Goal: Contribute content: Contribute content

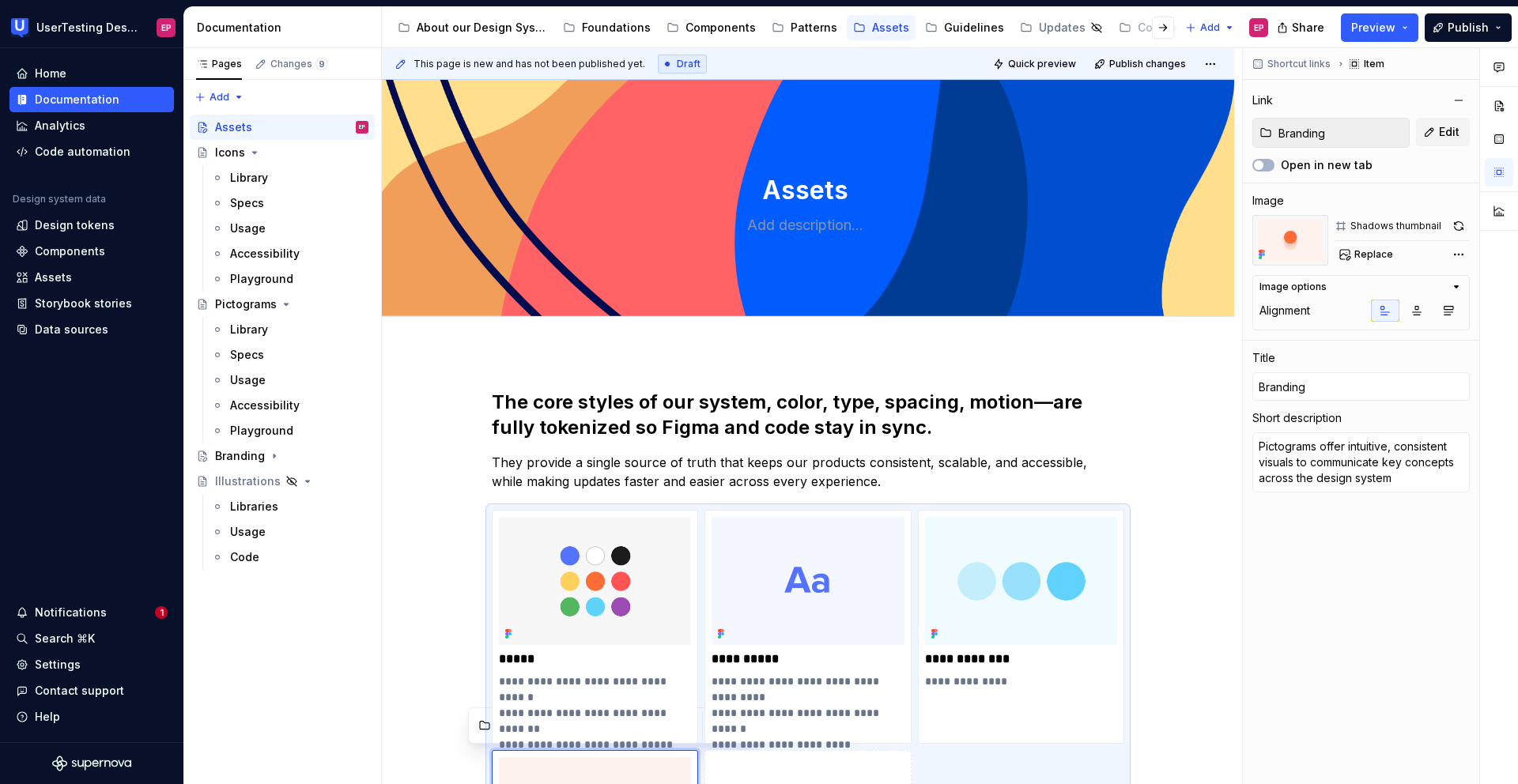
click at [797, 376] on div "**********" at bounding box center [807, 795] width 852 height 887
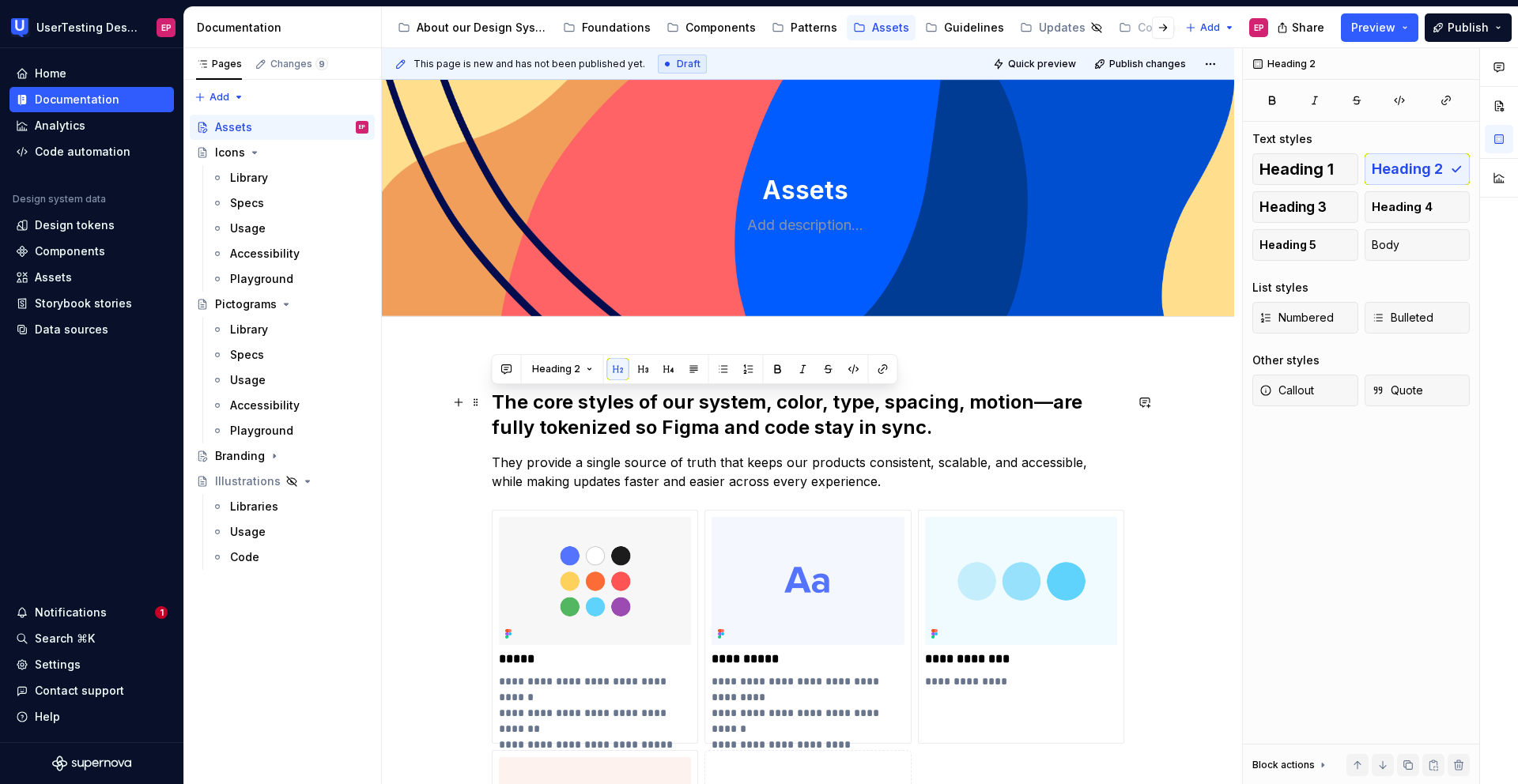
drag, startPoint x: 945, startPoint y: 433, endPoint x: 494, endPoint y: 389, distance: 453.1
click at [494, 389] on h2 "The core styles of our system, color, type, spacing, motion—are fully tokenized…" at bounding box center [807, 414] width 632 height 51
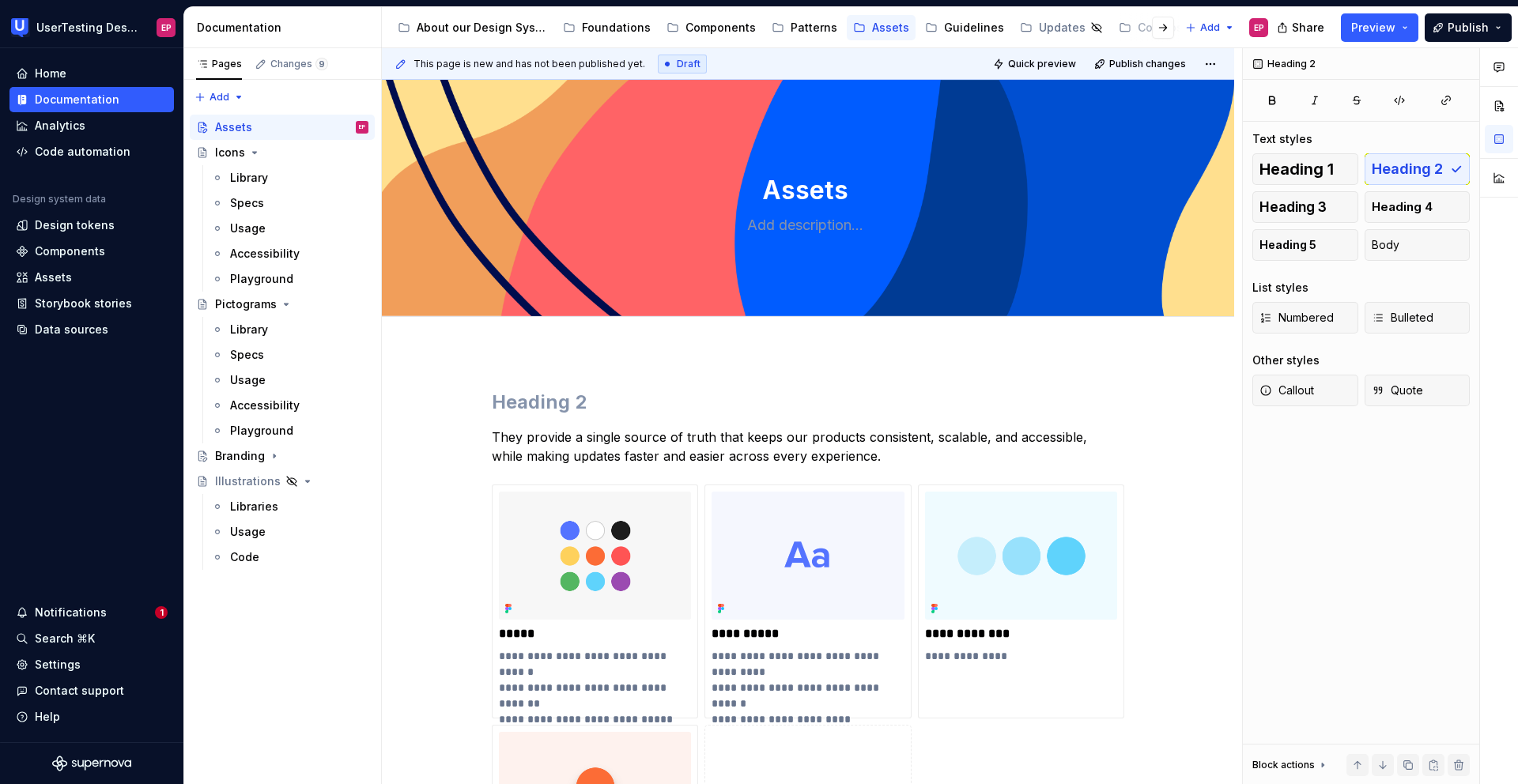
type textarea "*"
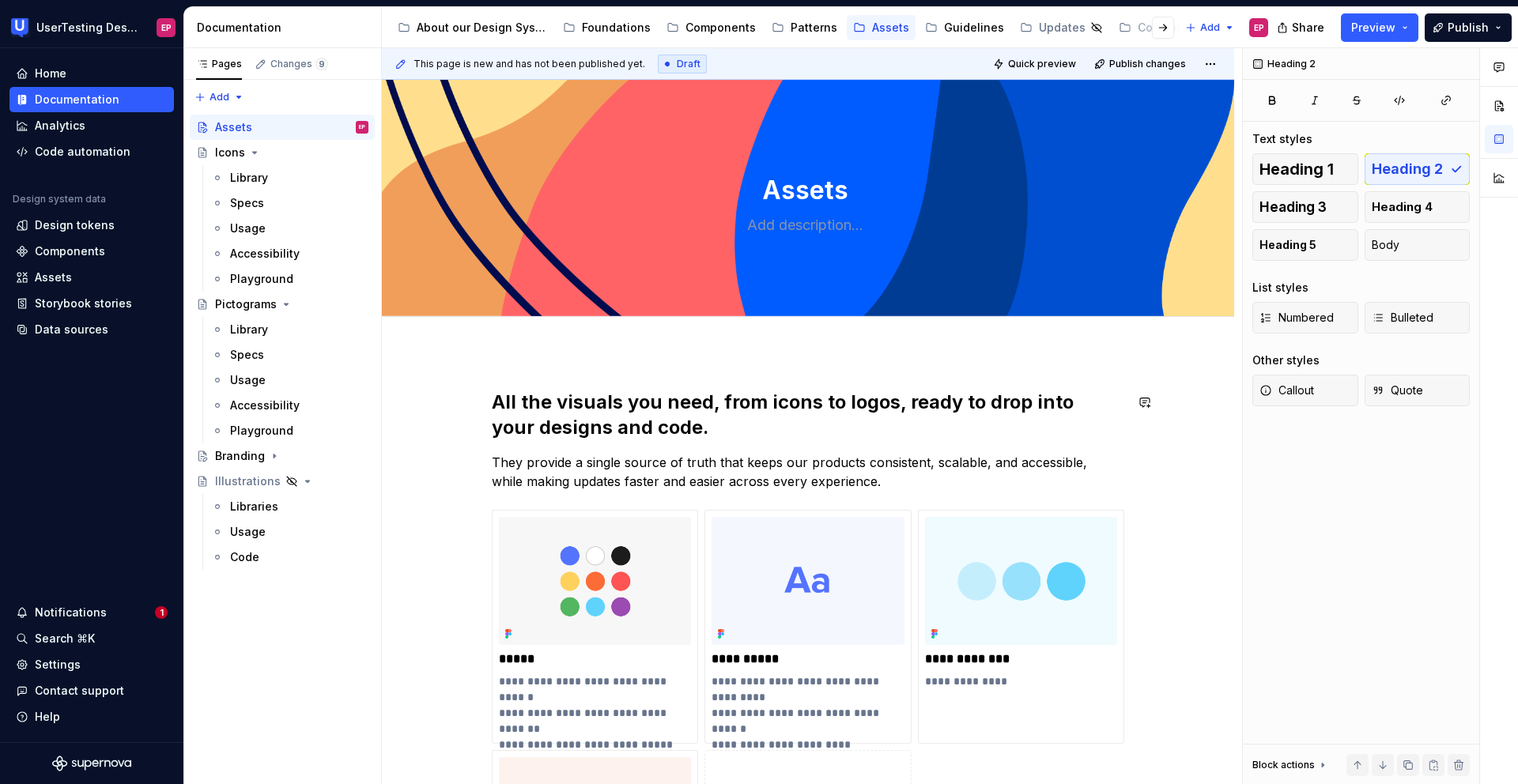
click at [536, 379] on div "**********" at bounding box center [807, 795] width 852 height 887
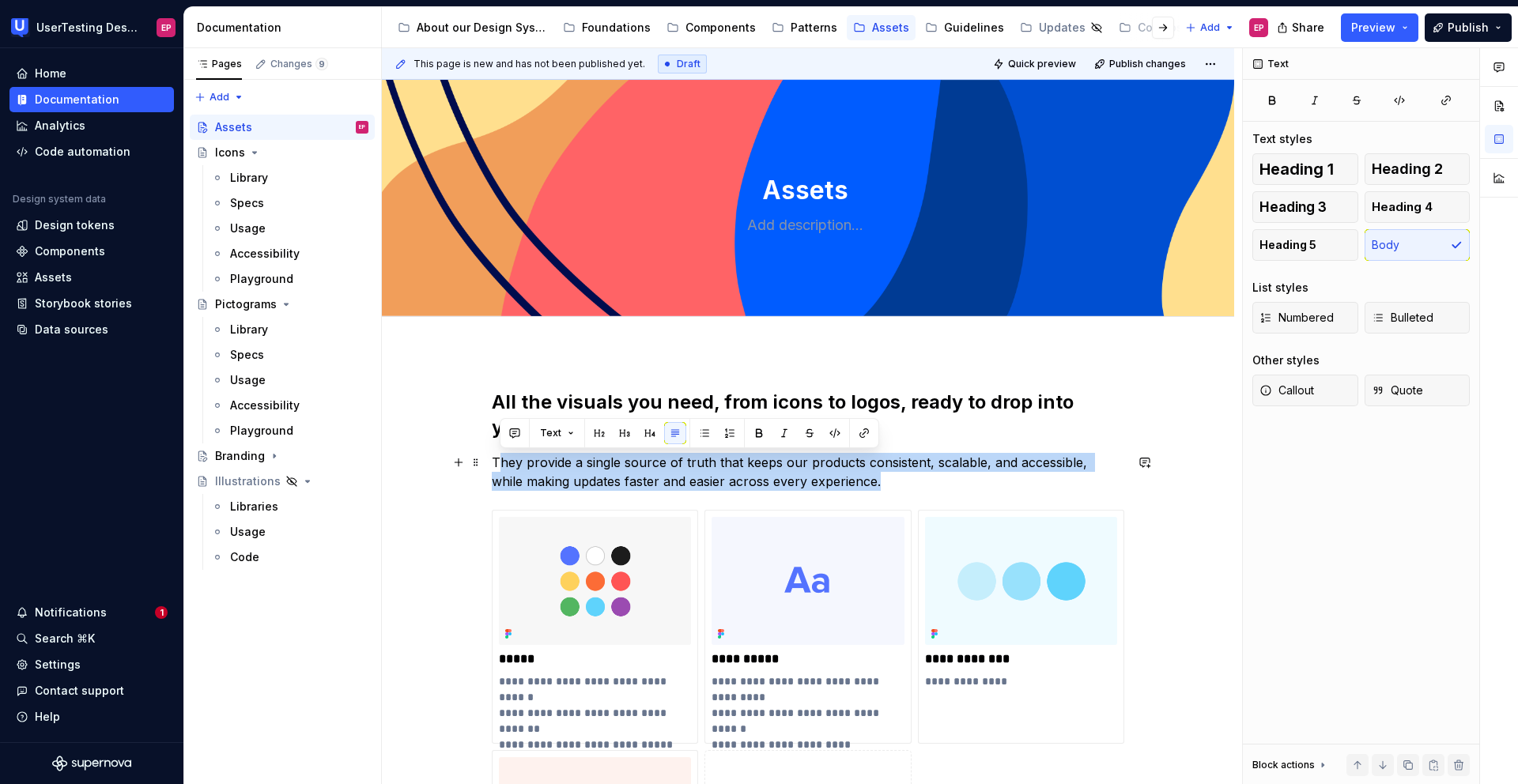
drag, startPoint x: 878, startPoint y: 490, endPoint x: 496, endPoint y: 465, distance: 382.8
click at [496, 465] on p "They provide a single source of truth that keeps our products consistent, scala…" at bounding box center [807, 472] width 632 height 38
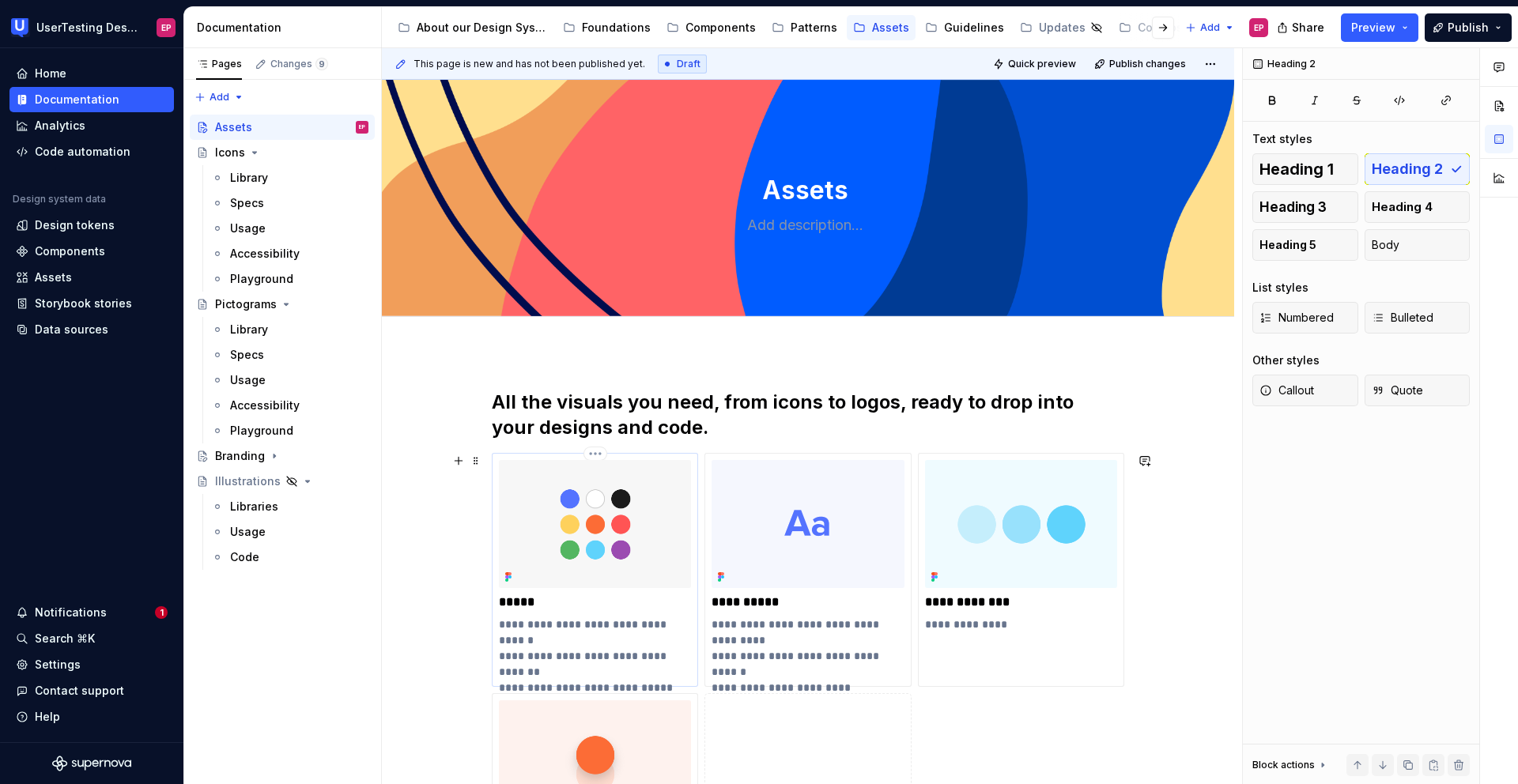
click at [584, 516] on img at bounding box center [595, 523] width 192 height 128
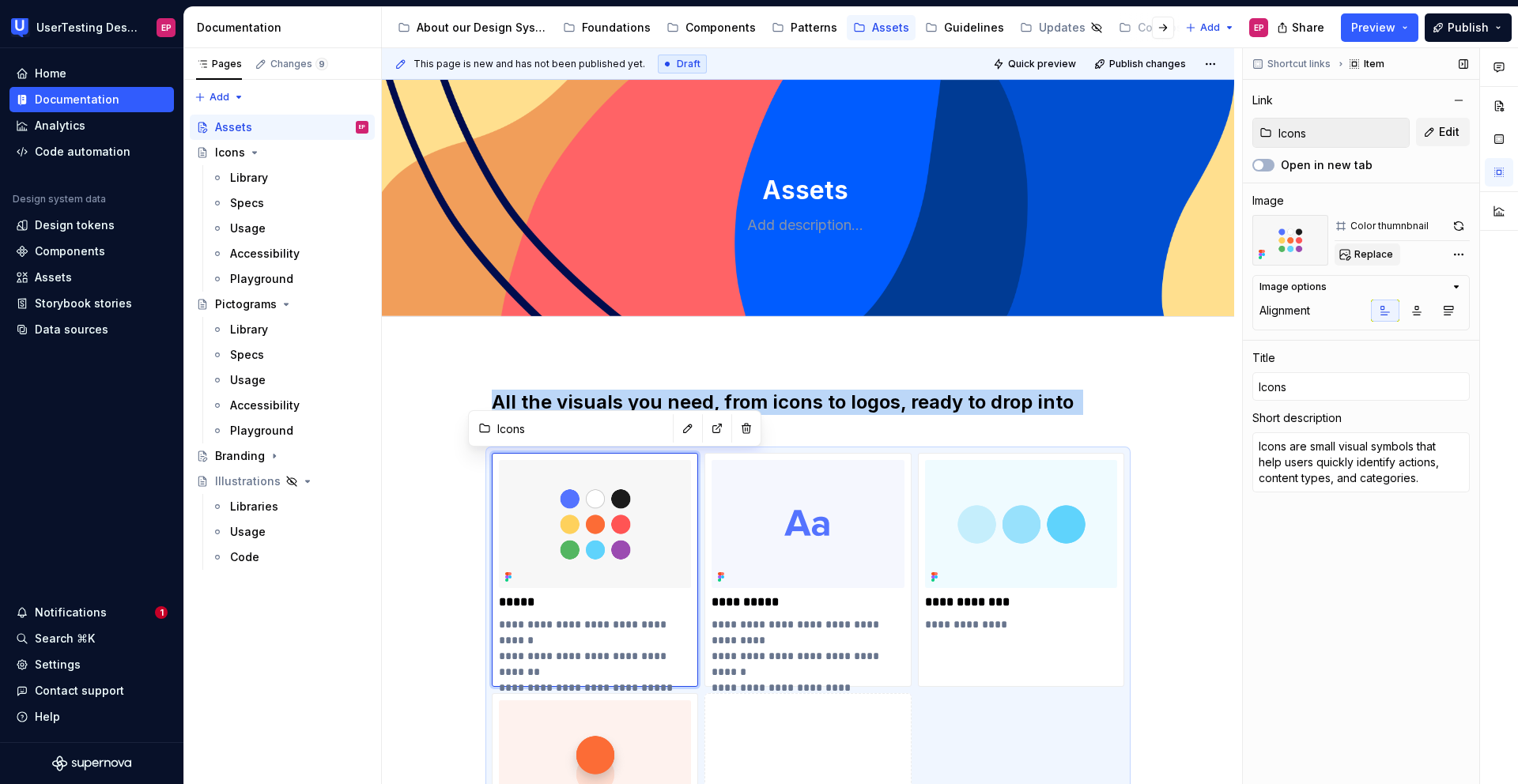
click at [1370, 253] on span "Replace" at bounding box center [1373, 254] width 39 height 13
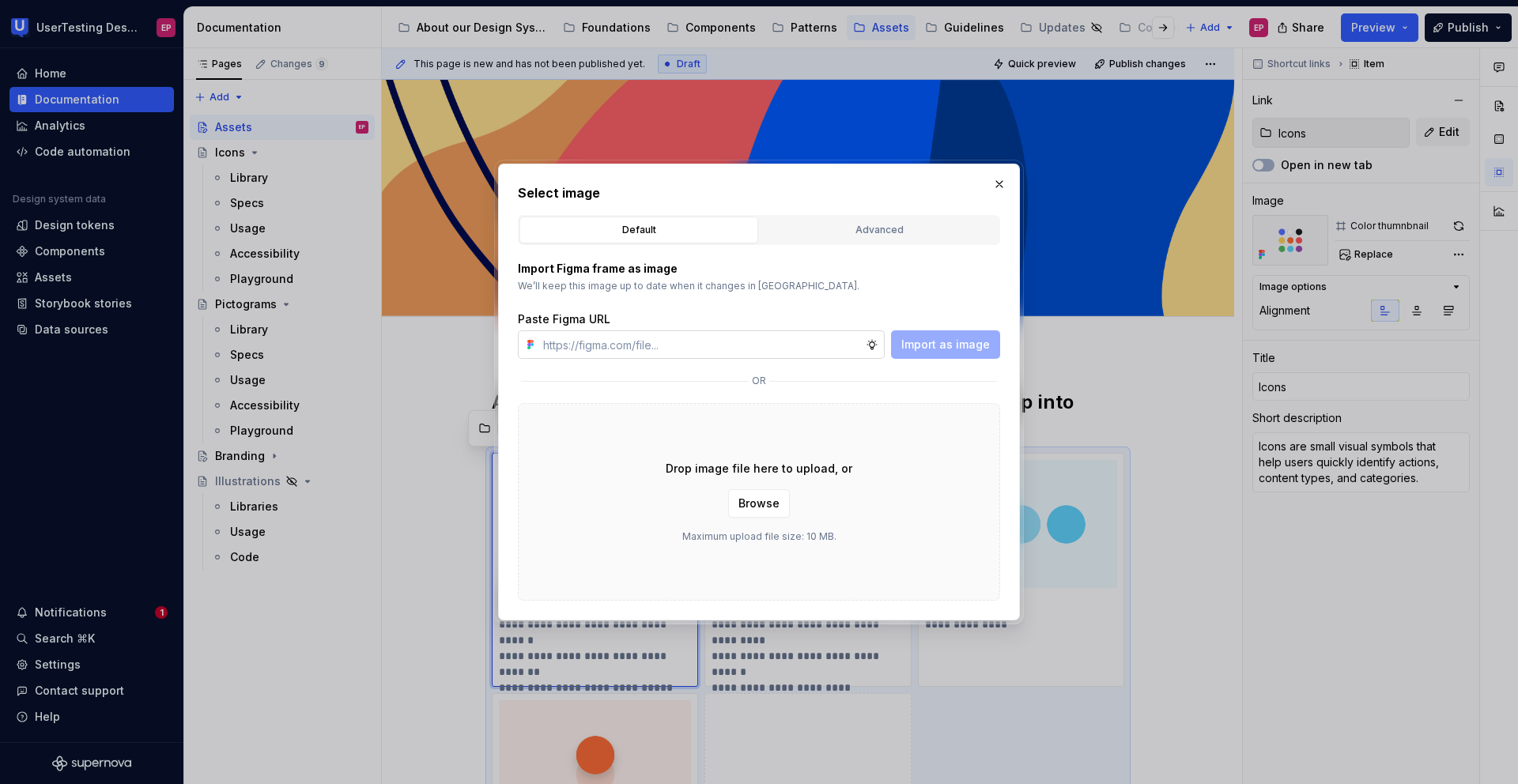
type textarea "*"
type input "[URL][DOMAIN_NAME]"
click at [908, 340] on span "Import as image" at bounding box center [945, 344] width 88 height 15
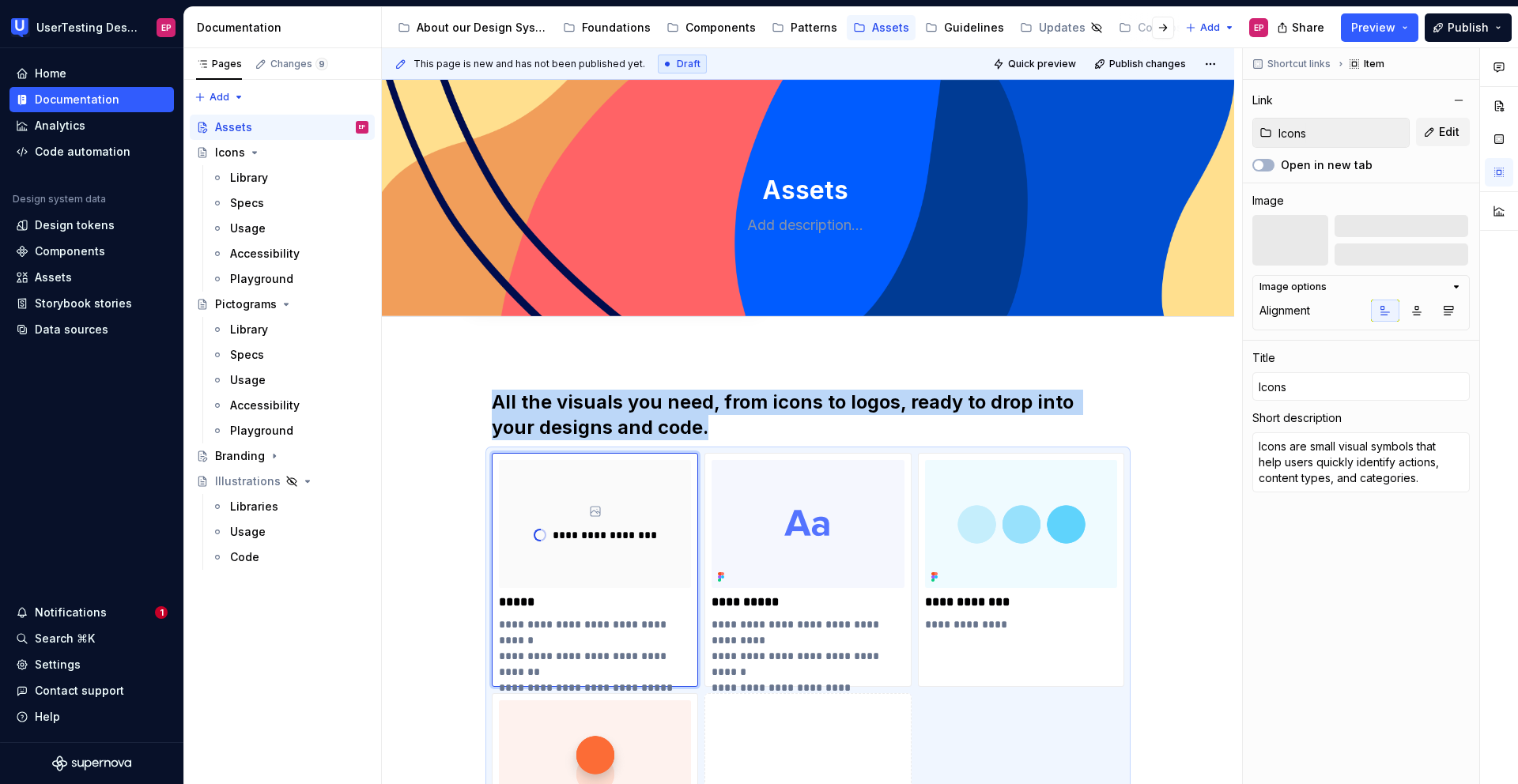
scroll to position [146, 0]
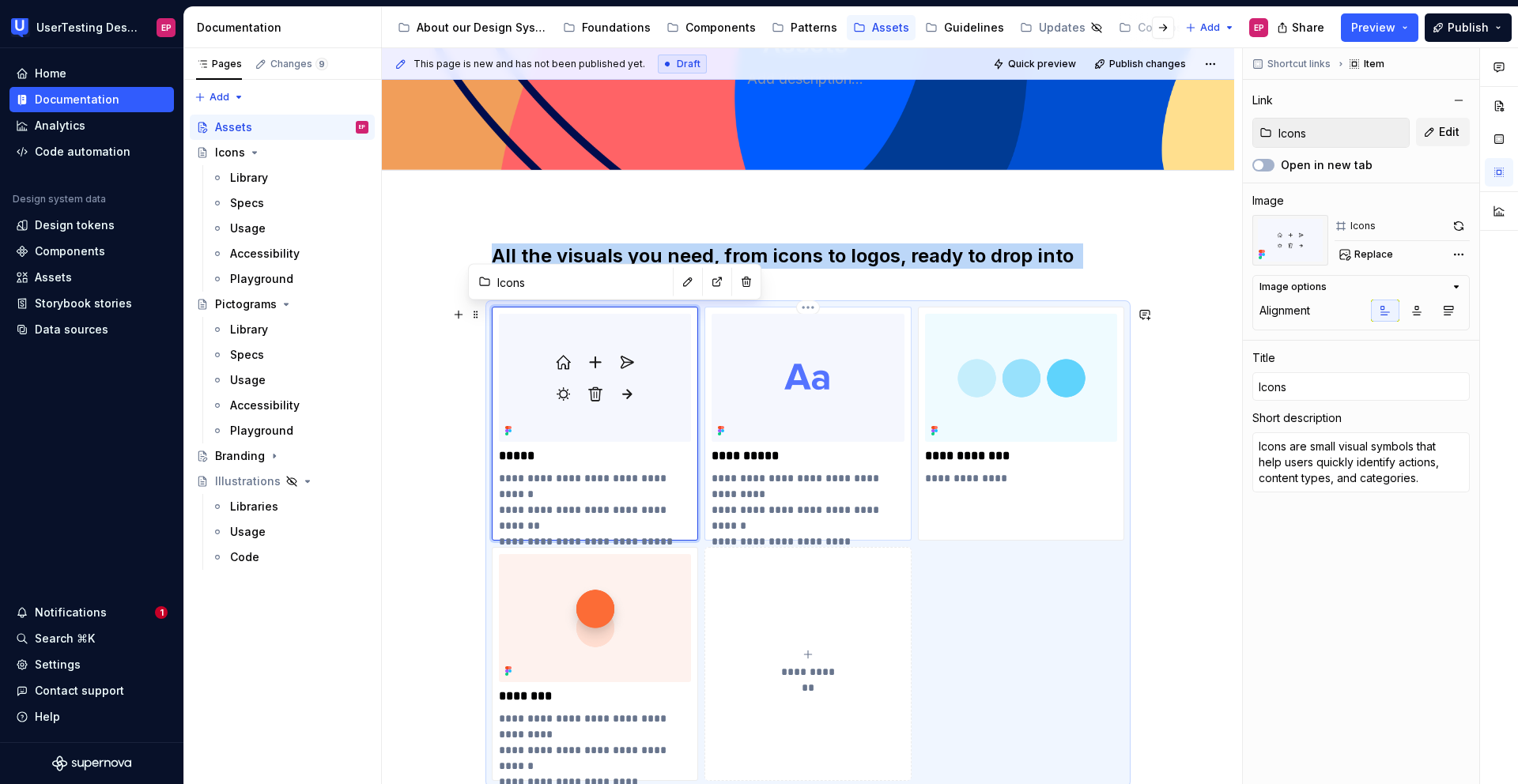
type textarea "*"
type input "Pictograms"
type textarea "Pictograms offer intuitive, consistent visuals to communicate key concepts acro…"
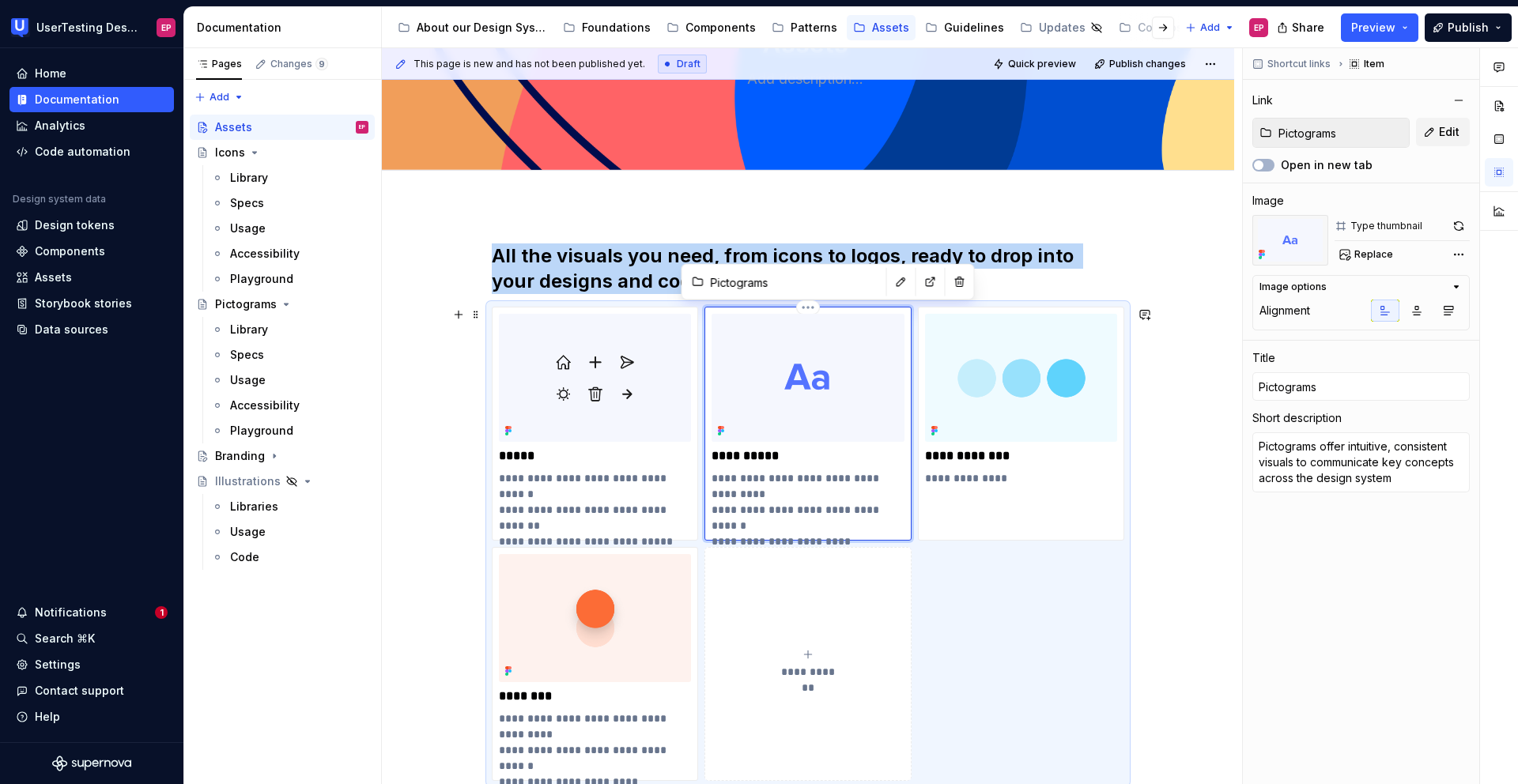
click at [783, 389] on img at bounding box center [807, 377] width 192 height 128
click at [800, 380] on img at bounding box center [807, 377] width 192 height 128
click at [1382, 258] on span "Replace" at bounding box center [1373, 254] width 39 height 13
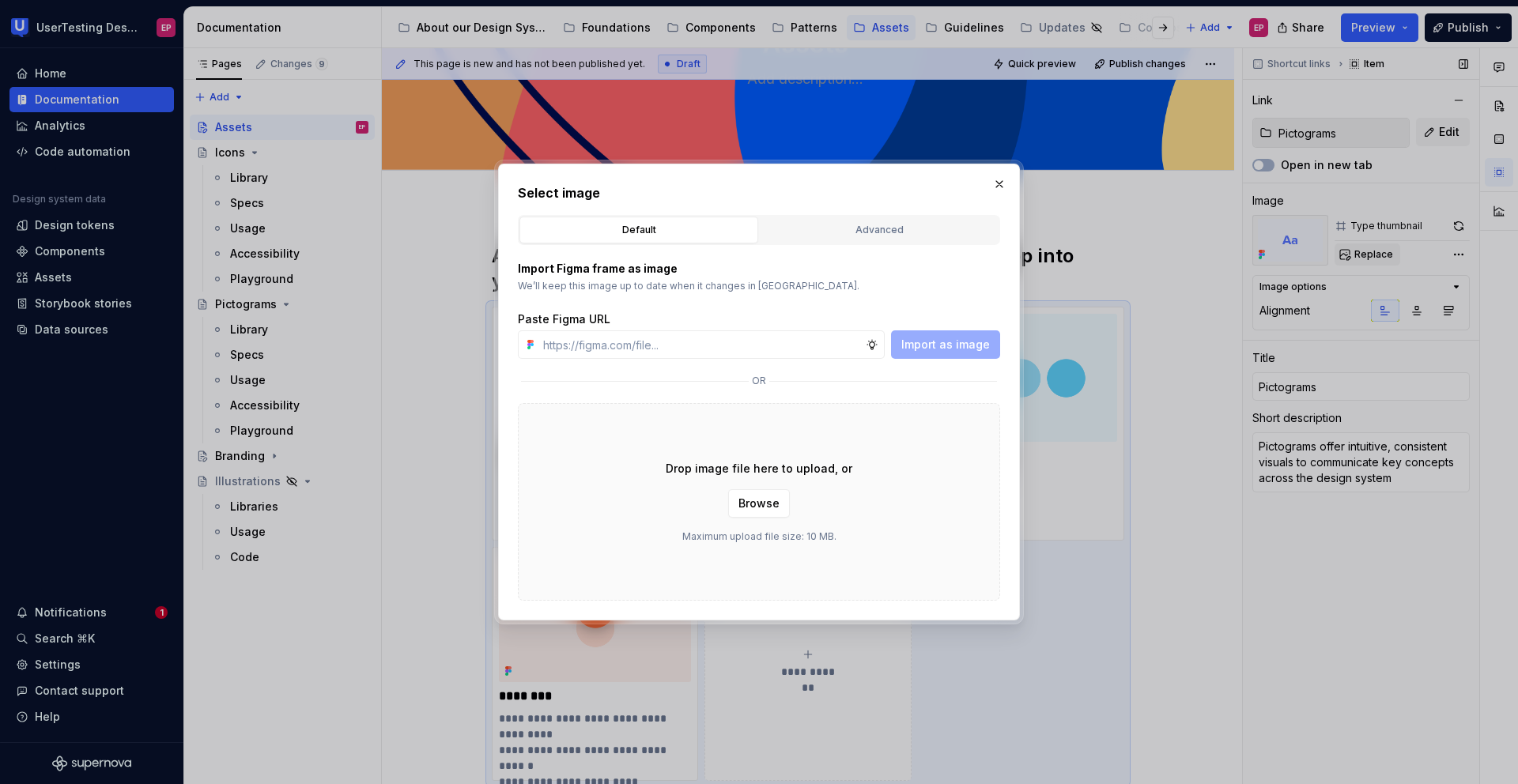
type textarea "*"
type input "[URL][DOMAIN_NAME]"
click at [946, 347] on span "Import as image" at bounding box center [945, 344] width 88 height 15
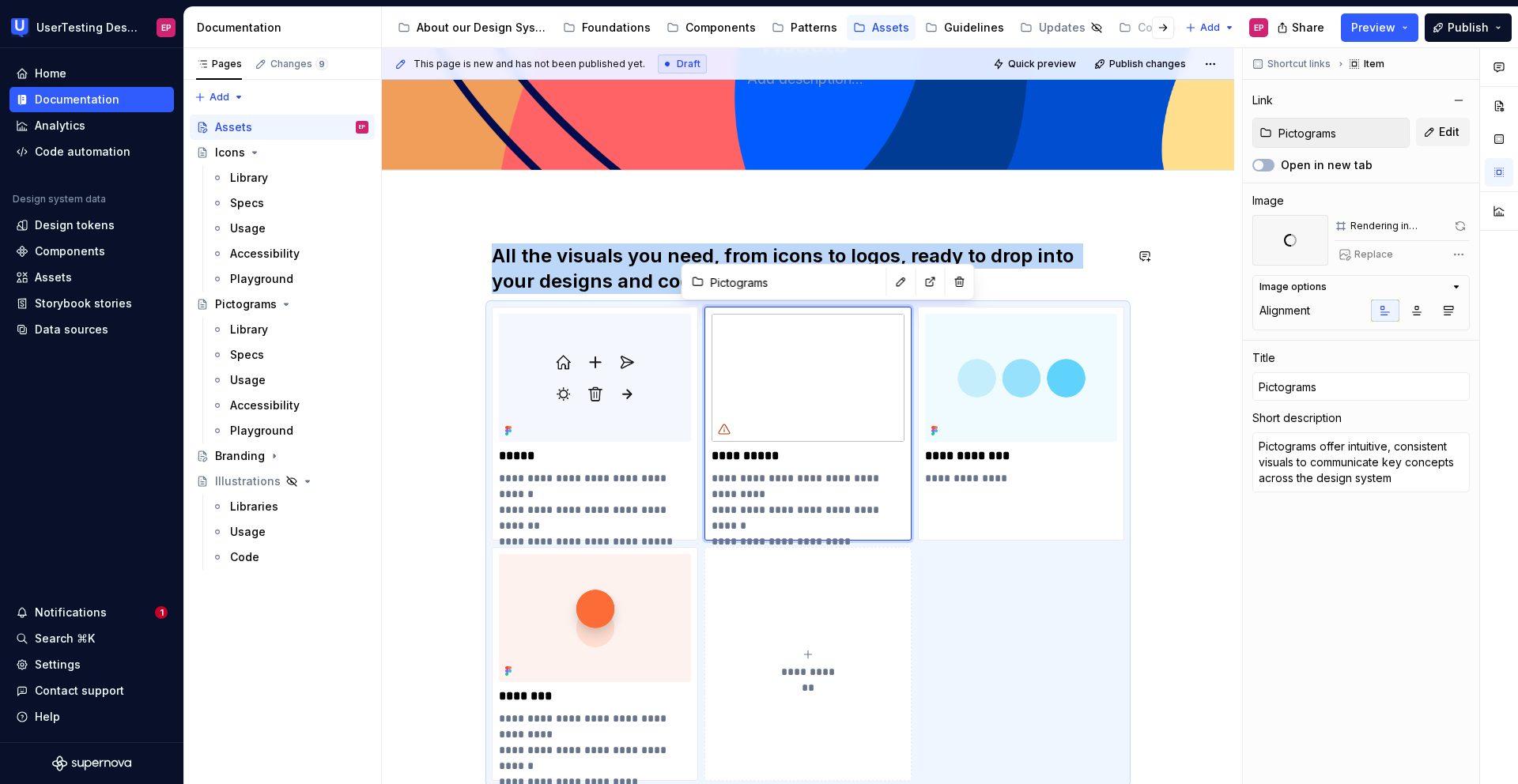
click at [571, 233] on div "**********" at bounding box center [807, 620] width 852 height 829
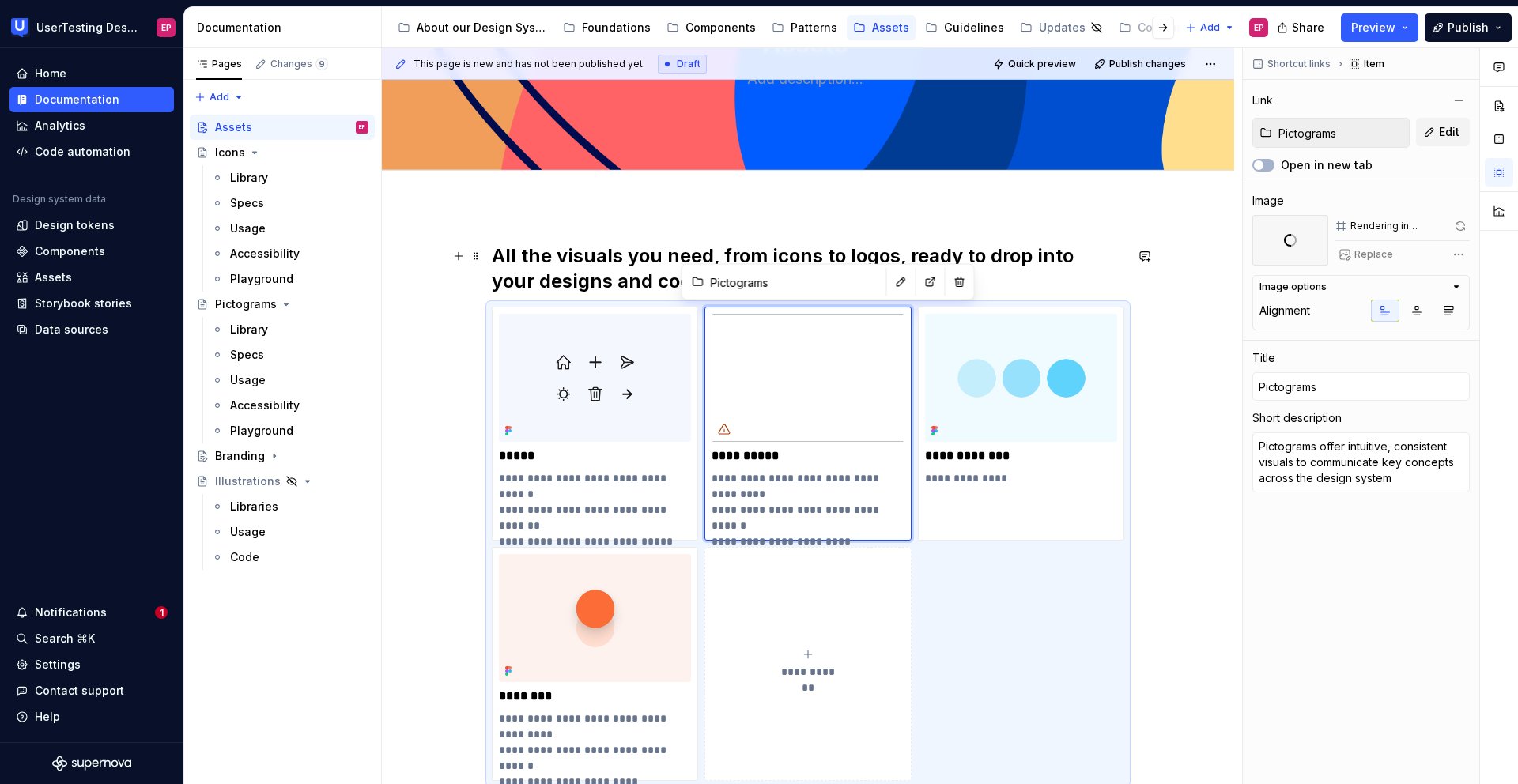
click at [493, 256] on h2 "All the visuals you need, from icons to logos, ready to drop into your designs …" at bounding box center [807, 268] width 632 height 51
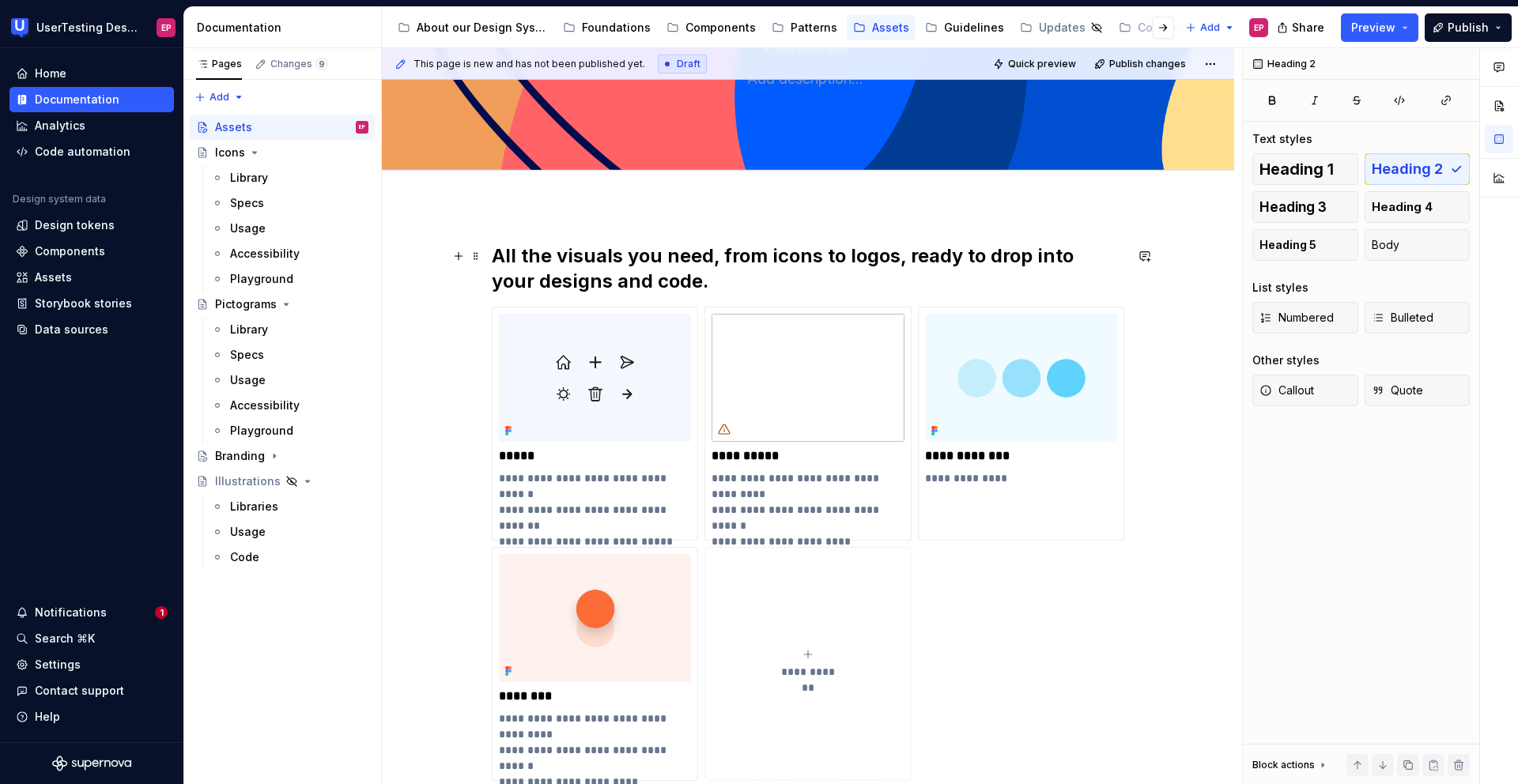
click at [690, 286] on h2 "All the visuals you need, from icons to logos, ready to drop into your designs …" at bounding box center [807, 268] width 632 height 51
click at [836, 455] on p "**********" at bounding box center [807, 455] width 192 height 15
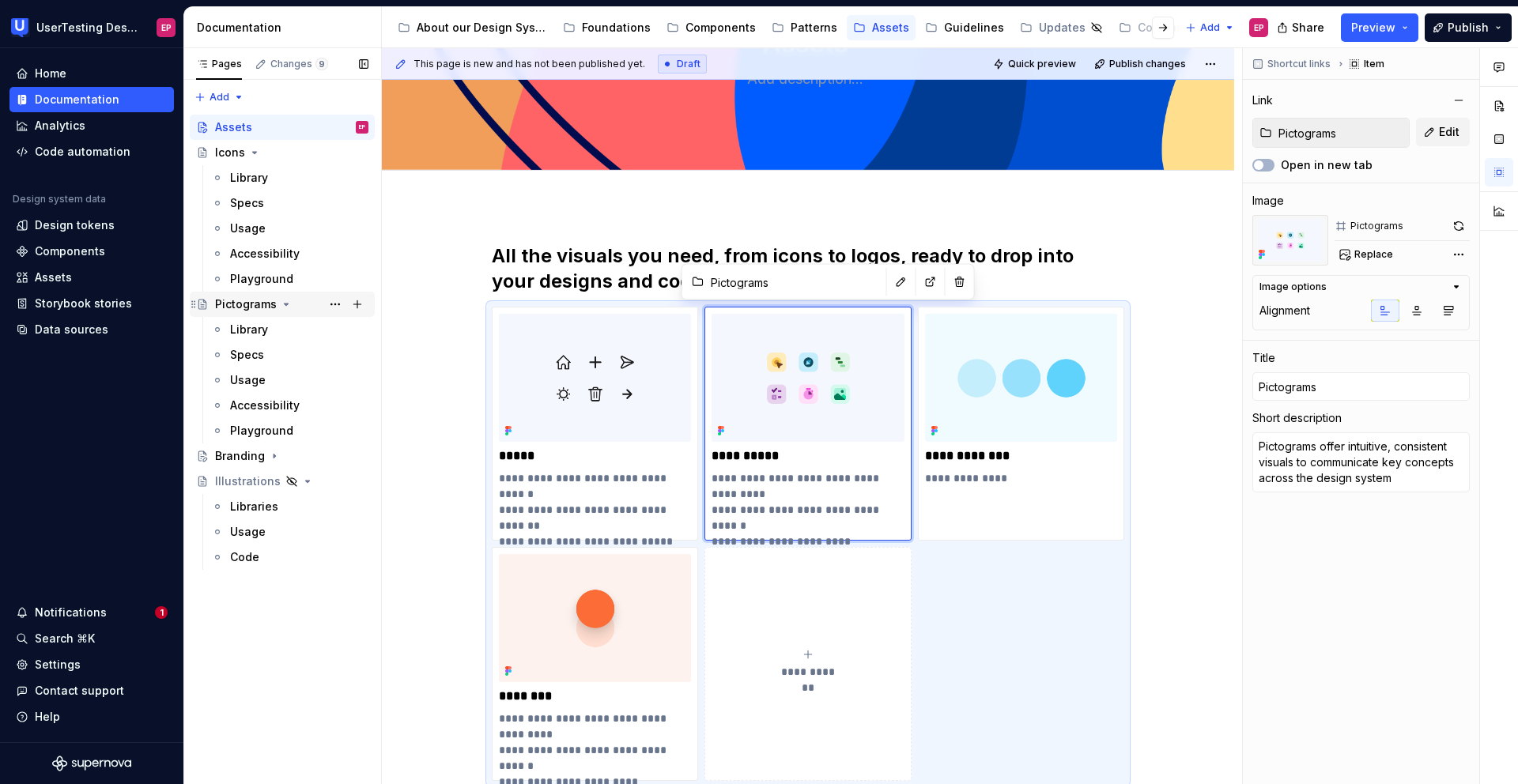
click at [250, 305] on div "Pictograms" at bounding box center [246, 304] width 62 height 15
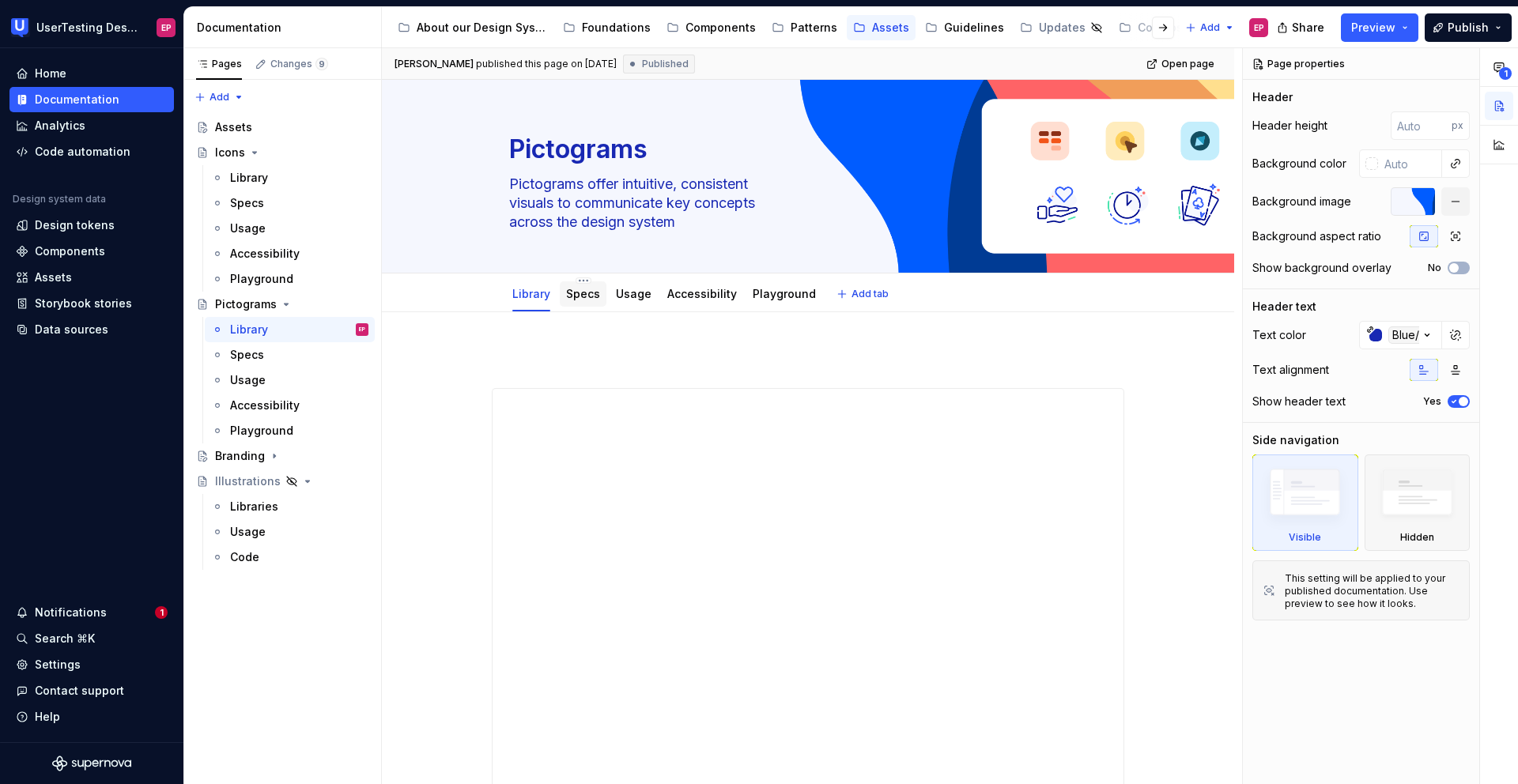
click at [569, 299] on link "Specs" at bounding box center [584, 293] width 34 height 14
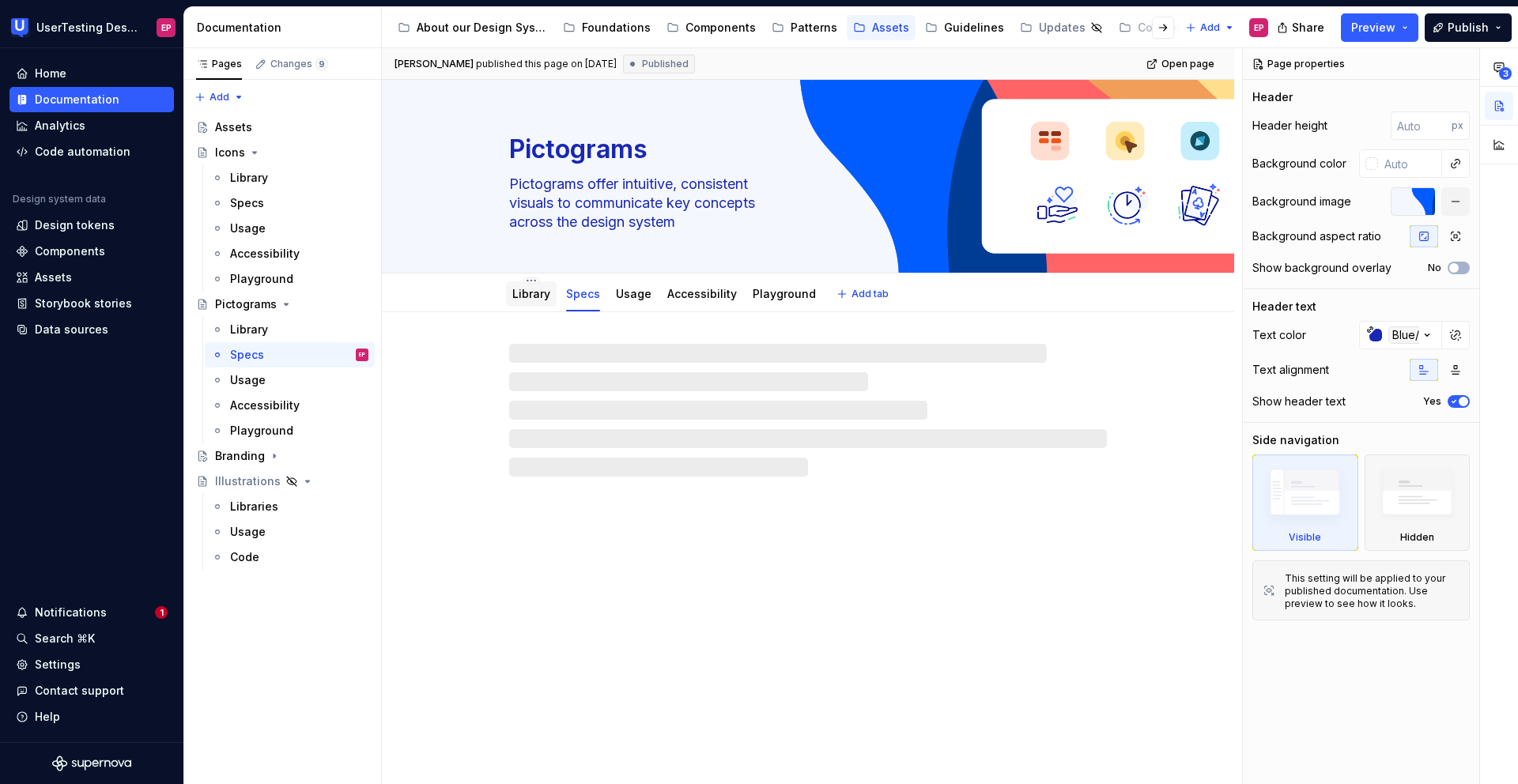
click at [510, 300] on div "Library" at bounding box center [531, 293] width 51 height 25
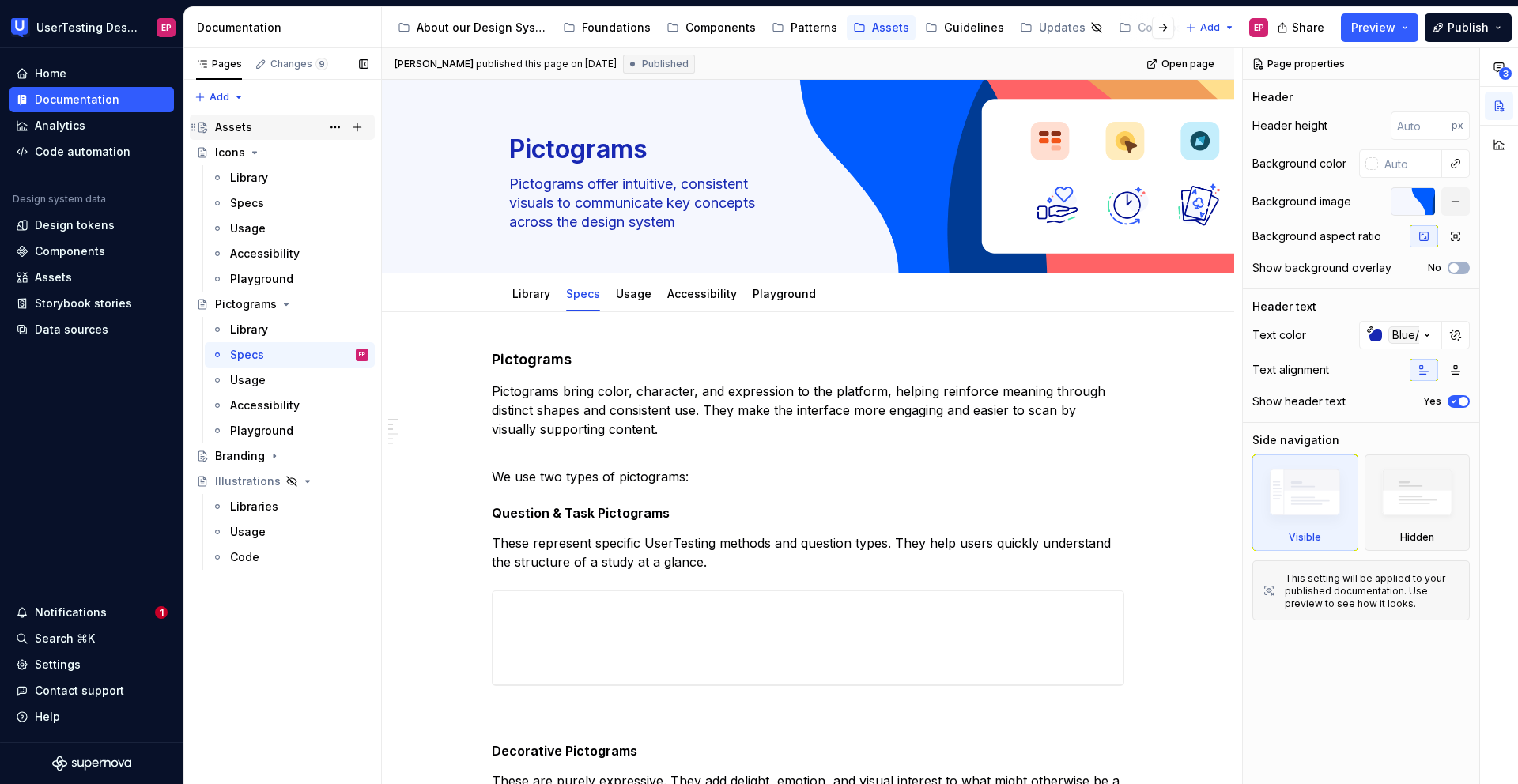
click at [239, 120] on div "Assets" at bounding box center [233, 127] width 37 height 15
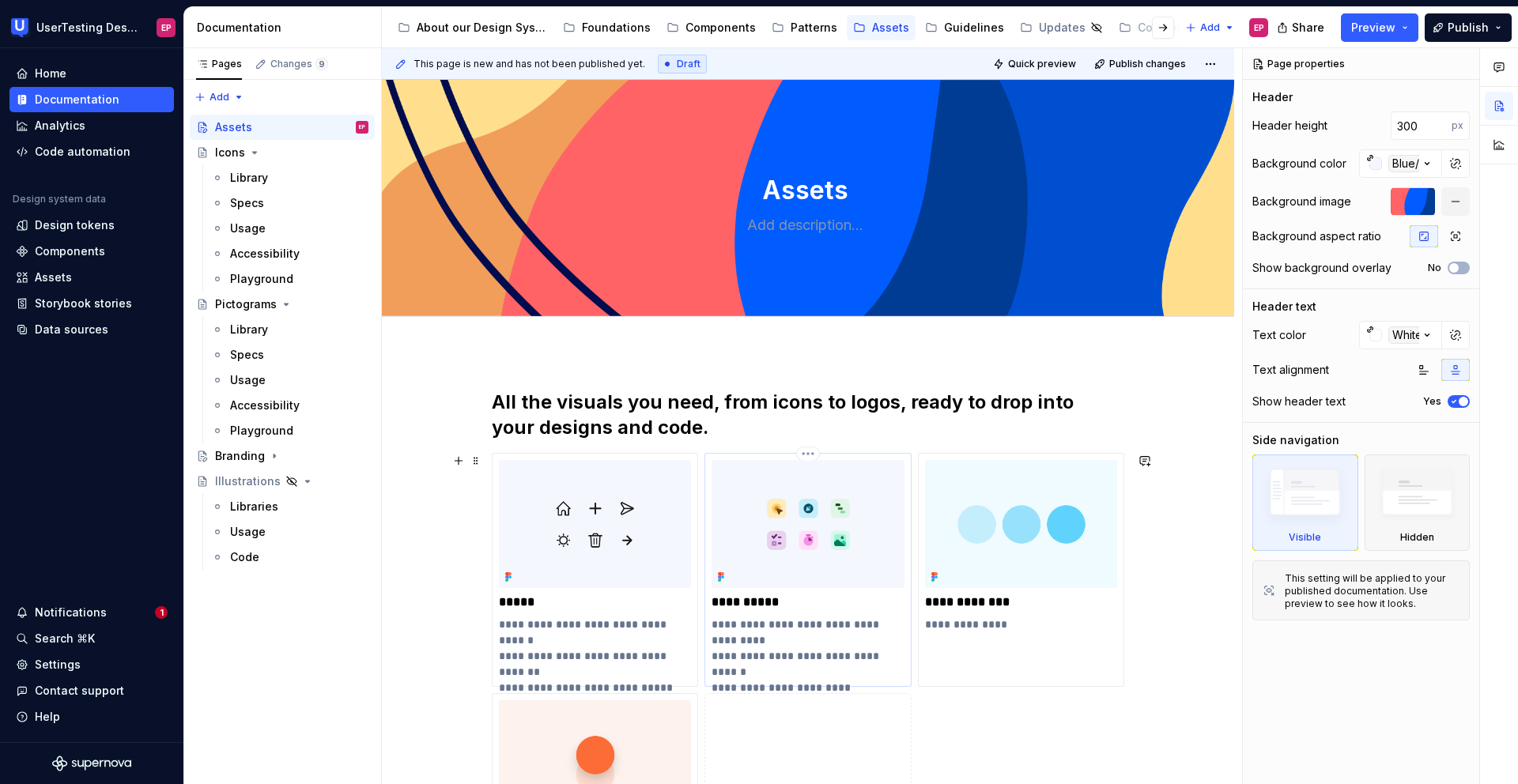
click at [854, 500] on img at bounding box center [807, 523] width 192 height 128
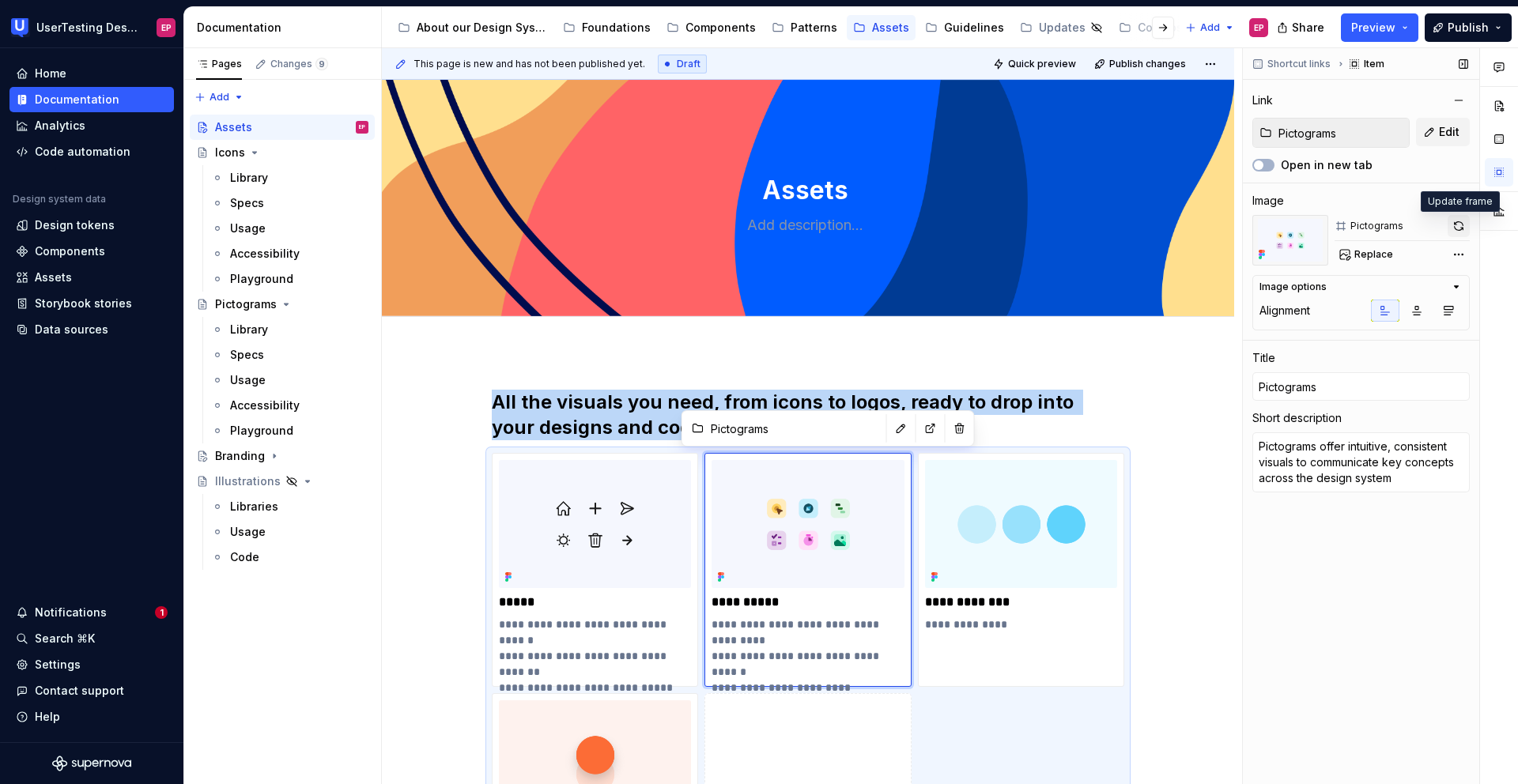
click at [1462, 226] on button "button" at bounding box center [1459, 226] width 22 height 22
click at [269, 325] on div "Library" at bounding box center [299, 329] width 138 height 22
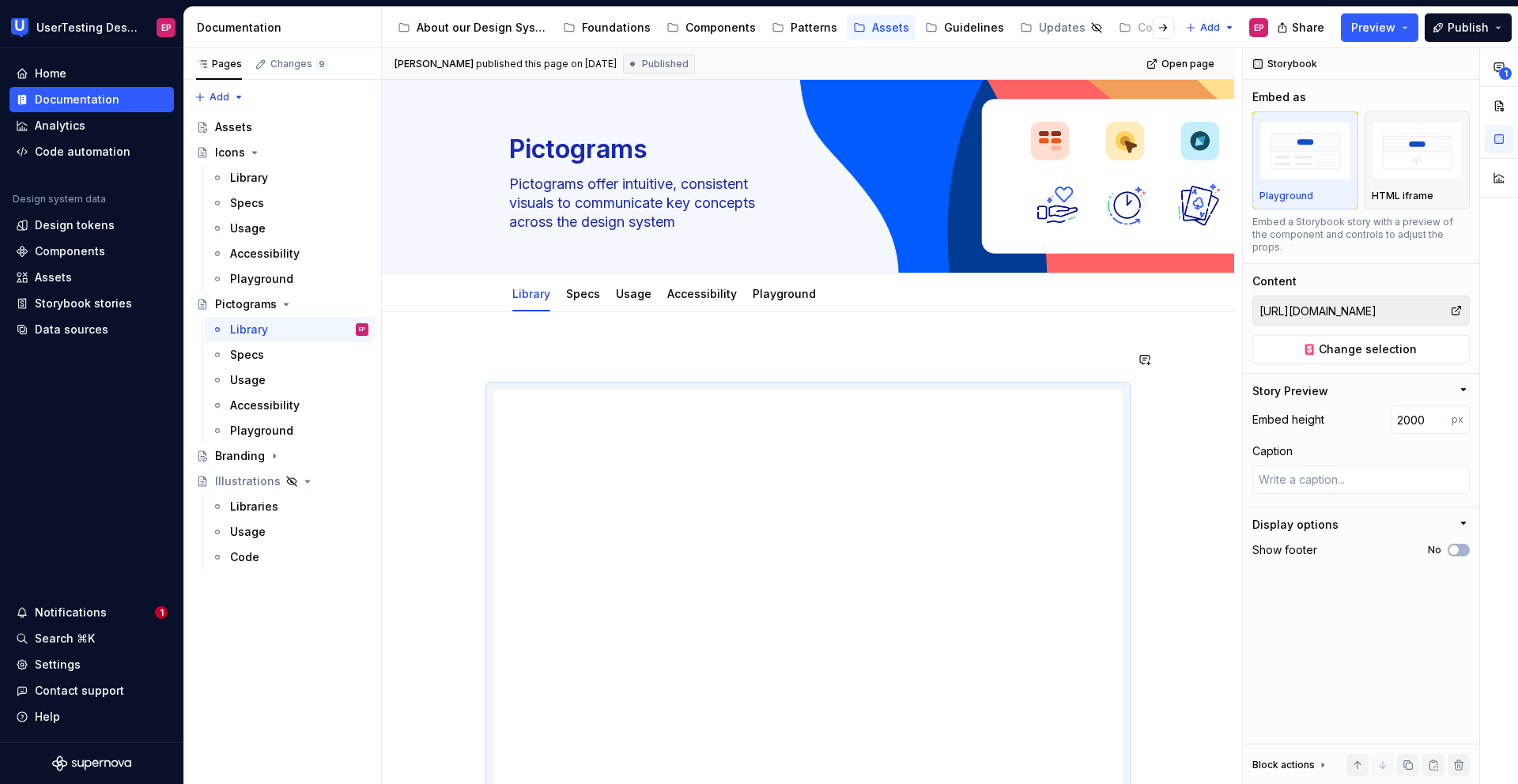
click at [1170, 67] on span "Open page" at bounding box center [1188, 63] width 53 height 13
click at [262, 126] on div "Assets" at bounding box center [292, 127] width 154 height 22
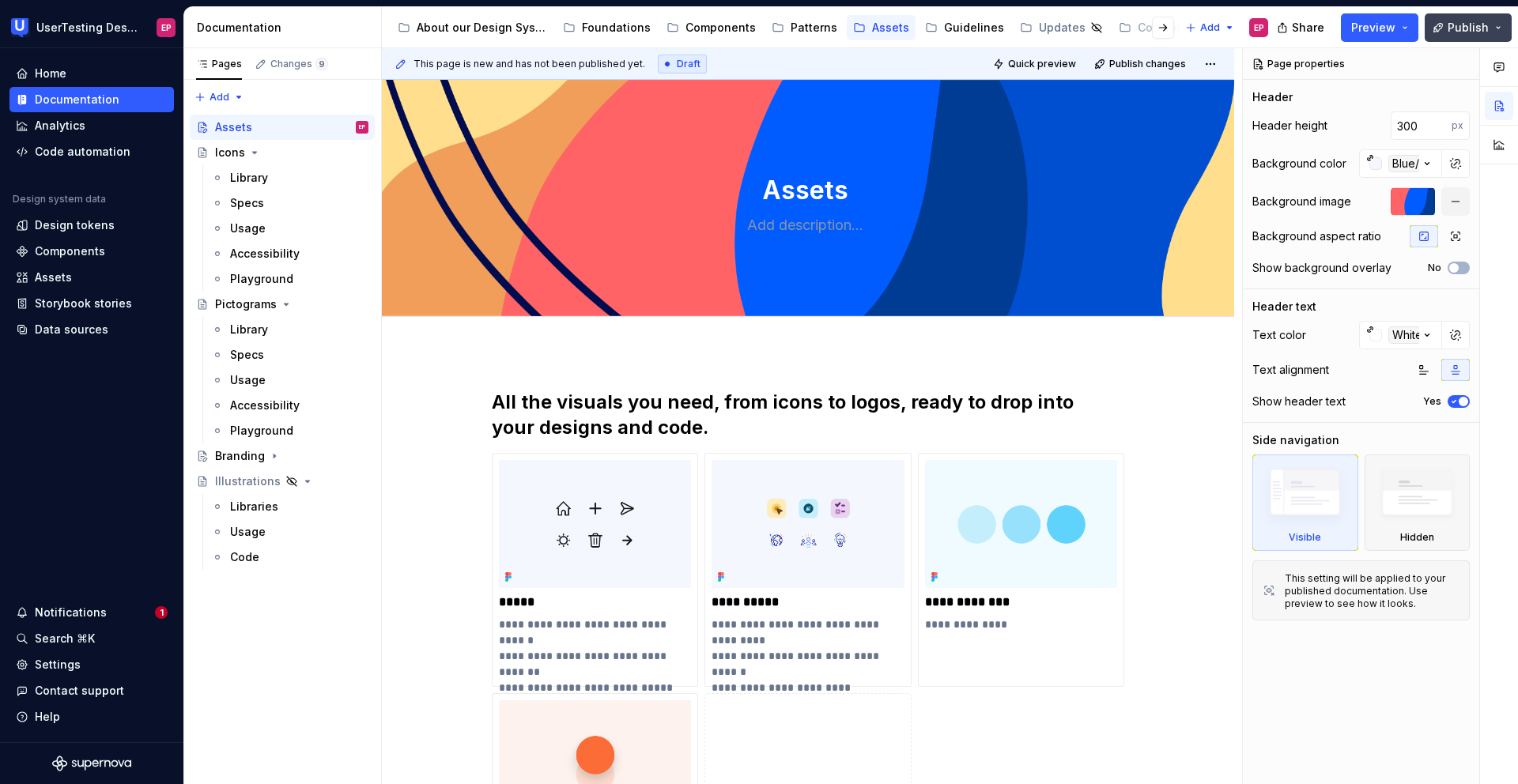
click at [1437, 25] on button "Publish" at bounding box center [1467, 27] width 87 height 28
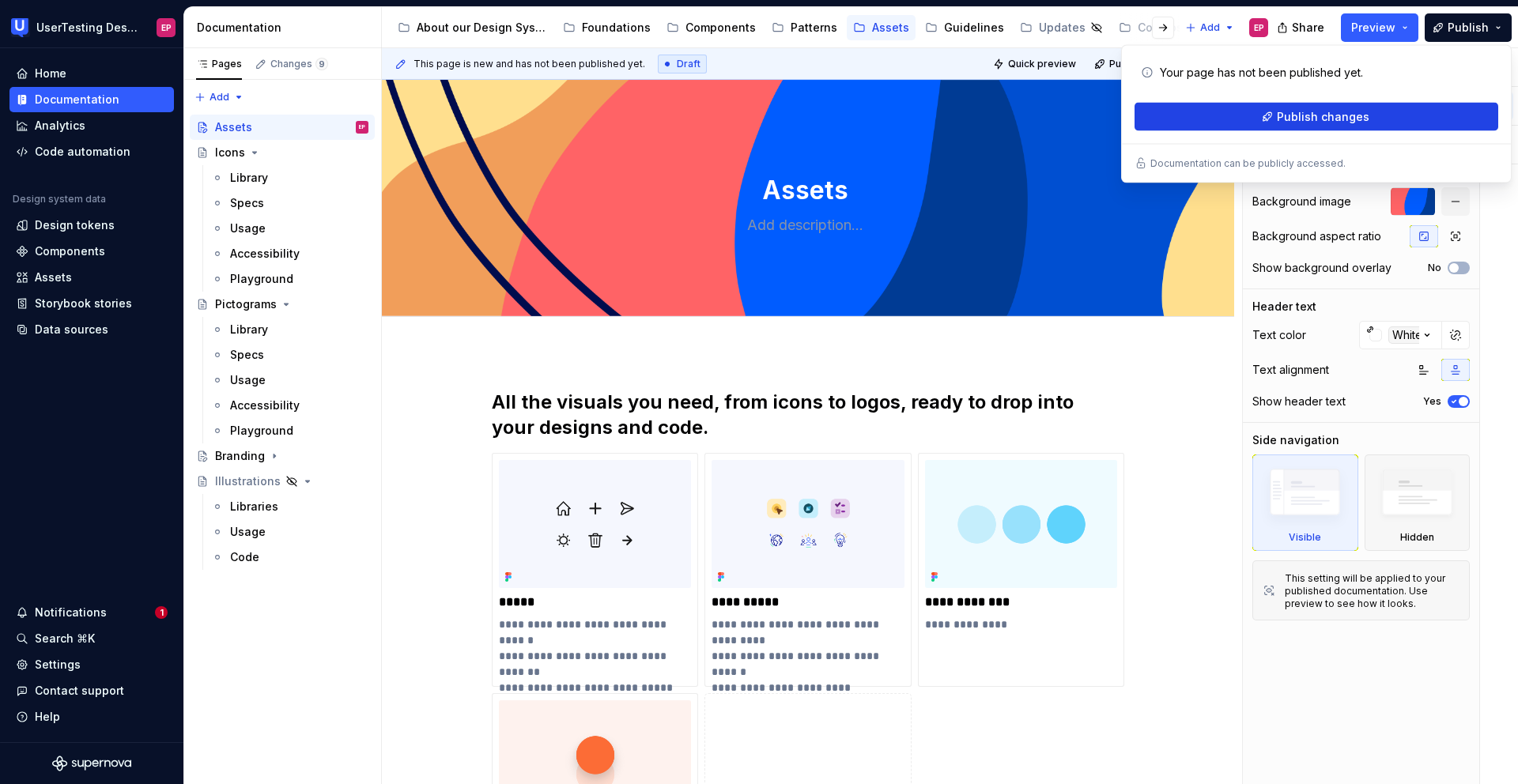
click at [1280, 112] on span "Publish changes" at bounding box center [1323, 117] width 93 height 15
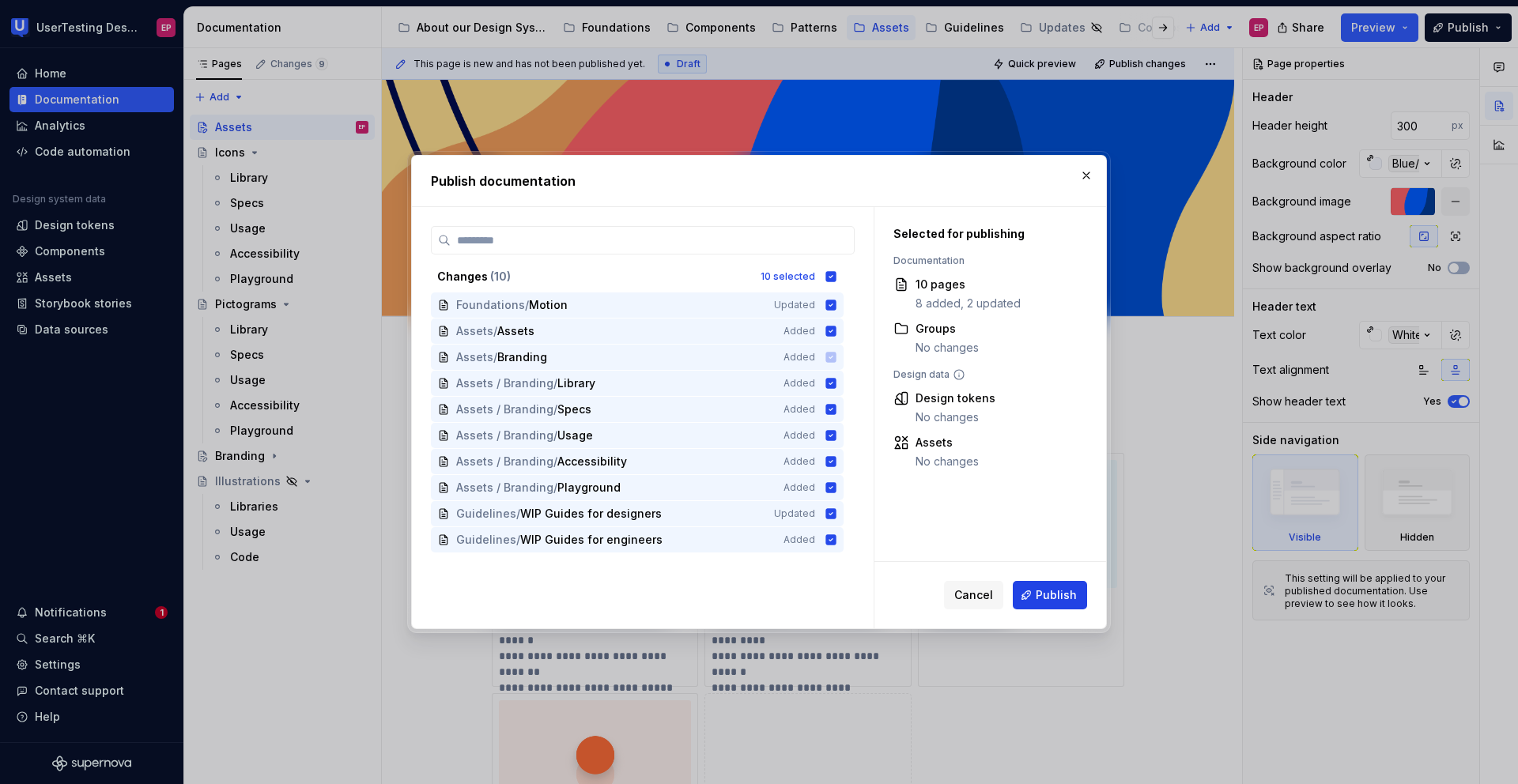
click at [1035, 588] on button "Publish" at bounding box center [1049, 594] width 75 height 28
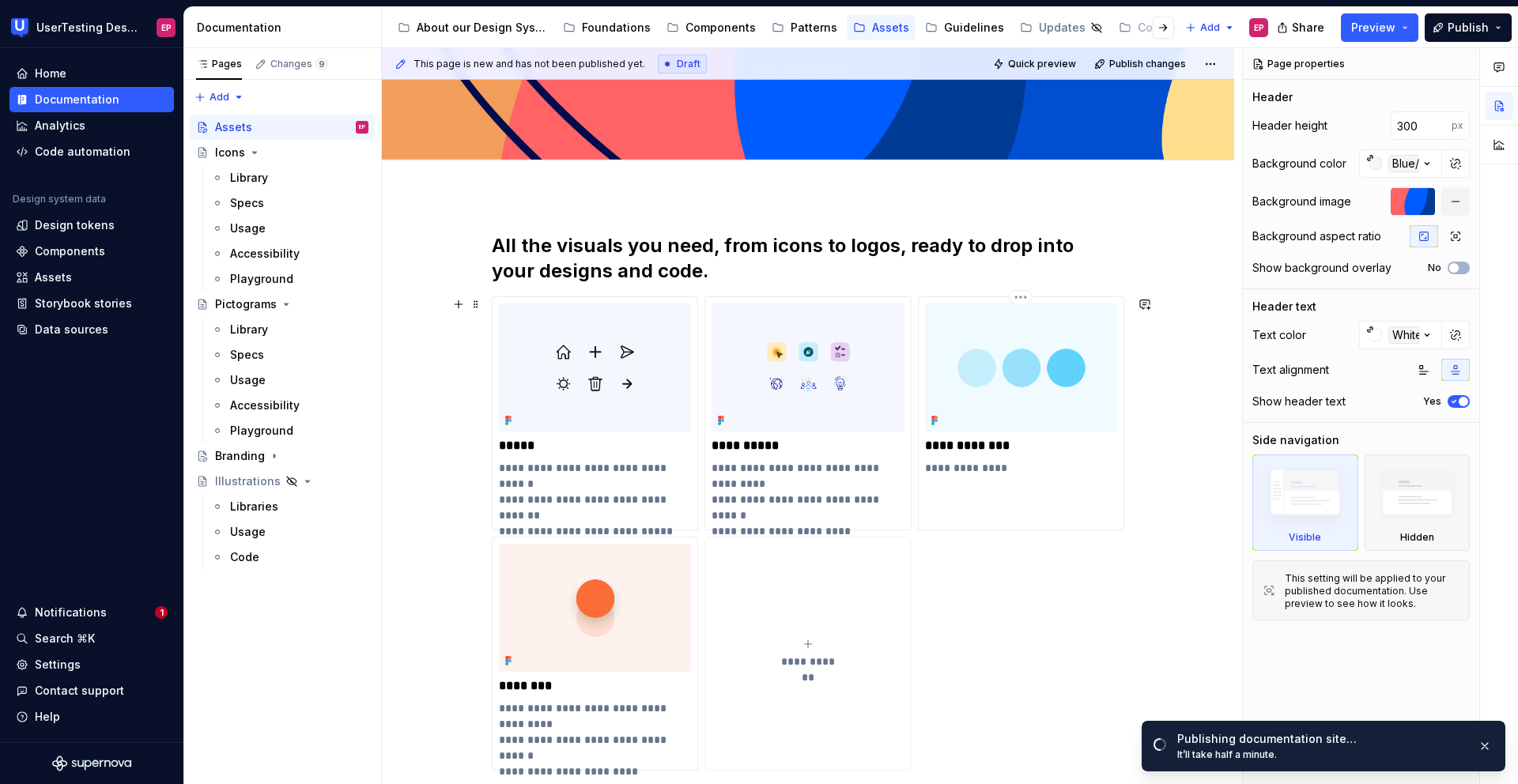
scroll to position [161, 0]
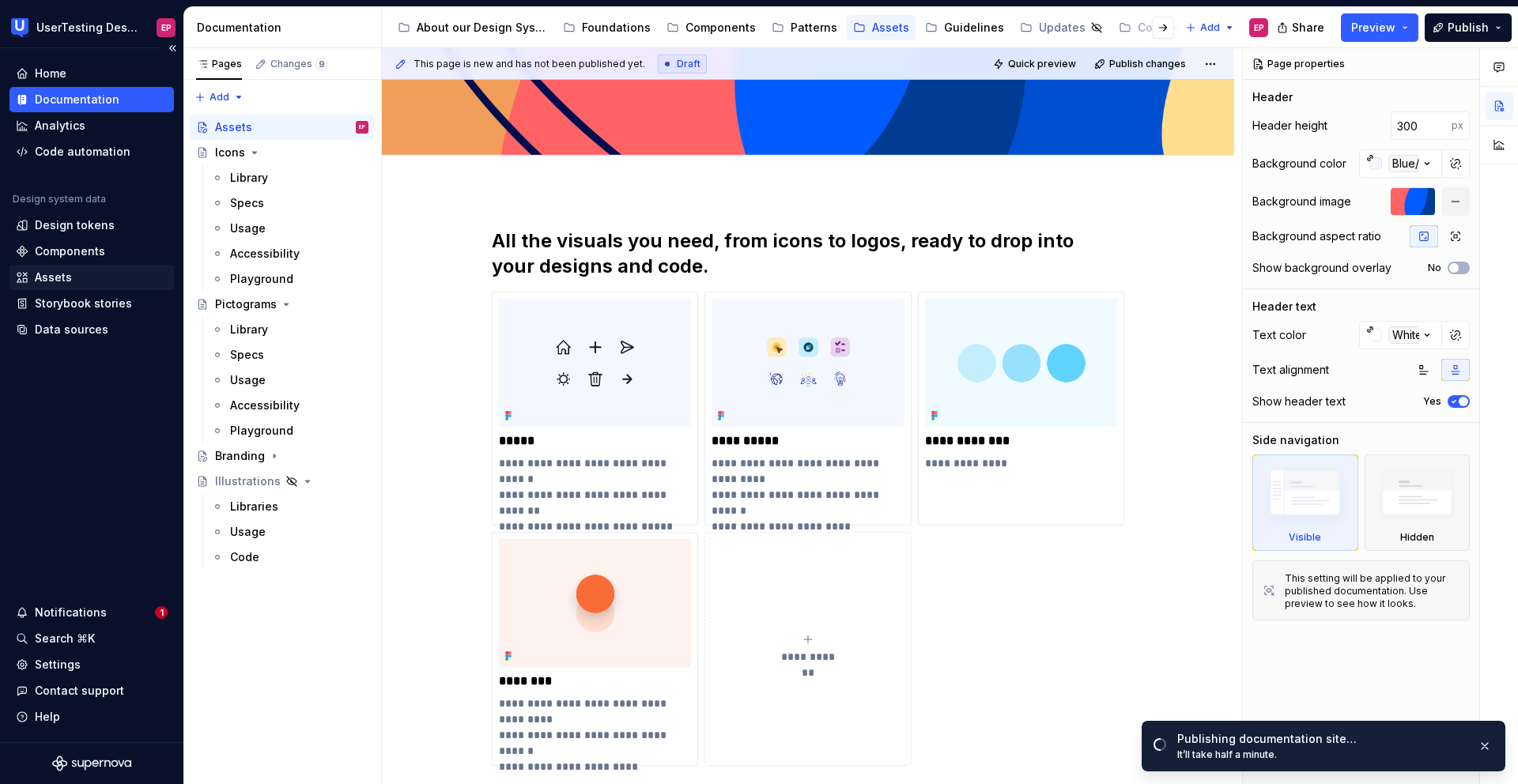
click at [46, 275] on div "Assets" at bounding box center [53, 277] width 37 height 15
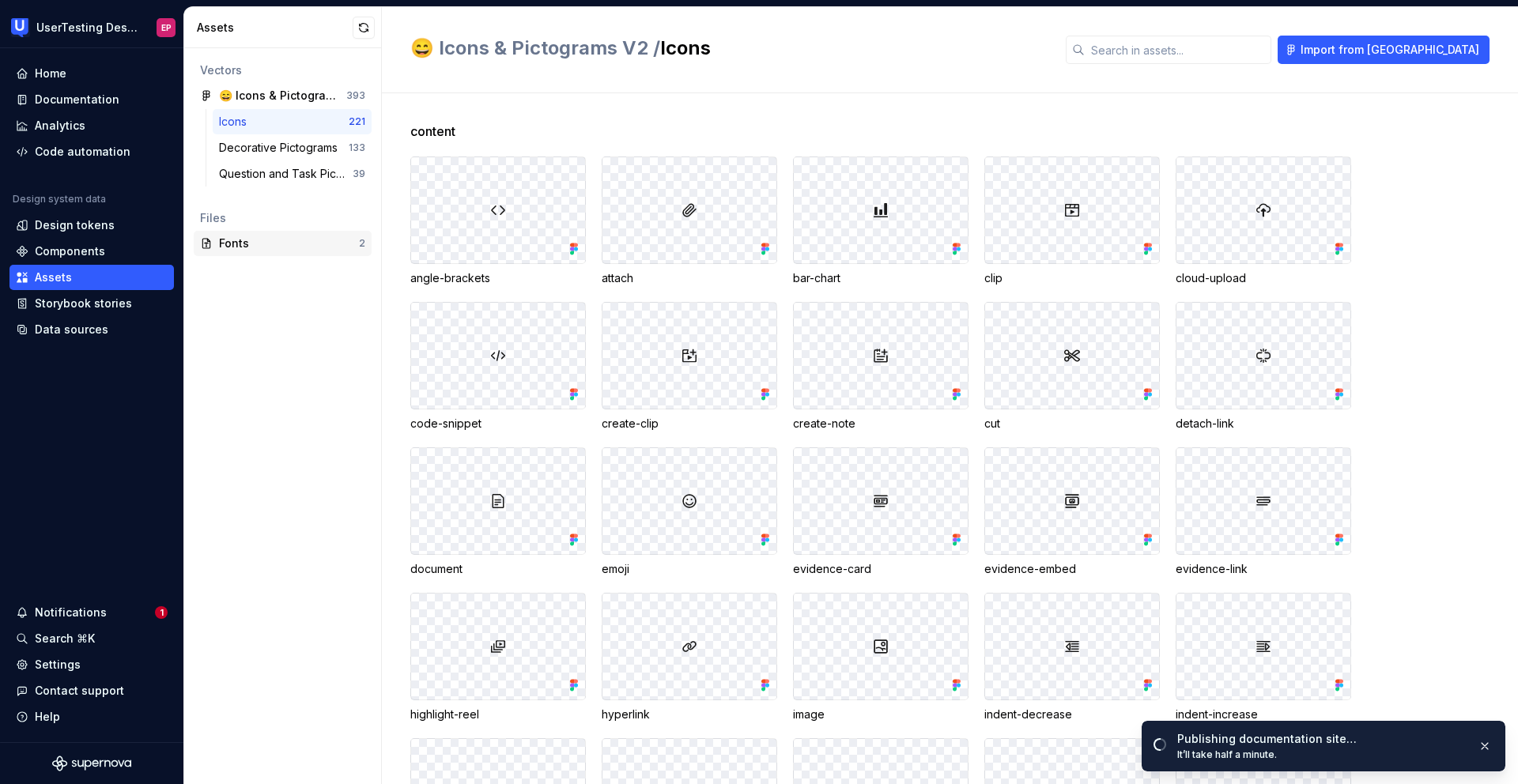
click at [264, 241] on div "Fonts" at bounding box center [288, 244] width 140 height 15
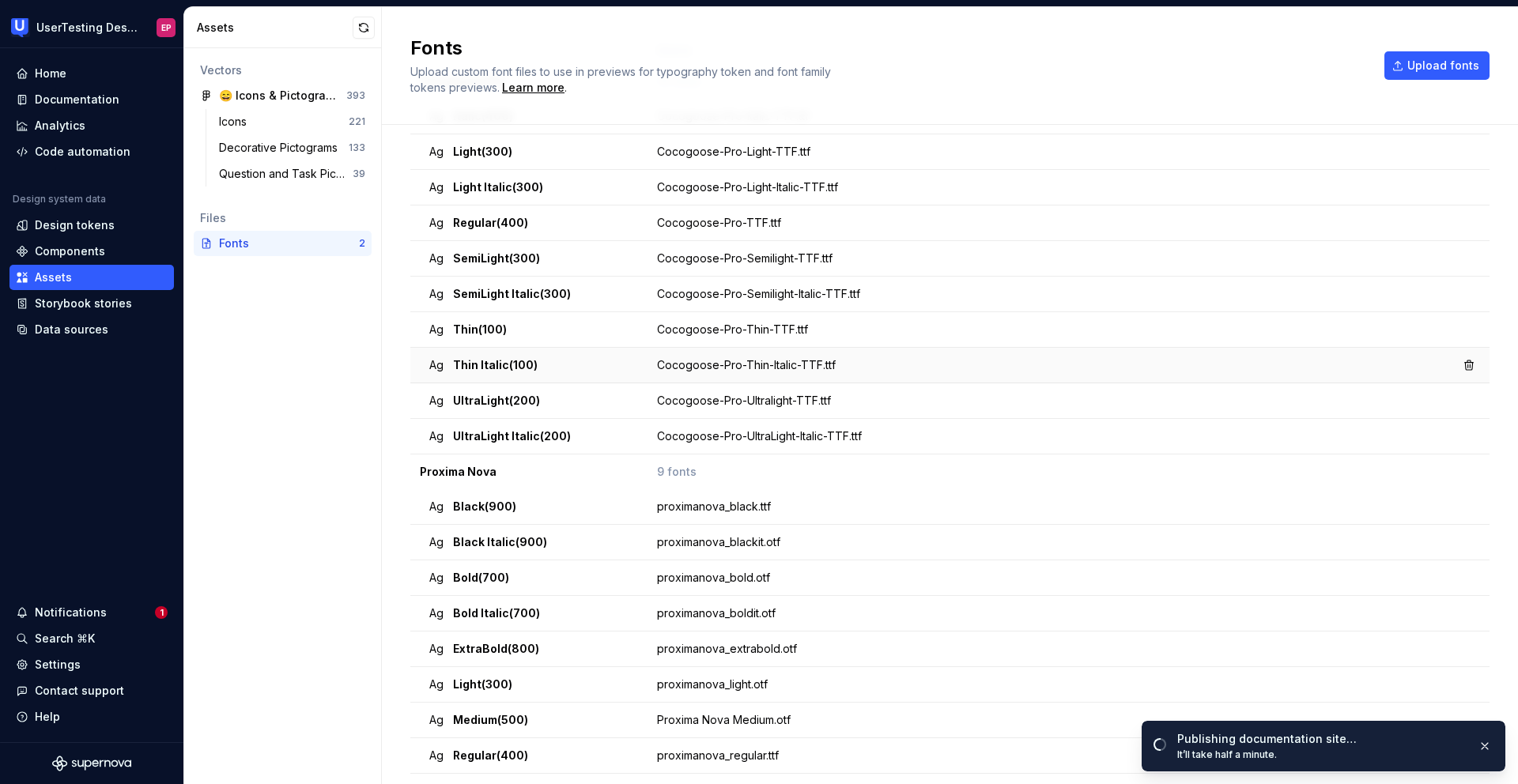
scroll to position [140, 0]
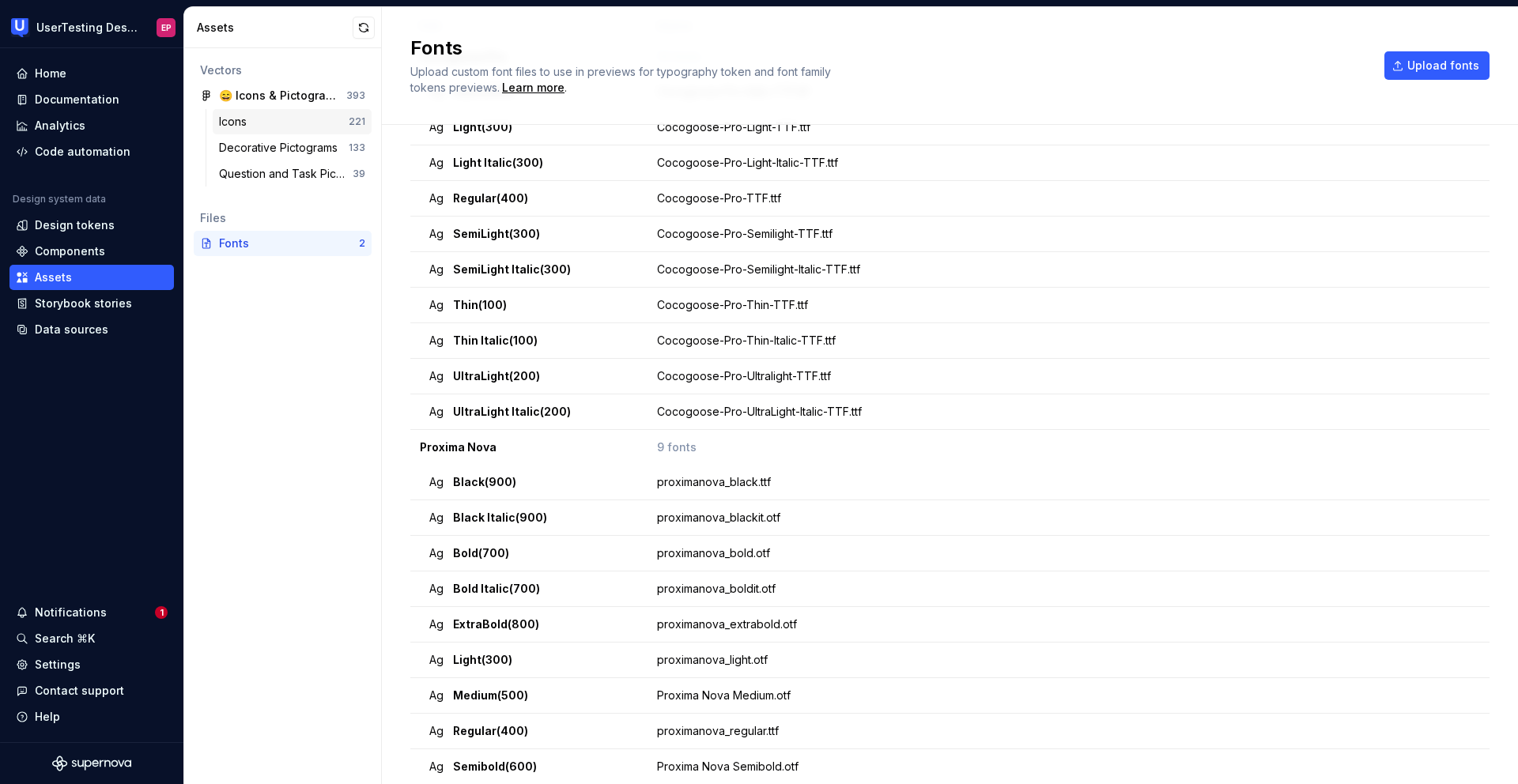
click at [261, 123] on div "Icons" at bounding box center [283, 122] width 130 height 15
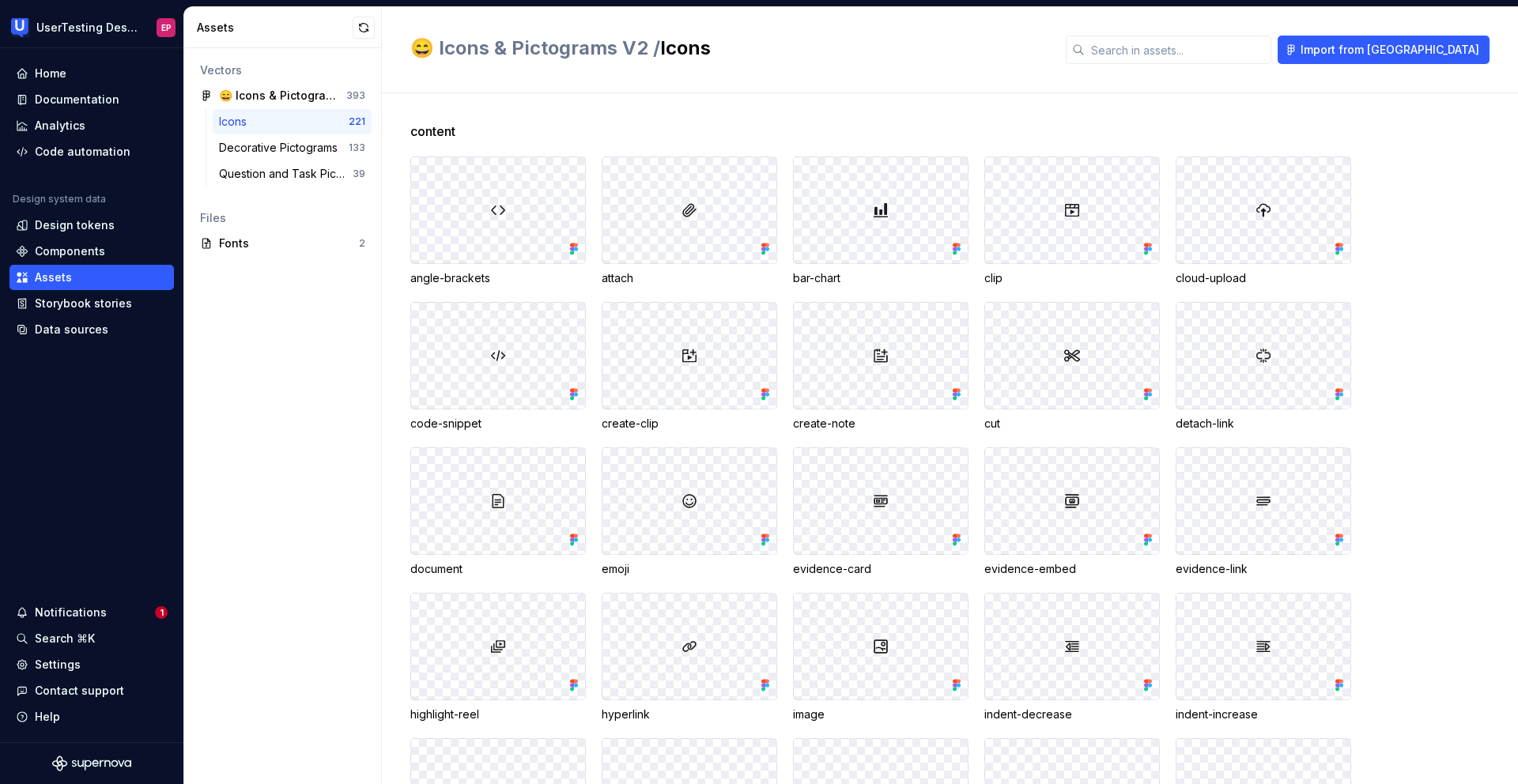
click at [556, 381] on div at bounding box center [498, 355] width 174 height 106
click at [562, 234] on div at bounding box center [498, 209] width 174 height 106
click at [523, 224] on div at bounding box center [498, 209] width 174 height 106
click at [60, 95] on div "Documentation" at bounding box center [77, 100] width 85 height 15
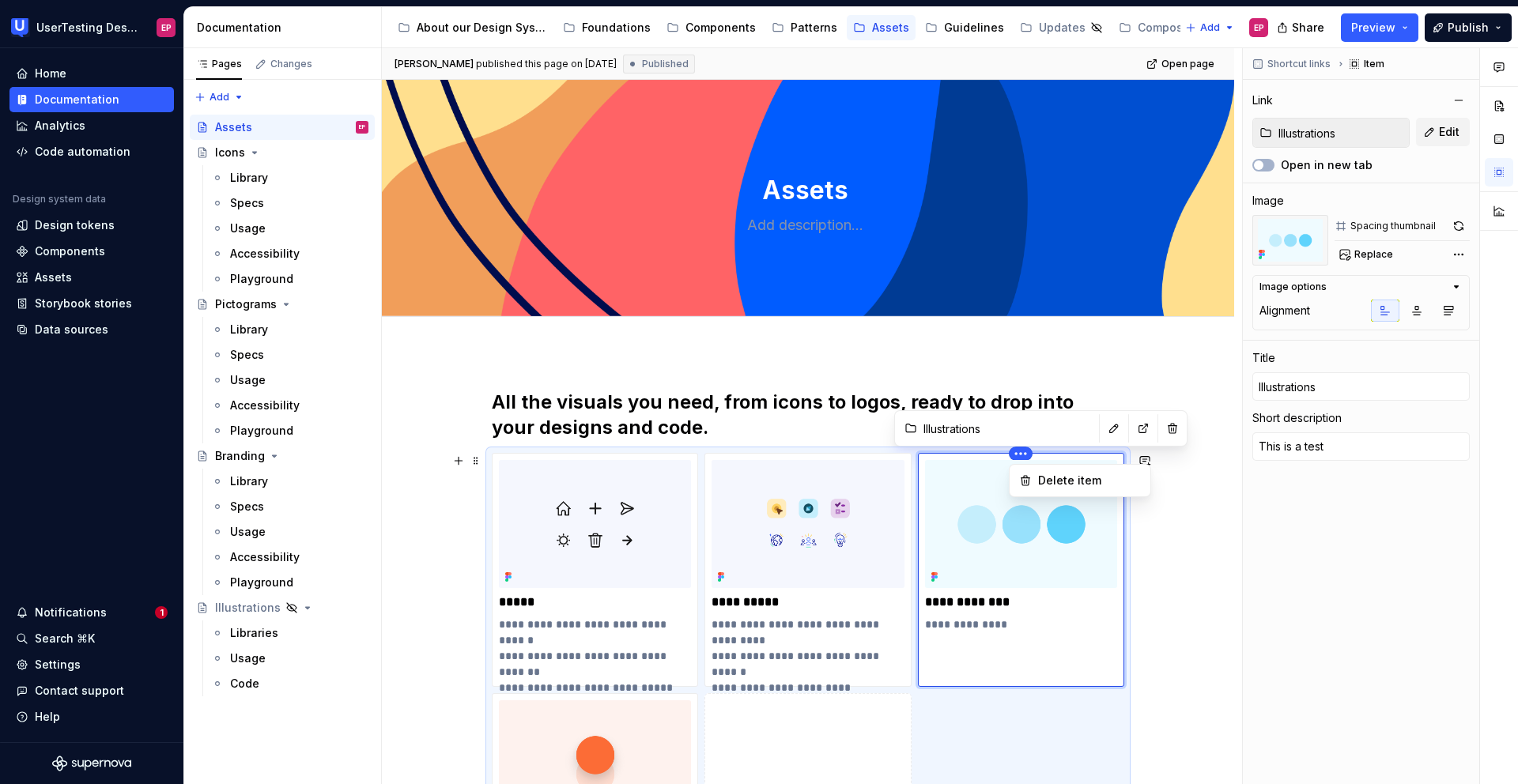
click at [1020, 455] on html "UserTesting Design System EP Home Documentation Analytics Code automation Desig…" at bounding box center [759, 392] width 1518 height 784
click at [1348, 252] on div "Comments Open comments No comments yet Select ‘Comment’ from the block context …" at bounding box center [1380, 416] width 275 height 737
click at [1348, 252] on button "Replace" at bounding box center [1367, 255] width 65 height 22
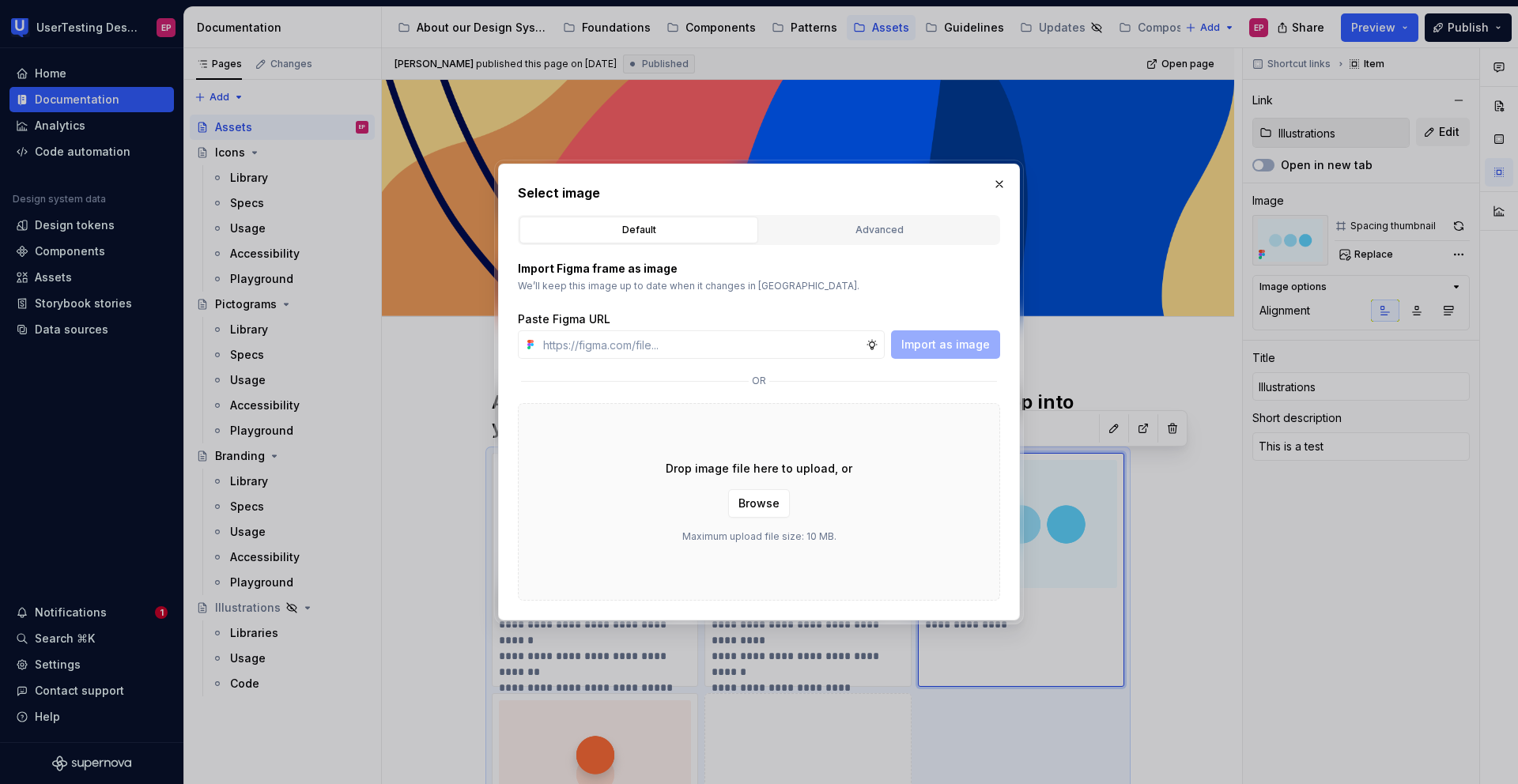
type textarea "*"
click at [806, 348] on input "text" at bounding box center [700, 344] width 329 height 28
type input "[URL][DOMAIN_NAME]"
click at [934, 344] on span "Import as image" at bounding box center [945, 344] width 88 height 15
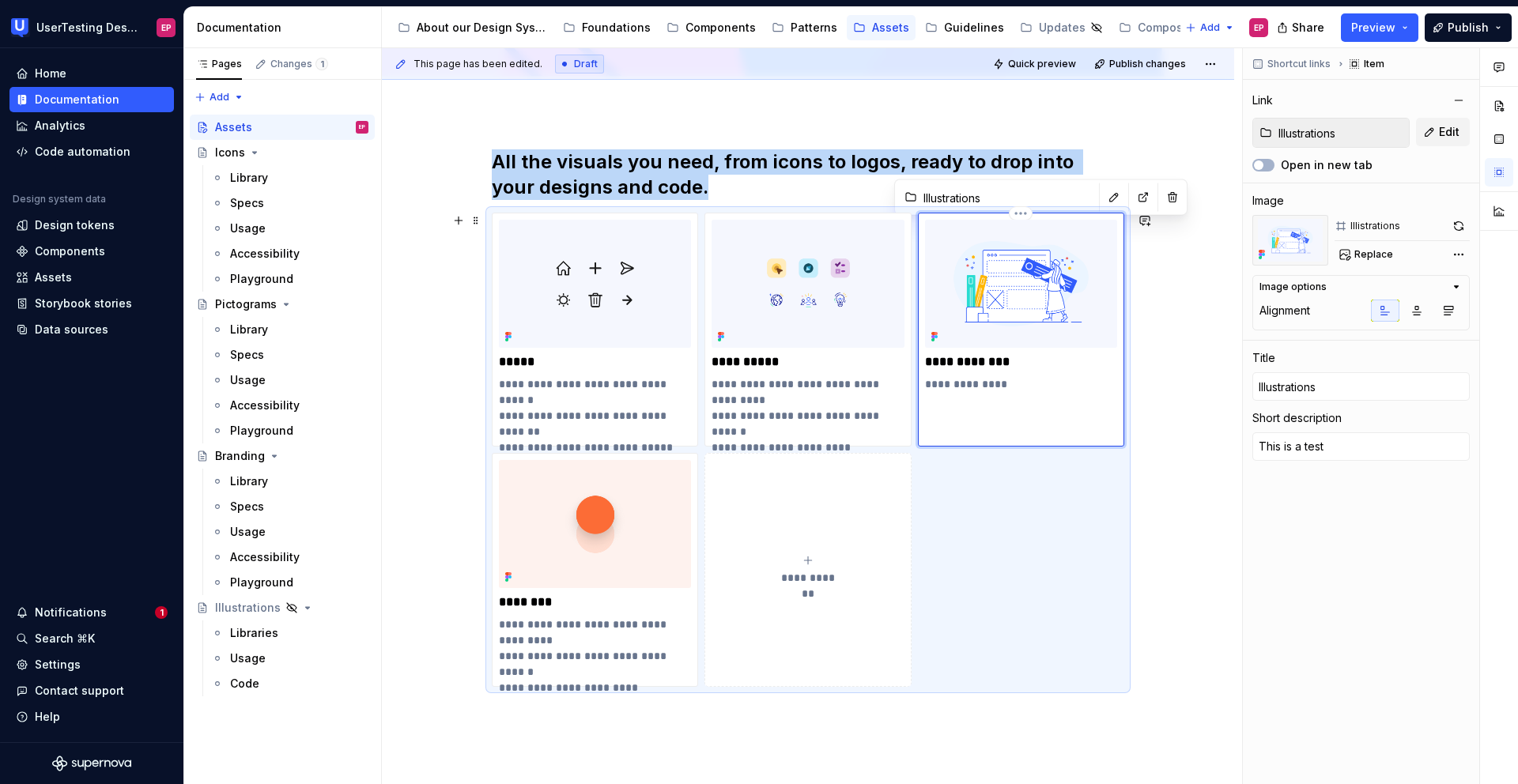
scroll to position [280, 0]
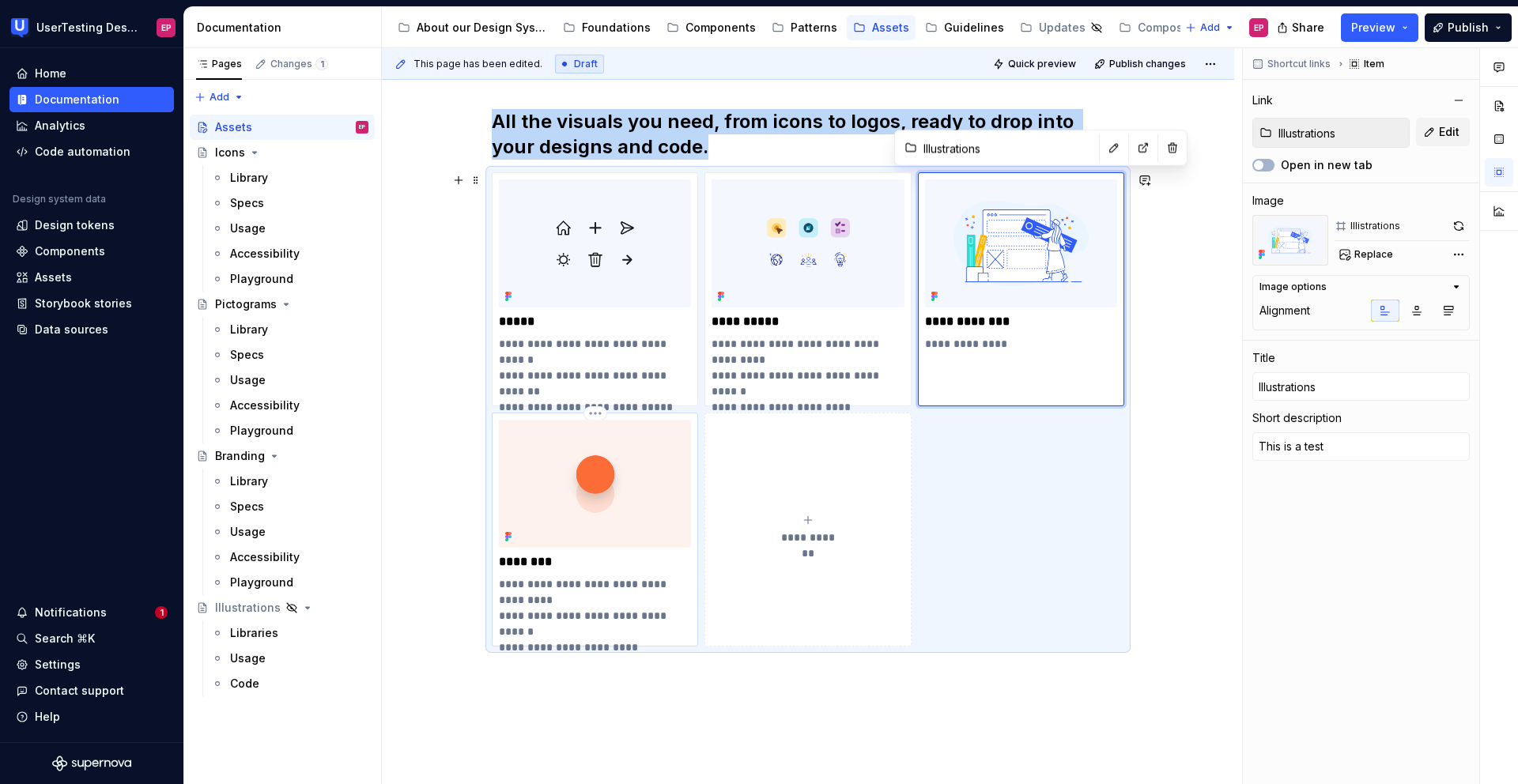
type textarea "*"
type input "Branding"
type textarea "Pictograms offer intuitive, consistent visuals to communicate key concepts acro…"
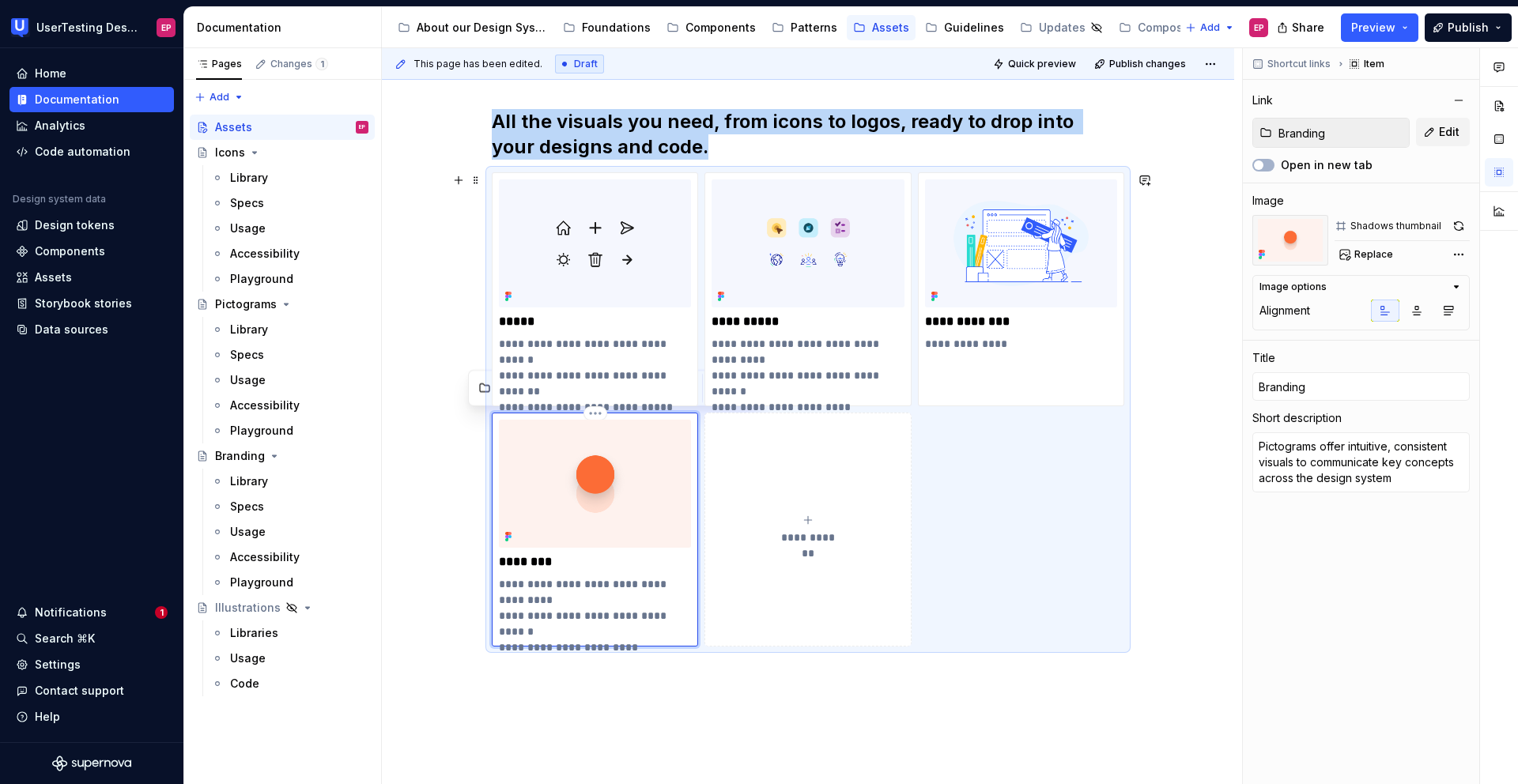
click at [574, 496] on img at bounding box center [595, 483] width 192 height 128
click at [1394, 255] on button "Replace" at bounding box center [1367, 255] width 65 height 22
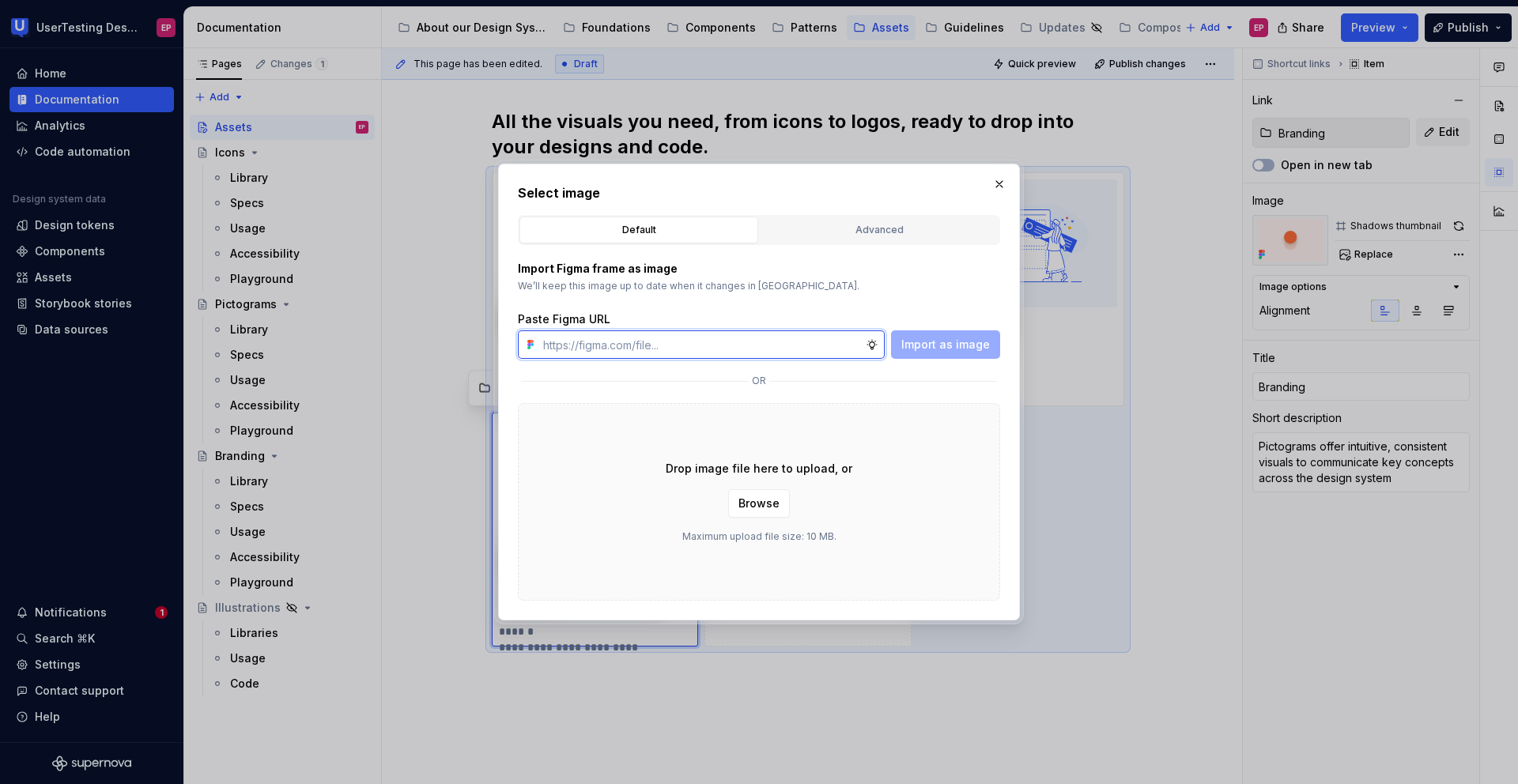
type textarea "*"
paste input "[URL][DOMAIN_NAME]"
type input "[URL][DOMAIN_NAME]"
click at [947, 338] on span "Import as image" at bounding box center [945, 344] width 88 height 15
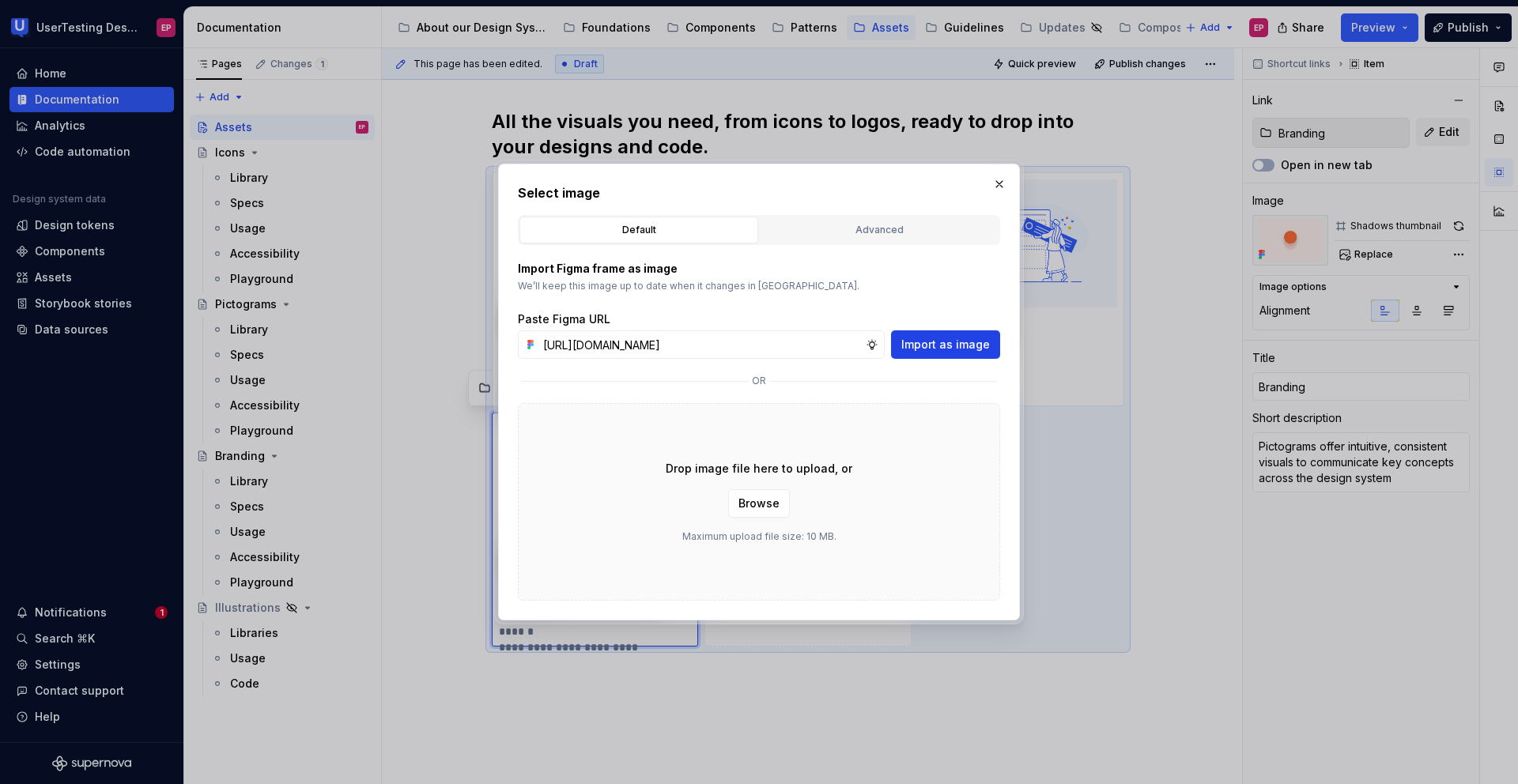
scroll to position [0, 0]
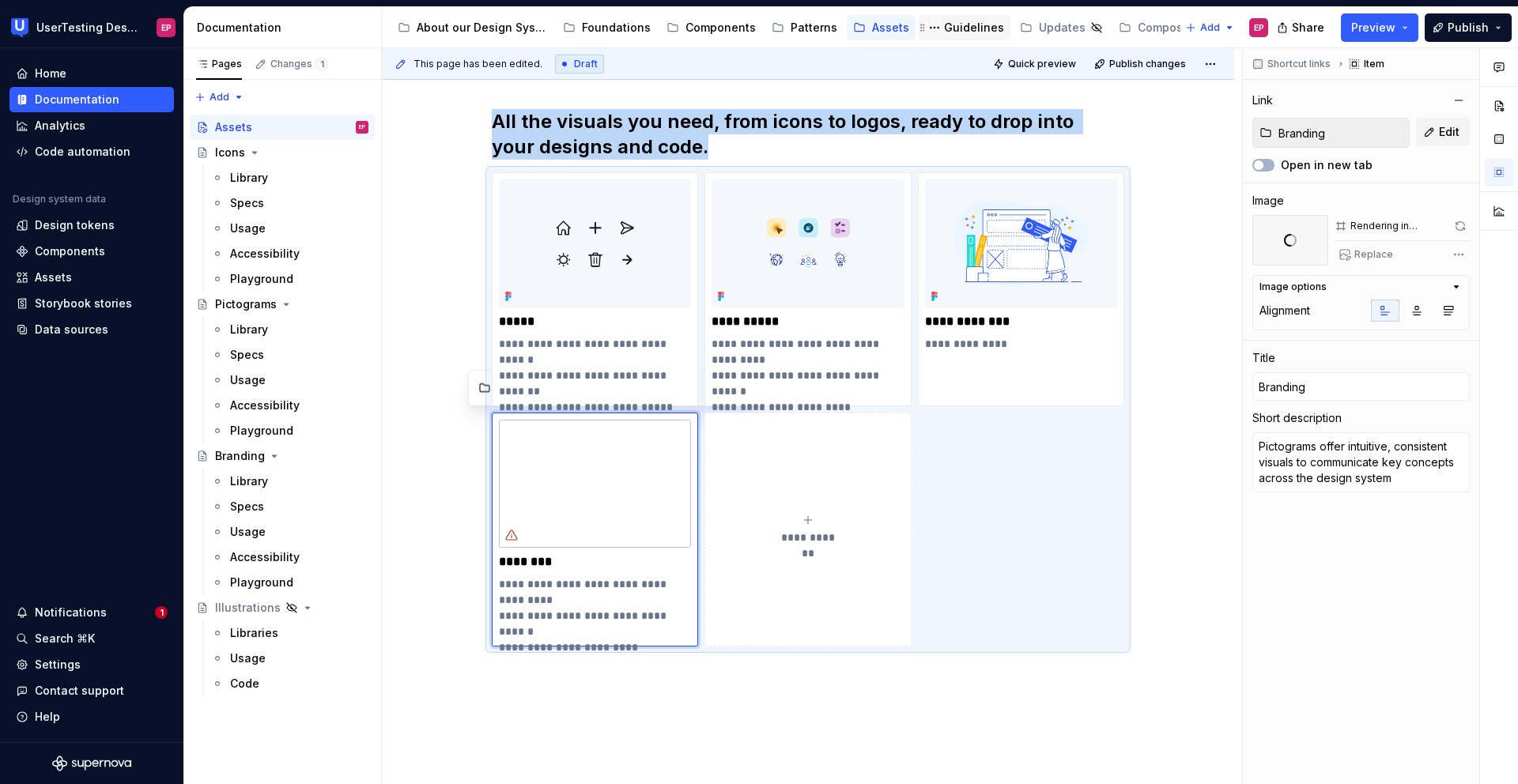
click at [965, 27] on div "Guidelines" at bounding box center [974, 27] width 60 height 15
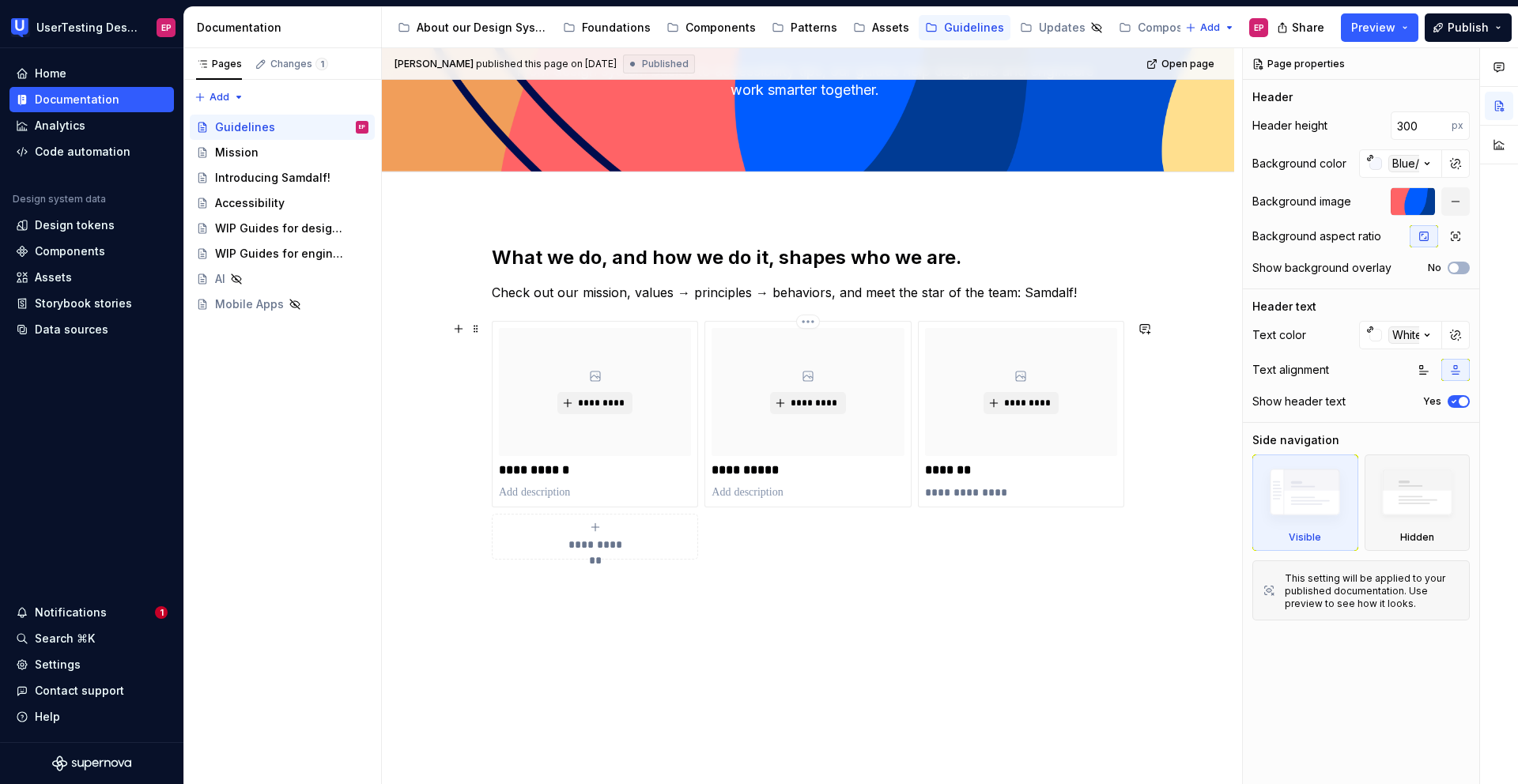
scroll to position [174, 0]
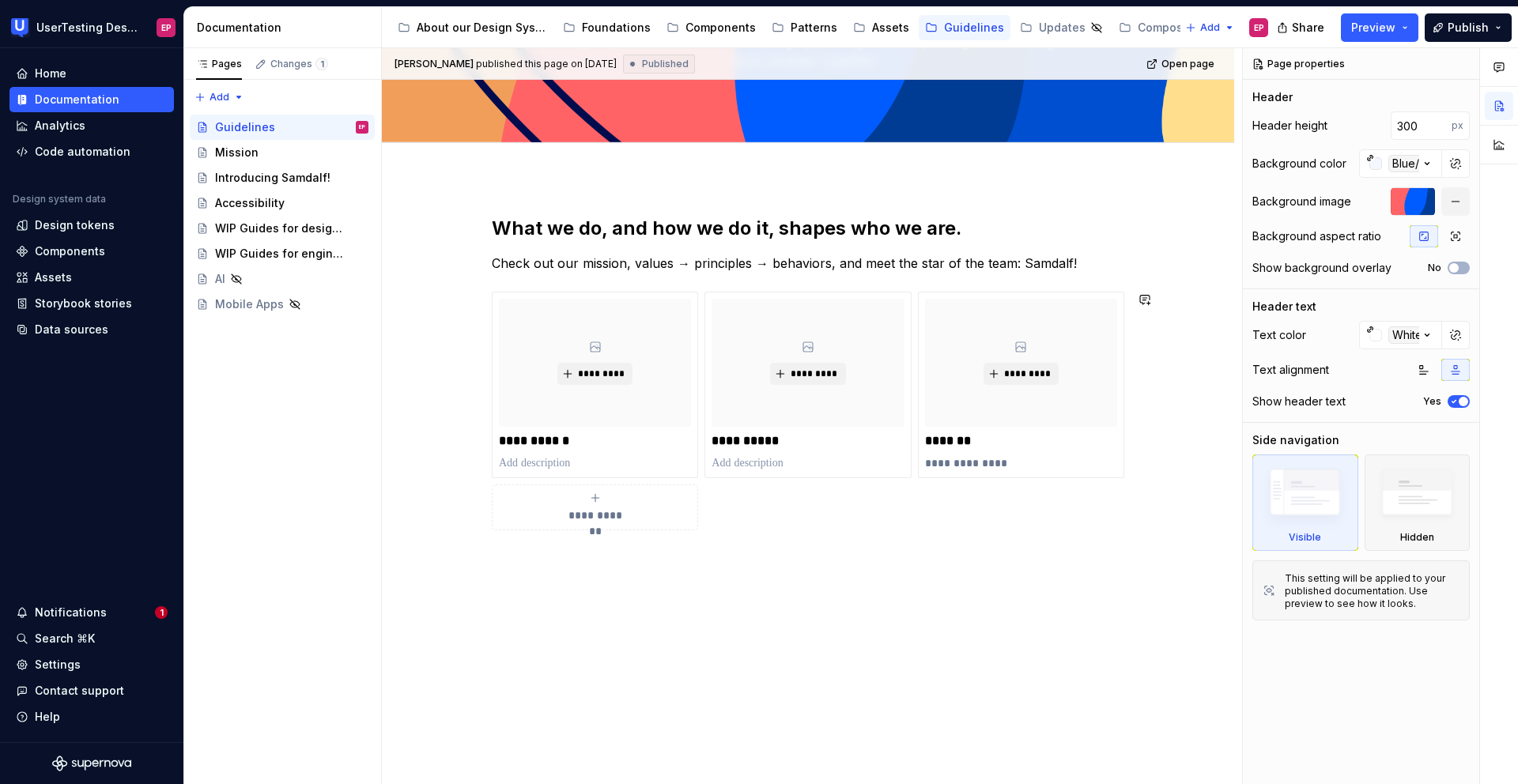
click at [505, 576] on div "**********" at bounding box center [807, 480] width 852 height 606
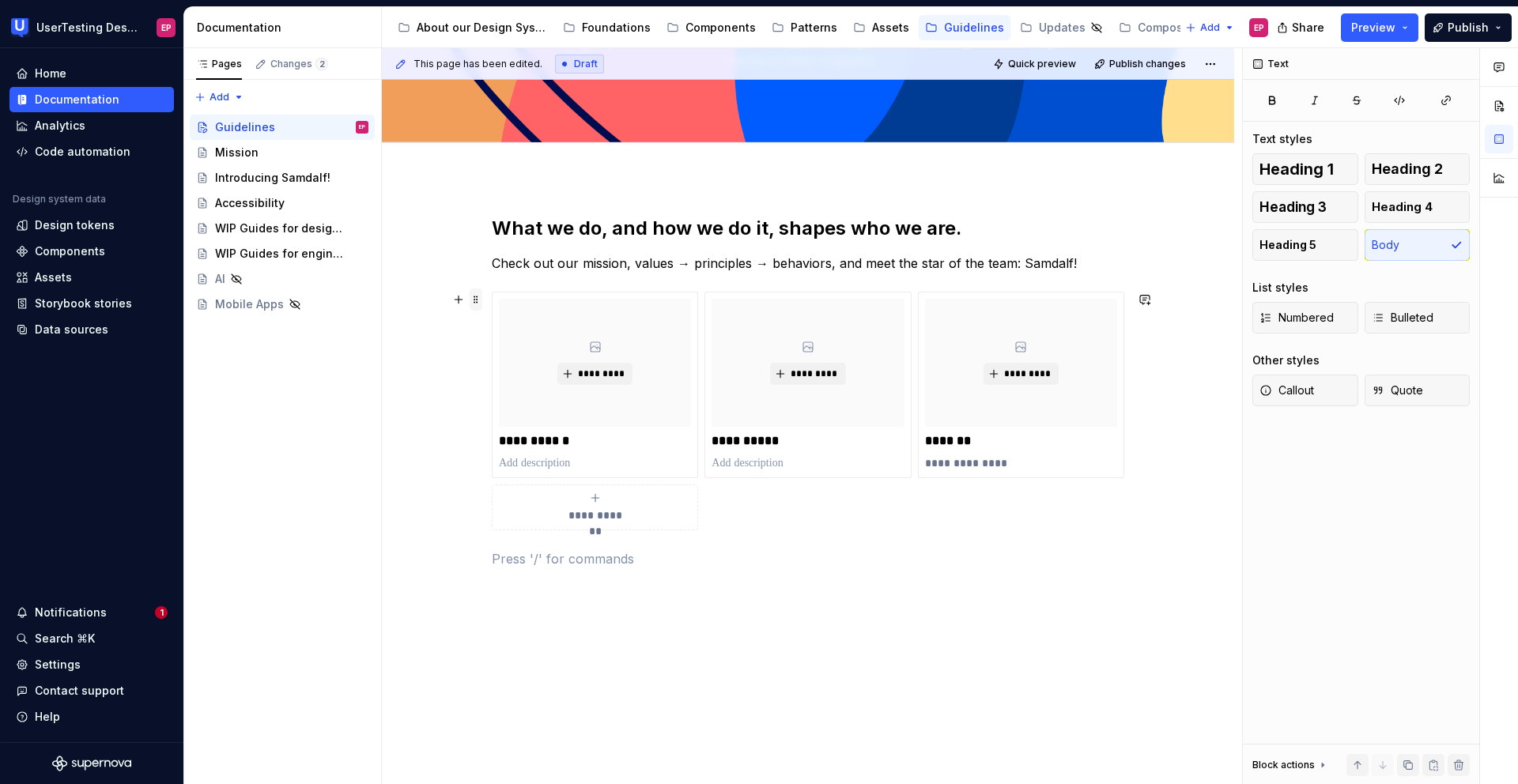
click at [475, 298] on span at bounding box center [475, 299] width 13 height 22
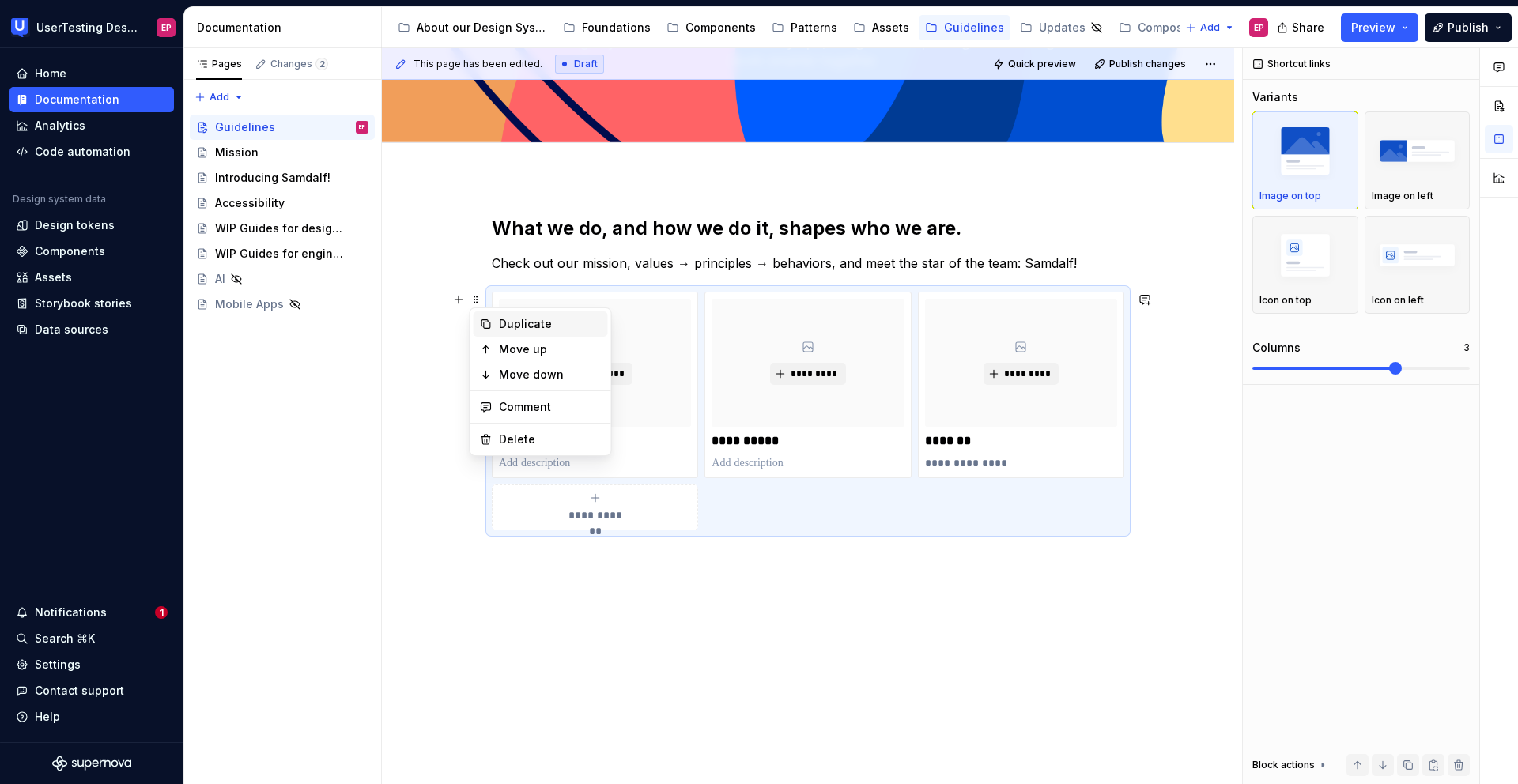
click at [501, 316] on div "Duplicate" at bounding box center [550, 323] width 103 height 15
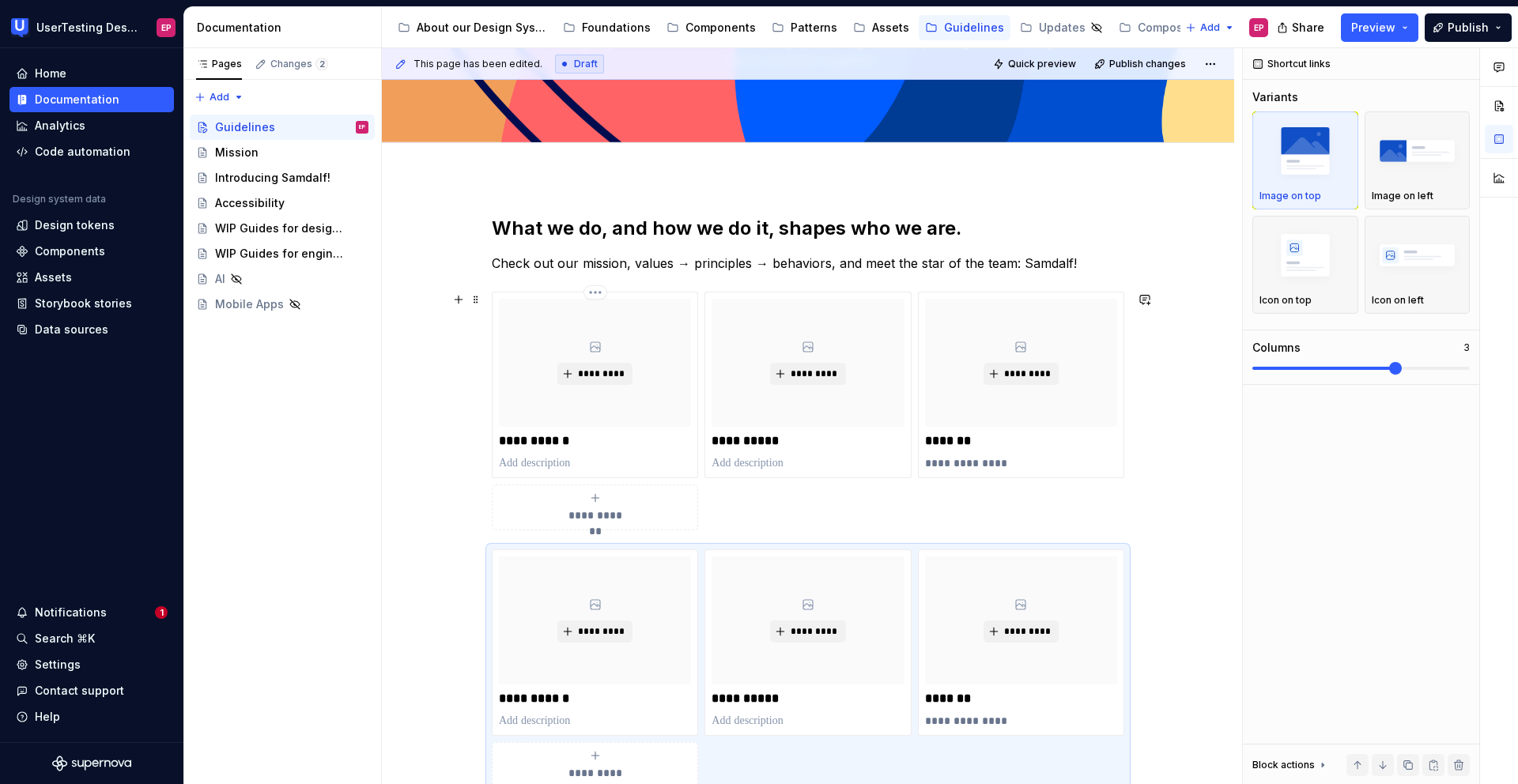
scroll to position [177, 0]
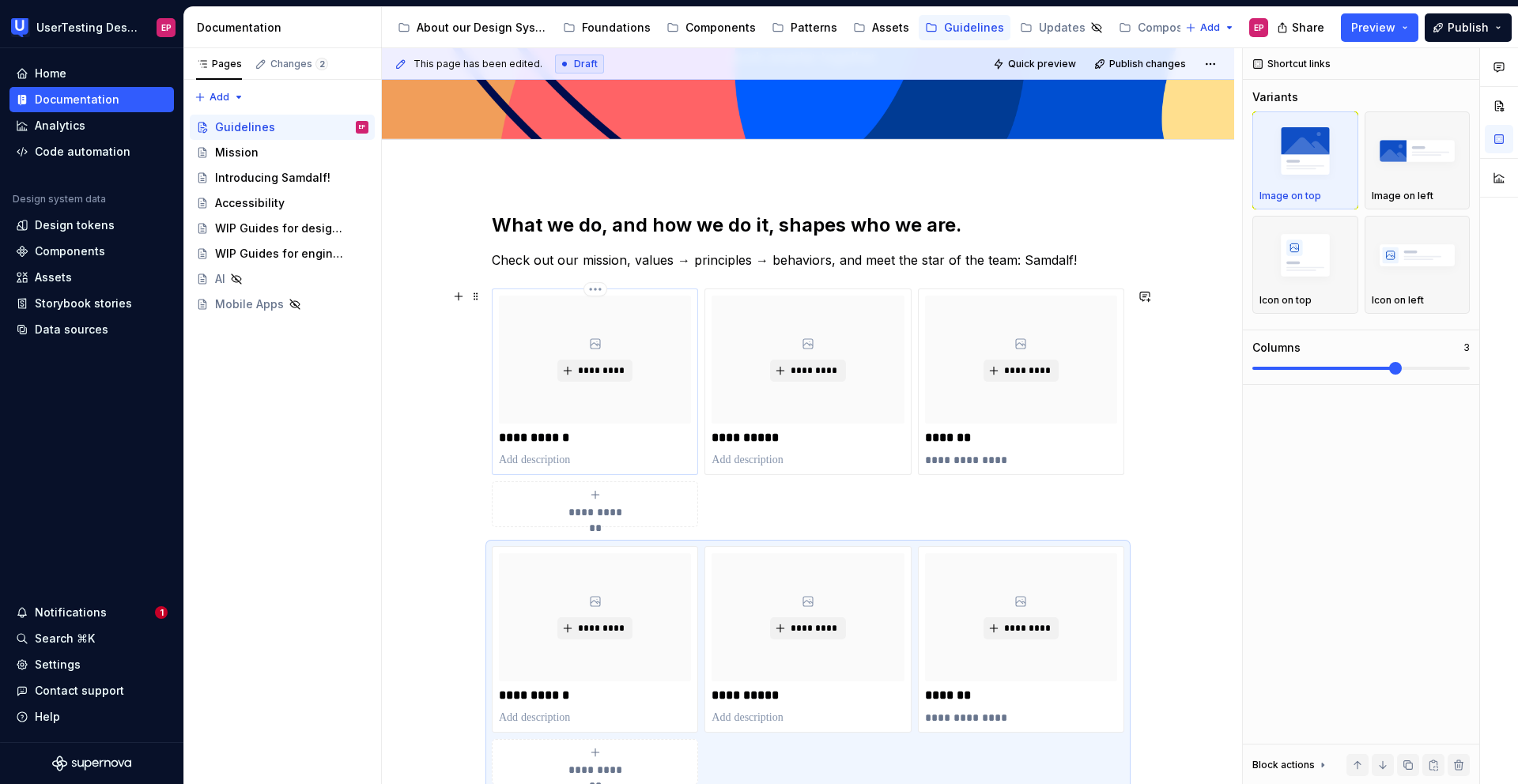
click at [532, 440] on p "**********" at bounding box center [595, 437] width 192 height 15
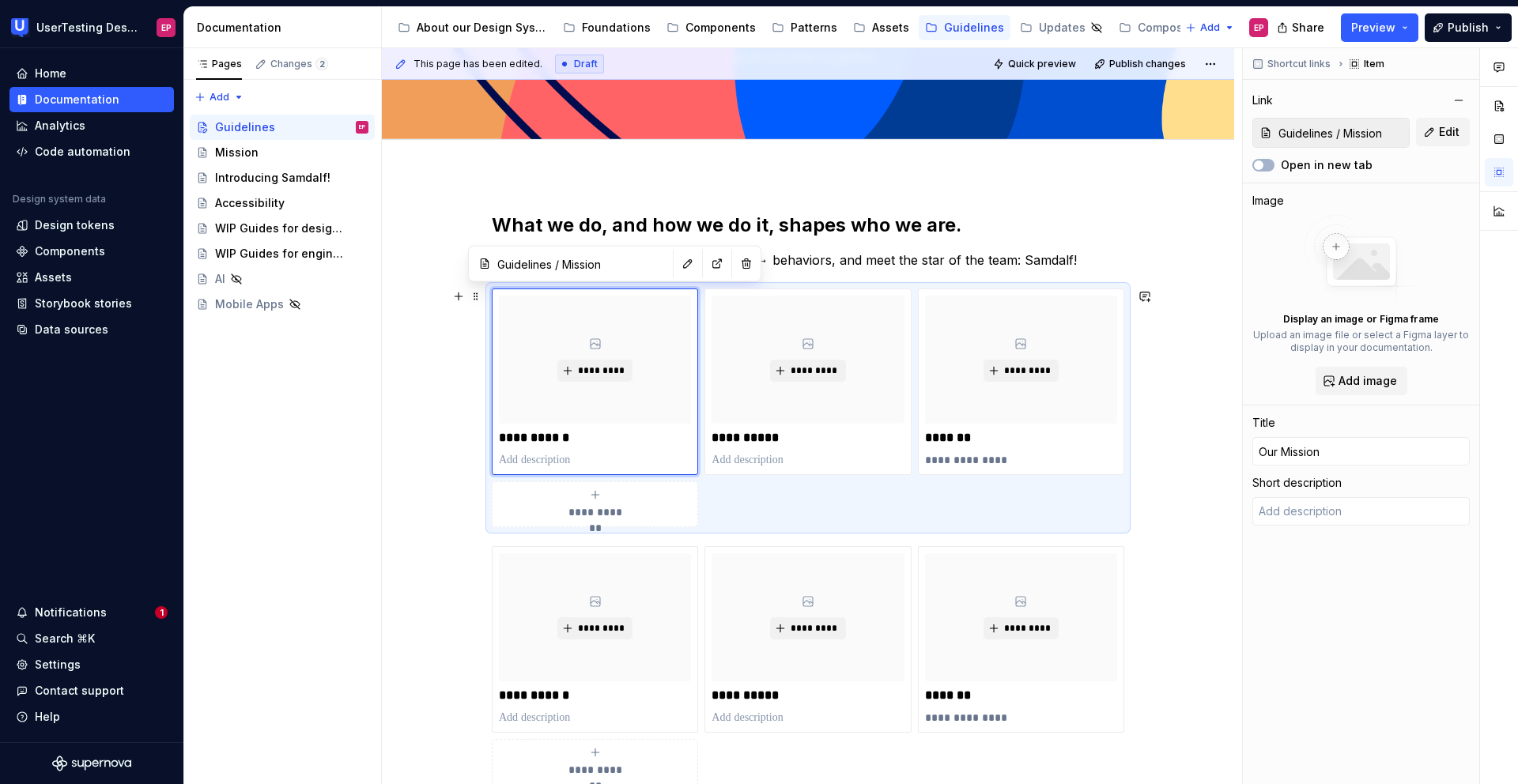
click at [800, 504] on div "**********" at bounding box center [807, 407] width 632 height 238
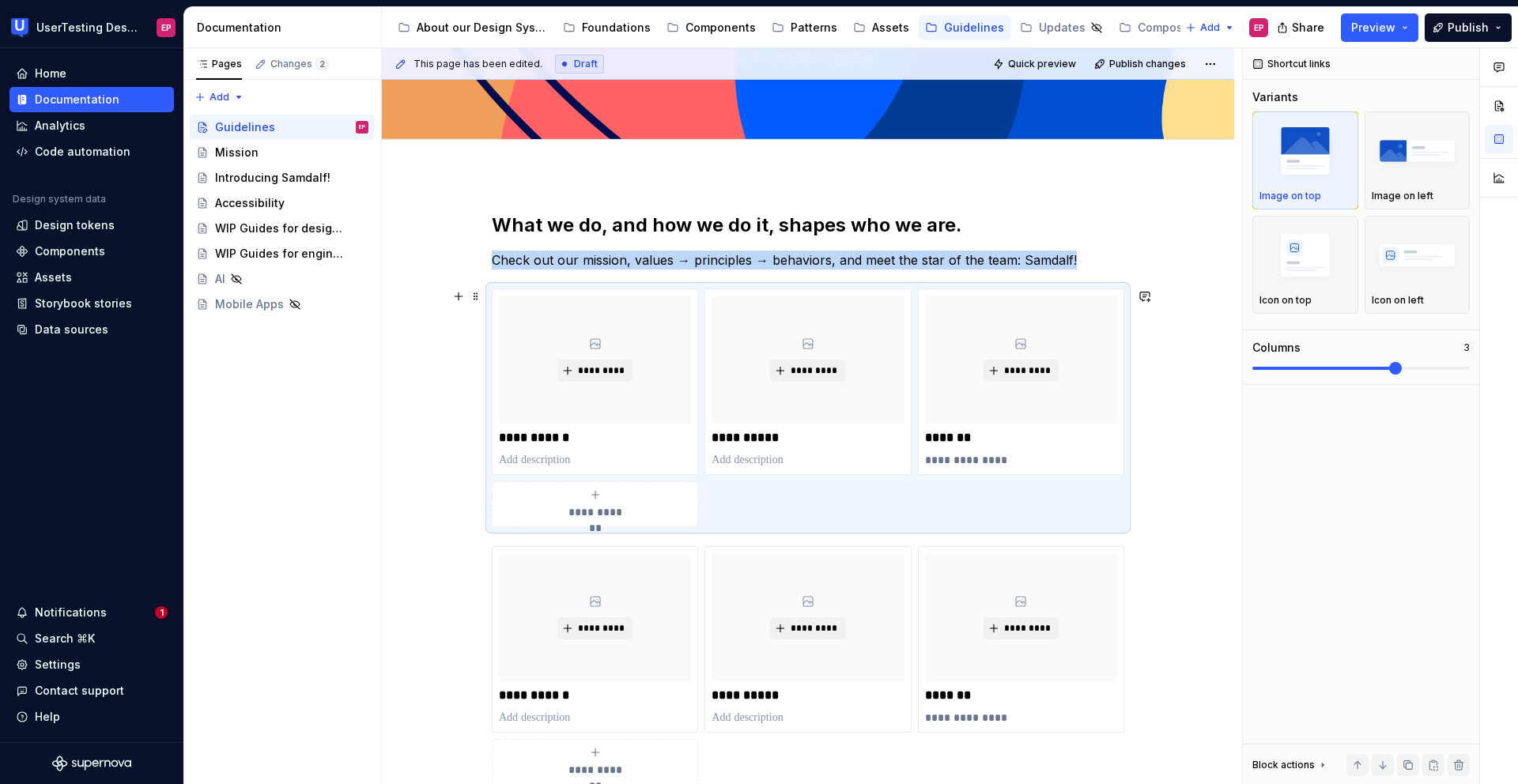
click at [492, 288] on div "**********" at bounding box center [807, 407] width 632 height 238
click at [908, 525] on div "**********" at bounding box center [807, 407] width 632 height 238
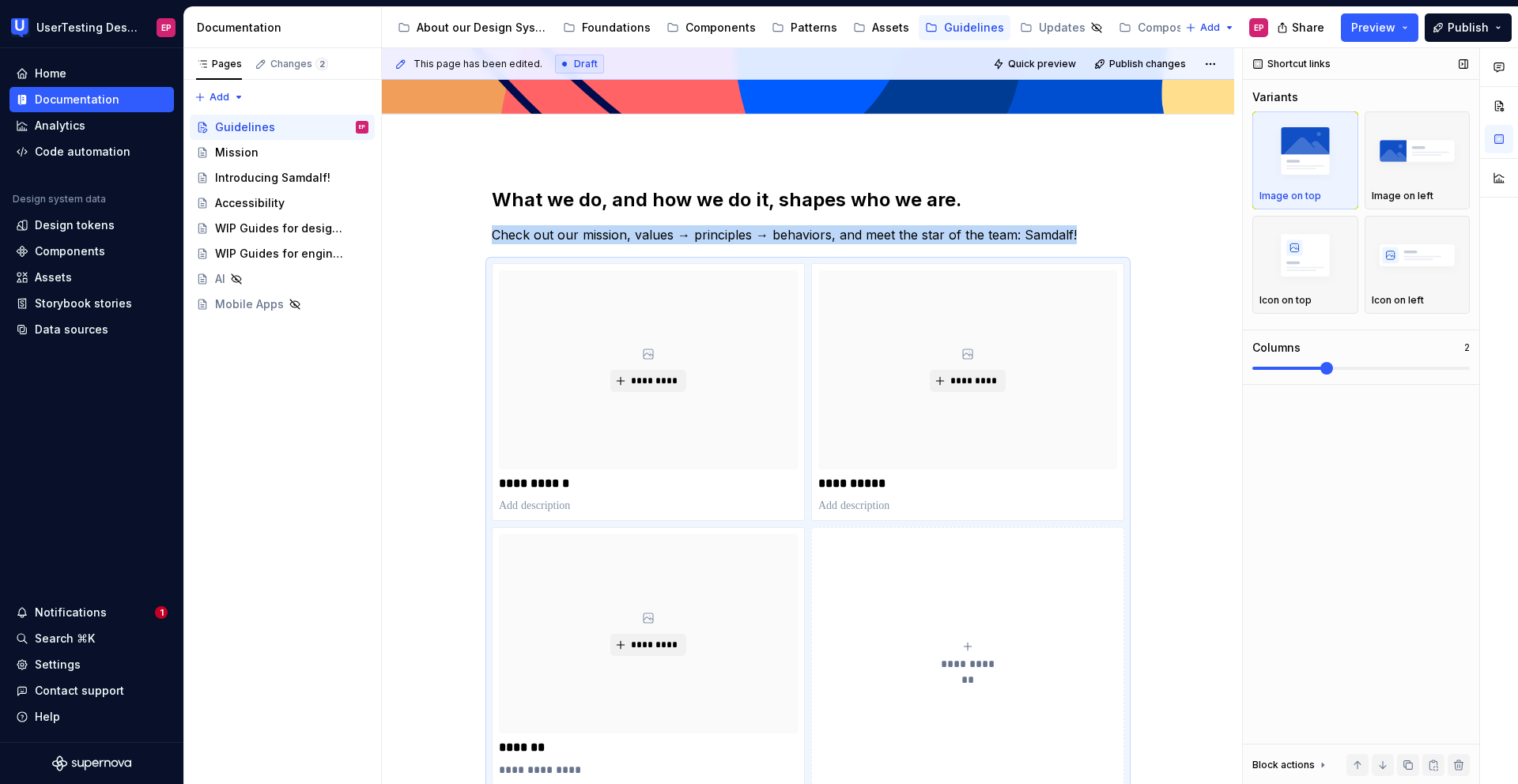
click at [1333, 369] on span at bounding box center [1326, 368] width 13 height 13
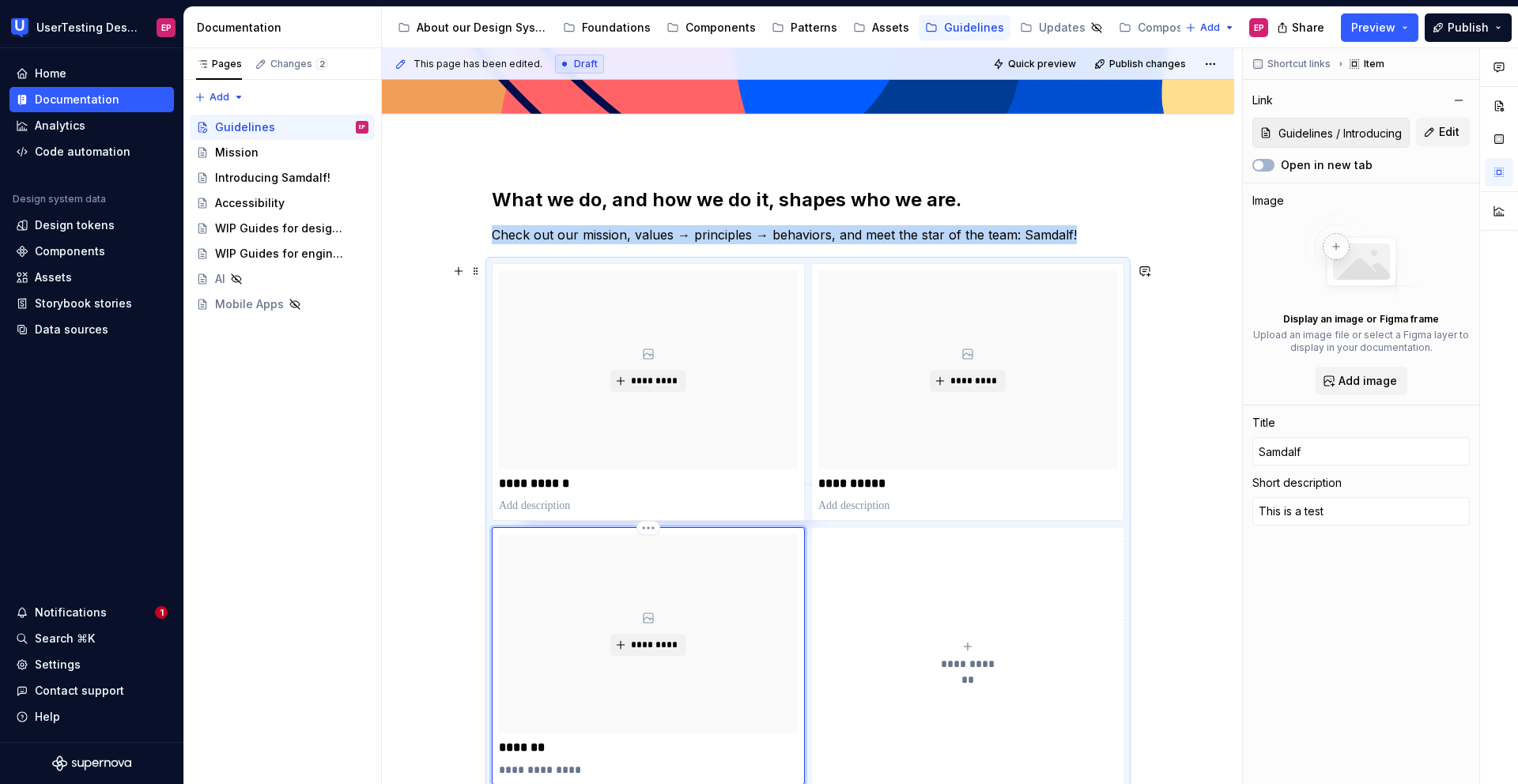
click at [772, 672] on div "*********" at bounding box center [648, 634] width 299 height 199
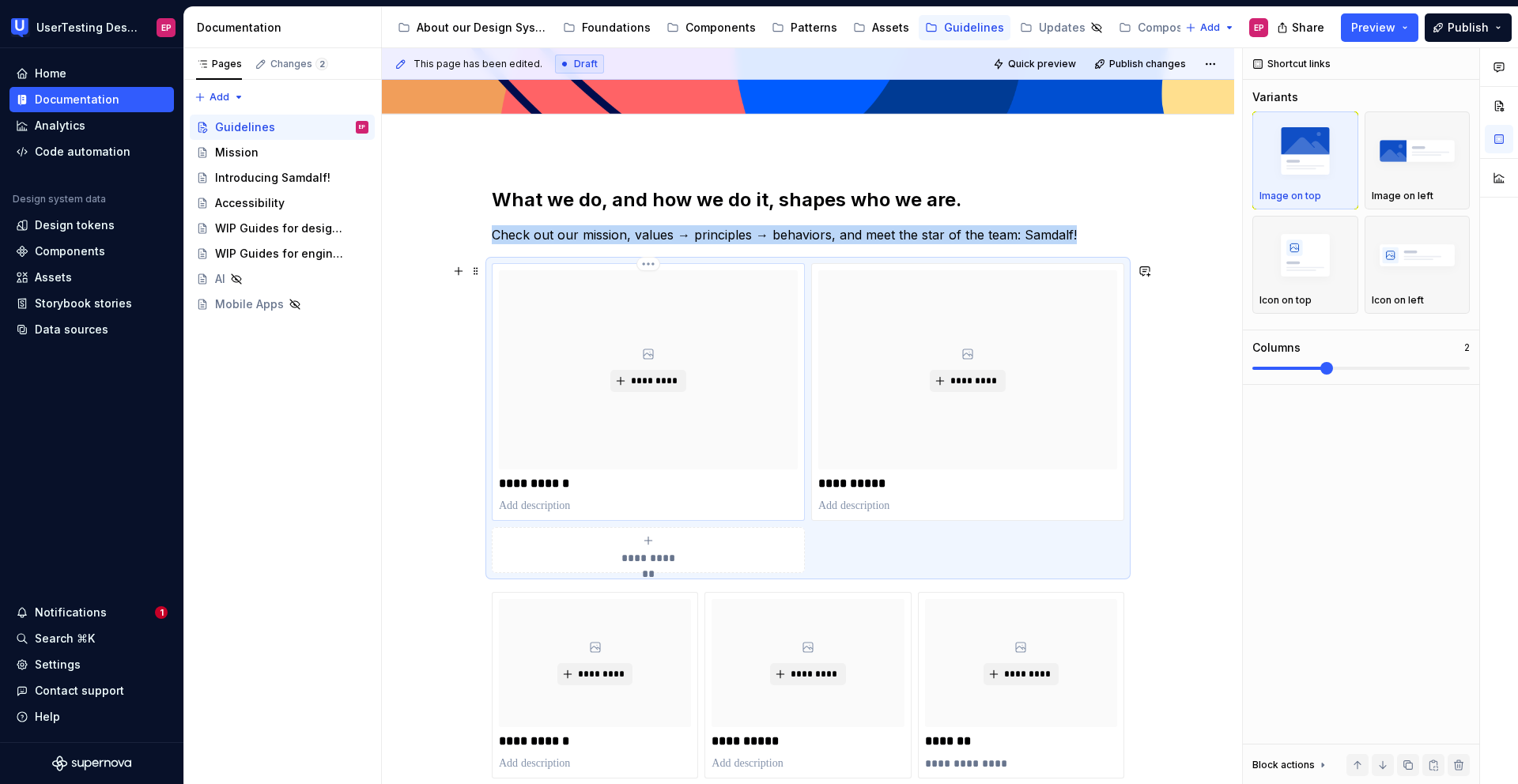
click at [549, 480] on p "**********" at bounding box center [648, 484] width 299 height 15
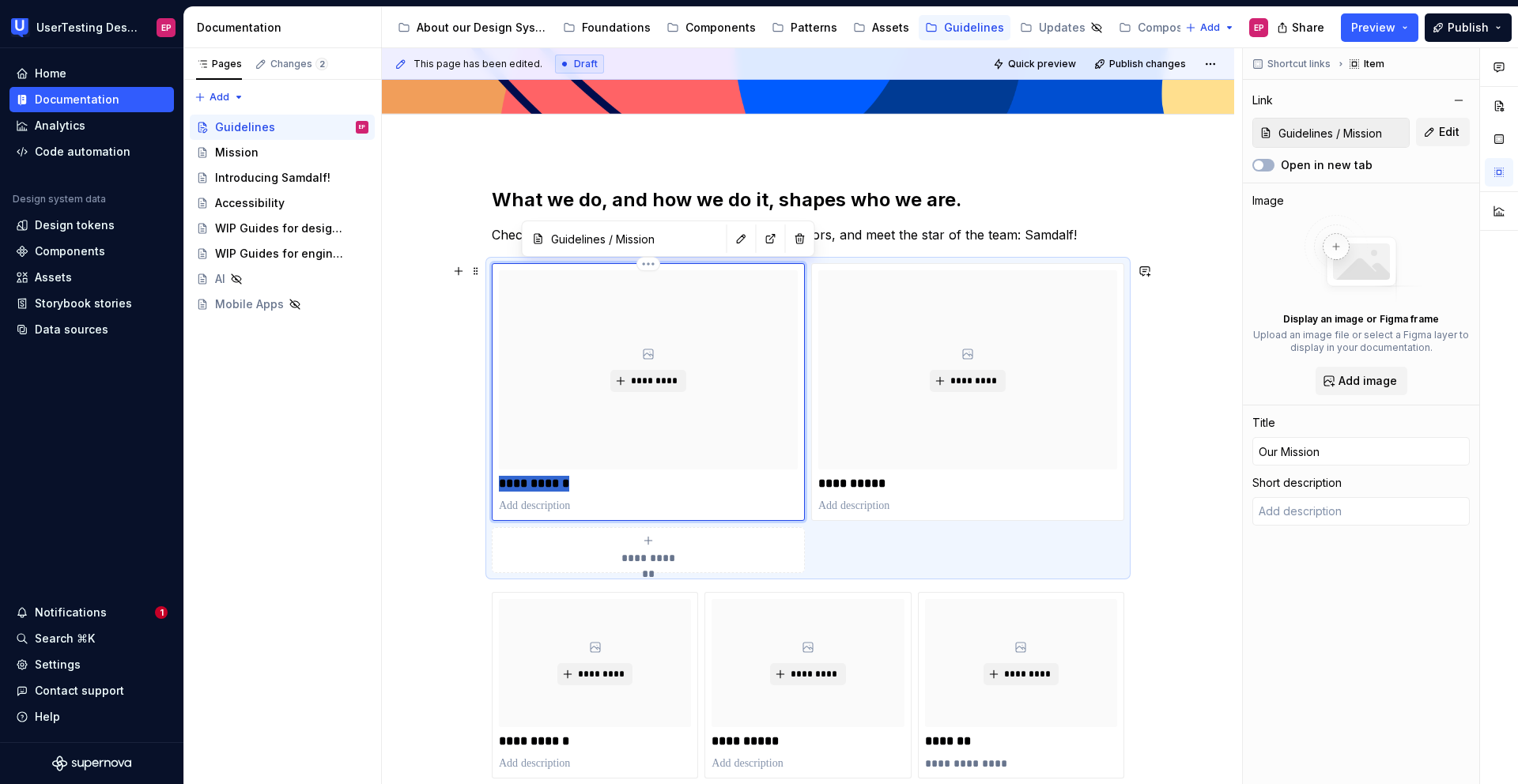
drag, startPoint x: 574, startPoint y: 480, endPoint x: 498, endPoint y: 479, distance: 76.0
click at [499, 479] on p "**********" at bounding box center [648, 484] width 299 height 15
type textarea "*"
type input "G"
type textarea "*"
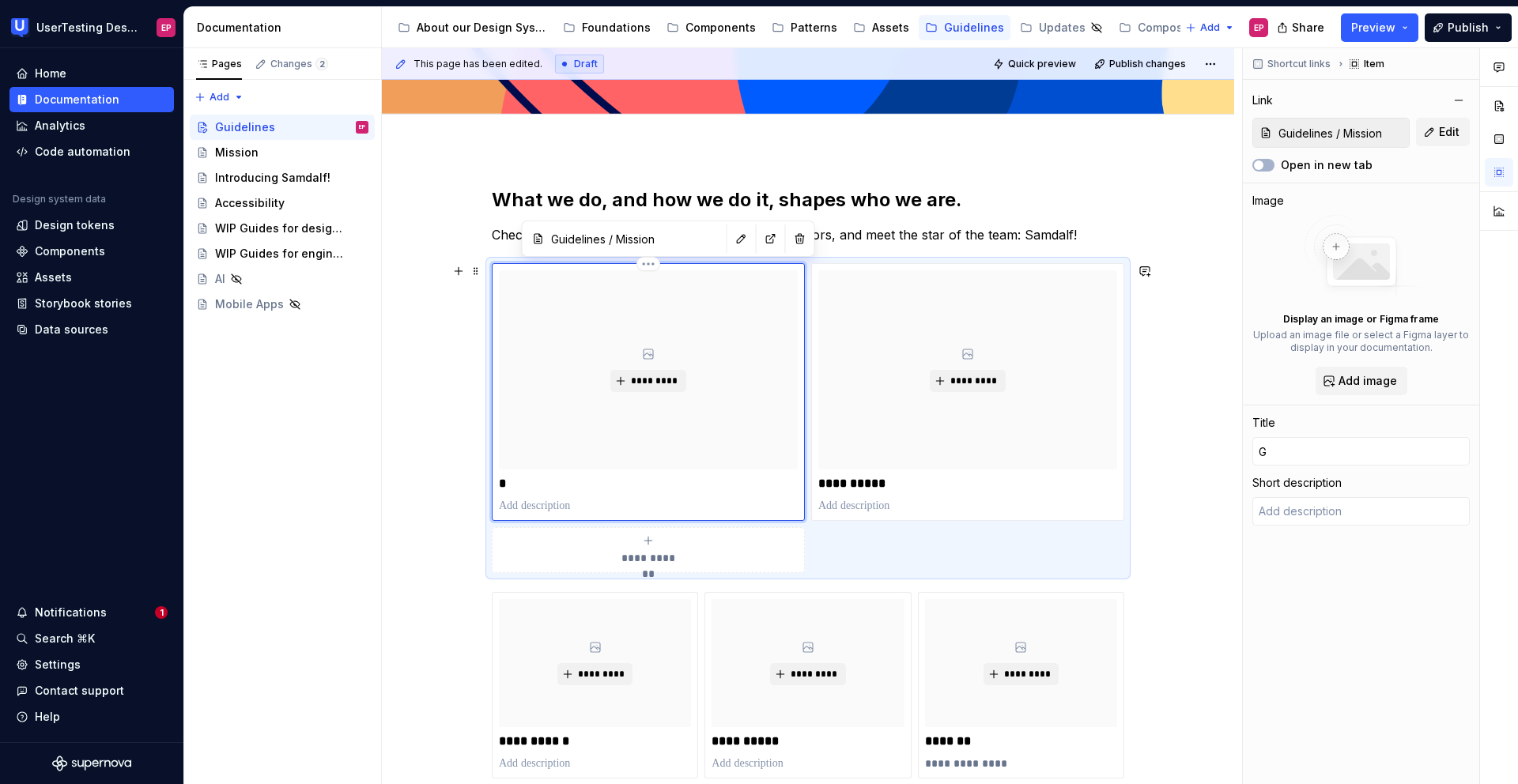
type input "Gu"
type textarea "*"
type input "Gui"
type textarea "*"
type input "Guid"
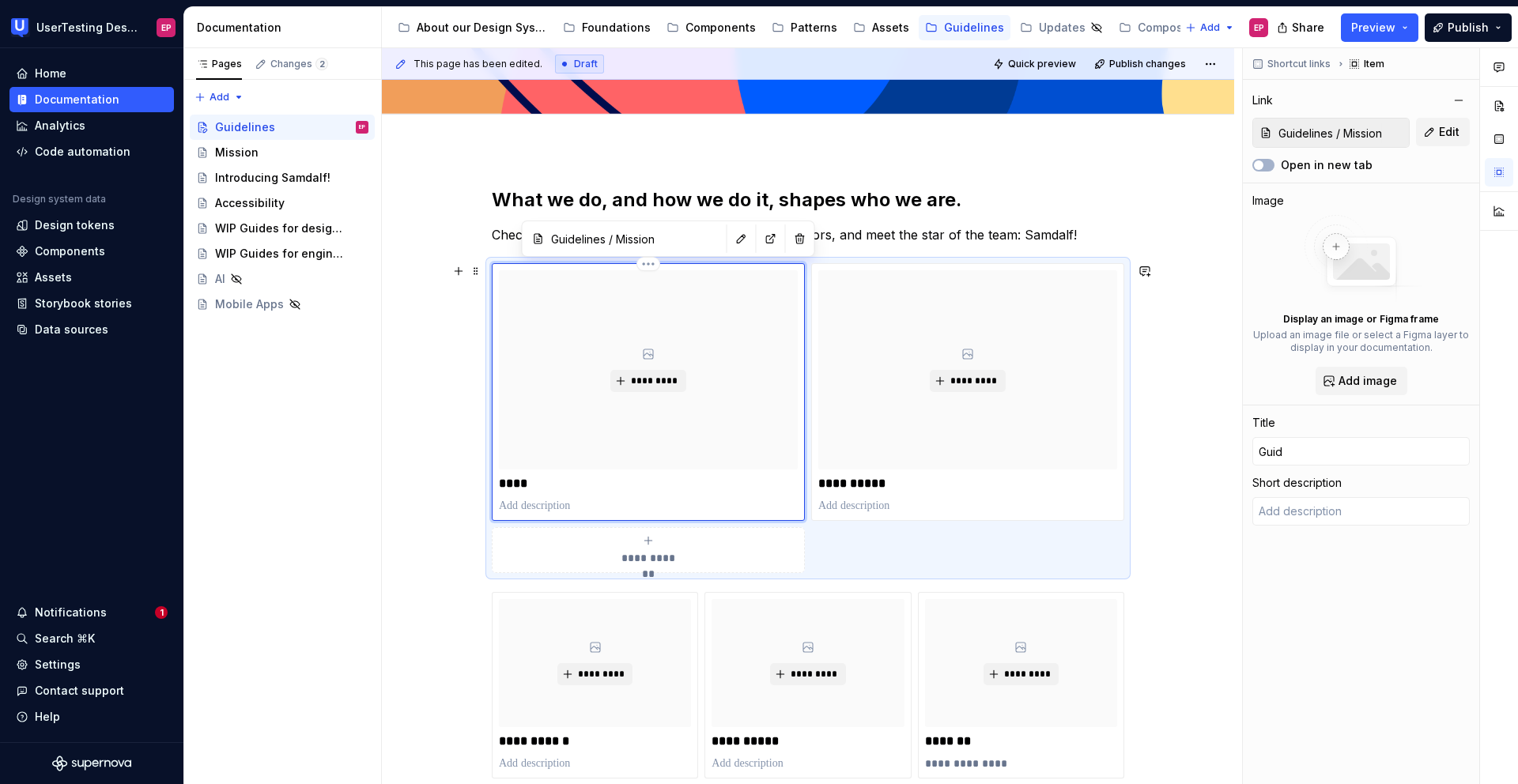
type textarea "*"
type input "Guide"
type textarea "*"
type input "Guides"
type textarea "*"
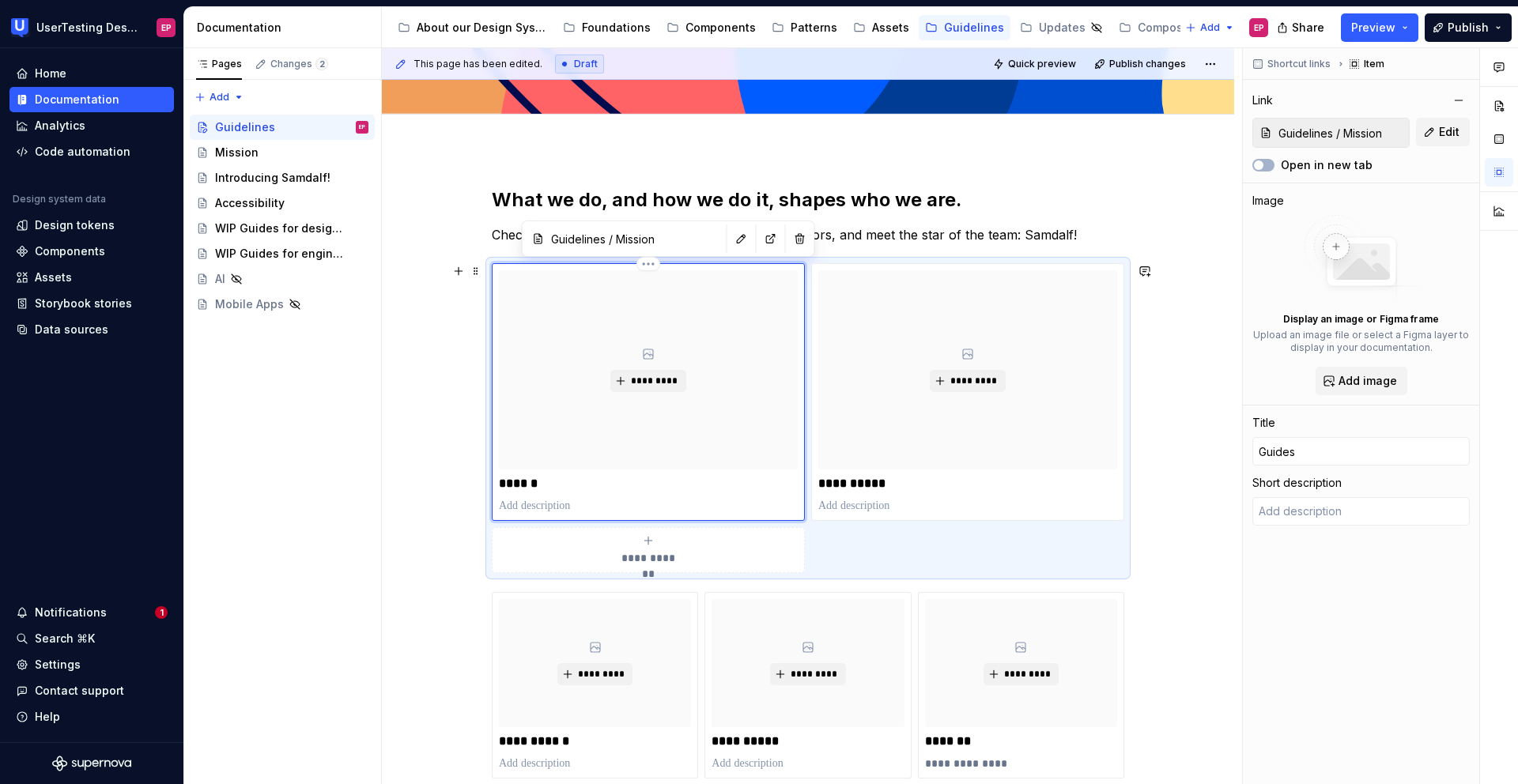
type input "Guides"
type textarea "*"
type input "Guides f"
type textarea "*"
type input "Guides fo"
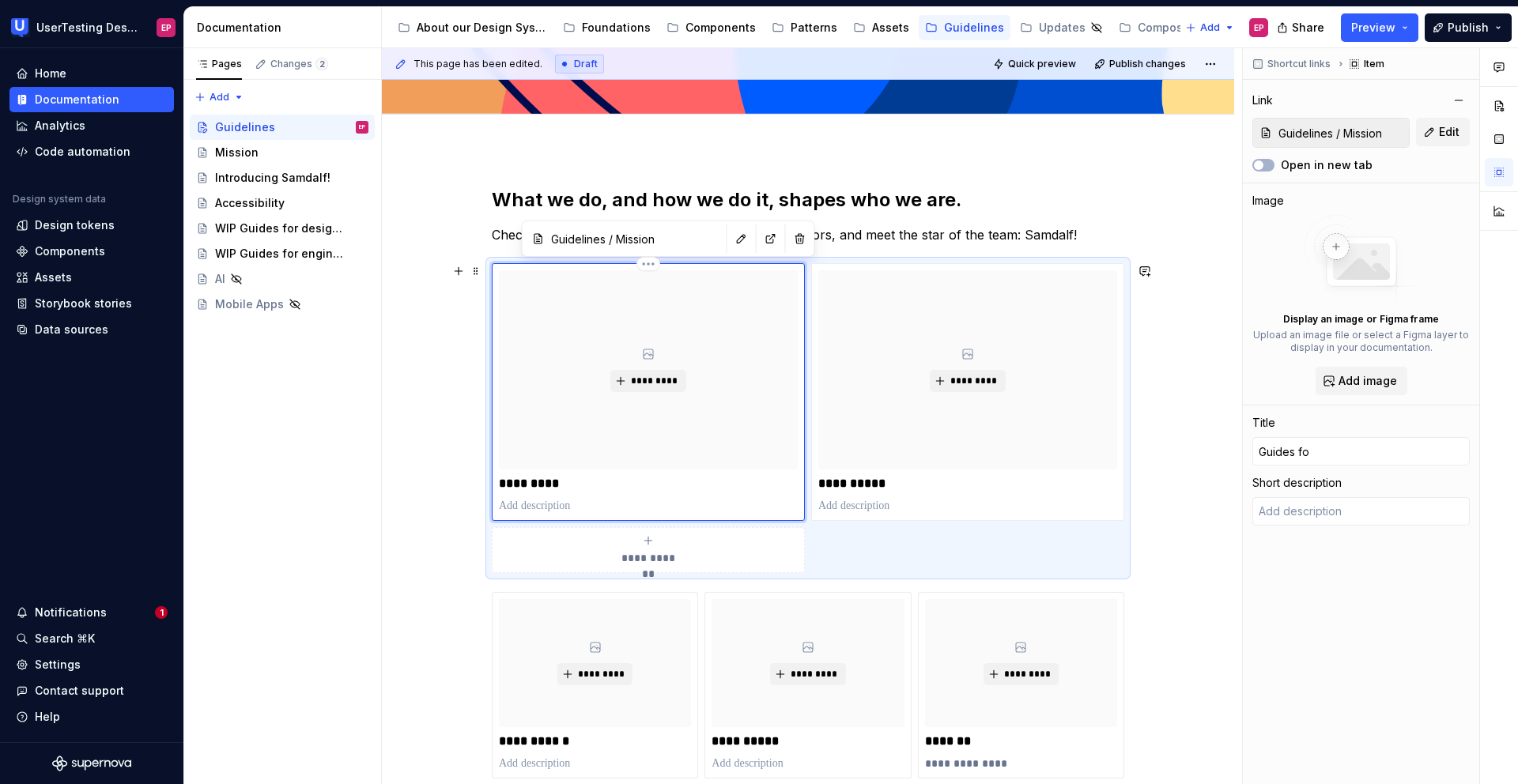
type textarea "*"
type input "Guides for"
type textarea "*"
type input "Guides for"
type textarea "*"
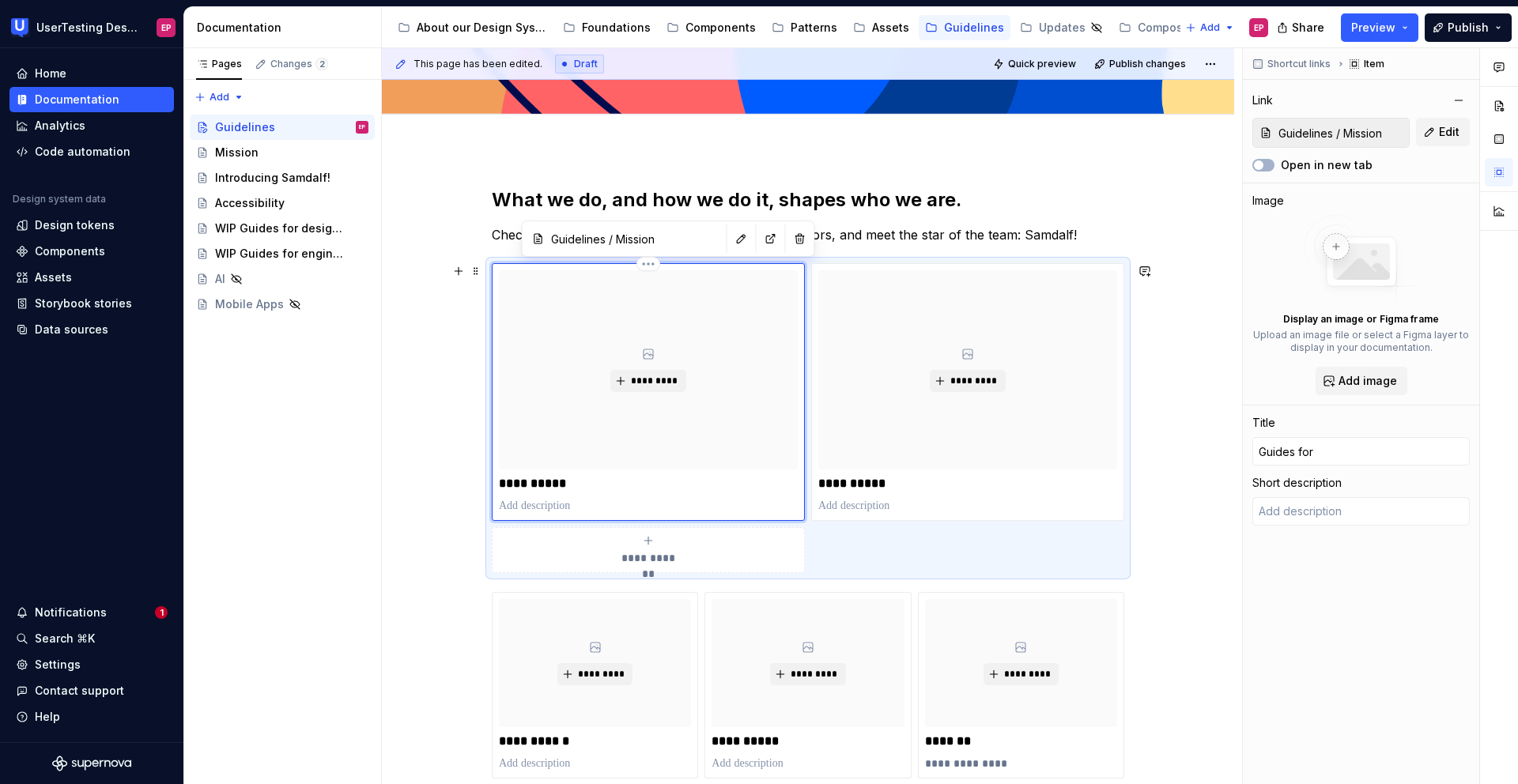
type input "Guides for D"
type textarea "*"
type input "Guides for De"
type textarea "*"
type input "Guides for Des"
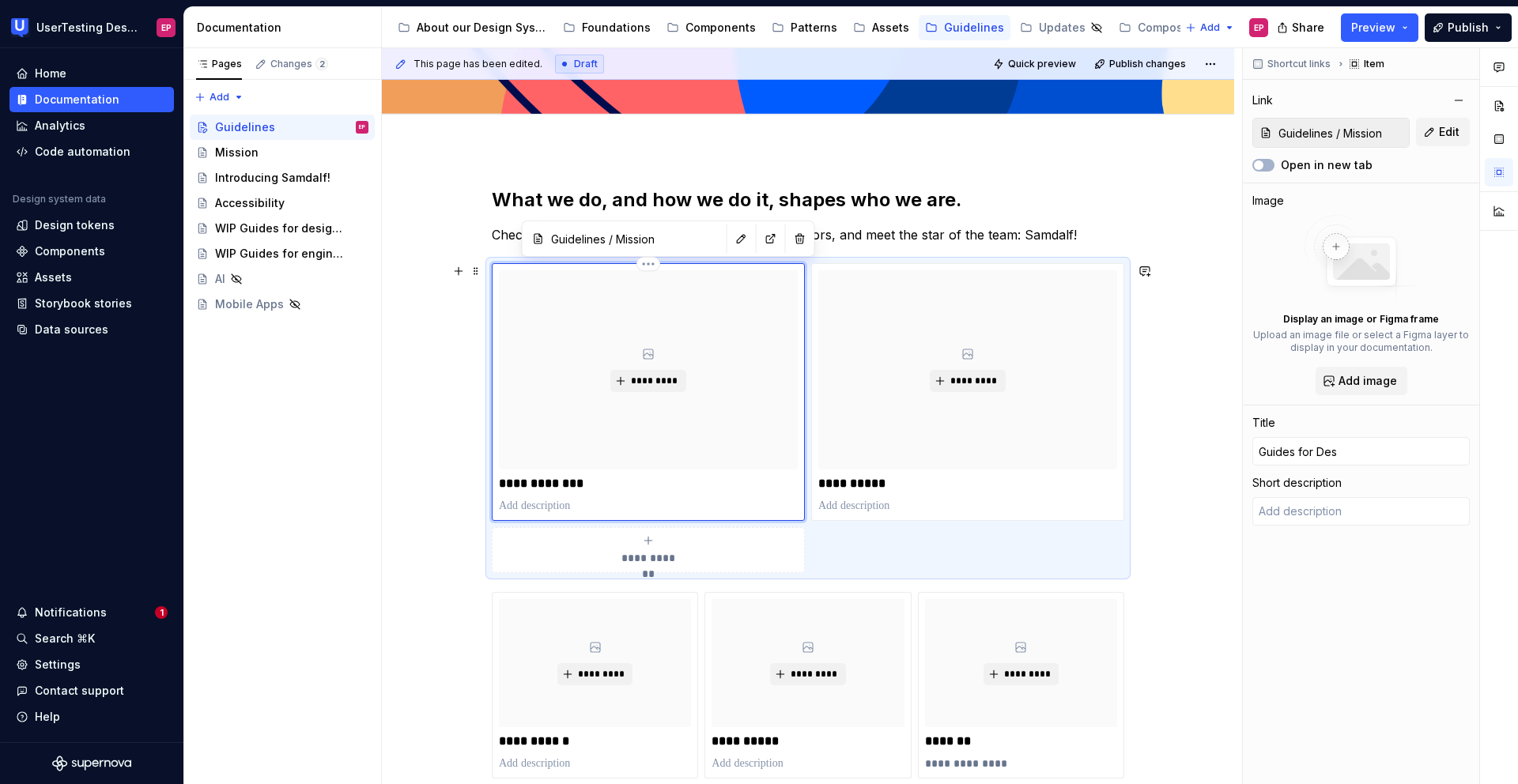
type textarea "*"
type input "Guides for Desi"
type textarea "*"
type input "Guides for Desig"
type textarea "*"
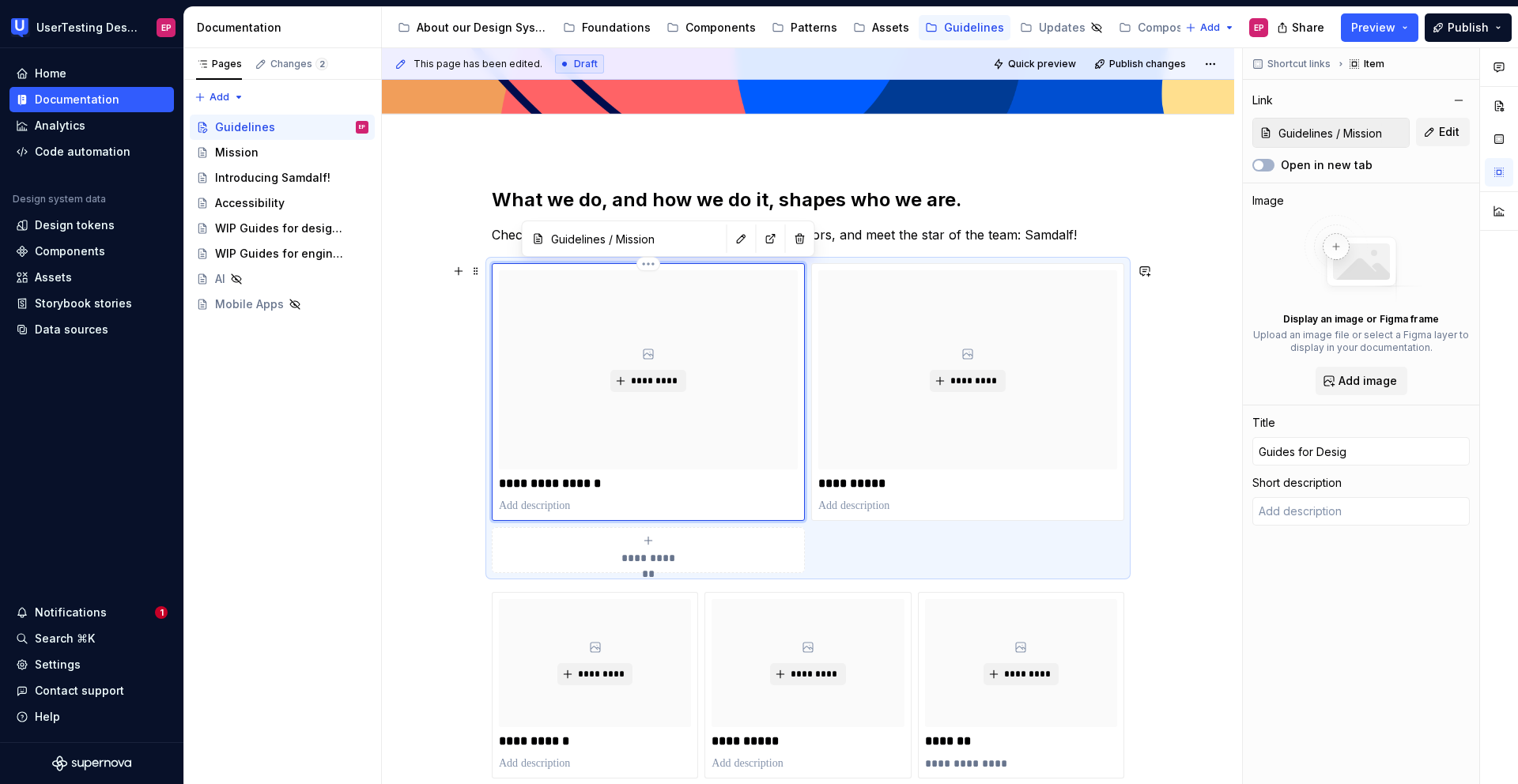
type input "Guides for Design"
type textarea "*"
type input "Guides for Designe"
type textarea "*"
type input "Guides for Designer"
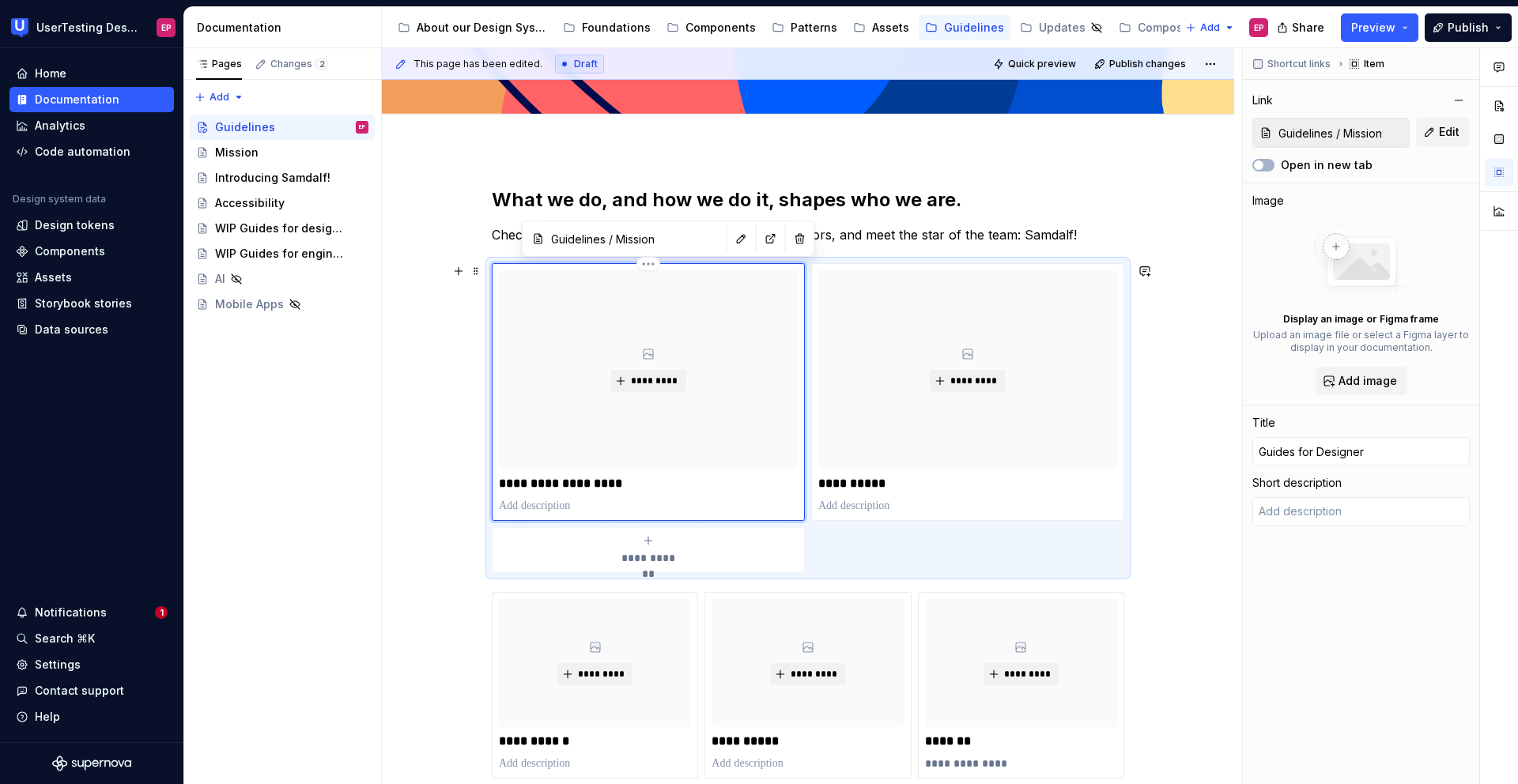
type textarea "*"
type input "Guides for Designers"
drag, startPoint x: 628, startPoint y: 483, endPoint x: 499, endPoint y: 486, distance: 129.0
click at [499, 486] on p "**********" at bounding box center [648, 484] width 299 height 15
drag, startPoint x: 879, startPoint y: 482, endPoint x: 813, endPoint y: 482, distance: 66.0
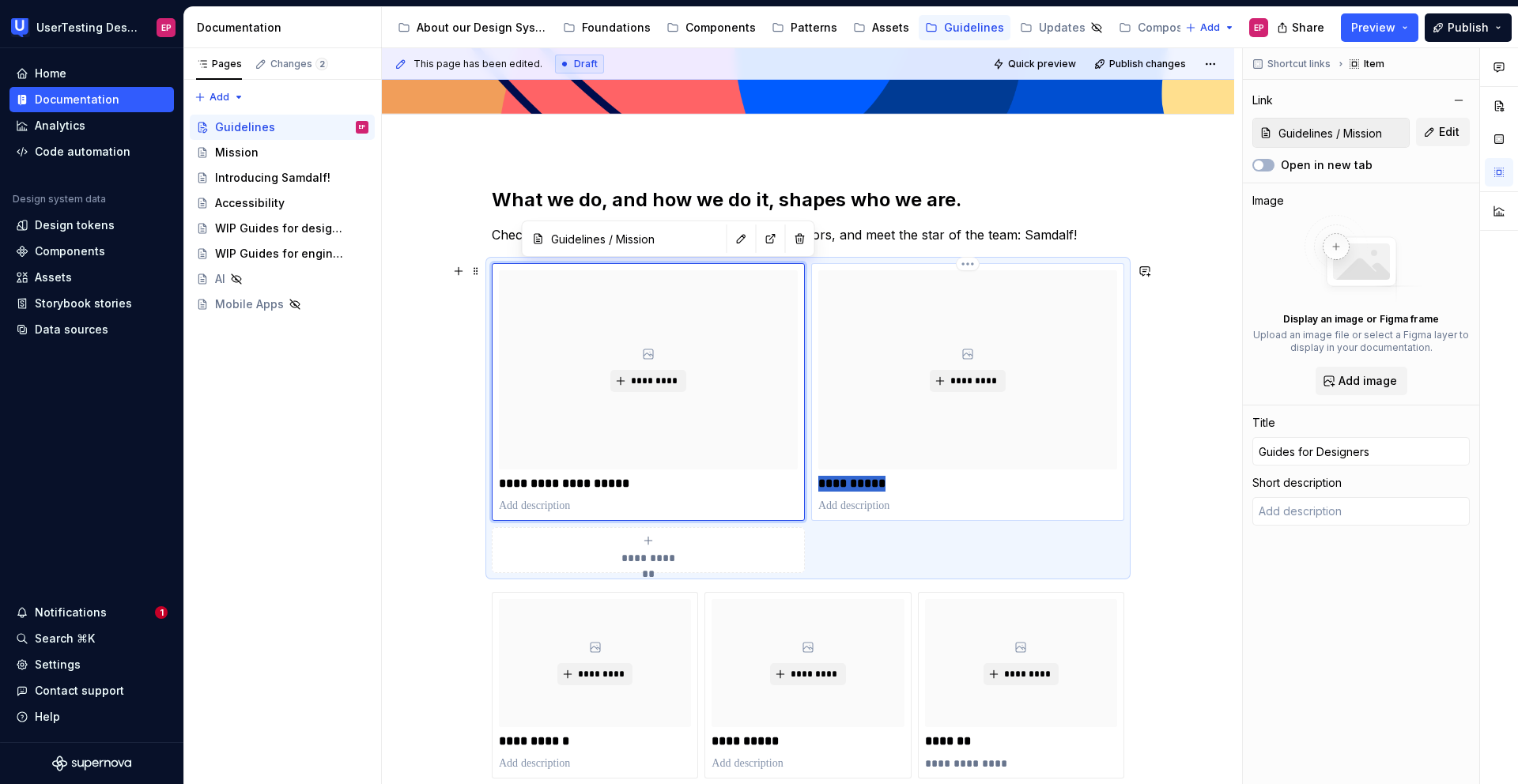
click at [813, 482] on div "**********" at bounding box center [967, 392] width 313 height 257
type textarea "*"
type input "Guidelines / WIP Guides for designers"
type input "Principles"
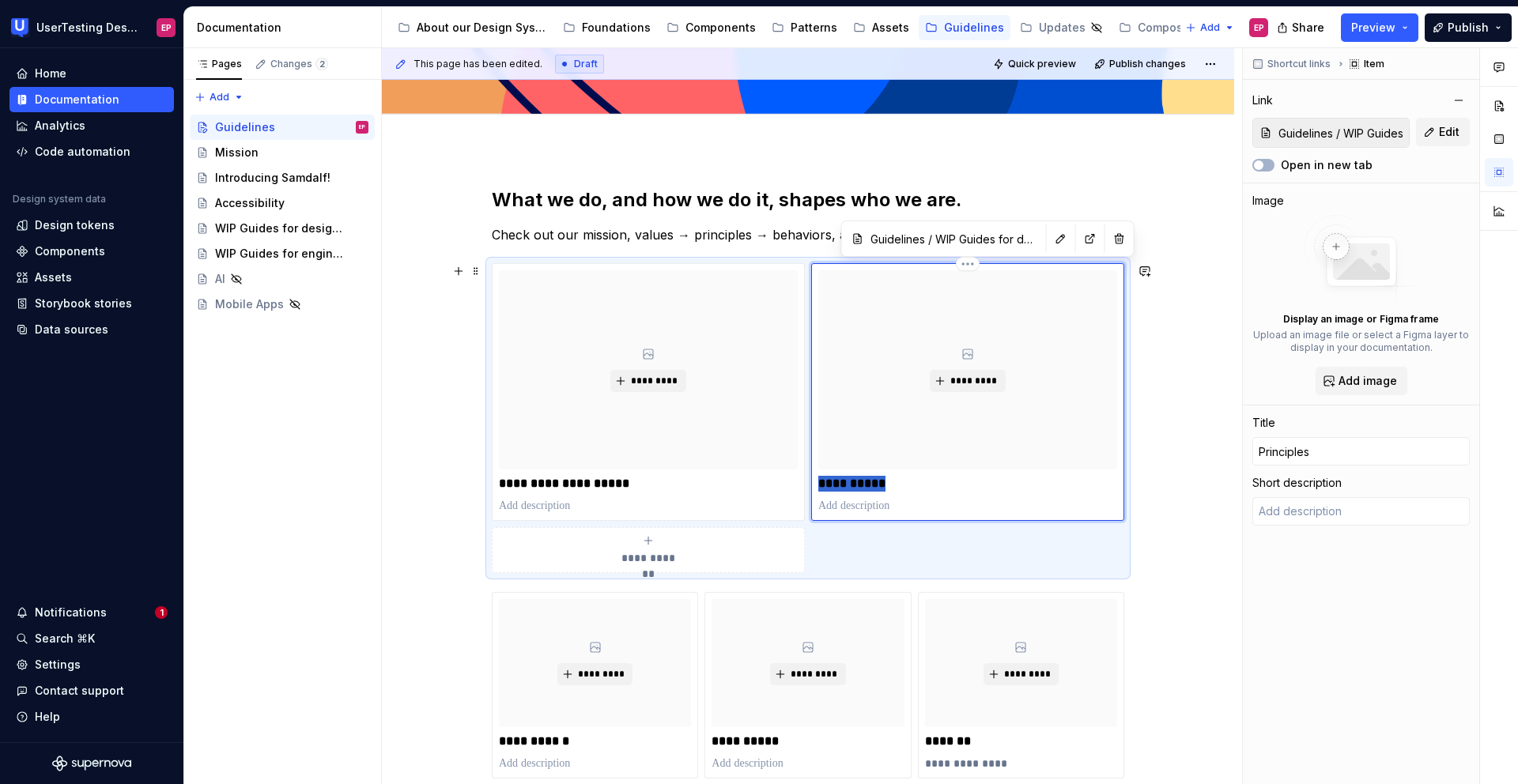
type textarea "*"
type input "Guides for Designers"
drag, startPoint x: 887, startPoint y: 486, endPoint x: 947, endPoint y: 484, distance: 60.0
click at [947, 484] on p "**********" at bounding box center [967, 484] width 299 height 15
type textarea "*"
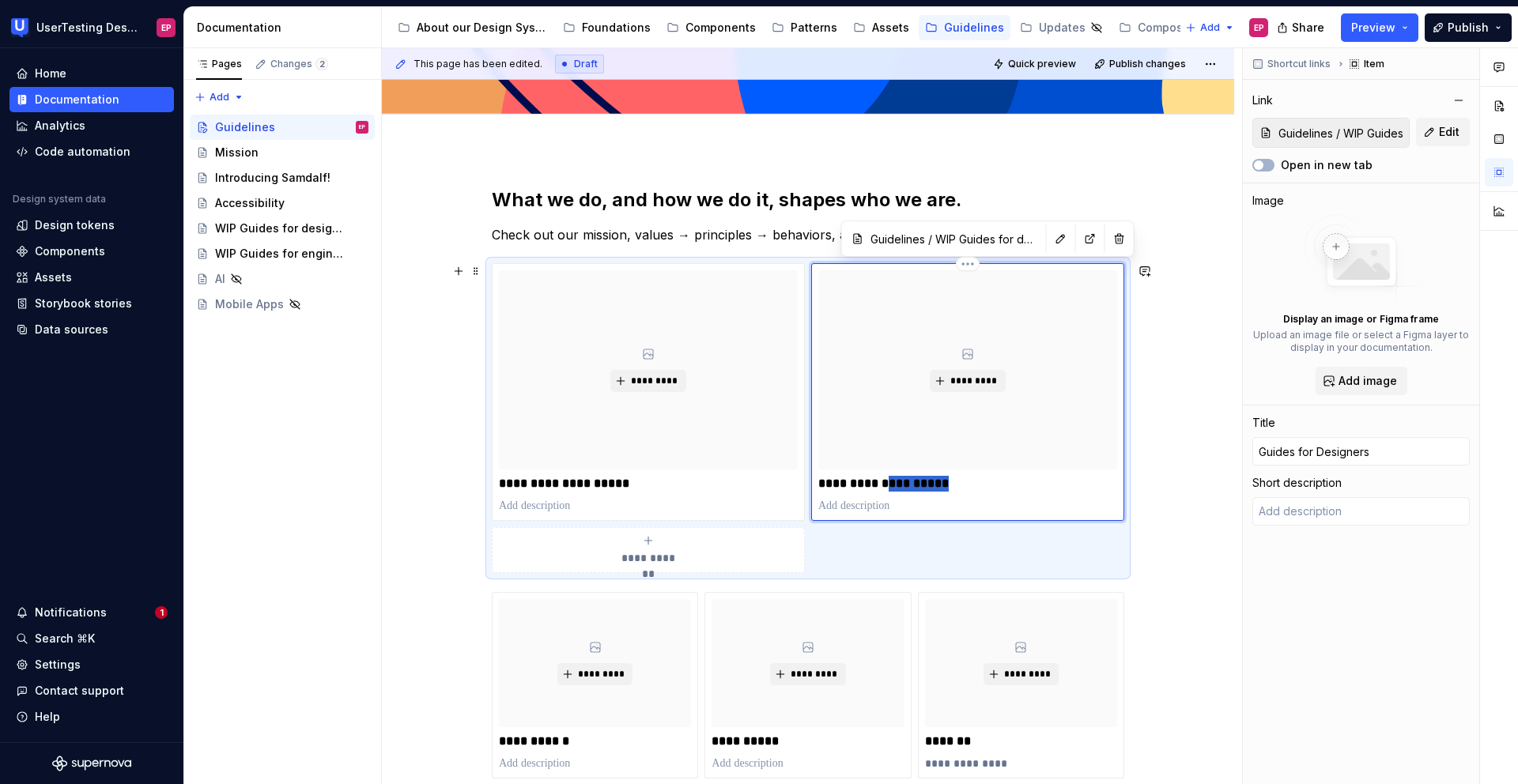
type input "Guides for E"
type textarea "*"
type input "Guides for En"
type textarea "*"
type input "Guides for Eng"
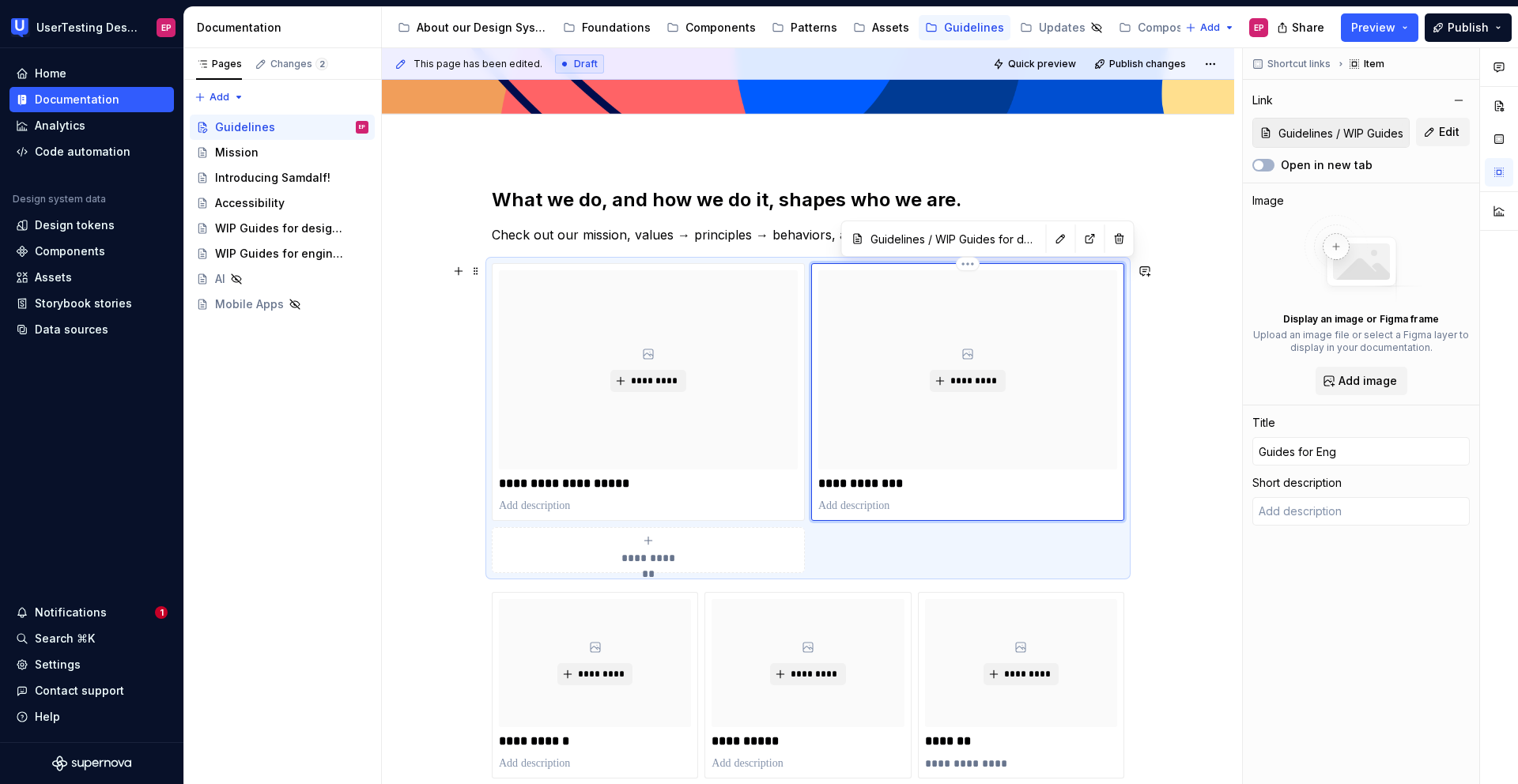
type textarea "*"
type input "Guides for Engn"
type textarea "*"
type input "Guides for Eng"
type textarea "*"
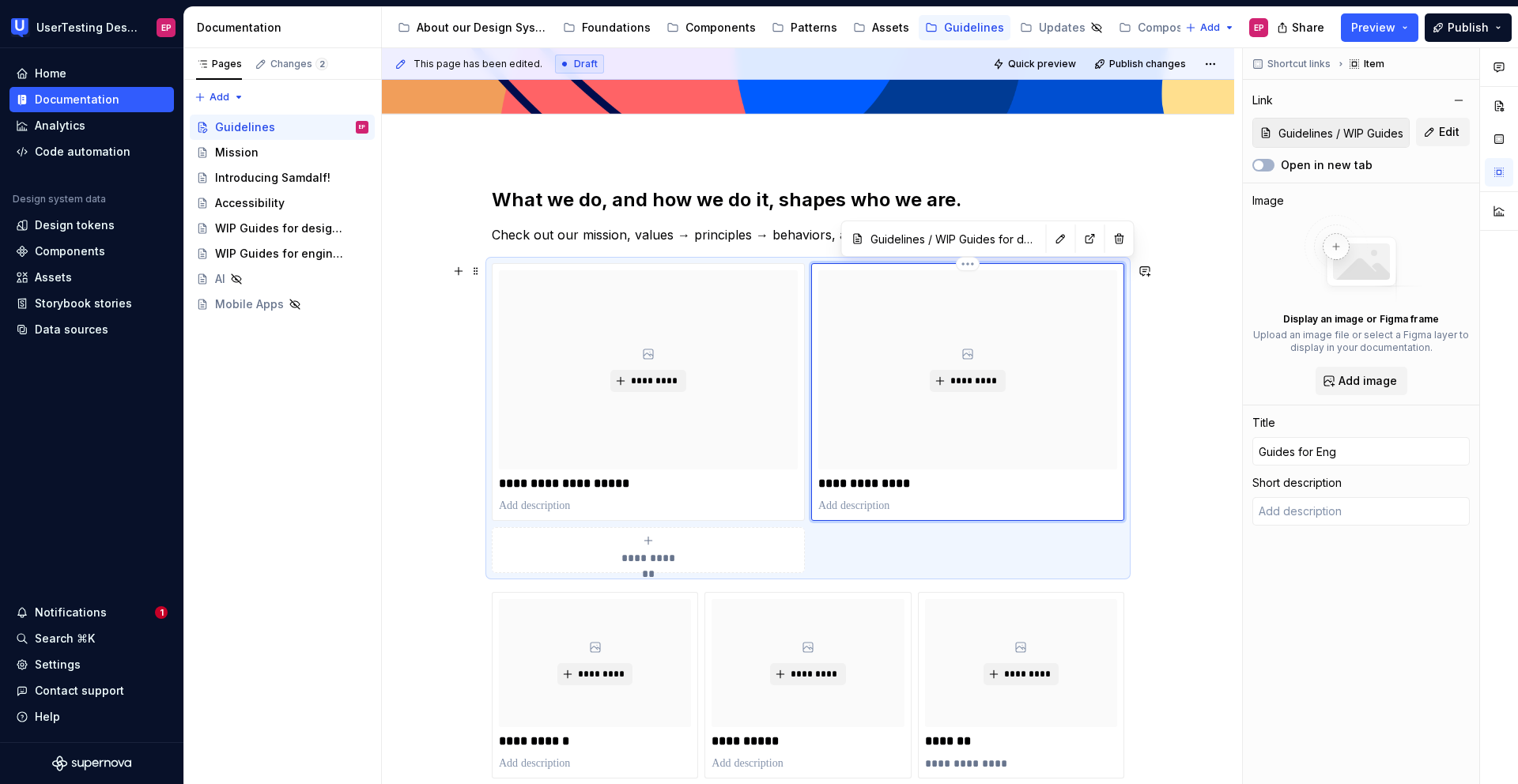
type input "Guides for Engn"
type textarea "*"
type input "Guides for Eng"
type textarea "*"
type input "Guides for Engn"
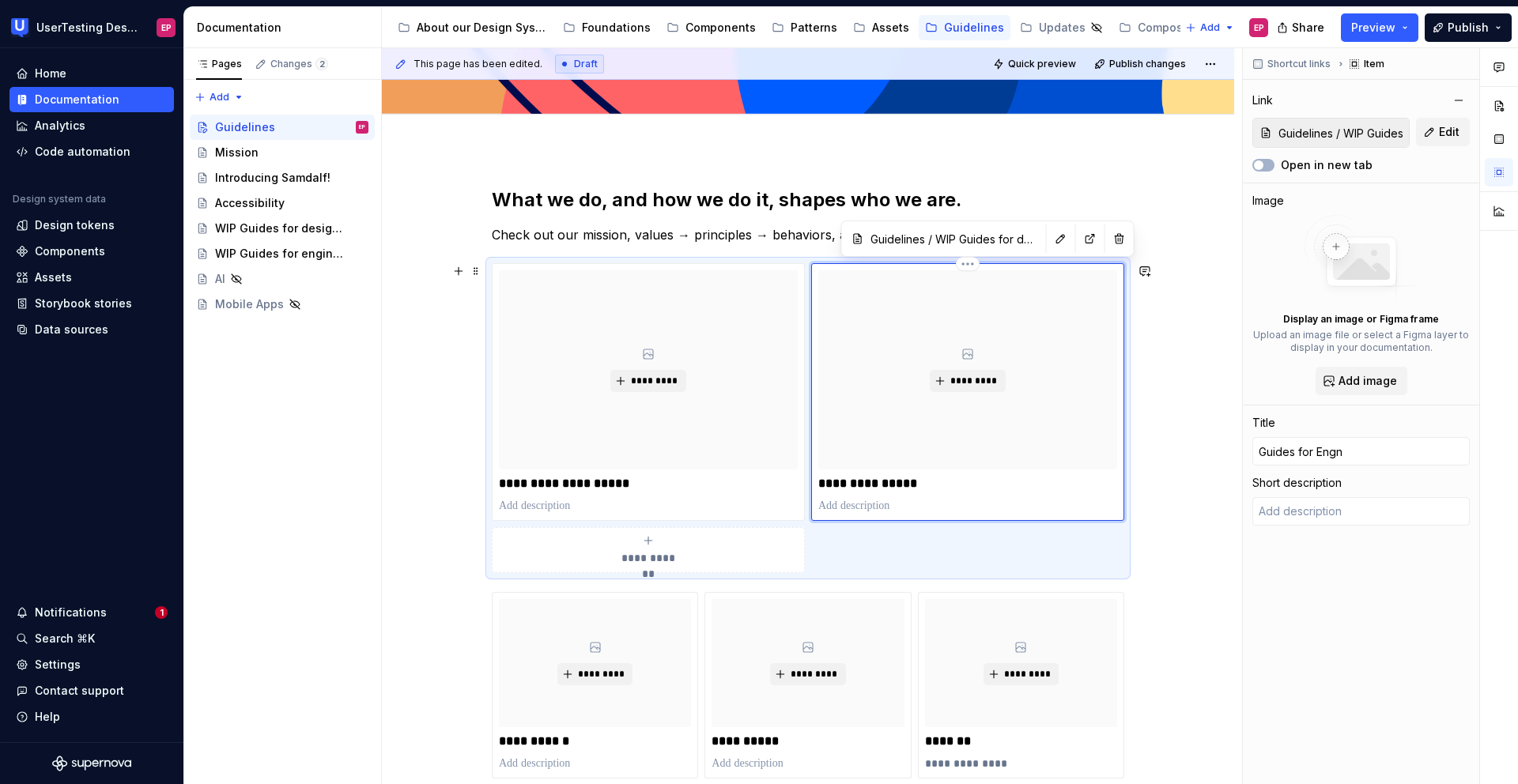
type textarea "*"
type input "Guides for Engne"
type textarea "*"
type input "Guides for Engnee"
type textarea "*"
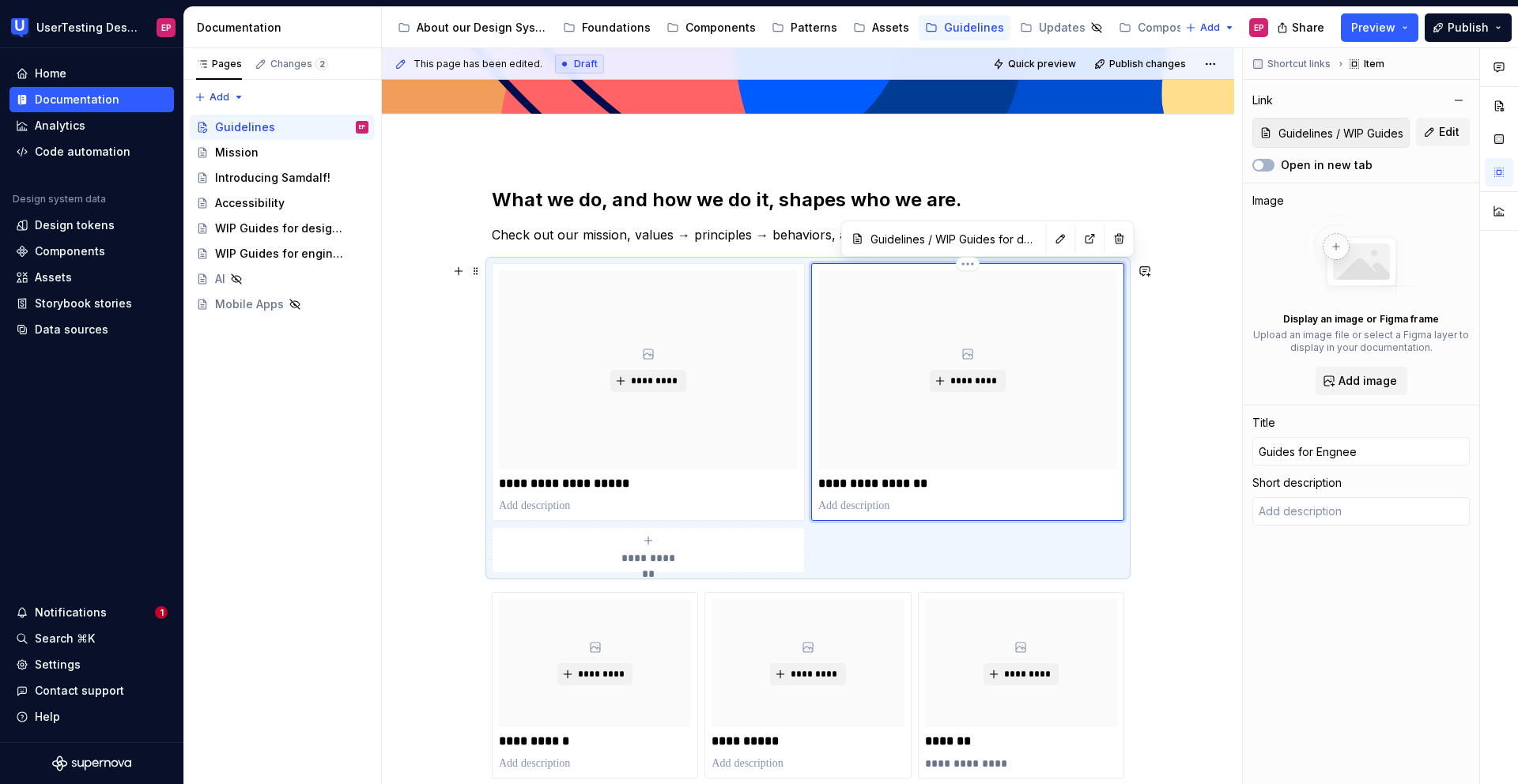
type input "Guides for Engneer"
type textarea "*"
type input "Guides for Engneers"
type textarea "*"
type input "Guides for Engneers"
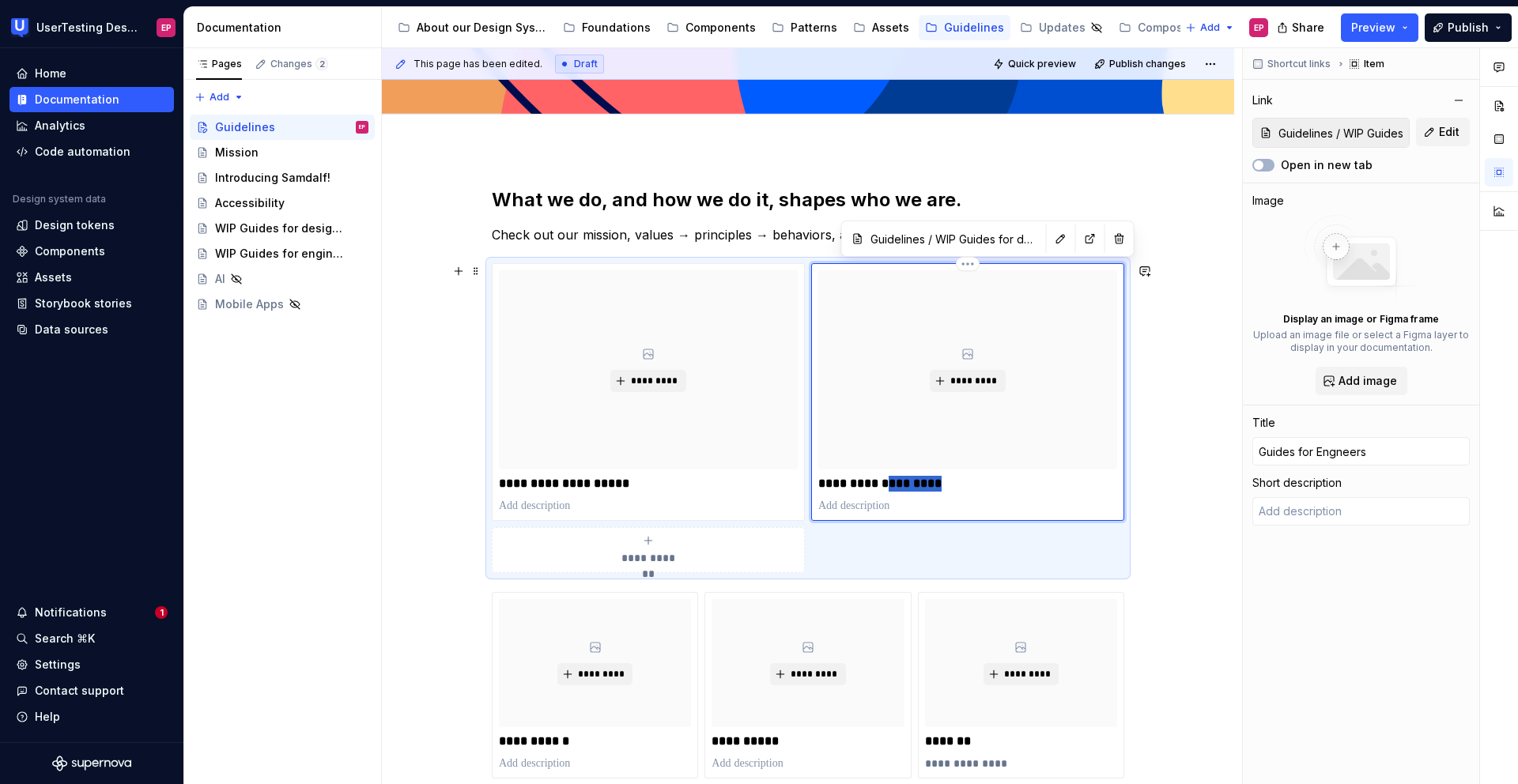
type textarea "*"
type input "Guides for Engineers"
click at [980, 482] on p "**********" at bounding box center [967, 484] width 299 height 15
type textarea "*"
type input "Guides for Engineers"
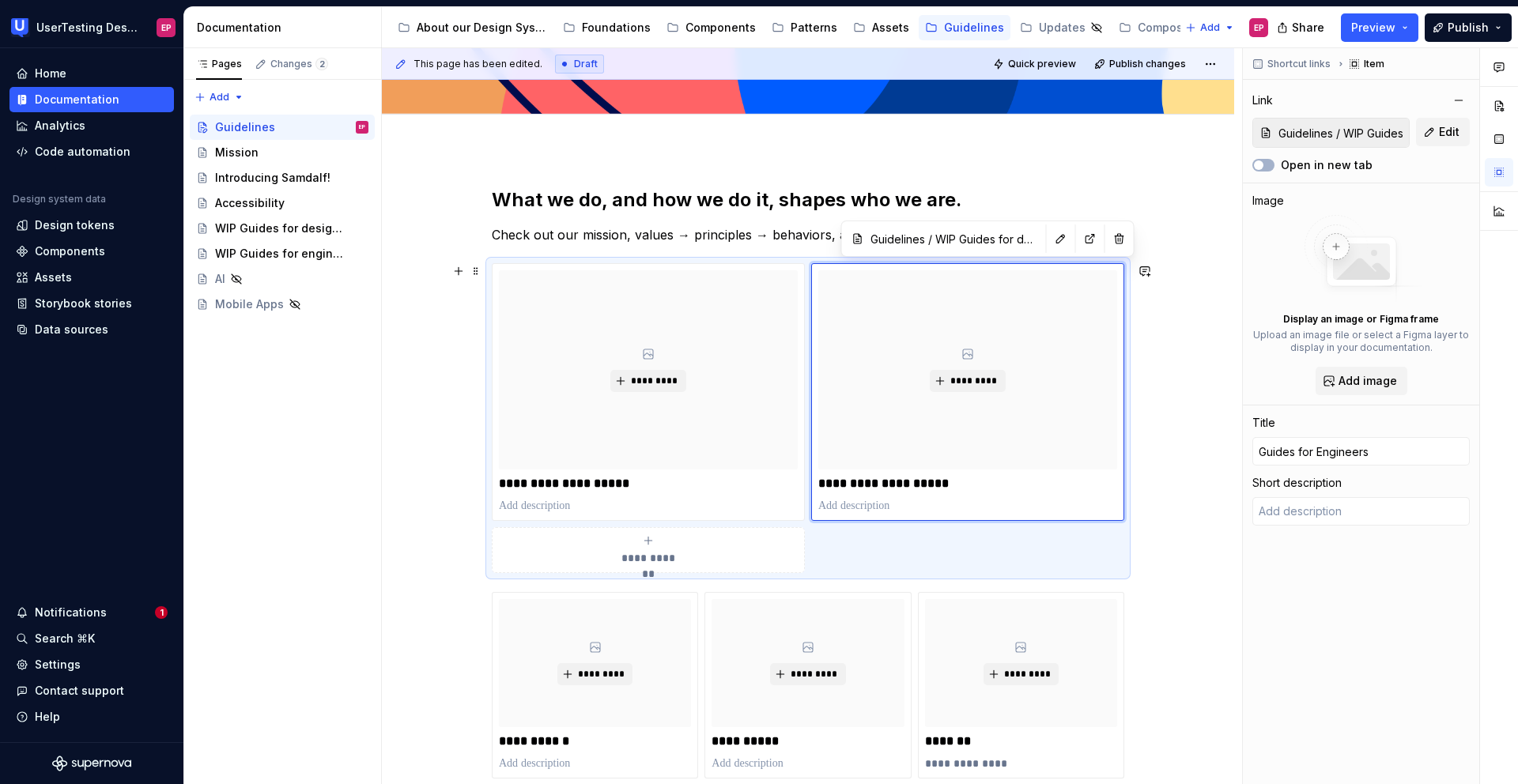
click at [1186, 419] on div "**********" at bounding box center [807, 636] width 852 height 974
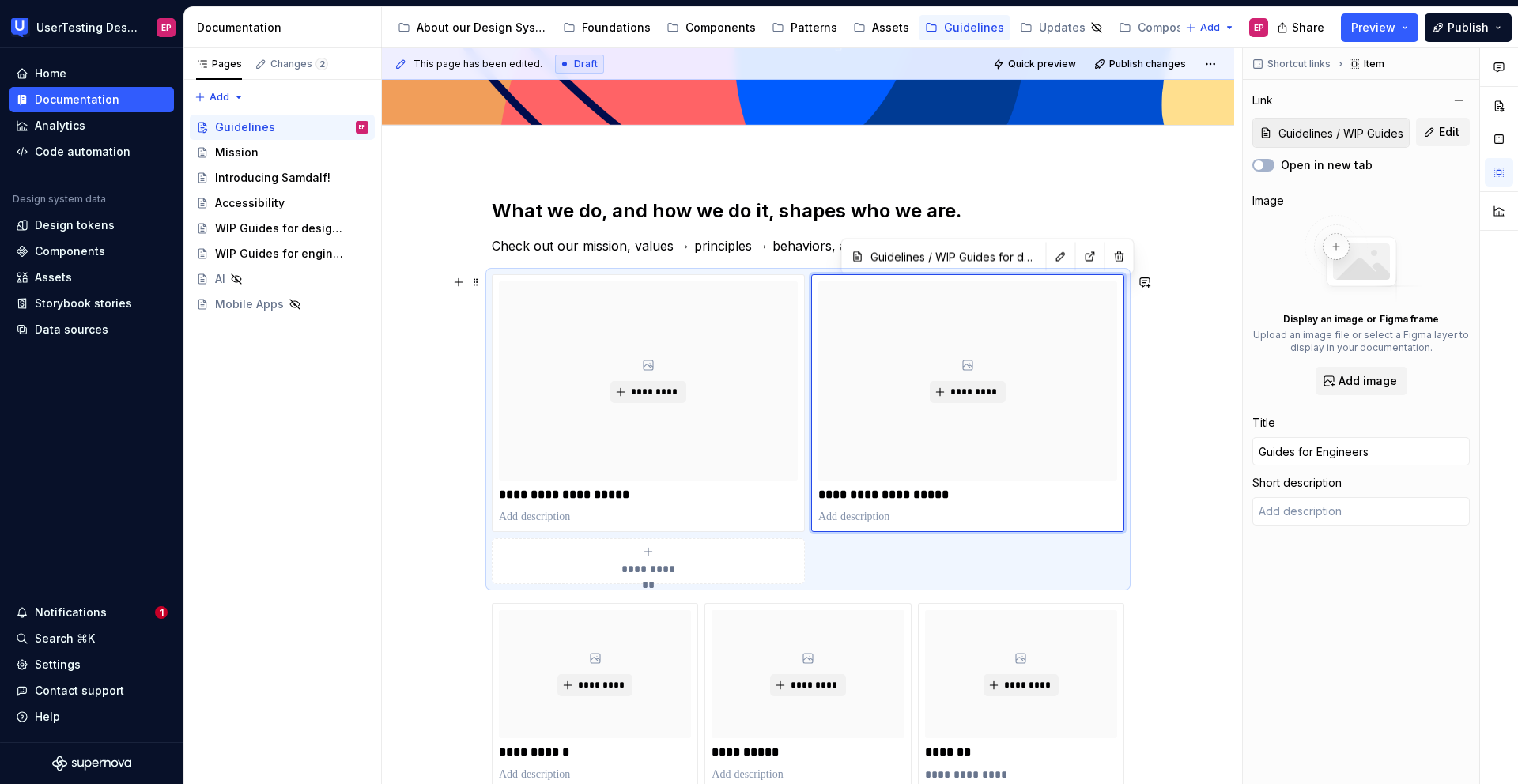
scroll to position [184, 0]
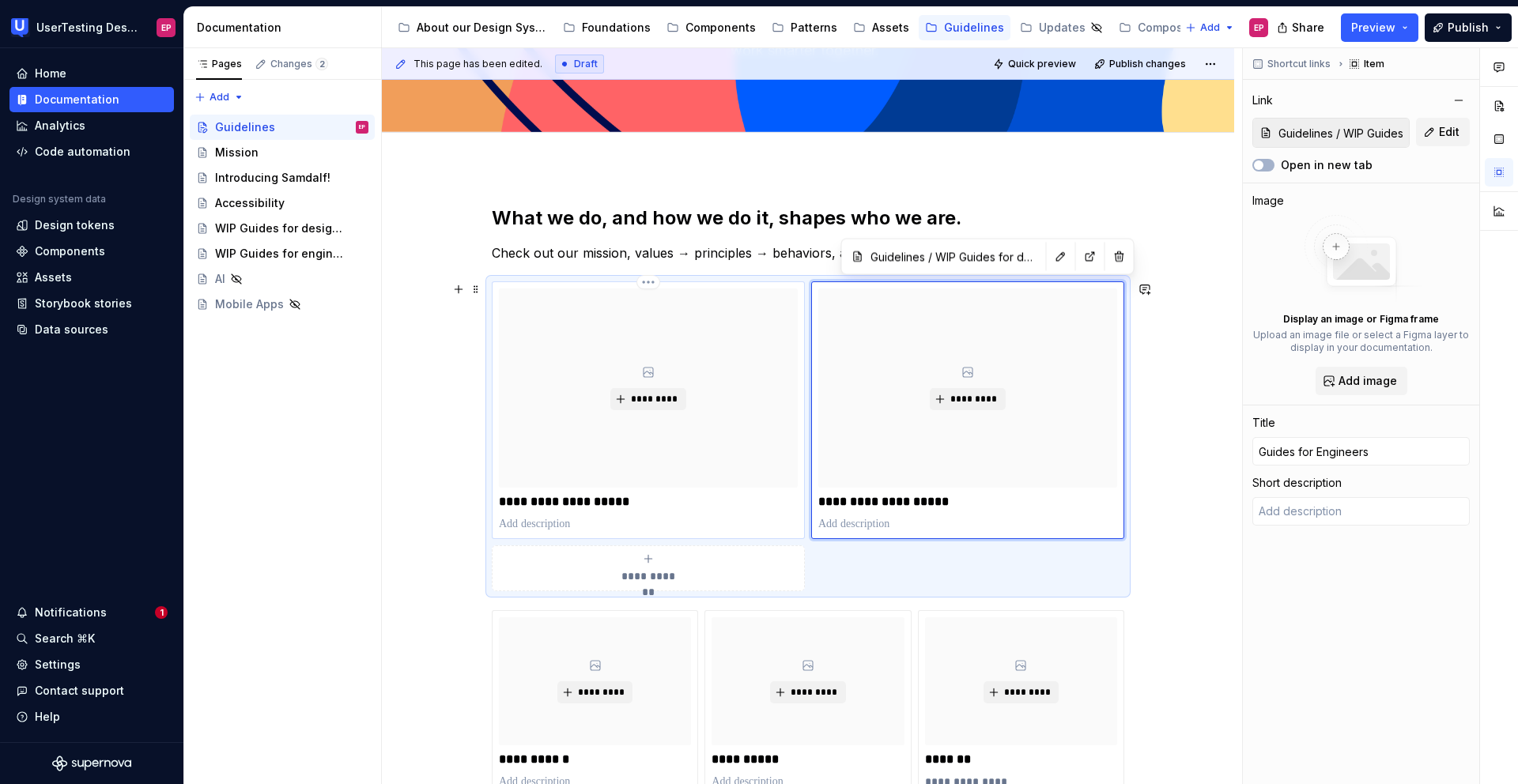
type textarea "*"
type input "Guidelines / Mission"
type input "Guides for Designers"
click at [668, 371] on div "*********" at bounding box center [648, 388] width 299 height 199
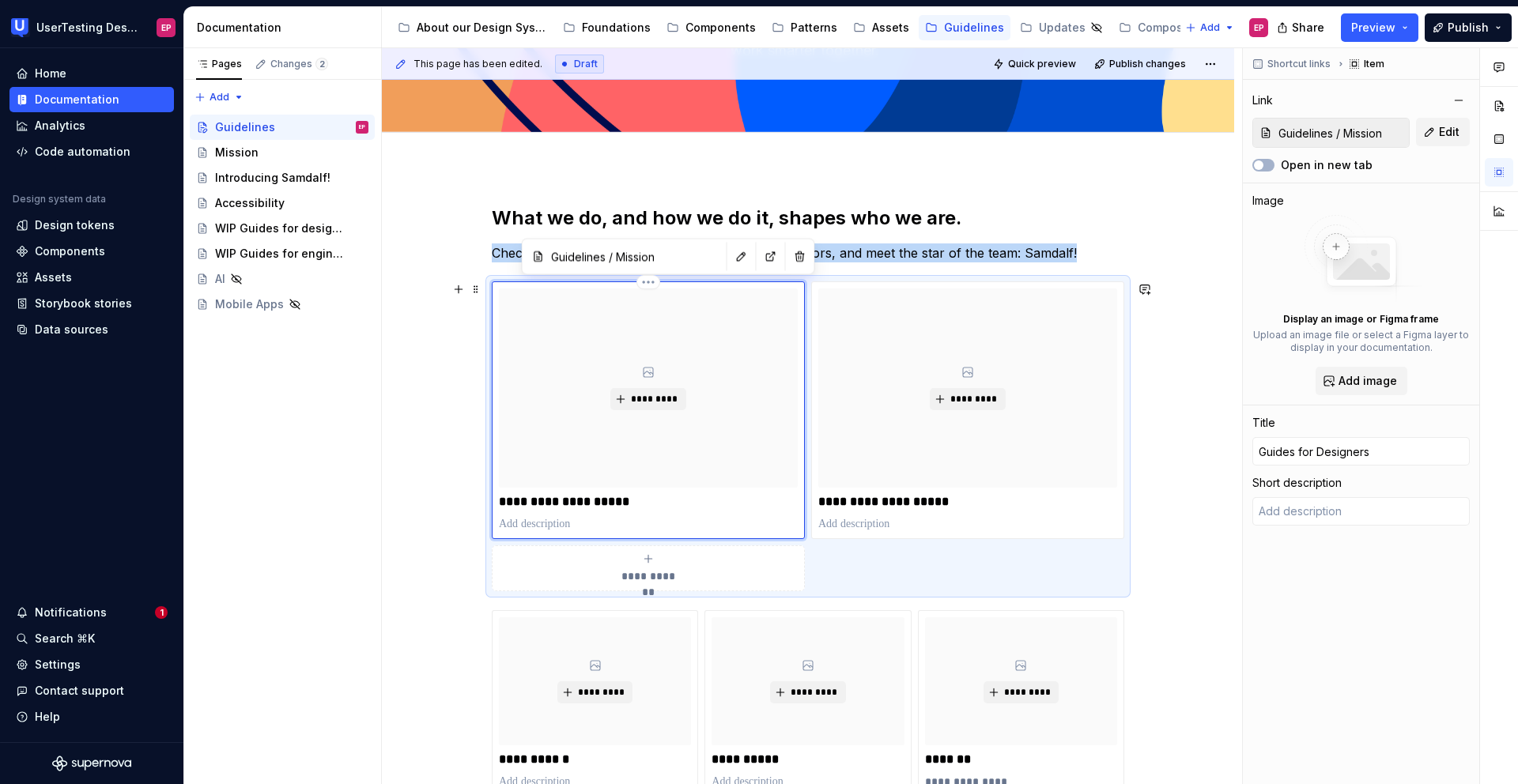
click at [668, 371] on div "*********" at bounding box center [648, 388] width 299 height 199
click at [647, 374] on icon at bounding box center [648, 372] width 13 height 13
click at [649, 396] on span "*********" at bounding box center [654, 399] width 48 height 13
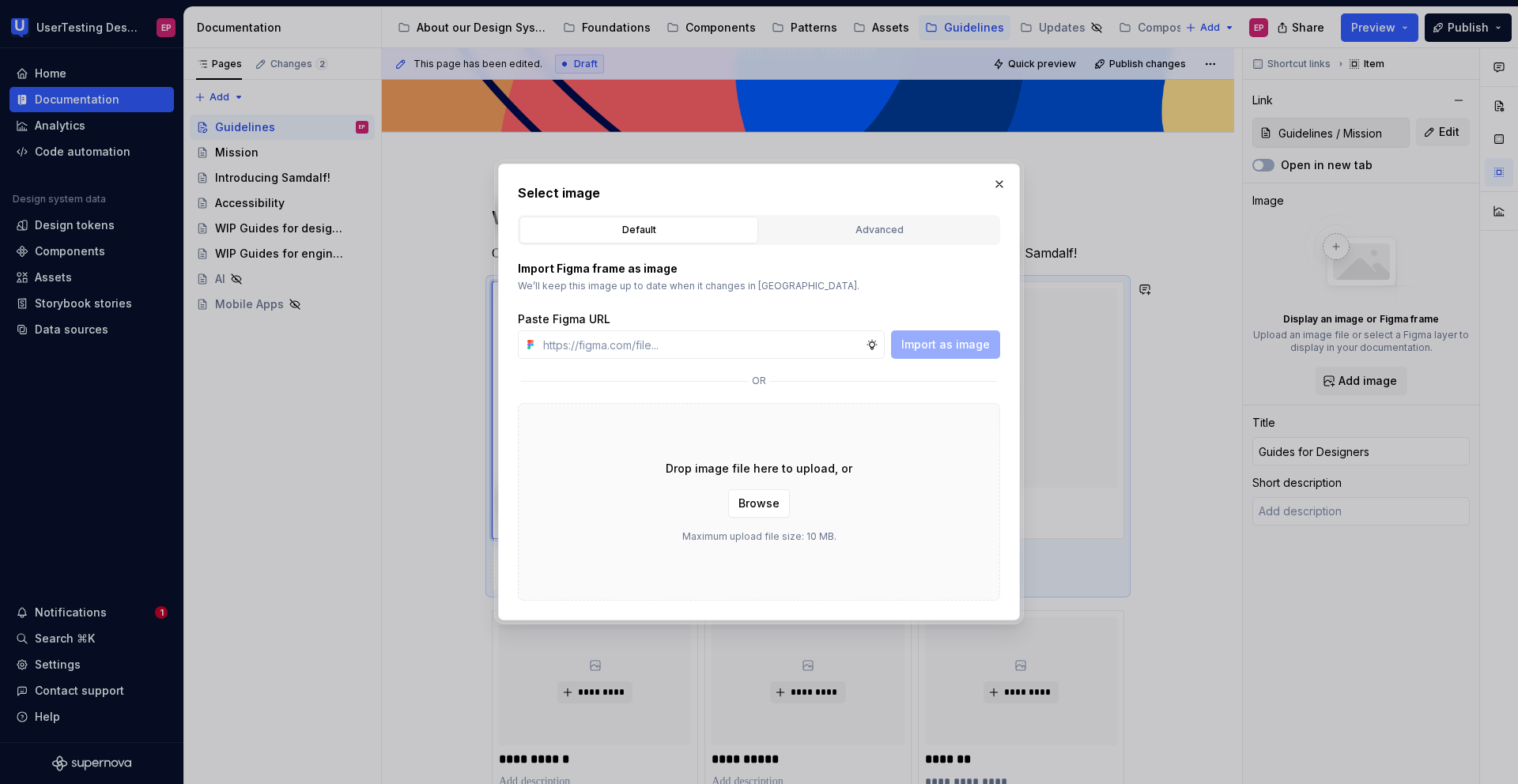
type textarea "*"
type input "[URL][DOMAIN_NAME]"
click at [947, 353] on button "Import as image" at bounding box center [945, 344] width 109 height 28
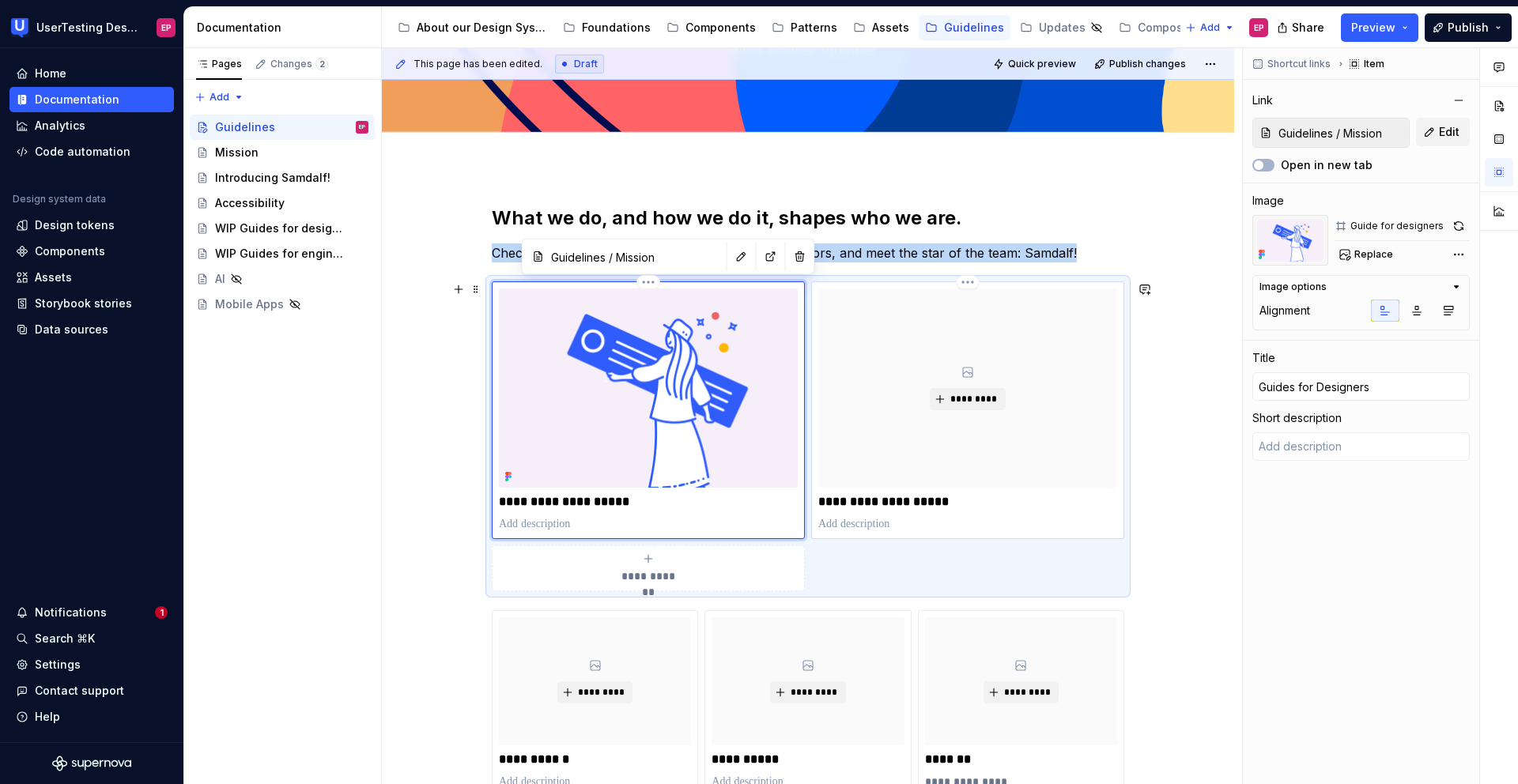
type textarea "*"
type input "Guidelines / WIP Guides for designers"
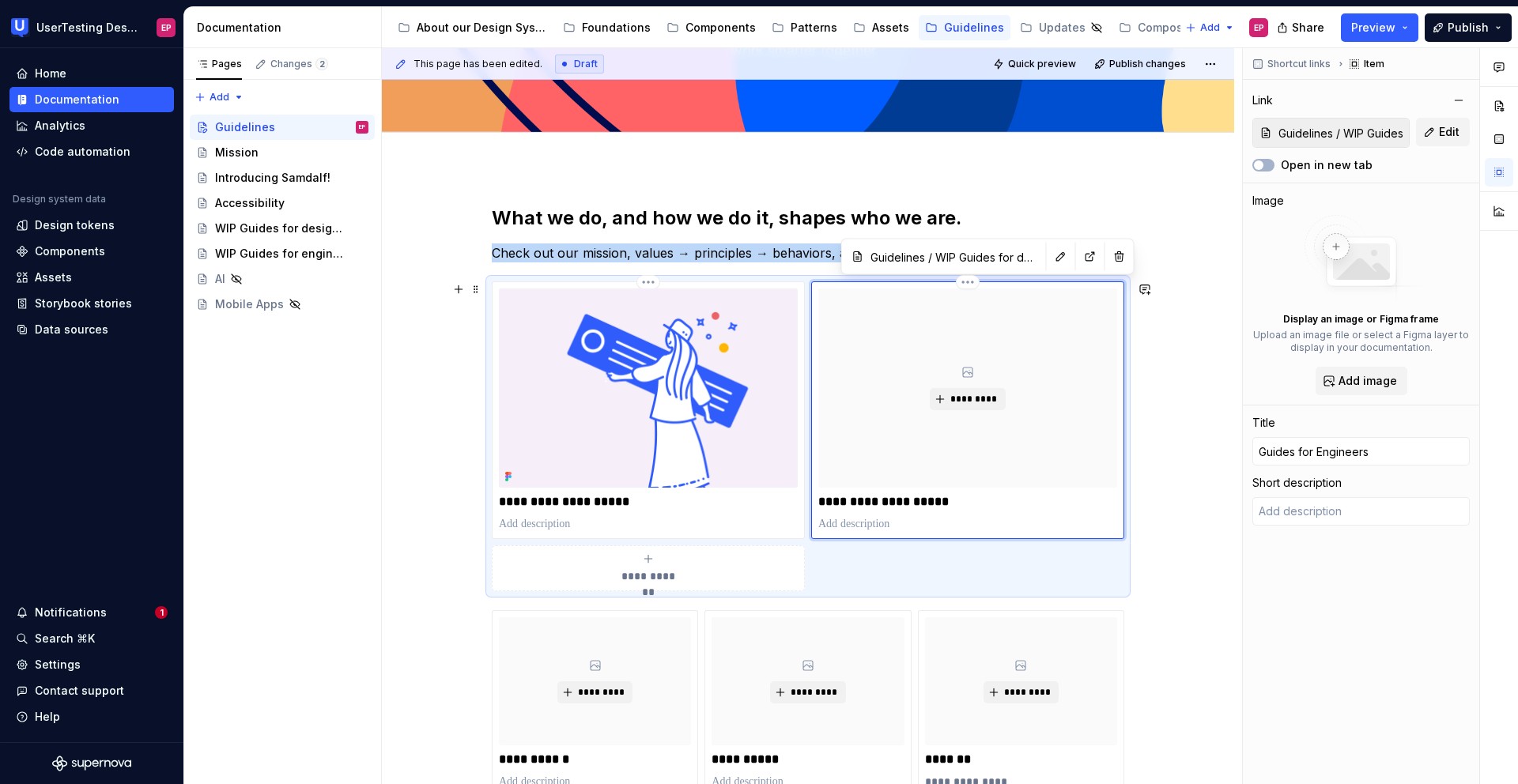
click at [940, 371] on div "*********" at bounding box center [967, 388] width 299 height 199
click at [958, 396] on span "*********" at bounding box center [973, 399] width 48 height 13
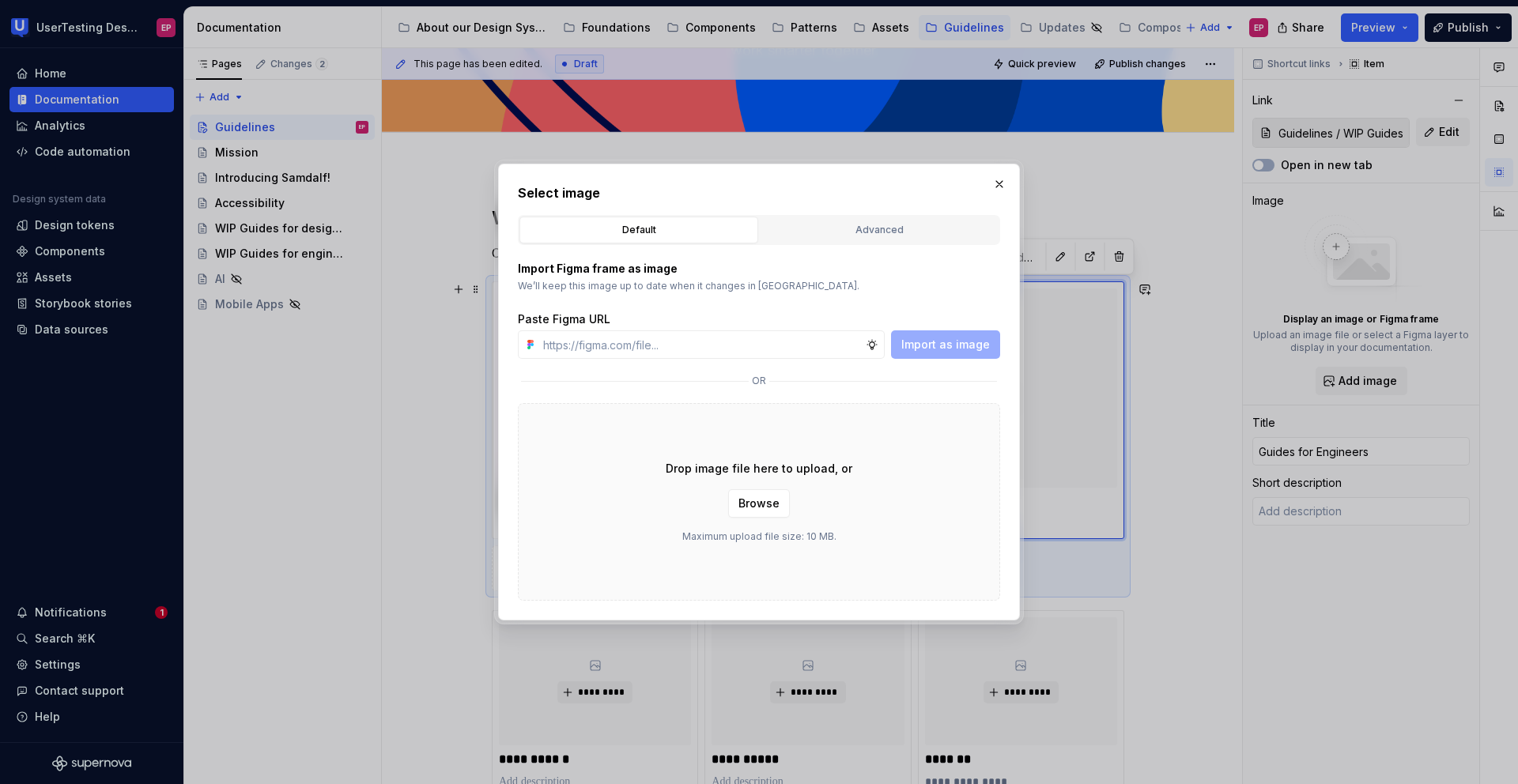
type textarea "*"
type input "[URL][DOMAIN_NAME]"
click at [968, 347] on span "Import as image" at bounding box center [945, 344] width 88 height 15
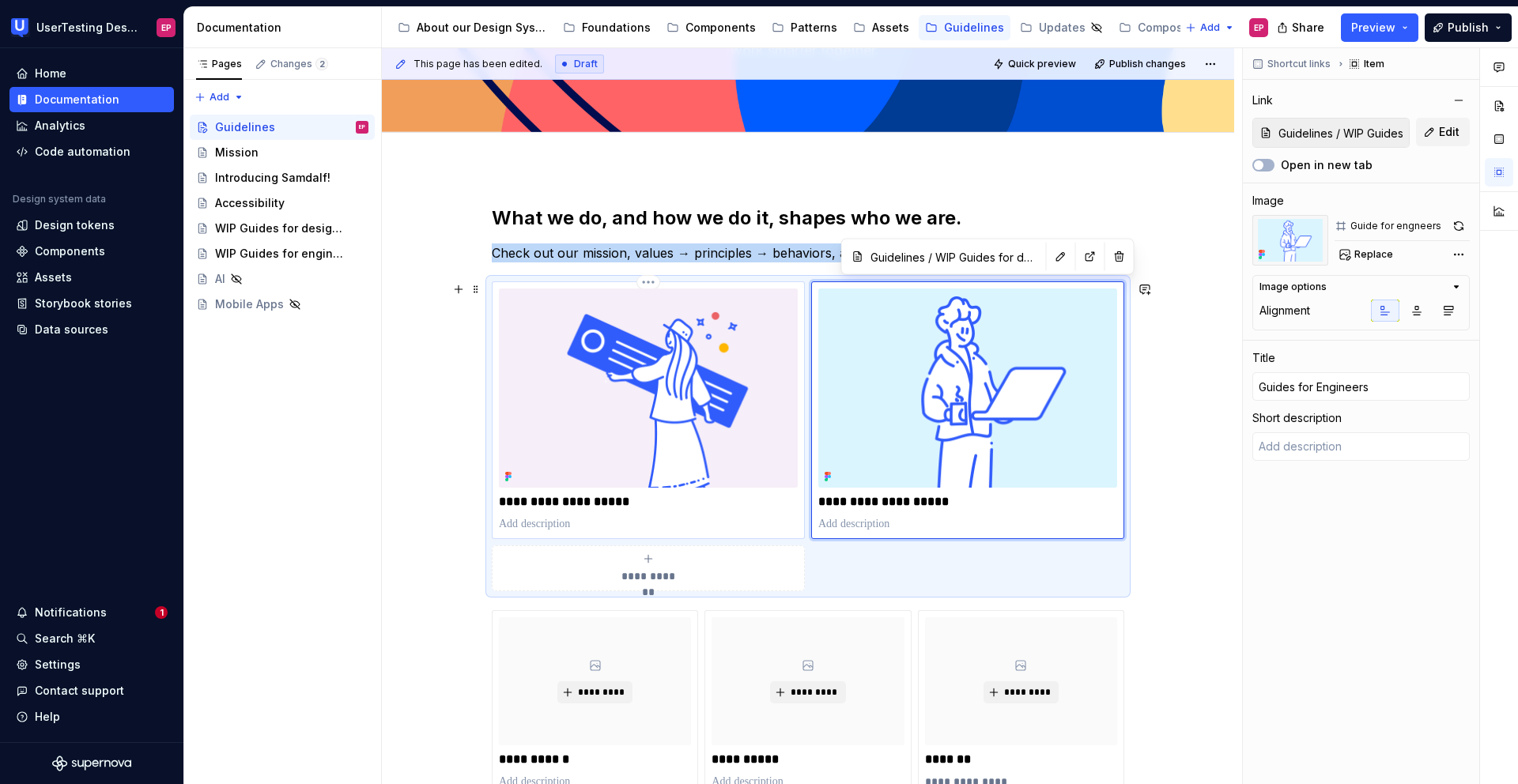
type textarea "*"
type input "Guidelines / Mission"
type input "Guides for Designers"
click at [790, 427] on img at bounding box center [648, 388] width 299 height 199
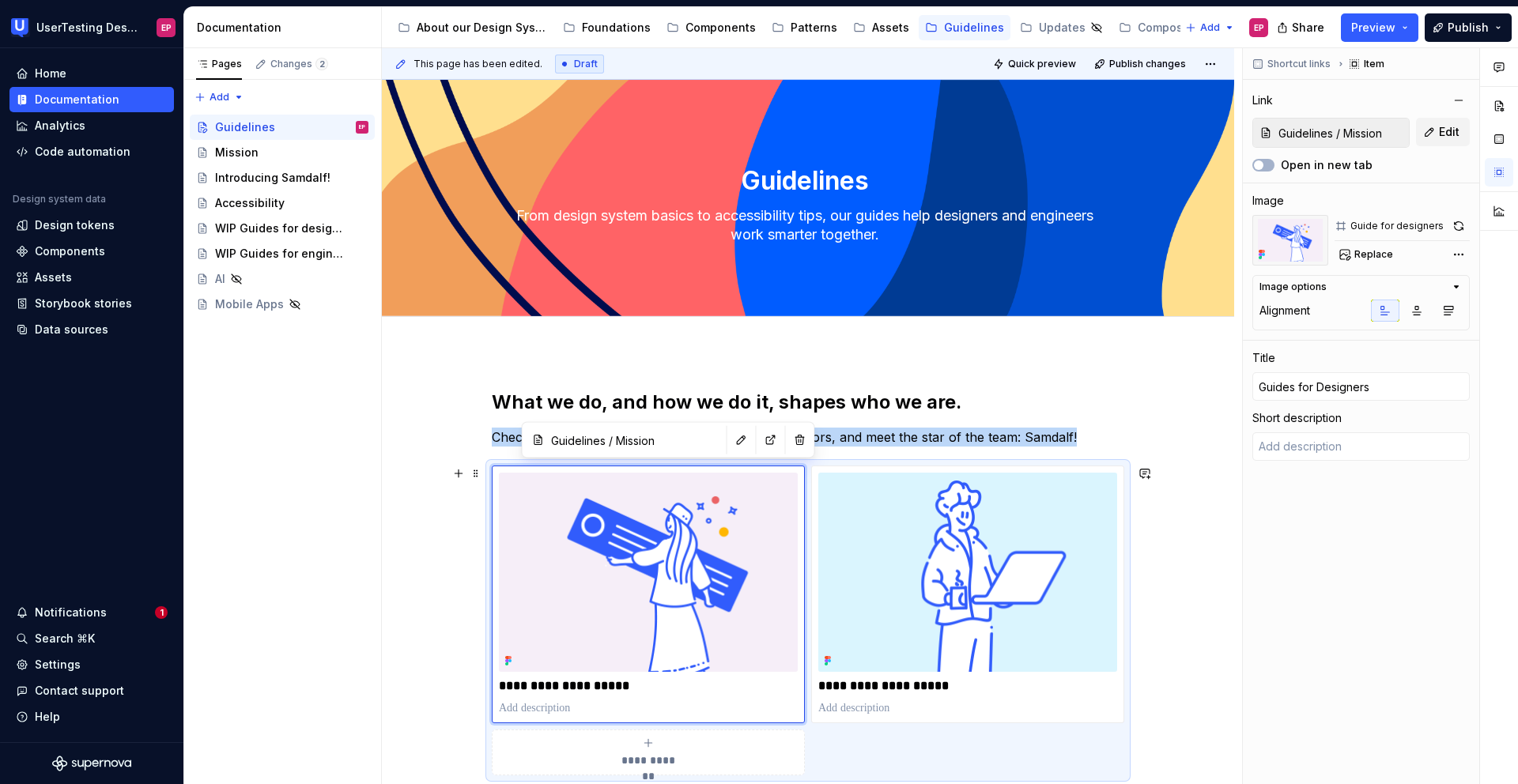
scroll to position [0, 0]
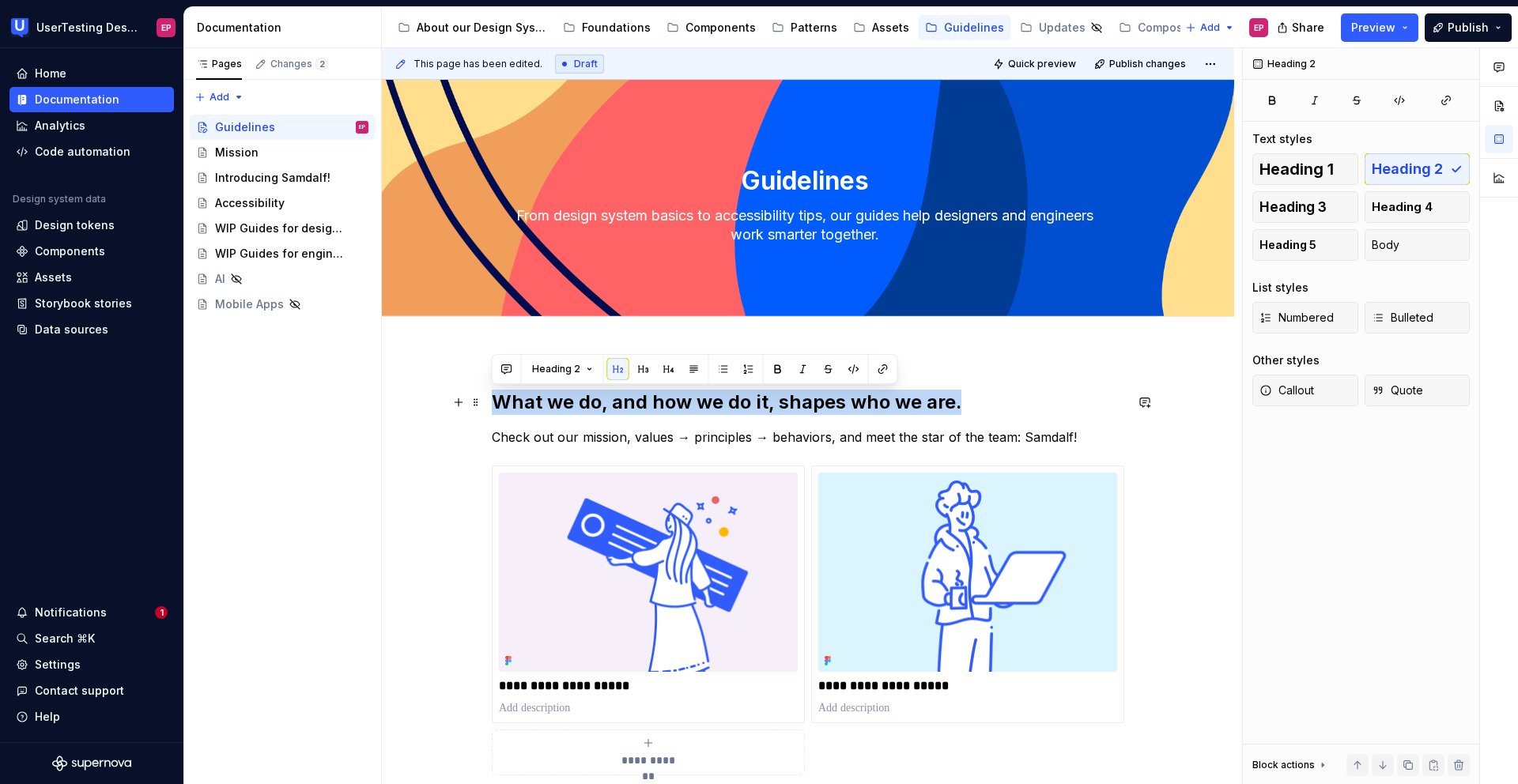
drag, startPoint x: 958, startPoint y: 406, endPoint x: 488, endPoint y: 399, distance: 470.1
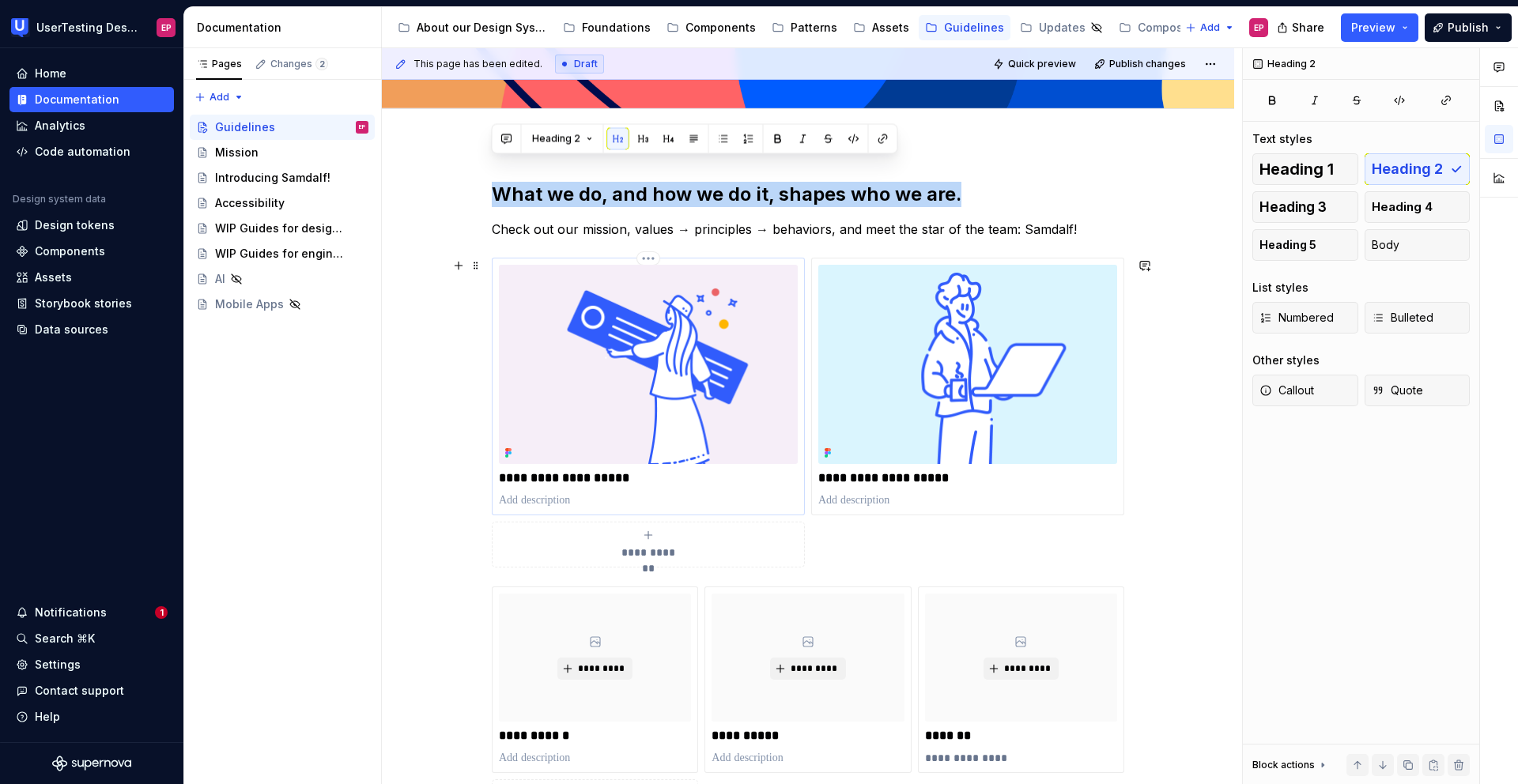
scroll to position [172, 0]
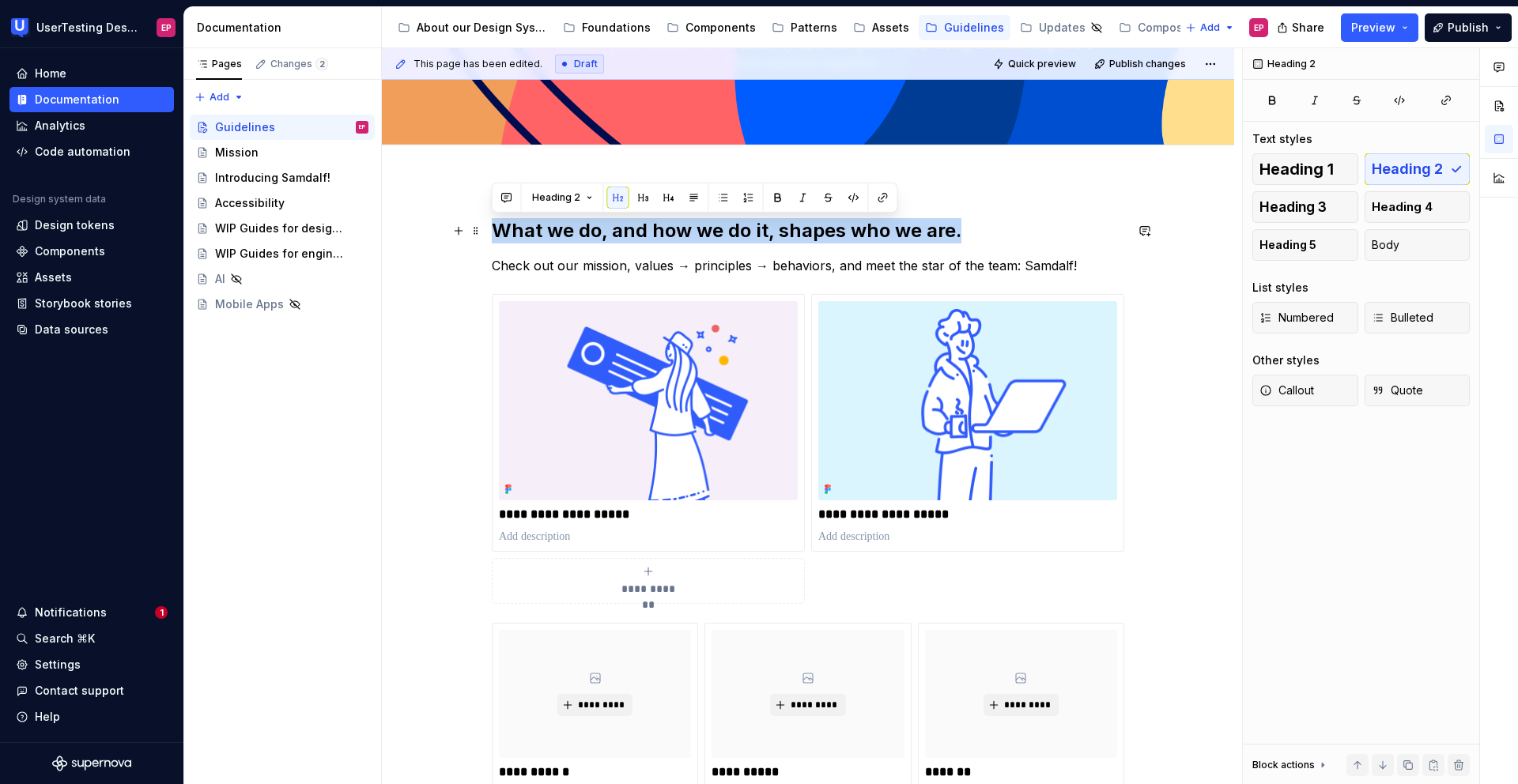
click at [487, 235] on div "**********" at bounding box center [807, 666] width 852 height 974
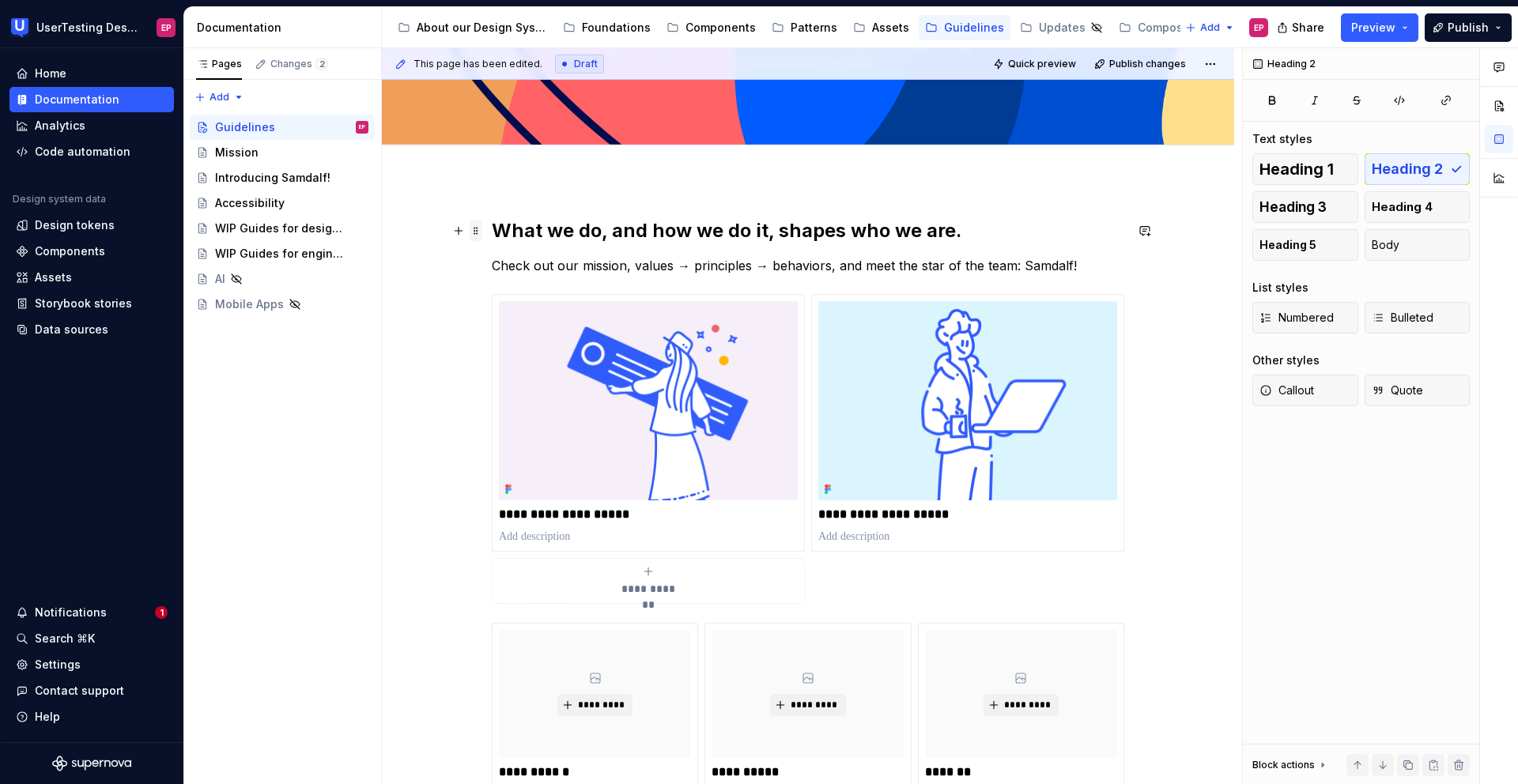
click at [478, 236] on span at bounding box center [475, 231] width 13 height 22
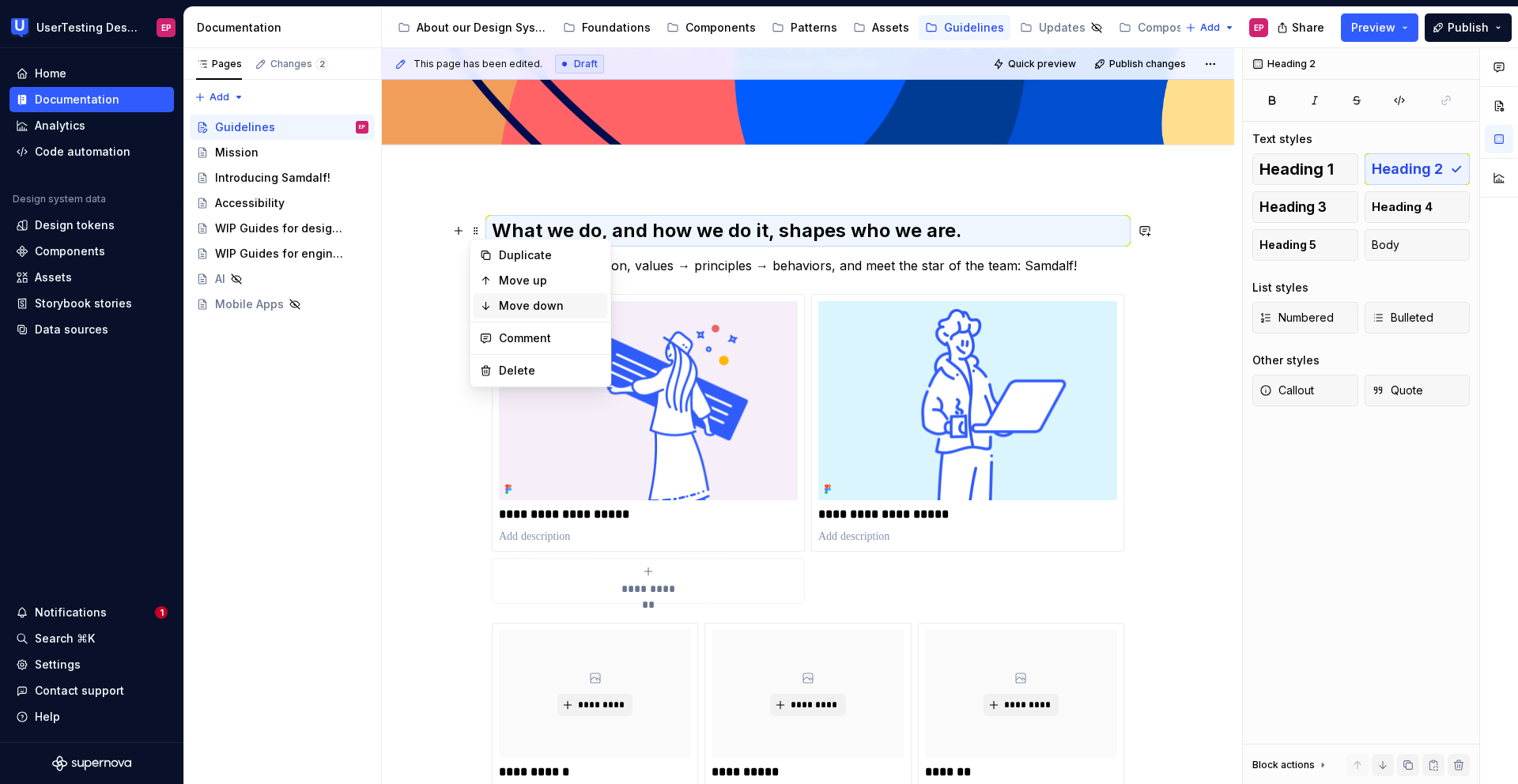
click at [497, 305] on div "Move down" at bounding box center [541, 305] width 135 height 25
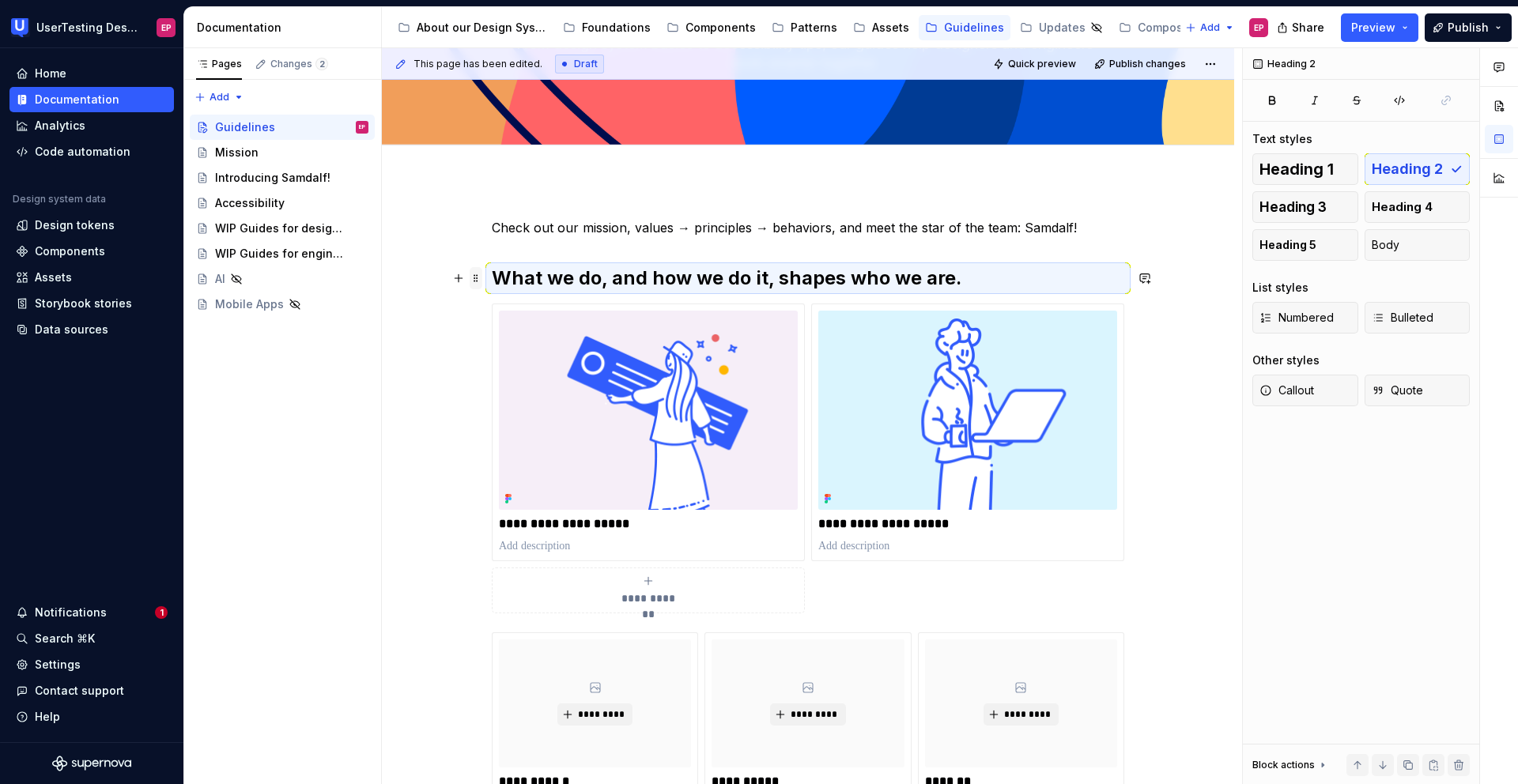
click at [476, 276] on span at bounding box center [475, 278] width 13 height 22
click at [502, 355] on div "Move down" at bounding box center [550, 353] width 103 height 15
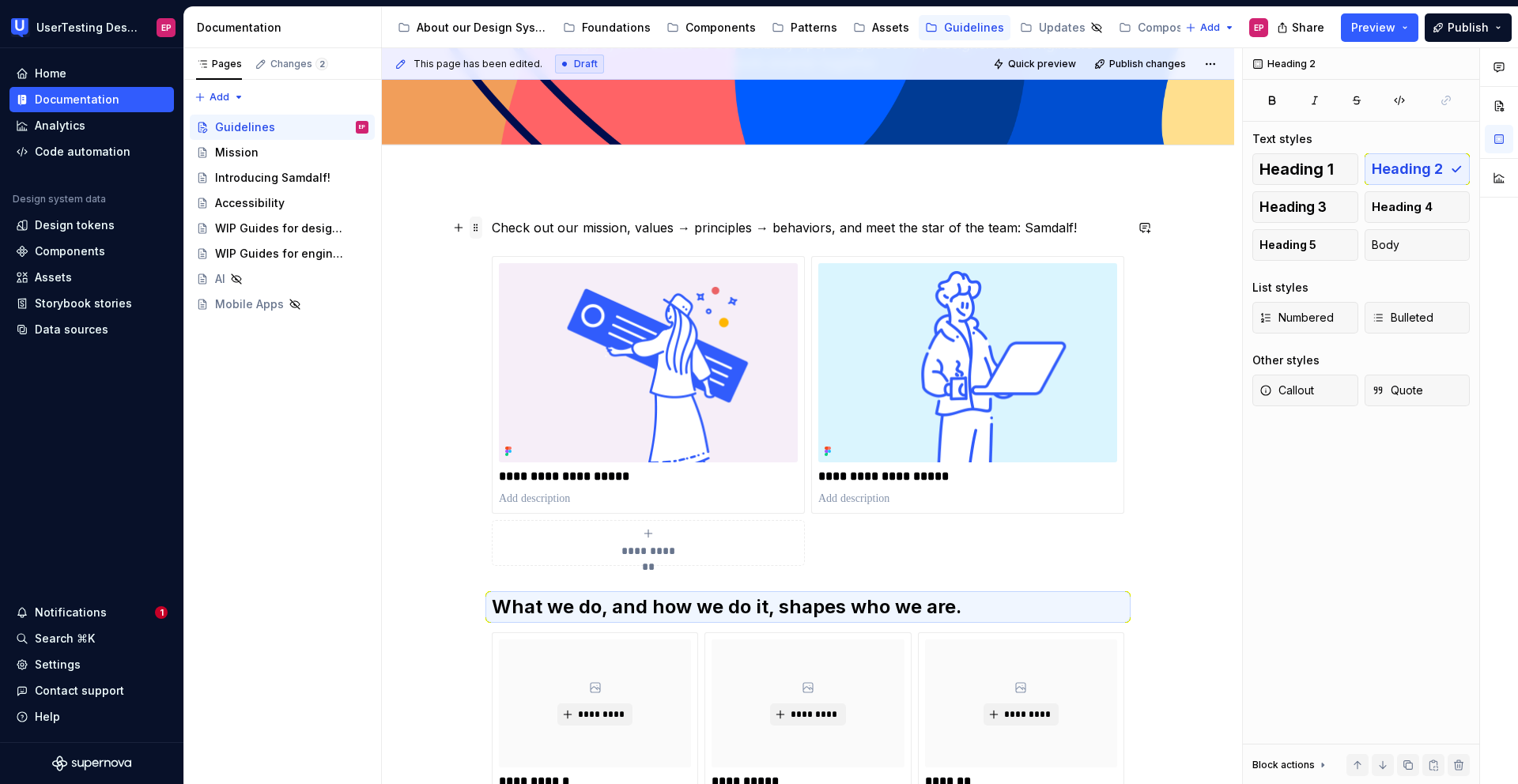
click at [477, 225] on span at bounding box center [475, 227] width 13 height 22
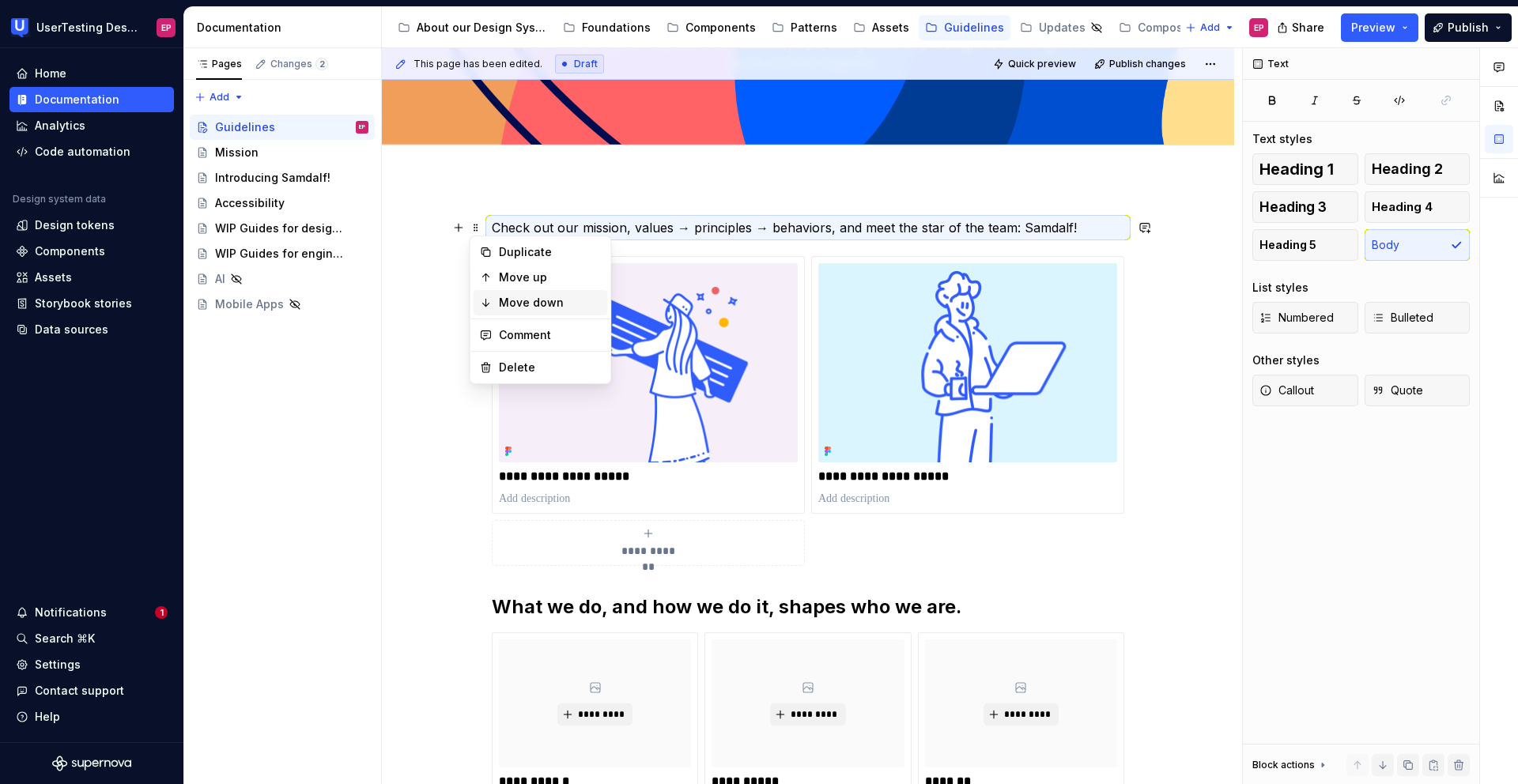
click at [499, 296] on div "Move down" at bounding box center [550, 303] width 103 height 15
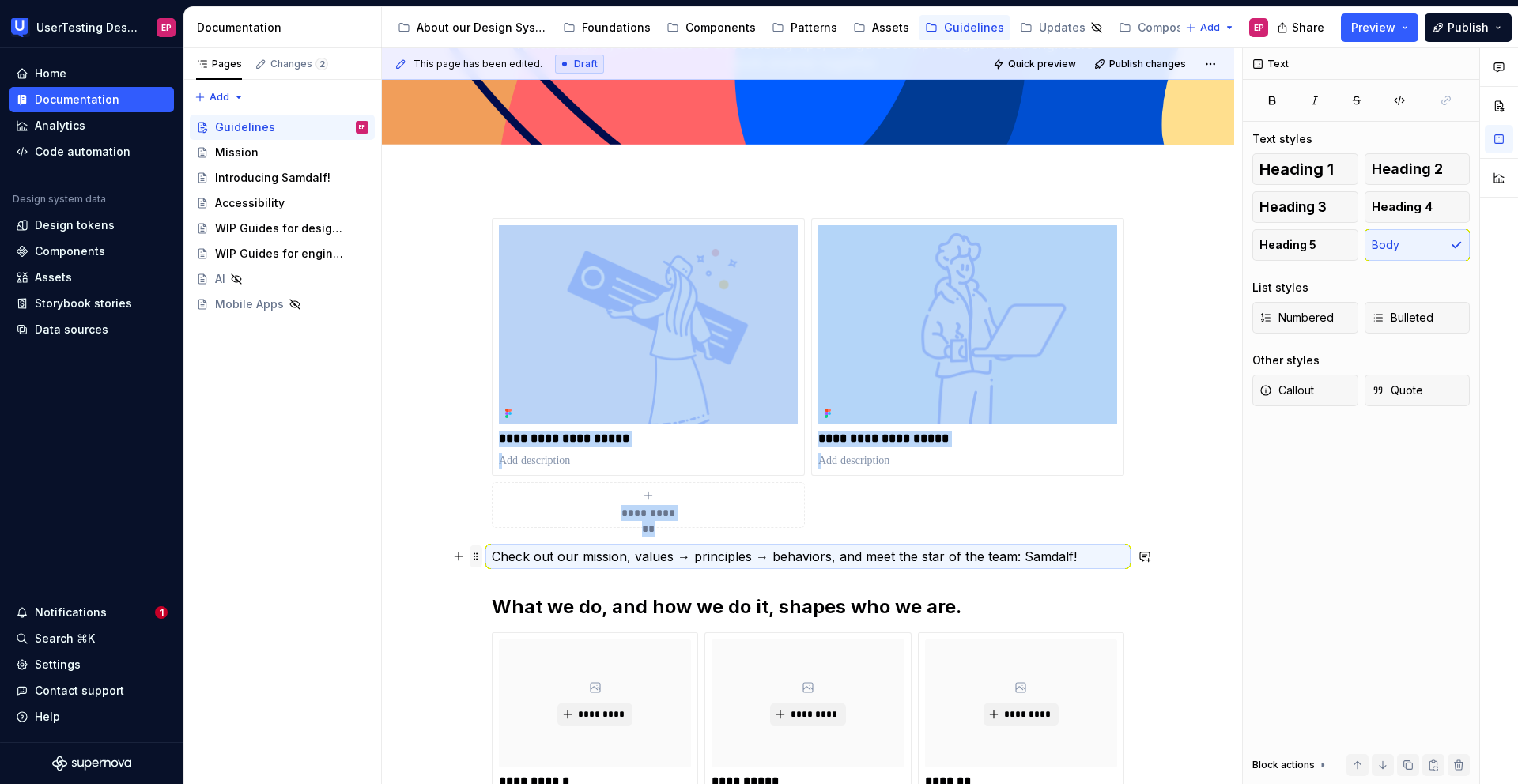
click at [476, 559] on span at bounding box center [475, 557] width 13 height 22
click at [491, 624] on div "Move down" at bounding box center [541, 630] width 135 height 25
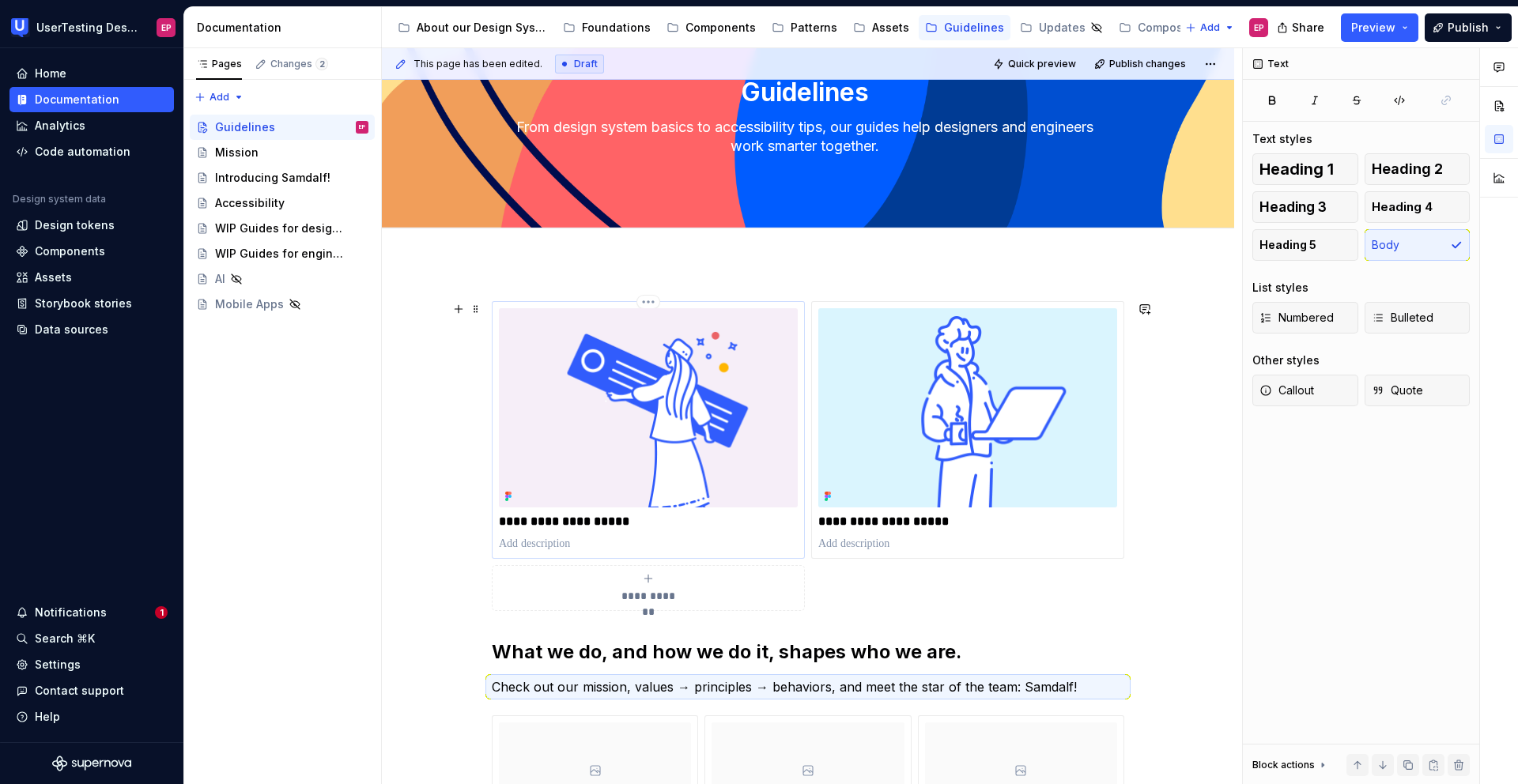
scroll to position [64, 0]
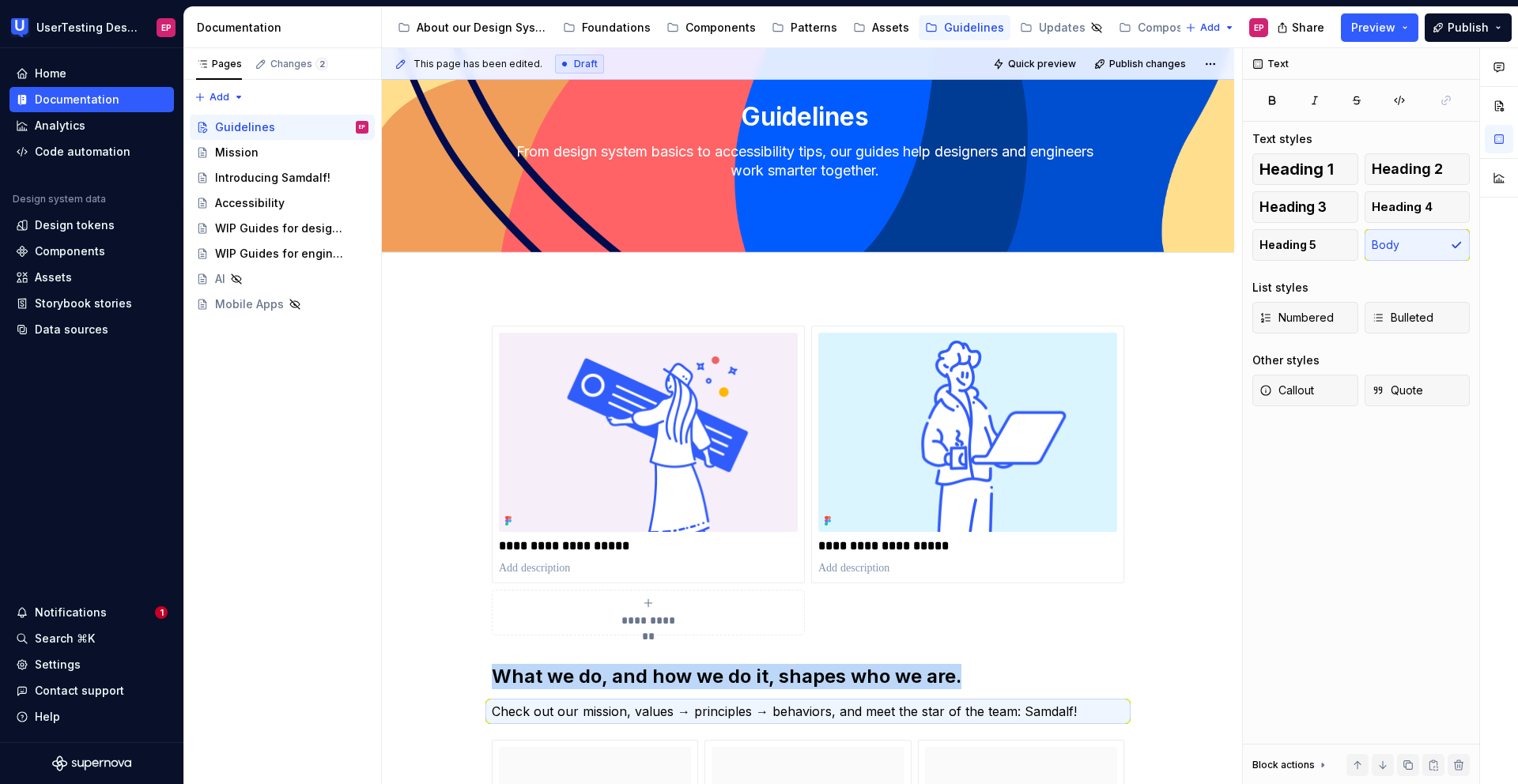
click at [506, 298] on div "**********" at bounding box center [812, 416] width 860 height 737
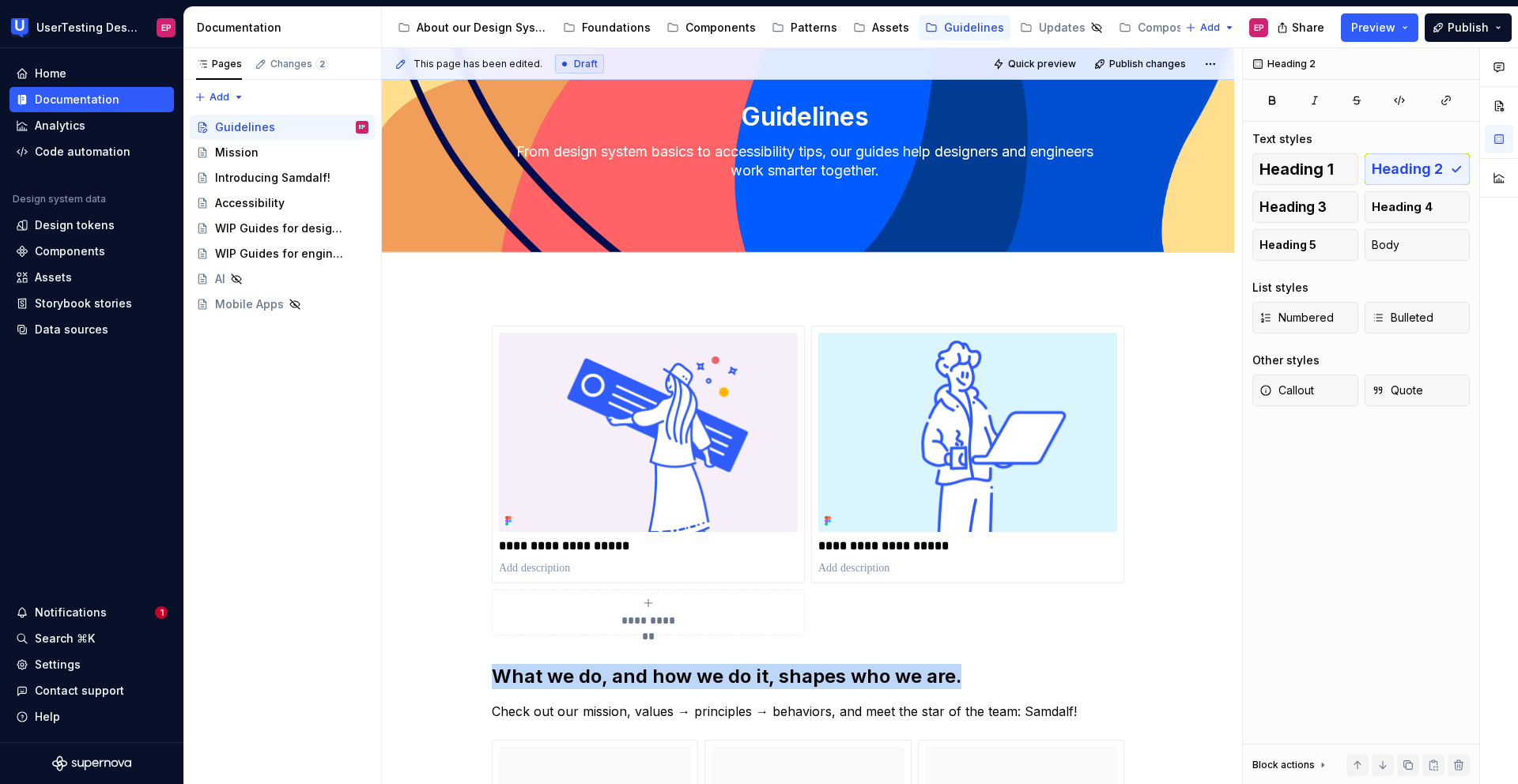
click at [493, 300] on div "**********" at bounding box center [807, 779] width 852 height 983
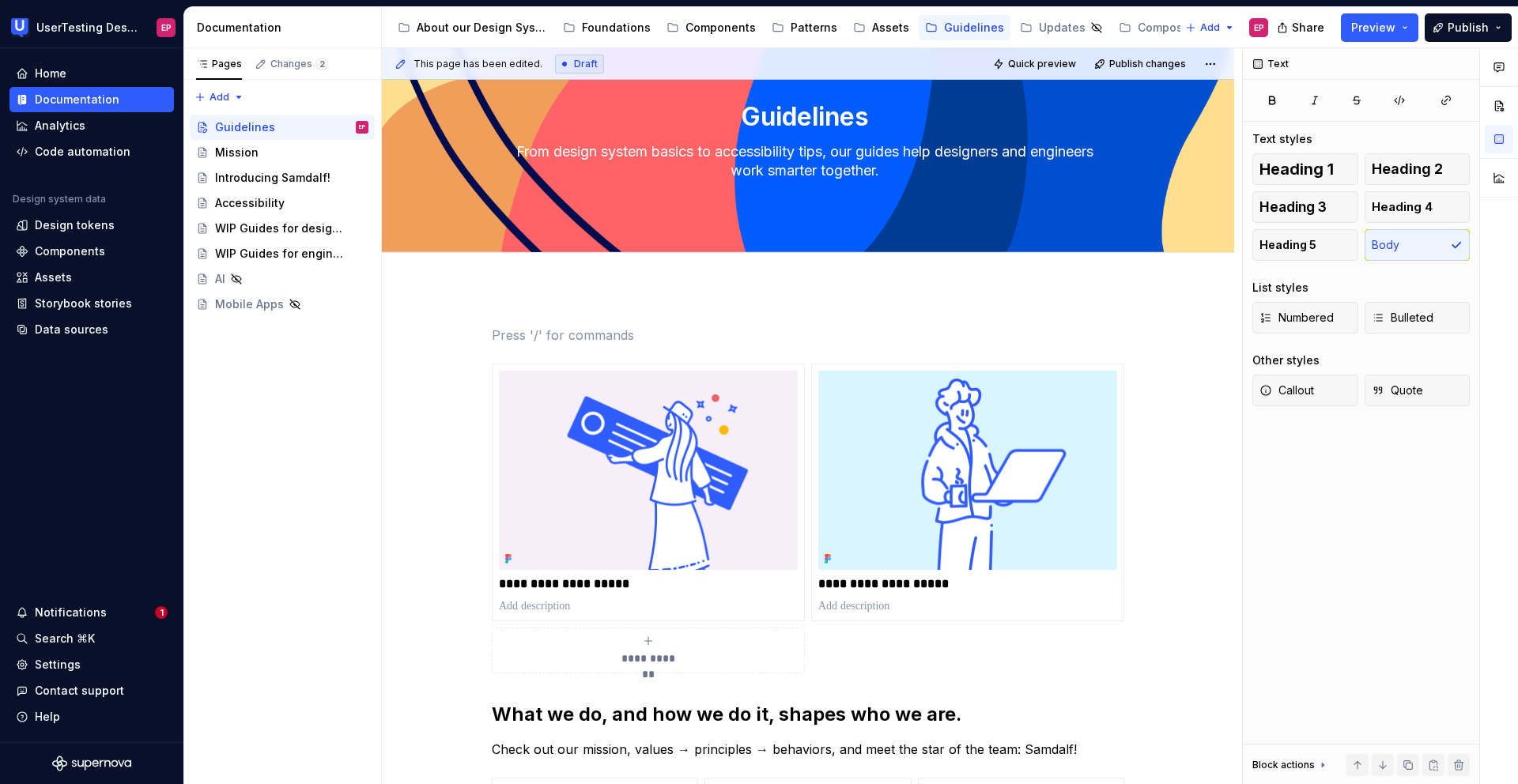
click at [509, 289] on div "**********" at bounding box center [807, 798] width 852 height 1021
click at [483, 316] on div "**********" at bounding box center [807, 798] width 852 height 1021
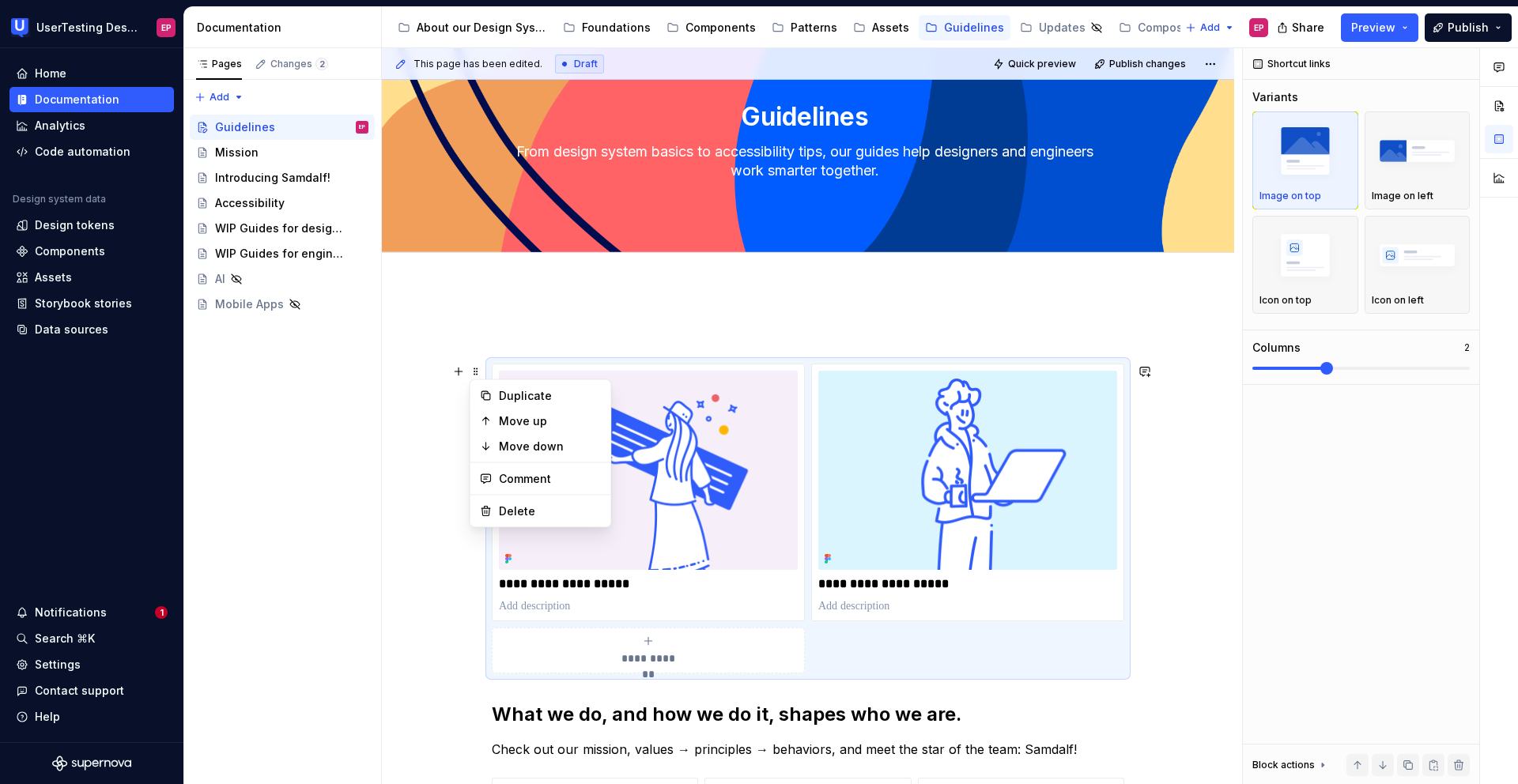
click at [482, 318] on div "**********" at bounding box center [807, 798] width 852 height 1021
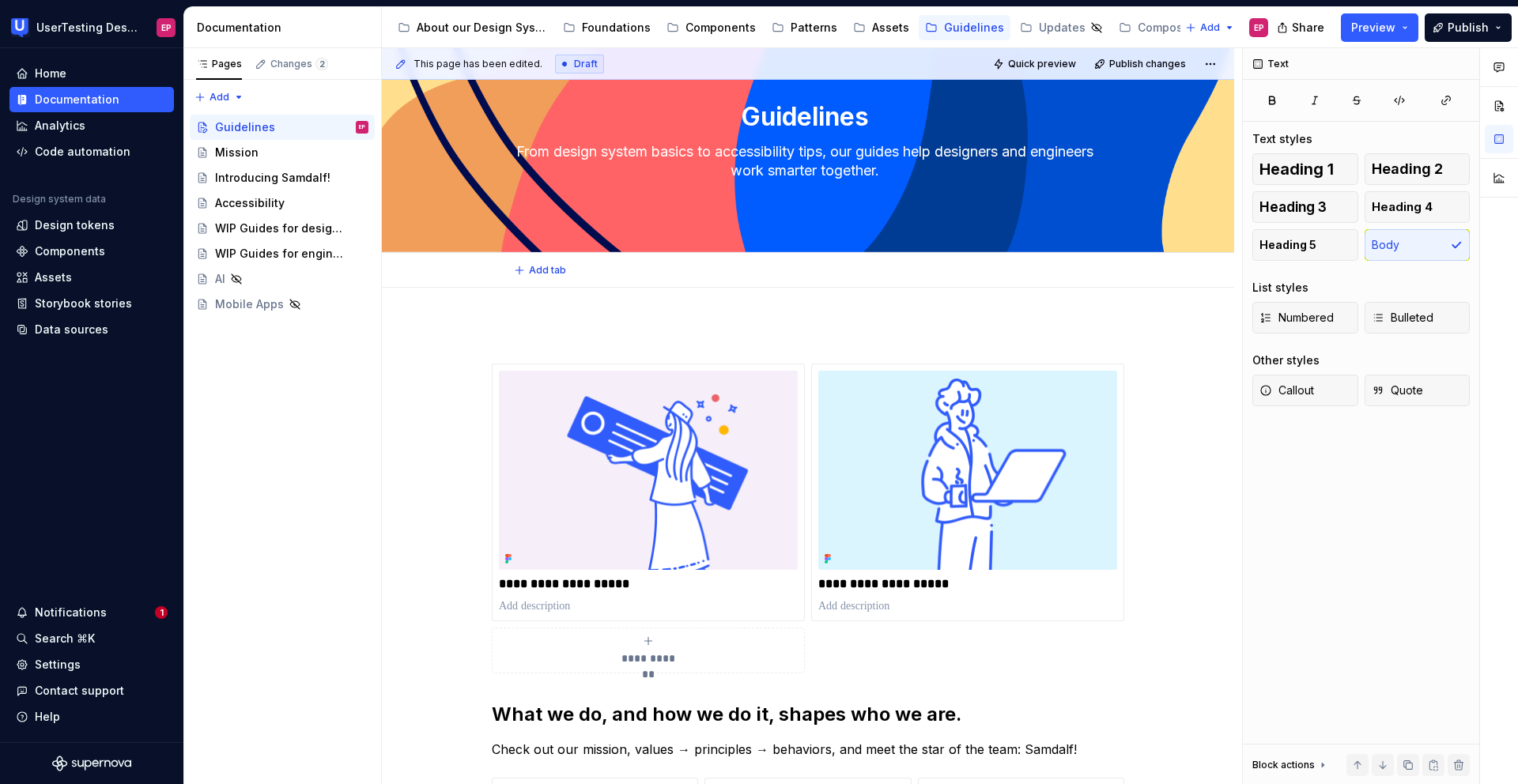
click at [484, 278] on div "Add tab" at bounding box center [808, 270] width 726 height 22
click at [491, 311] on div "**********" at bounding box center [807, 798] width 852 height 1021
click at [446, 386] on div "**********" at bounding box center [807, 798] width 852 height 1021
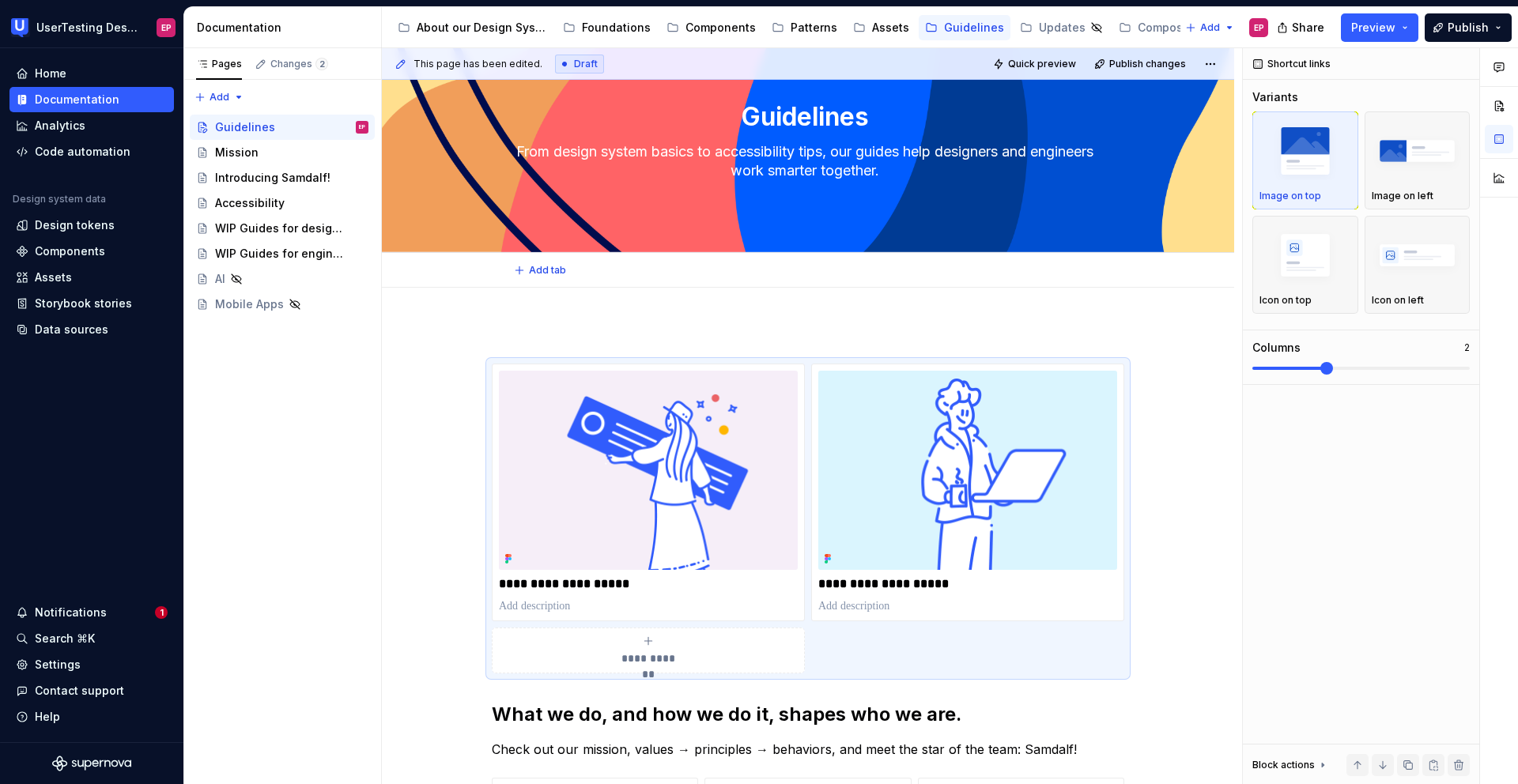
click at [605, 286] on div "Add tab" at bounding box center [807, 270] width 852 height 35
click at [610, 305] on div "**********" at bounding box center [807, 798] width 852 height 1021
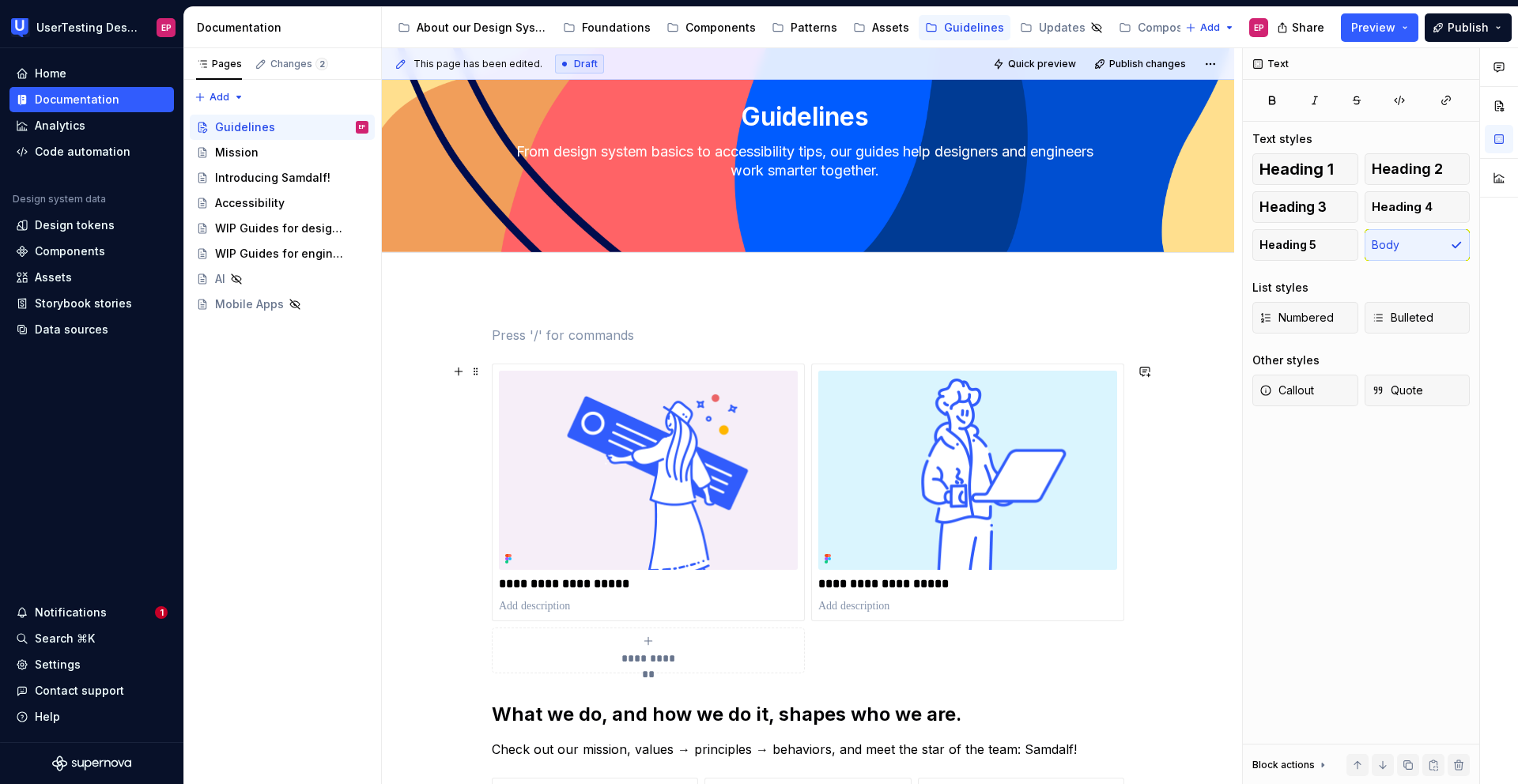
click at [451, 406] on div "**********" at bounding box center [807, 798] width 852 height 1021
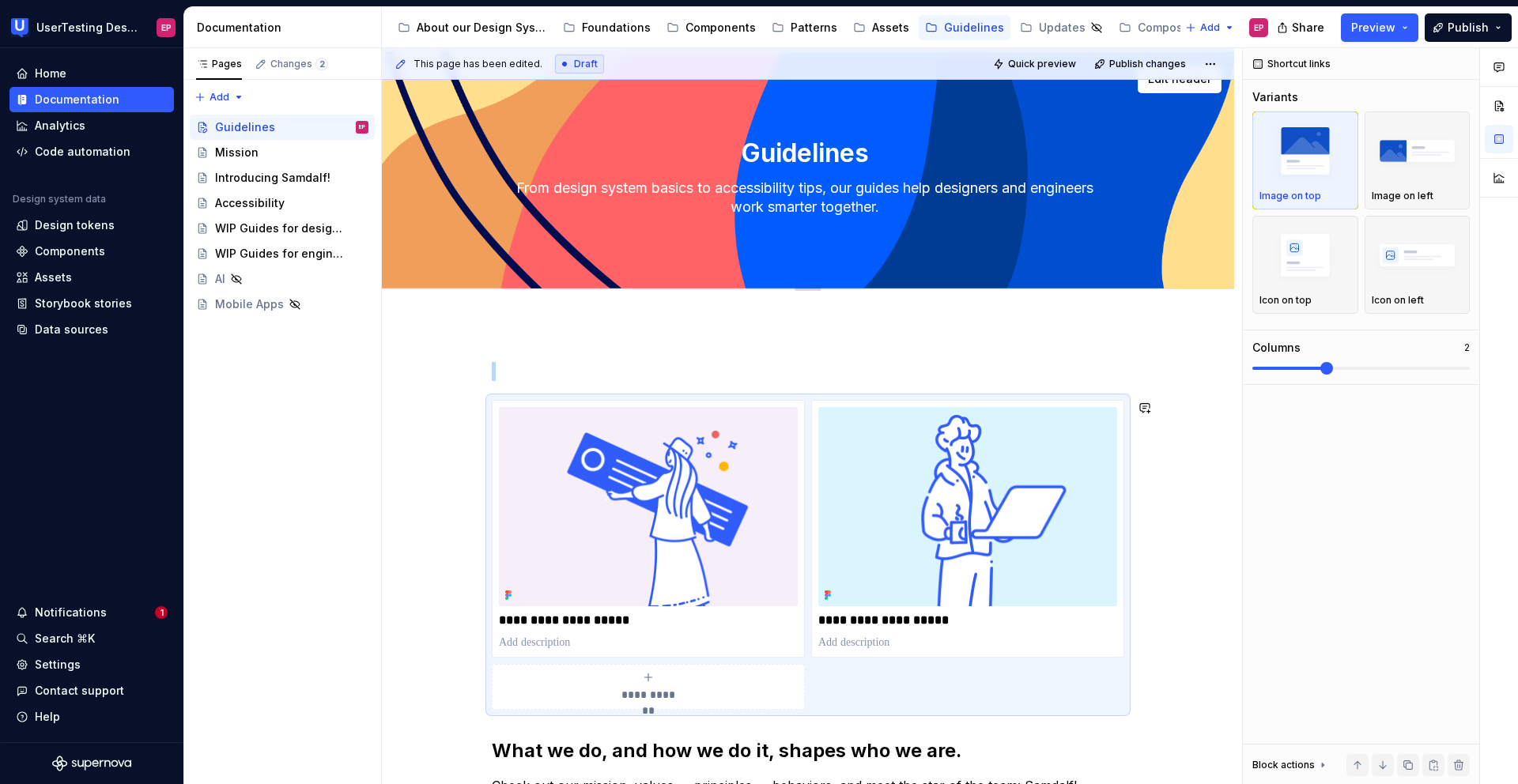
scroll to position [0, 0]
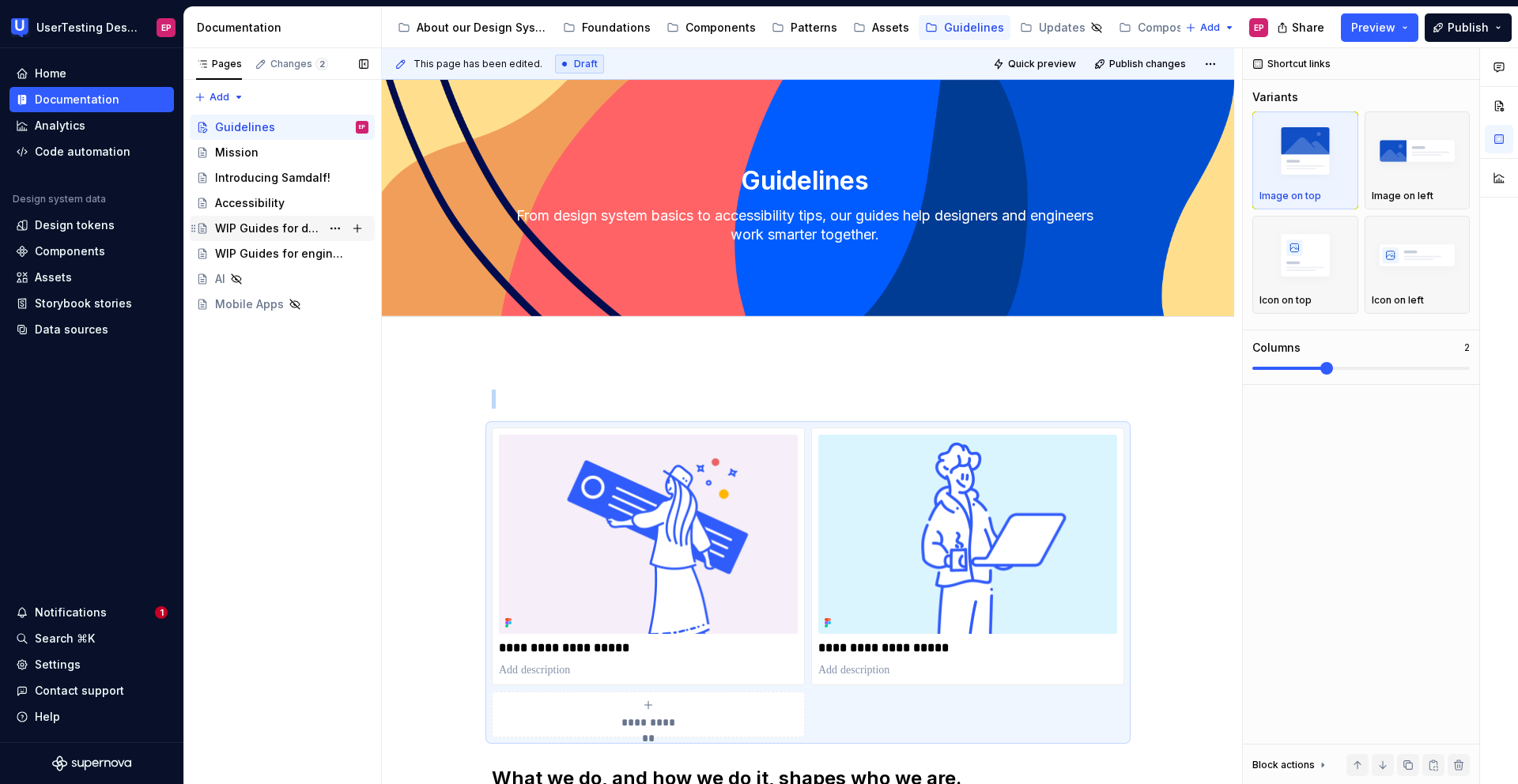
click at [282, 227] on div "WIP Guides for designers" at bounding box center [268, 228] width 106 height 15
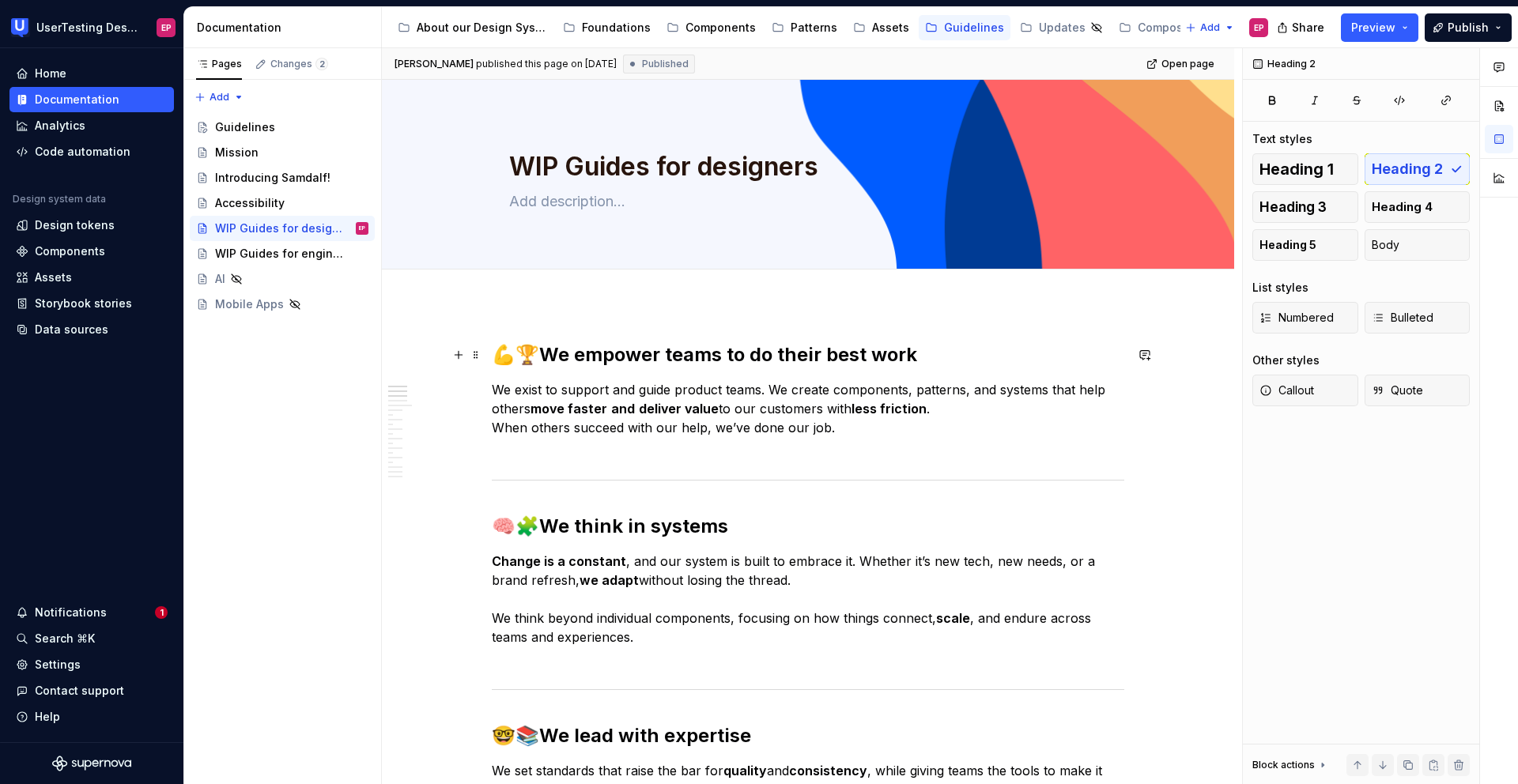
type textarea "*"
click at [539, 353] on strong "We empower teams to do their best work" at bounding box center [728, 354] width 378 height 23
drag, startPoint x: 535, startPoint y: 353, endPoint x: 495, endPoint y: 353, distance: 40.0
click at [495, 353] on h2 "💪🏆 We empower teams to do their best work" at bounding box center [807, 354] width 632 height 25
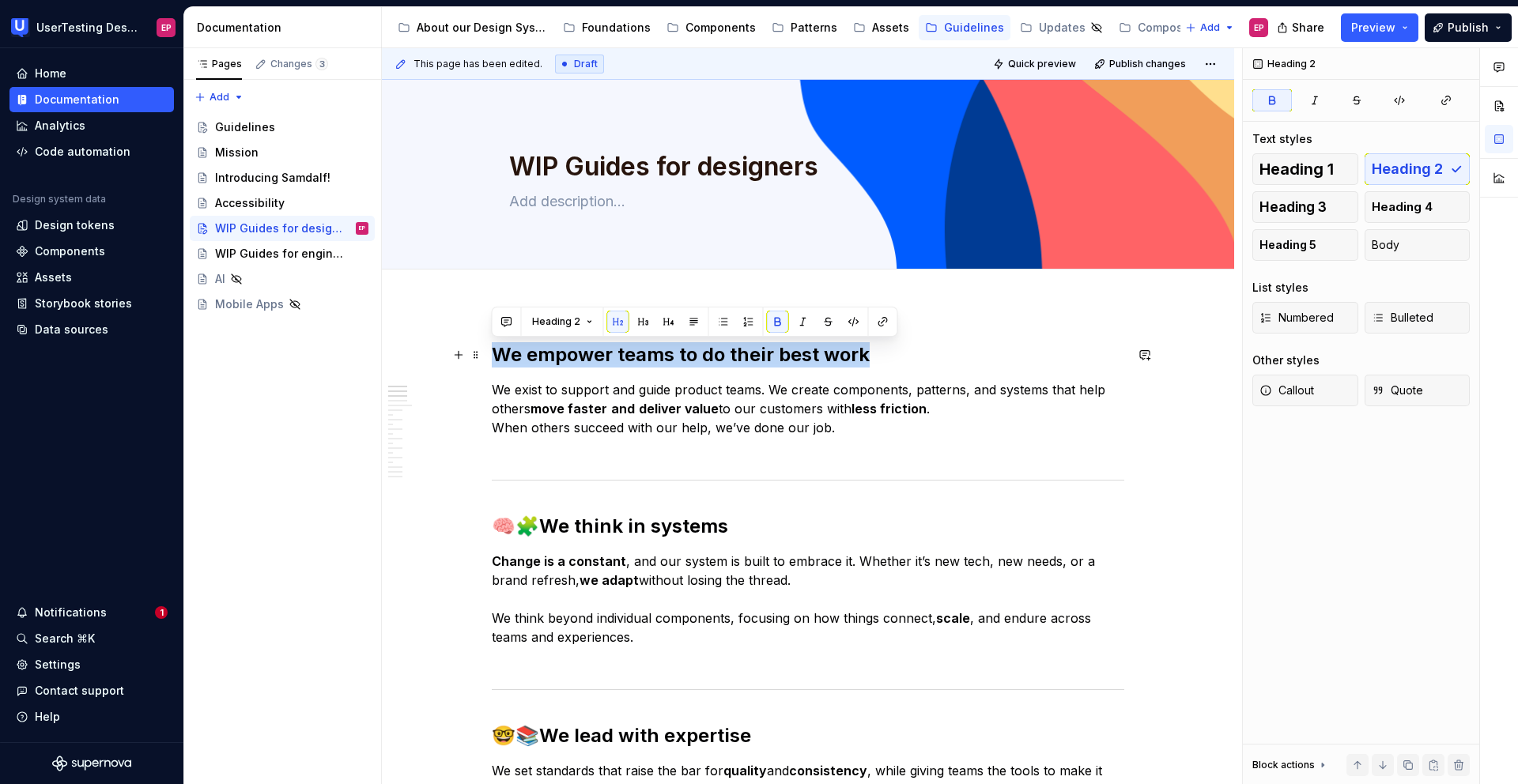
drag, startPoint x: 869, startPoint y: 356, endPoint x: 487, endPoint y: 359, distance: 382.0
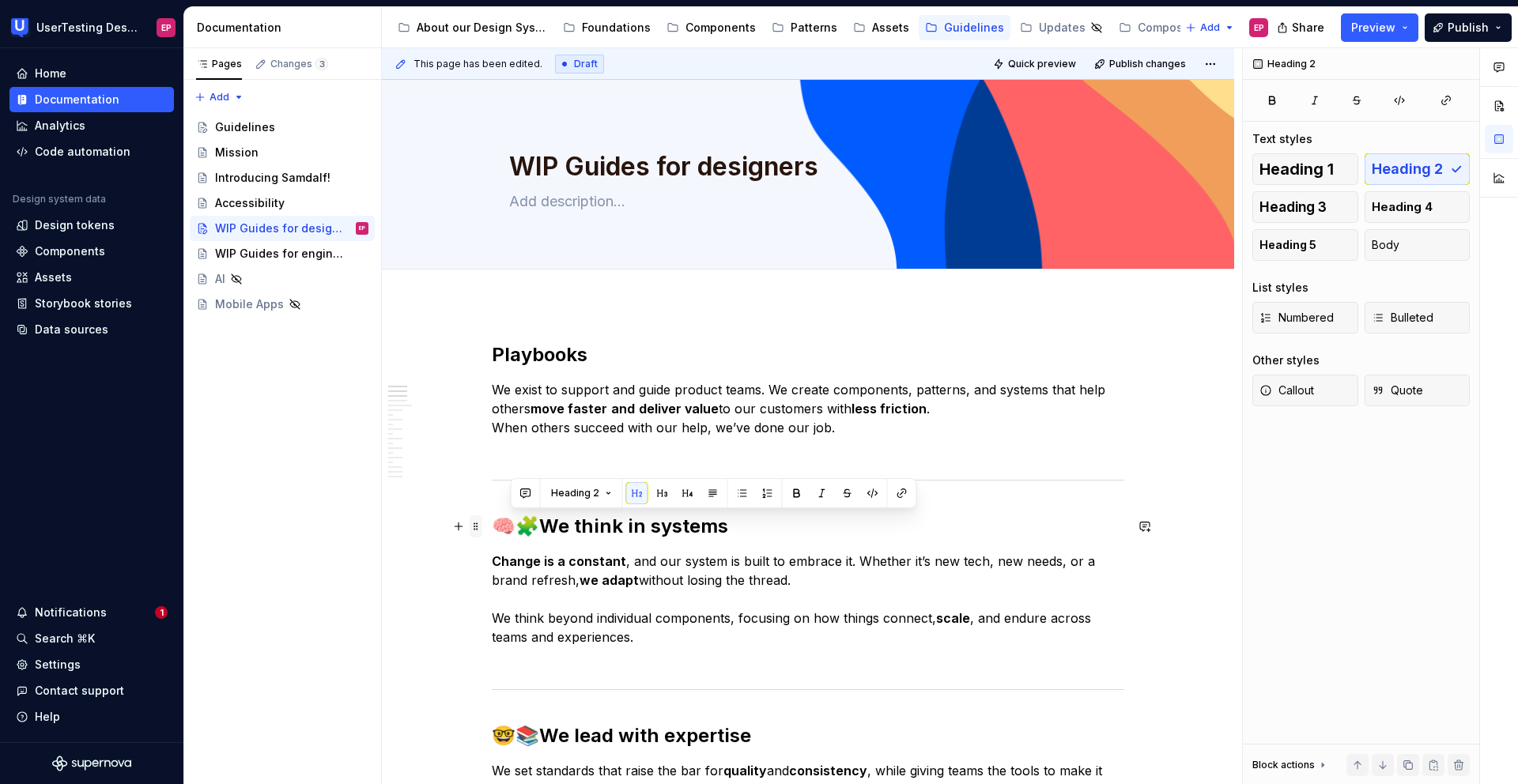
drag, startPoint x: 533, startPoint y: 532, endPoint x: 473, endPoint y: 516, distance: 62.1
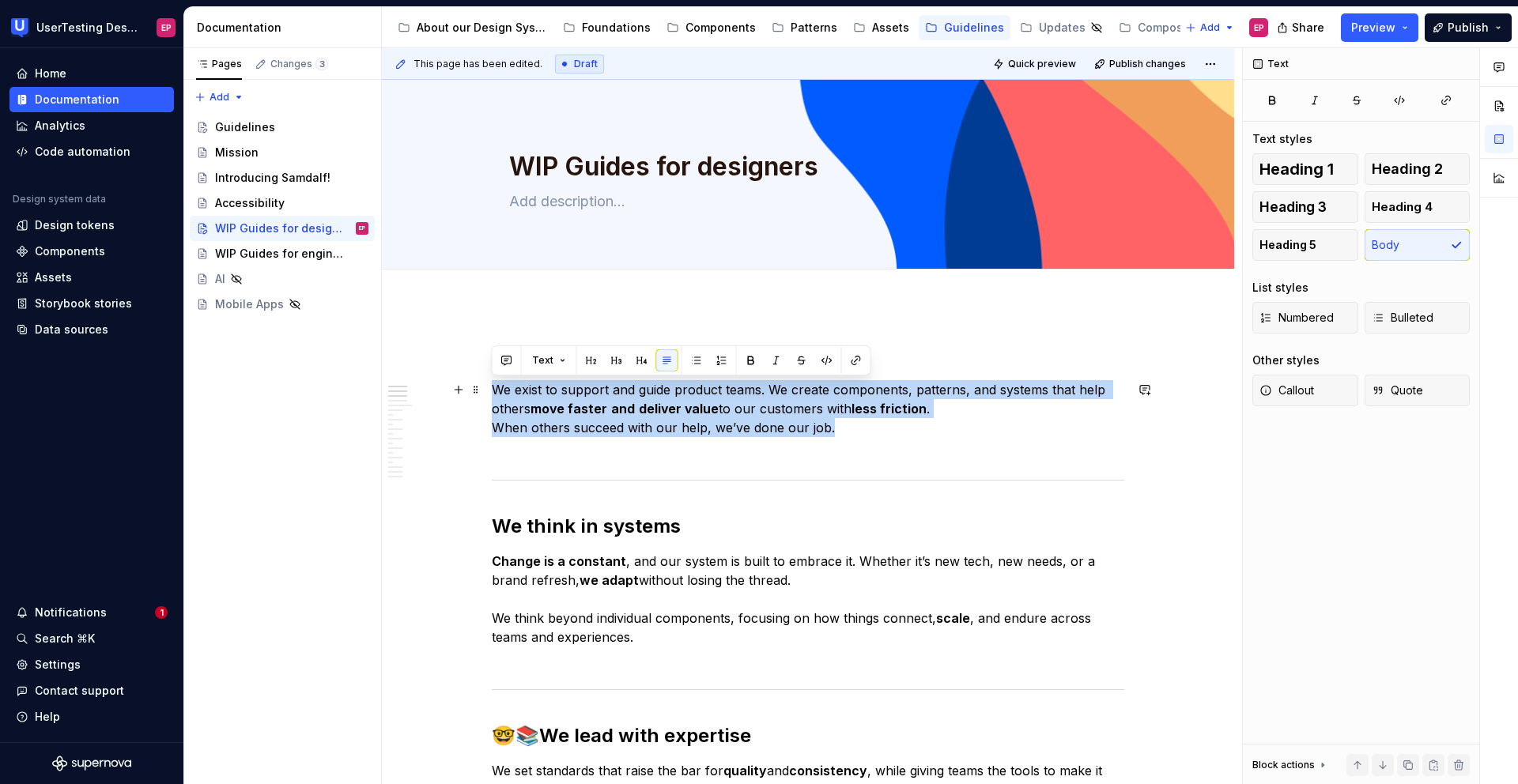
drag, startPoint x: 868, startPoint y: 434, endPoint x: 495, endPoint y: 393, distance: 375.2
click at [495, 393] on p "We exist to support and guide product teams. We create components, patterns, an…" at bounding box center [807, 418] width 632 height 75
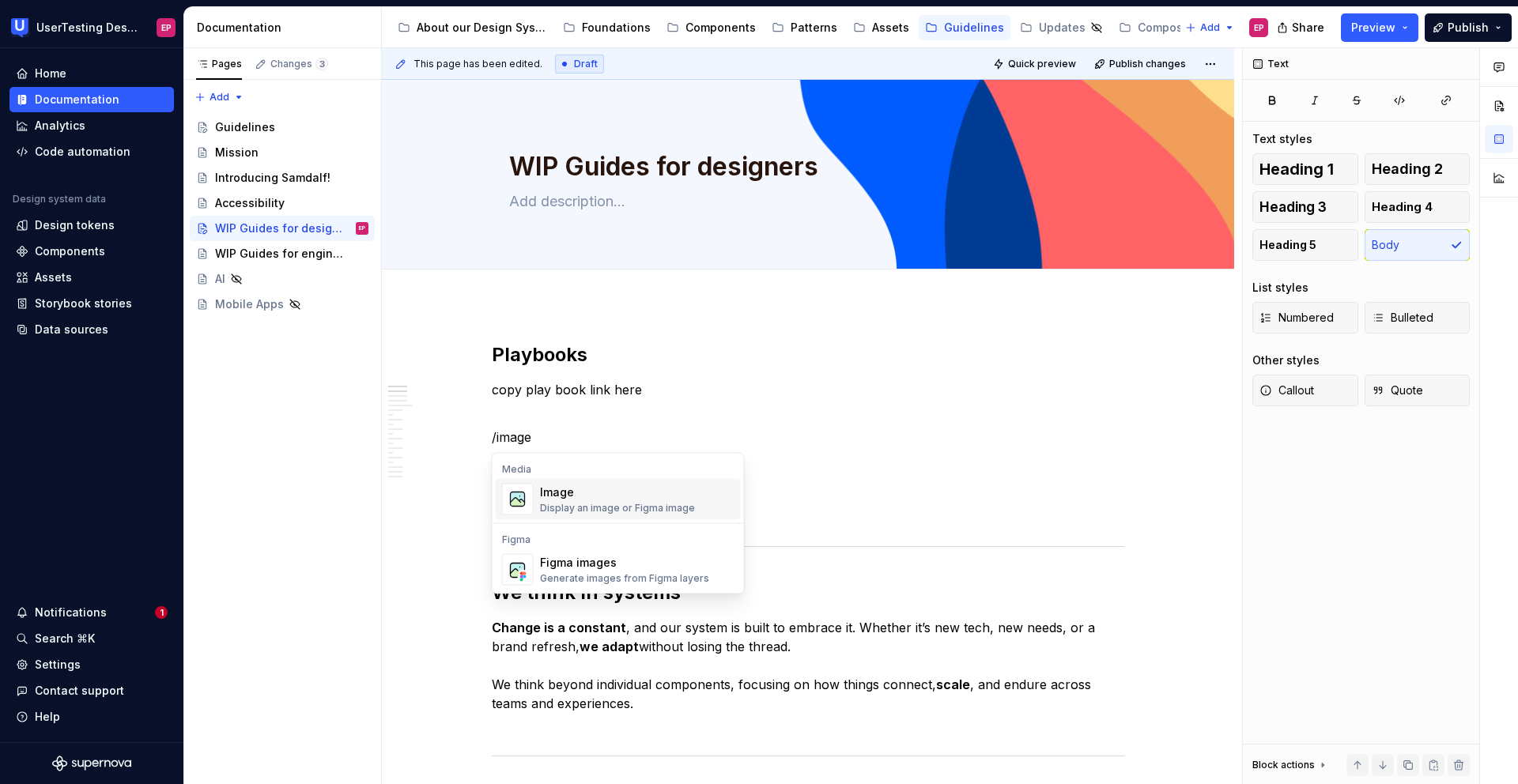
click at [641, 502] on div "Display an image or Figma image" at bounding box center [617, 508] width 155 height 13
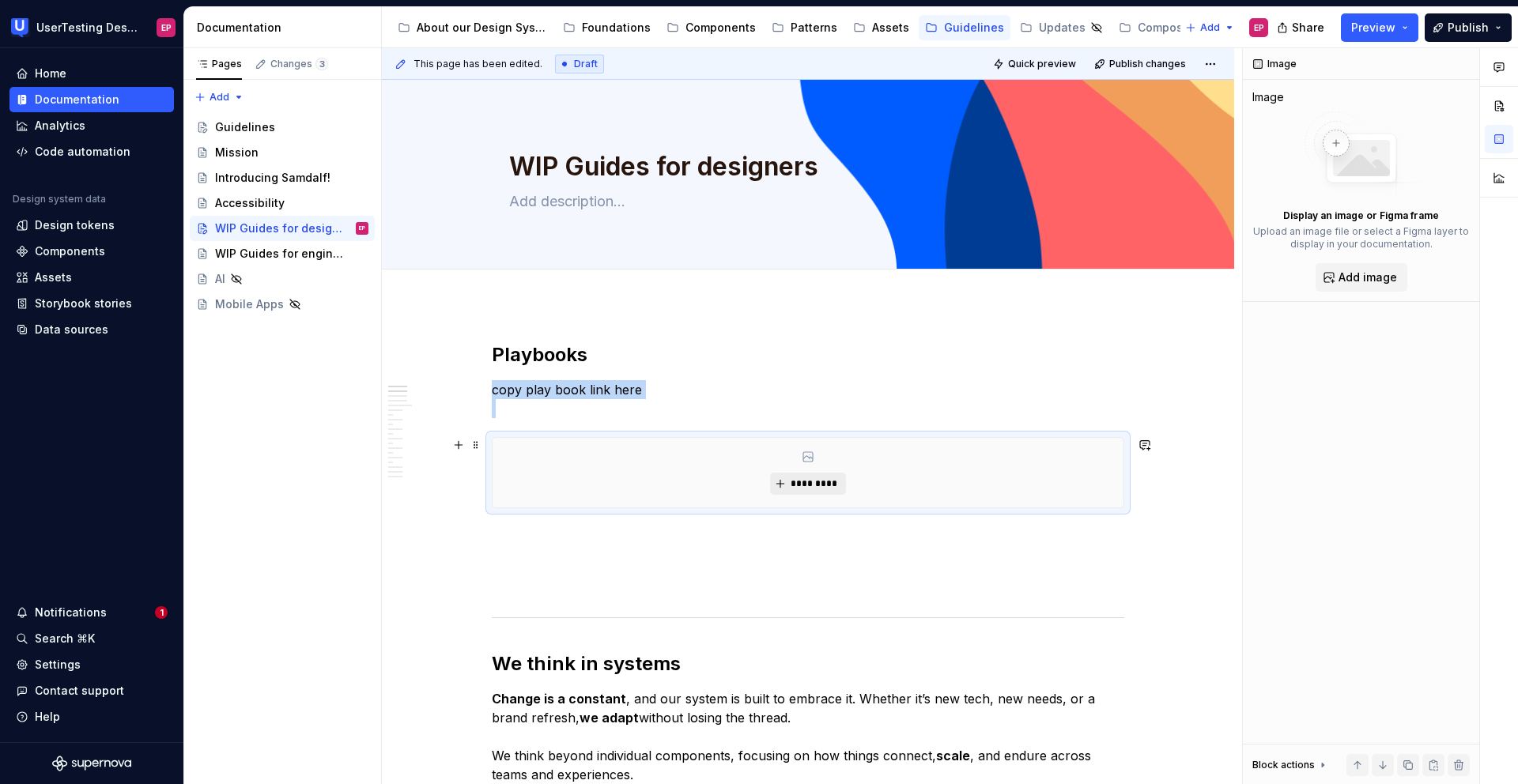
click at [797, 492] on button "*********" at bounding box center [807, 484] width 76 height 22
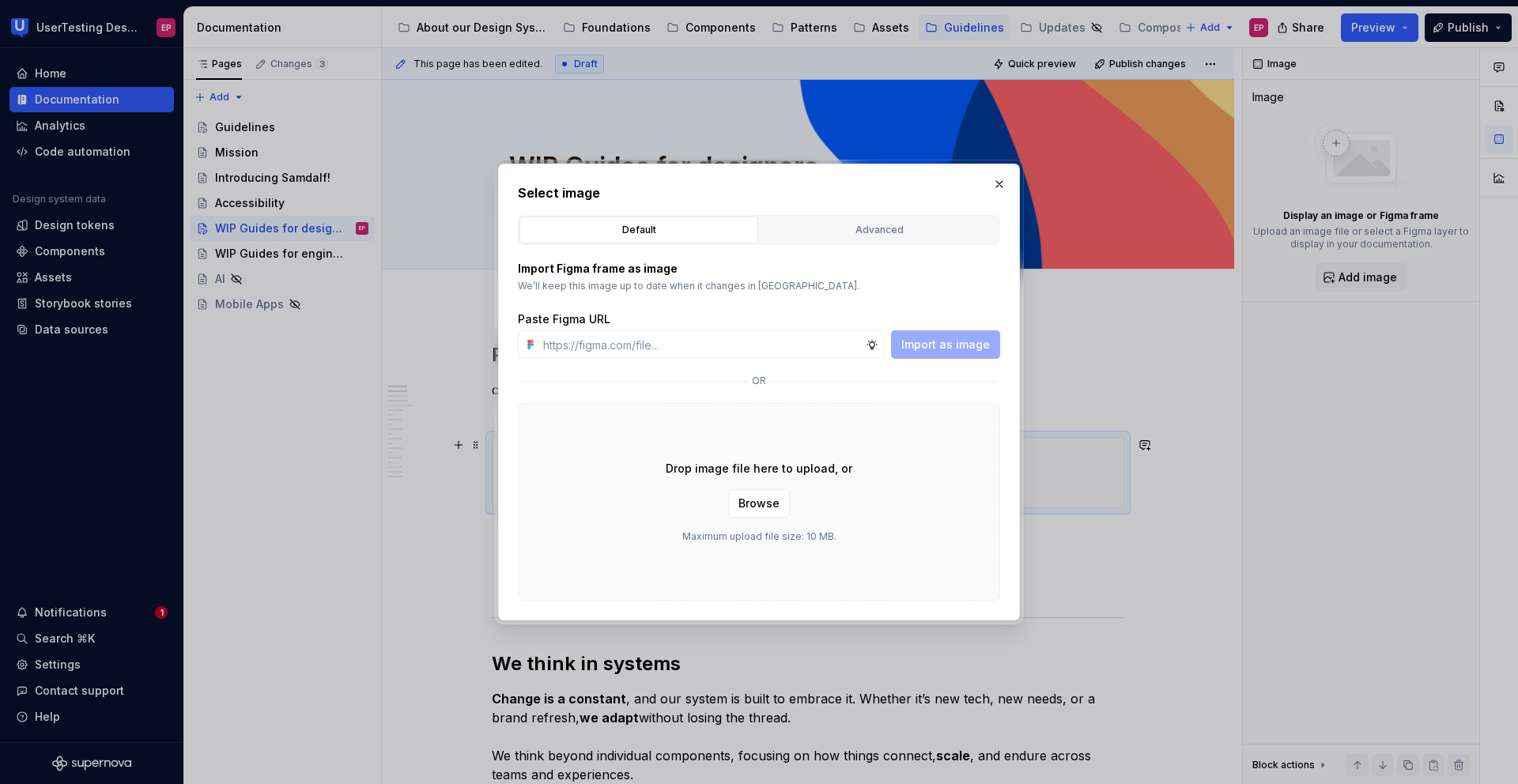
type textarea "*"
click at [862, 241] on button "Advanced" at bounding box center [879, 229] width 239 height 27
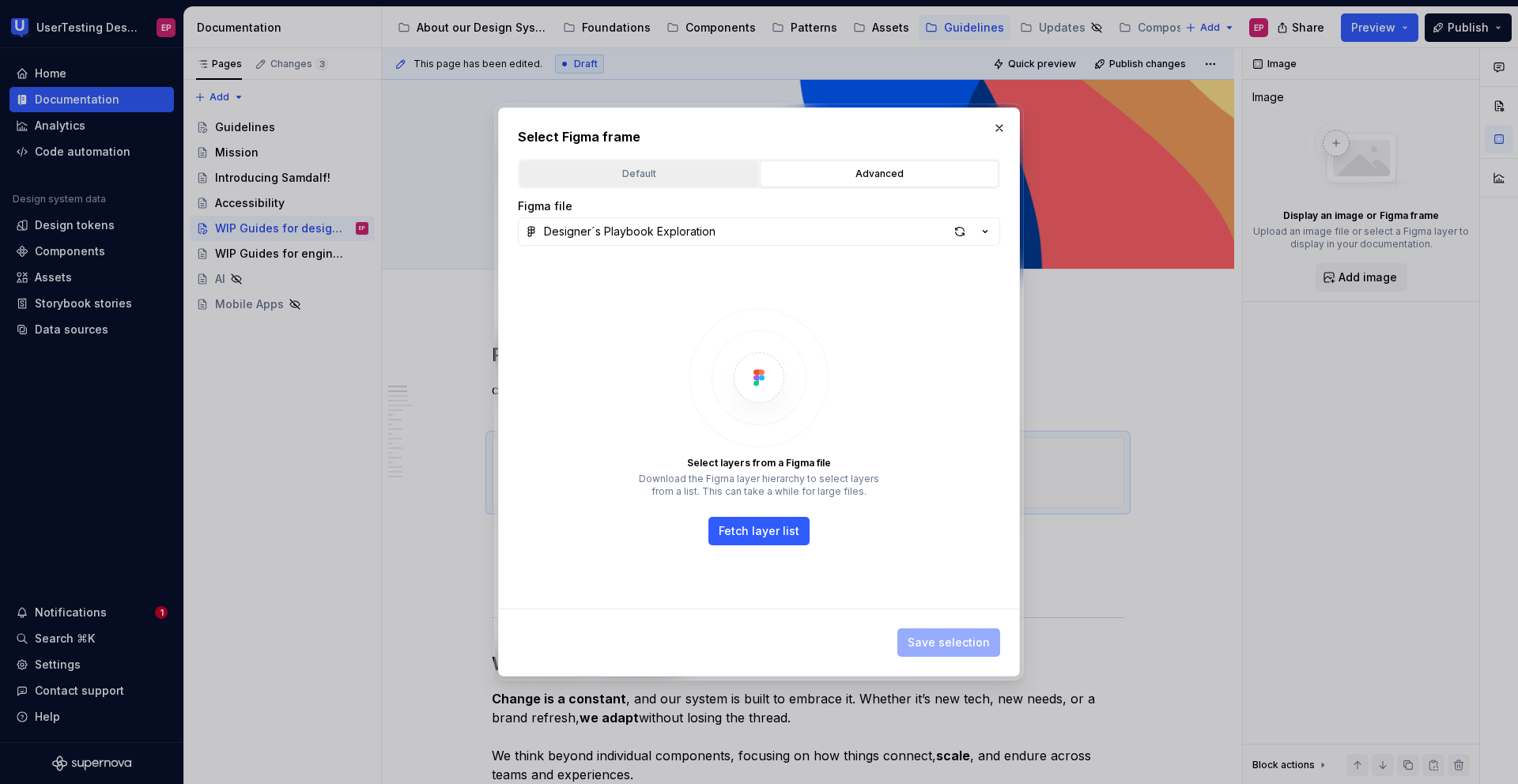
click at [677, 175] on div "Default" at bounding box center [638, 173] width 227 height 15
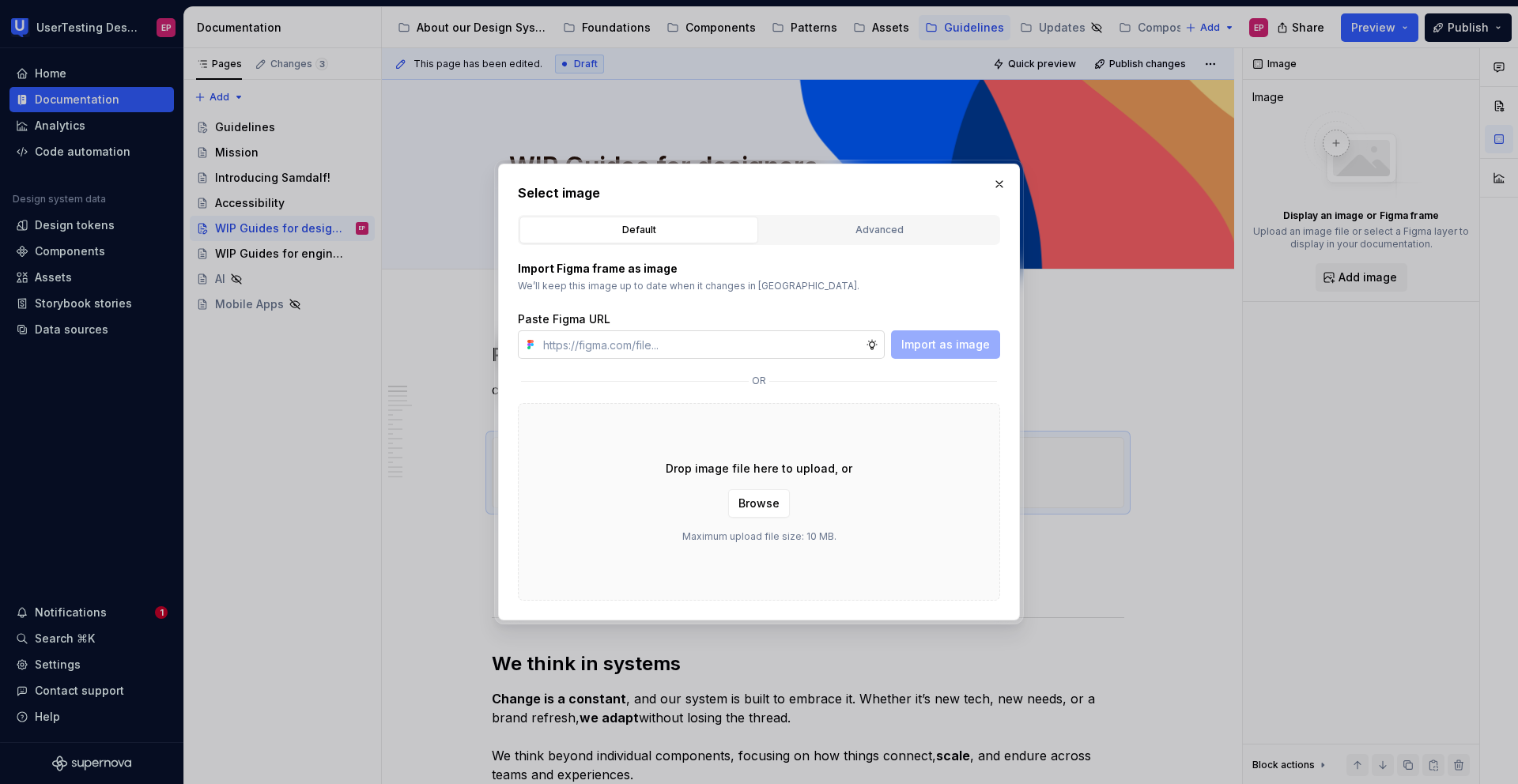
click at [649, 358] on input "text" at bounding box center [700, 344] width 329 height 28
paste input "[URL][DOMAIN_NAME]"
type input "[URL][DOMAIN_NAME]"
click at [940, 349] on span "Import as image" at bounding box center [945, 344] width 88 height 15
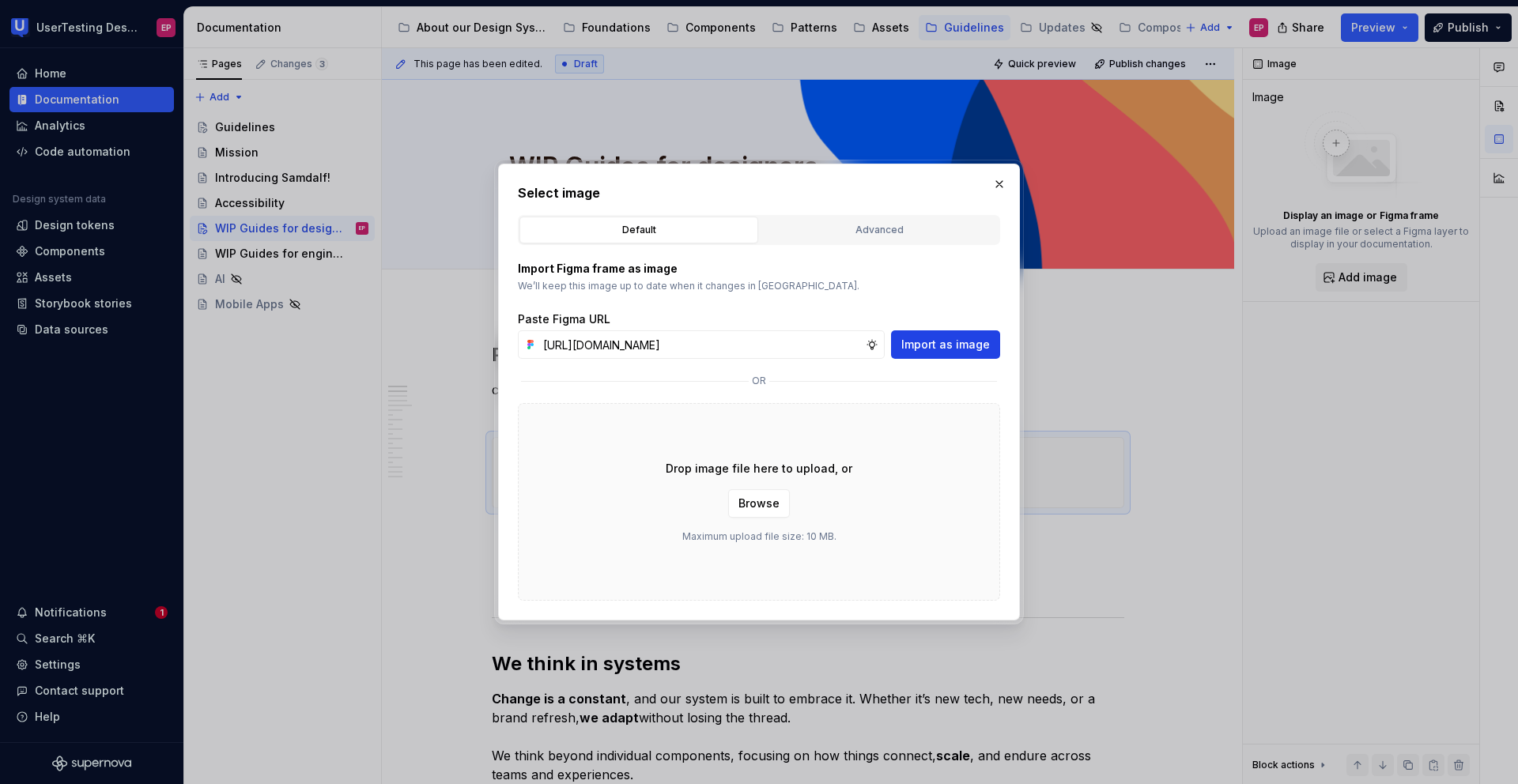
scroll to position [0, 0]
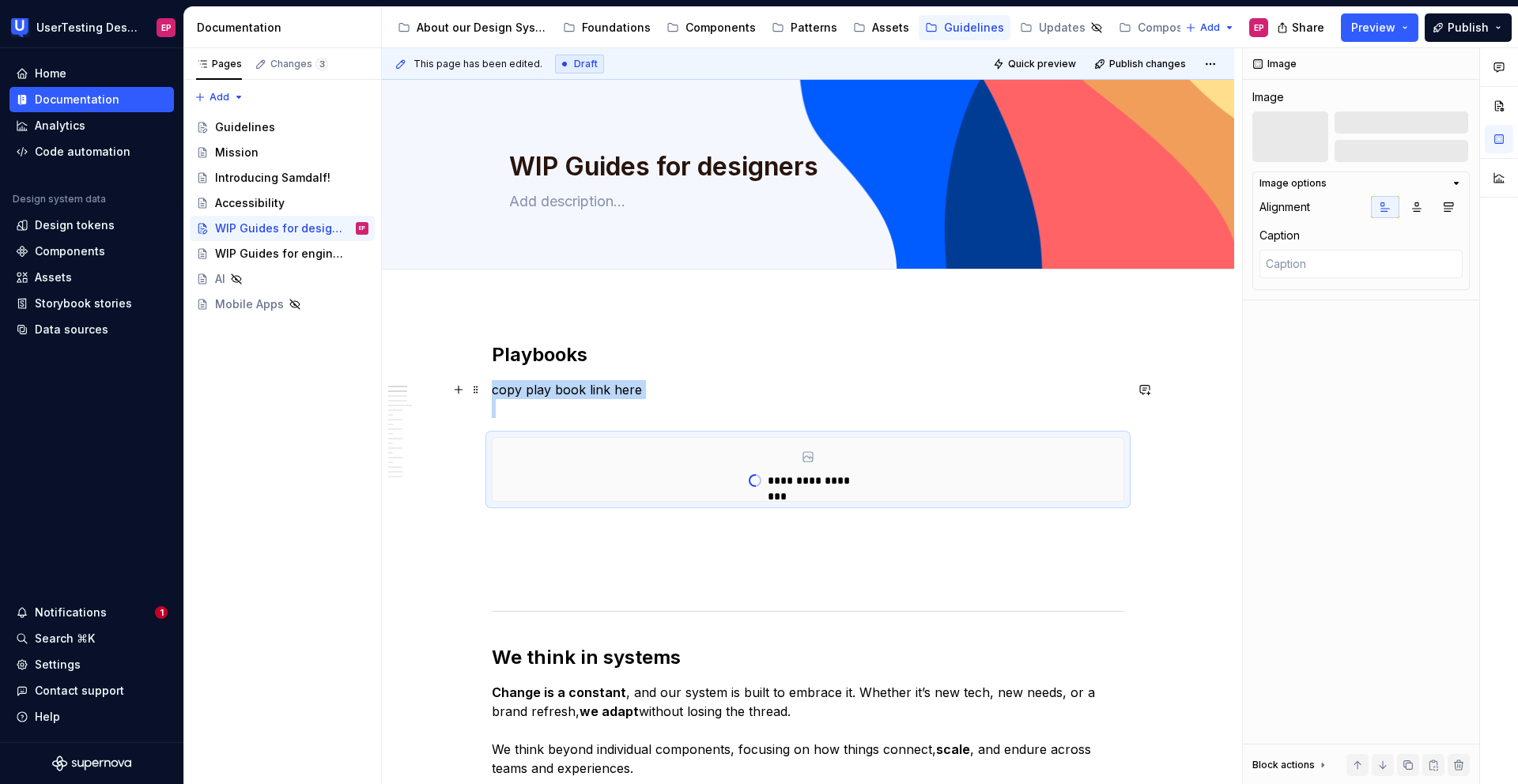
click at [577, 408] on p "copy play book link here" at bounding box center [807, 399] width 632 height 38
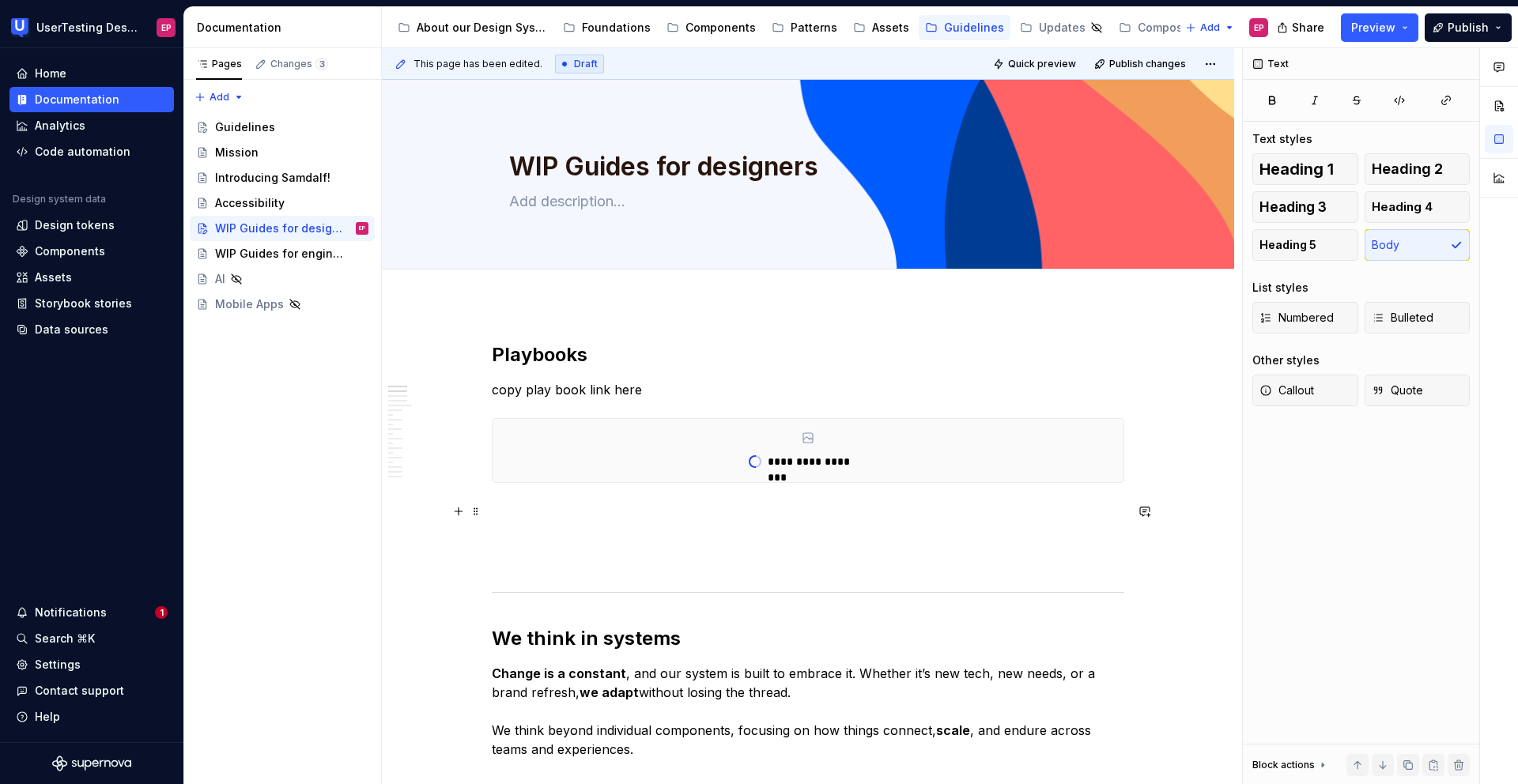
click at [515, 514] on p at bounding box center [807, 511] width 632 height 19
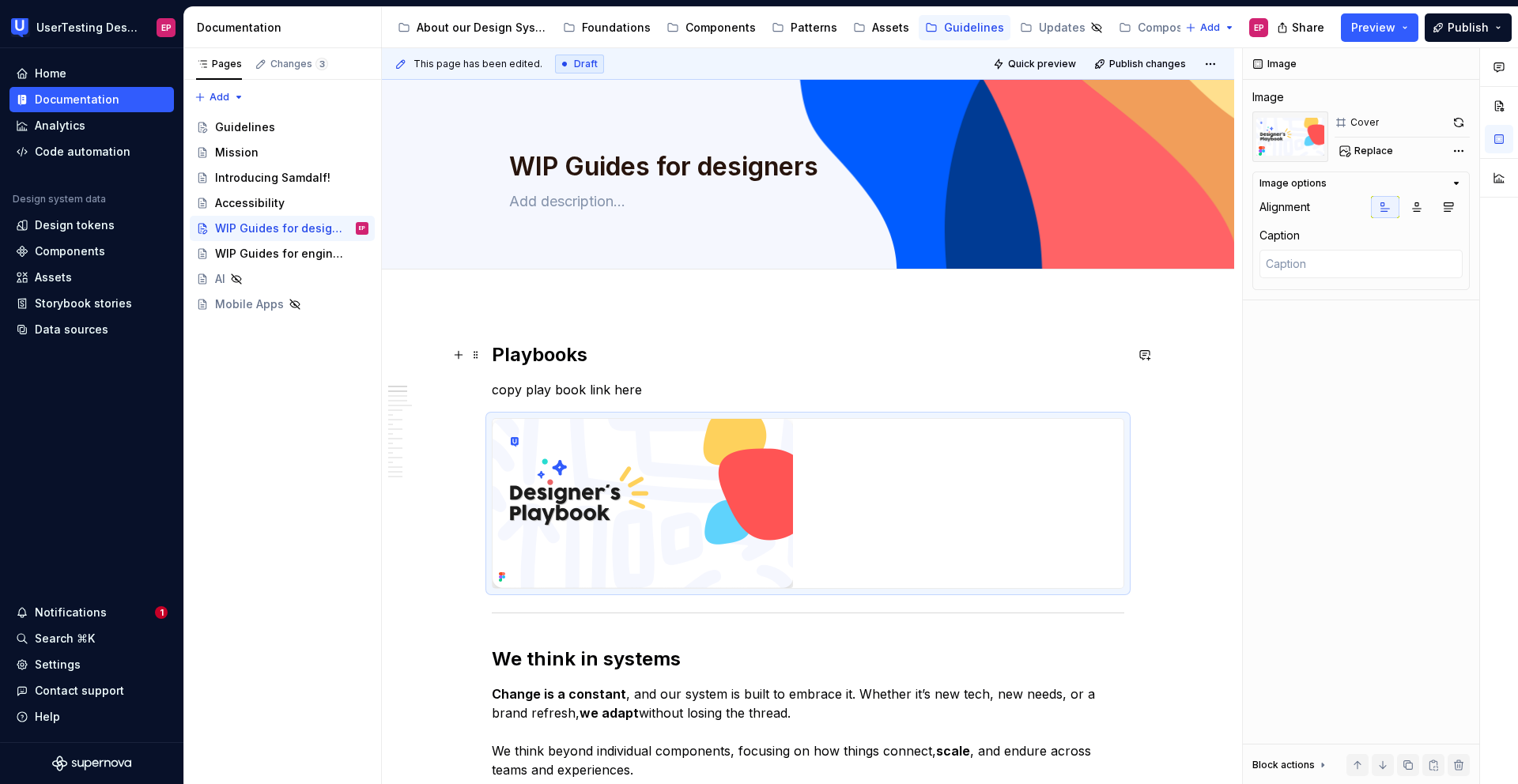
click at [727, 357] on h2 "Playbooks" at bounding box center [807, 354] width 632 height 25
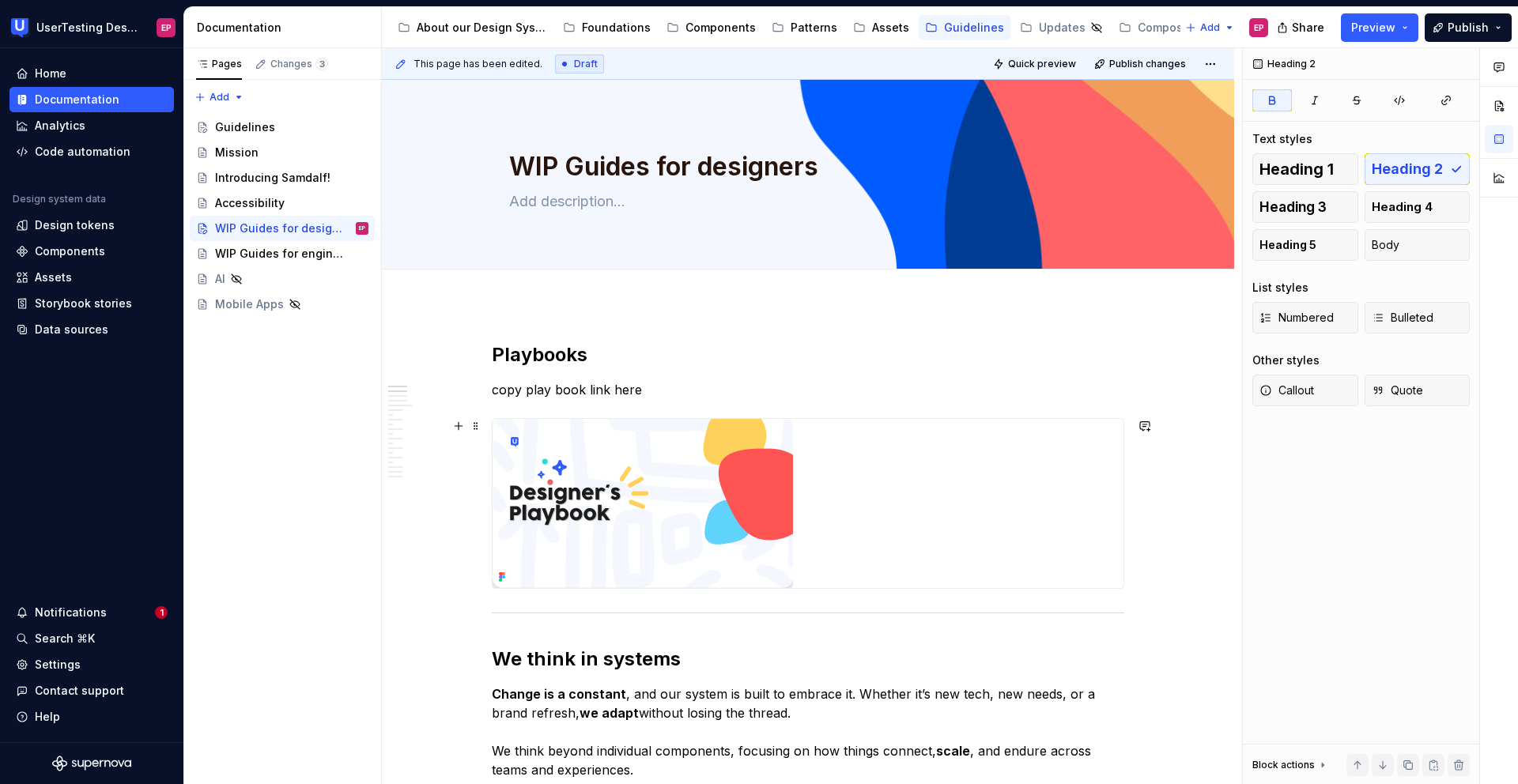
click at [680, 467] on img at bounding box center [643, 503] width 300 height 169
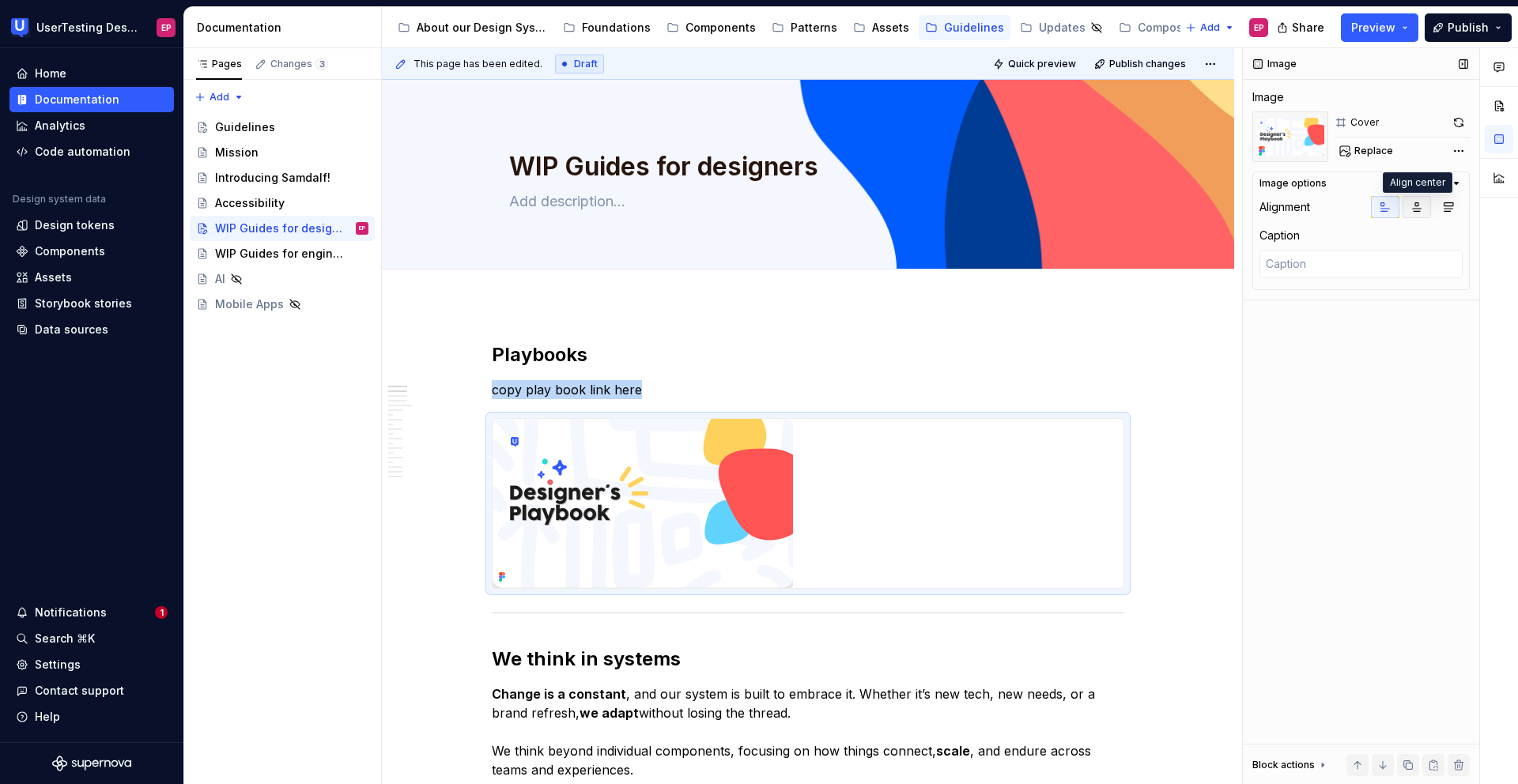
click at [1412, 208] on icon "button" at bounding box center [1416, 207] width 13 height 13
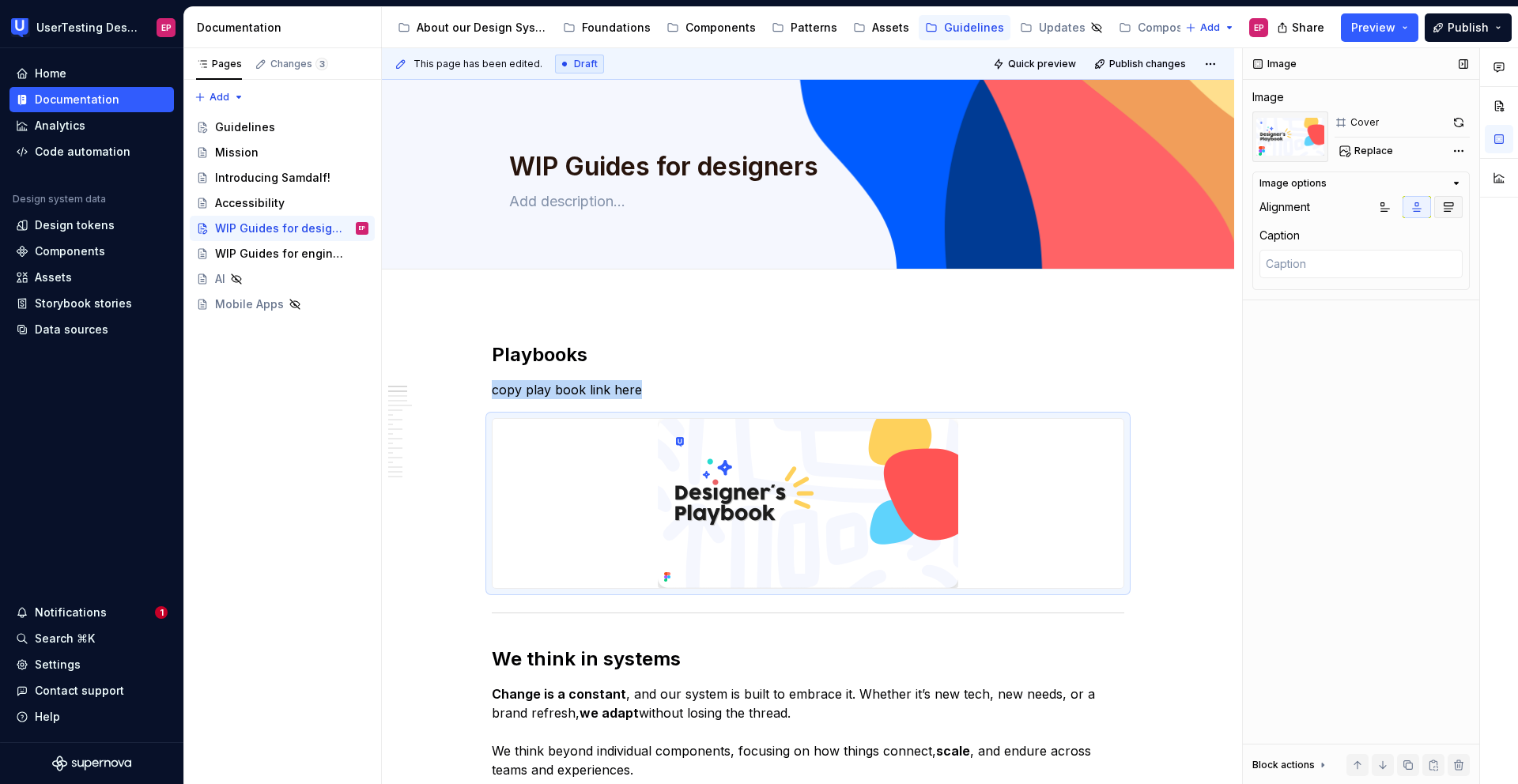
click at [1442, 207] on icon "button" at bounding box center [1448, 207] width 13 height 13
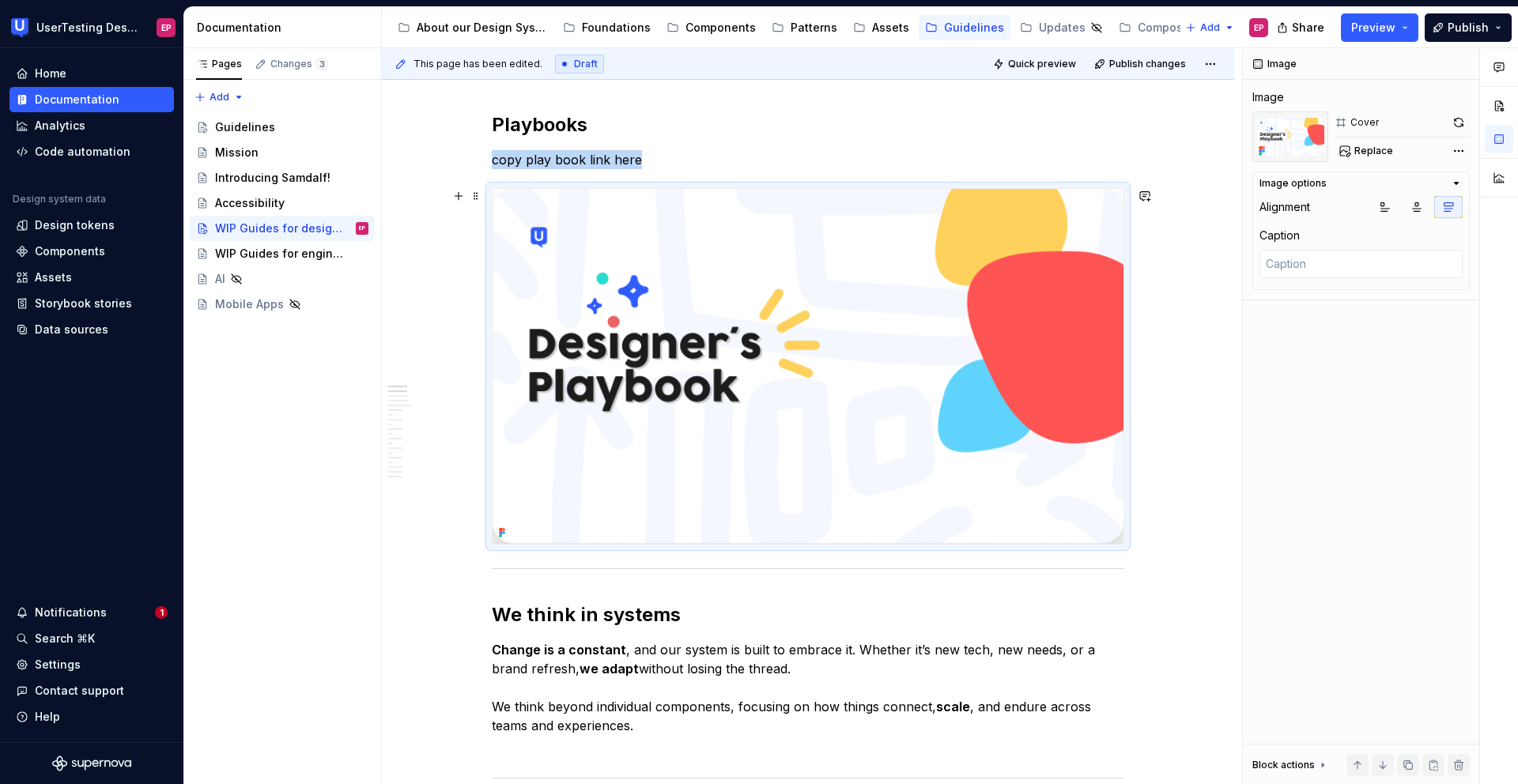
scroll to position [243, 0]
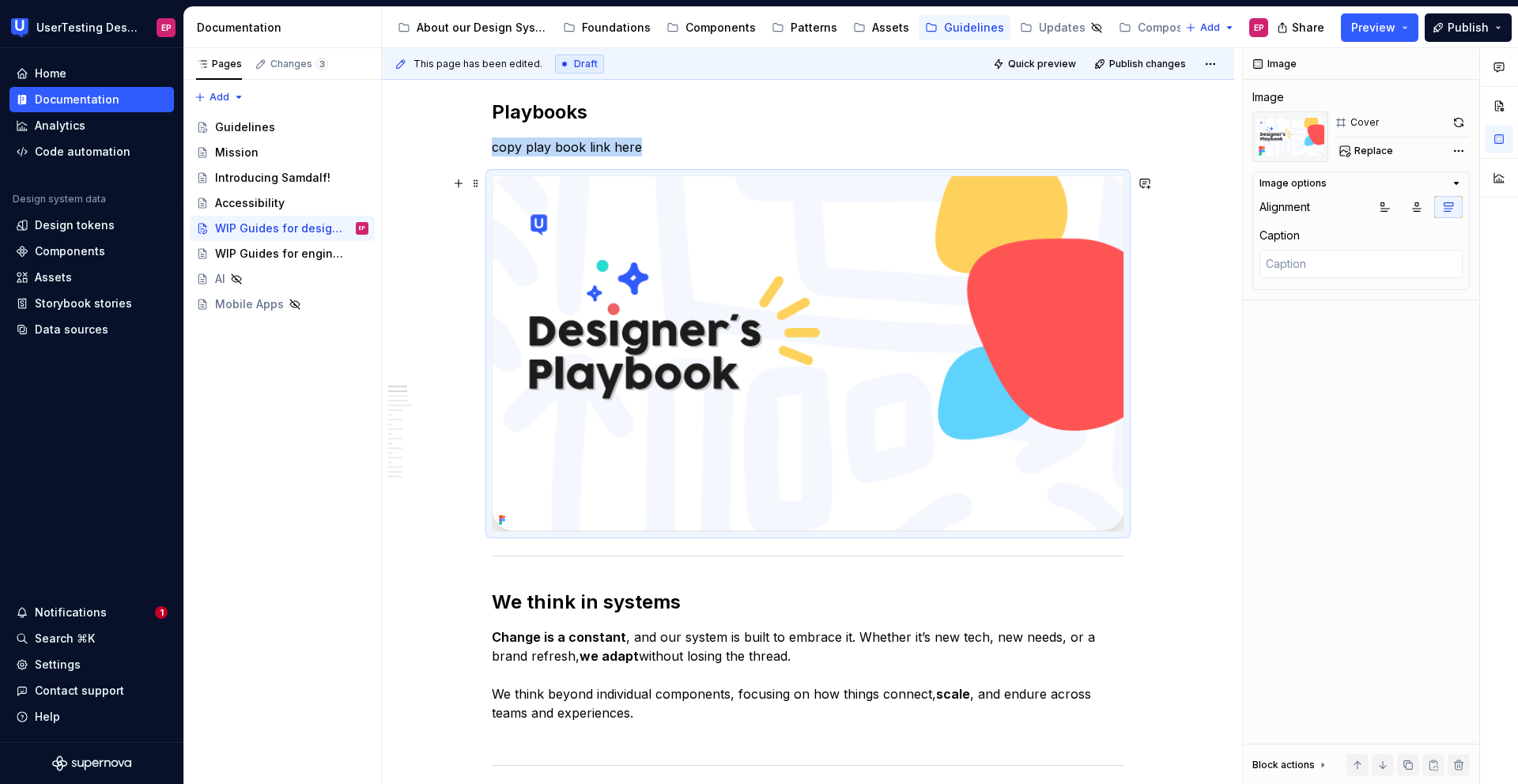
click at [795, 406] on img at bounding box center [807, 353] width 631 height 355
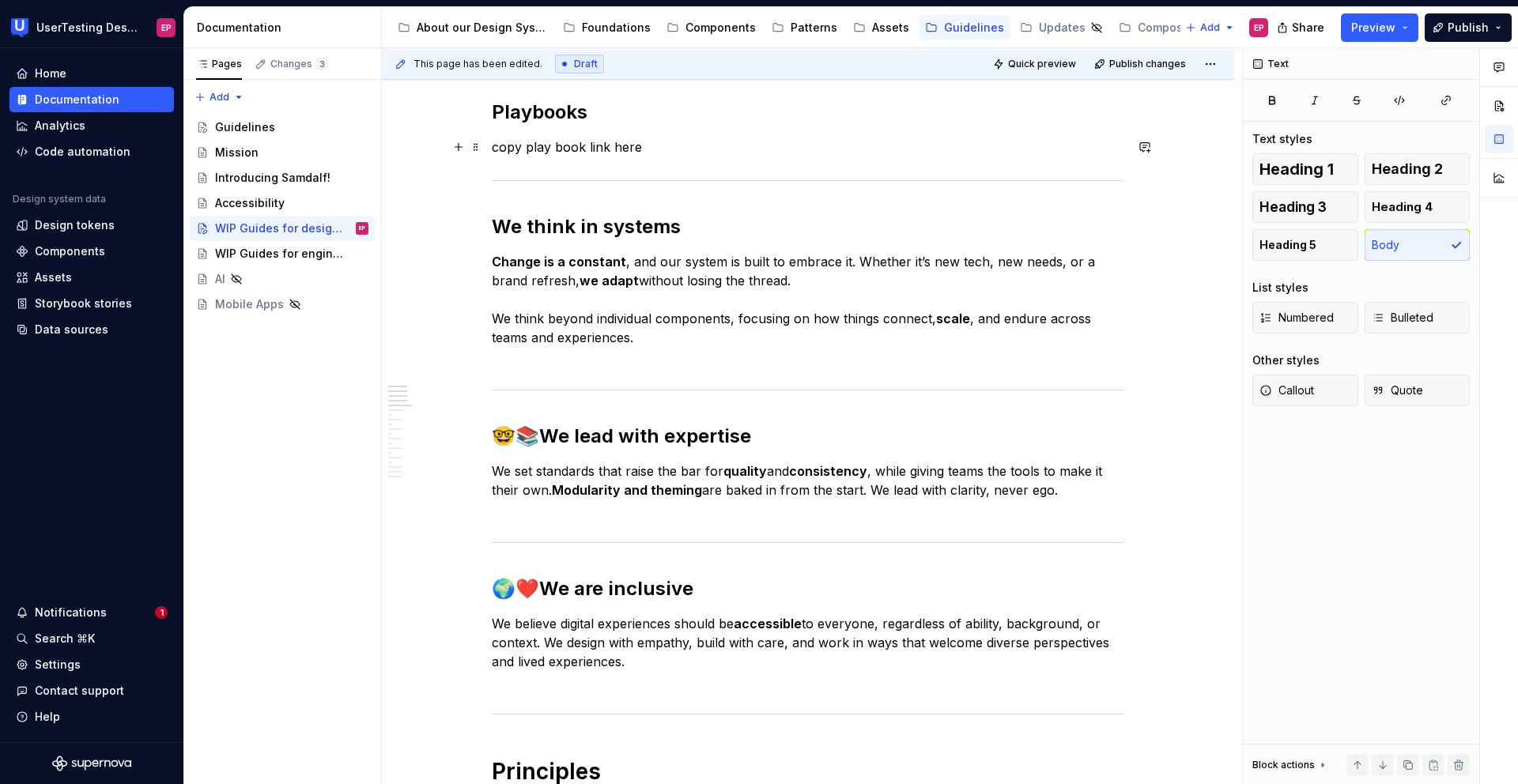
click at [718, 147] on p "copy play book link here" at bounding box center [807, 147] width 632 height 19
drag, startPoint x: 718, startPoint y: 147, endPoint x: 487, endPoint y: 137, distance: 231.2
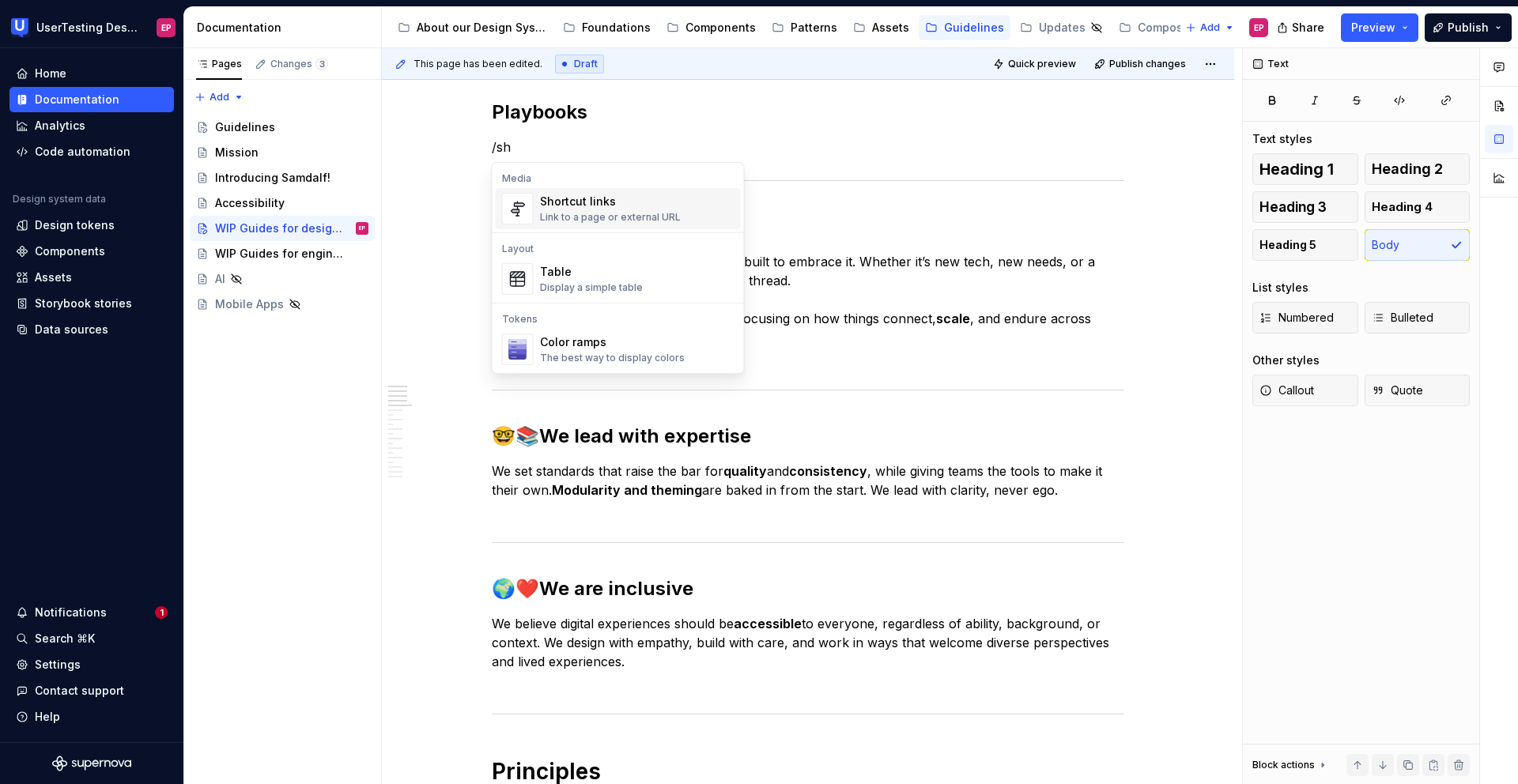
click at [675, 214] on div "Shortcut links Link to a page or external URL" at bounding box center [637, 208] width 195 height 32
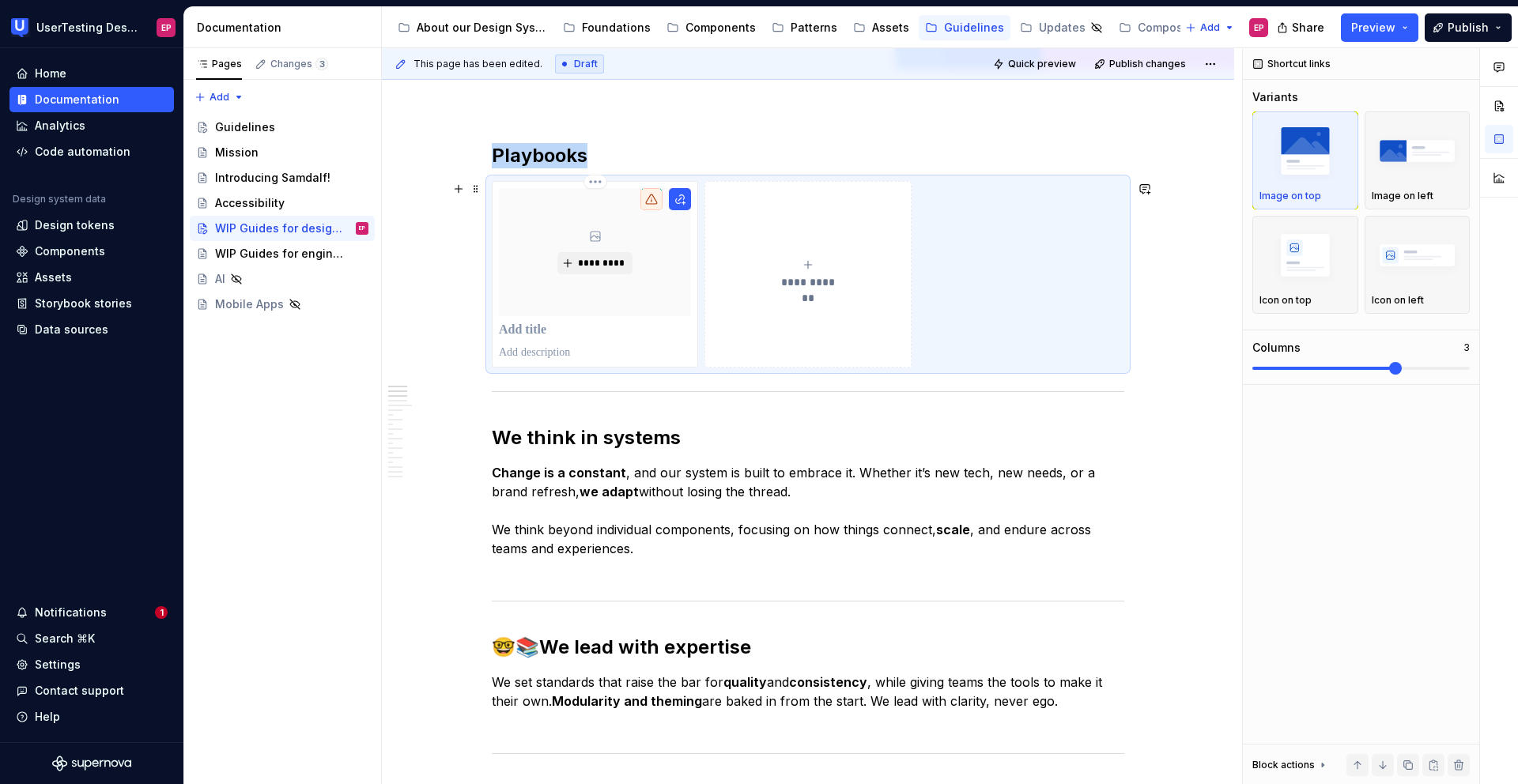
scroll to position [196, 0]
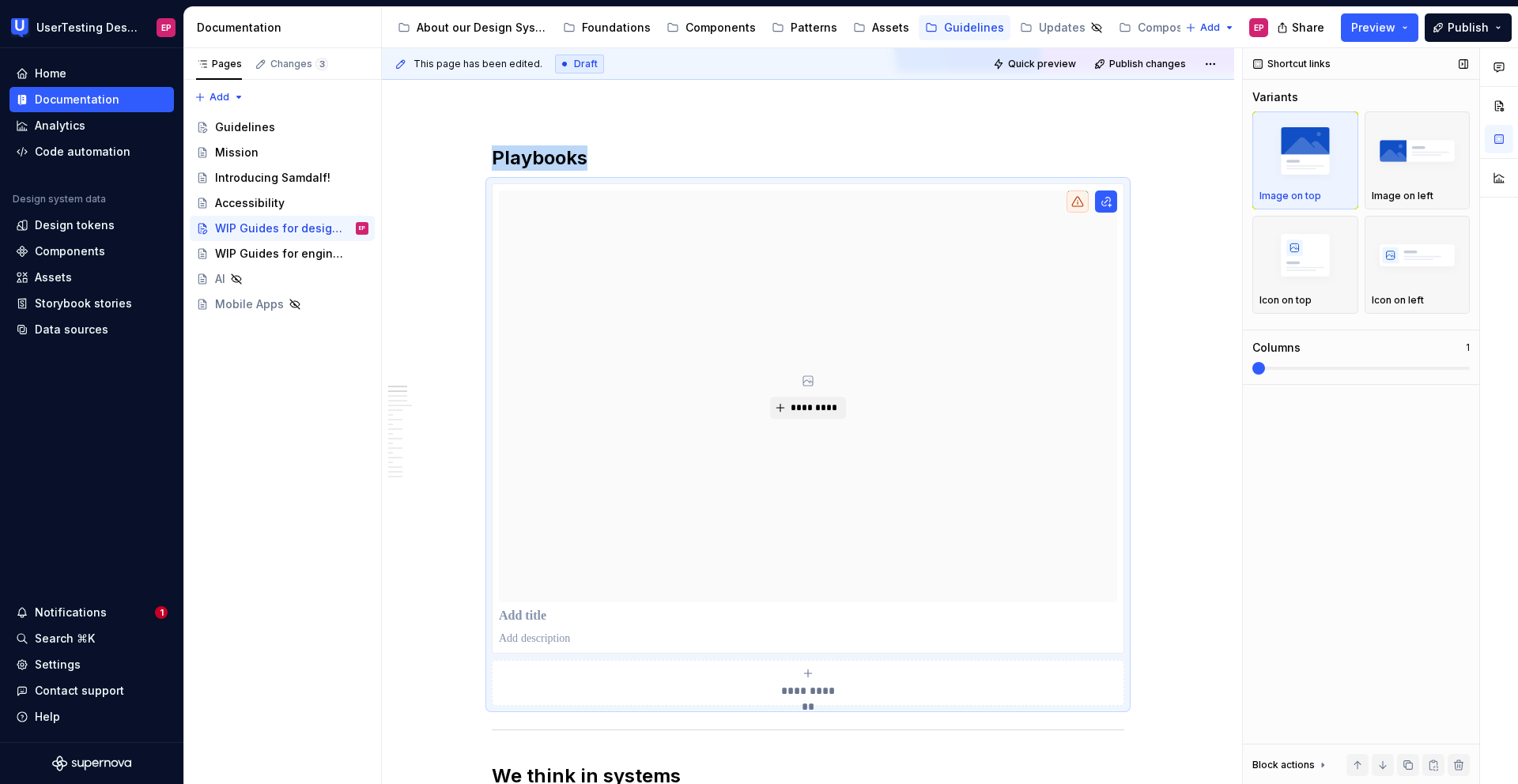
click at [1265, 365] on span at bounding box center [1258, 368] width 13 height 13
click at [817, 400] on button "*********" at bounding box center [807, 407] width 76 height 22
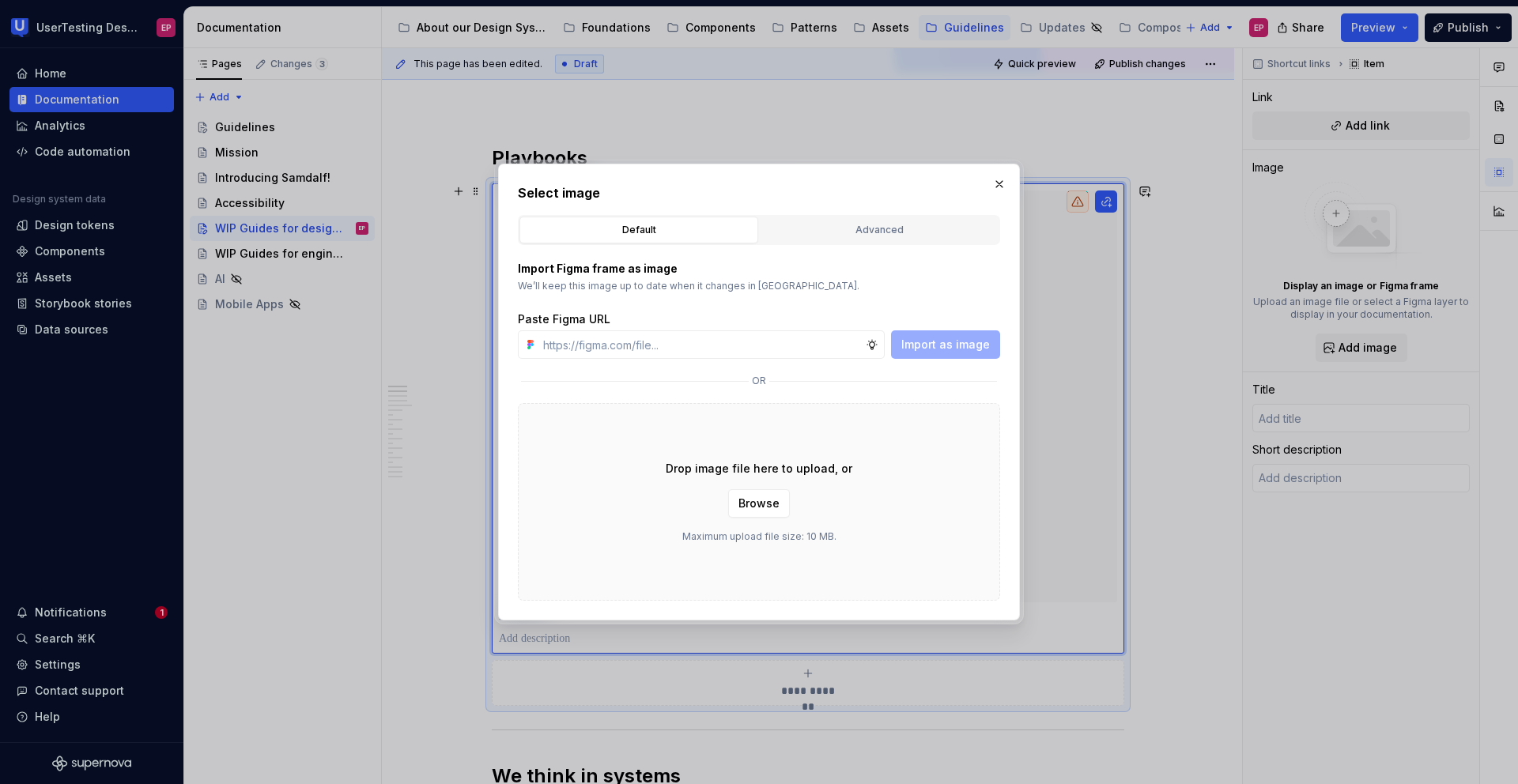
type textarea "*"
type input "[URL][DOMAIN_NAME]"
click at [921, 349] on span "Import as image" at bounding box center [945, 344] width 88 height 15
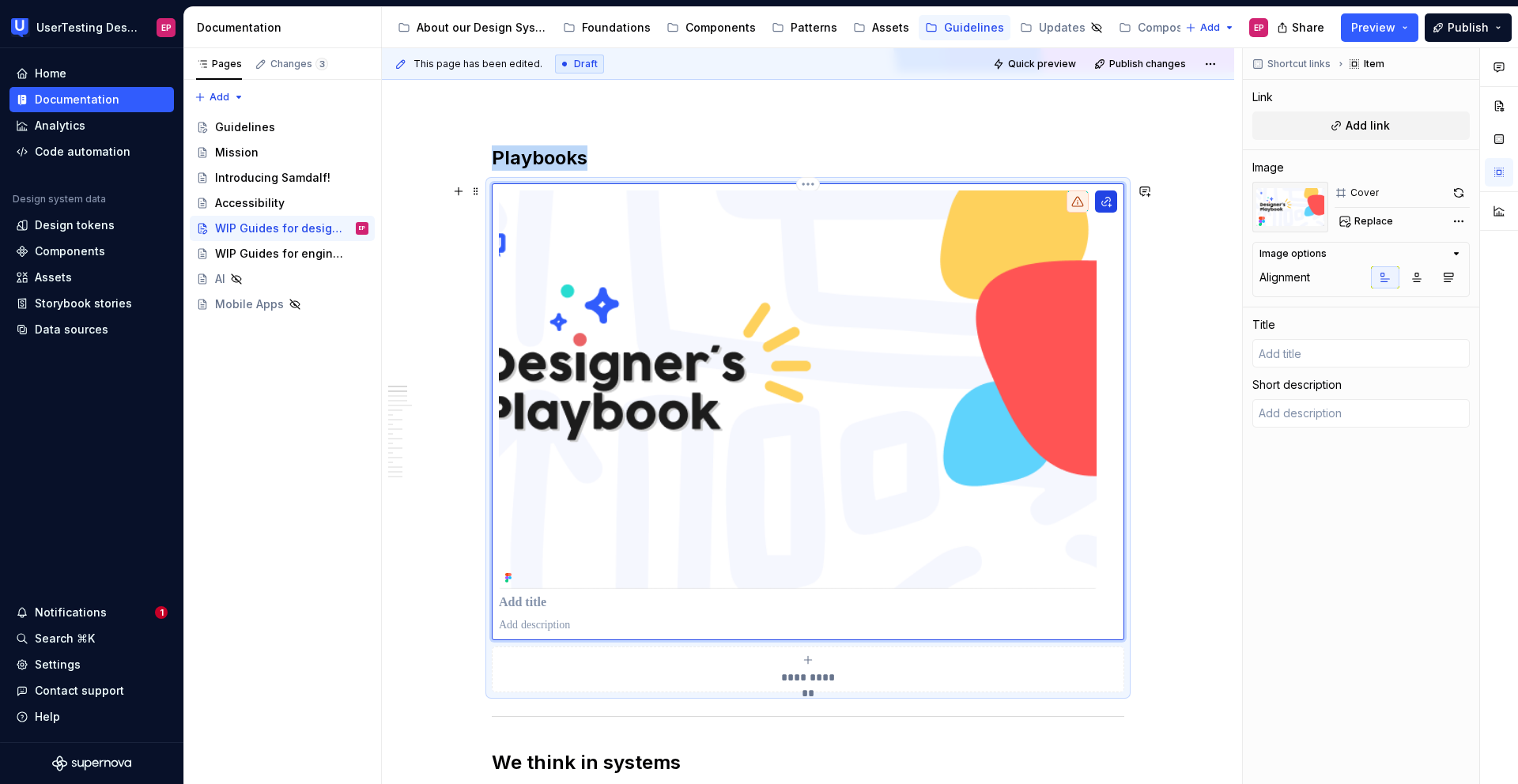
click at [1109, 199] on button "button" at bounding box center [1106, 202] width 22 height 22
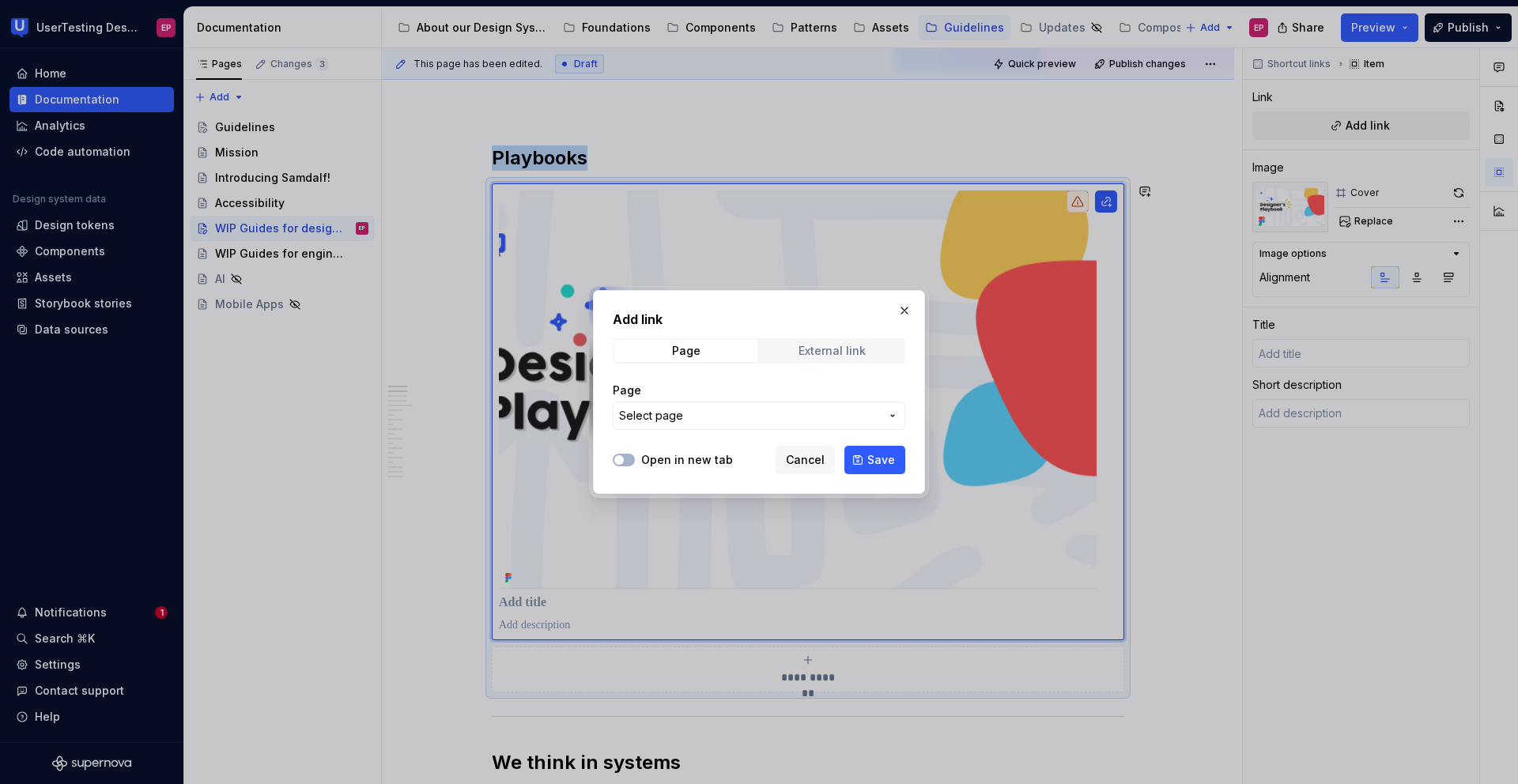
click at [854, 354] on div "External link" at bounding box center [832, 351] width 67 height 13
type textarea "*"
click at [670, 421] on input "URL" at bounding box center [759, 415] width 293 height 28
paste input "[URL][DOMAIN_NAME]"
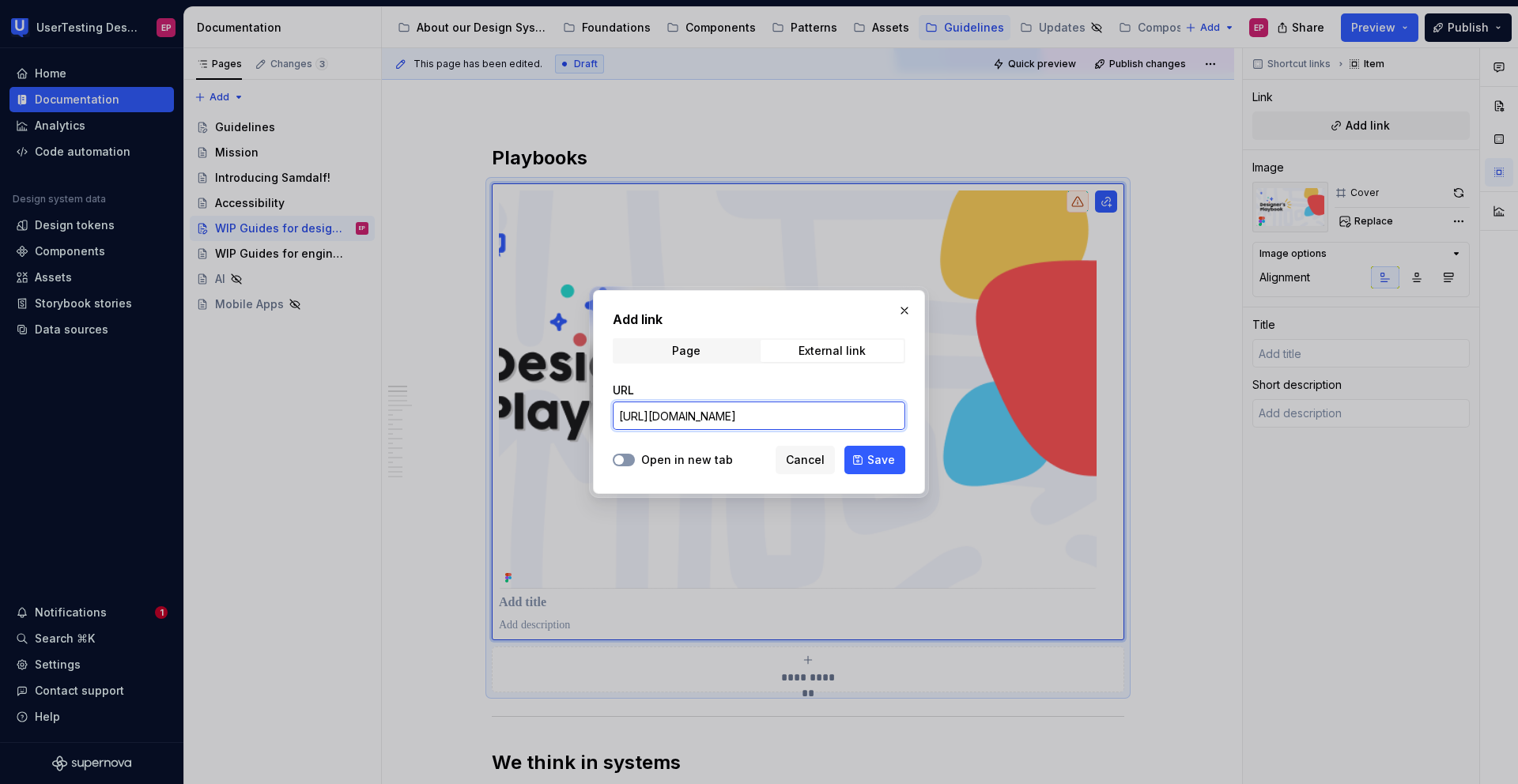
type input "[URL][DOMAIN_NAME]"
click at [618, 458] on span "button" at bounding box center [619, 460] width 9 height 9
click at [857, 455] on button "Save" at bounding box center [874, 460] width 61 height 28
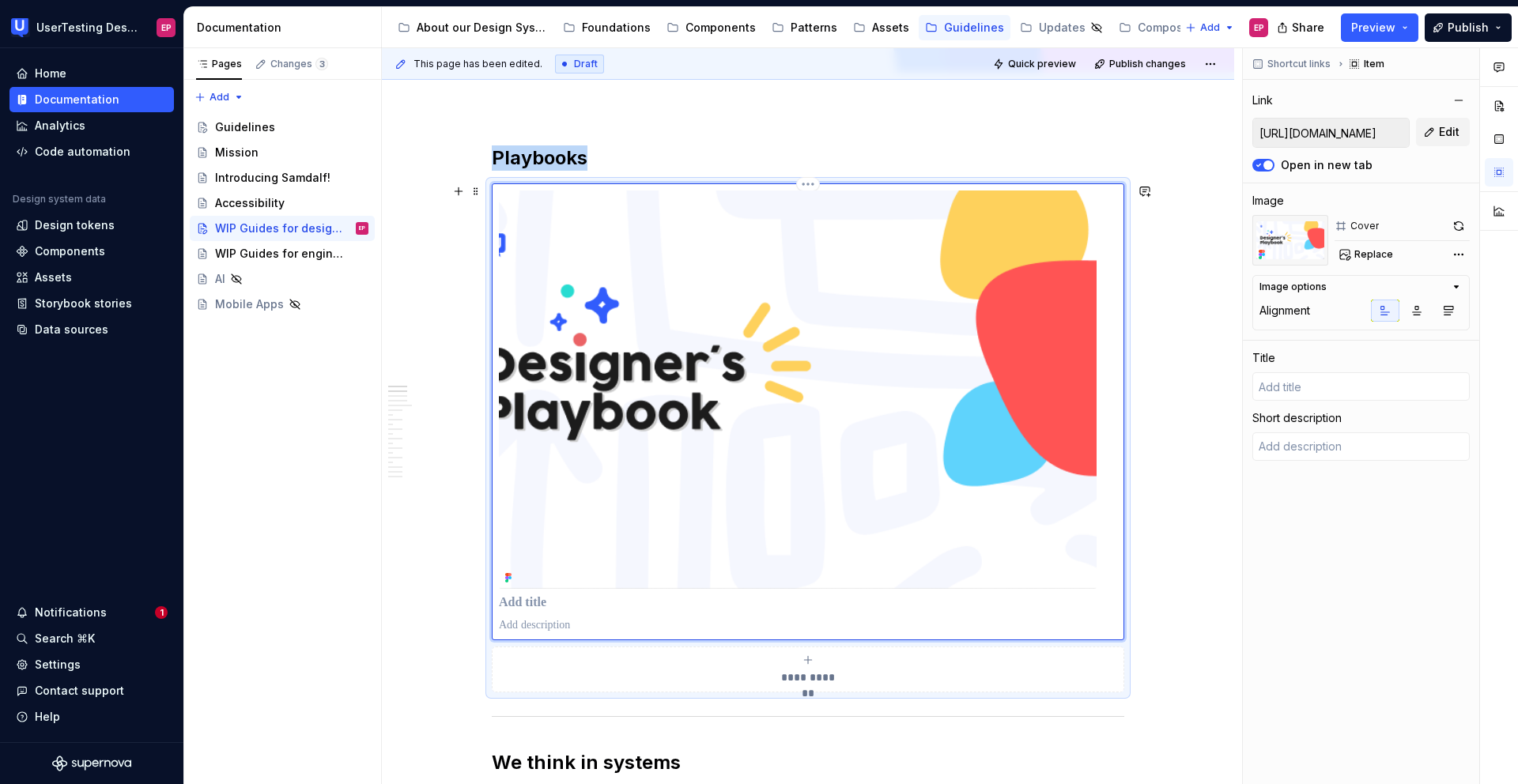
click at [883, 436] on img at bounding box center [797, 389] width 597 height 398
click at [1412, 311] on icon "button" at bounding box center [1416, 311] width 13 height 13
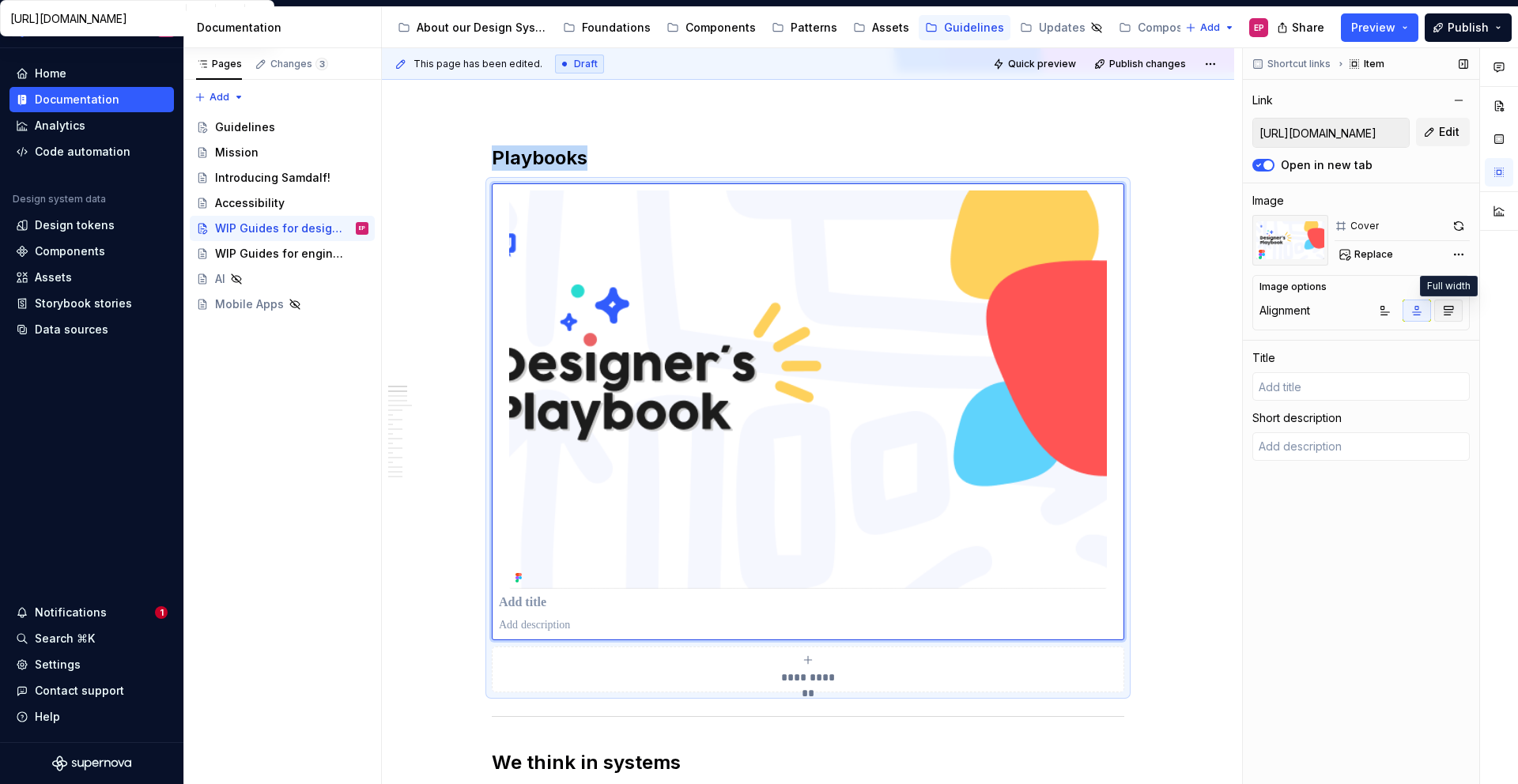
click at [1442, 311] on icon "button" at bounding box center [1448, 311] width 13 height 13
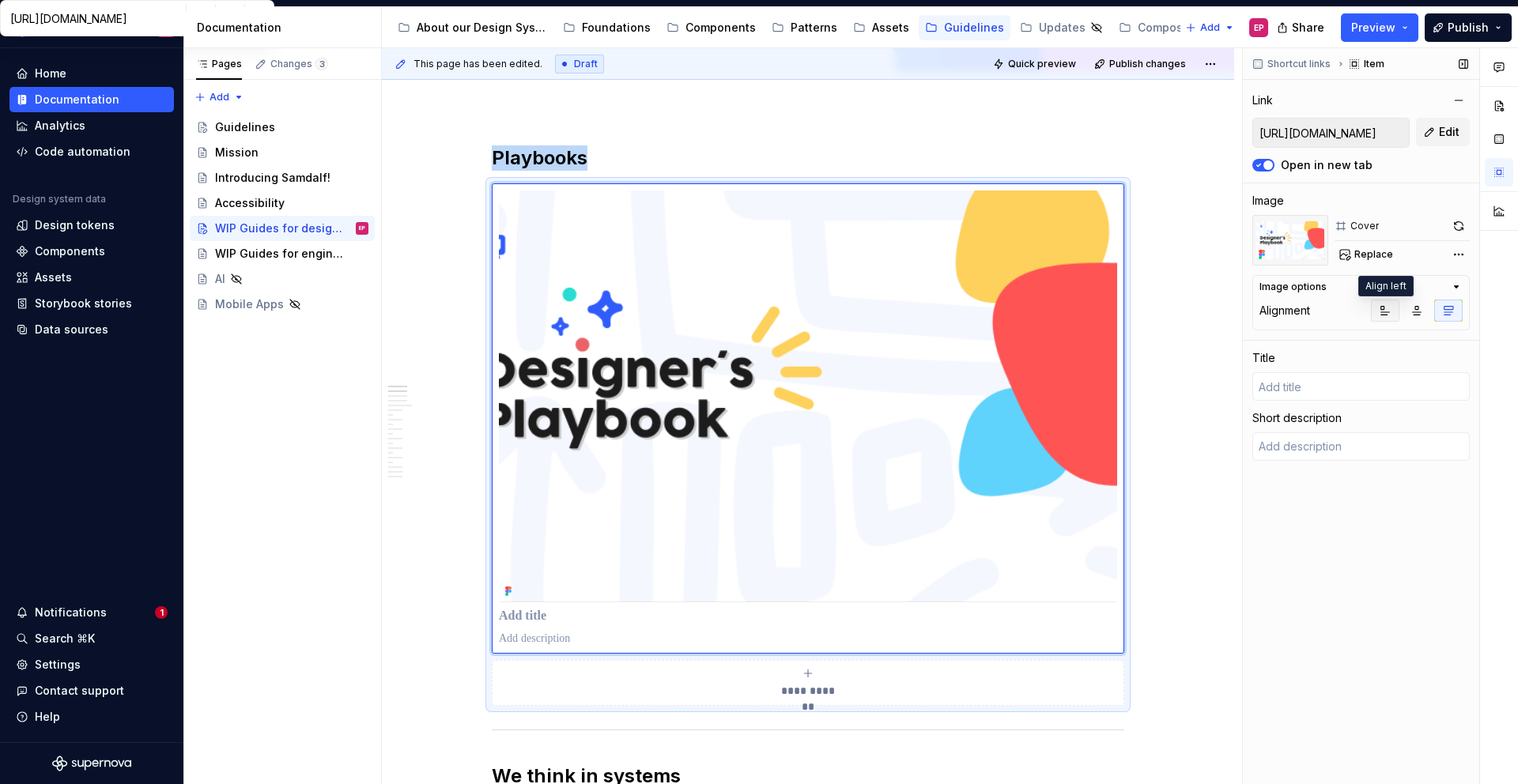
click at [1389, 312] on icon "button" at bounding box center [1385, 311] width 13 height 13
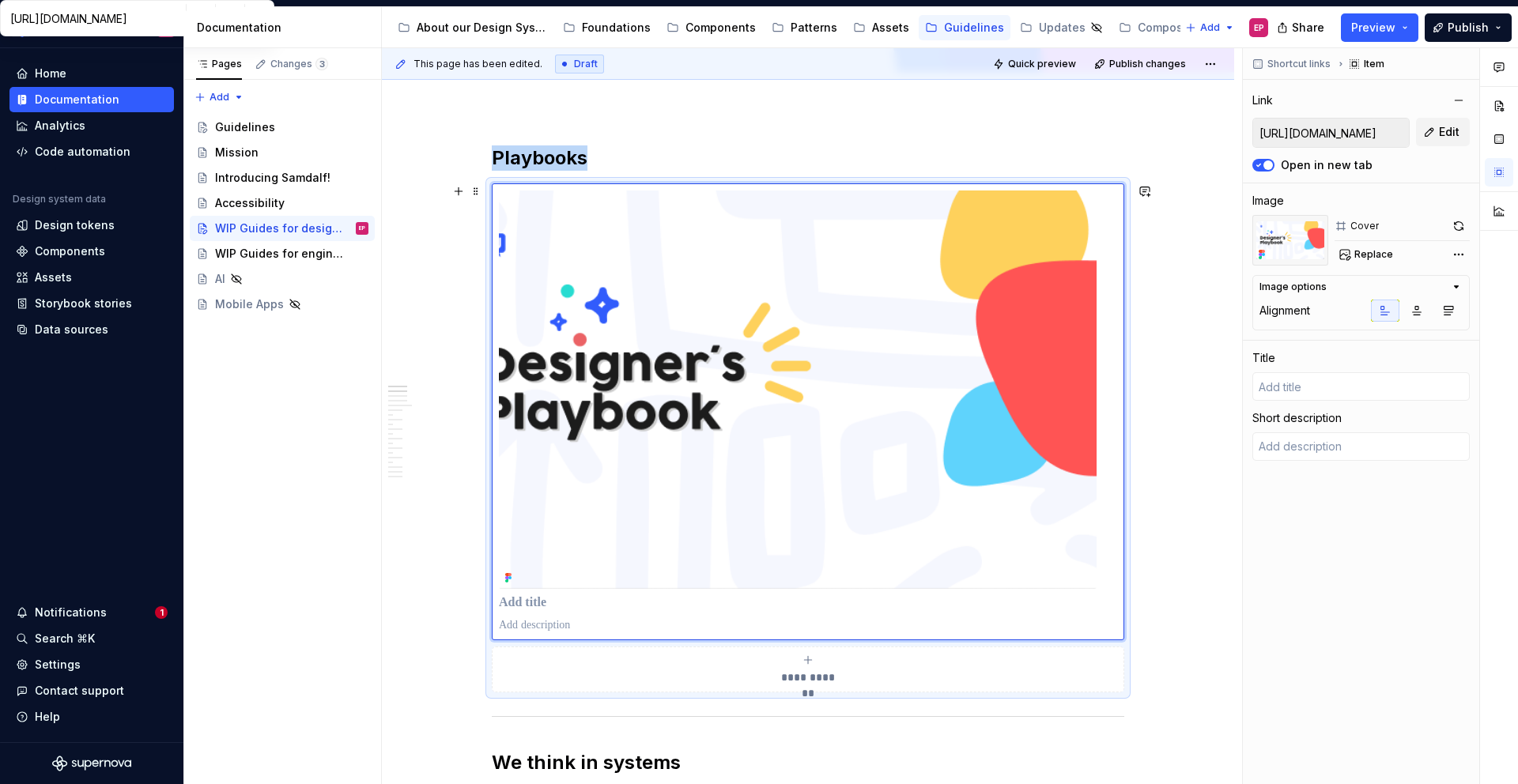
click at [1118, 692] on div "**********" at bounding box center [807, 437] width 632 height 509
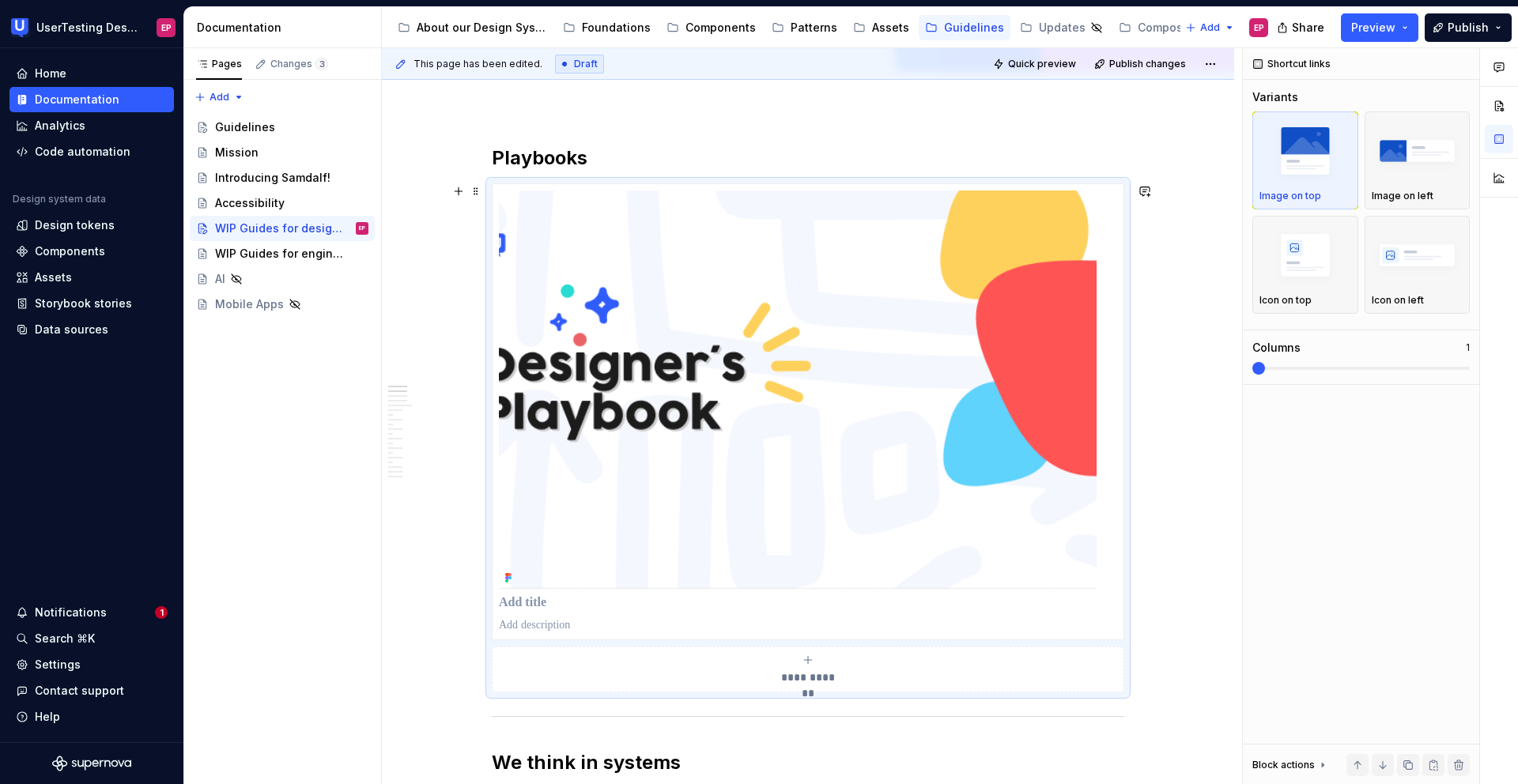
click at [492, 350] on div "**********" at bounding box center [807, 437] width 632 height 509
click at [495, 184] on div "**********" at bounding box center [807, 437] width 632 height 509
click at [1411, 270] on img "button" at bounding box center [1417, 254] width 92 height 57
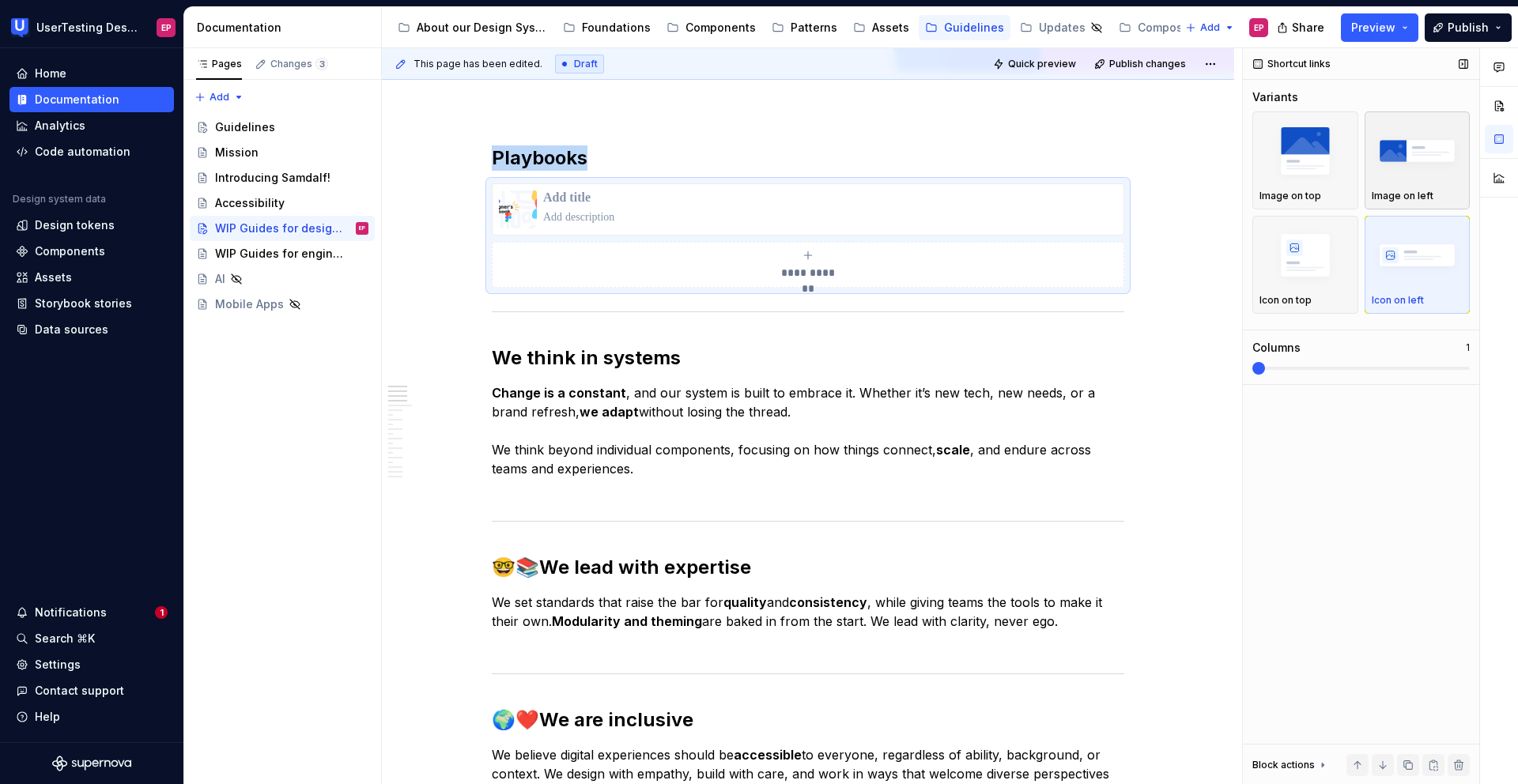
click at [1382, 166] on img "button" at bounding box center [1417, 150] width 92 height 57
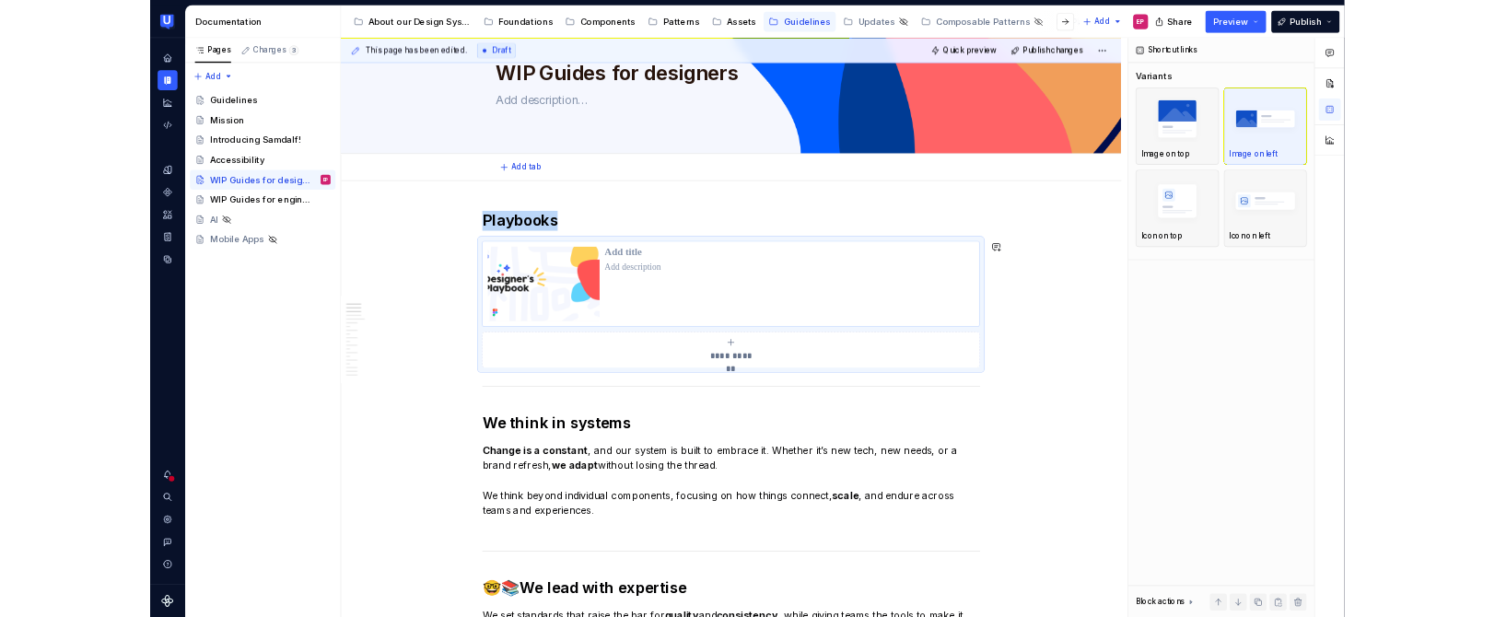
scroll to position [87, 0]
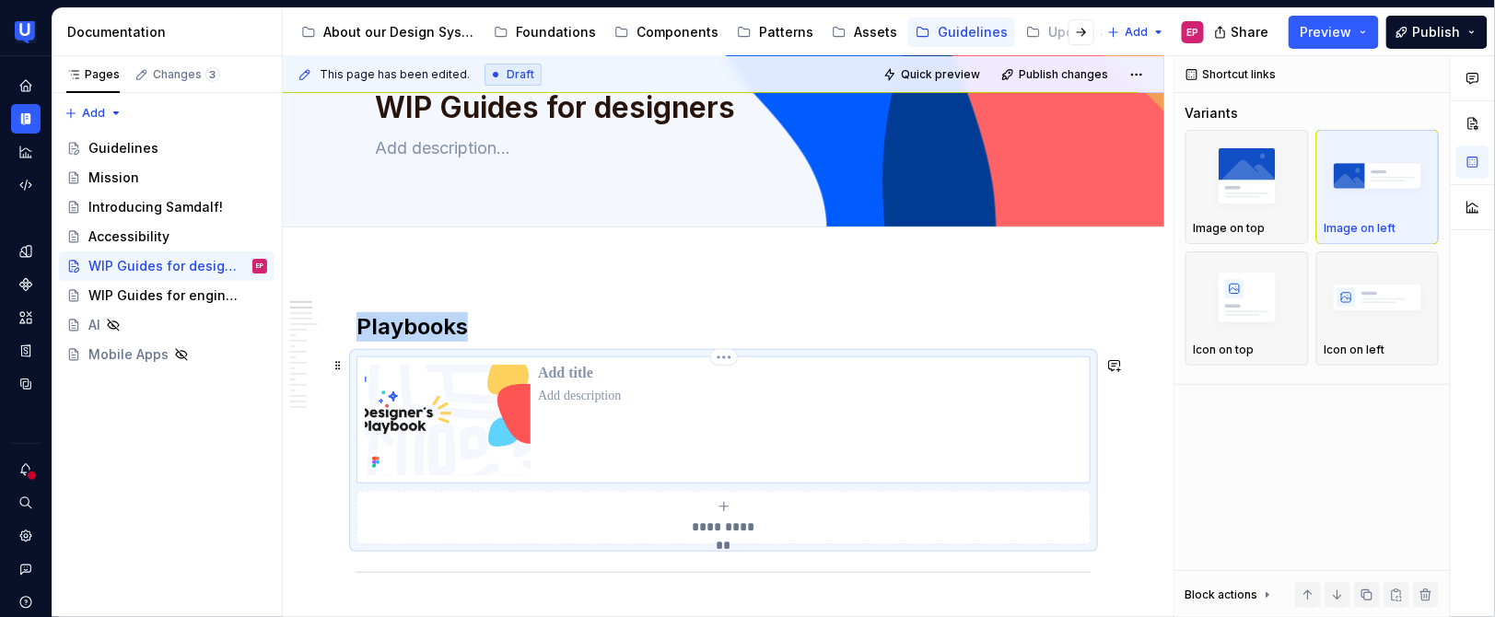
click at [408, 417] on img at bounding box center [448, 420] width 166 height 111
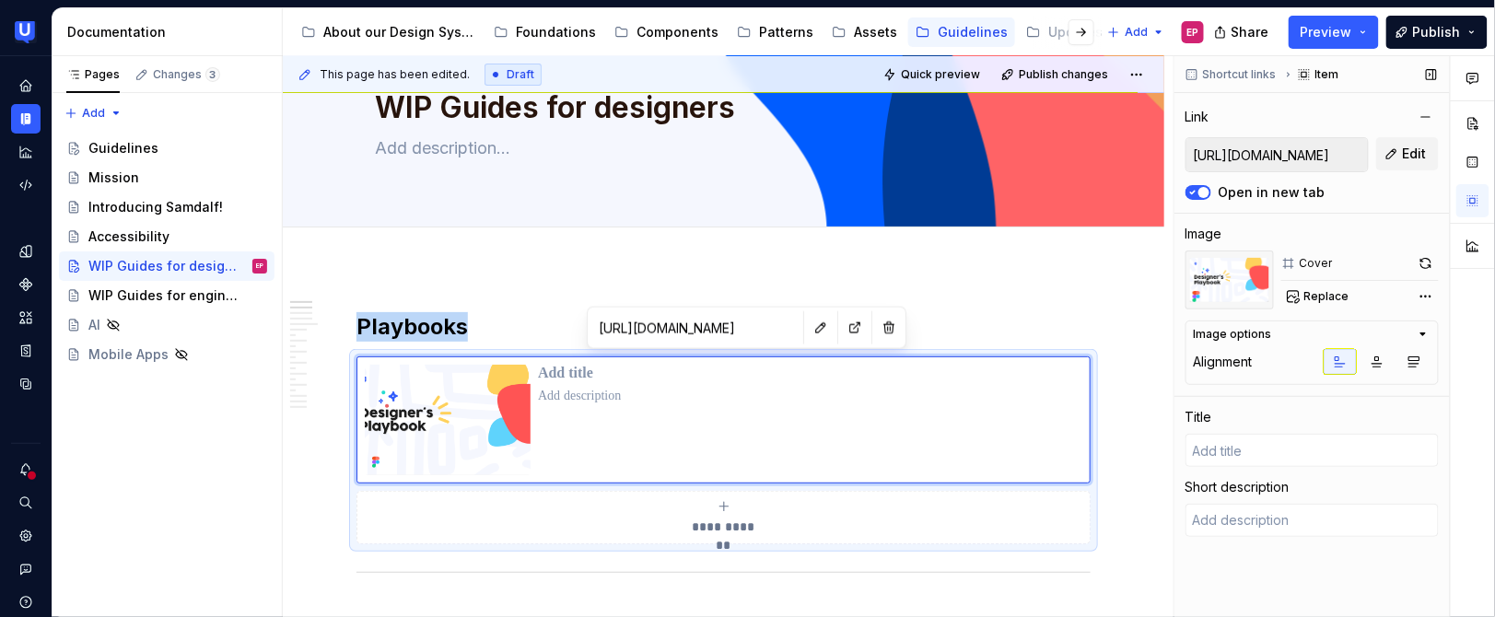
click at [1256, 155] on input "[URL][DOMAIN_NAME]" at bounding box center [1276, 154] width 181 height 33
click at [1290, 295] on button "Replace" at bounding box center [1319, 297] width 76 height 26
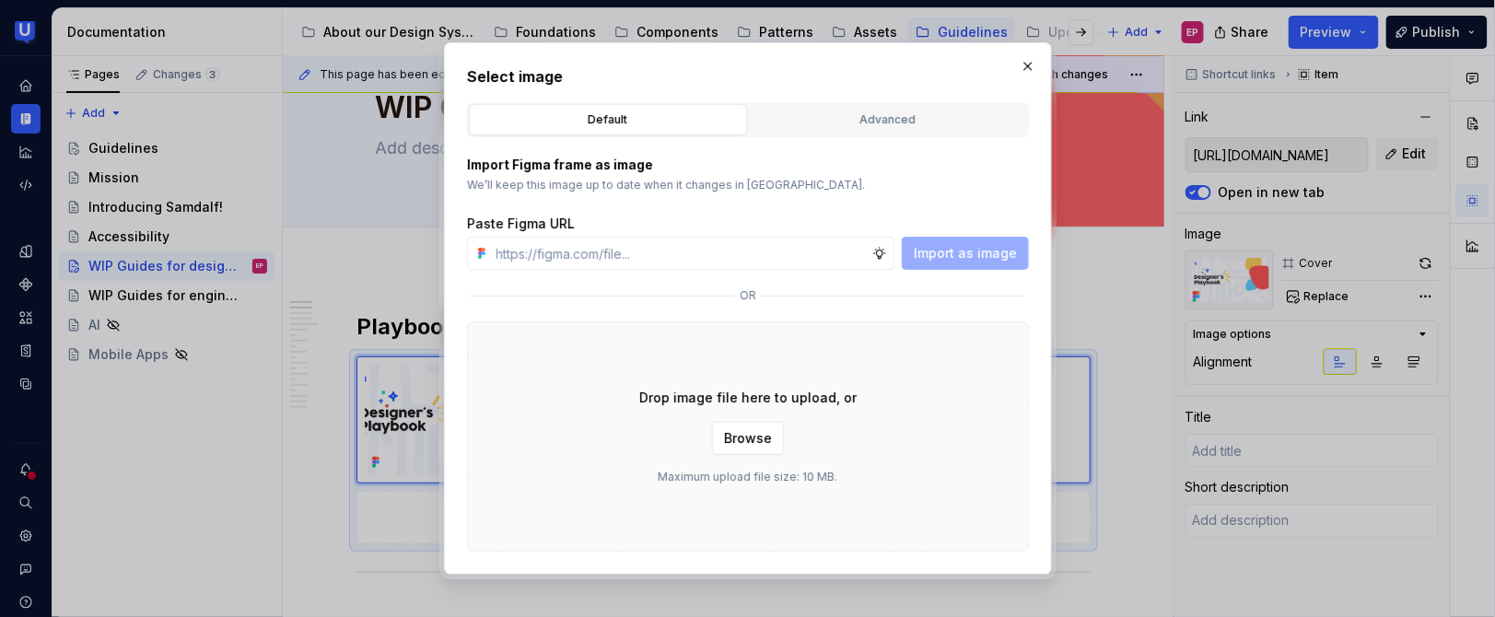
type textarea "*"
type input "[URL][DOMAIN_NAME]"
click at [964, 263] on button "Import as image" at bounding box center [965, 253] width 127 height 33
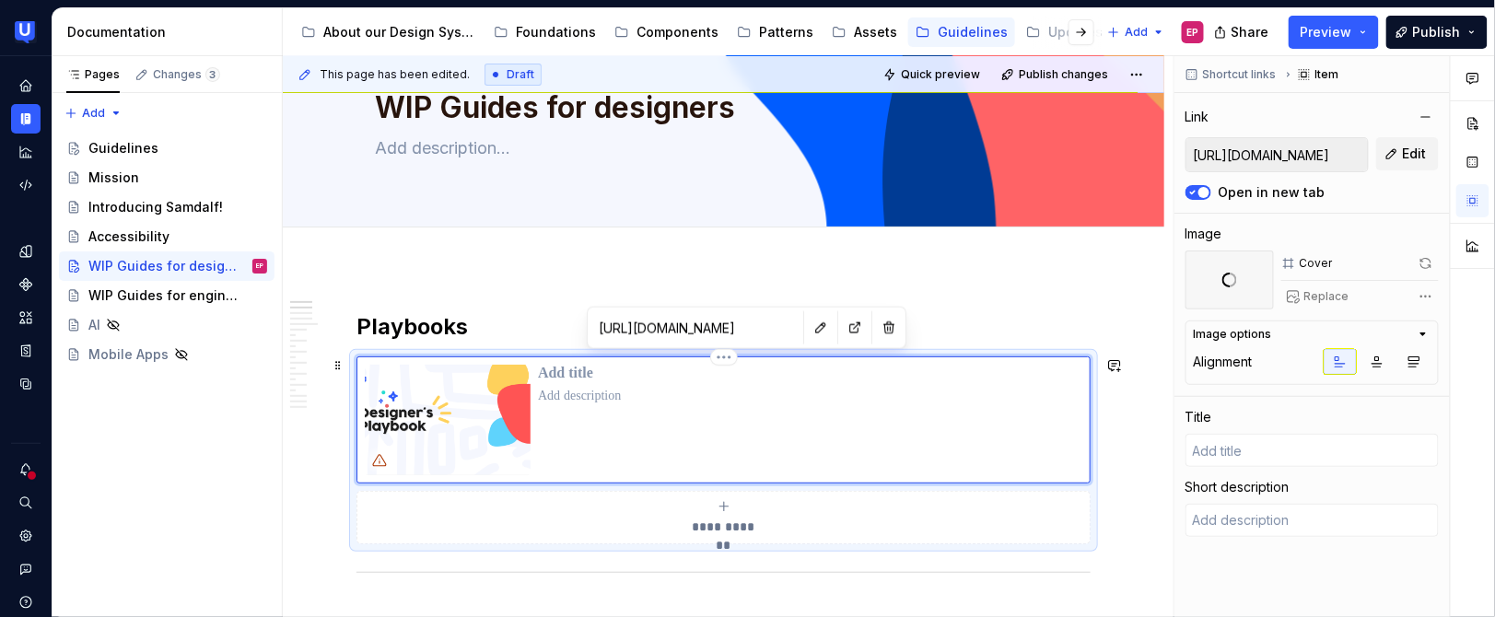
click at [555, 377] on p at bounding box center [810, 374] width 544 height 18
type textarea "*"
type input "D"
type textarea "*"
type input "De"
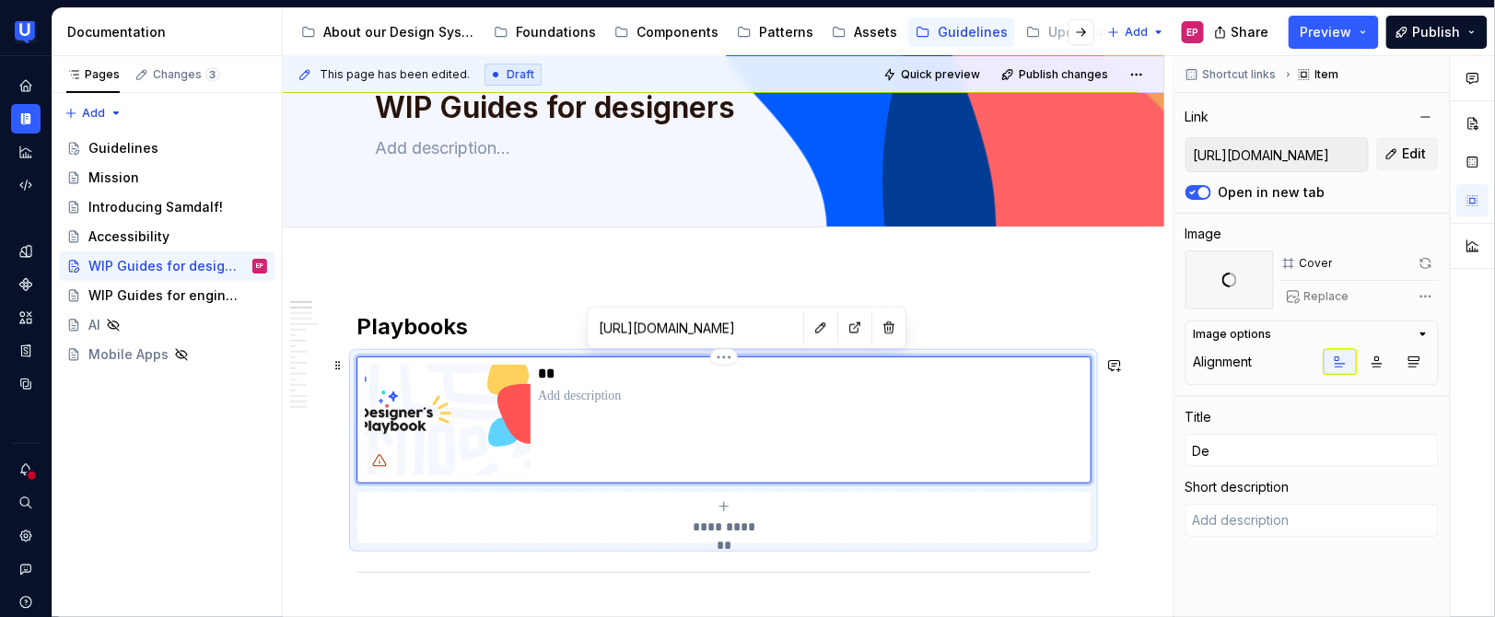
type textarea "*"
type input "Des"
type textarea "*"
type input "Desi"
type textarea "*"
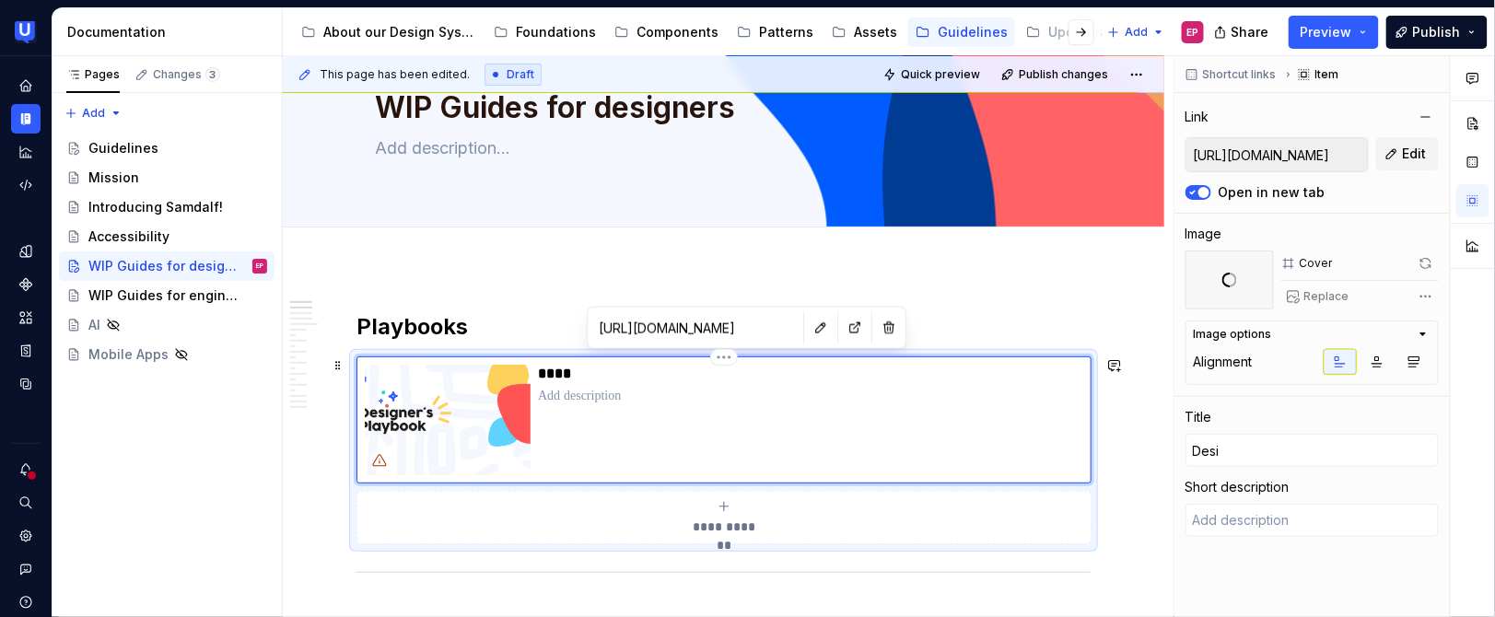
type input "Desig"
type textarea "*"
type input "Design"
type textarea "*"
type input "Designe"
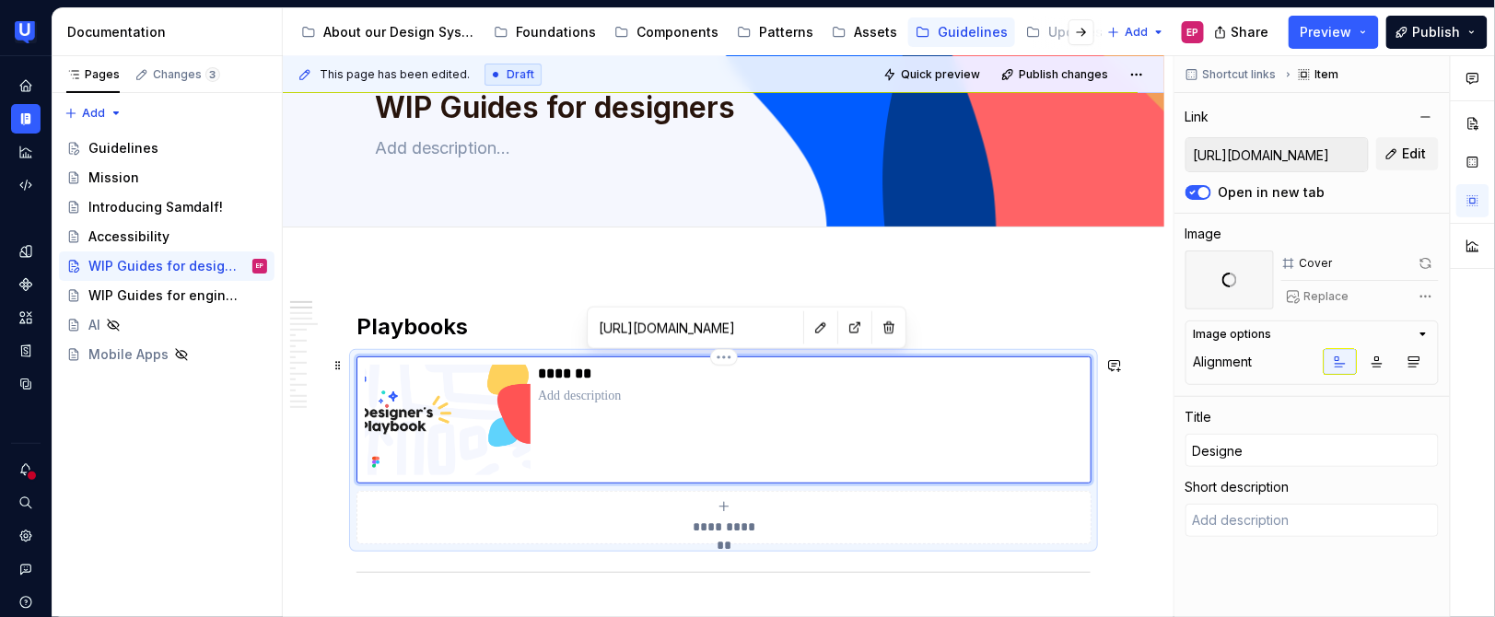
type textarea "*"
type input "Designer"
type textarea "*"
type input "Designer´"
type textarea "*"
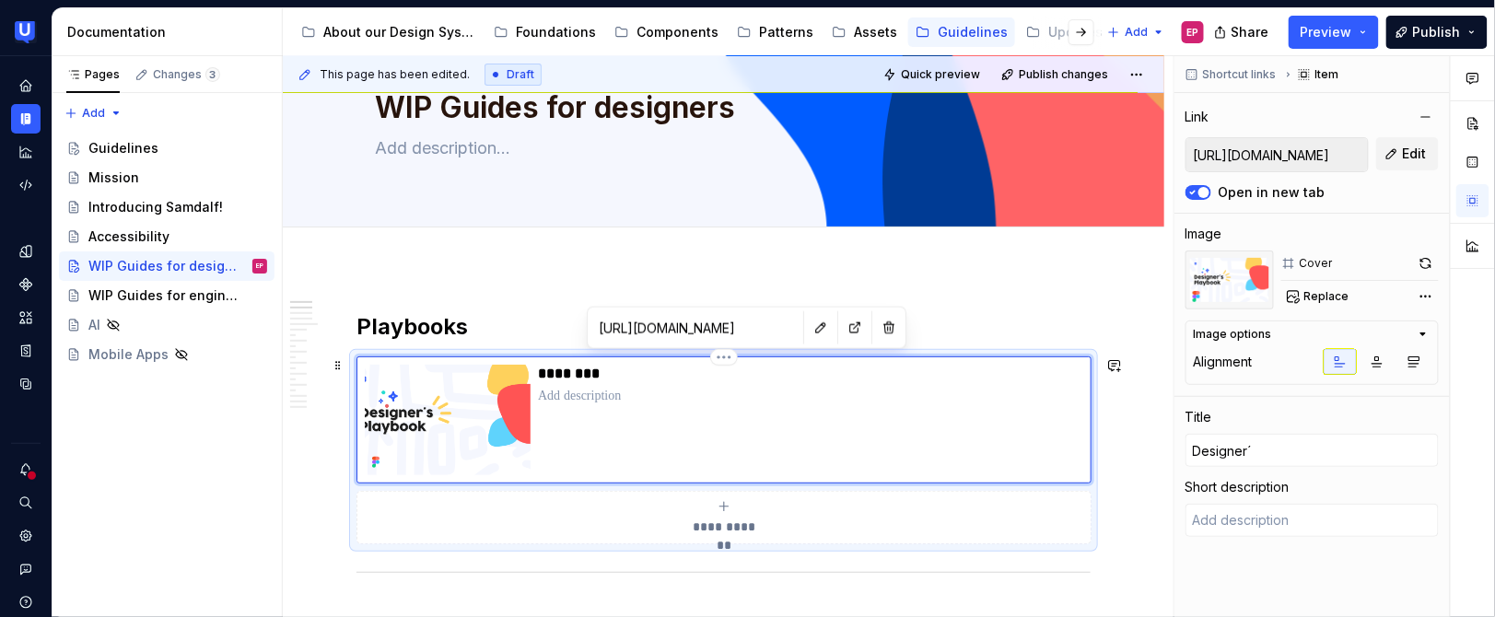
type input "Designer´s"
type textarea "*"
type input "Designer´s"
type textarea "*"
type input "Designer´s P"
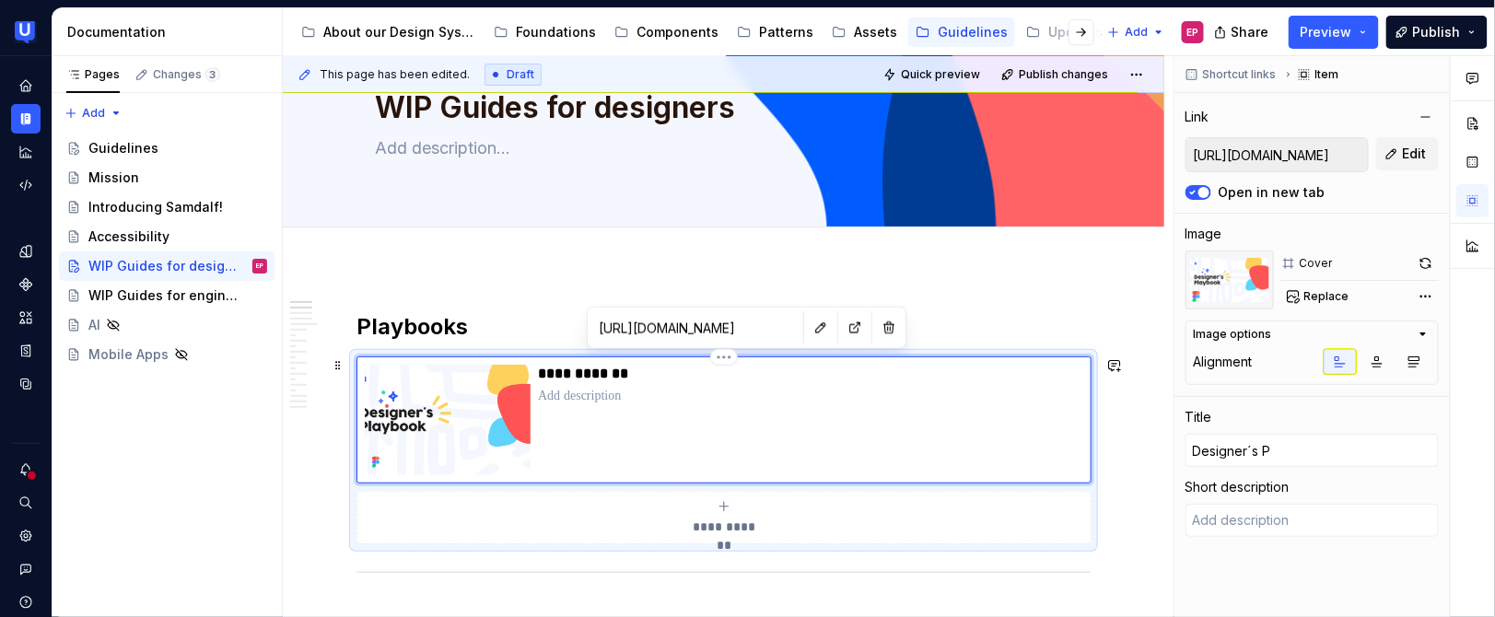
type textarea "*"
type input "Designer´s Pl"
type textarea "*"
type input "Designer´s Pla"
type textarea "*"
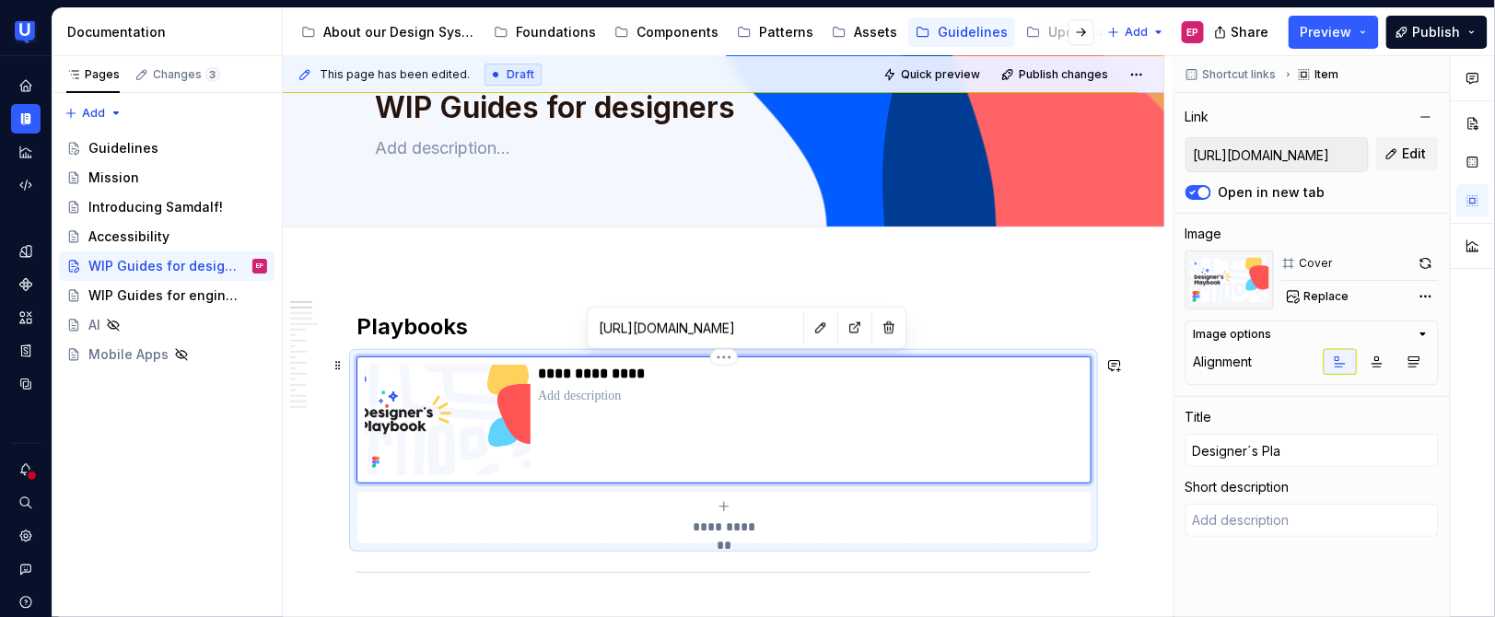
type input "Designer´s Plab"
type textarea "*"
type input "Designer´s Plabo"
type textarea "*"
type input "Designer´s Plaboo"
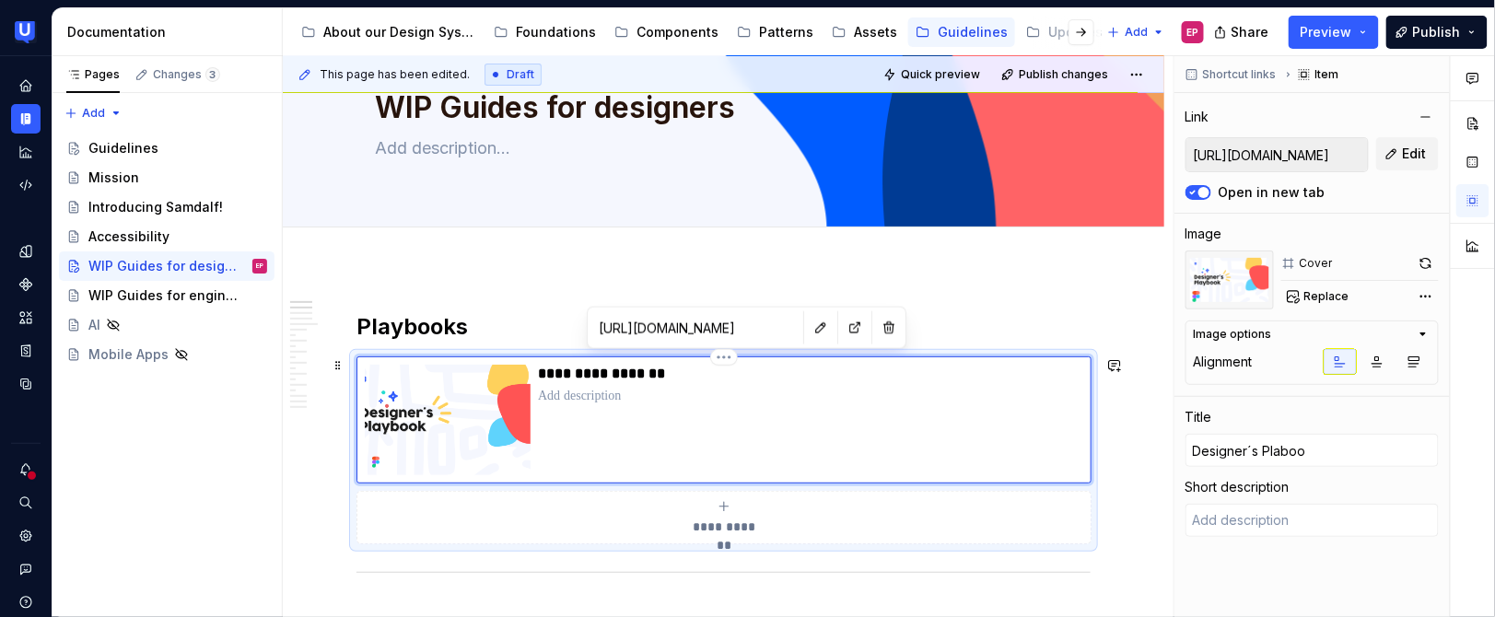
type textarea "*"
type input "Designer´s Plabook"
type textarea "*"
type input "Designer´s Plaboo"
type textarea "*"
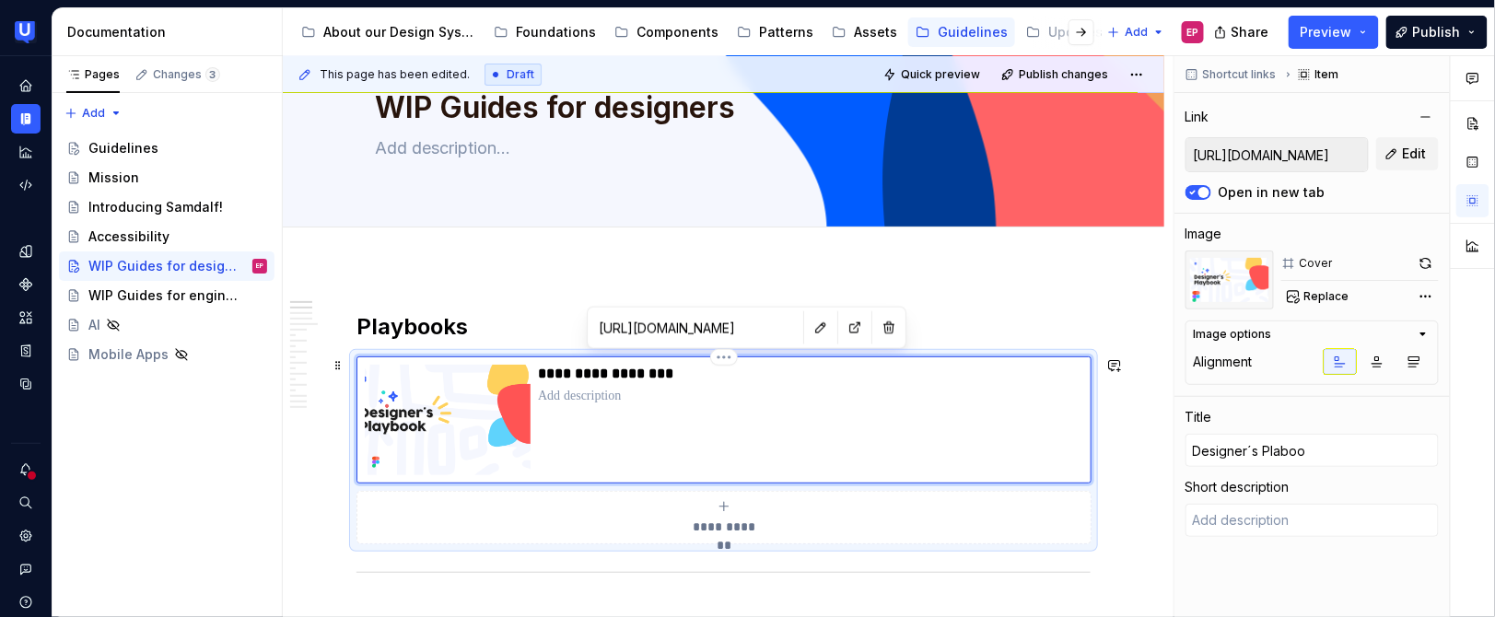
type input "Designer´s Plabo"
type textarea "*"
type input "Designer´s Plab"
type textarea "*"
type input "Designer´s Pla"
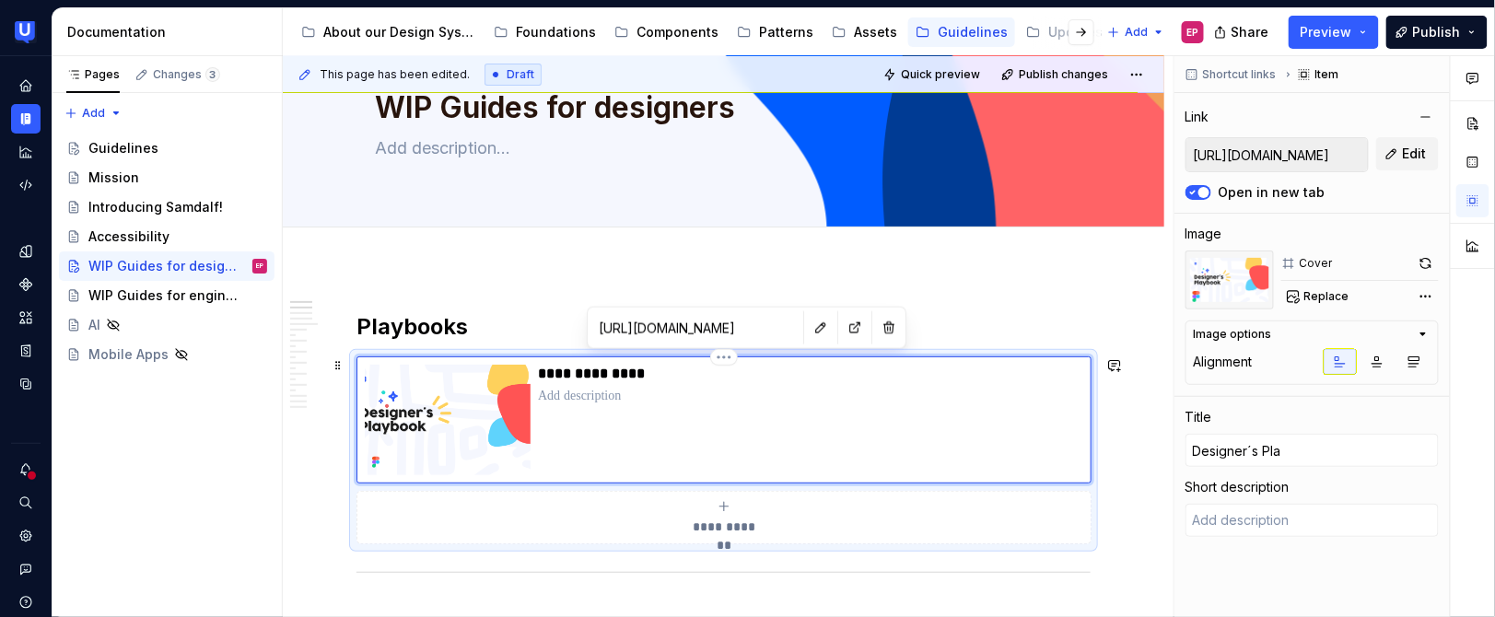
type textarea "*"
type input "Designer´s Play"
type textarea "*"
type input "Designer´s Playb"
type textarea "*"
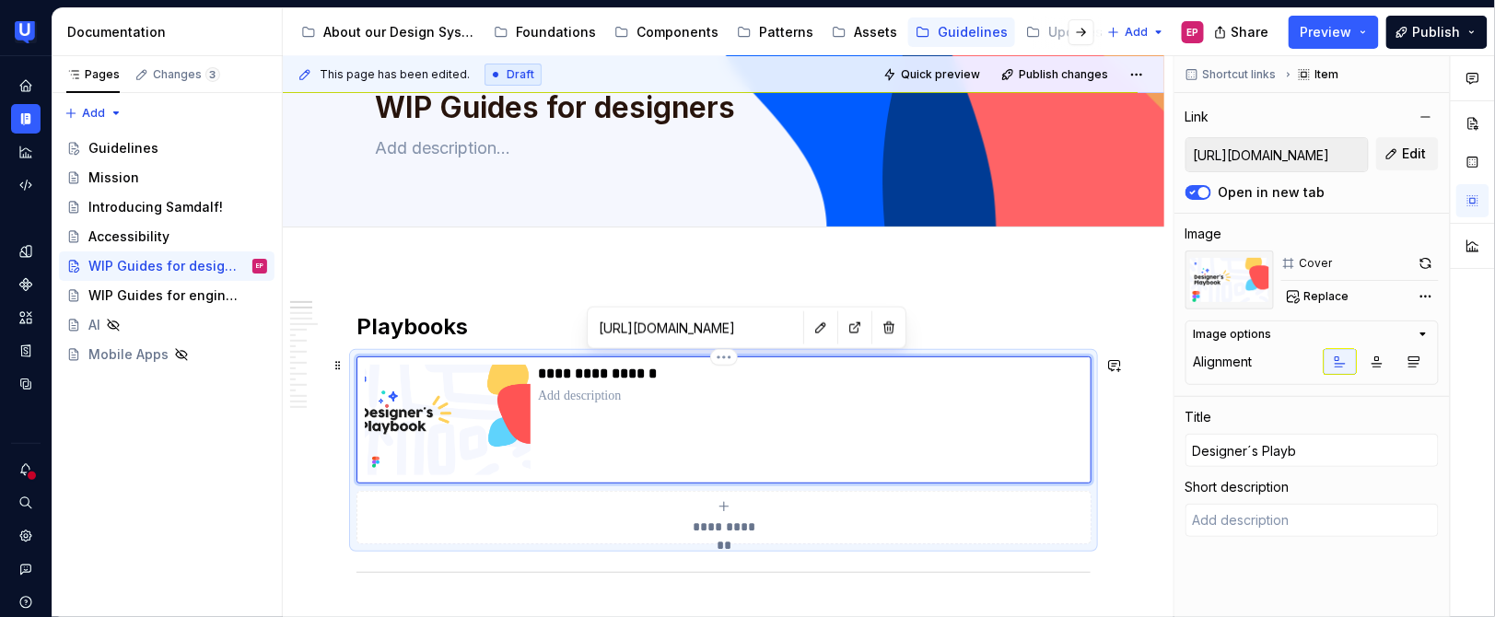
type input "Designer´s Playbo"
type textarea "*"
type input "Designer´s Playboo"
type textarea "*"
type input "Designer´s Playbook"
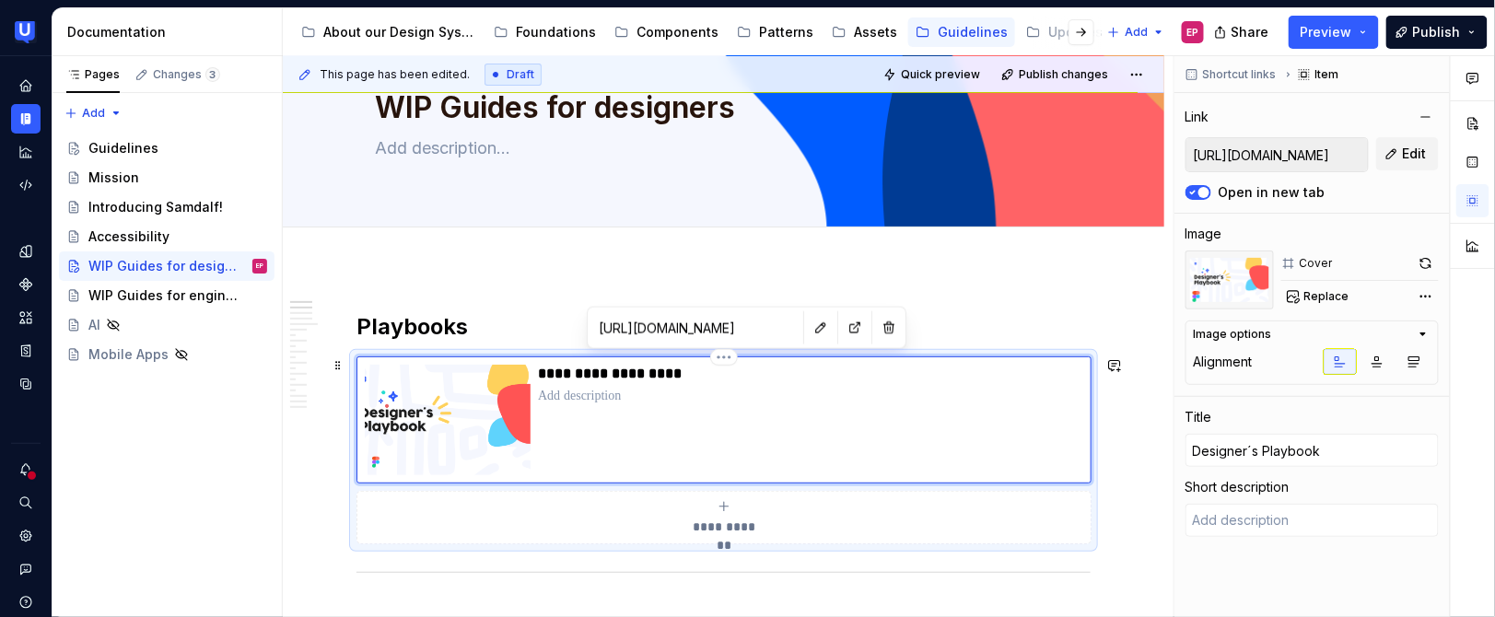
click at [555, 392] on p at bounding box center [810, 396] width 545 height 18
type textarea "*"
type textarea "E"
type textarea "*"
type textarea "Ev"
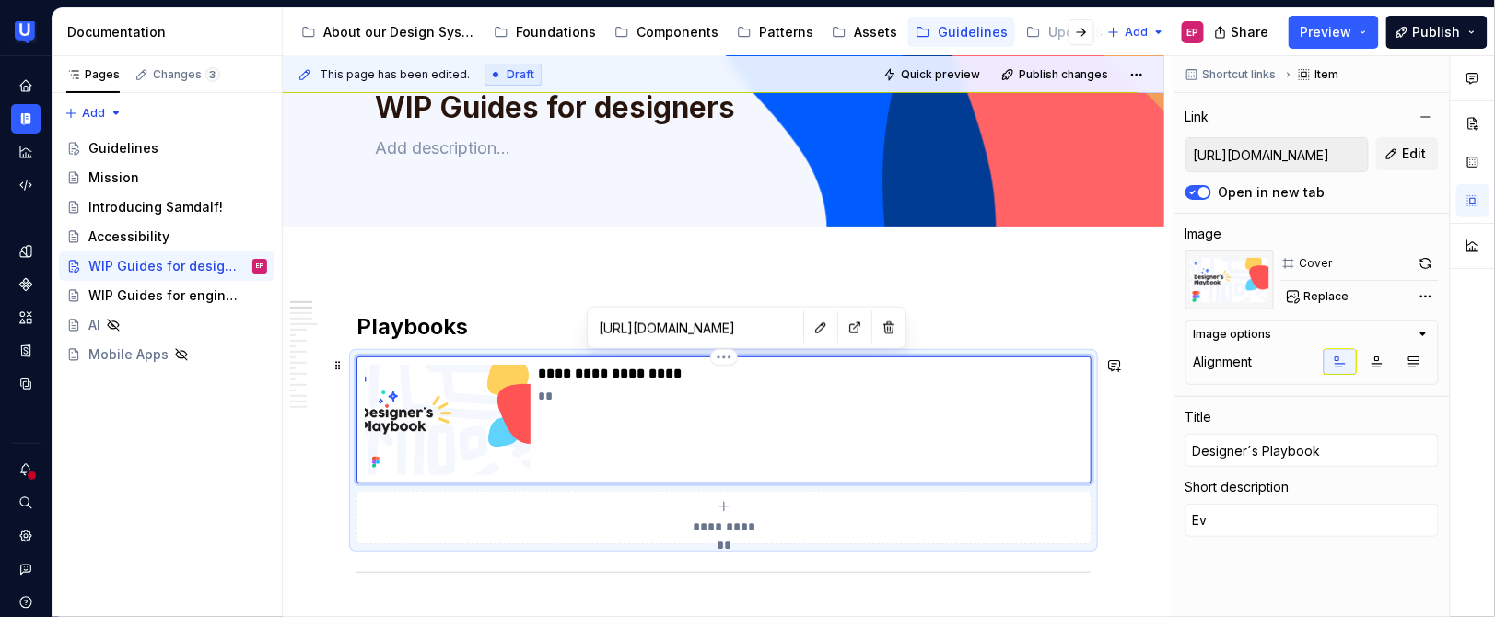
type textarea "*"
type textarea "Eve"
type textarea "*"
type textarea "Ever"
type textarea "*"
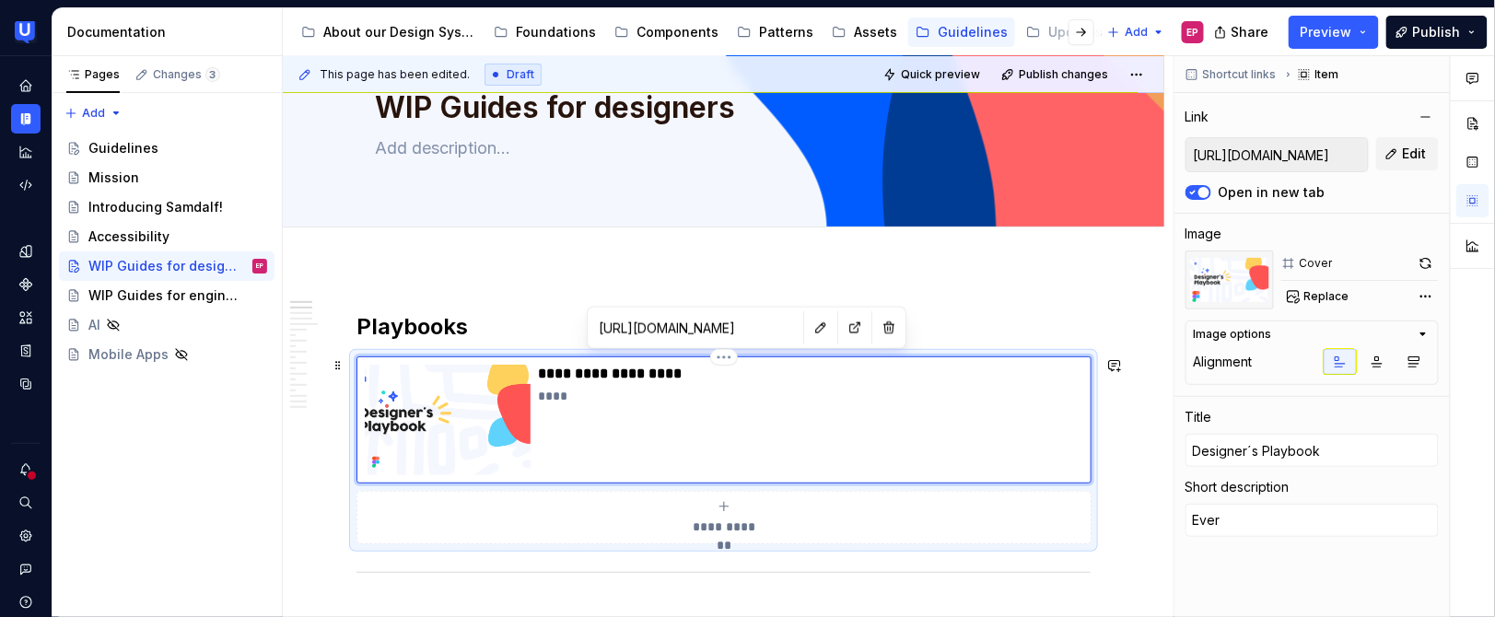
type textarea "Every"
type textarea "*"
type textarea "Everyt"
type textarea "*"
type textarea "Everyth"
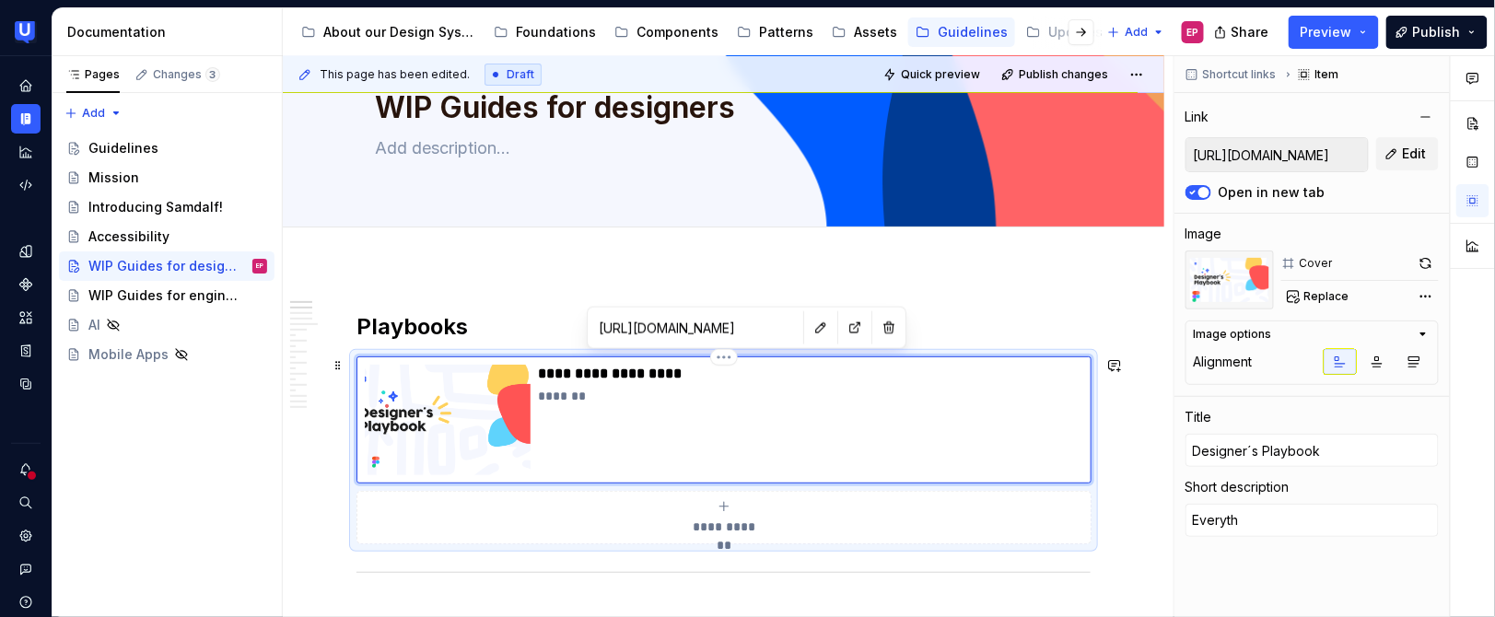
type textarea "*"
type textarea "Everythi"
type textarea "*"
type textarea "Everythin"
type textarea "*"
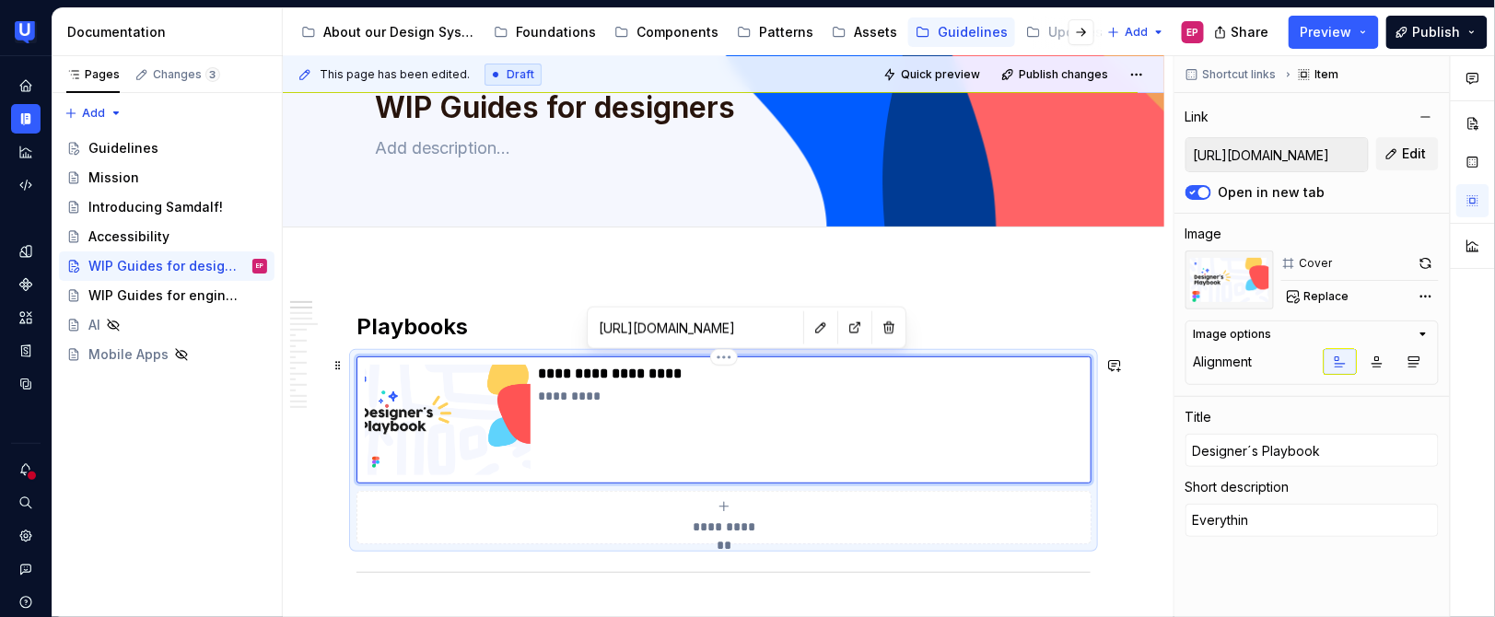
type textarea "Everything"
type textarea "*"
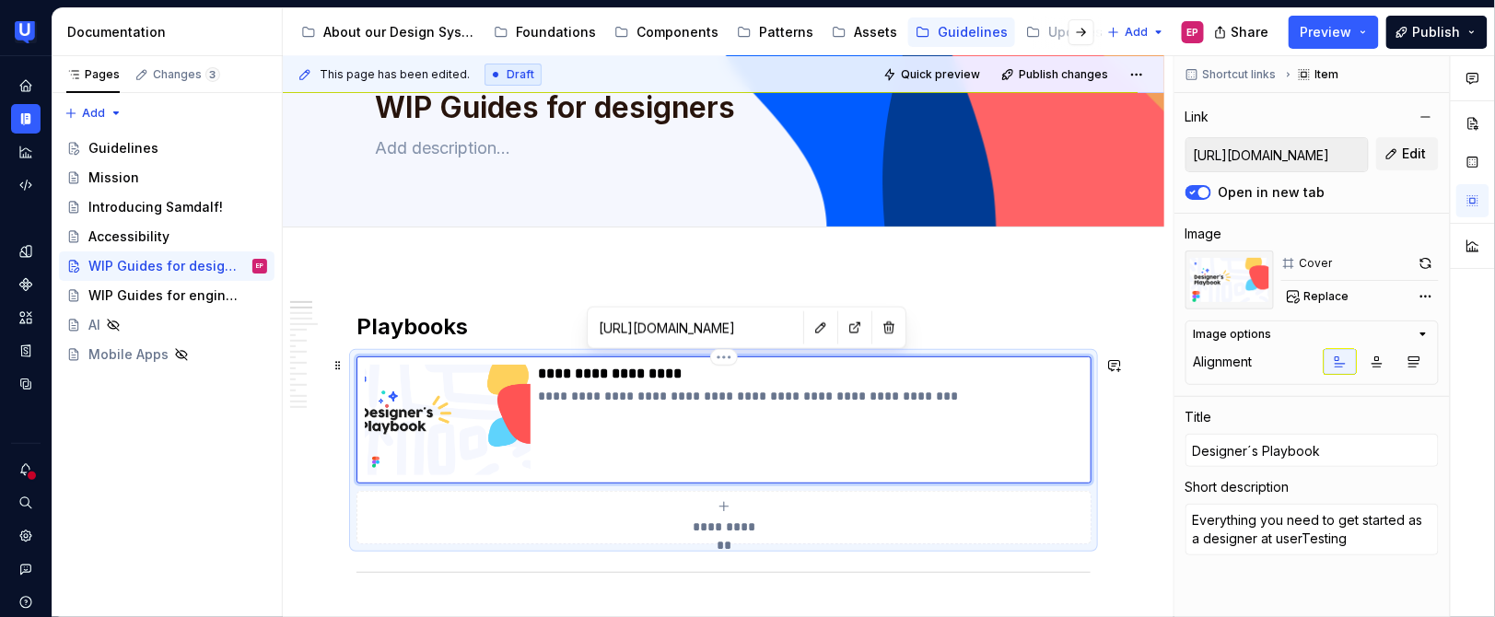
click at [857, 398] on p "**********" at bounding box center [810, 396] width 545 height 18
click at [506, 432] on img at bounding box center [448, 420] width 166 height 111
click at [931, 393] on p "**********" at bounding box center [810, 396] width 545 height 18
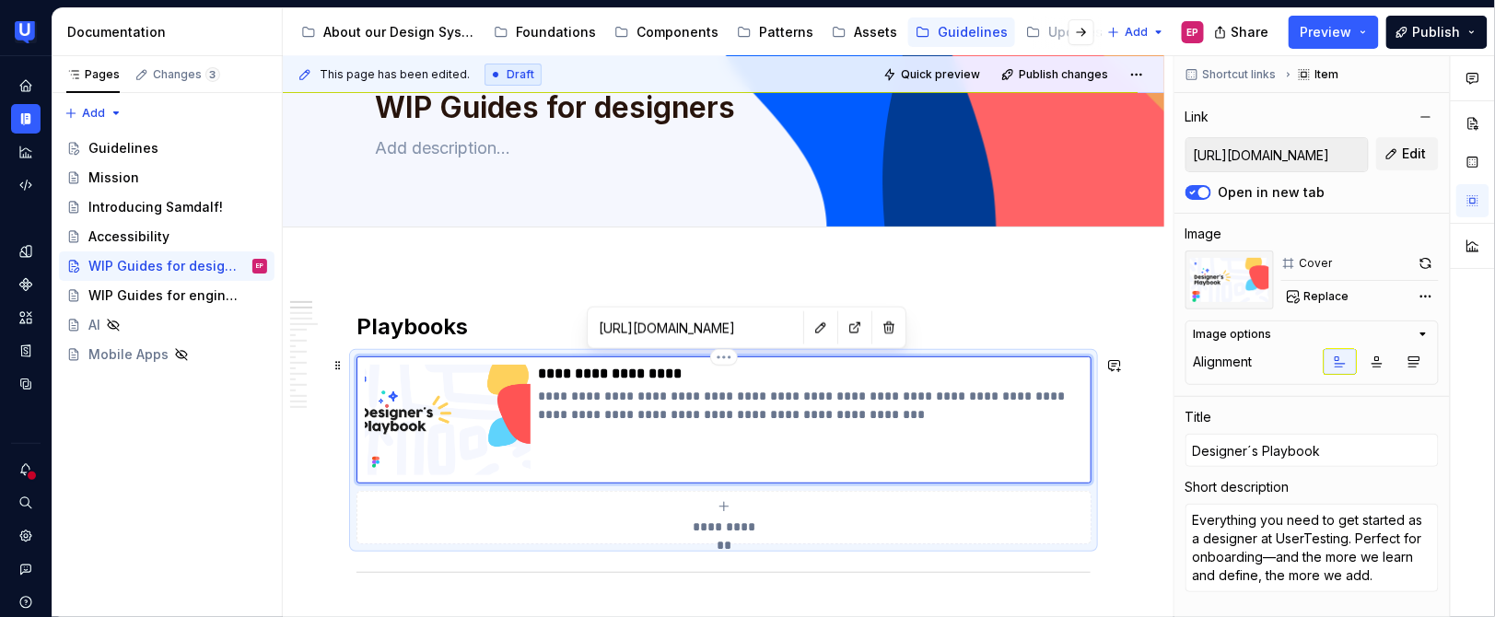
click at [547, 413] on p "**********" at bounding box center [810, 405] width 545 height 37
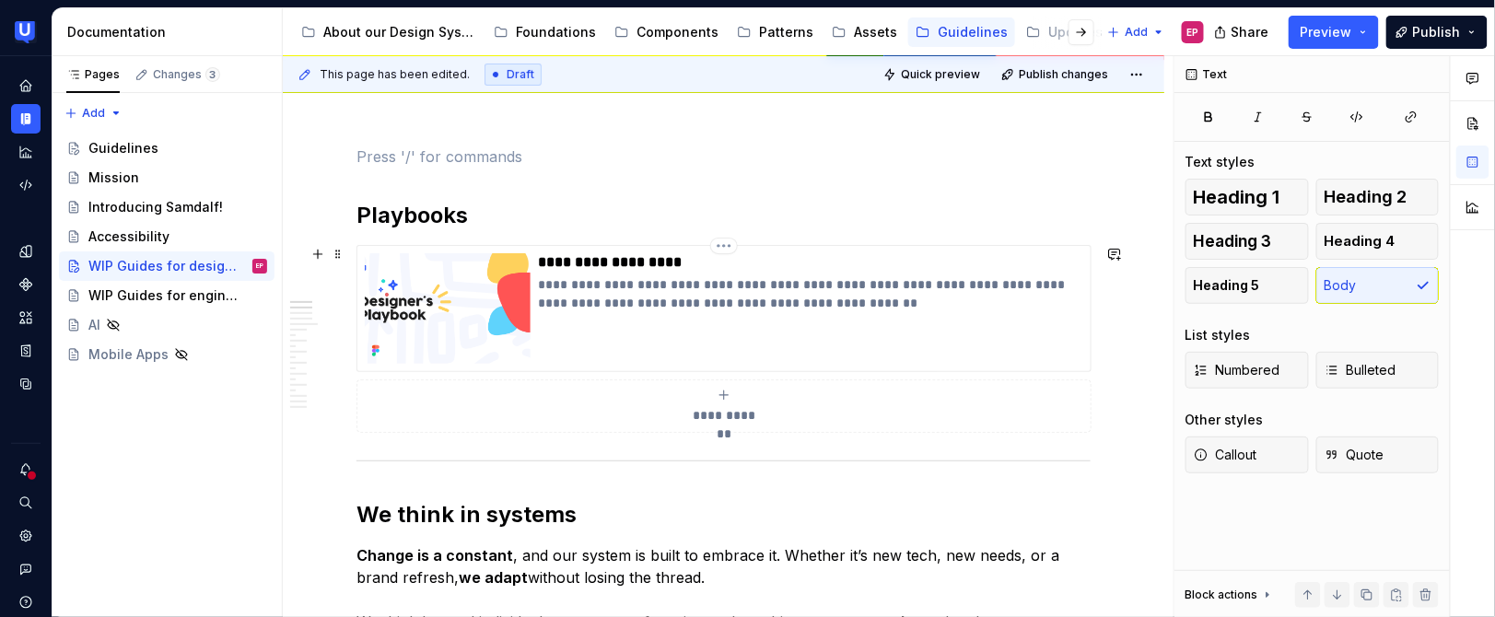
scroll to position [311, 0]
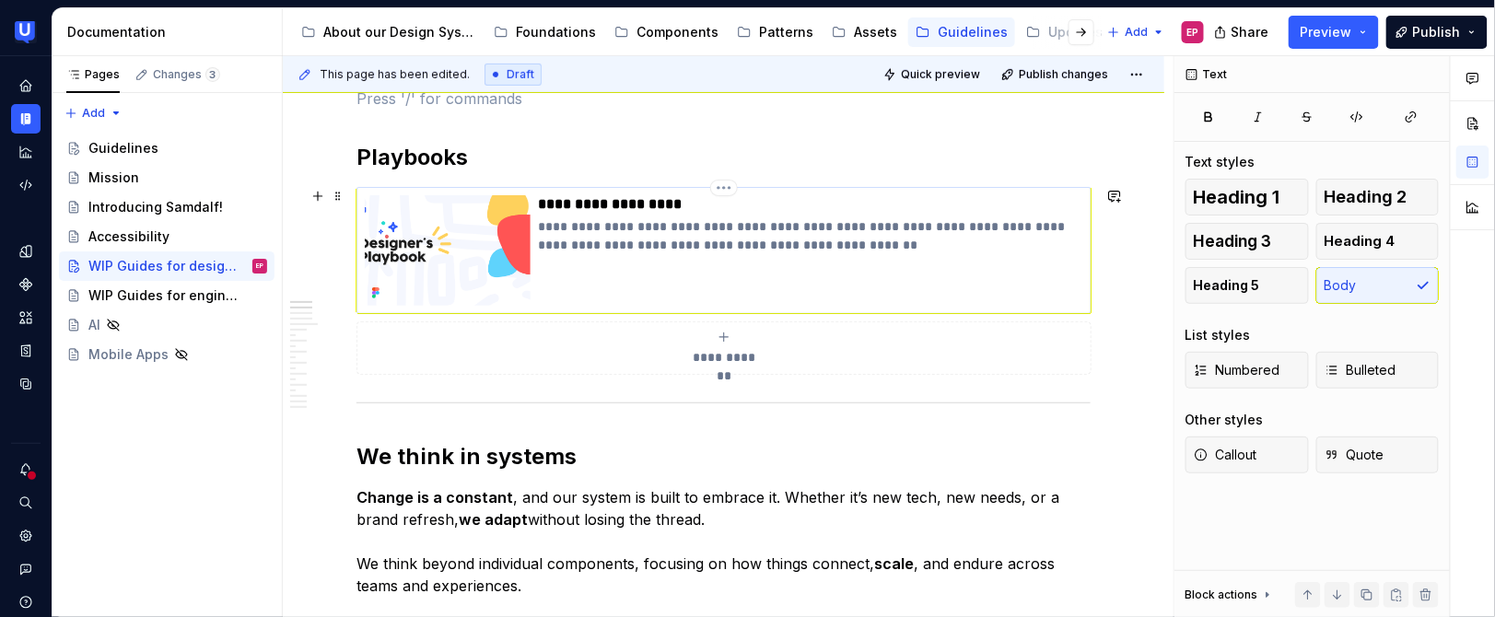
click at [609, 243] on p "**********" at bounding box center [810, 235] width 545 height 37
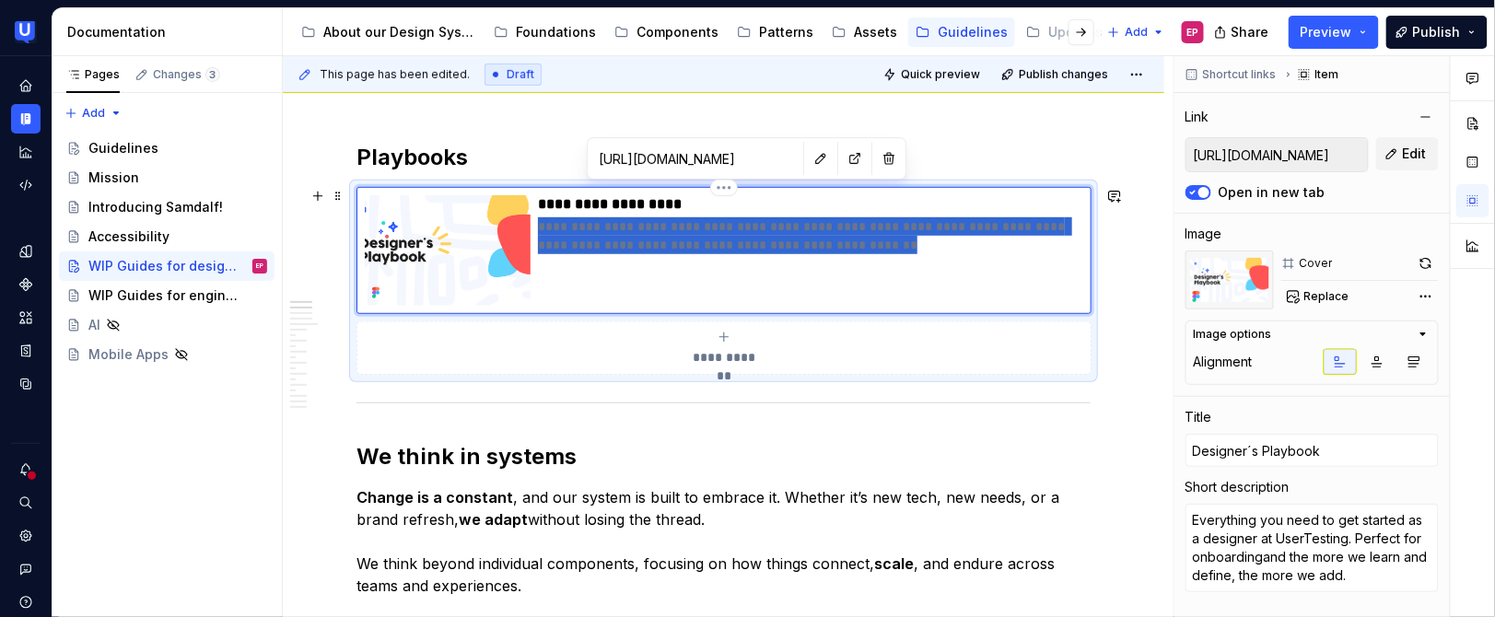
drag, startPoint x: 933, startPoint y: 248, endPoint x: 541, endPoint y: 232, distance: 392.7
click at [541, 232] on p "**********" at bounding box center [810, 235] width 545 height 37
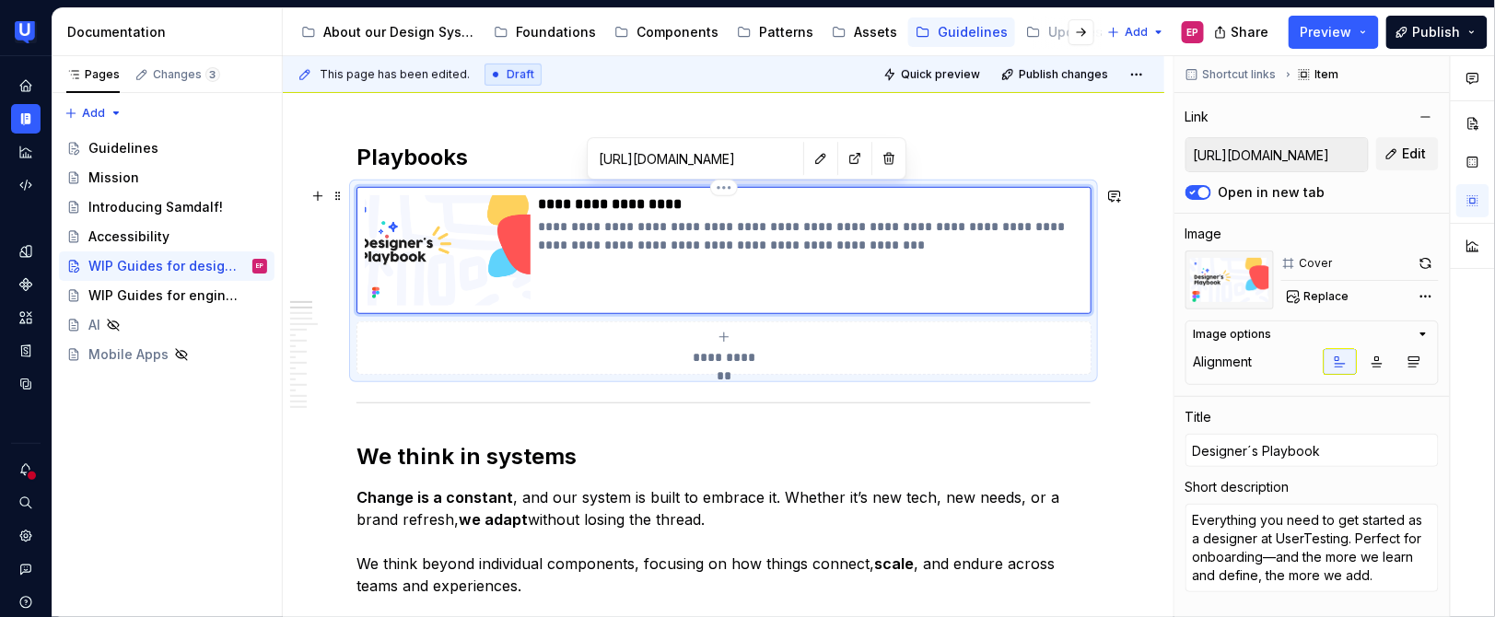
click at [550, 247] on p "**********" at bounding box center [810, 235] width 545 height 37
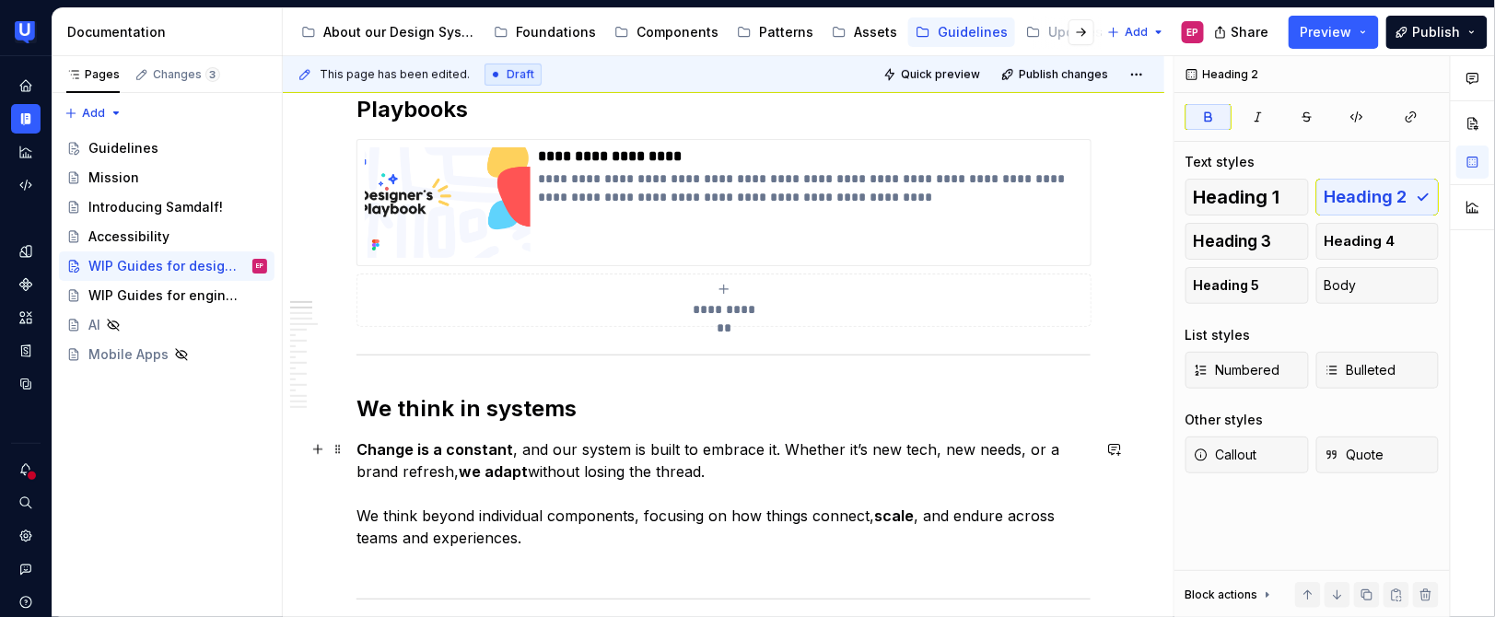
scroll to position [372, 0]
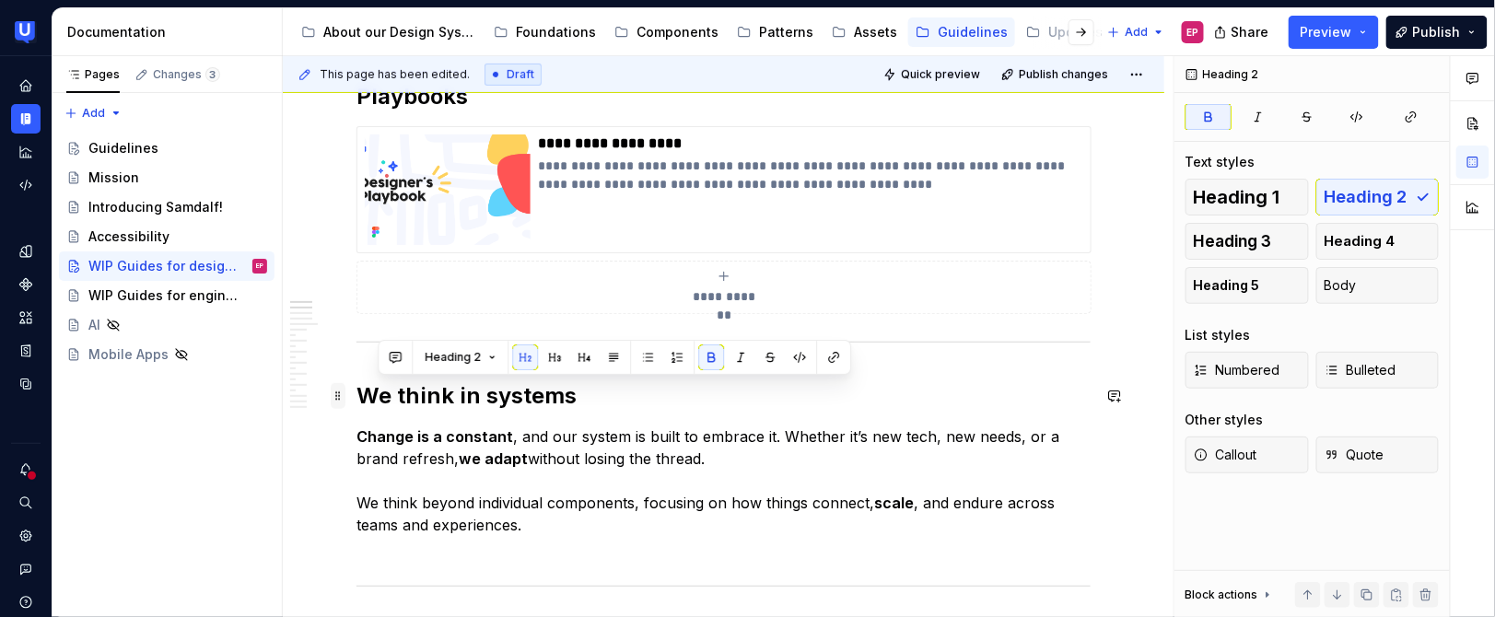
drag, startPoint x: 578, startPoint y: 398, endPoint x: 341, endPoint y: 396, distance: 236.7
click at [341, 396] on span at bounding box center [338, 396] width 15 height 26
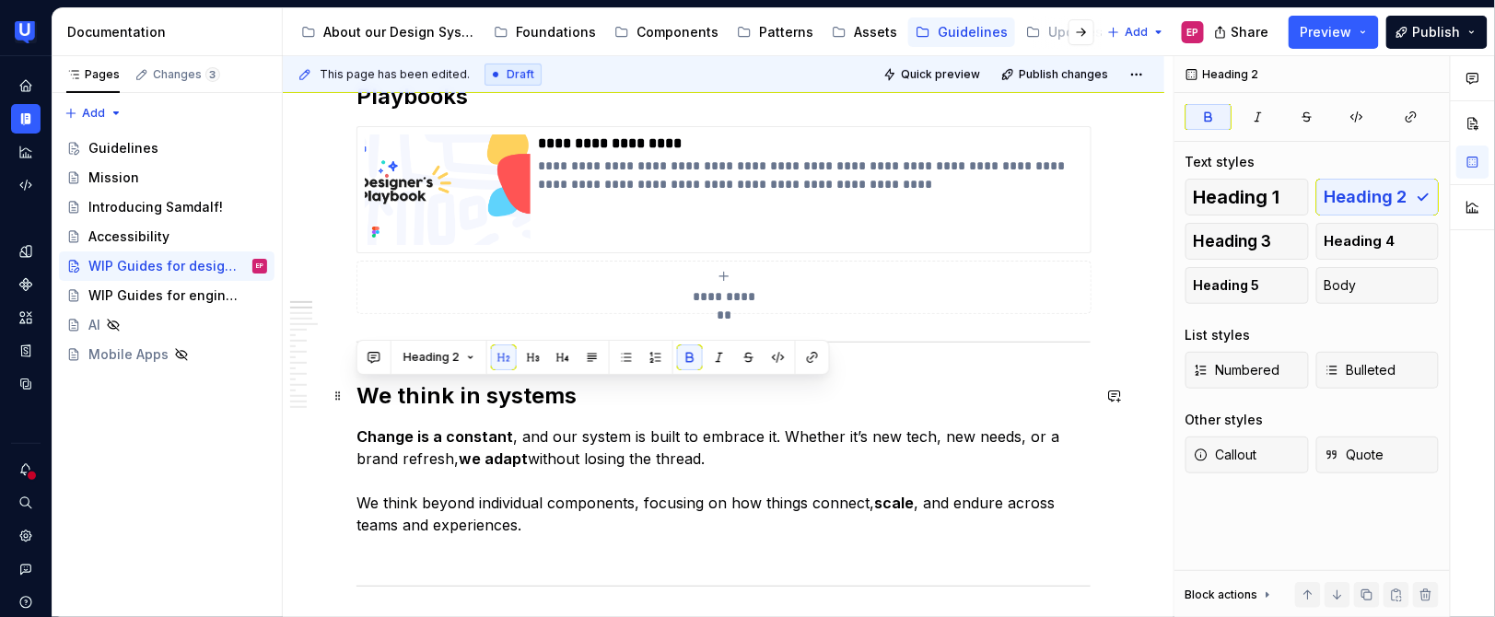
drag, startPoint x: 521, startPoint y: 394, endPoint x: 356, endPoint y: 386, distance: 165.1
click at [356, 386] on strong "We think in systems" at bounding box center [466, 395] width 220 height 27
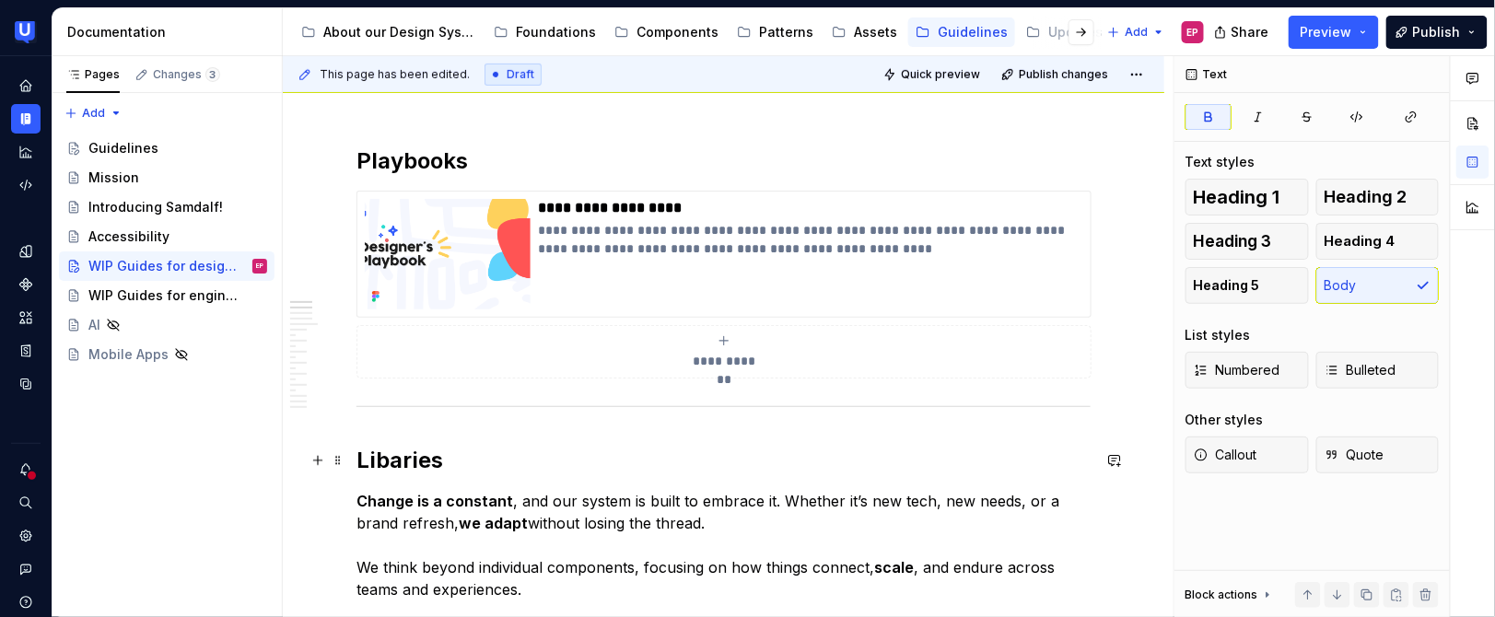
scroll to position [222, 0]
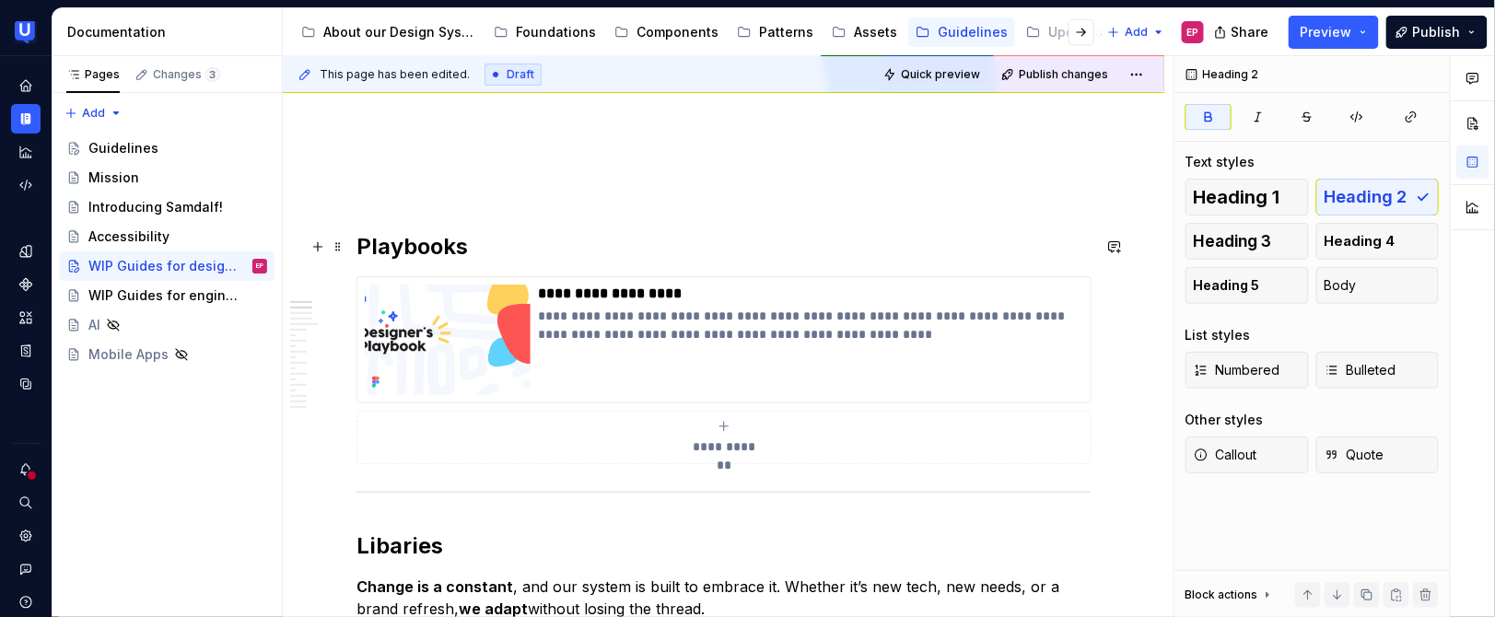
click at [450, 255] on strong "Playbooks" at bounding box center [411, 246] width 111 height 27
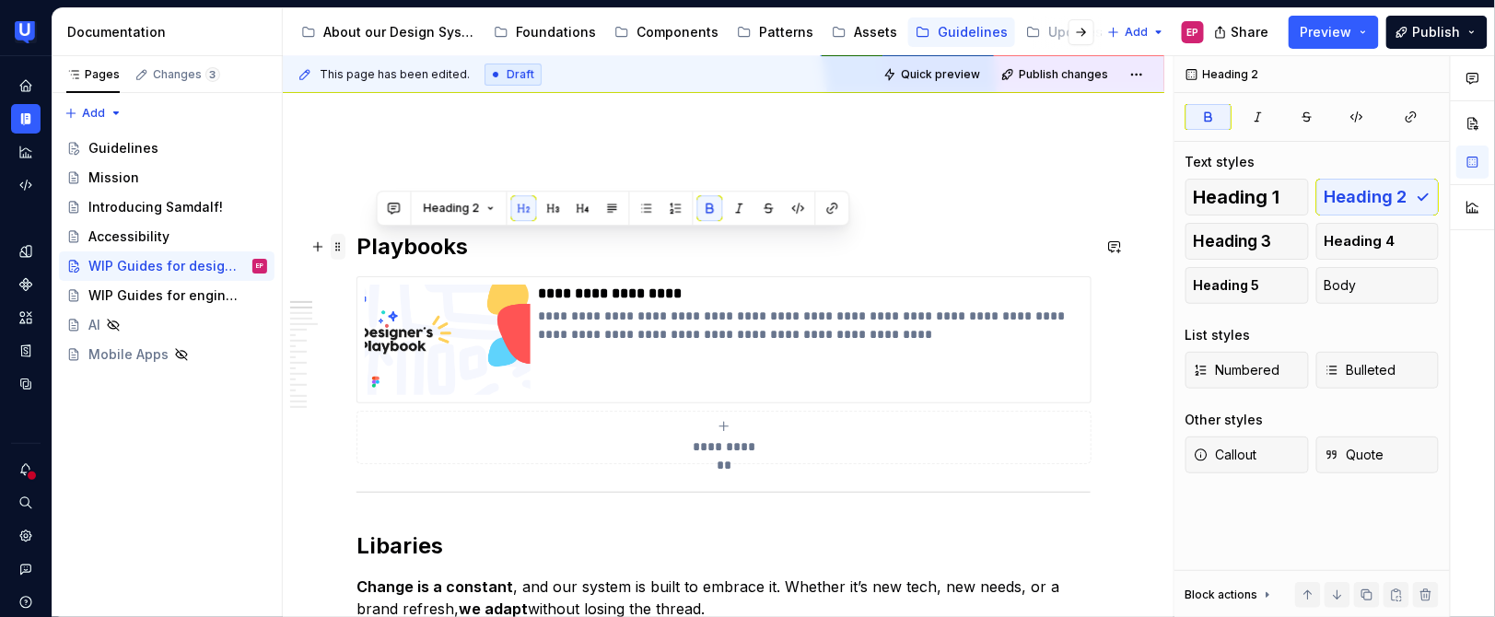
drag, startPoint x: 473, startPoint y: 251, endPoint x: 339, endPoint y: 245, distance: 134.6
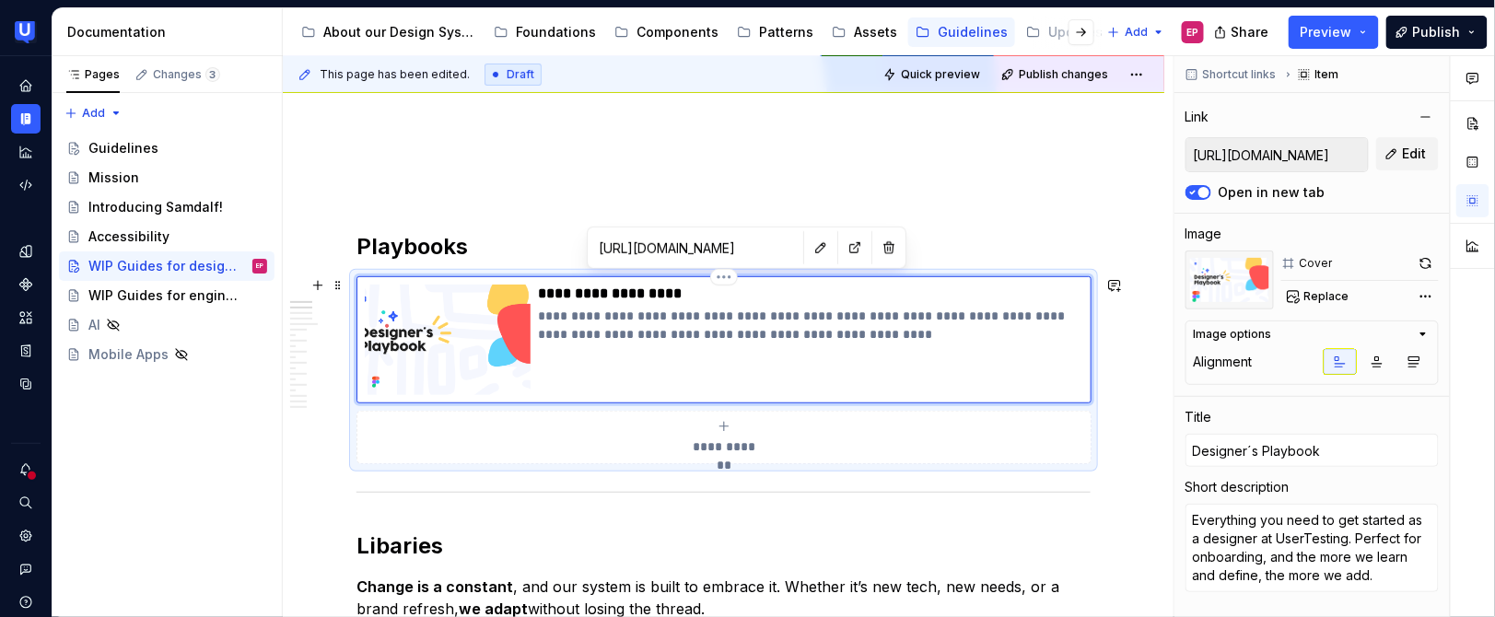
click at [624, 369] on div "**********" at bounding box center [810, 340] width 545 height 111
click at [1376, 361] on icon "button" at bounding box center [1377, 362] width 15 height 15
click at [1416, 360] on icon "button" at bounding box center [1414, 362] width 15 height 15
click at [1345, 361] on icon "button" at bounding box center [1340, 362] width 15 height 15
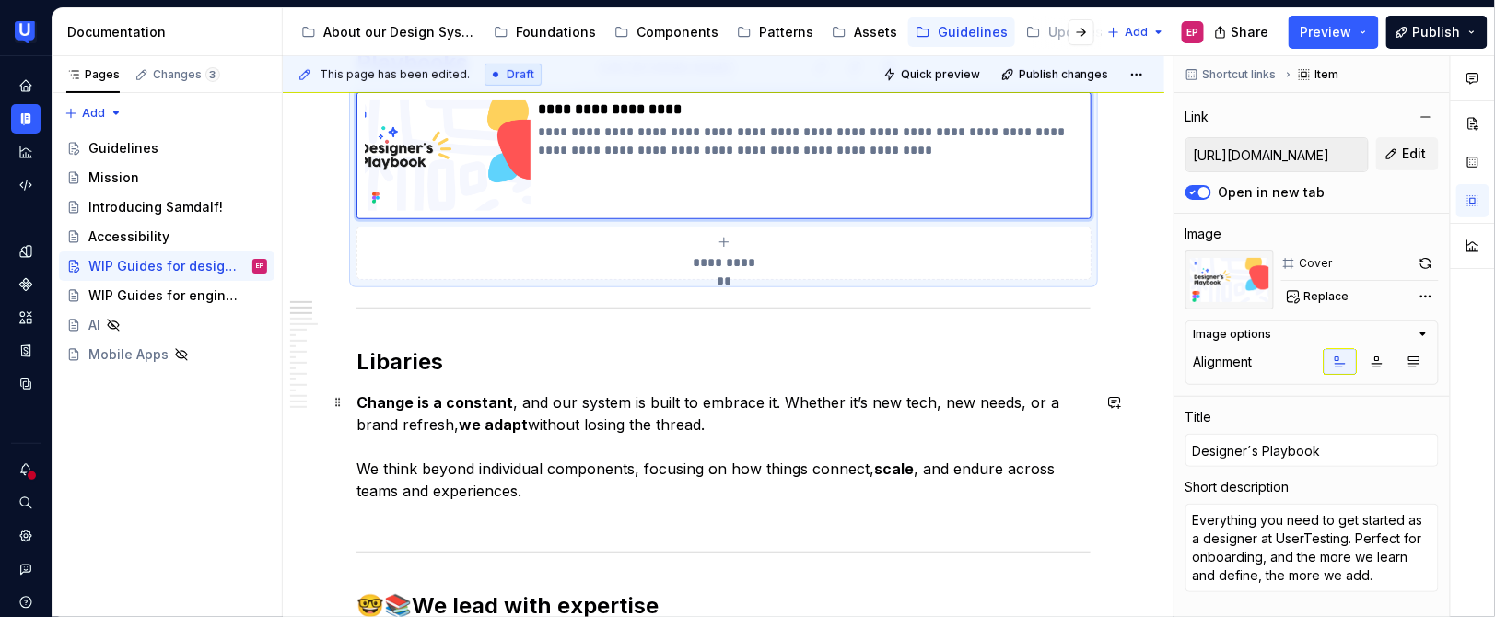
scroll to position [409, 0]
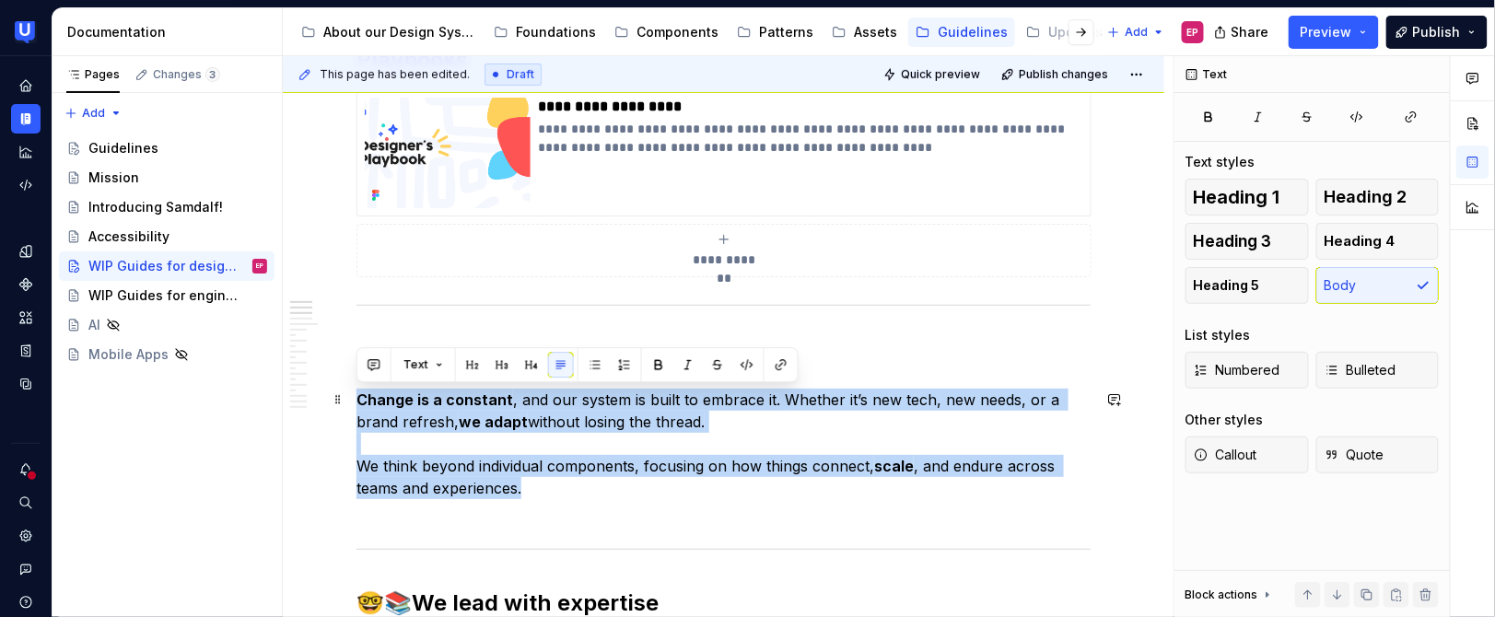
drag, startPoint x: 624, startPoint y: 494, endPoint x: 358, endPoint y: 388, distance: 285.7
click at [358, 389] on p "Change is a constant , and our system is built to embrace it. Whether it’s new …" at bounding box center [723, 455] width 734 height 133
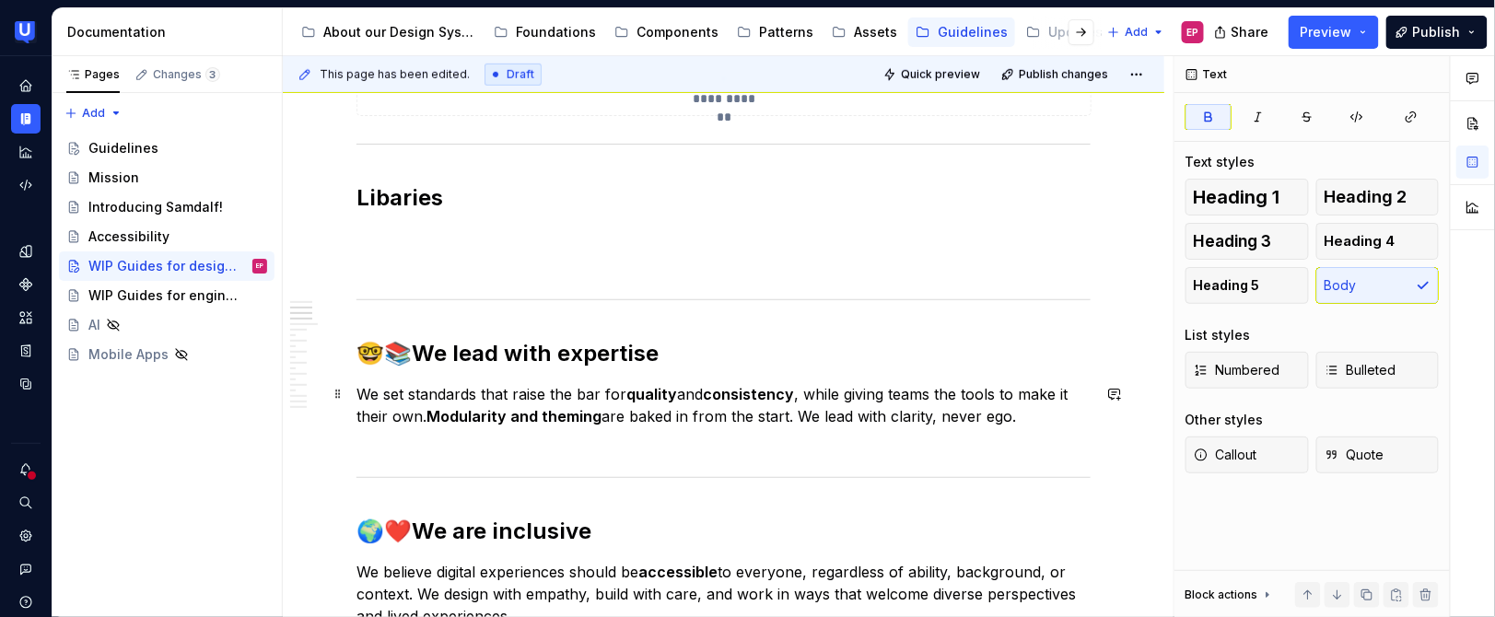
scroll to position [639, 0]
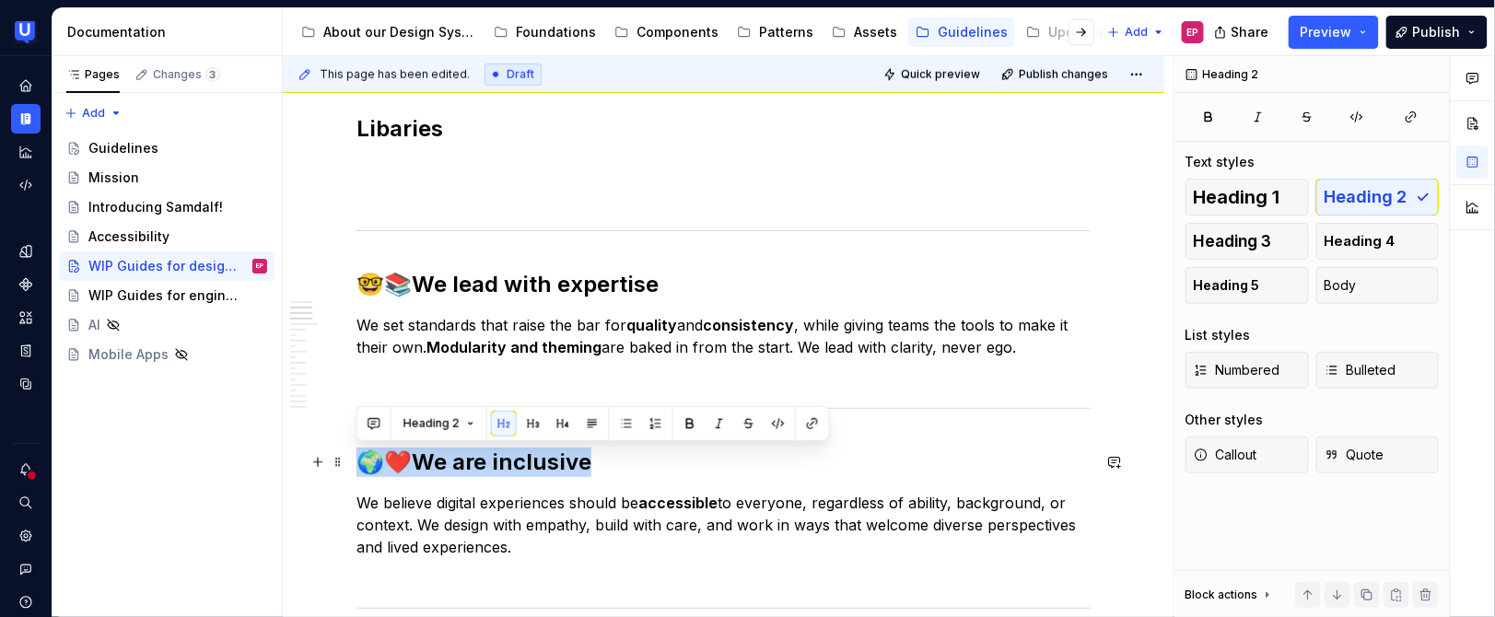
drag, startPoint x: 597, startPoint y: 468, endPoint x: 362, endPoint y: 470, distance: 234.9
click at [362, 470] on h2 "🌍❤️ We are inclusive" at bounding box center [723, 462] width 734 height 29
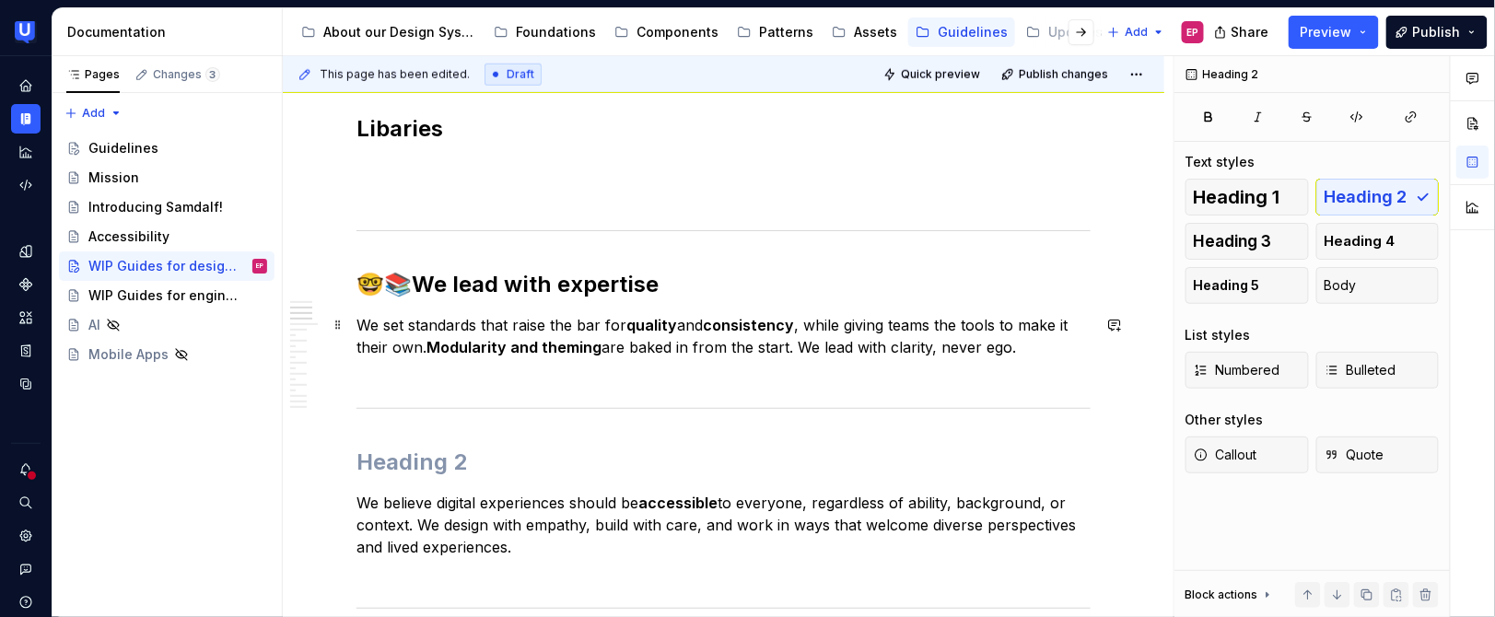
scroll to position [387, 0]
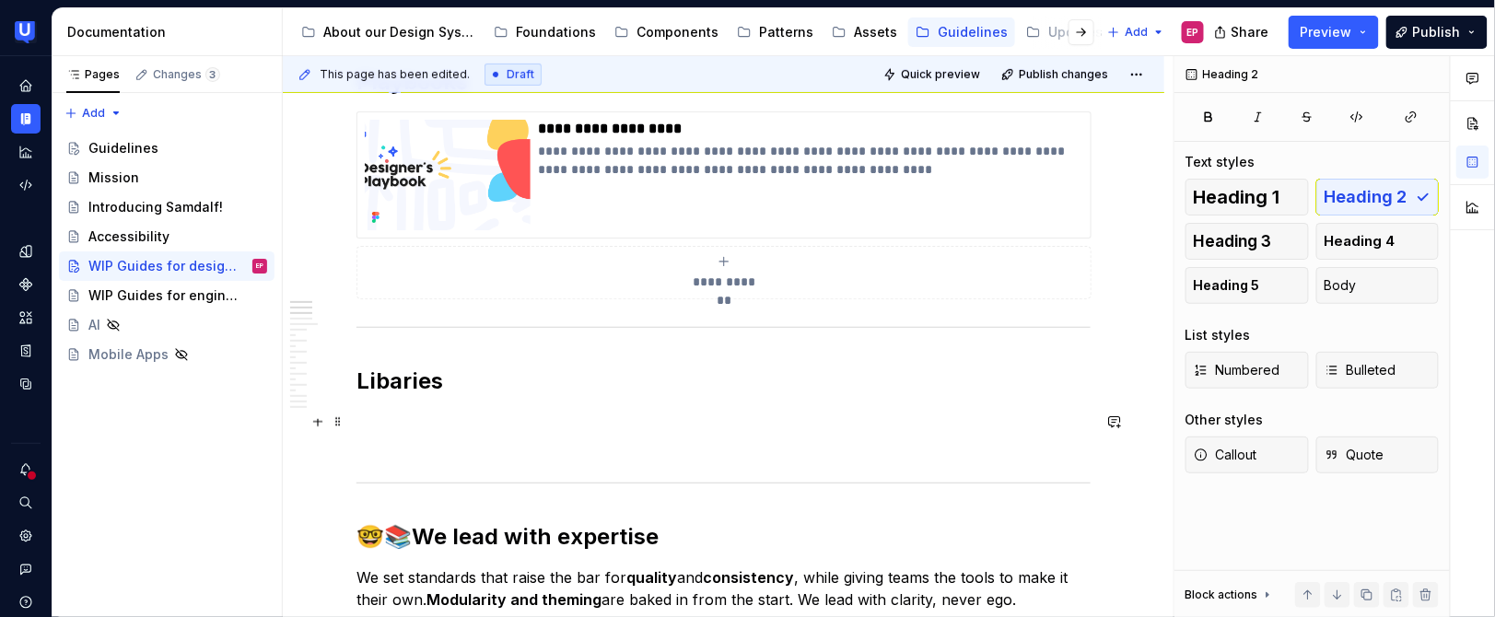
click at [409, 418] on p at bounding box center [723, 433] width 734 height 44
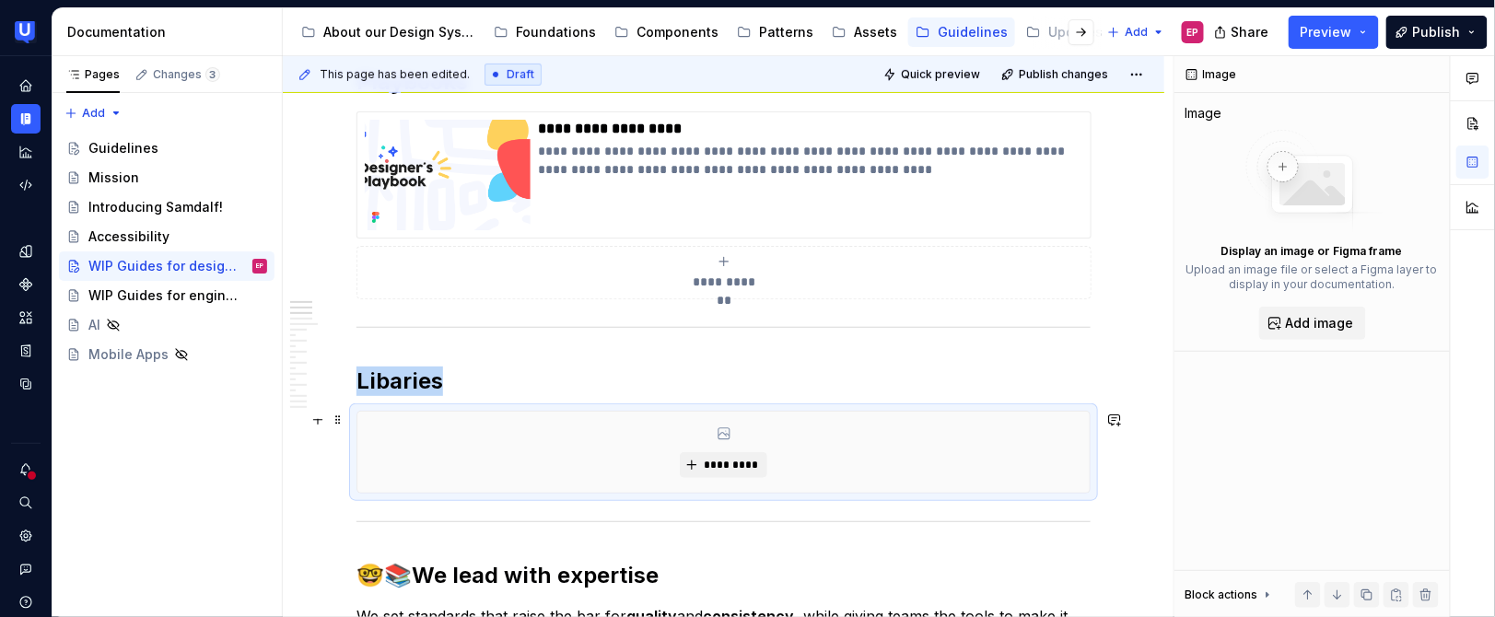
click at [871, 458] on div "*********" at bounding box center [723, 452] width 732 height 81
click at [738, 461] on span "*********" at bounding box center [731, 465] width 56 height 15
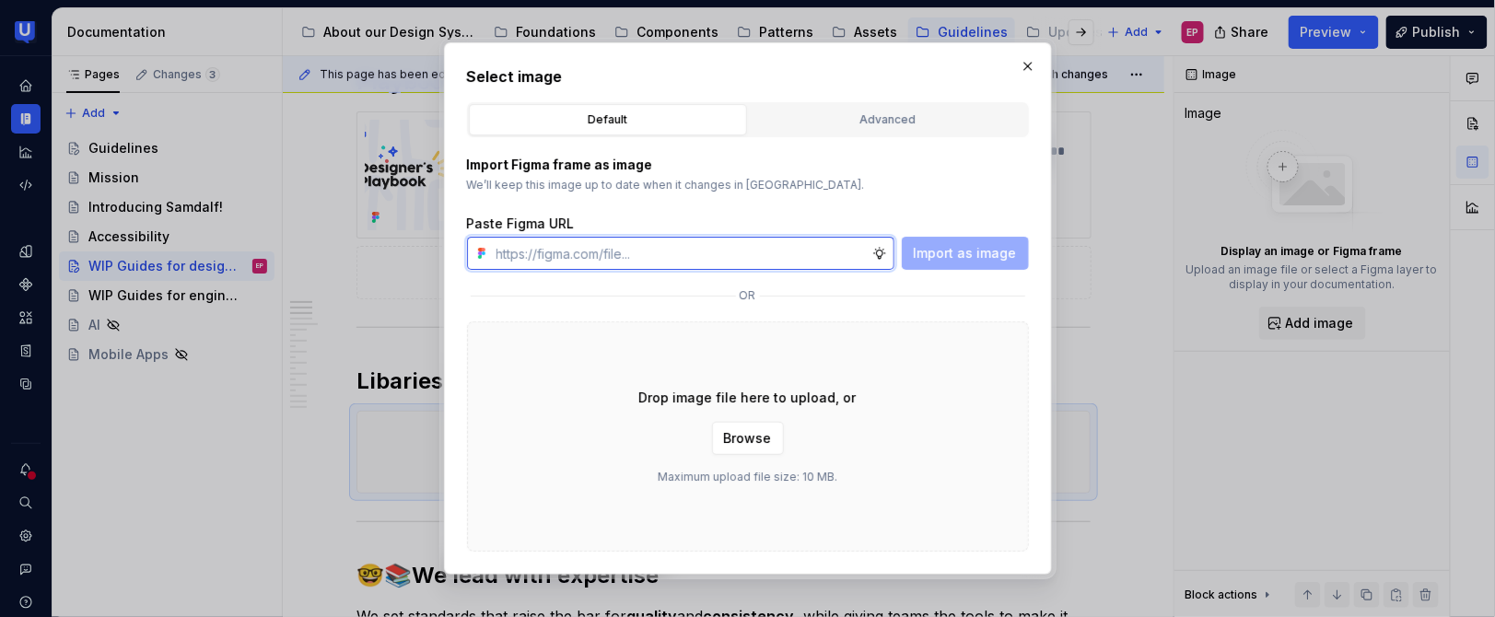
paste input "[URL][DOMAIN_NAME]"
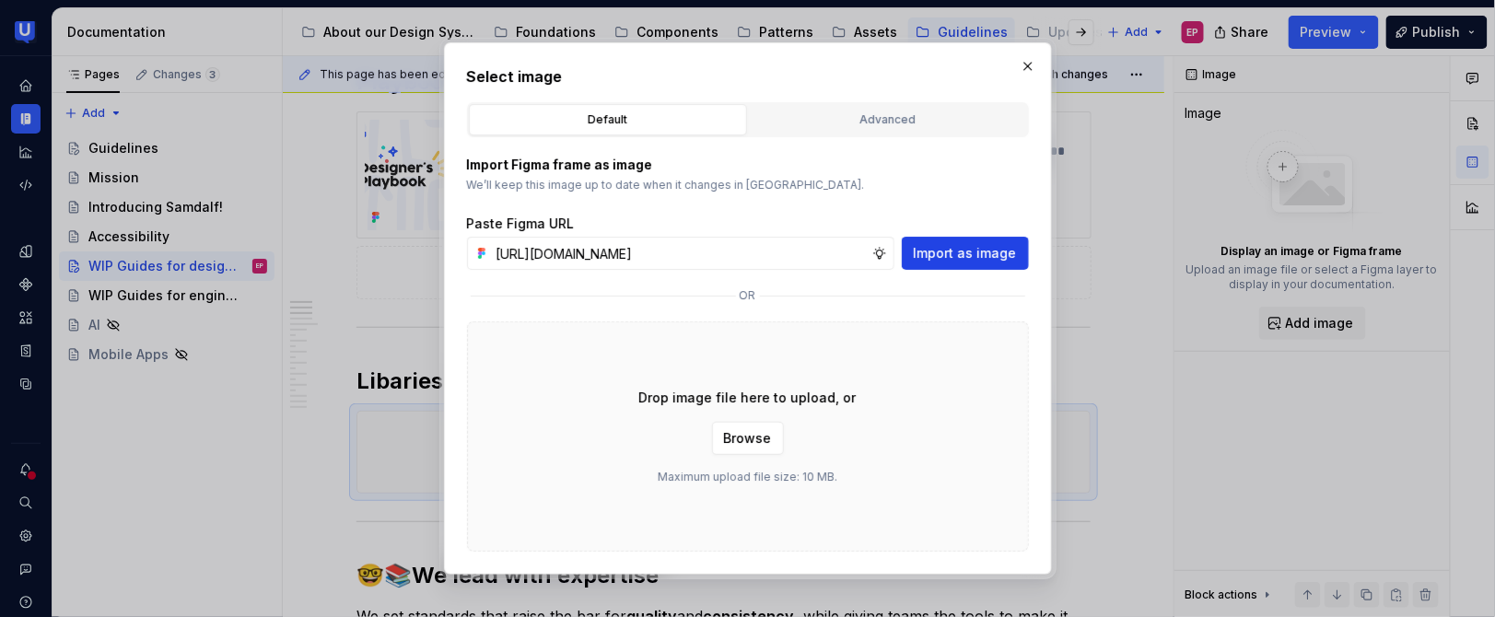
scroll to position [0, 0]
click at [997, 249] on span "Import as image" at bounding box center [965, 253] width 103 height 18
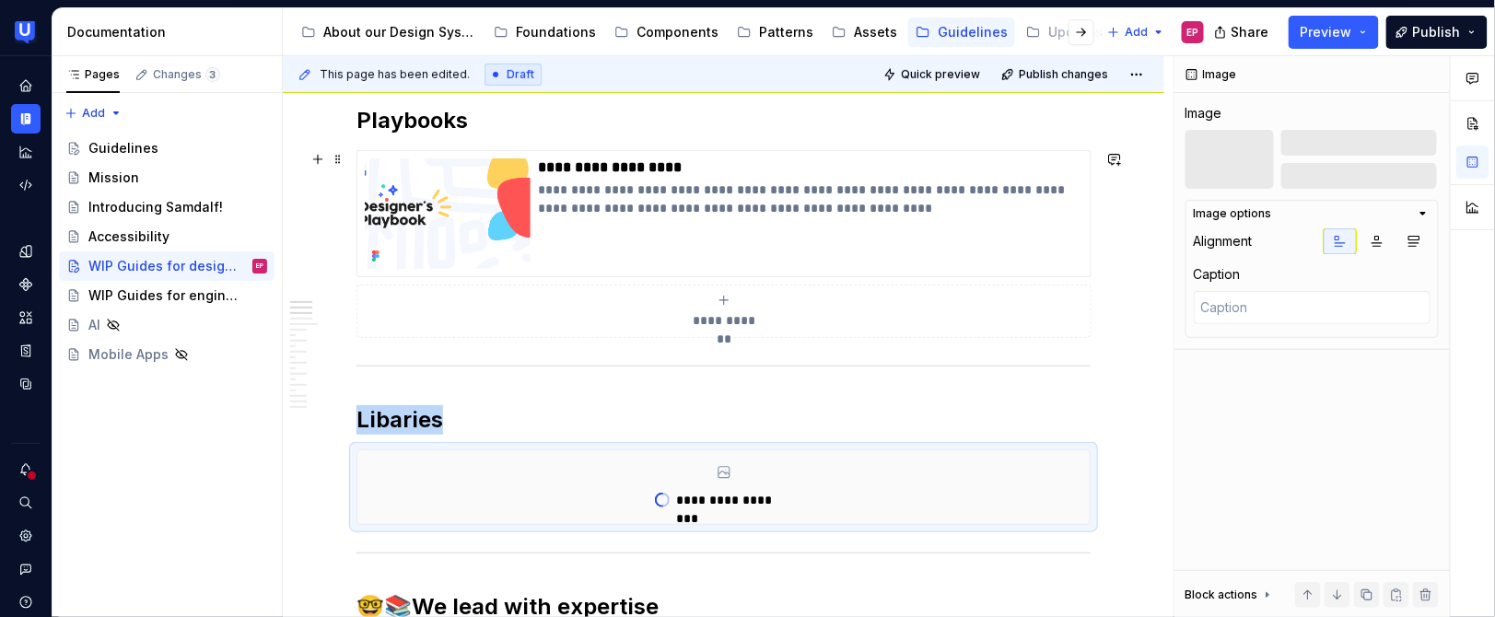
scroll to position [335, 0]
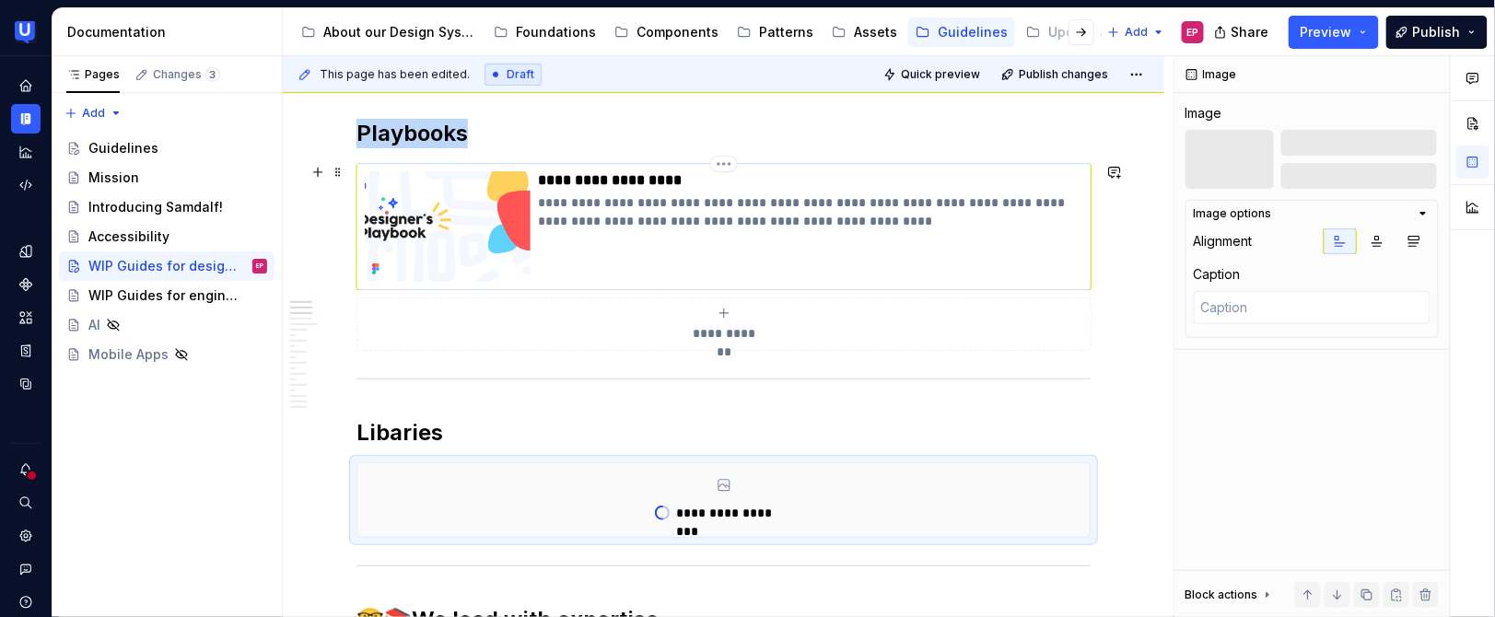
click at [476, 240] on img at bounding box center [448, 226] width 166 height 111
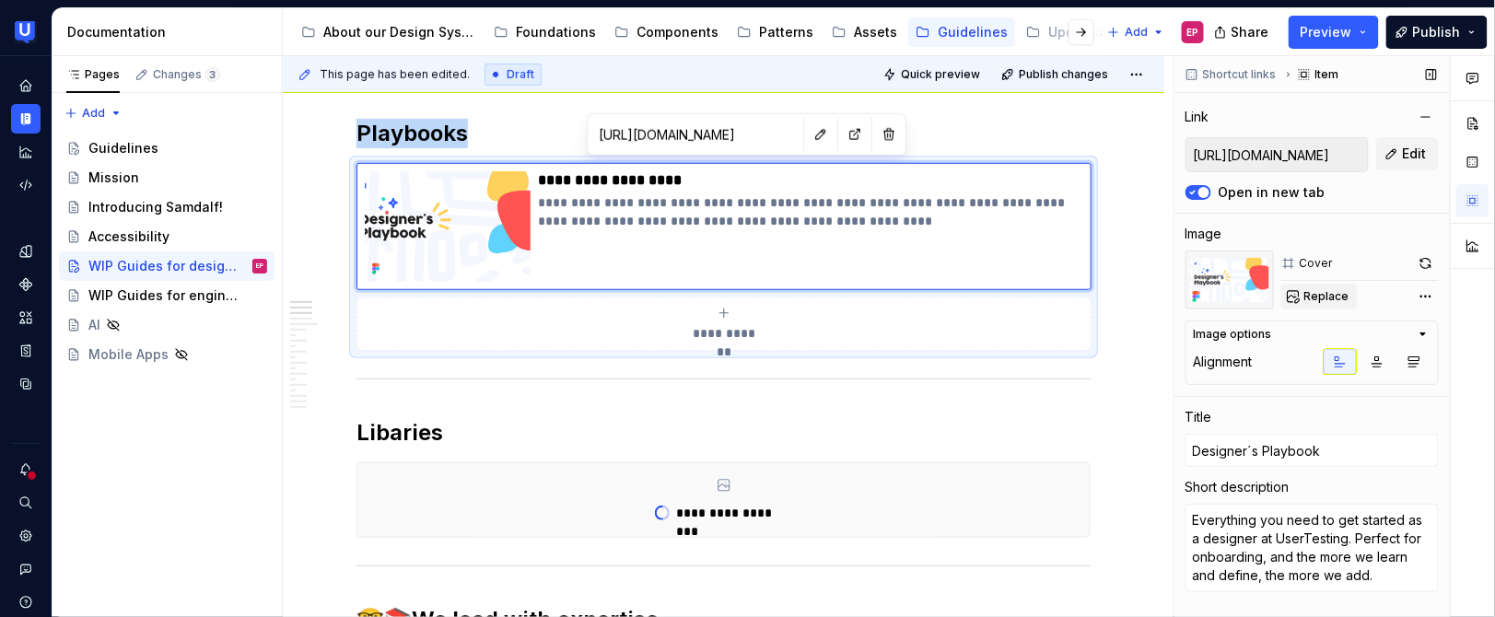
click at [1324, 290] on span "Replace" at bounding box center [1326, 296] width 45 height 15
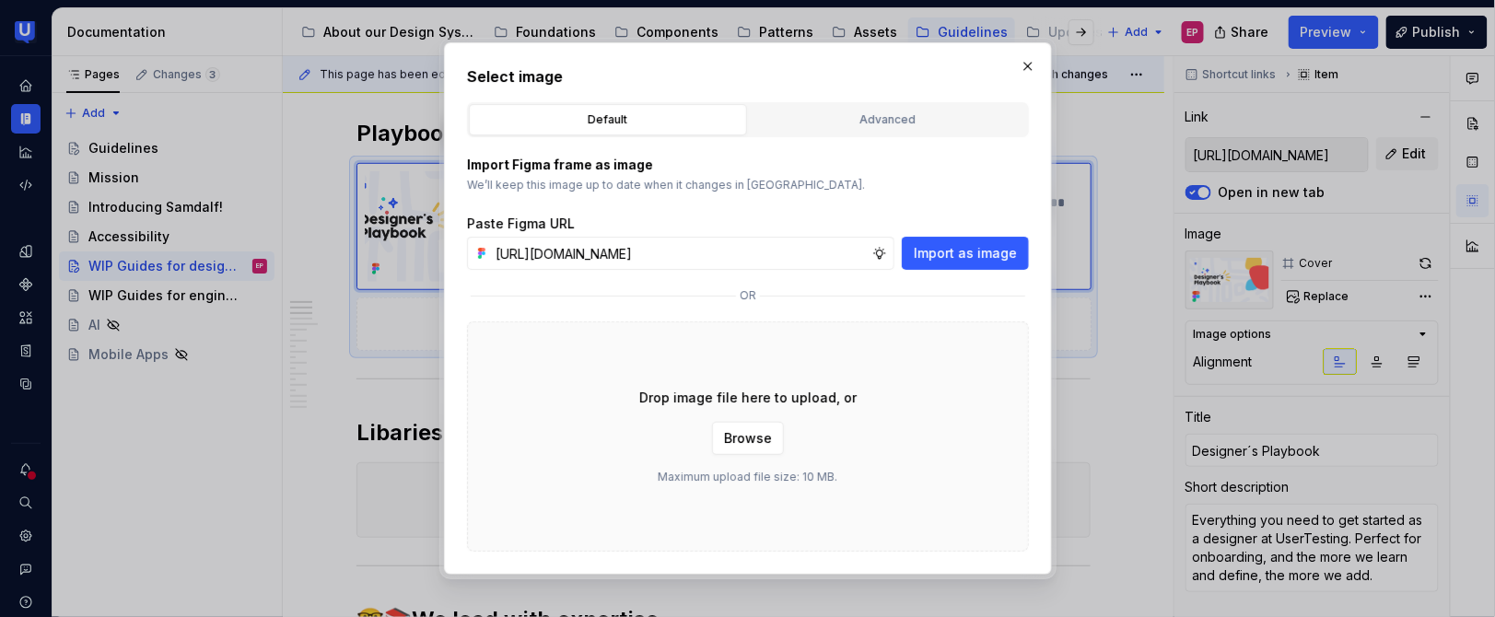
scroll to position [0, 438]
click at [994, 266] on button "Import as image" at bounding box center [965, 253] width 127 height 33
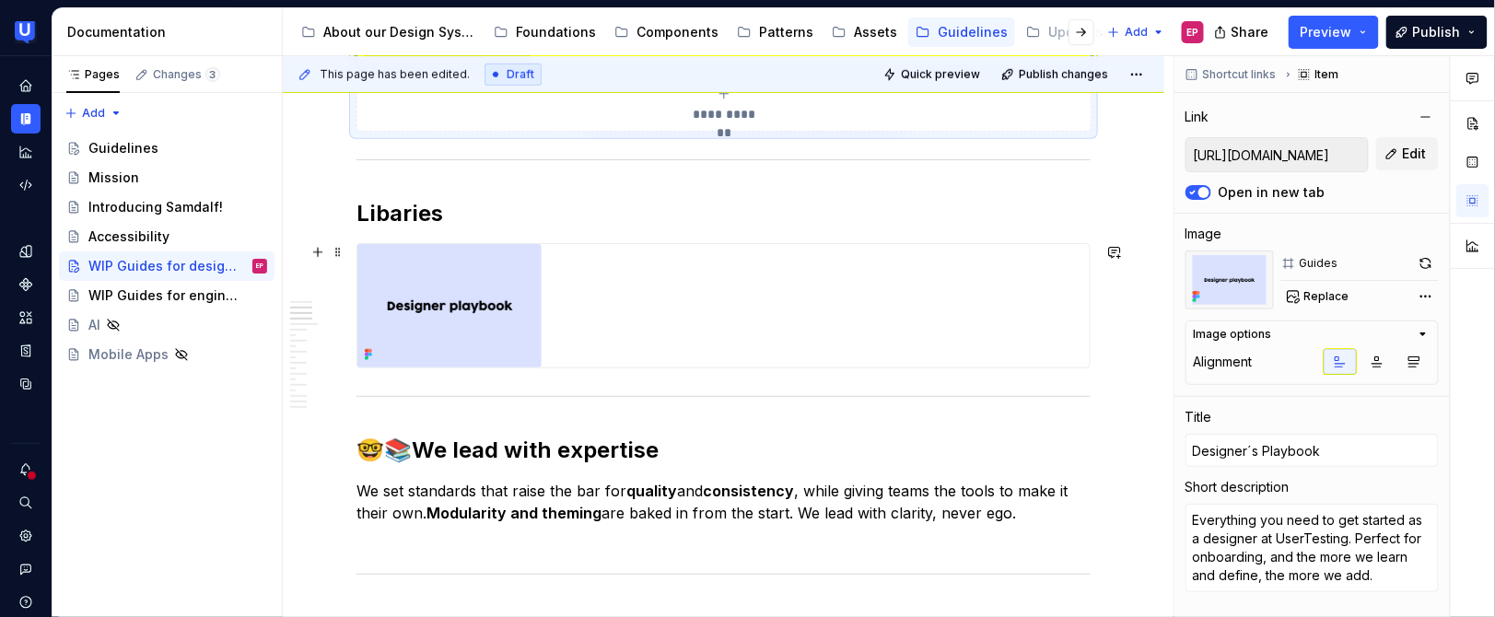
scroll to position [563, 0]
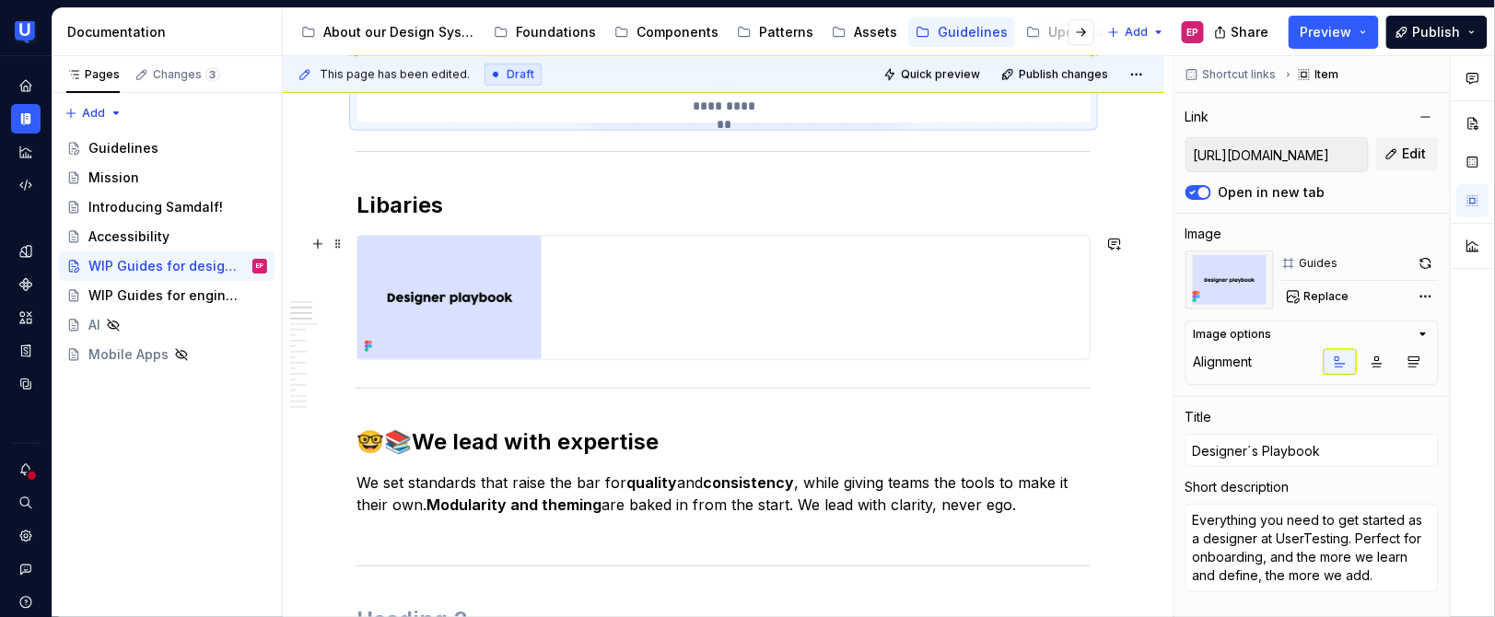
click at [690, 294] on div at bounding box center [723, 297] width 732 height 123
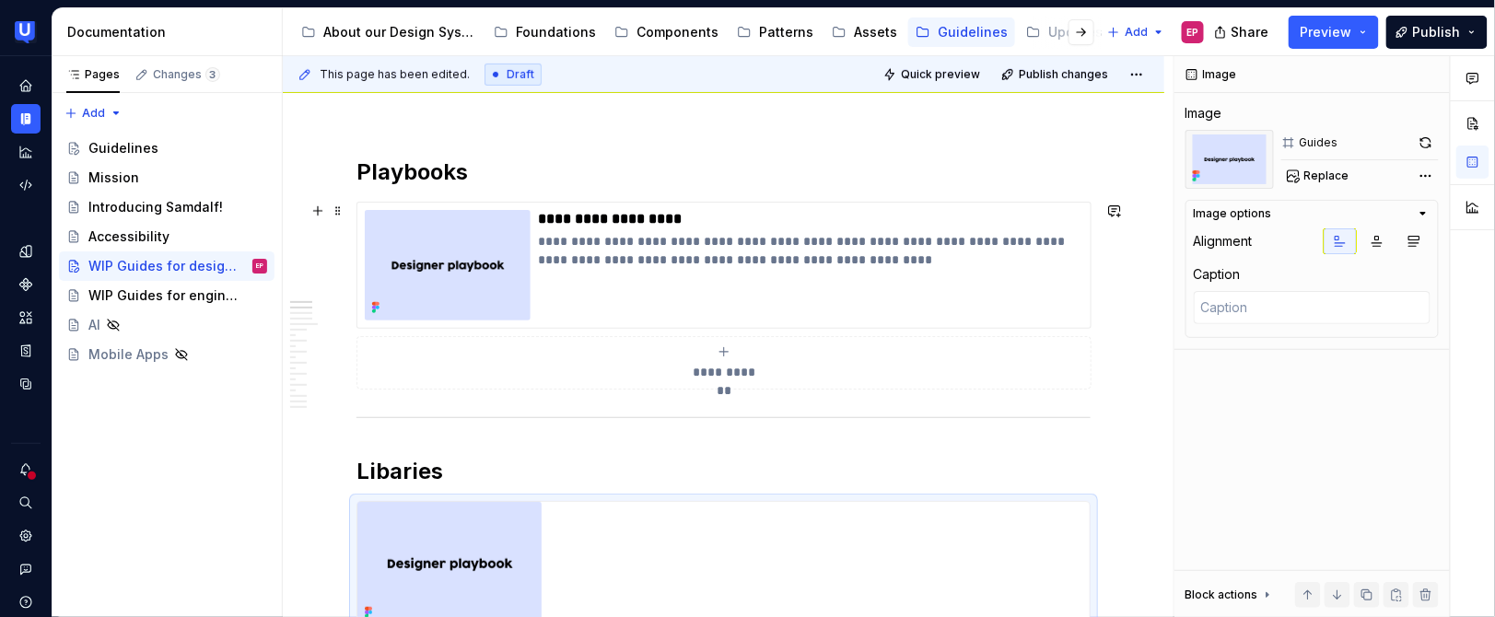
scroll to position [294, 0]
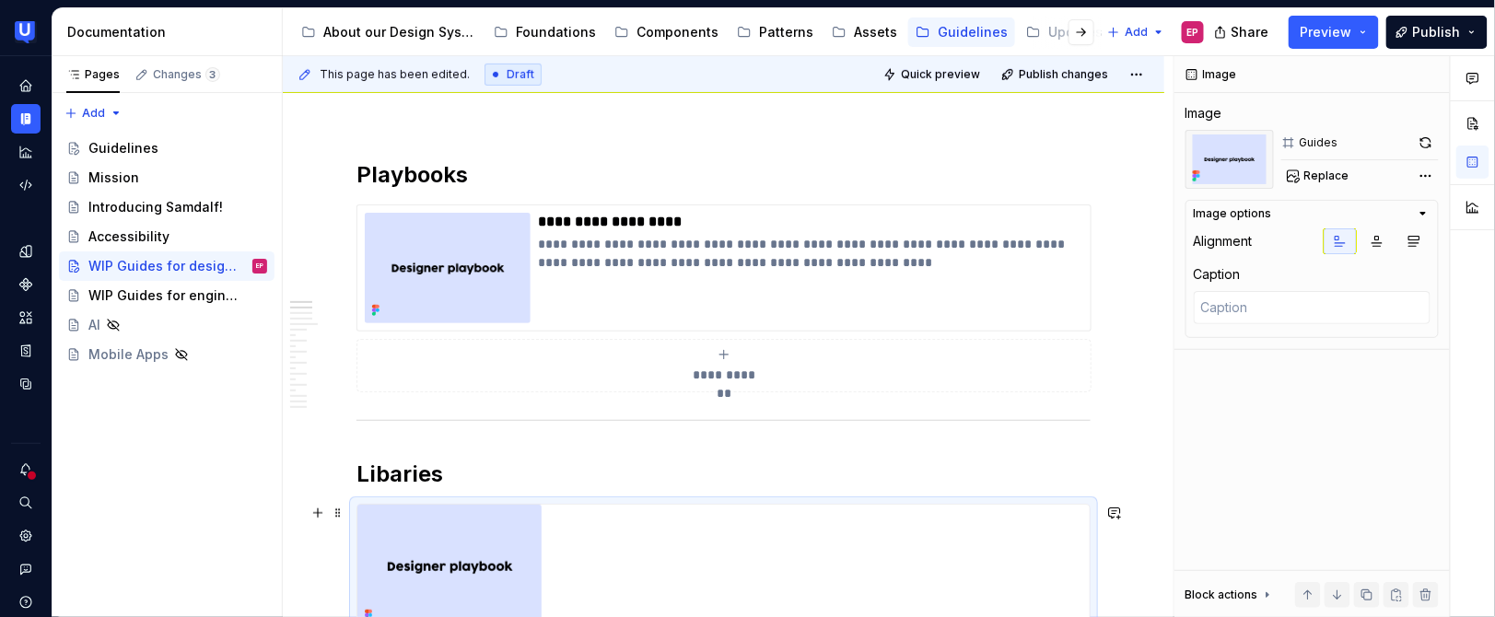
click at [576, 542] on div at bounding box center [723, 566] width 732 height 123
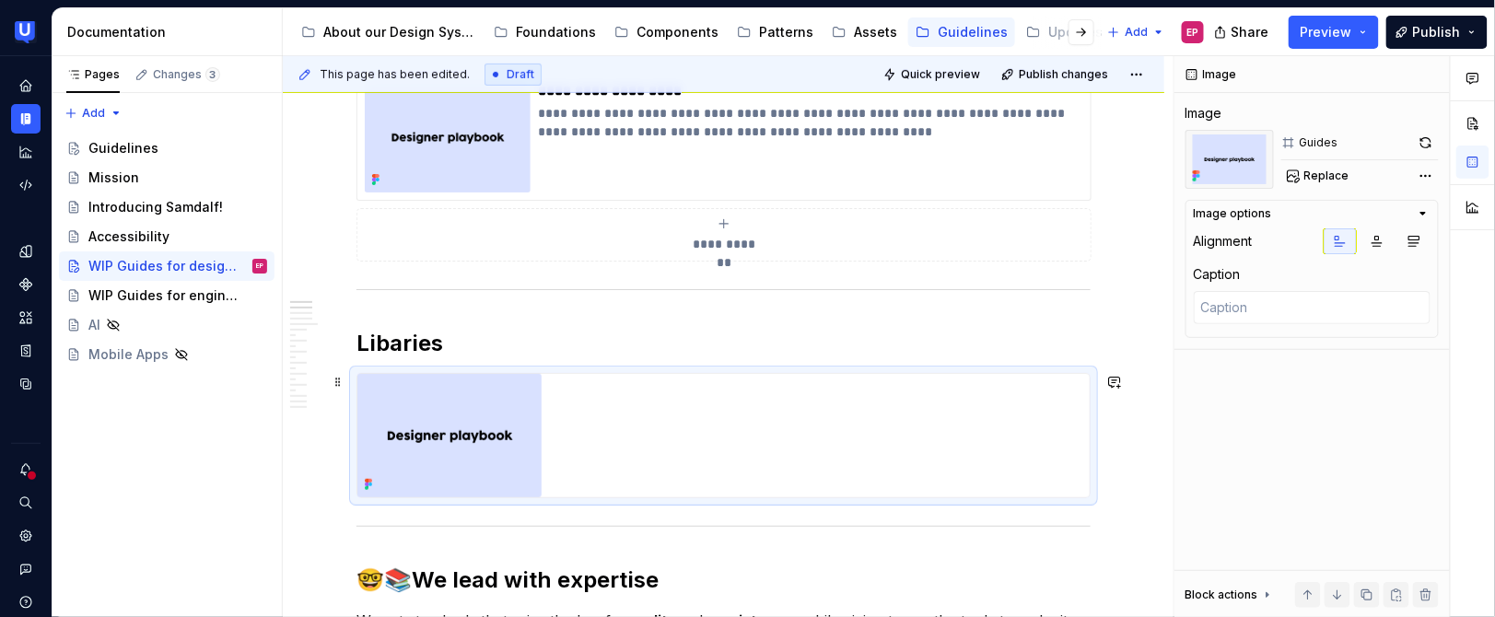
scroll to position [437, 0]
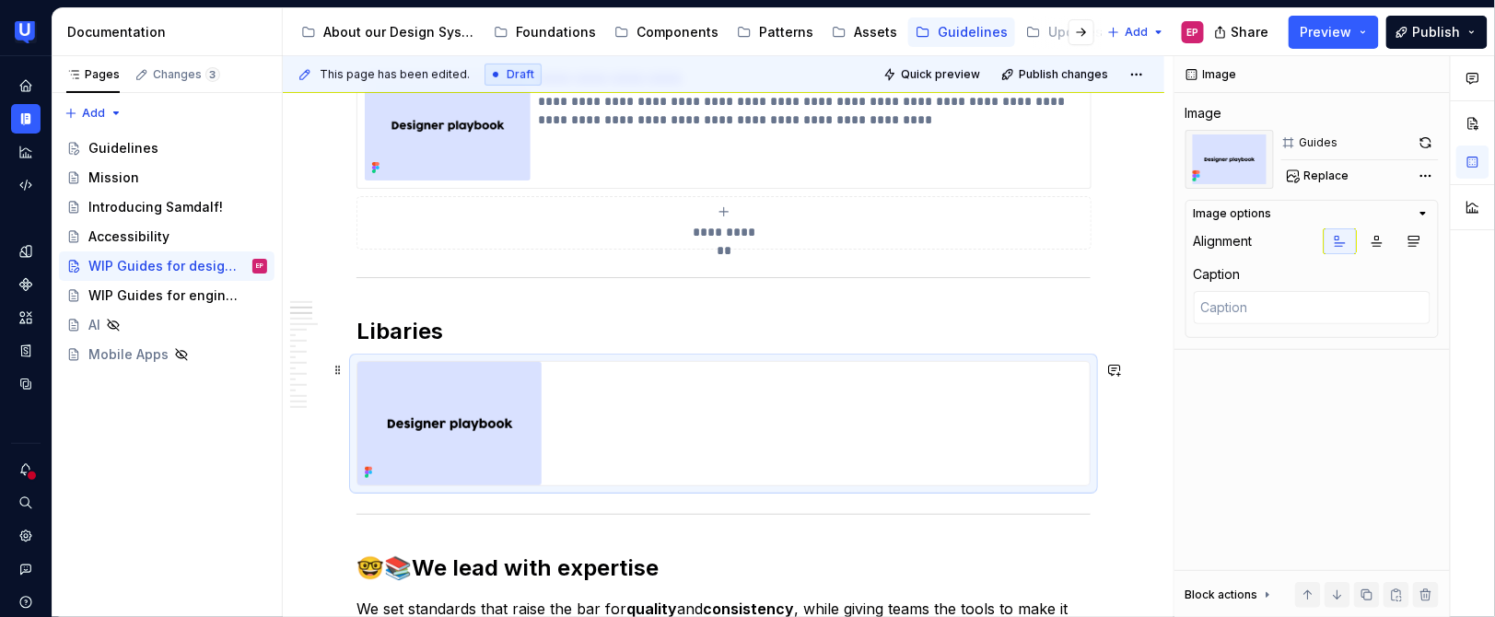
click at [585, 449] on div at bounding box center [723, 423] width 732 height 123
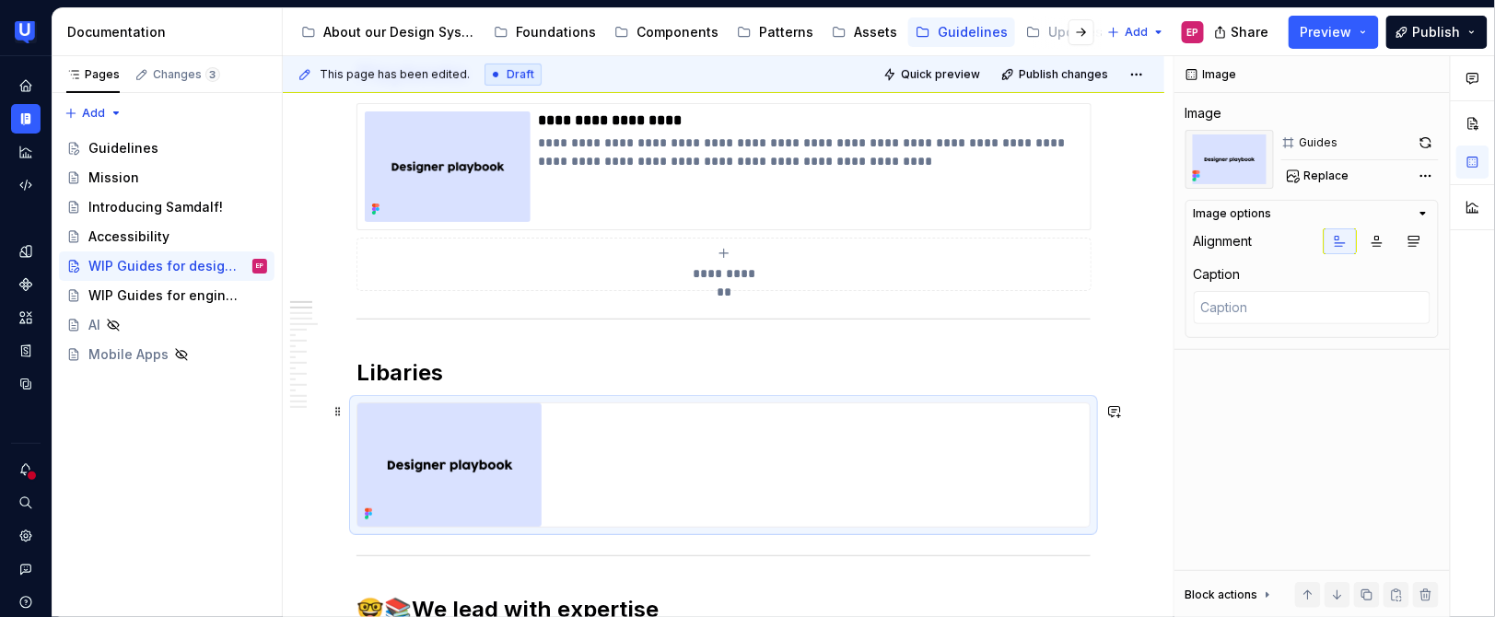
scroll to position [298, 0]
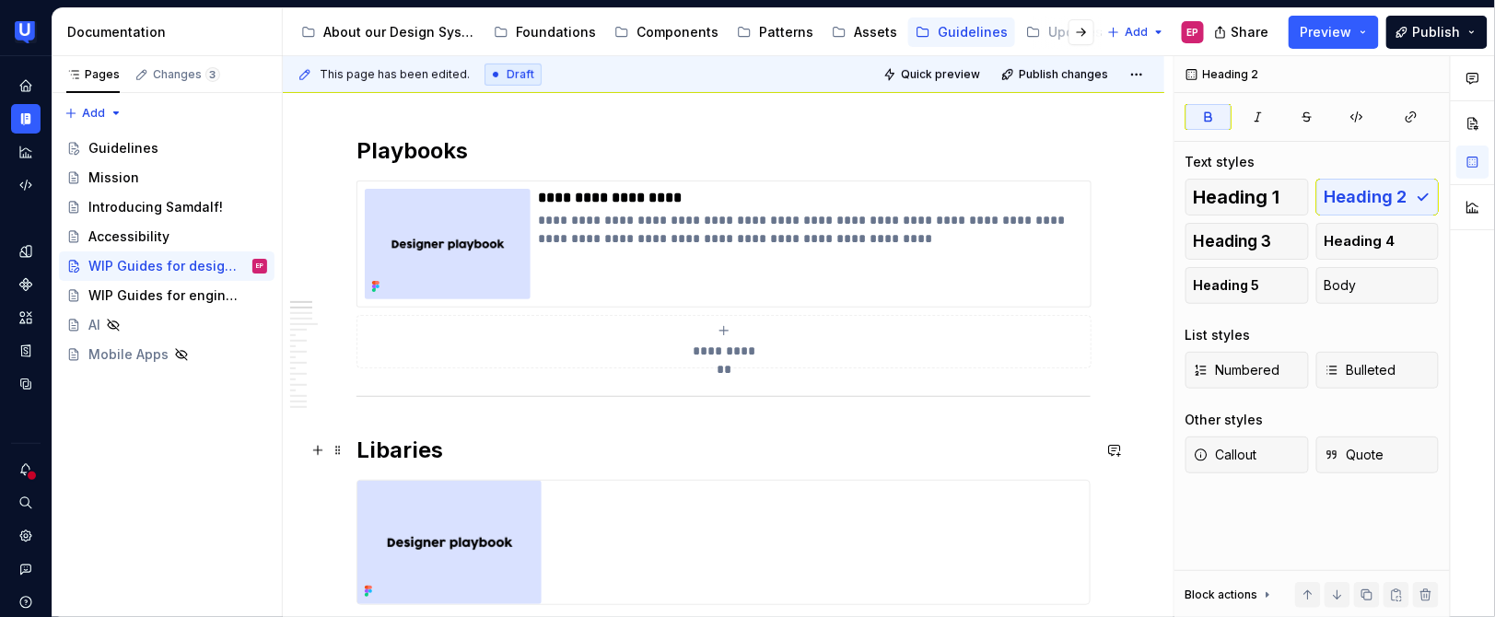
scroll to position [331, 0]
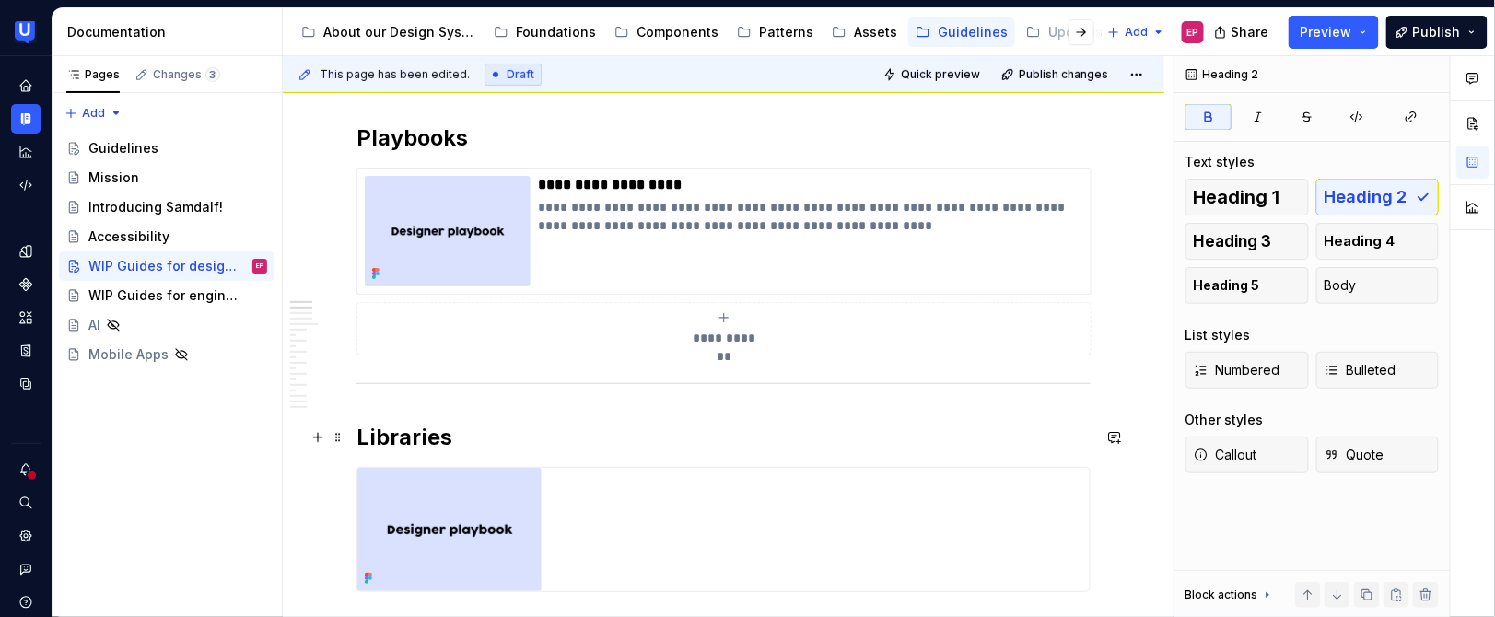
click at [558, 440] on h2 "Libraries" at bounding box center [723, 437] width 734 height 29
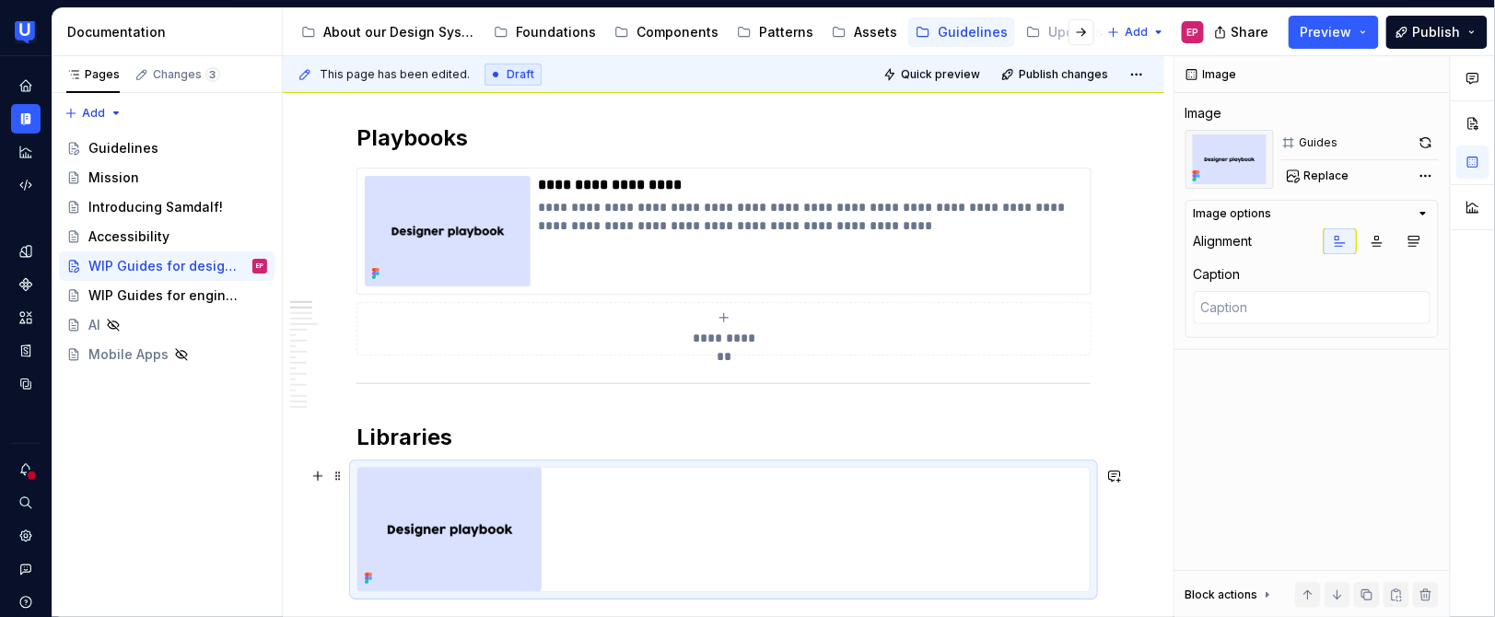
click at [491, 538] on img at bounding box center [449, 529] width 184 height 123
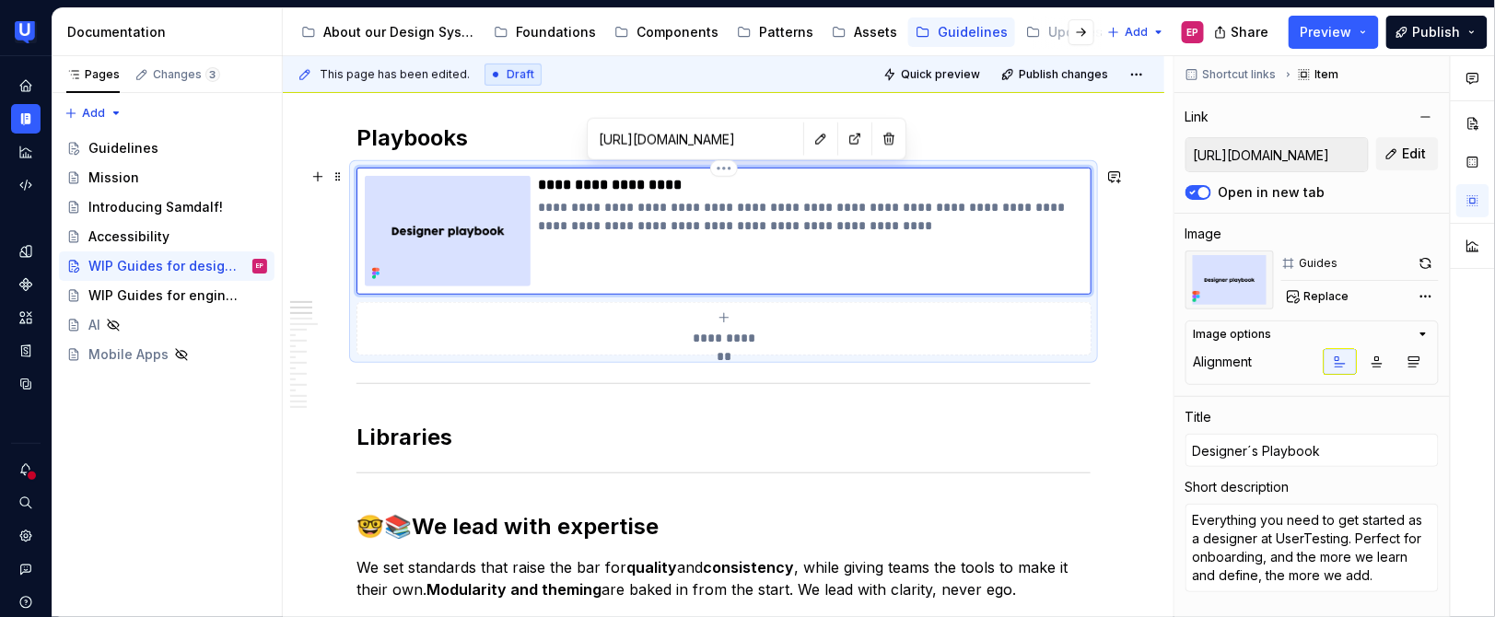
click at [618, 251] on div "**********" at bounding box center [810, 231] width 545 height 111
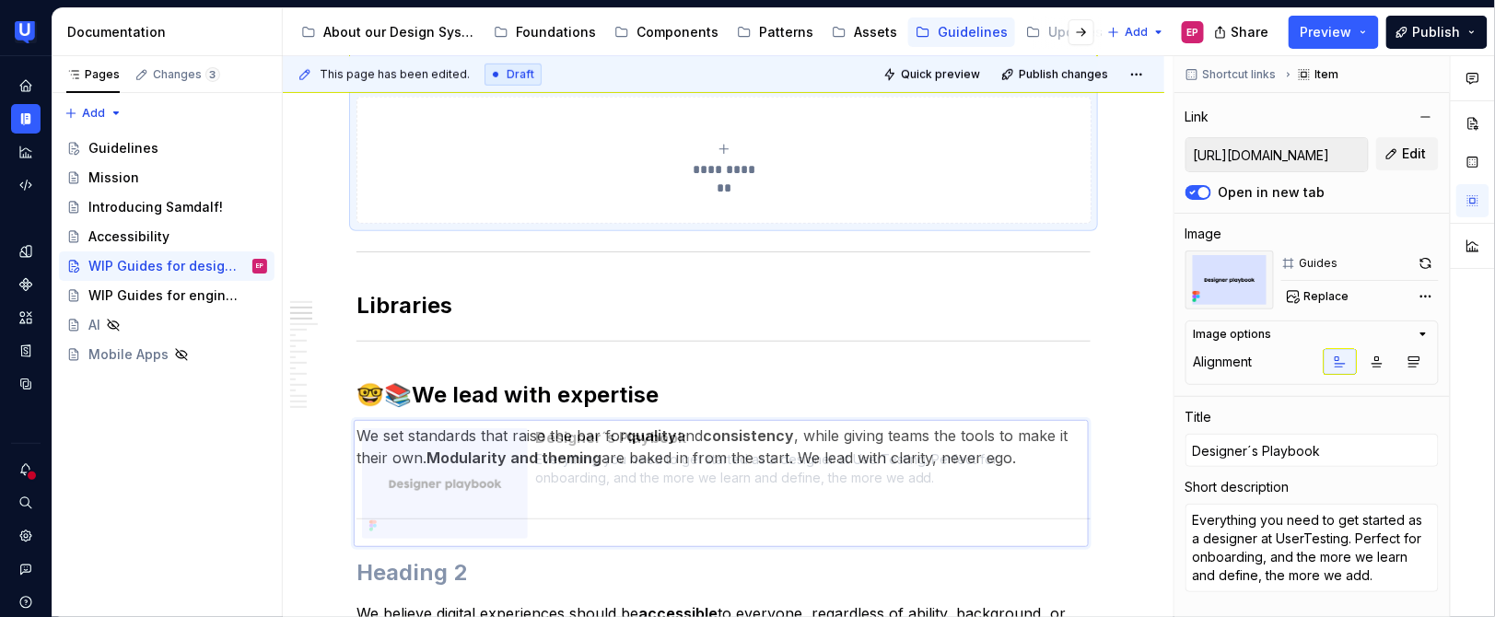
scroll to position [607, 0]
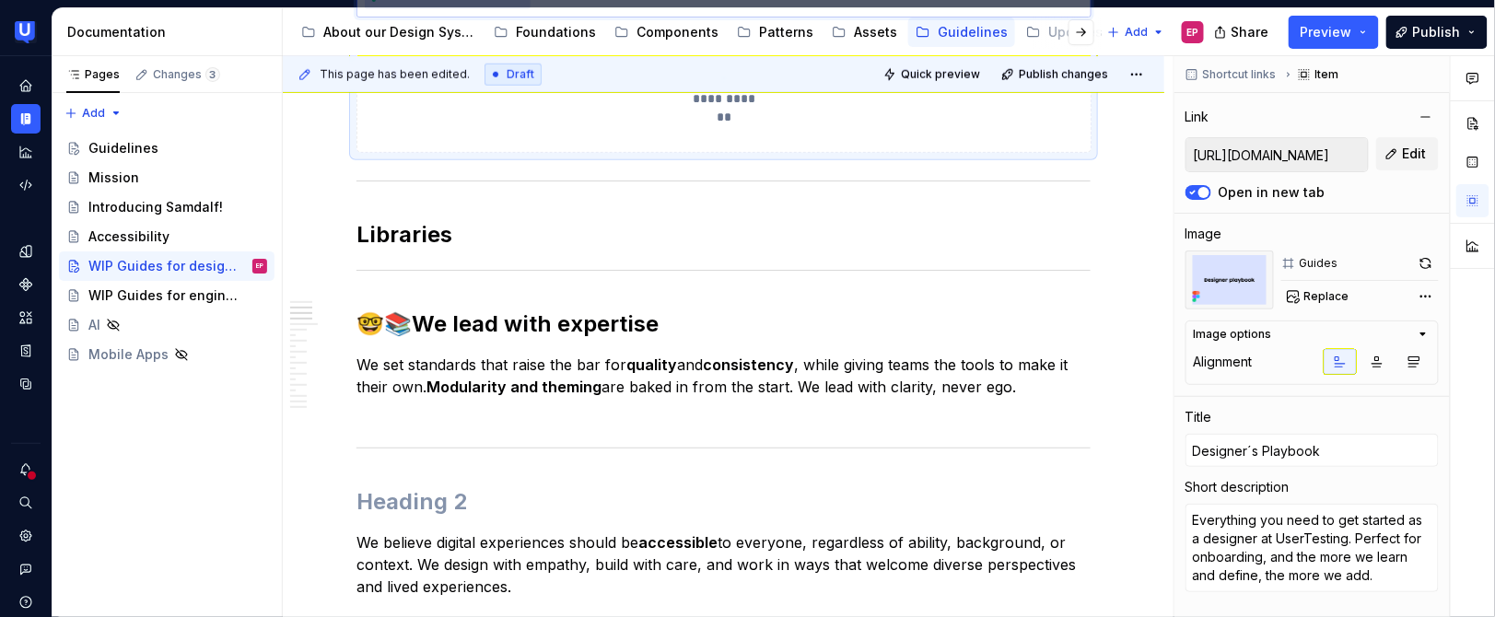
drag, startPoint x: 618, startPoint y: 251, endPoint x: 623, endPoint y: 286, distance: 34.4
click at [623, 286] on body "UserTesting Design System EP Design system data Documentation Accessibility gui…" at bounding box center [747, 308] width 1495 height 617
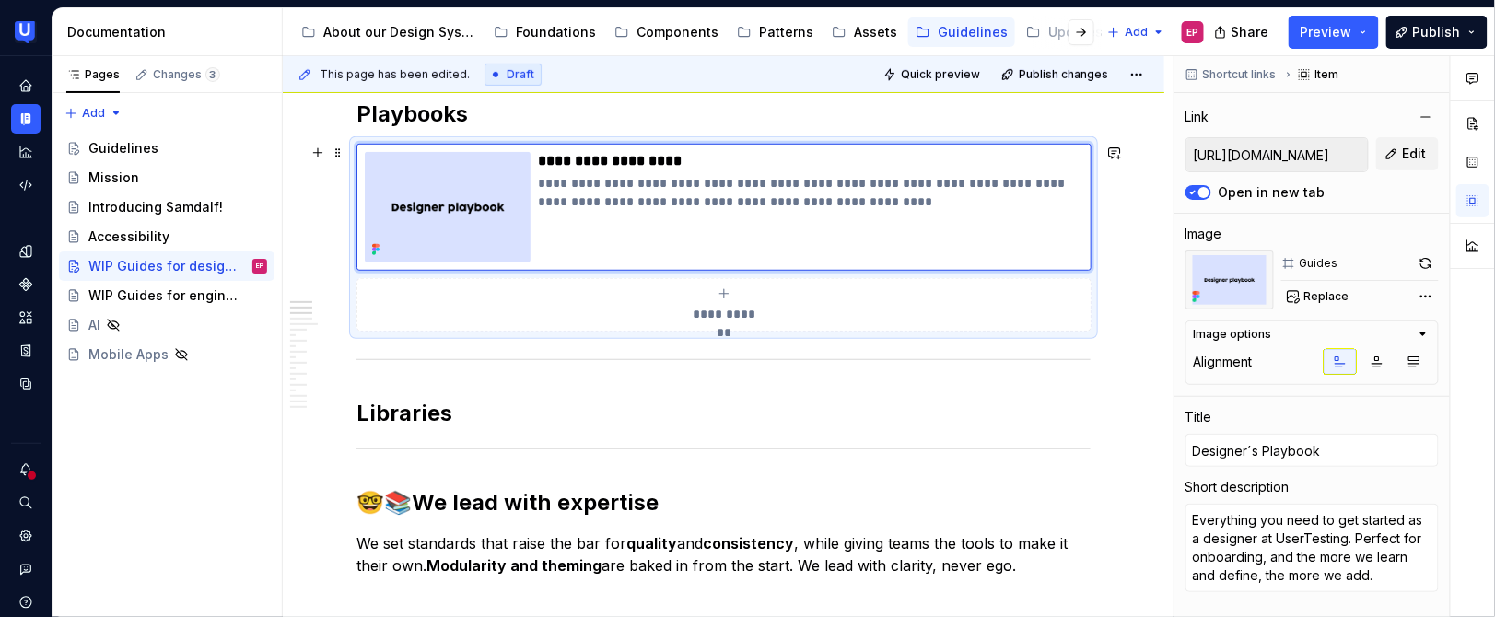
scroll to position [271, 0]
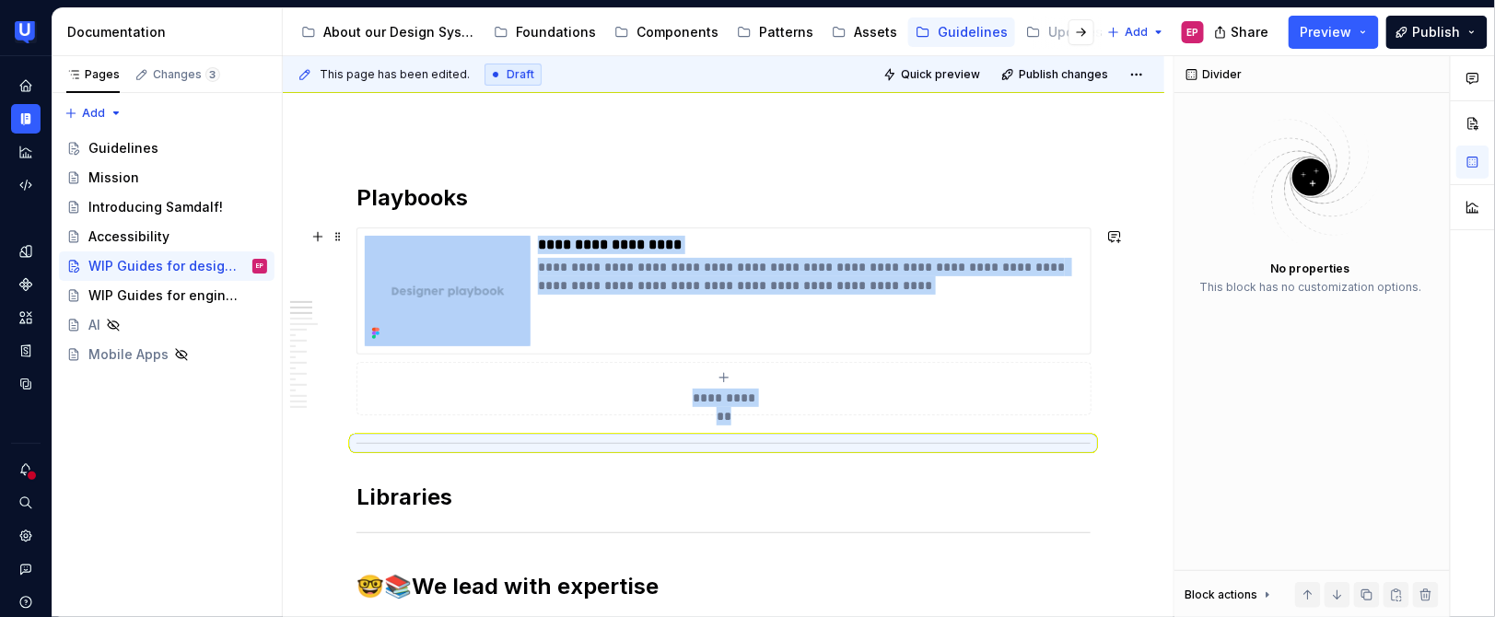
click at [356, 404] on button "**********" at bounding box center [723, 388] width 735 height 53
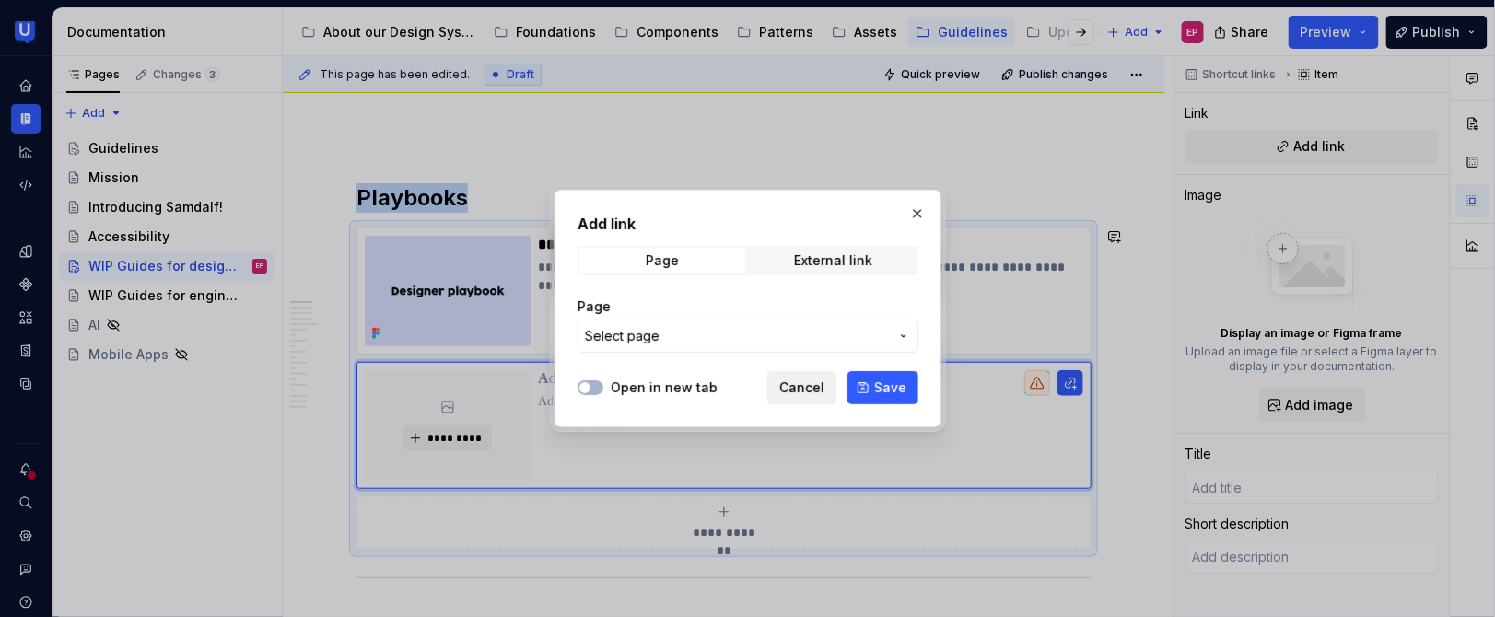
click at [796, 384] on span "Cancel" at bounding box center [801, 388] width 45 height 18
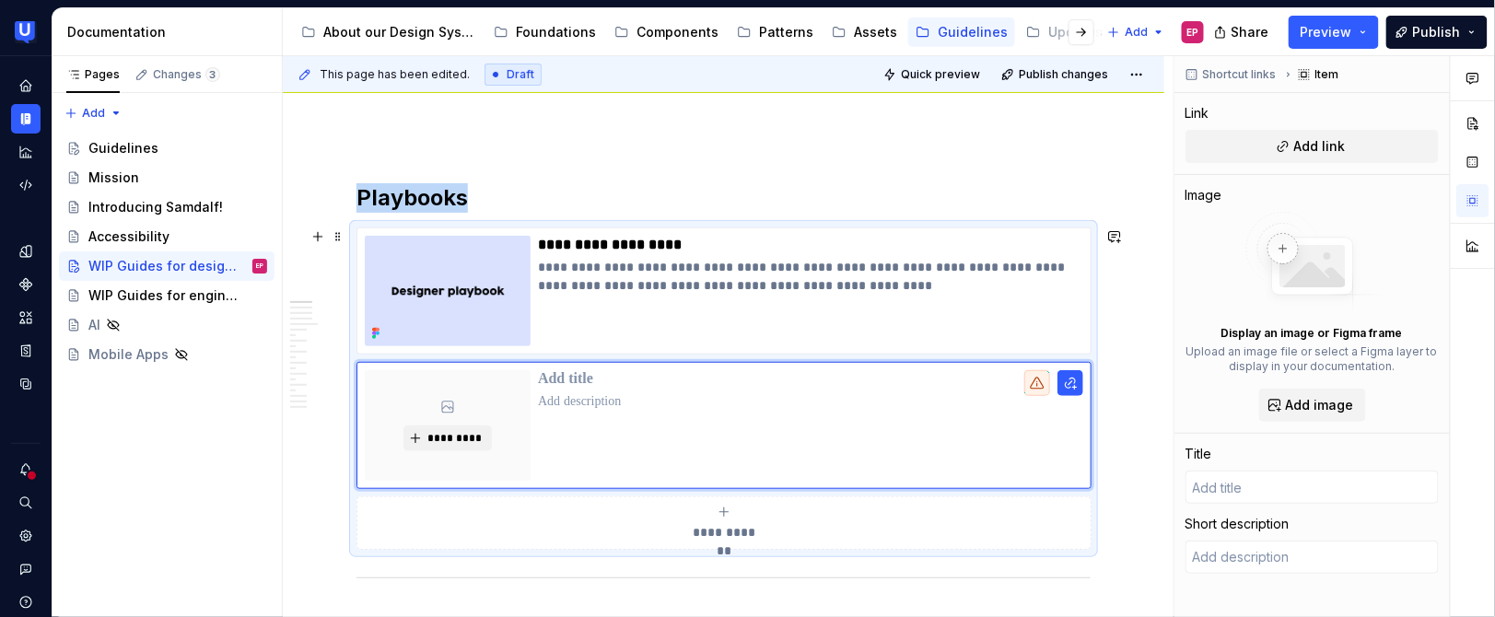
click at [495, 506] on div "**********" at bounding box center [724, 523] width 719 height 37
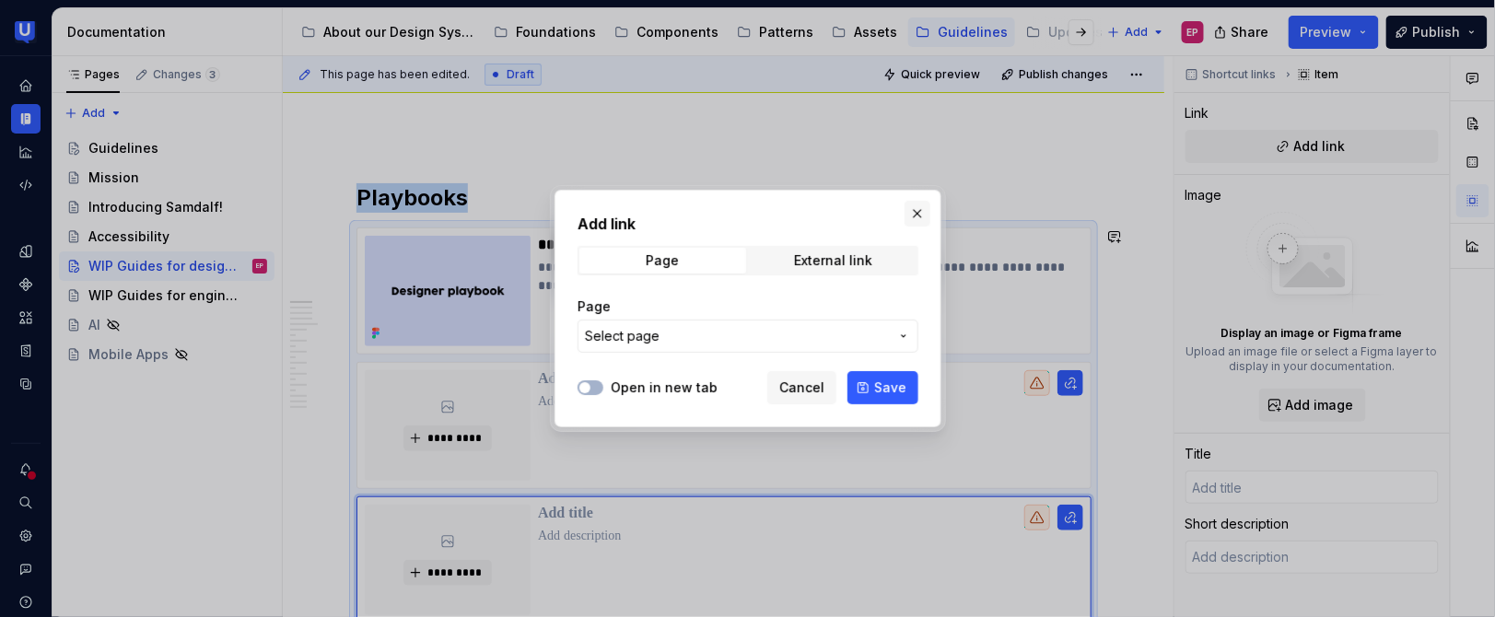
click at [911, 216] on button "button" at bounding box center [918, 214] width 26 height 26
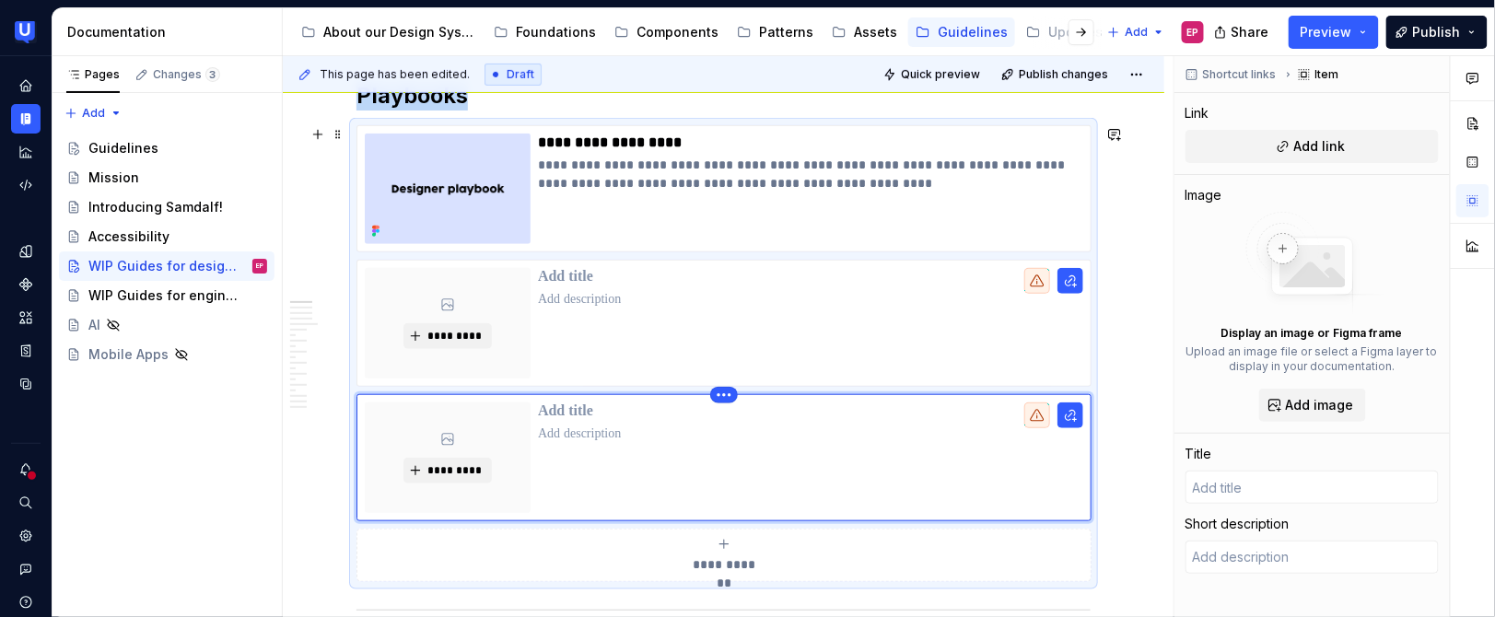
scroll to position [375, 0]
click at [722, 390] on html "UserTesting Design System EP Design system data Documentation Accessibility gui…" at bounding box center [747, 308] width 1495 height 617
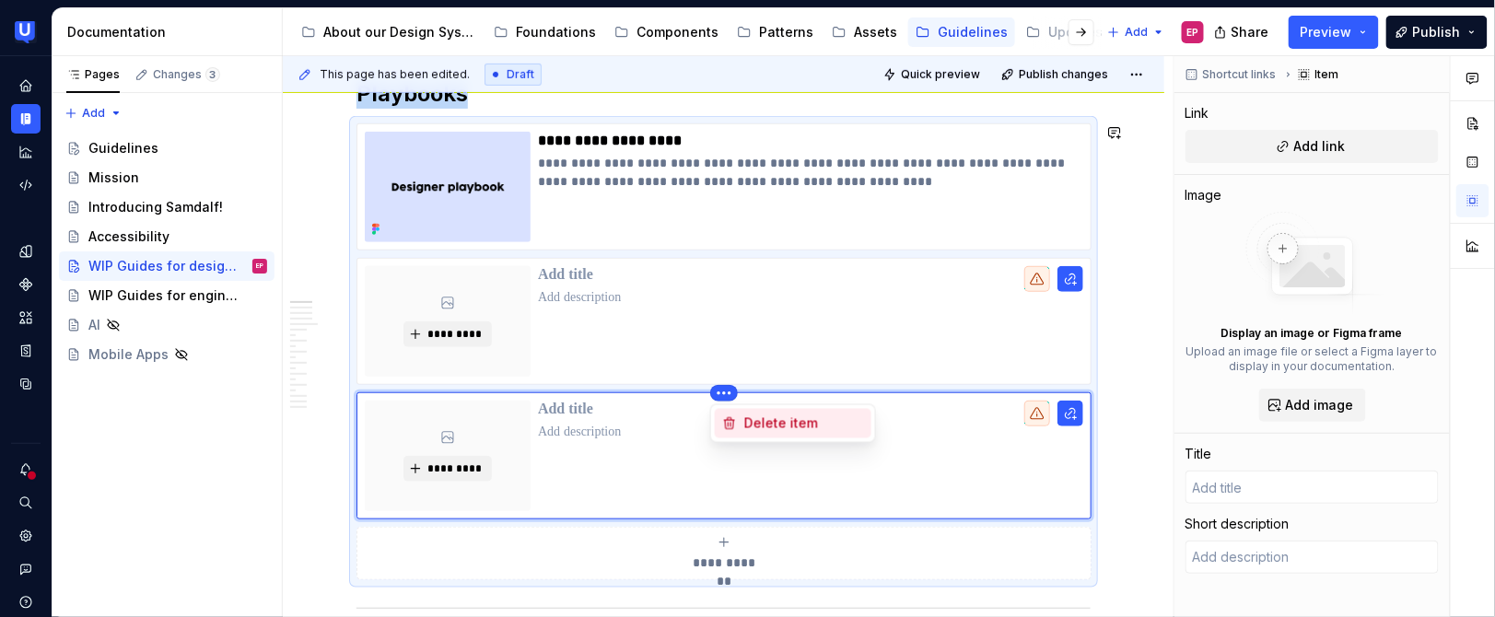
click at [748, 424] on div "Delete item" at bounding box center [804, 424] width 120 height 18
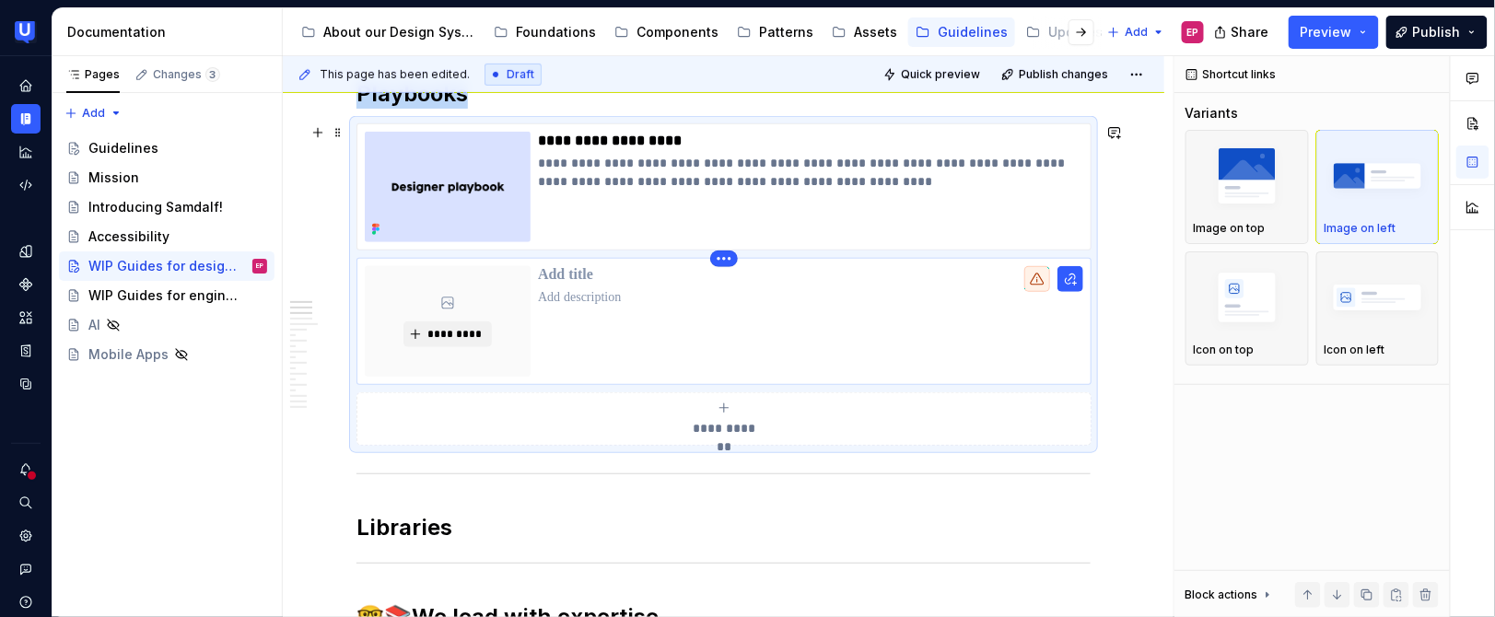
click at [727, 262] on html "UserTesting Design System EP Design system data Documentation Accessibility gui…" at bounding box center [747, 308] width 1495 height 617
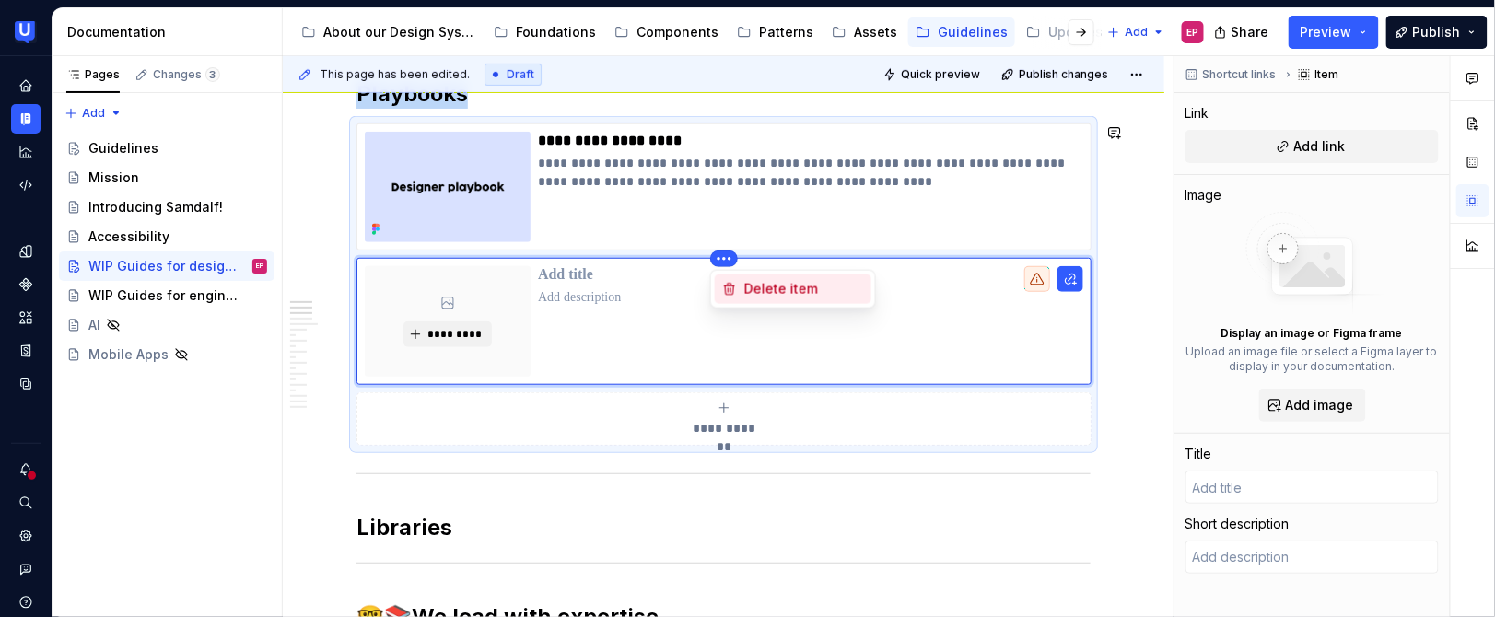
click at [737, 285] on div "Delete item" at bounding box center [793, 289] width 157 height 29
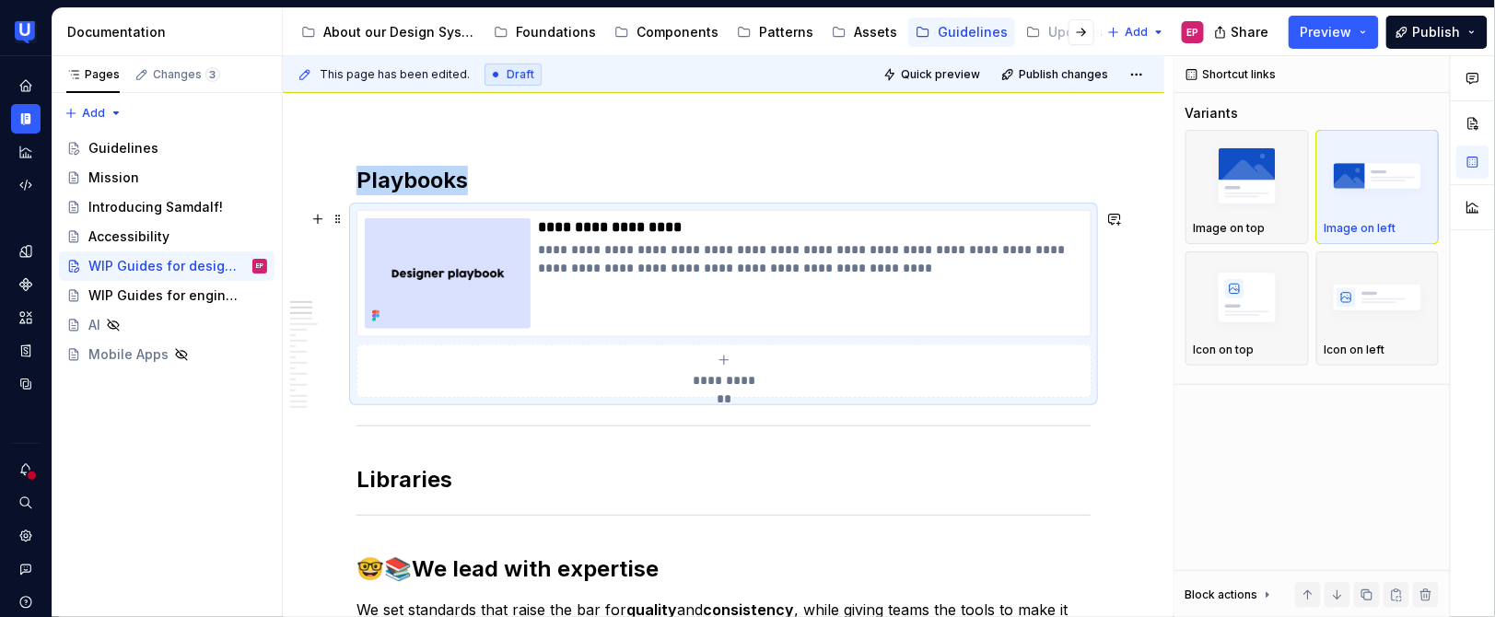
scroll to position [287, 0]
click at [695, 321] on div "**********" at bounding box center [810, 274] width 545 height 111
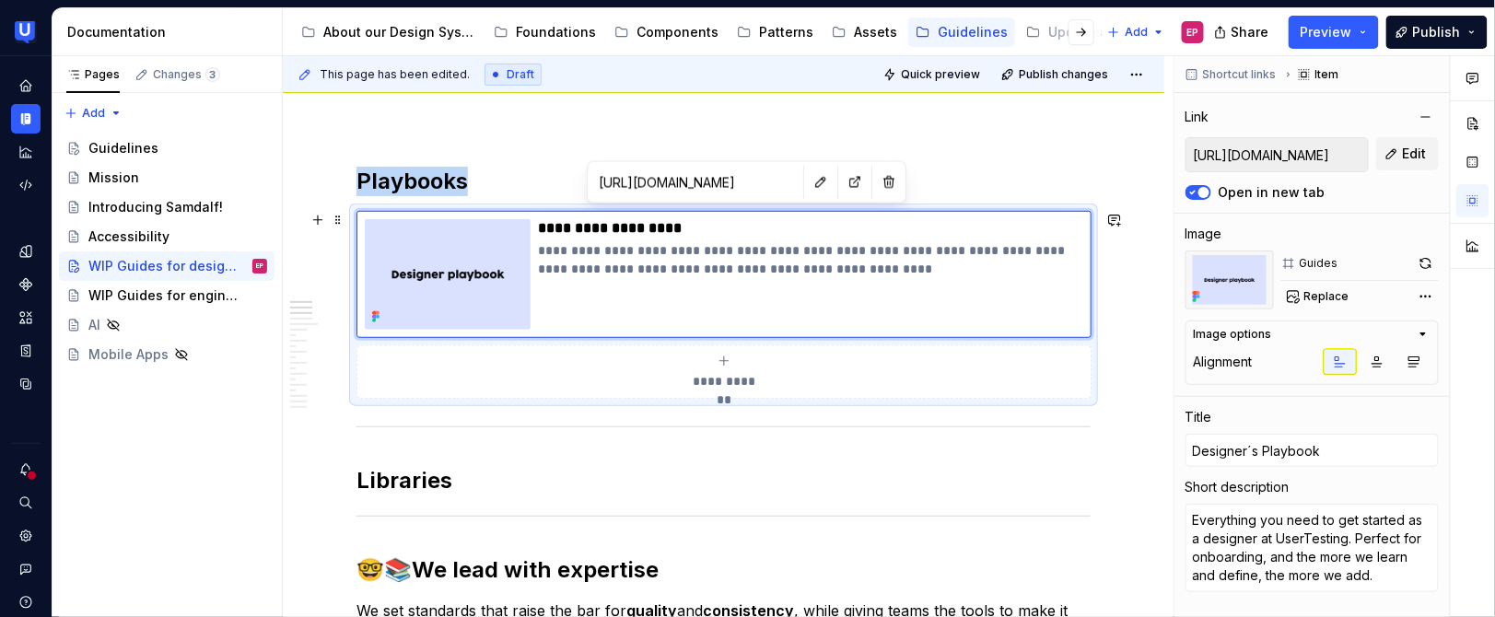
click at [356, 397] on div "**********" at bounding box center [723, 305] width 734 height 188
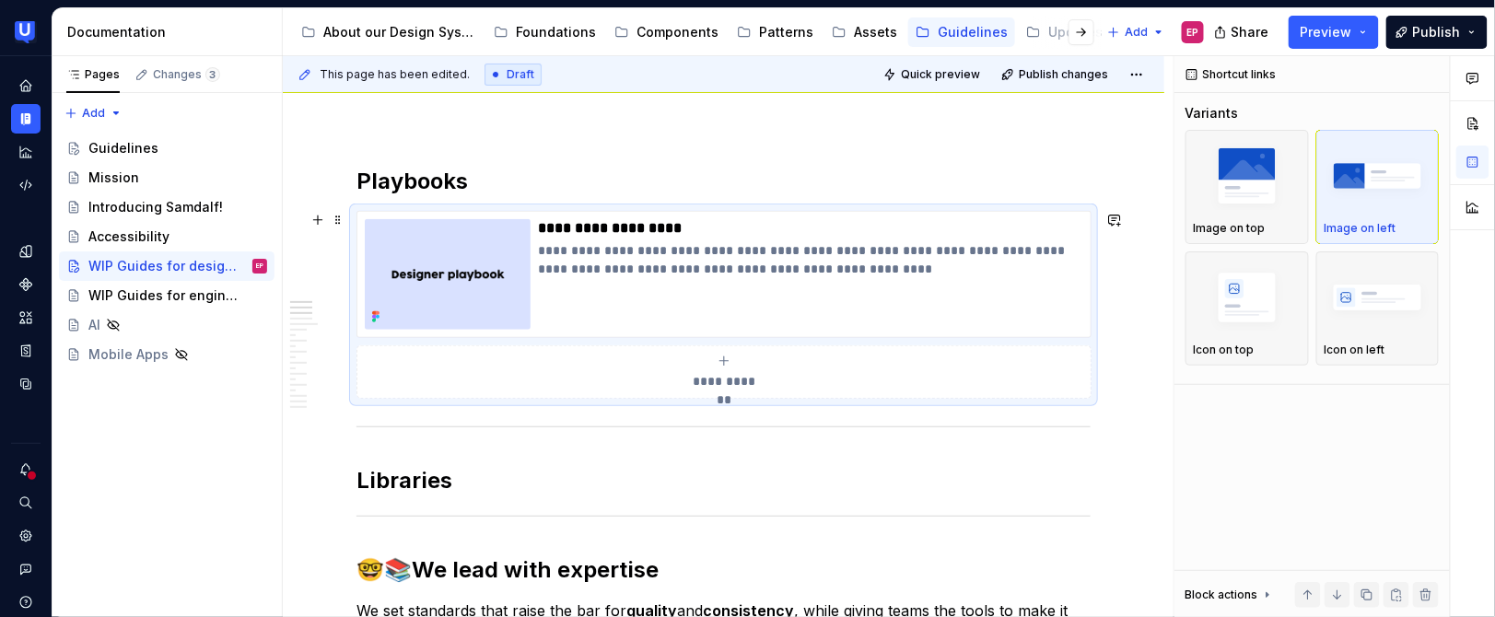
click at [357, 398] on div "**********" at bounding box center [723, 305] width 734 height 188
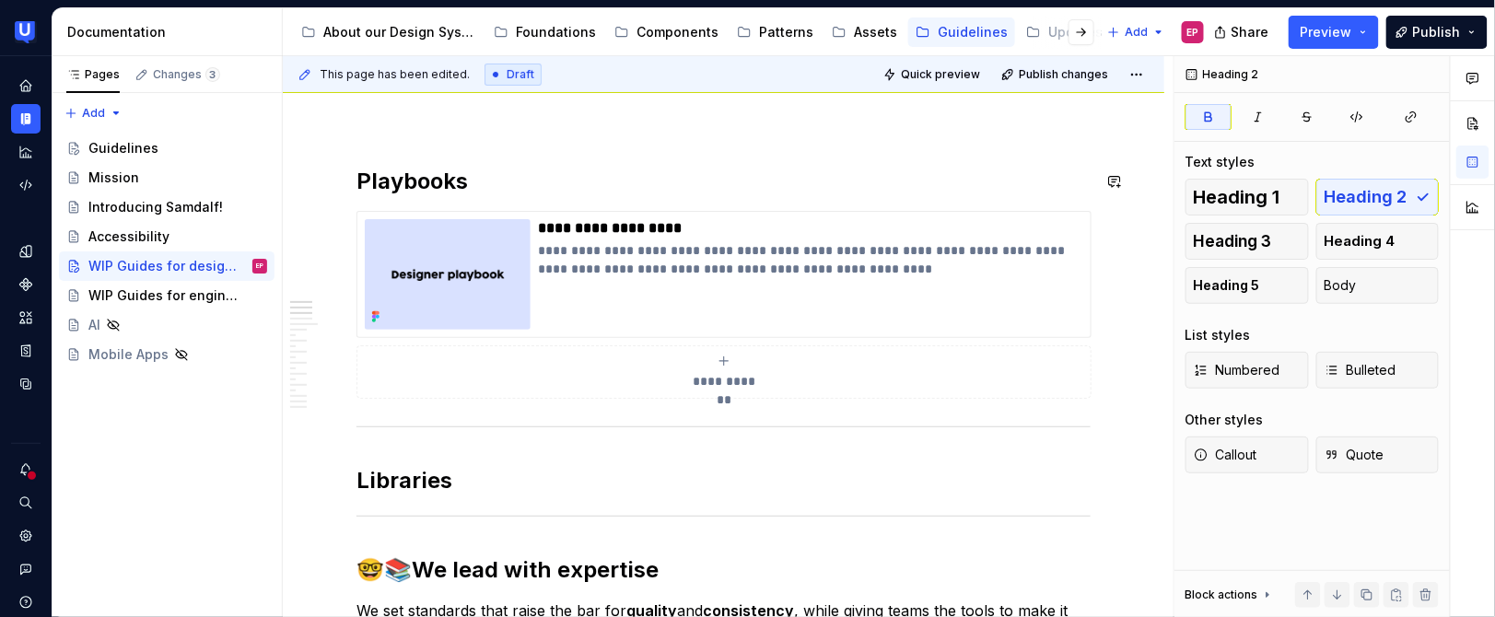
click at [788, 211] on div "**********" at bounding box center [723, 305] width 734 height 188
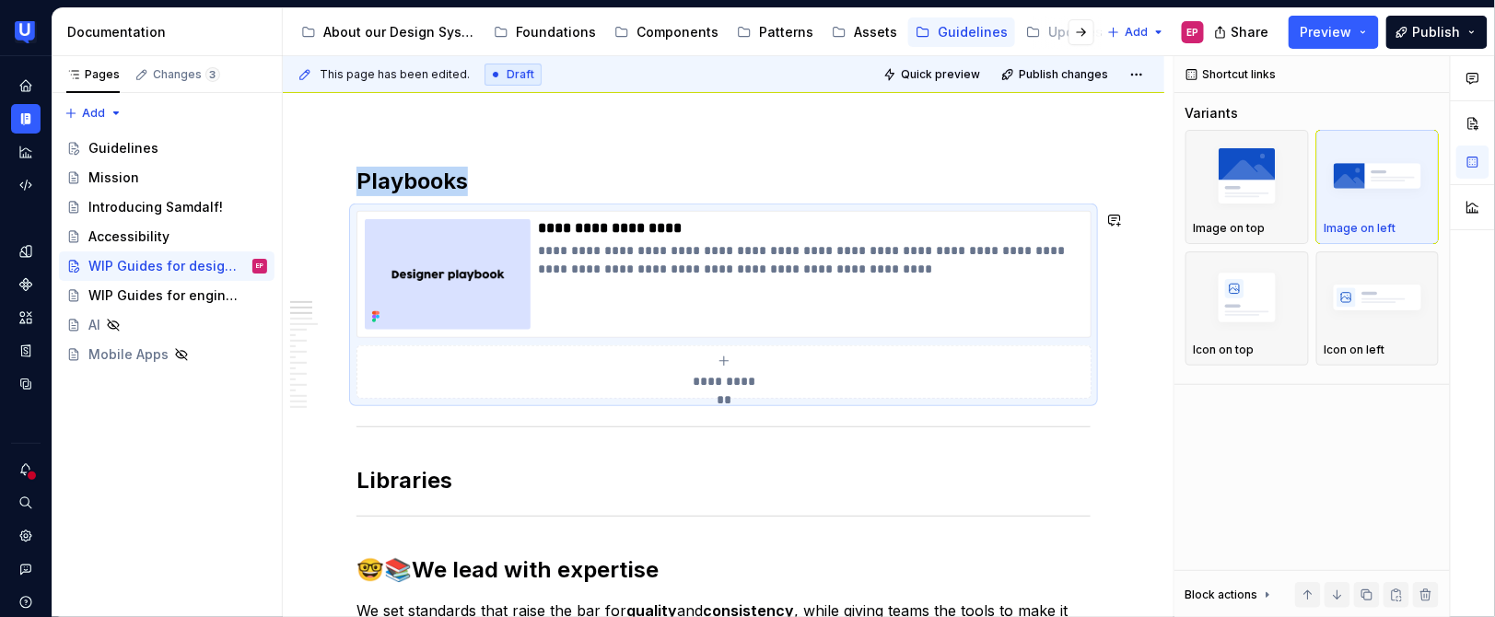
copy strong "Playbooks"
click at [468, 471] on h2 "Libraries" at bounding box center [723, 480] width 734 height 29
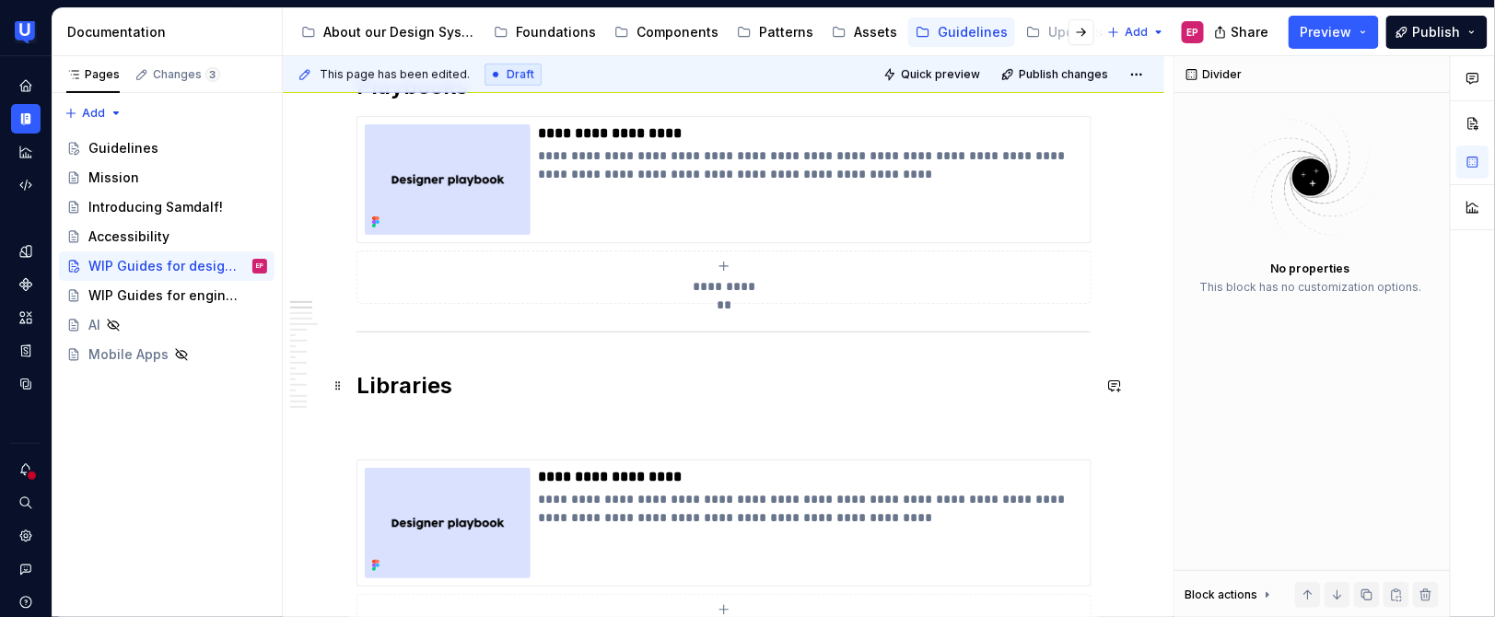
scroll to position [410, 0]
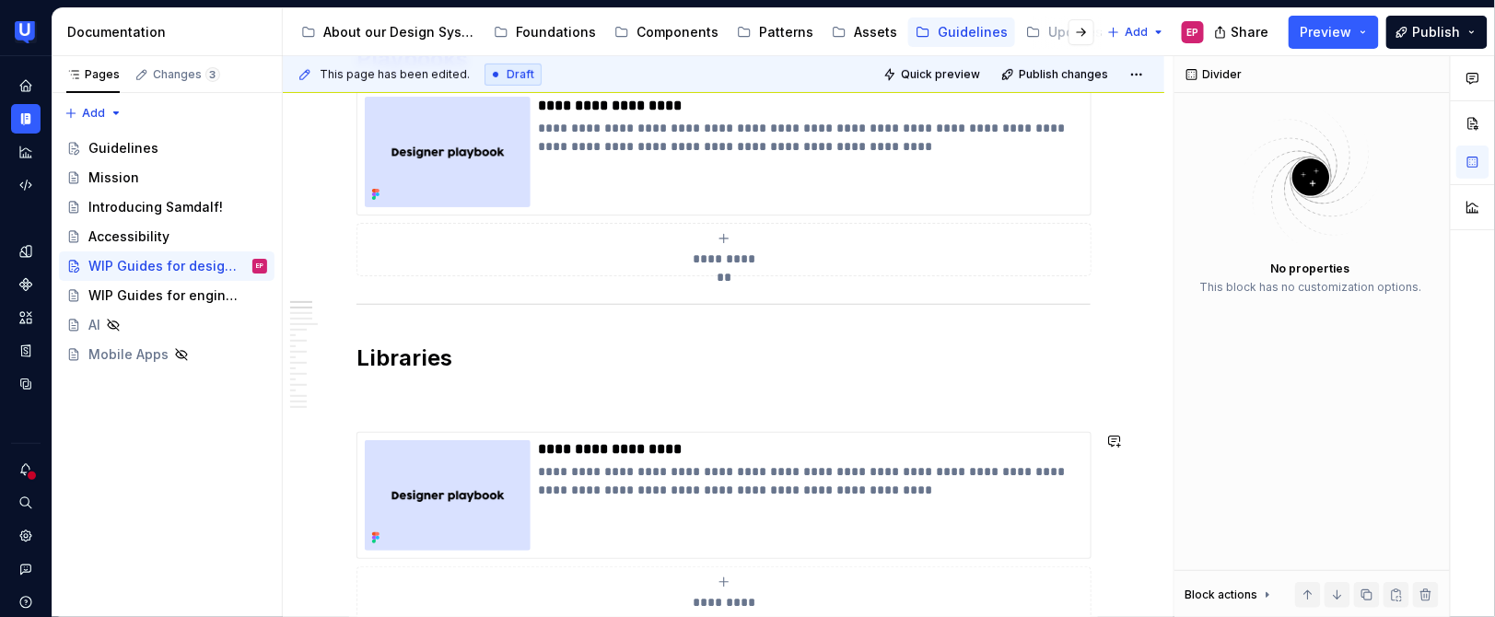
click at [399, 401] on p at bounding box center [723, 399] width 734 height 22
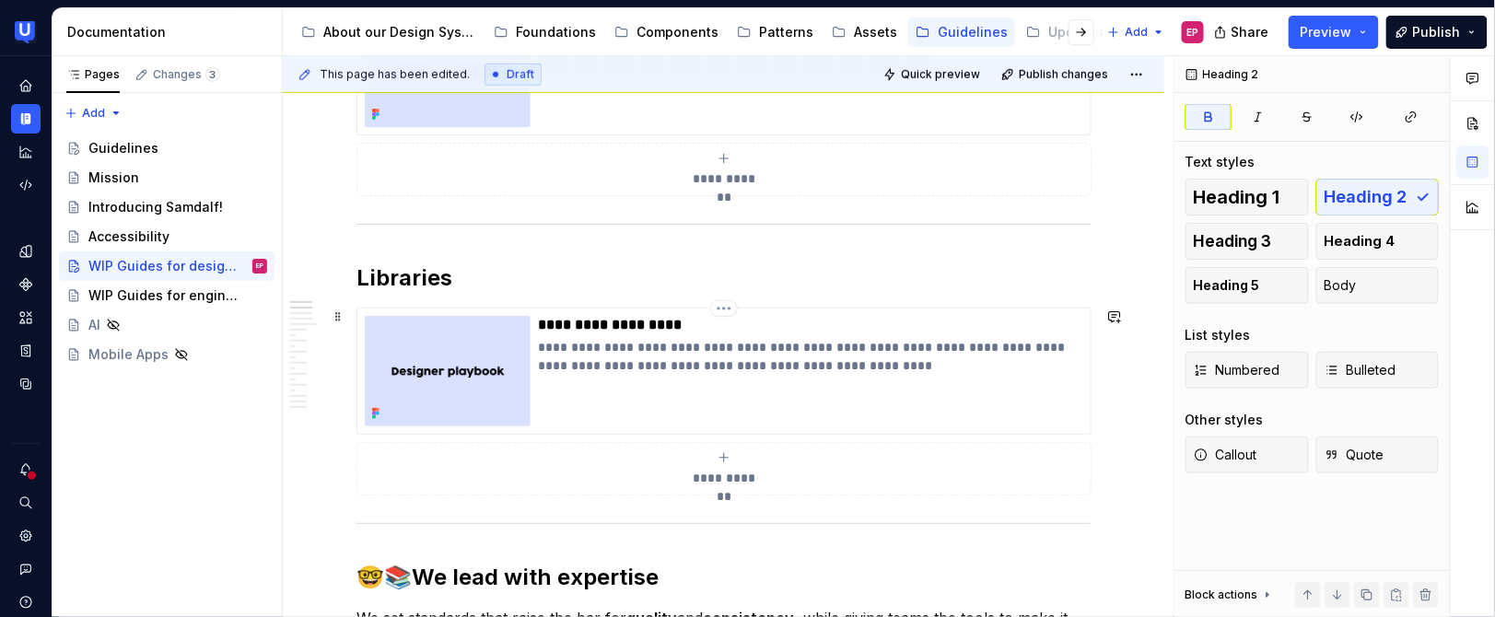
scroll to position [530, 0]
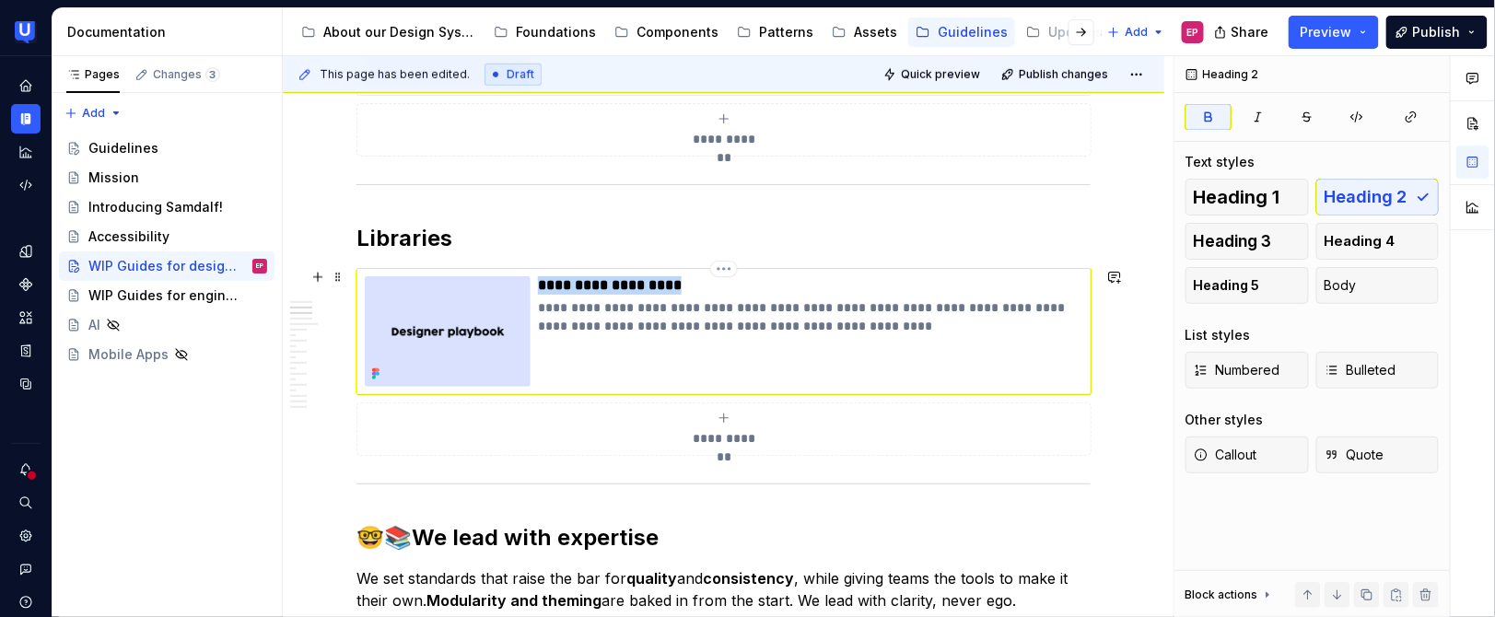
drag, startPoint x: 540, startPoint y: 289, endPoint x: 687, endPoint y: 287, distance: 147.4
click at [687, 287] on p "**********" at bounding box center [810, 285] width 545 height 18
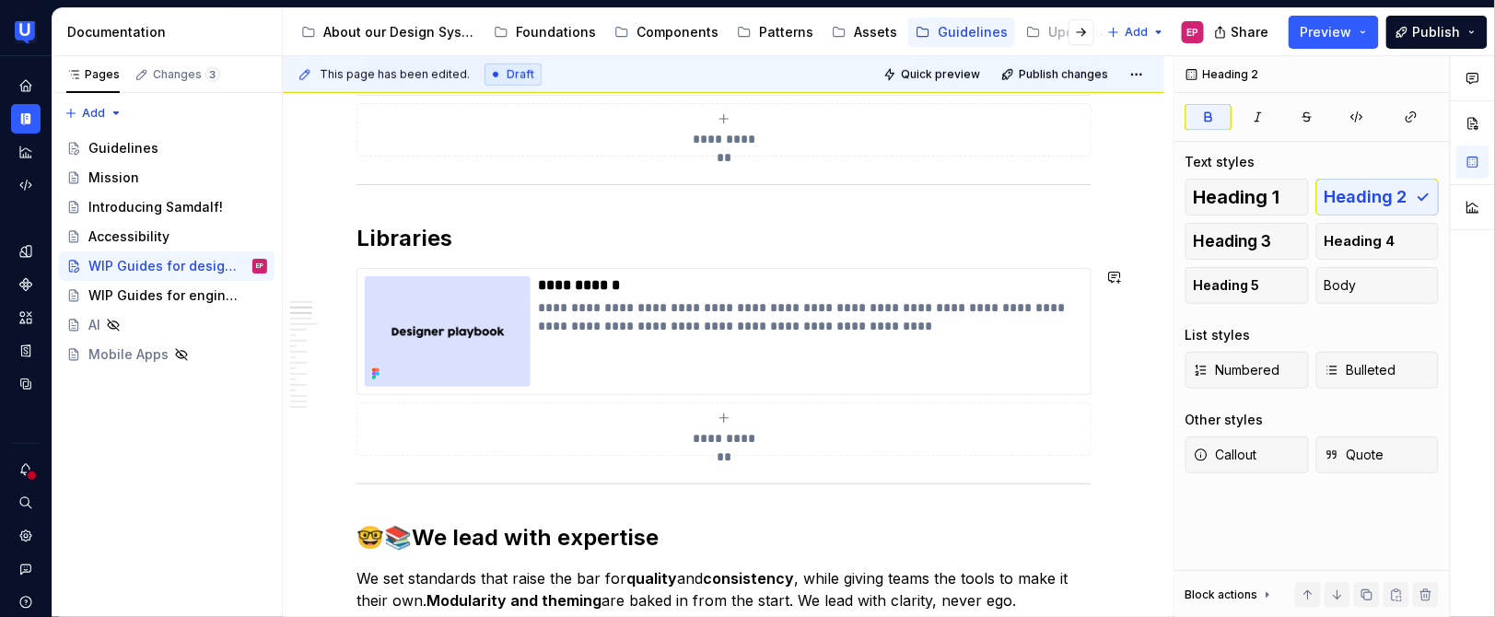
click at [710, 424] on div "**********" at bounding box center [724, 429] width 719 height 37
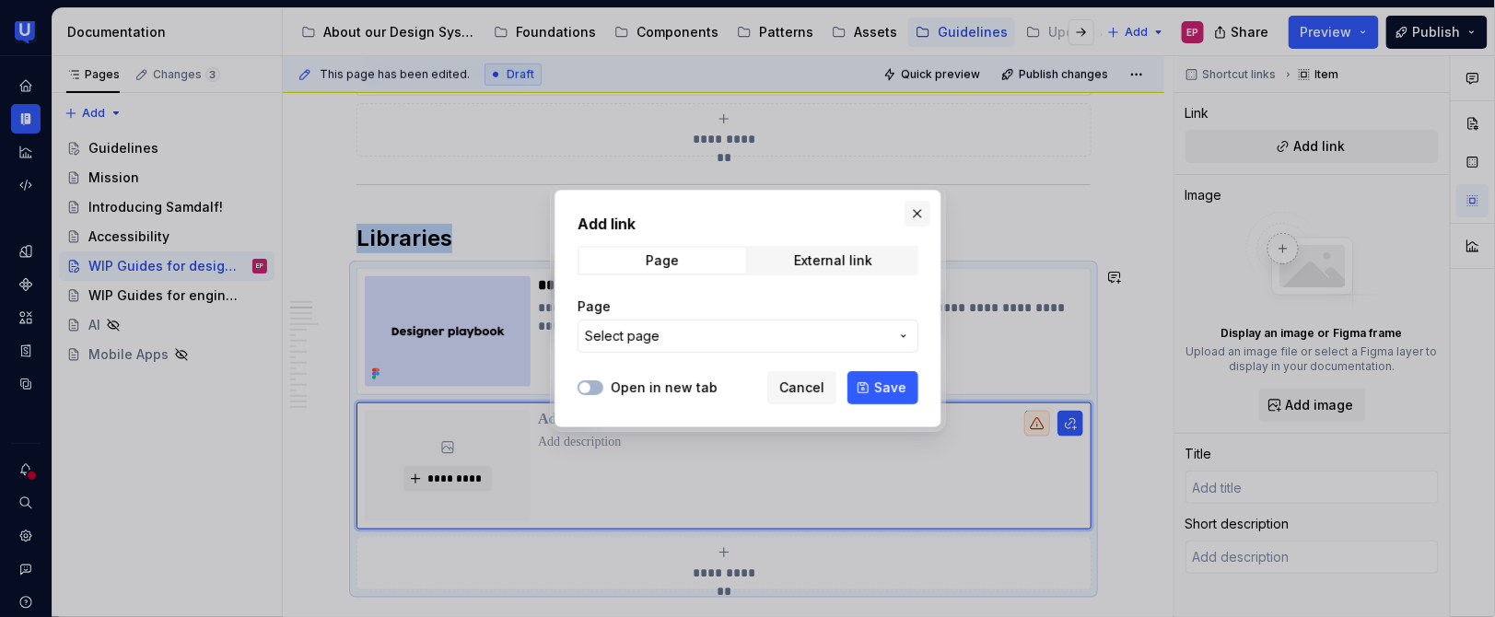
click at [913, 205] on button "button" at bounding box center [918, 214] width 26 height 26
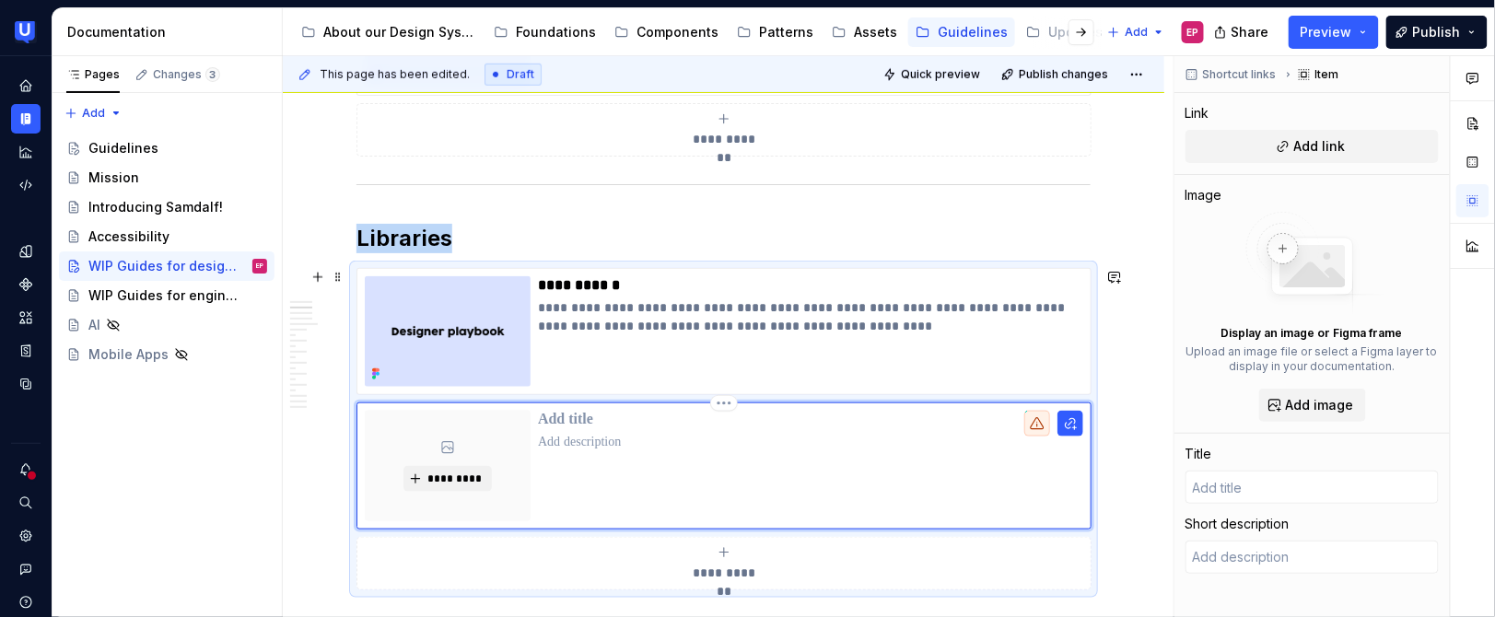
click at [584, 419] on p at bounding box center [810, 420] width 545 height 18
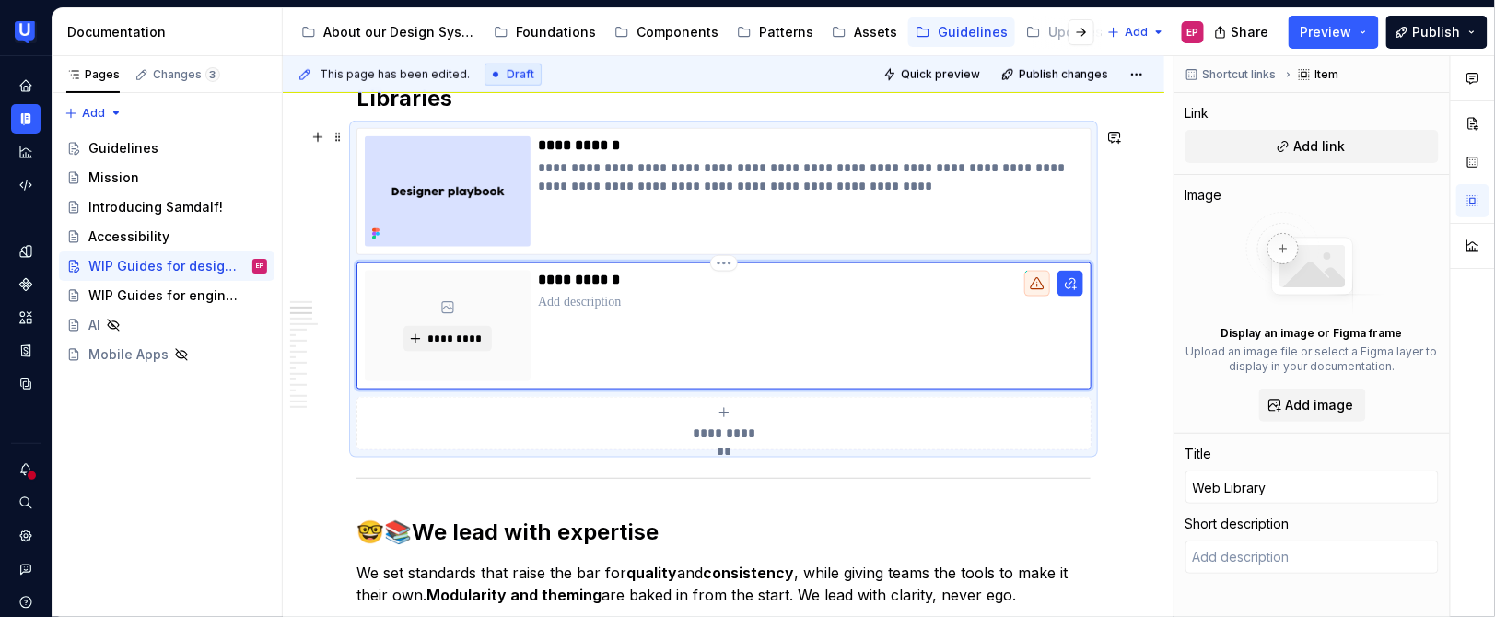
scroll to position [675, 0]
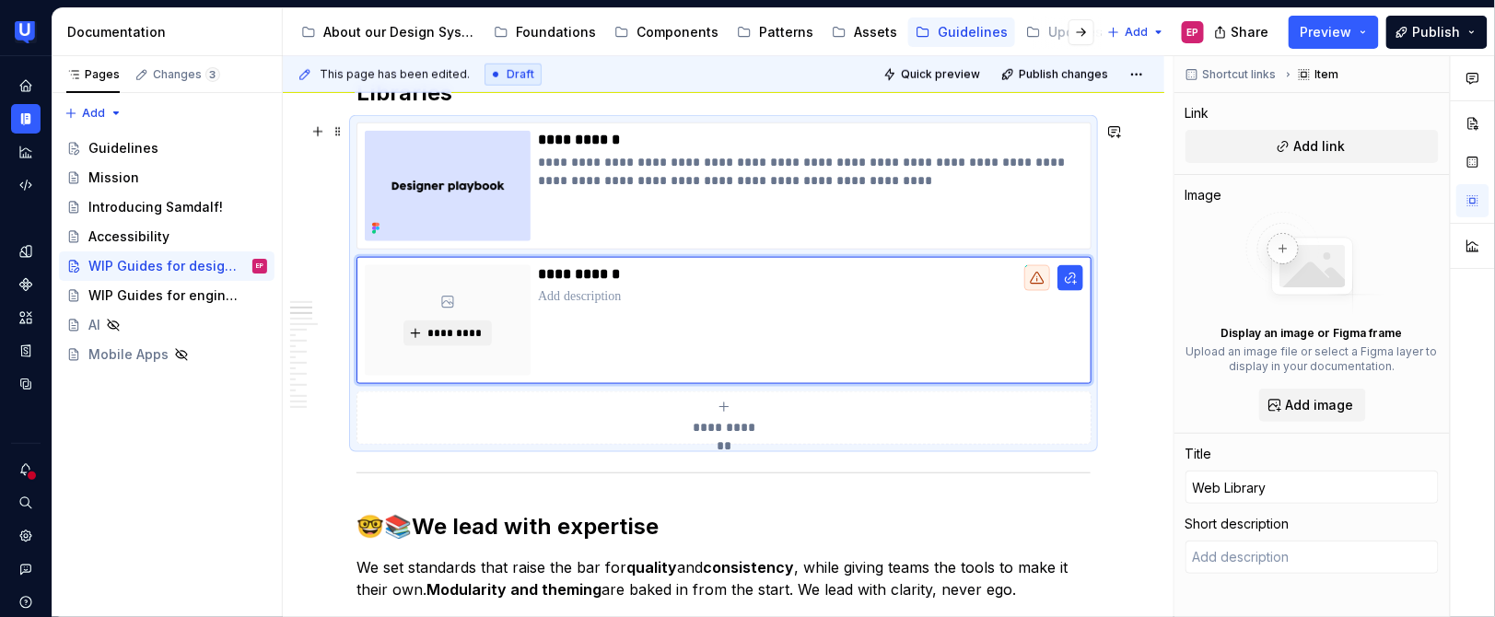
click at [748, 410] on div "**********" at bounding box center [724, 418] width 719 height 37
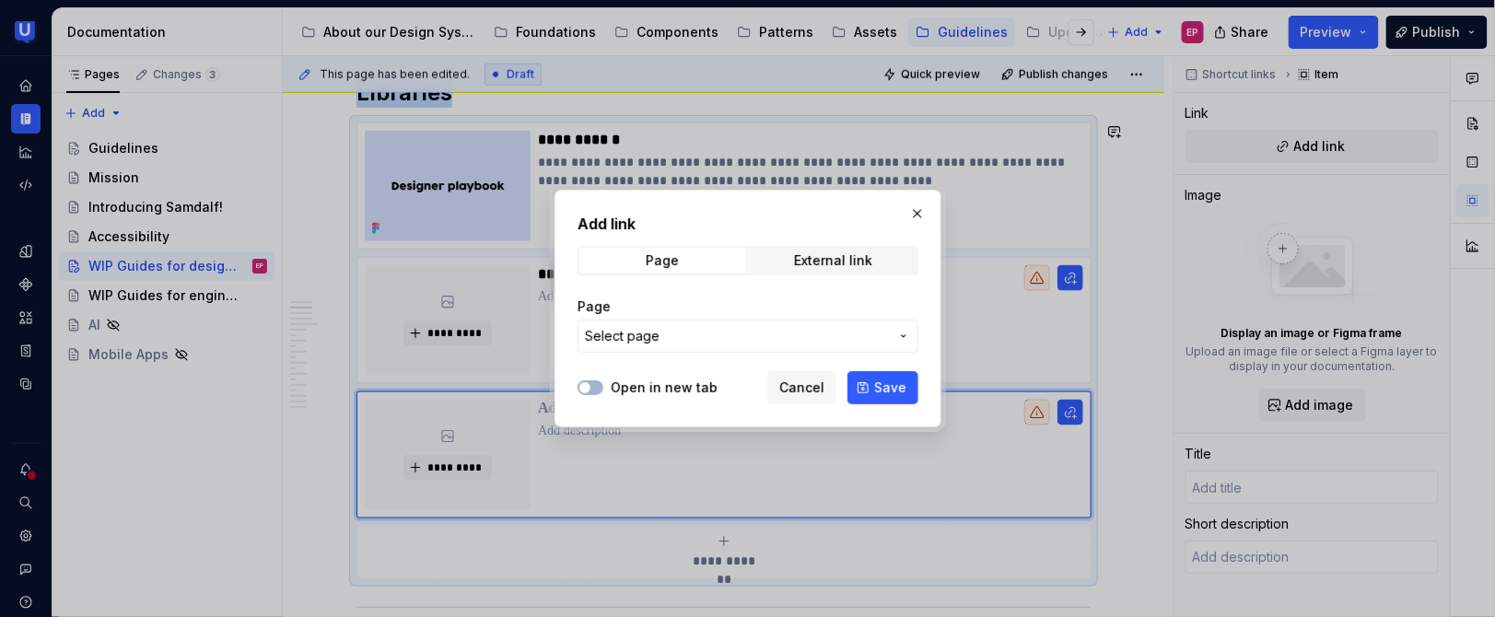
click at [824, 393] on span "Cancel" at bounding box center [801, 388] width 45 height 18
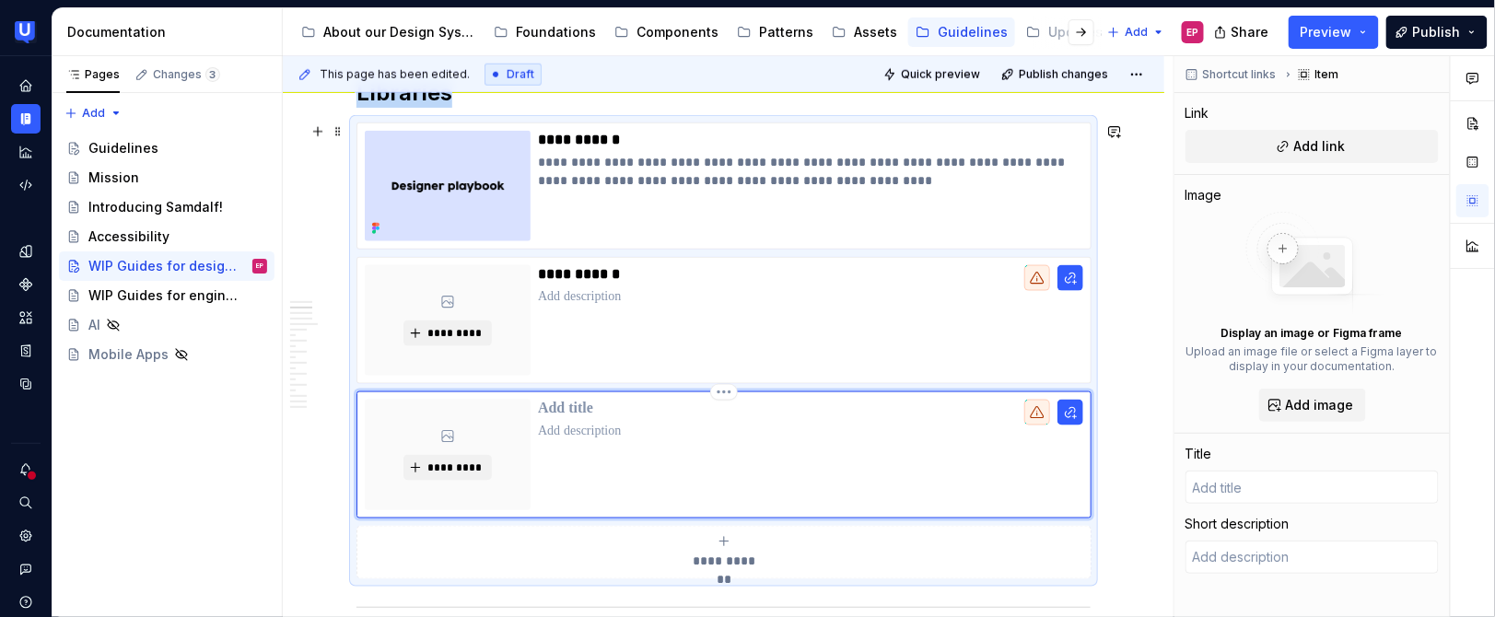
click at [603, 409] on p at bounding box center [810, 409] width 545 height 18
click at [588, 408] on p "**********" at bounding box center [810, 409] width 545 height 18
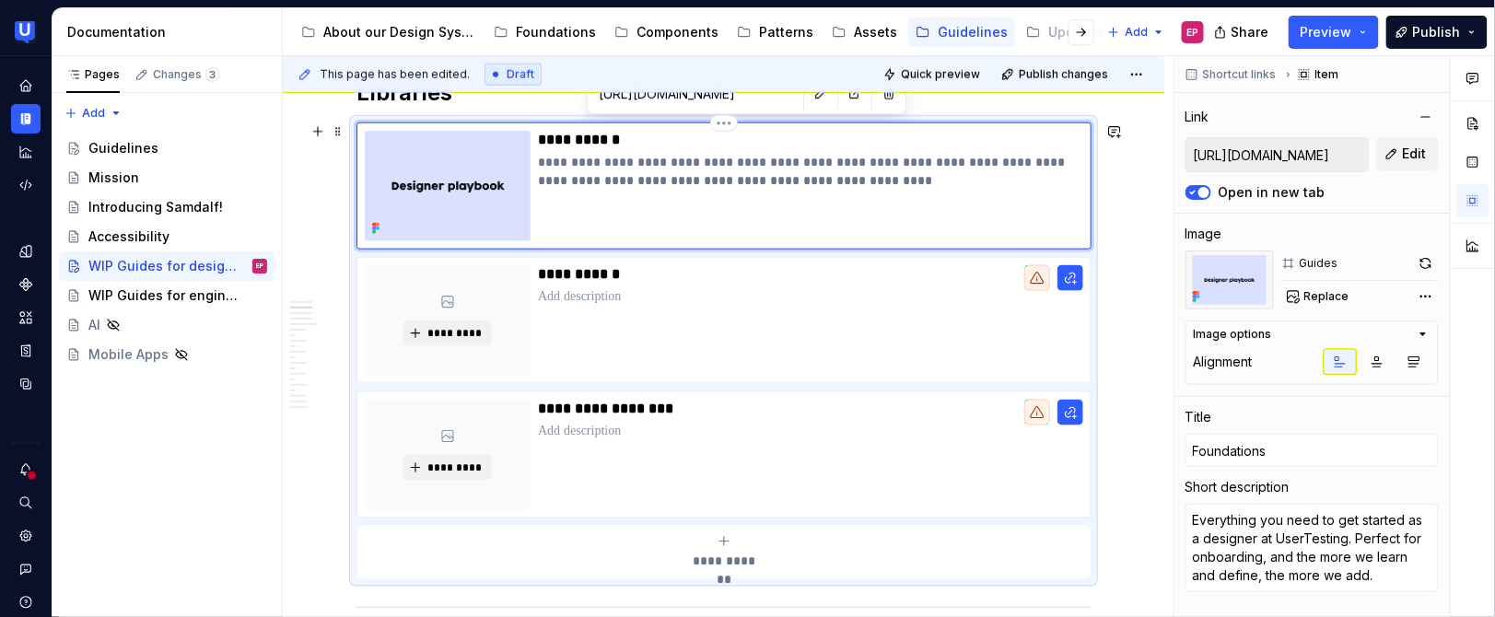
click at [725, 194] on div "**********" at bounding box center [810, 186] width 545 height 111
click at [1317, 161] on input "[URL][DOMAIN_NAME]" at bounding box center [1276, 154] width 181 height 33
click at [1407, 158] on span "Edit" at bounding box center [1415, 154] width 24 height 18
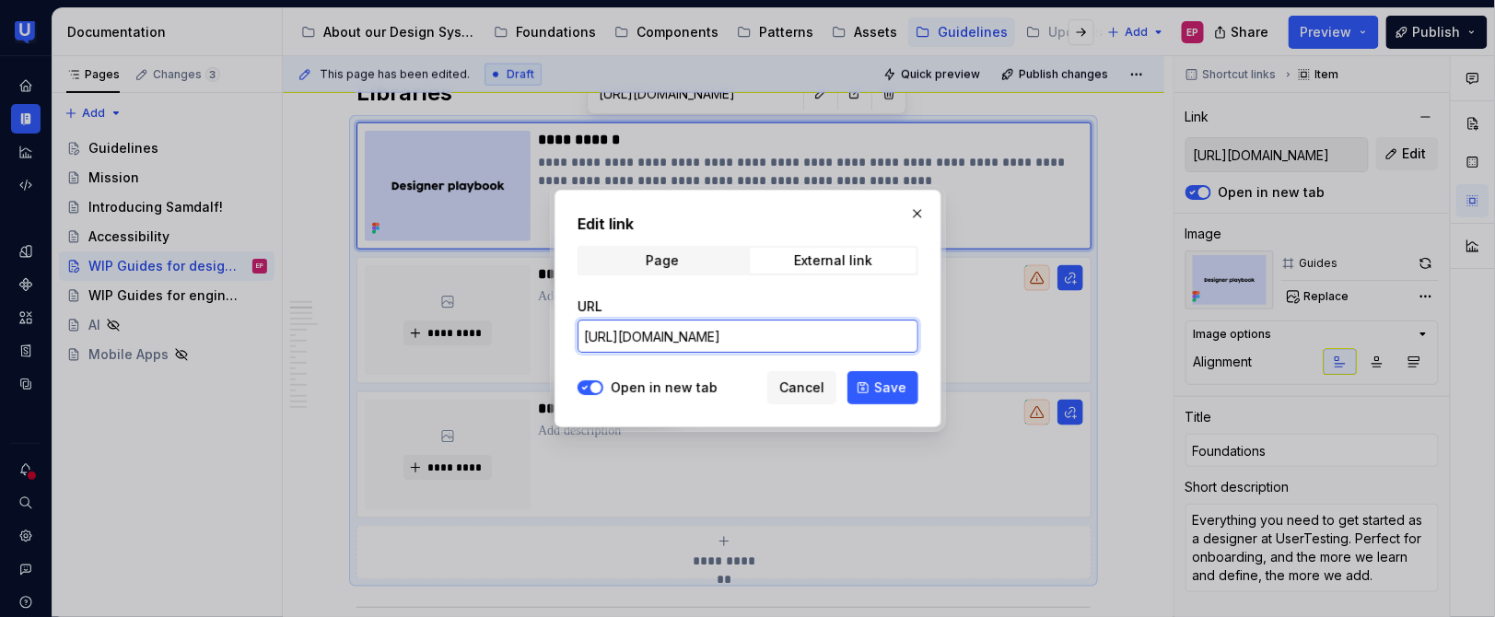
click at [789, 330] on input "[URL][DOMAIN_NAME]" at bounding box center [748, 336] width 341 height 33
paste input "coQdVzW0TWHolmwAGQX451/%F0%9F%8C%88-Foundations?m=auto&node-id=34-455&t=51UyHJ2…"
click at [870, 386] on button "Save" at bounding box center [882, 387] width 71 height 33
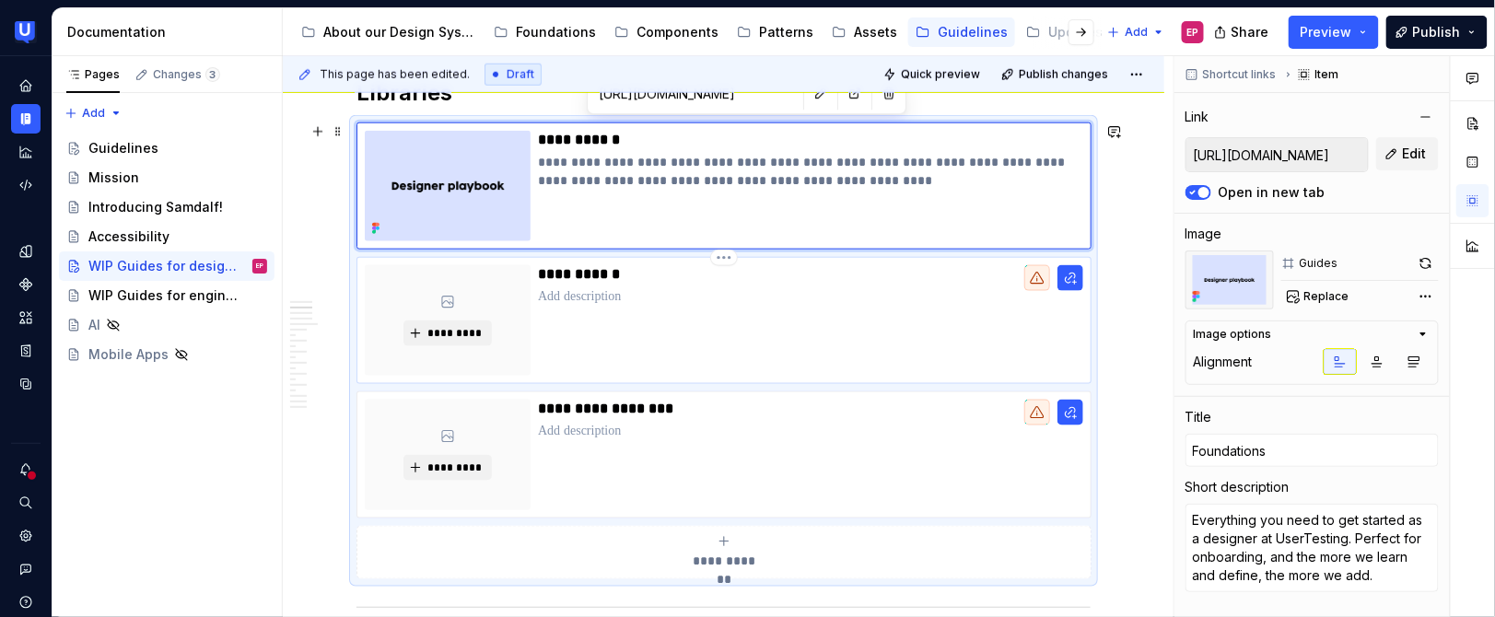
click at [871, 313] on div "**********" at bounding box center [810, 320] width 545 height 111
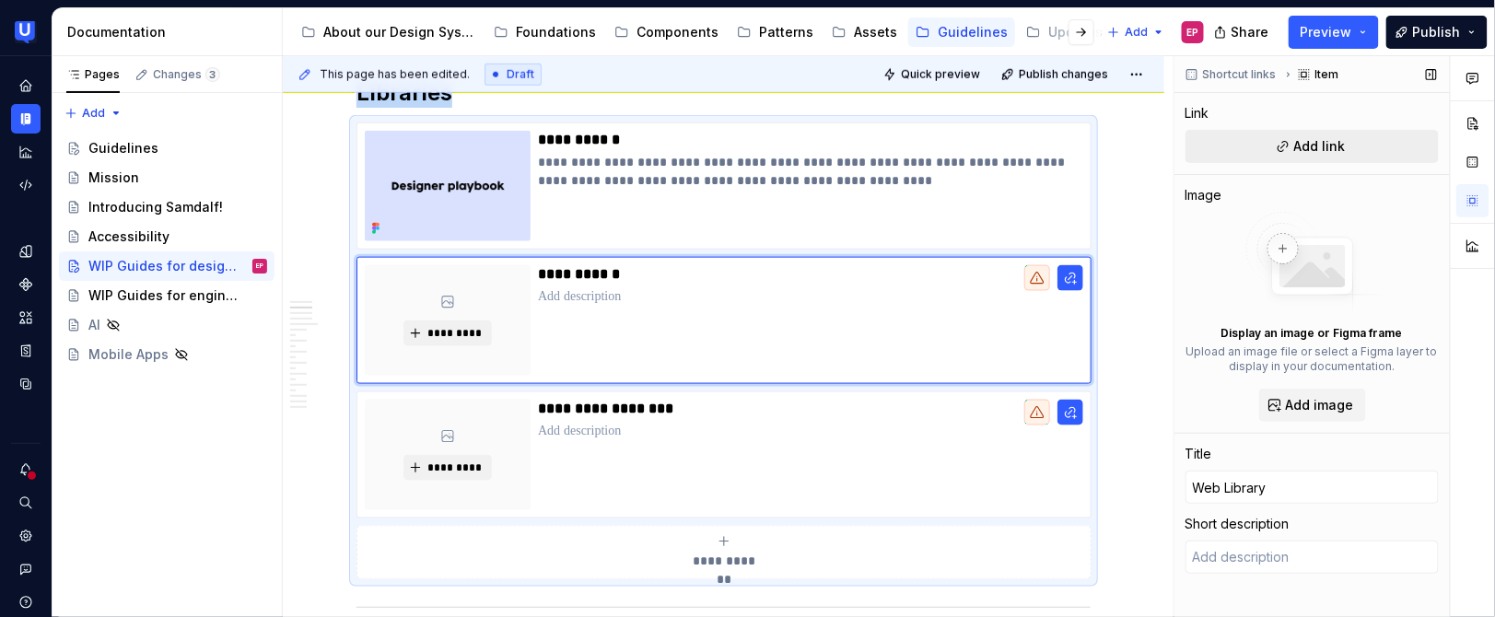
click at [1291, 151] on button "Add link" at bounding box center [1312, 146] width 253 height 33
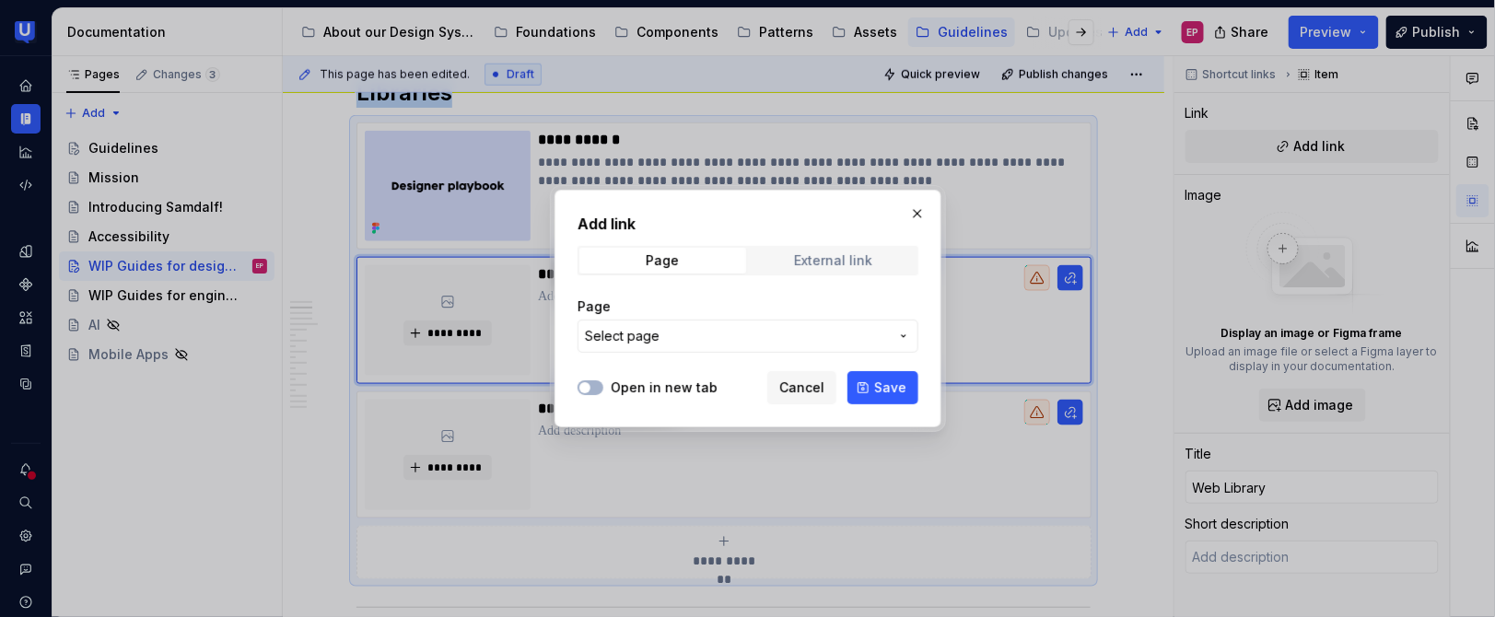
click at [830, 264] on div "External link" at bounding box center [833, 260] width 78 height 15
click at [595, 385] on button "Open in new tab" at bounding box center [591, 387] width 26 height 15
click at [792, 334] on input "URL" at bounding box center [748, 336] width 341 height 33
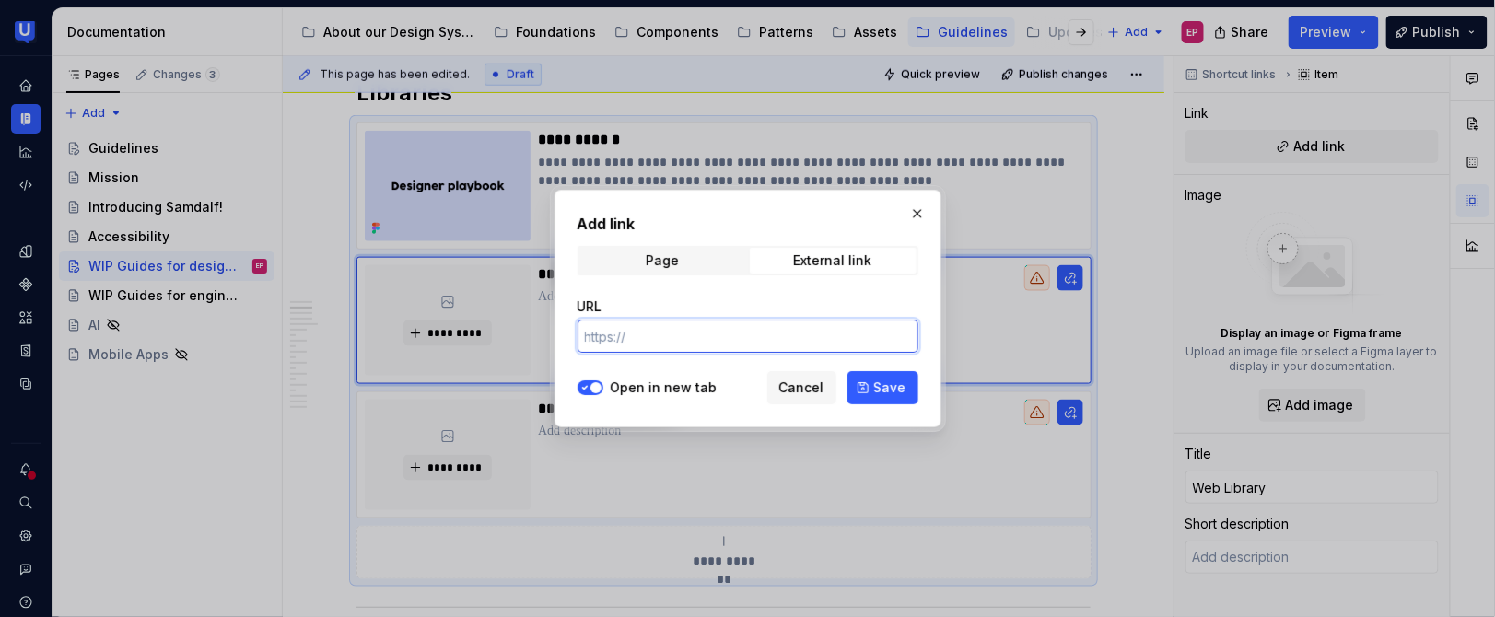
paste input "[URL][DOMAIN_NAME]"
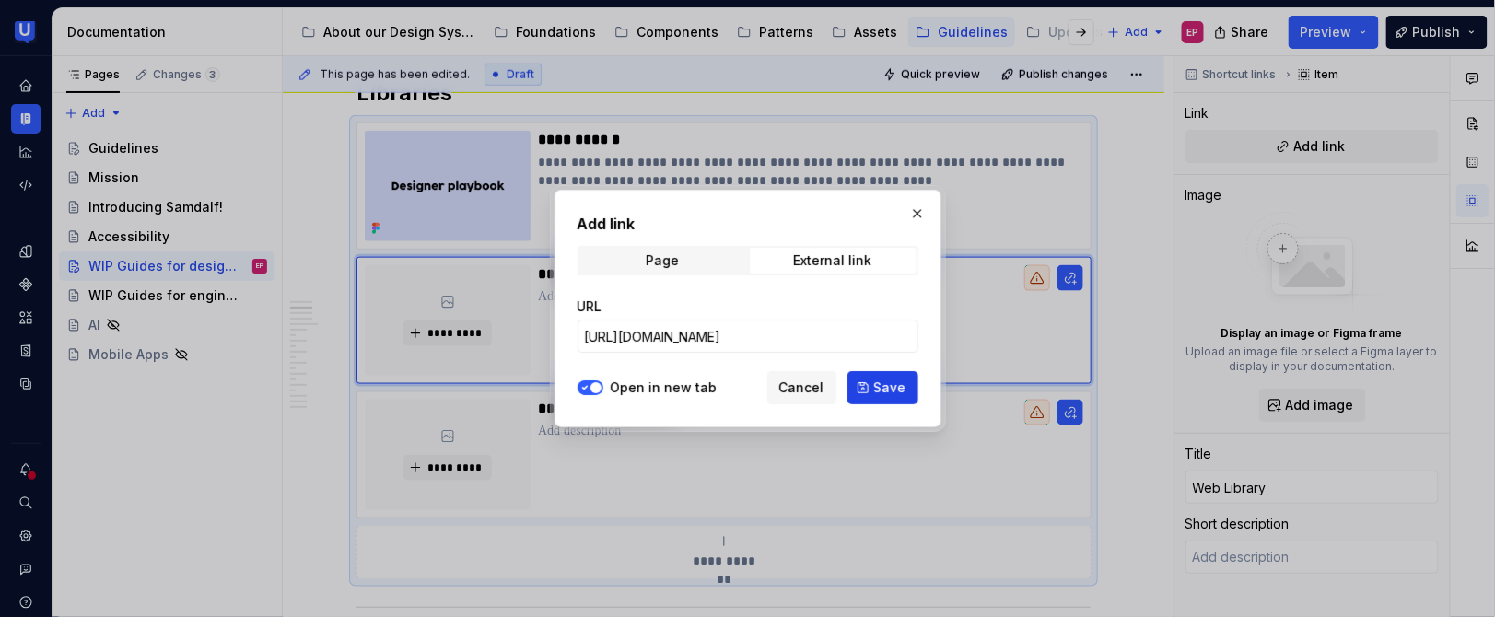
click at [873, 384] on button "Save" at bounding box center [882, 387] width 71 height 33
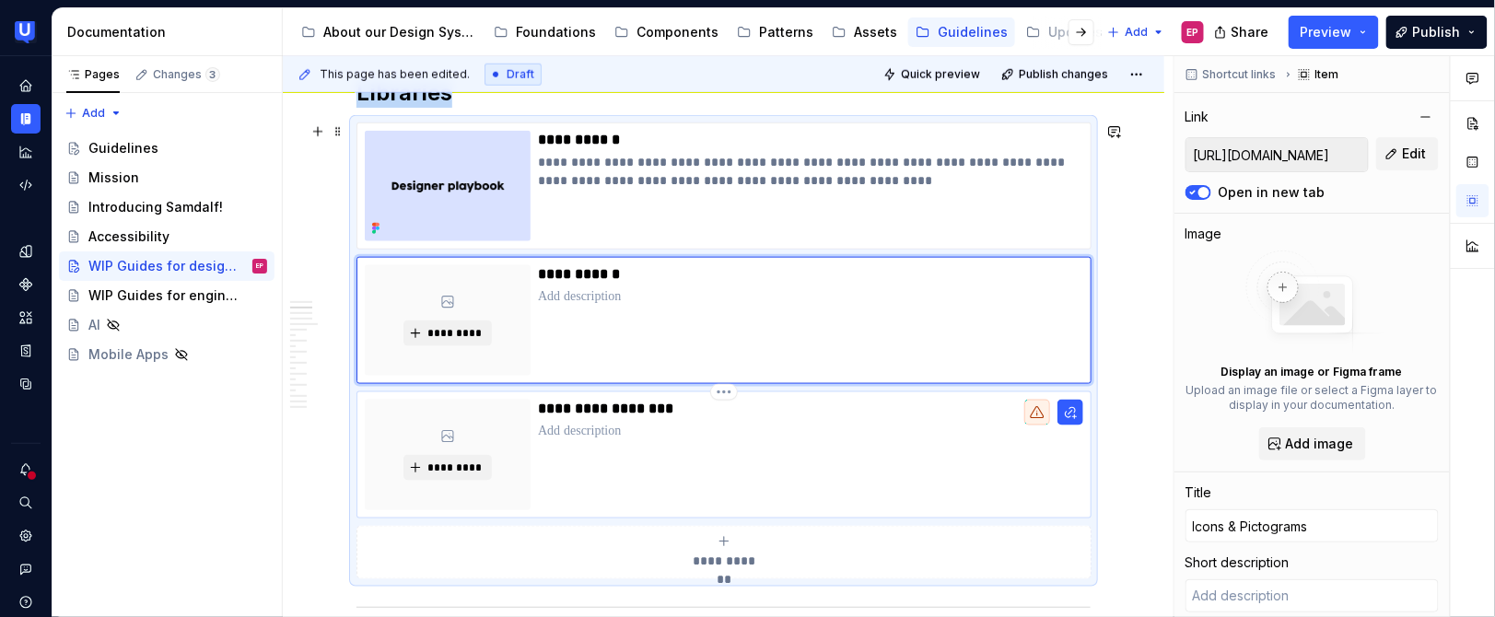
click at [688, 473] on div "**********" at bounding box center [810, 455] width 545 height 111
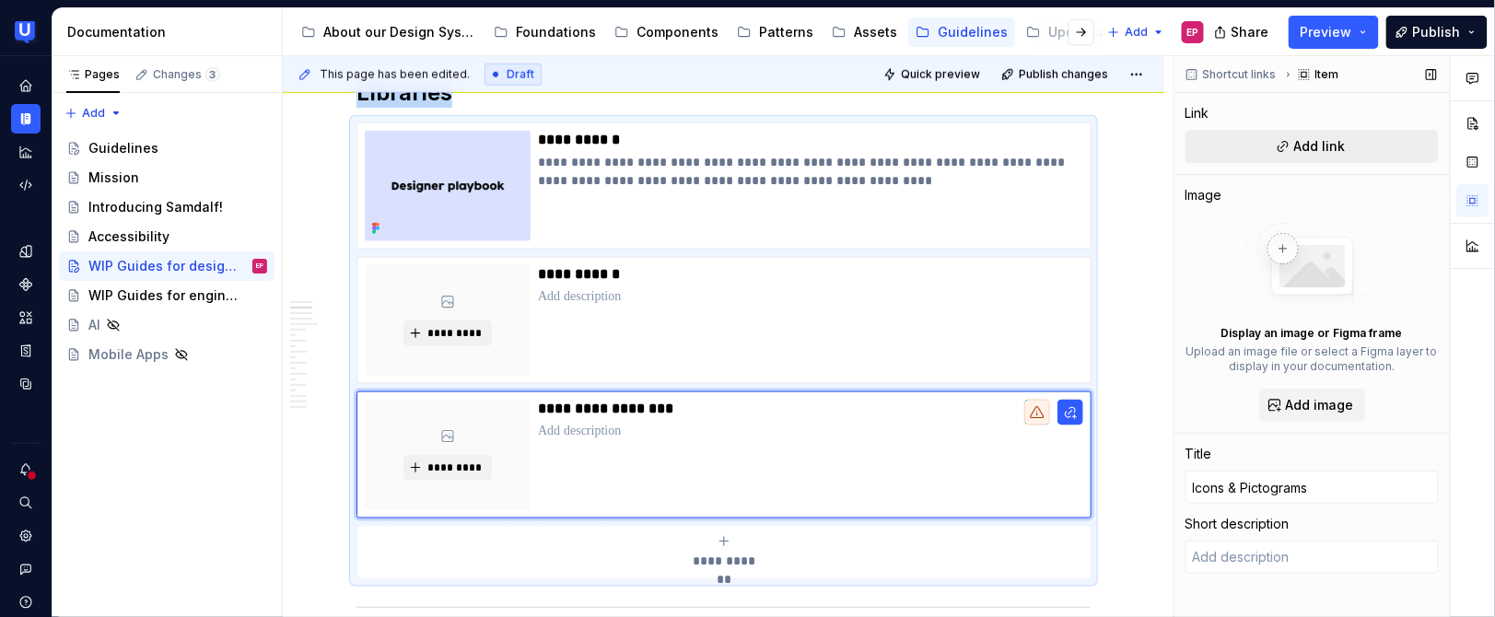
click at [1339, 139] on span "Add link" at bounding box center [1320, 146] width 52 height 18
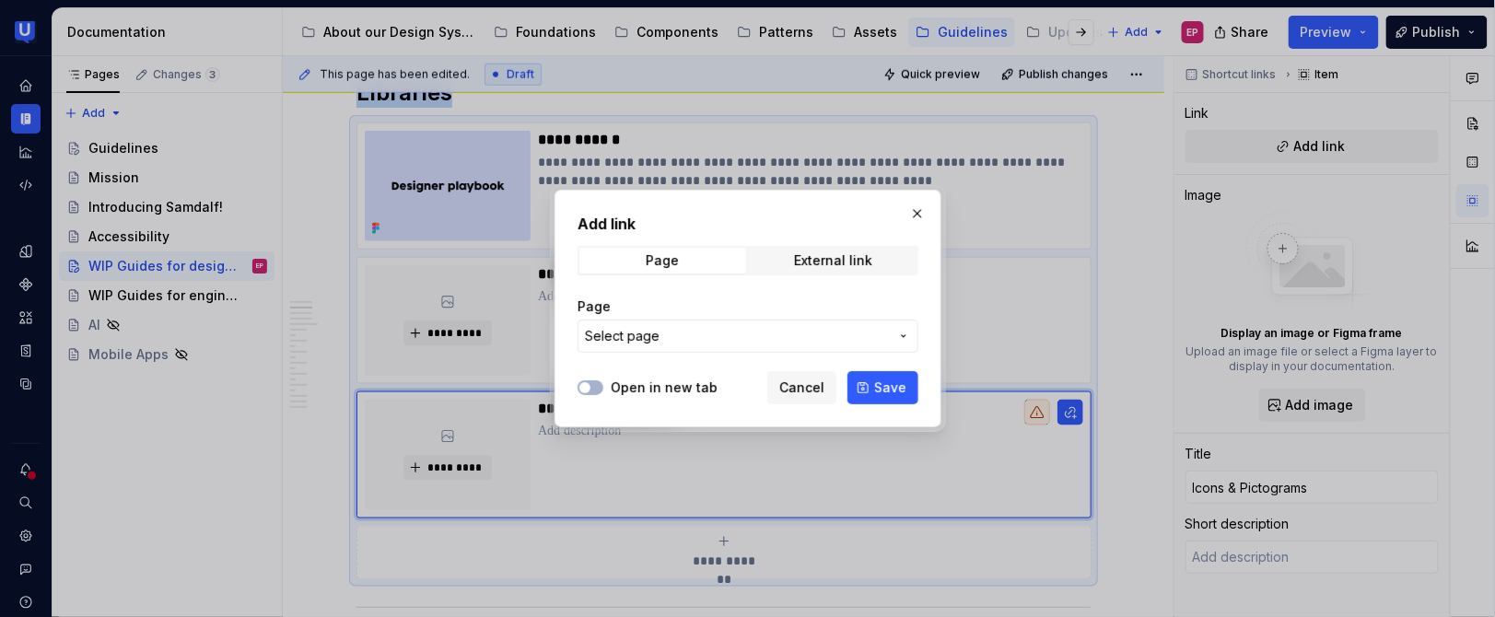
click at [714, 338] on span "Select page" at bounding box center [737, 336] width 304 height 18
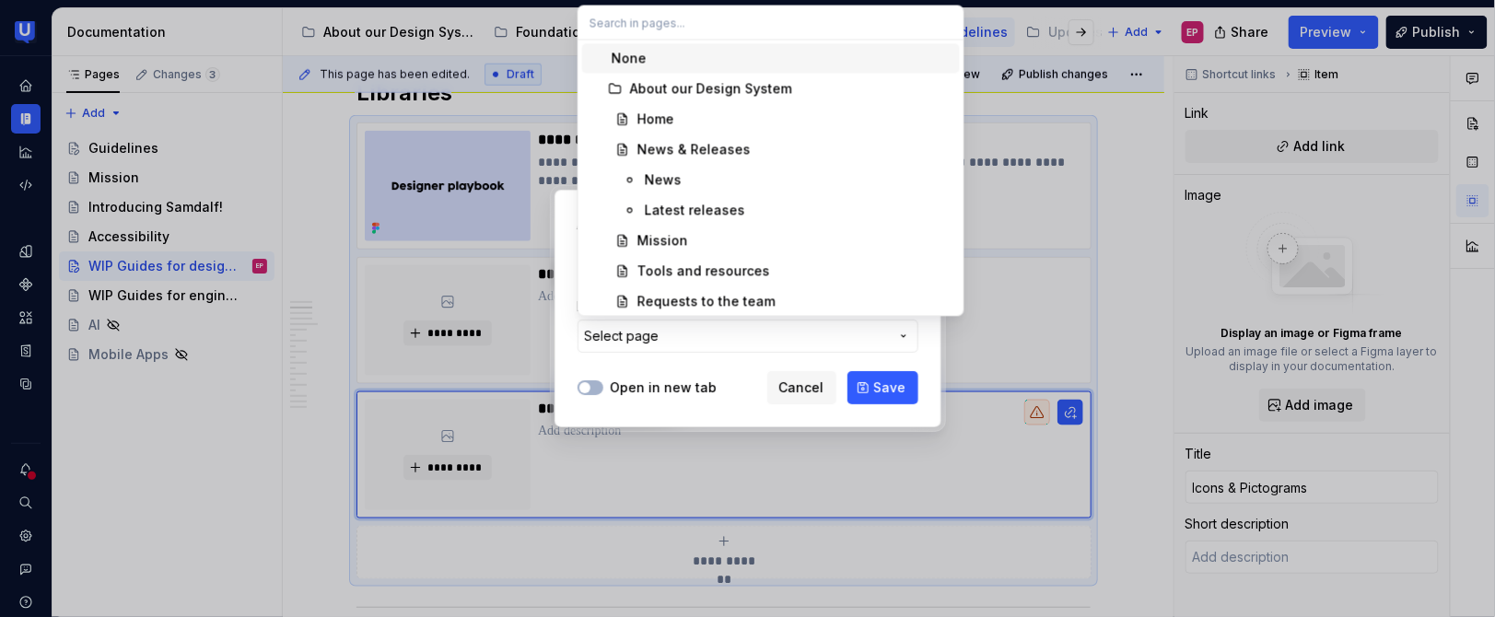
click at [766, 387] on div "Add link Page External link Page Select page Open in new tab Cancel Save" at bounding box center [747, 308] width 1495 height 617
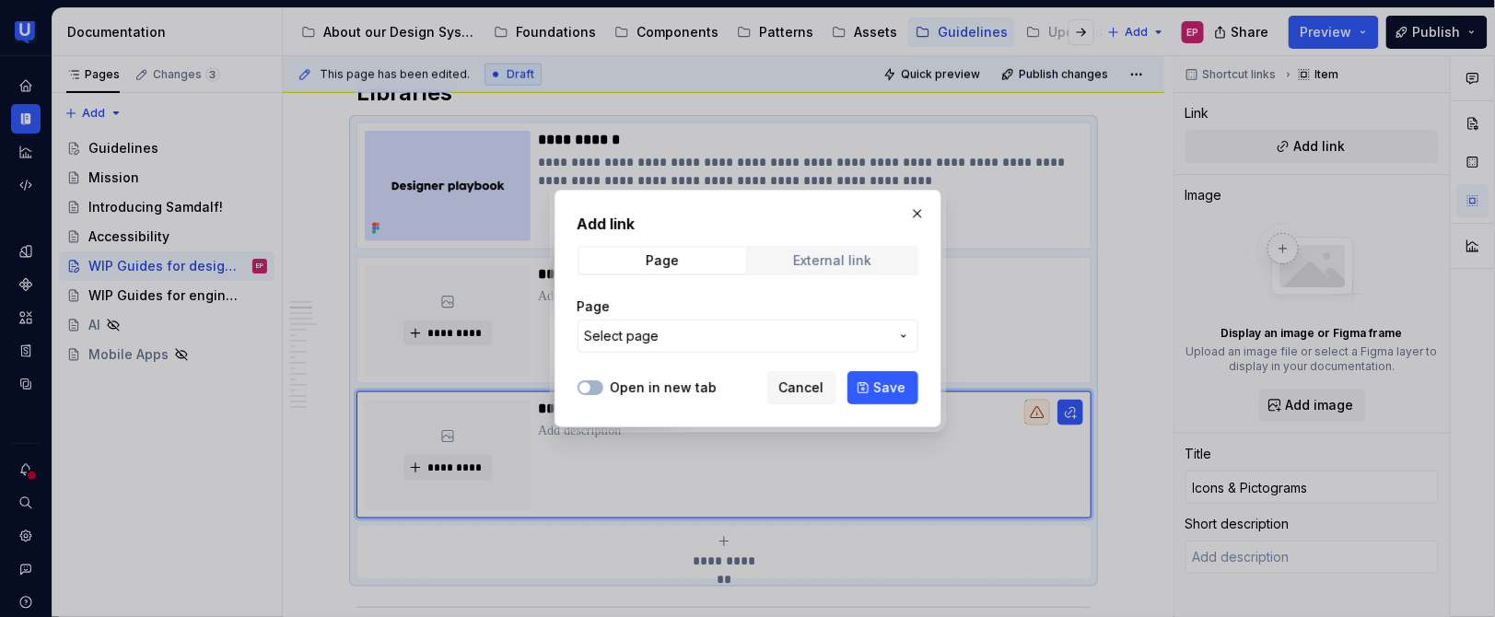
click at [812, 263] on div "External link" at bounding box center [833, 260] width 78 height 15
click at [709, 338] on input "URL" at bounding box center [748, 336] width 341 height 33
paste input "[URL][DOMAIN_NAME]"
click at [590, 394] on button "Open in new tab" at bounding box center [591, 387] width 26 height 15
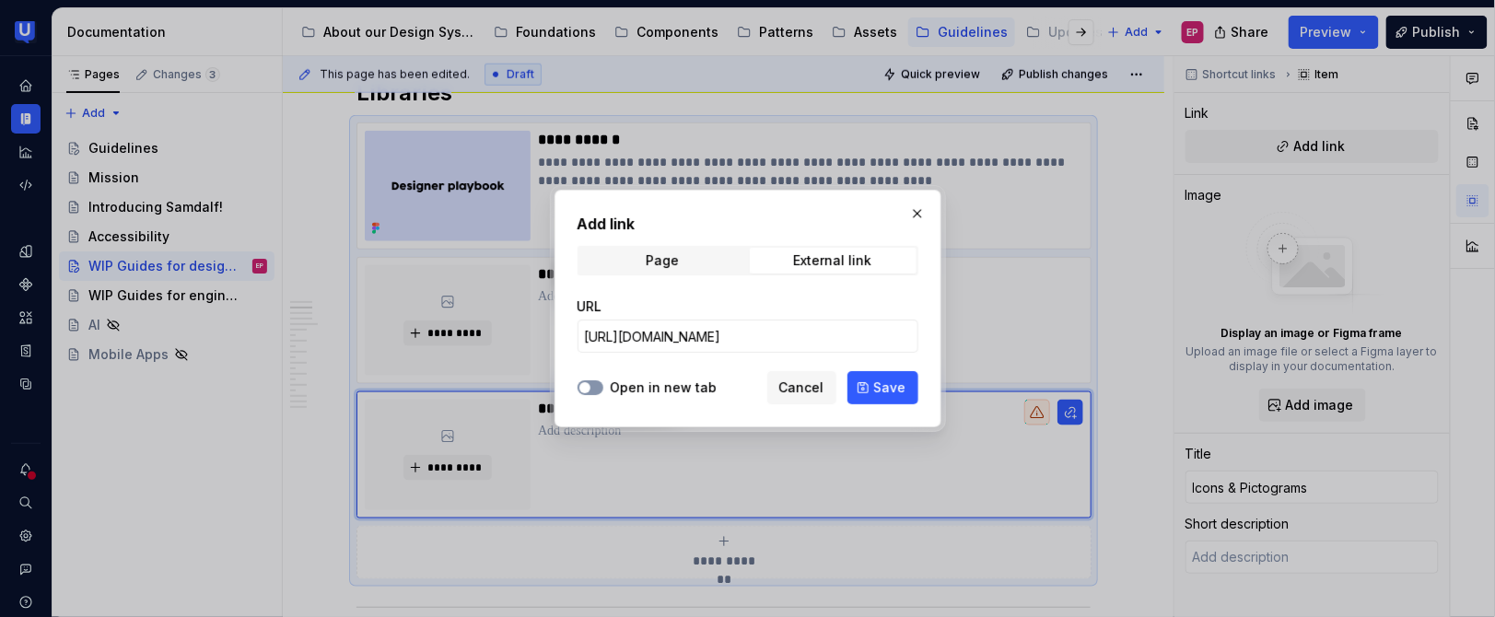
scroll to position [0, 0]
click at [865, 388] on button "Save" at bounding box center [882, 387] width 71 height 33
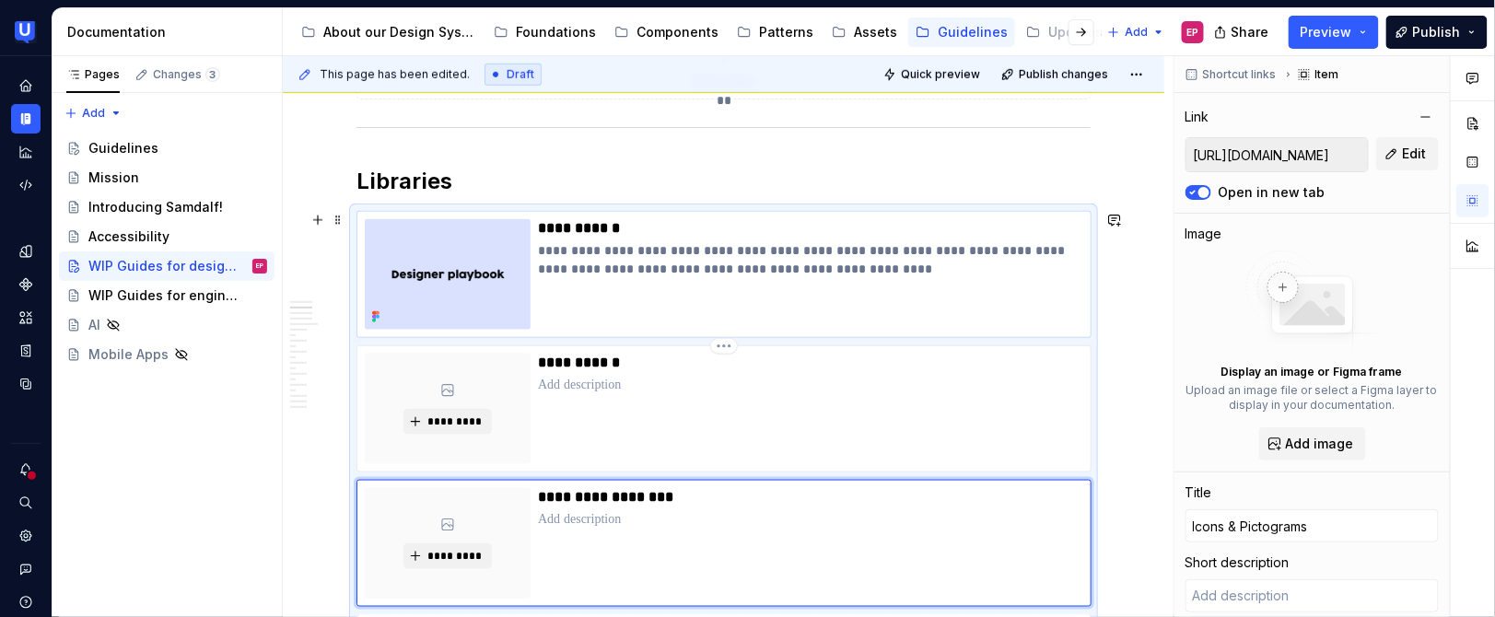
scroll to position [585, 0]
click at [421, 176] on strong "Libraries" at bounding box center [404, 182] width 96 height 27
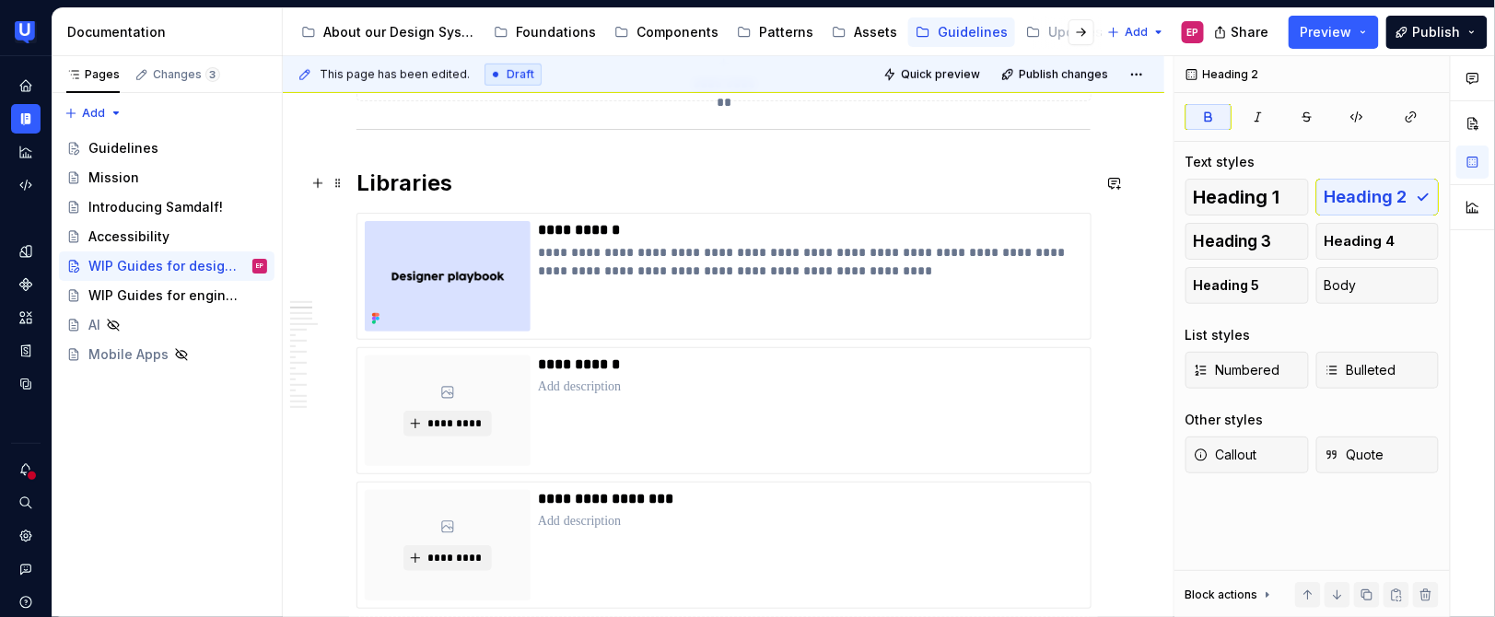
click at [357, 181] on strong "Libraries" at bounding box center [404, 182] width 96 height 27
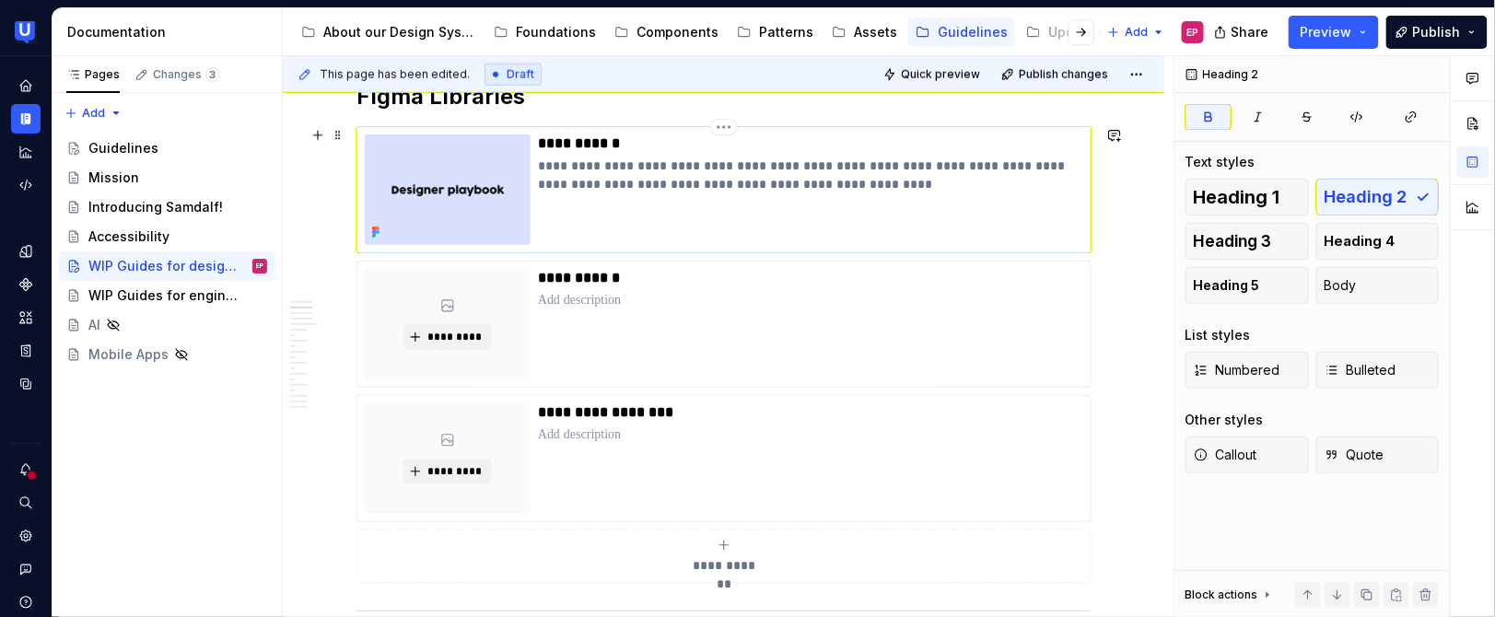
scroll to position [672, 0]
click at [724, 546] on icon "submit" at bounding box center [723, 544] width 8 height 8
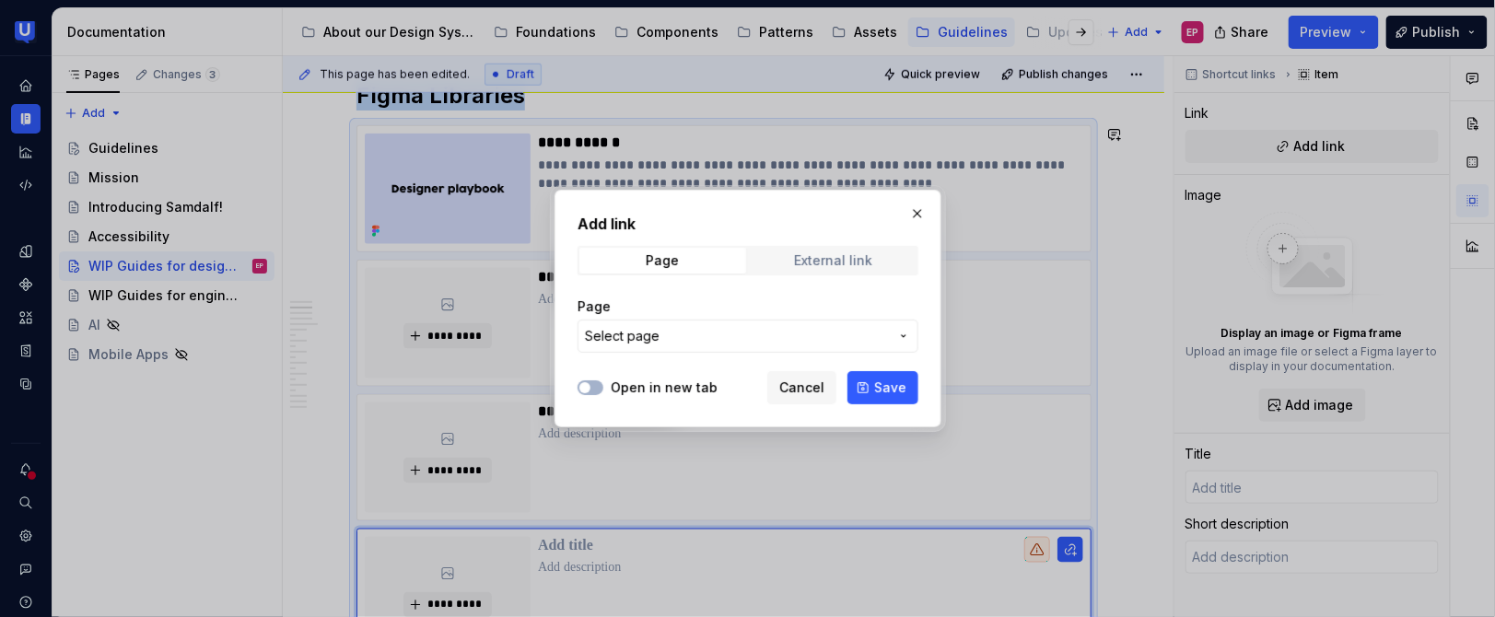
click at [827, 266] on div "External link" at bounding box center [833, 260] width 78 height 15
click at [699, 331] on input "URL" at bounding box center [748, 336] width 341 height 33
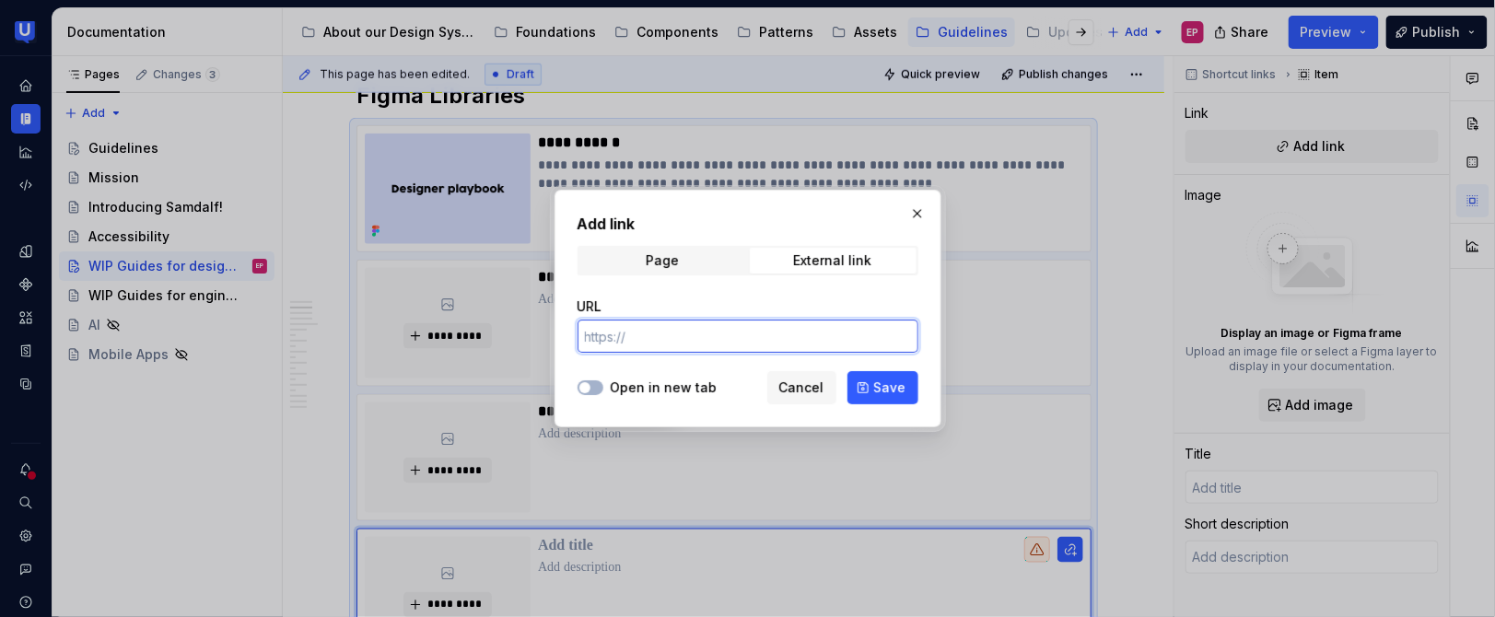
paste input "[URL][DOMAIN_NAME]"
click at [581, 389] on span "button" at bounding box center [584, 387] width 11 height 11
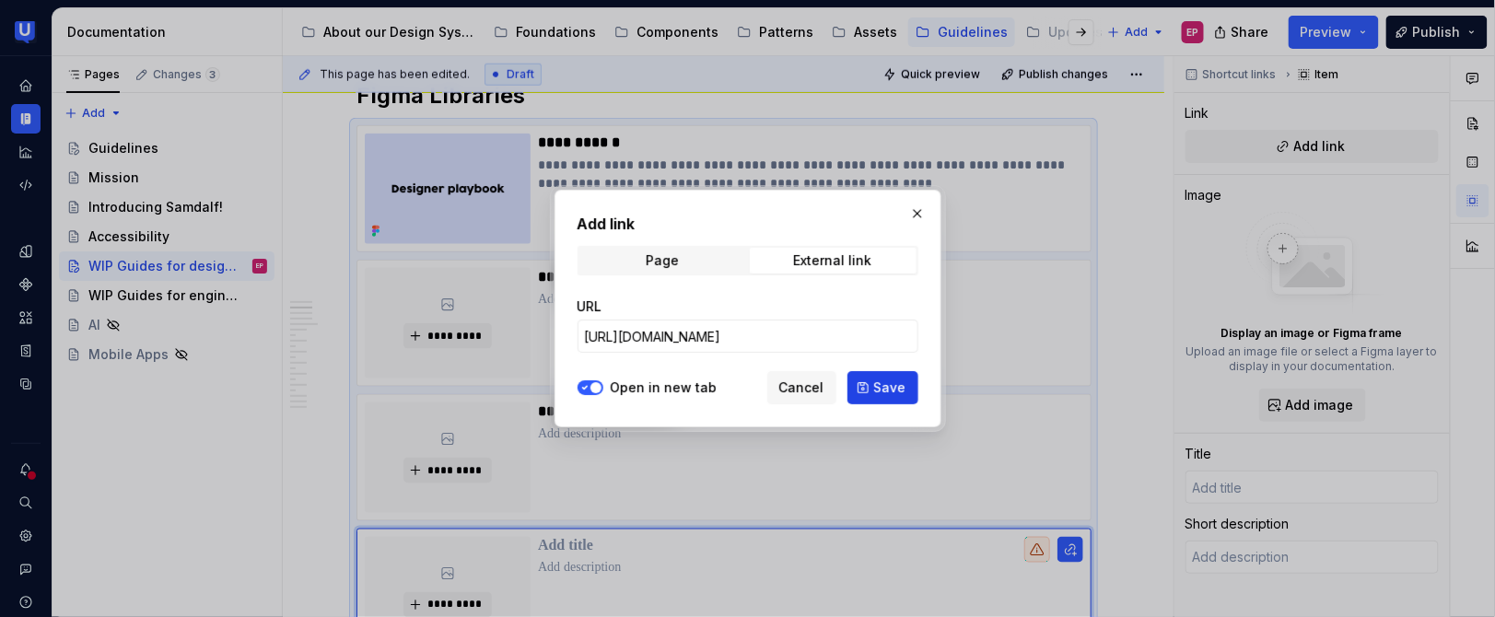
click at [876, 395] on span "Save" at bounding box center [890, 388] width 32 height 18
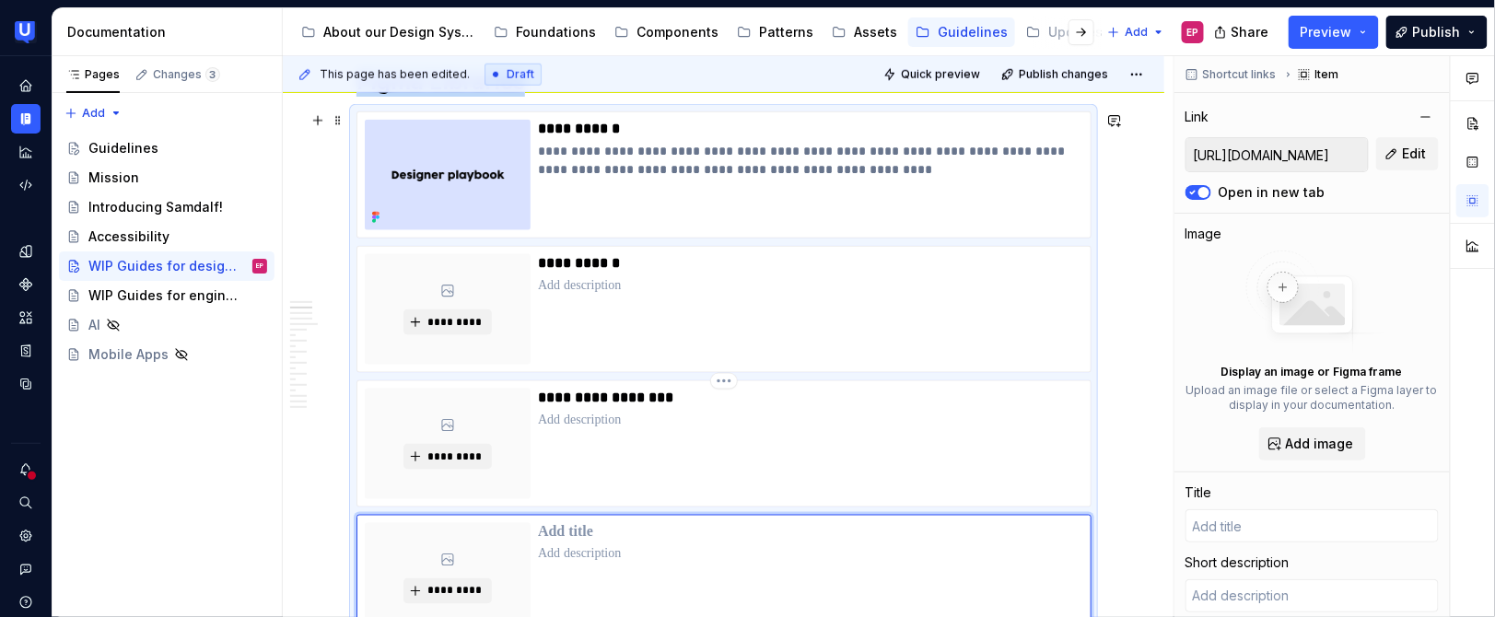
scroll to position [684, 0]
click at [621, 527] on p at bounding box center [810, 534] width 545 height 18
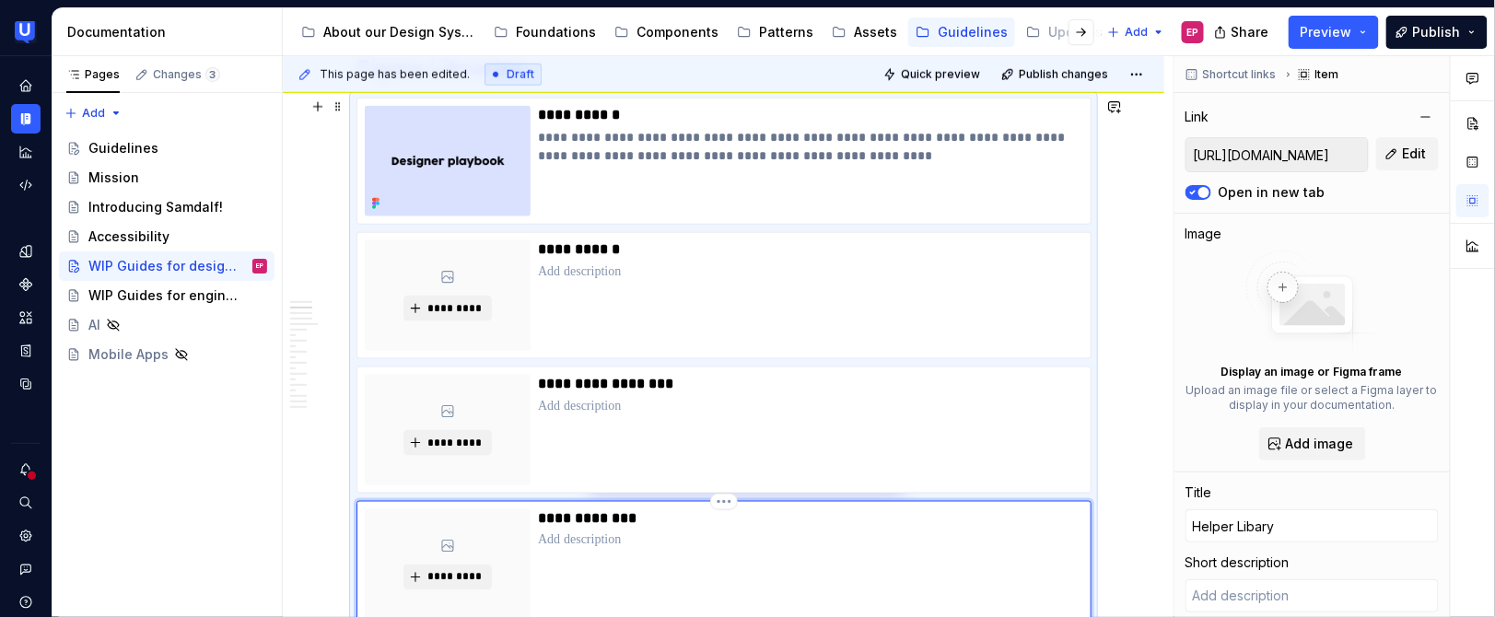
click at [610, 516] on p "**********" at bounding box center [810, 518] width 545 height 18
click at [807, 550] on div "**********" at bounding box center [810, 564] width 545 height 111
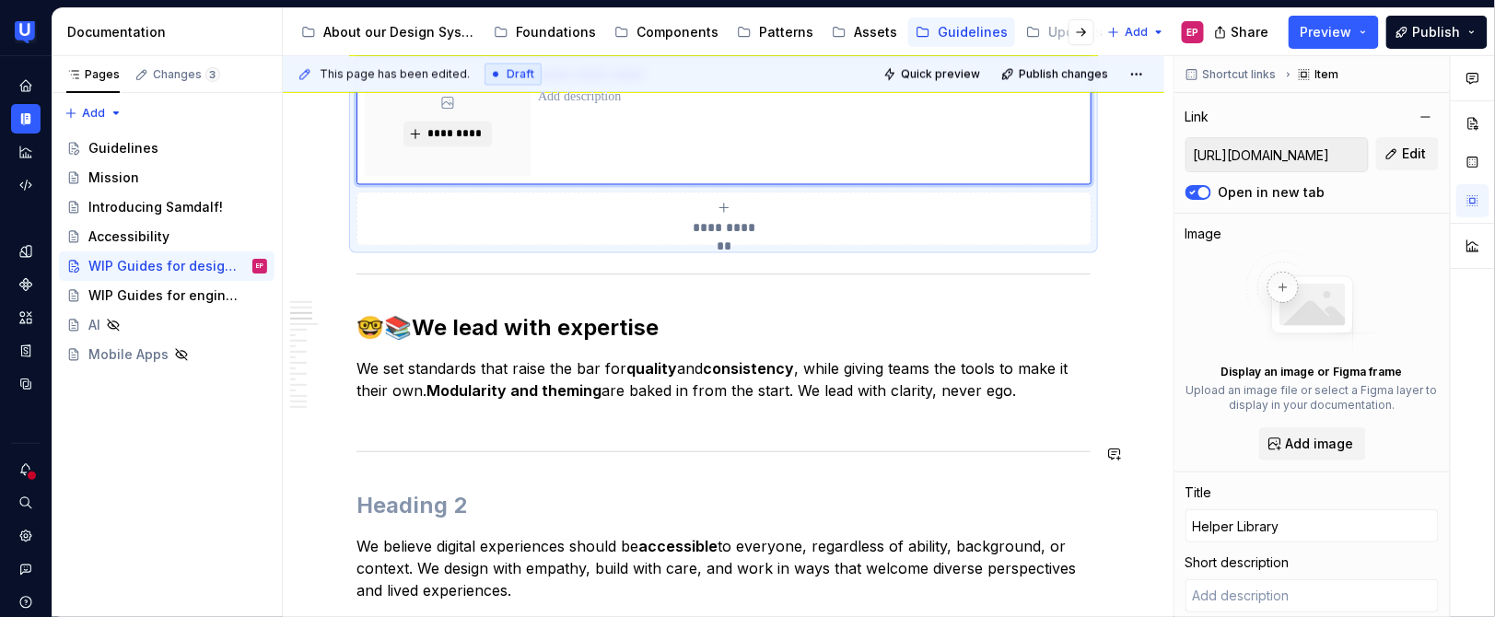
scroll to position [1149, 0]
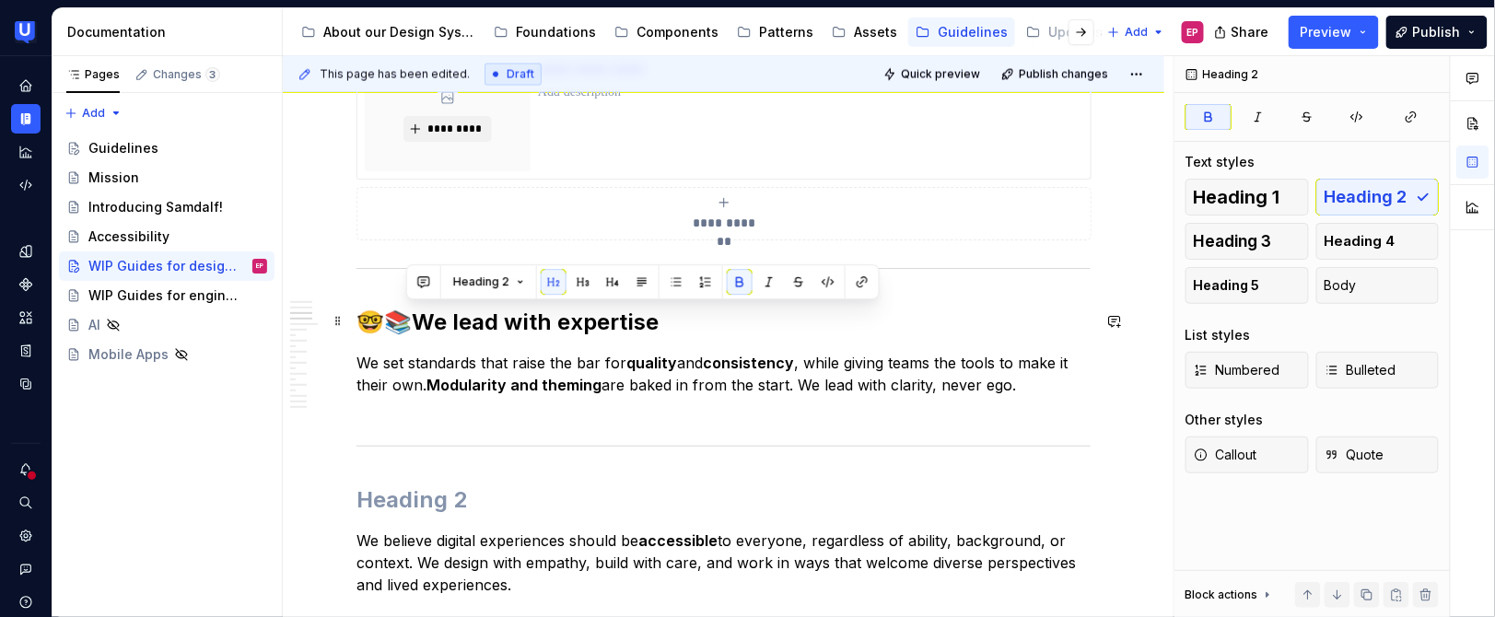
drag, startPoint x: 415, startPoint y: 322, endPoint x: 658, endPoint y: 325, distance: 243.2
click at [658, 325] on h2 "🤓📚 We lead with expertise" at bounding box center [723, 322] width 734 height 29
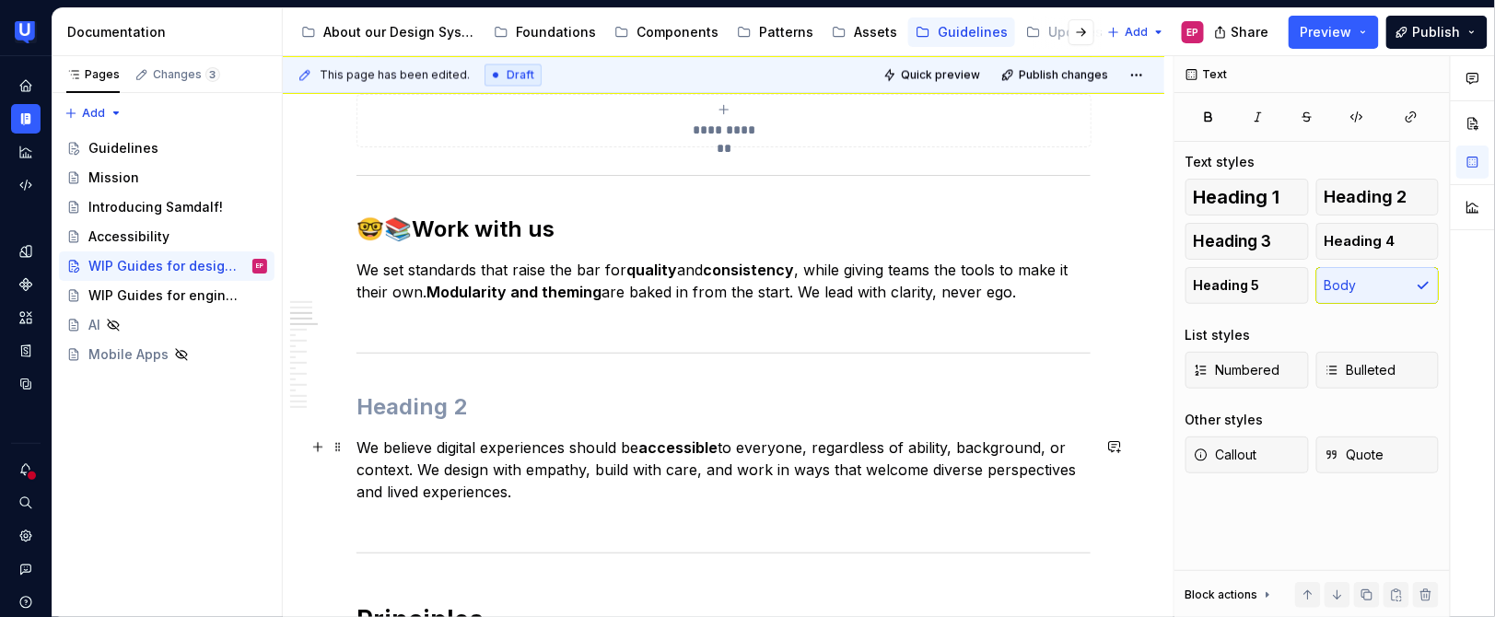
click at [549, 481] on p "We believe digital experiences should be accessible to everyone, regardless of …" at bounding box center [723, 481] width 734 height 88
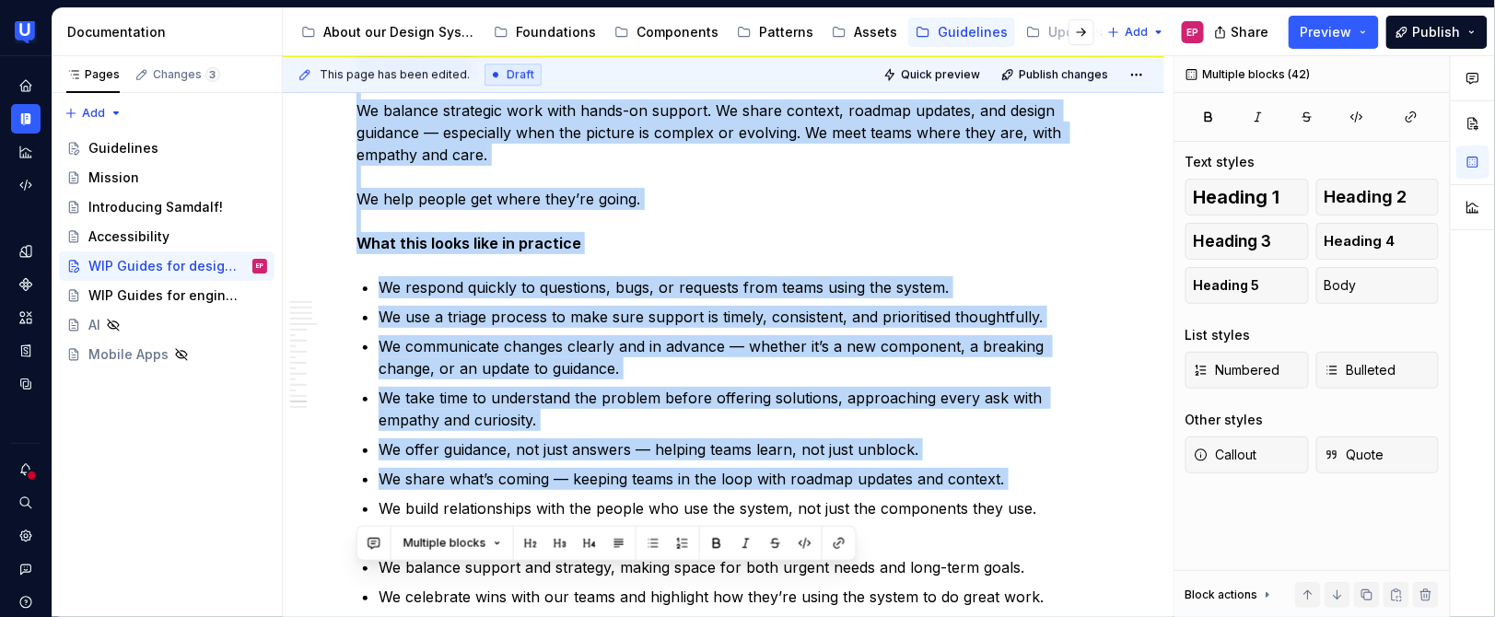
scroll to position [6922, 0]
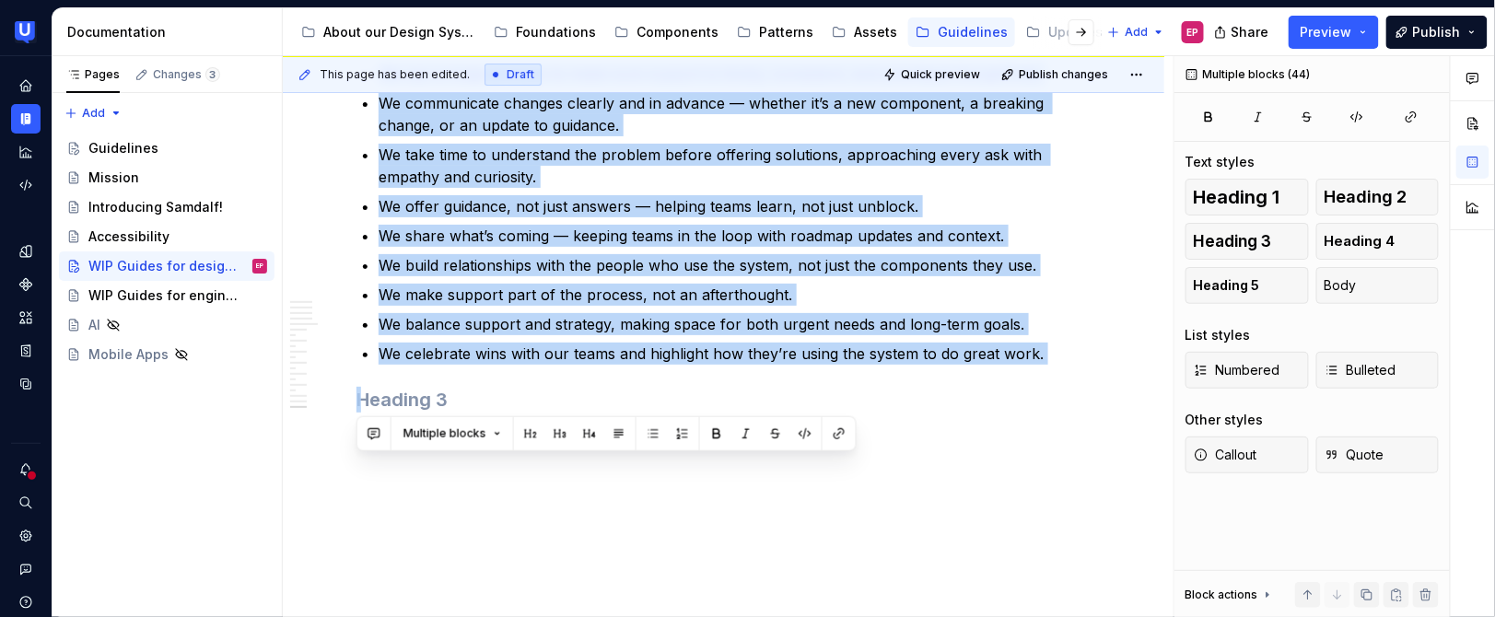
drag, startPoint x: 364, startPoint y: 487, endPoint x: 812, endPoint y: 469, distance: 449.0
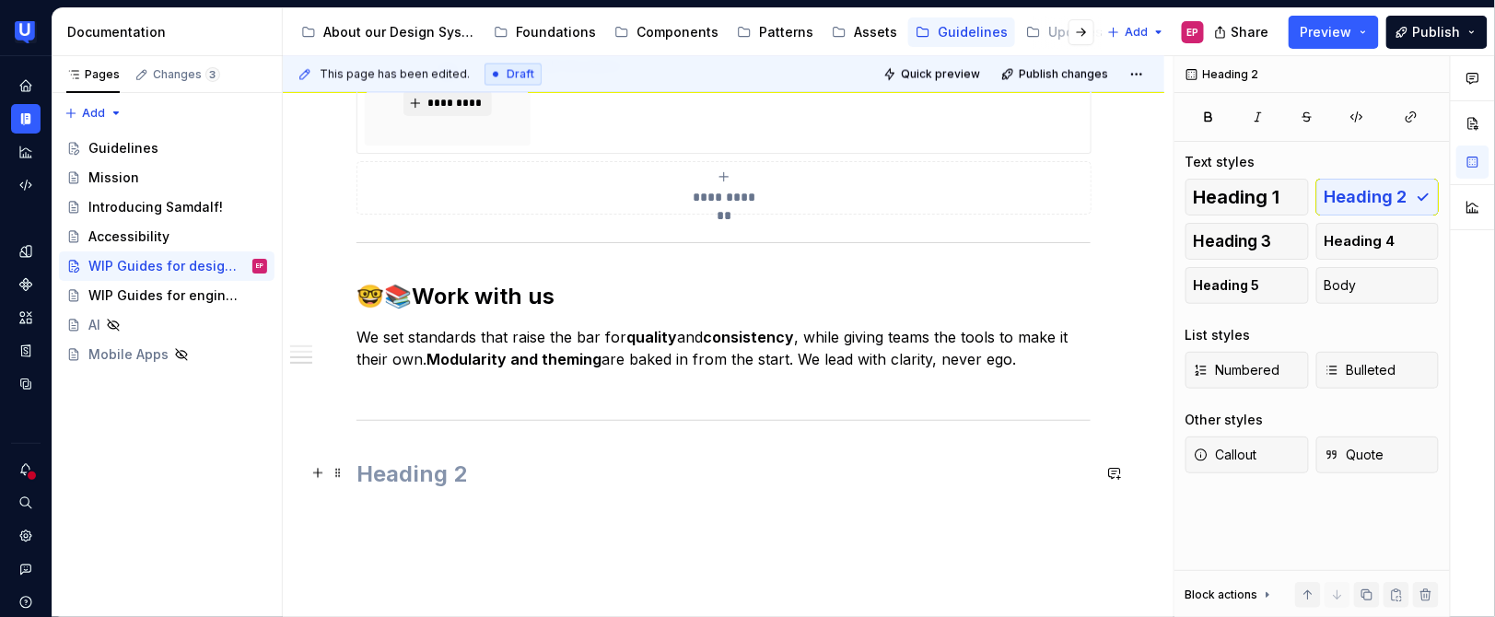
scroll to position [1034, 0]
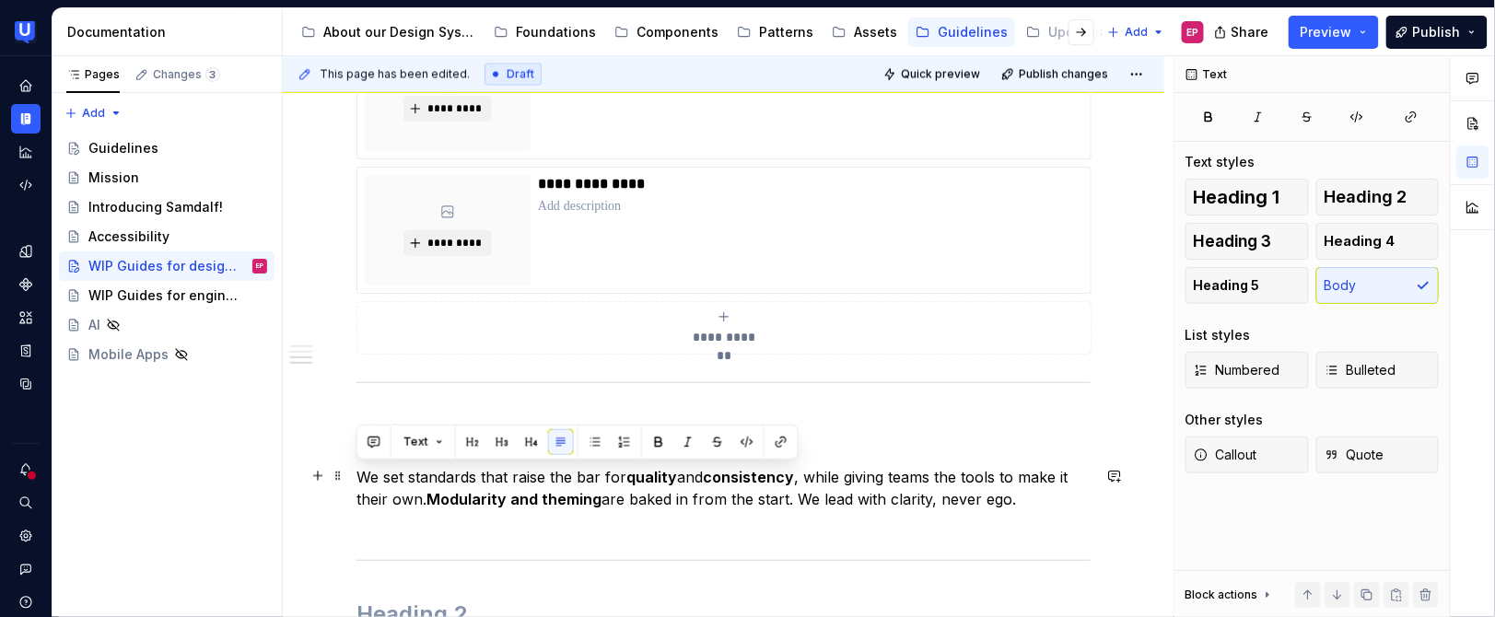
drag, startPoint x: 1023, startPoint y: 496, endPoint x: 353, endPoint y: 473, distance: 671.0
click at [353, 473] on div "**********" at bounding box center [724, 78] width 882 height 1516
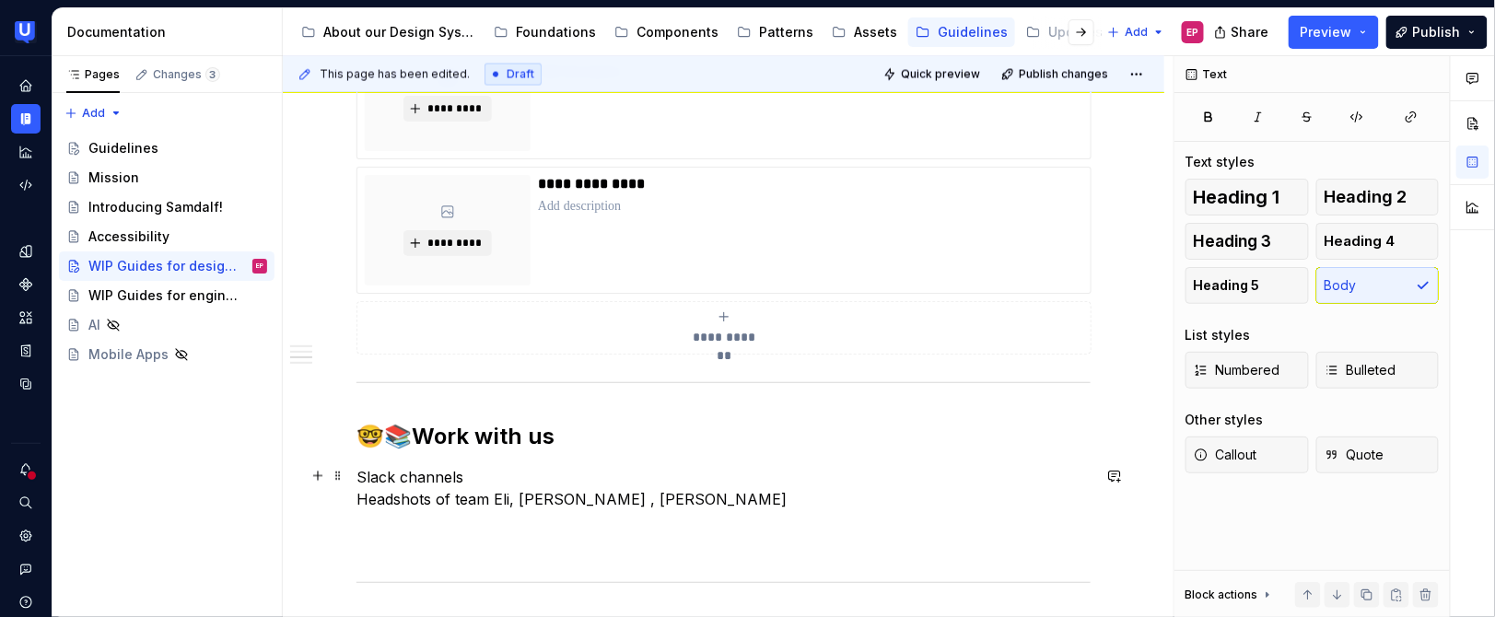
click at [471, 485] on p "Slack channels Headshots of team Eli, [PERSON_NAME]" at bounding box center [723, 510] width 734 height 88
click at [607, 473] on p "Slack channels ask-design system, Headshots of team Eli, [PERSON_NAME]" at bounding box center [723, 510] width 734 height 88
click at [624, 495] on p "Slack channels ask-design system, ask.design-ops Headshots of team Eli, Ed , [P…" at bounding box center [723, 510] width 734 height 88
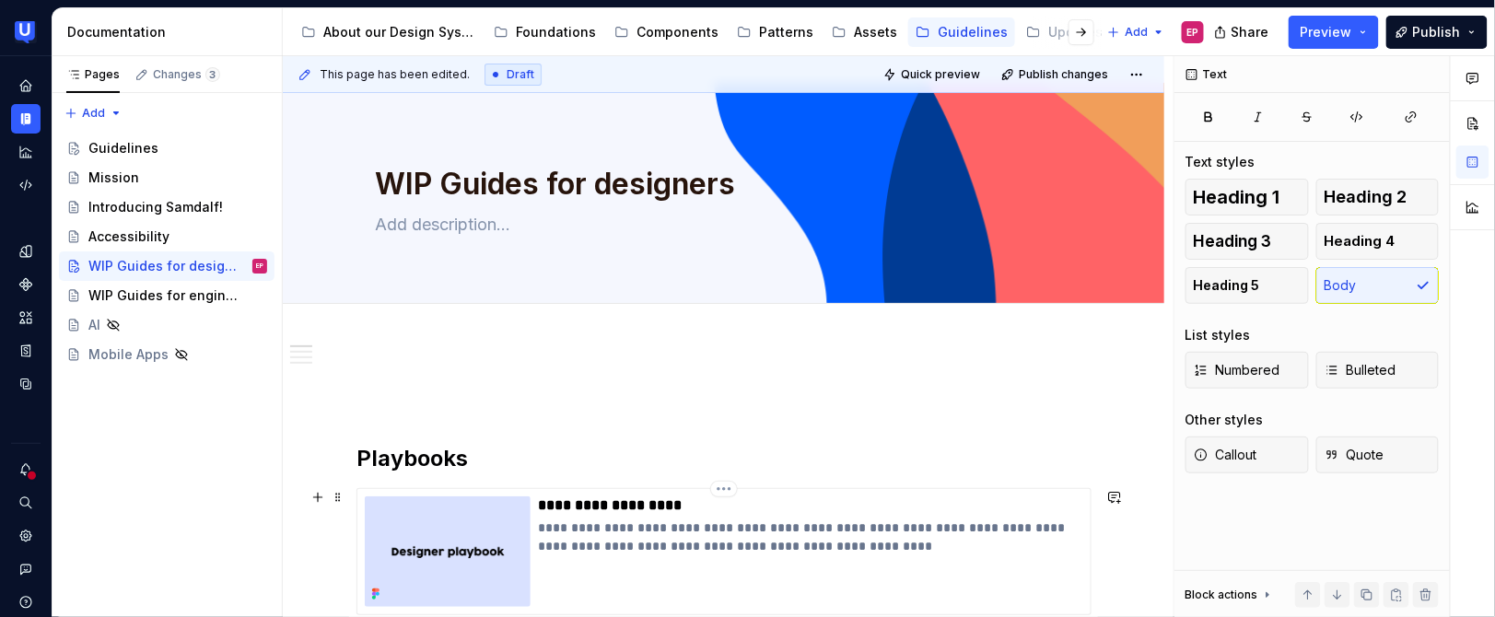
scroll to position [0, 0]
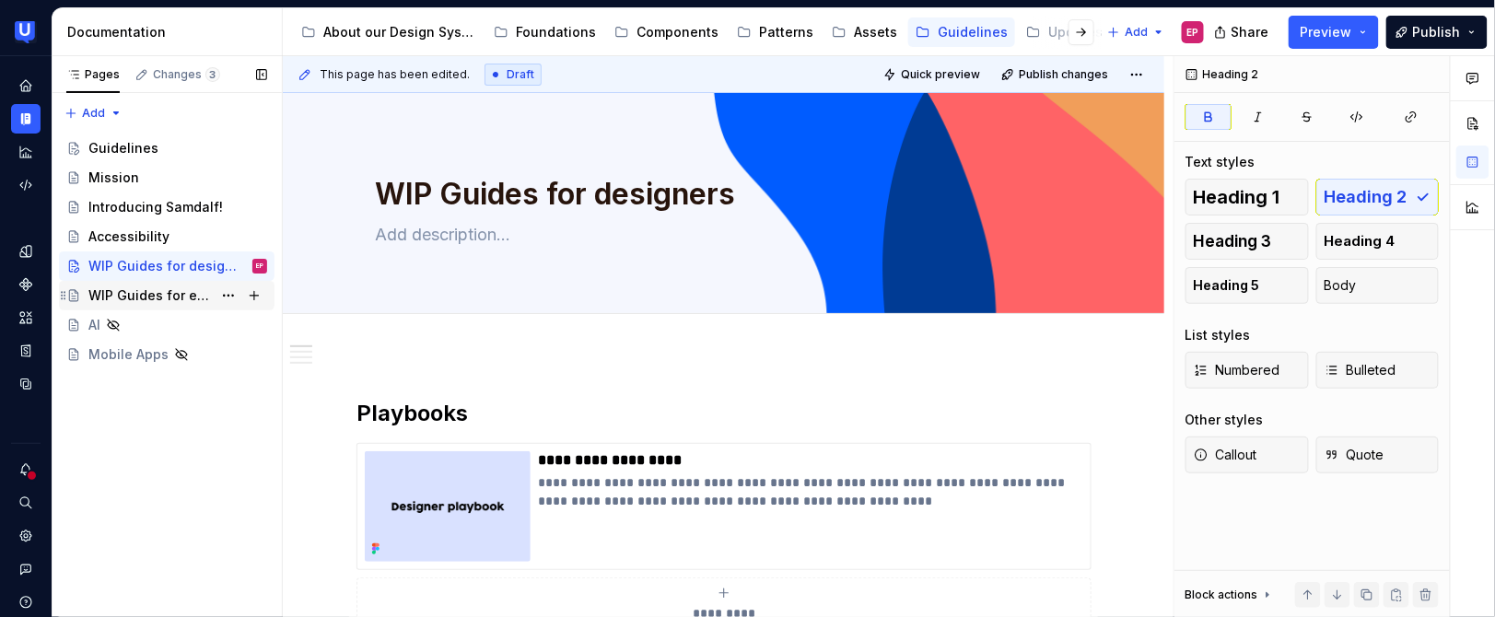
click at [200, 298] on div "WIP Guides for engineers" at bounding box center [149, 295] width 123 height 18
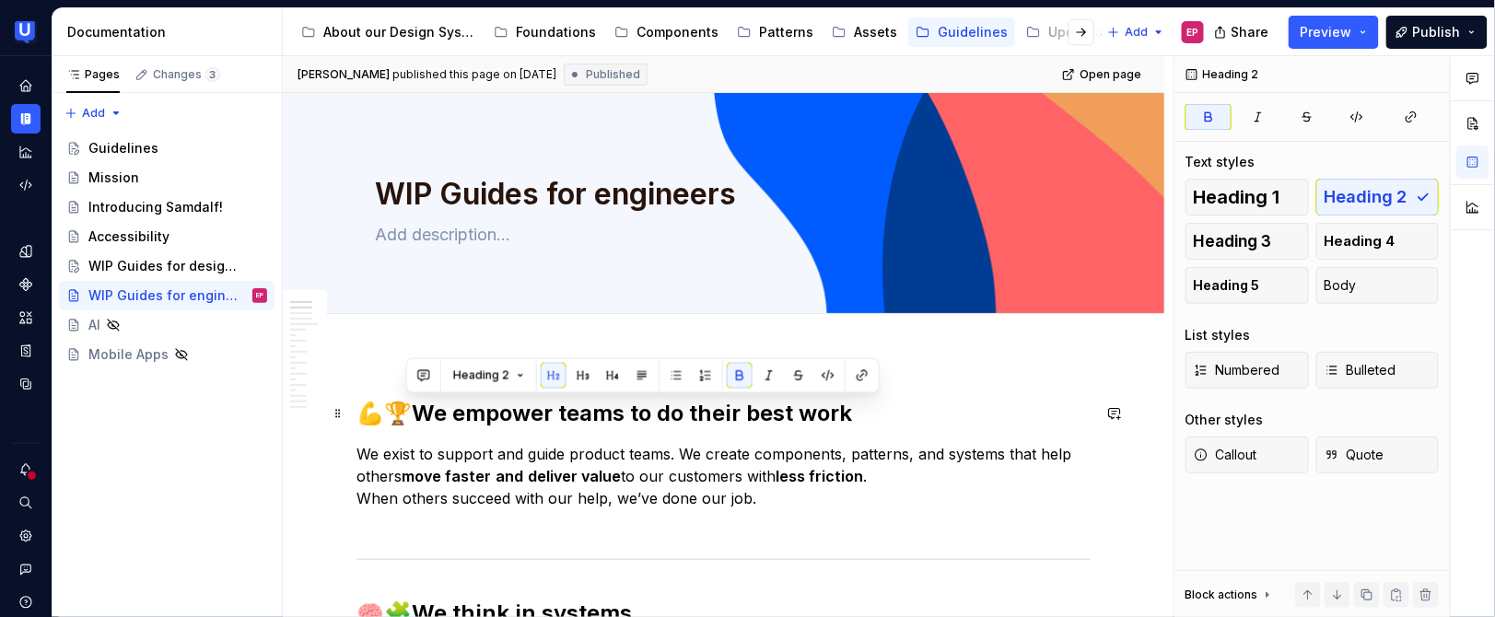
drag, startPoint x: 408, startPoint y: 414, endPoint x: 847, endPoint y: 412, distance: 439.4
click at [847, 412] on strong "We empower teams to do their best work" at bounding box center [632, 413] width 440 height 27
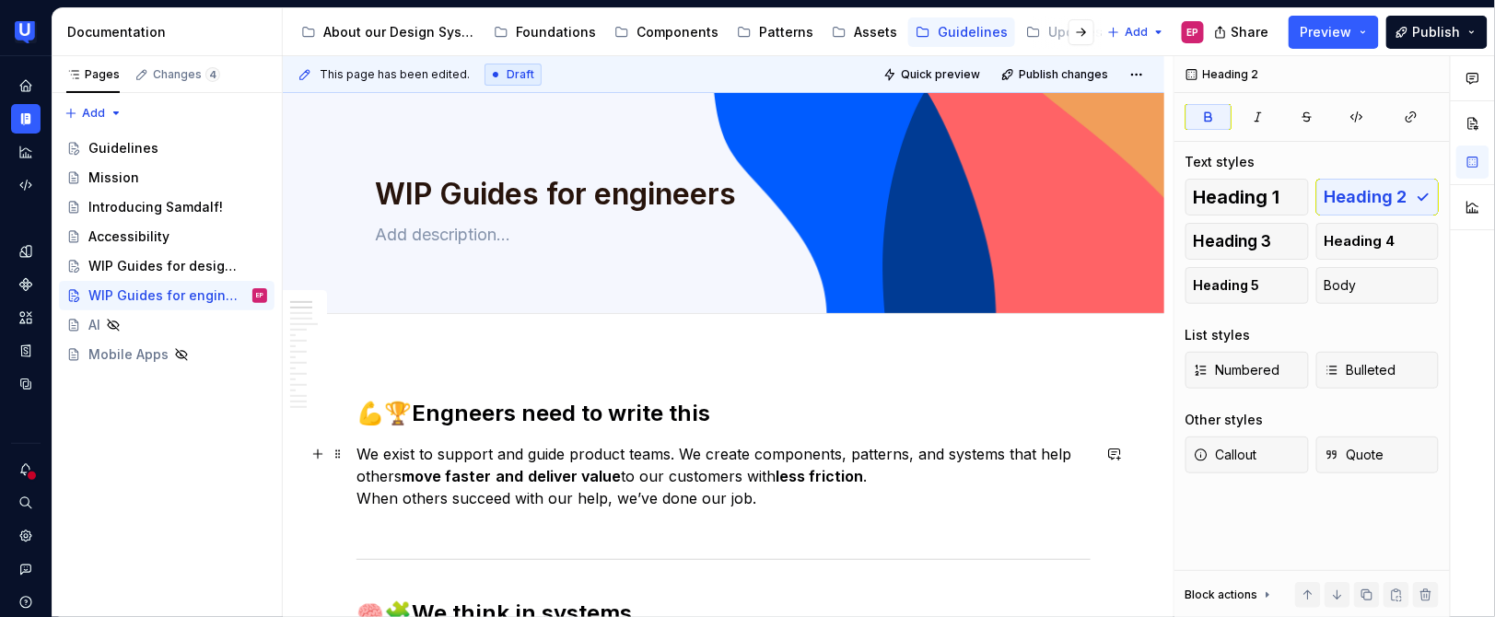
click at [447, 478] on strong "move faster" at bounding box center [446, 476] width 89 height 18
click at [447, 414] on strong "Engneers need to write this" at bounding box center [561, 413] width 298 height 27
click at [659, 465] on p "We exist to support and guide product teams. We create components, patterns, an…" at bounding box center [723, 487] width 734 height 88
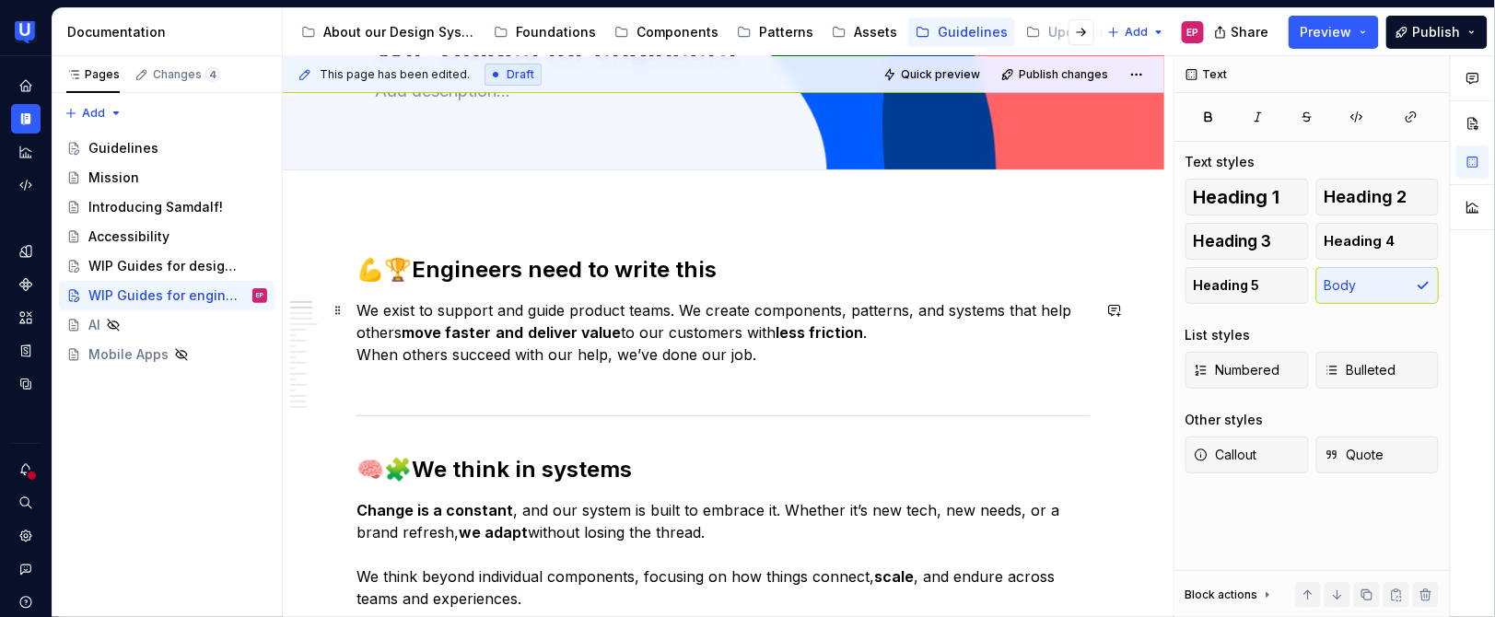
click at [802, 364] on p "We exist to support and guide product teams. We create components, patterns, an…" at bounding box center [723, 343] width 734 height 88
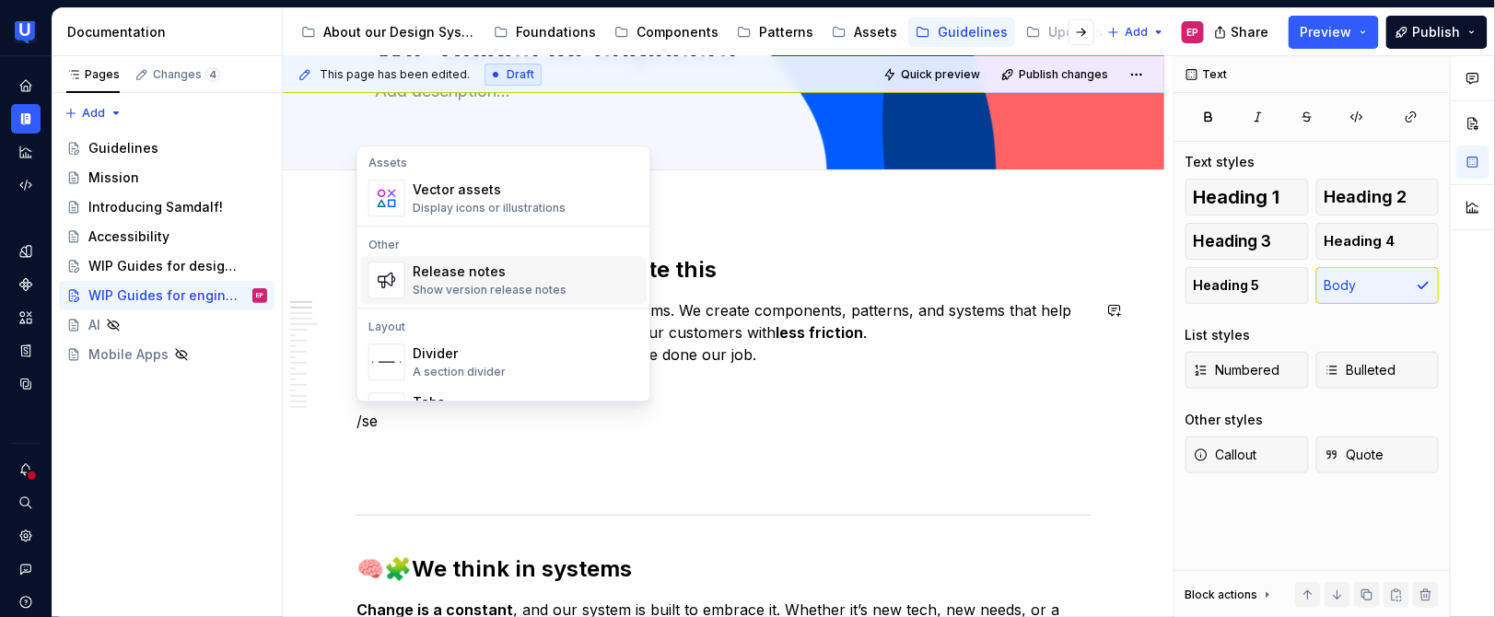
scroll to position [0, 0]
click at [526, 274] on div "Release notes" at bounding box center [490, 273] width 154 height 18
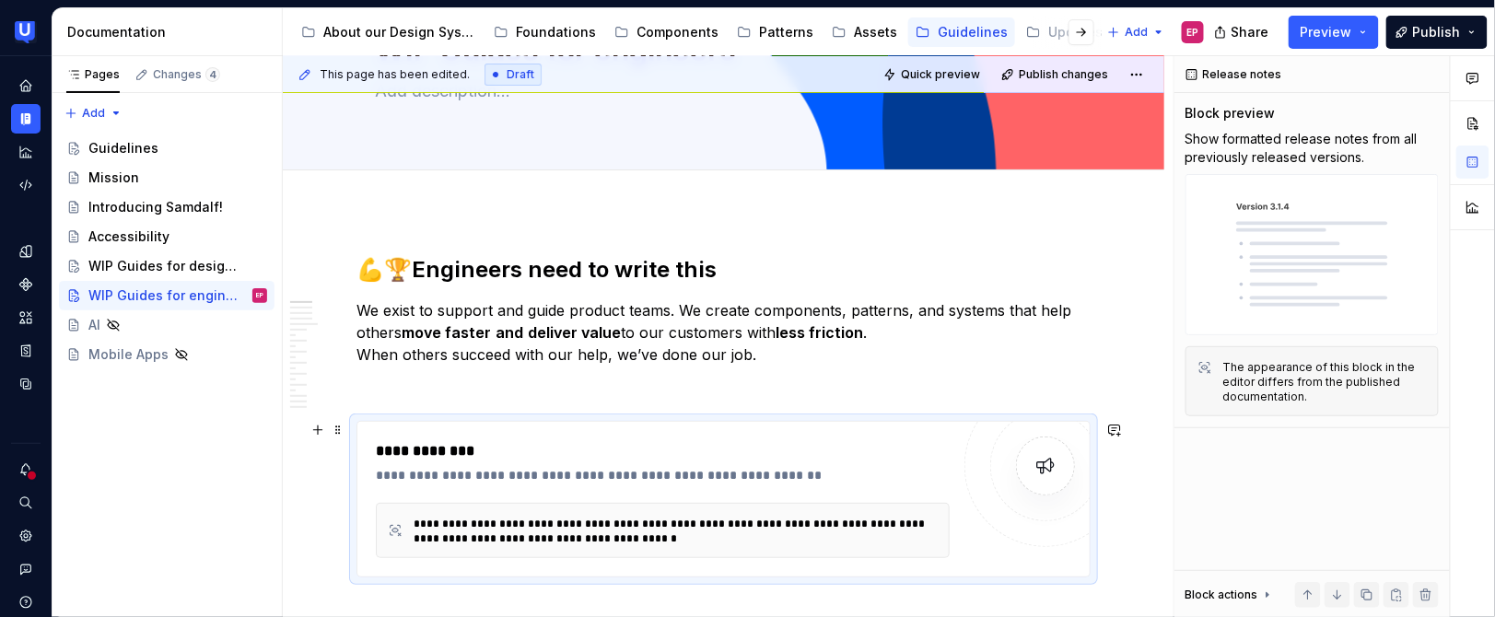
click at [945, 522] on div "**********" at bounding box center [663, 530] width 574 height 55
click at [1414, 34] on button "Publish" at bounding box center [1436, 32] width 101 height 33
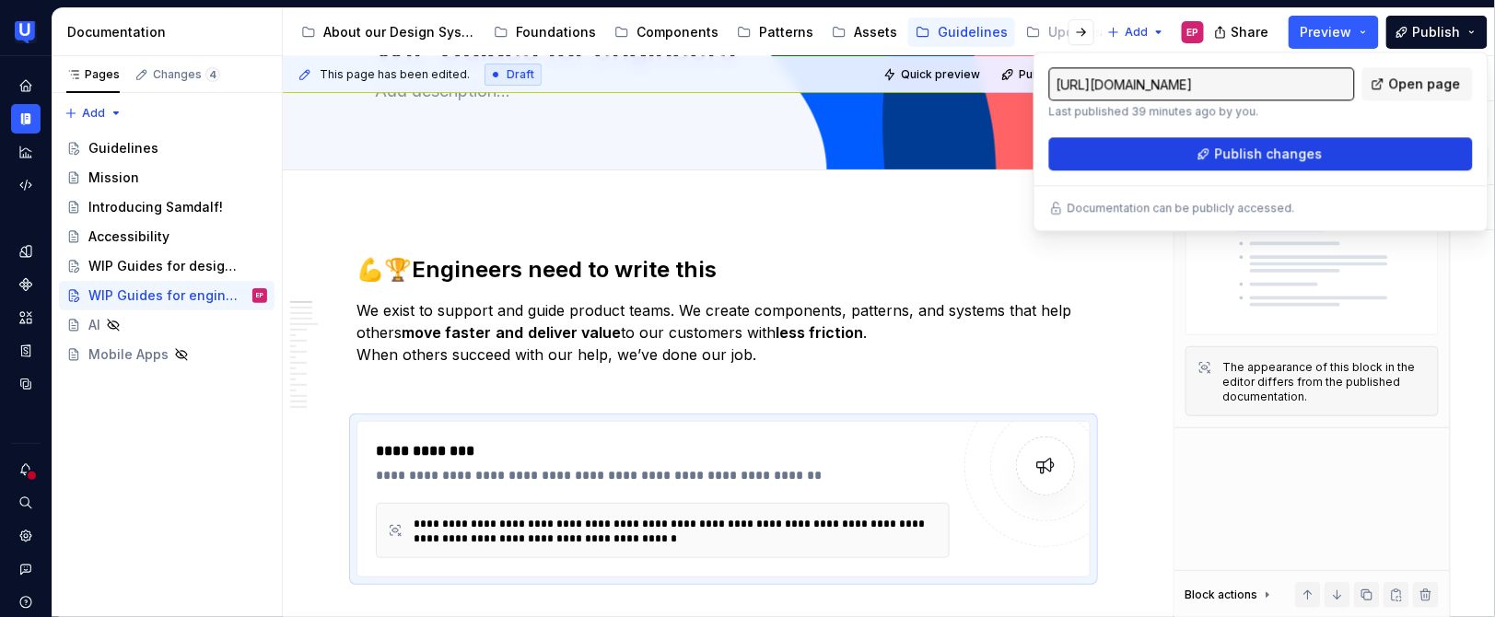
click at [1326, 160] on button "Publish changes" at bounding box center [1261, 153] width 424 height 33
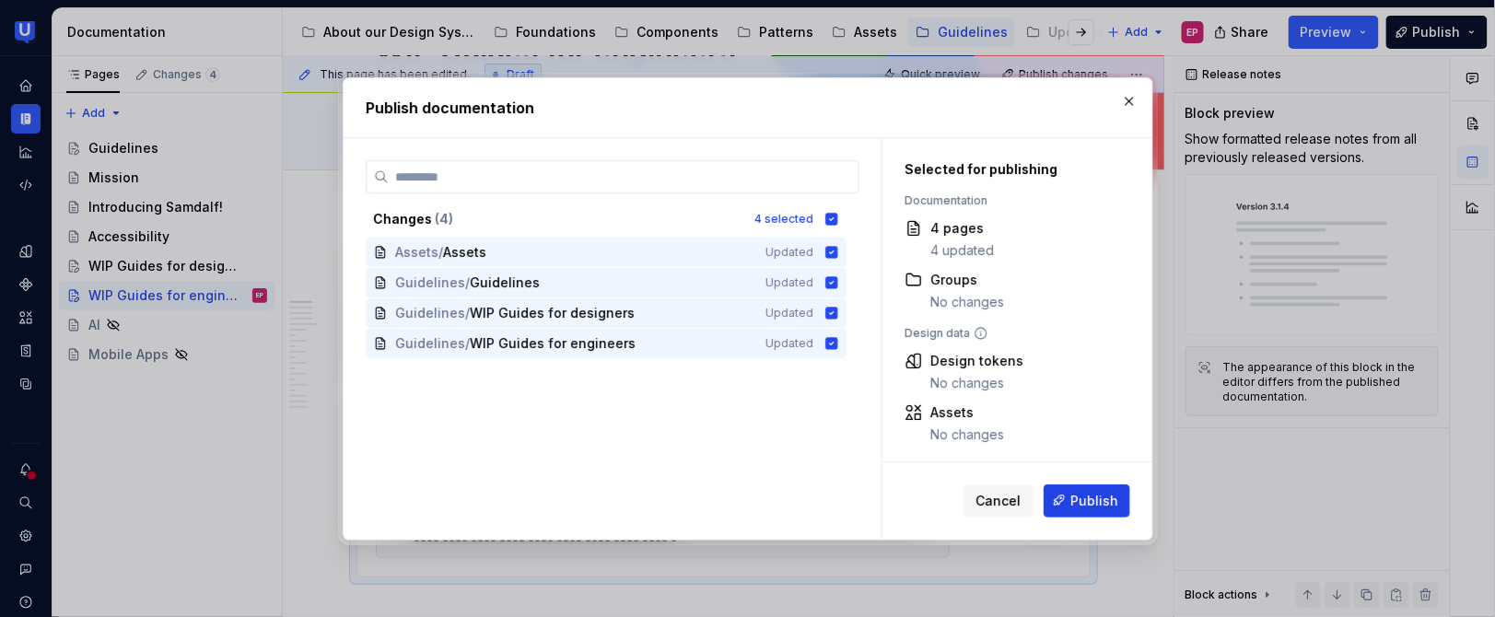
click at [1104, 493] on span "Publish" at bounding box center [1094, 500] width 48 height 18
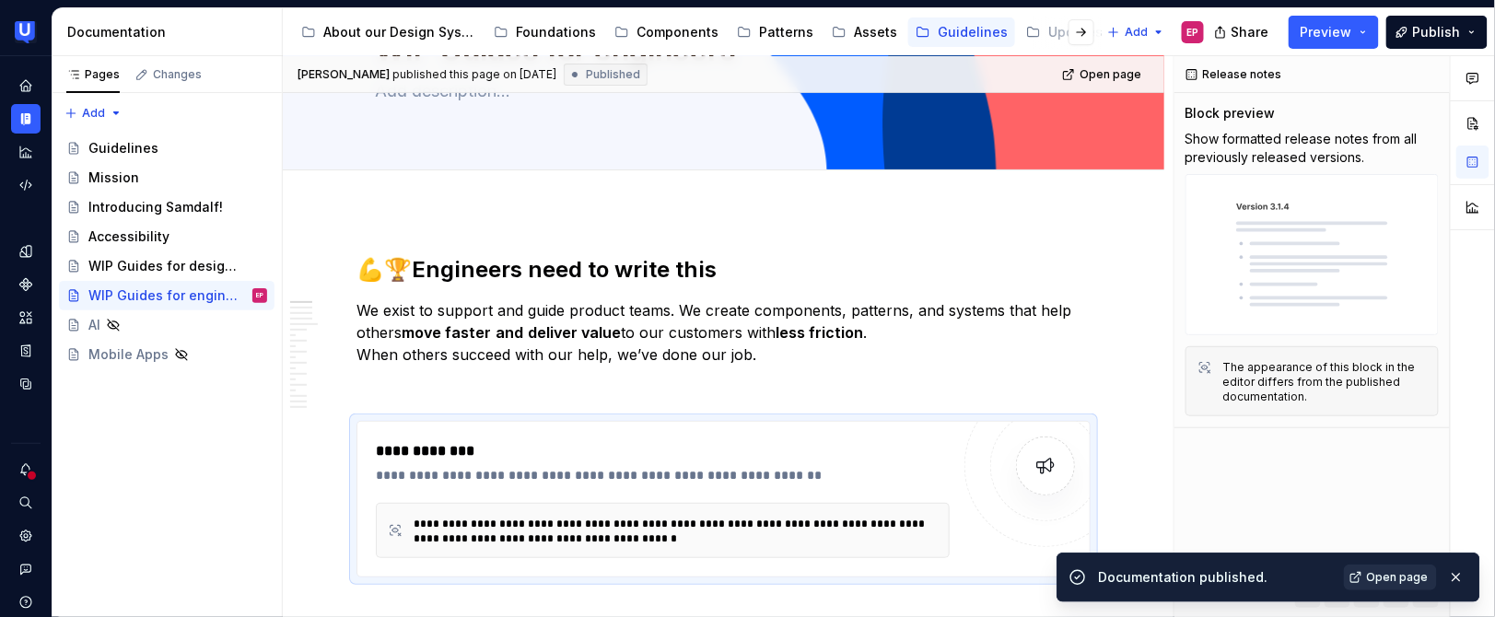
click at [1381, 579] on span "Open page" at bounding box center [1398, 577] width 62 height 15
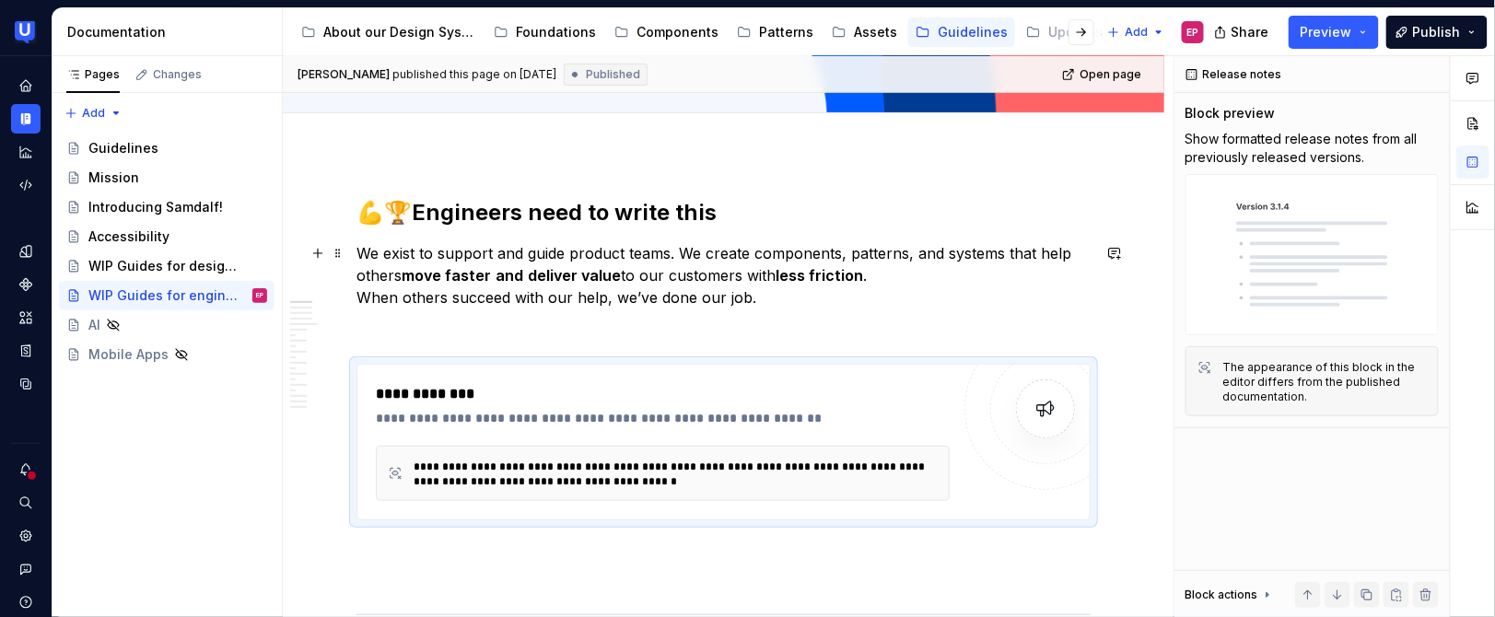
scroll to position [264, 0]
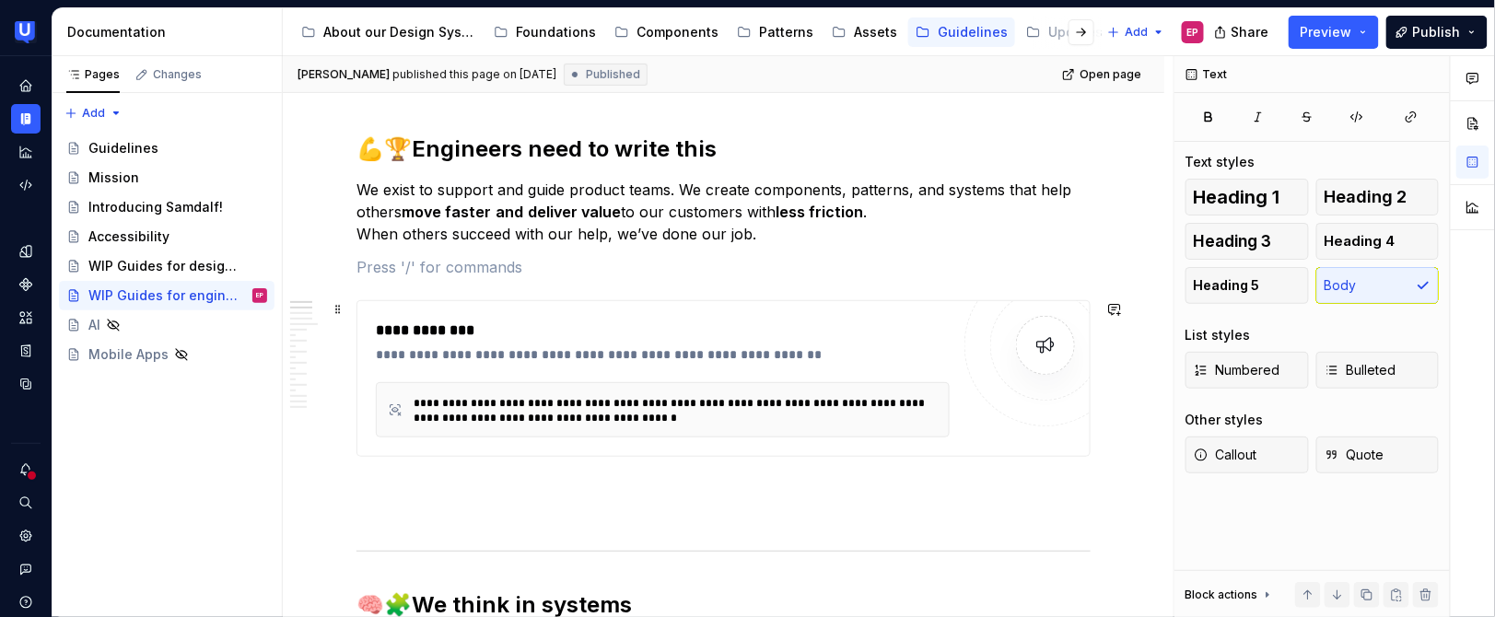
click at [824, 360] on div "**********" at bounding box center [663, 354] width 575 height 18
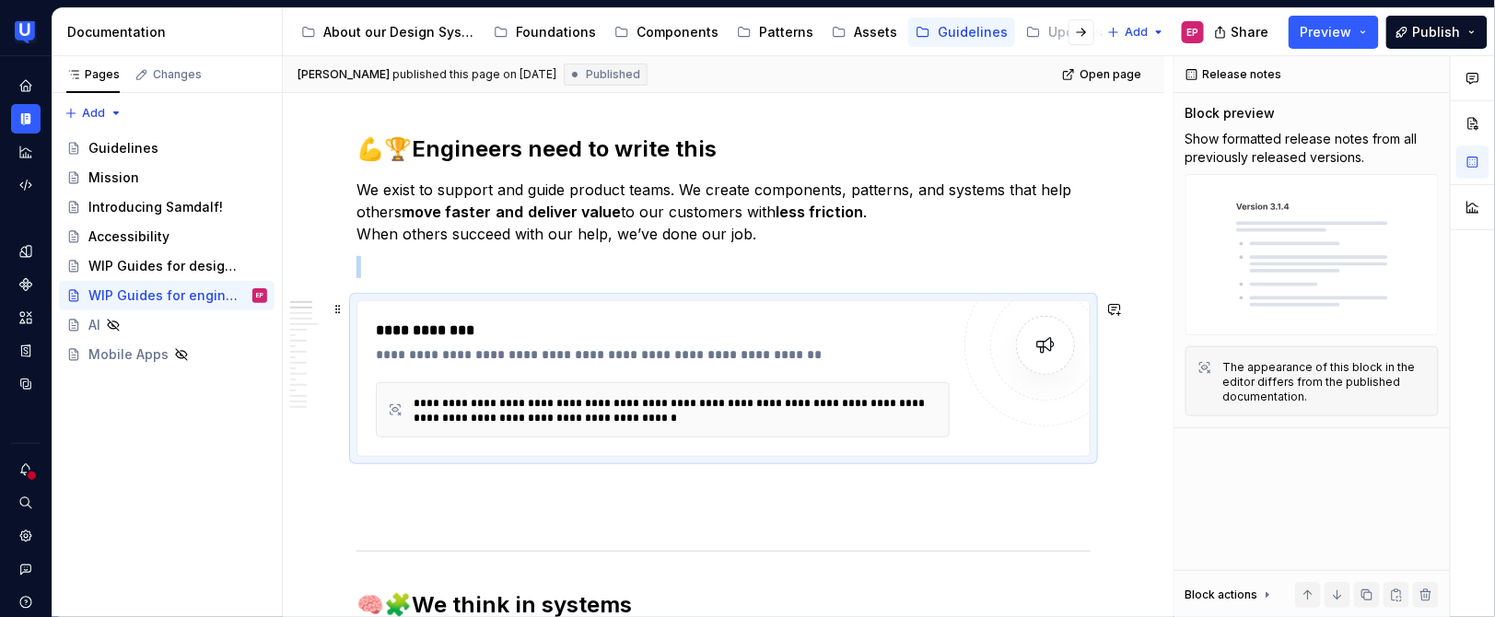
click at [822, 332] on div "**********" at bounding box center [663, 331] width 575 height 22
click at [789, 351] on div "**********" at bounding box center [663, 354] width 575 height 18
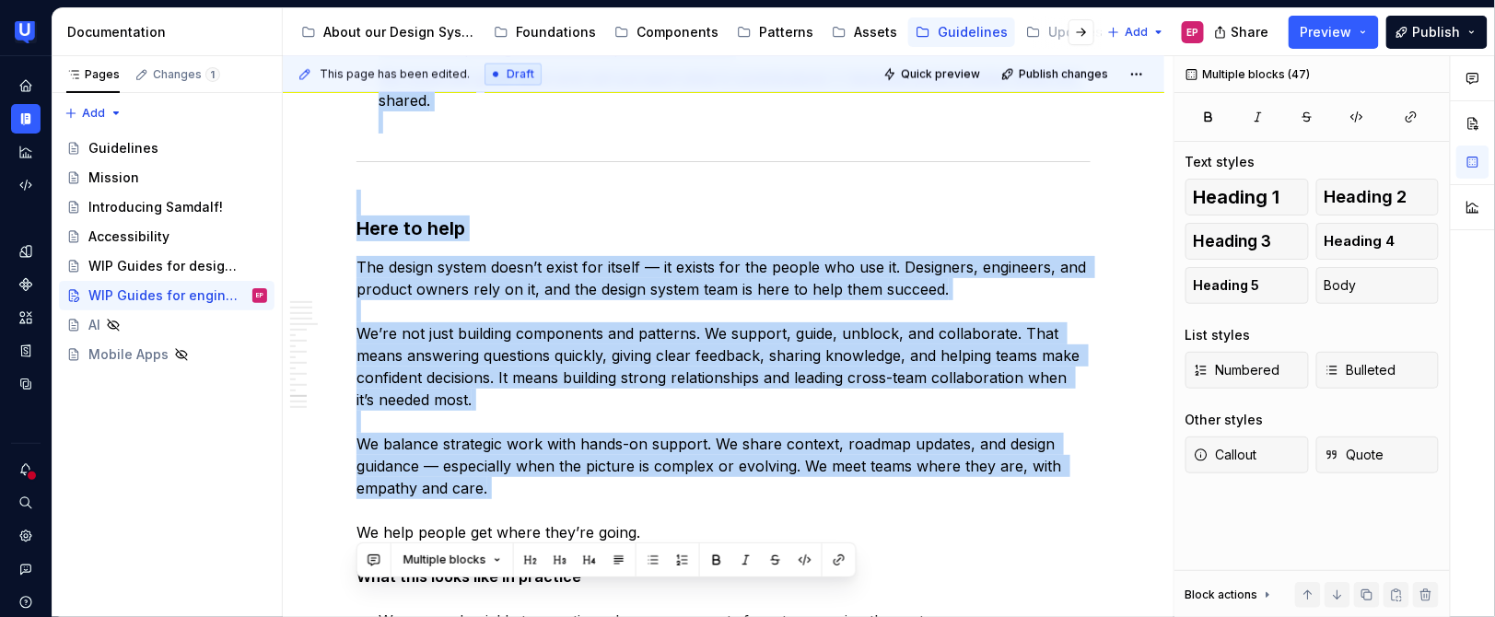
scroll to position [6375, 0]
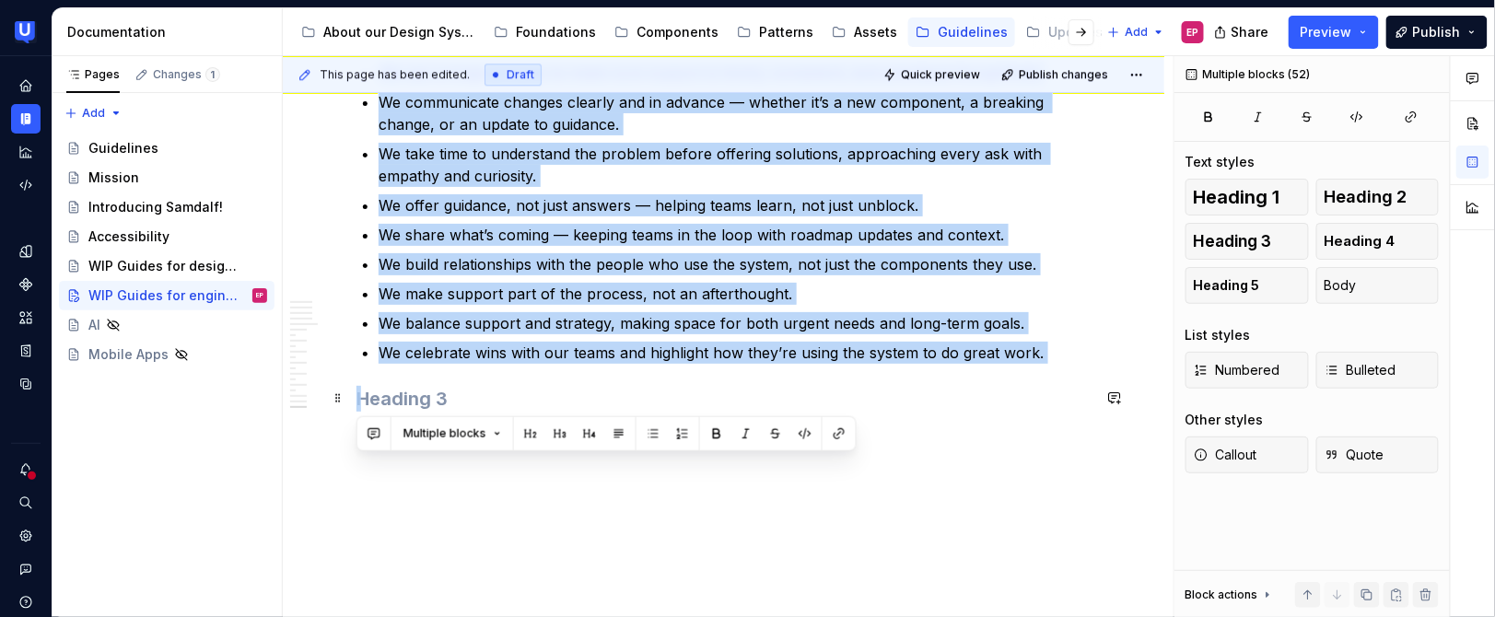
drag, startPoint x: 356, startPoint y: 302, endPoint x: 1032, endPoint y: 402, distance: 682.5
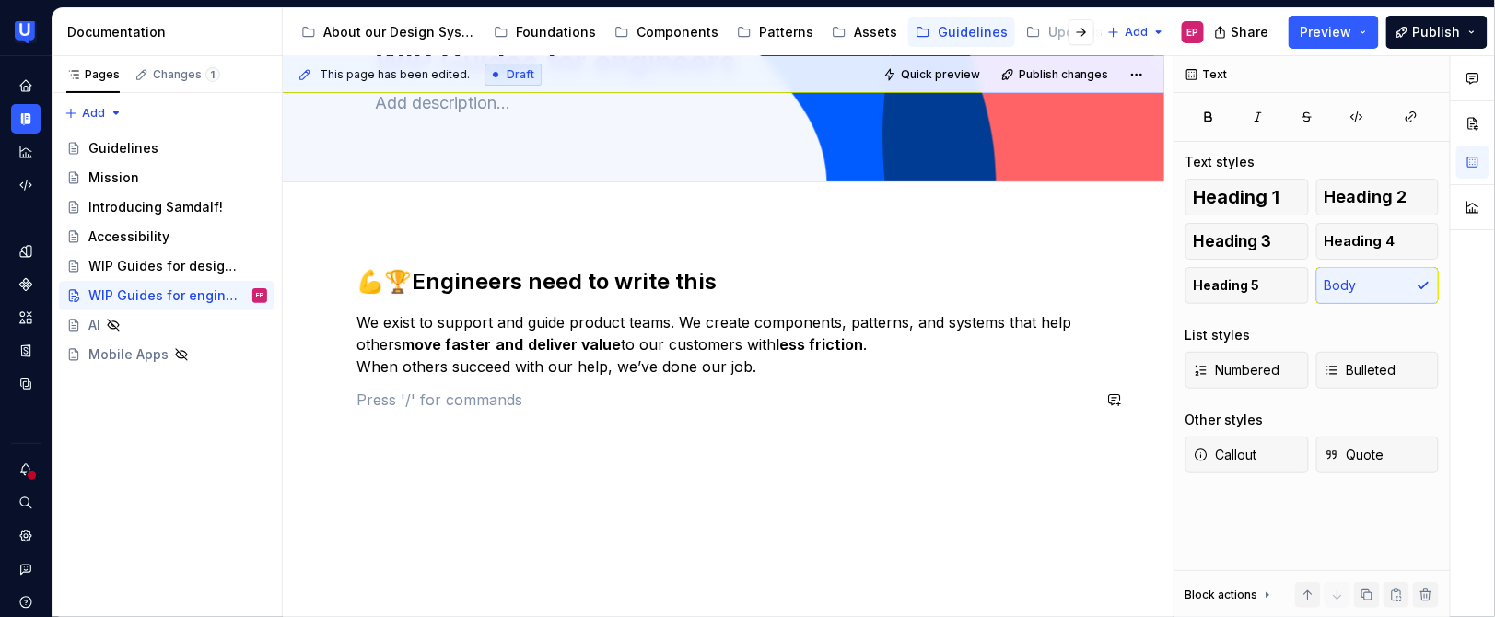
scroll to position [132, 0]
click at [356, 281] on div "💪🏆 Engineers need to write this We exist to support and guide product teams. We…" at bounding box center [724, 420] width 882 height 395
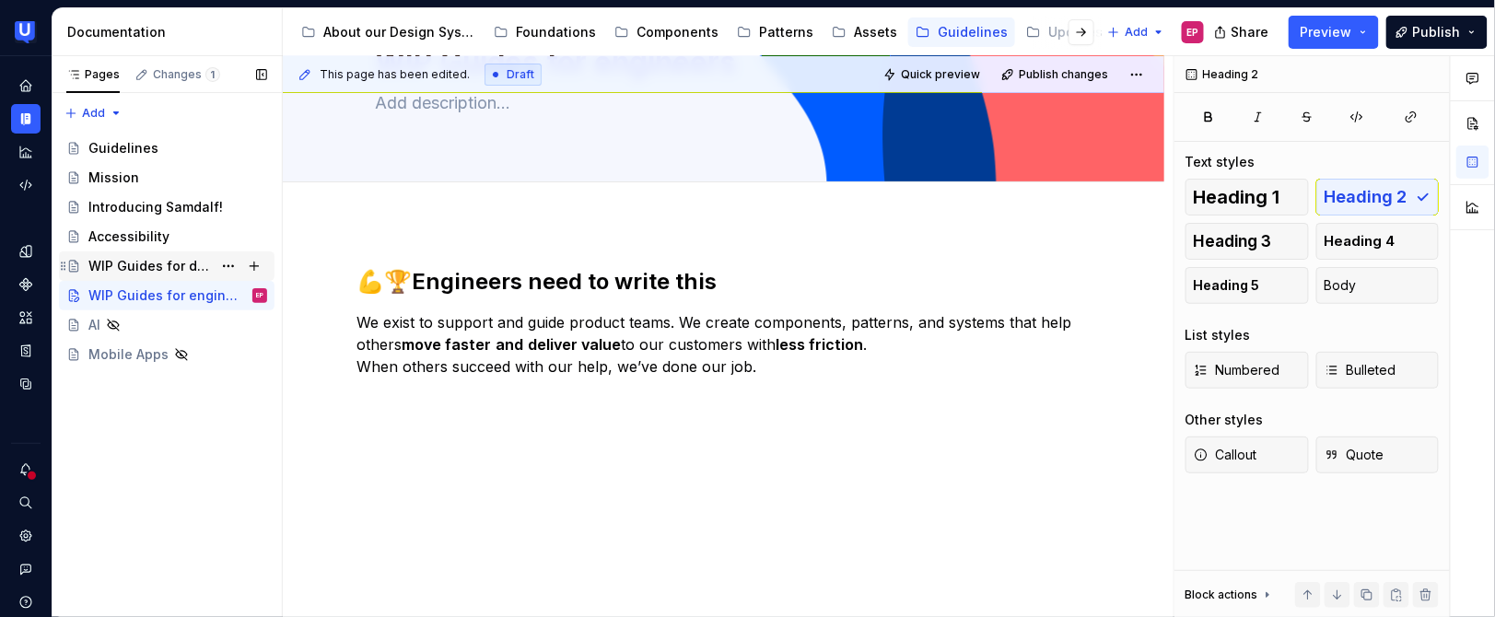
click at [176, 272] on div "WIP Guides for designers" at bounding box center [149, 266] width 123 height 18
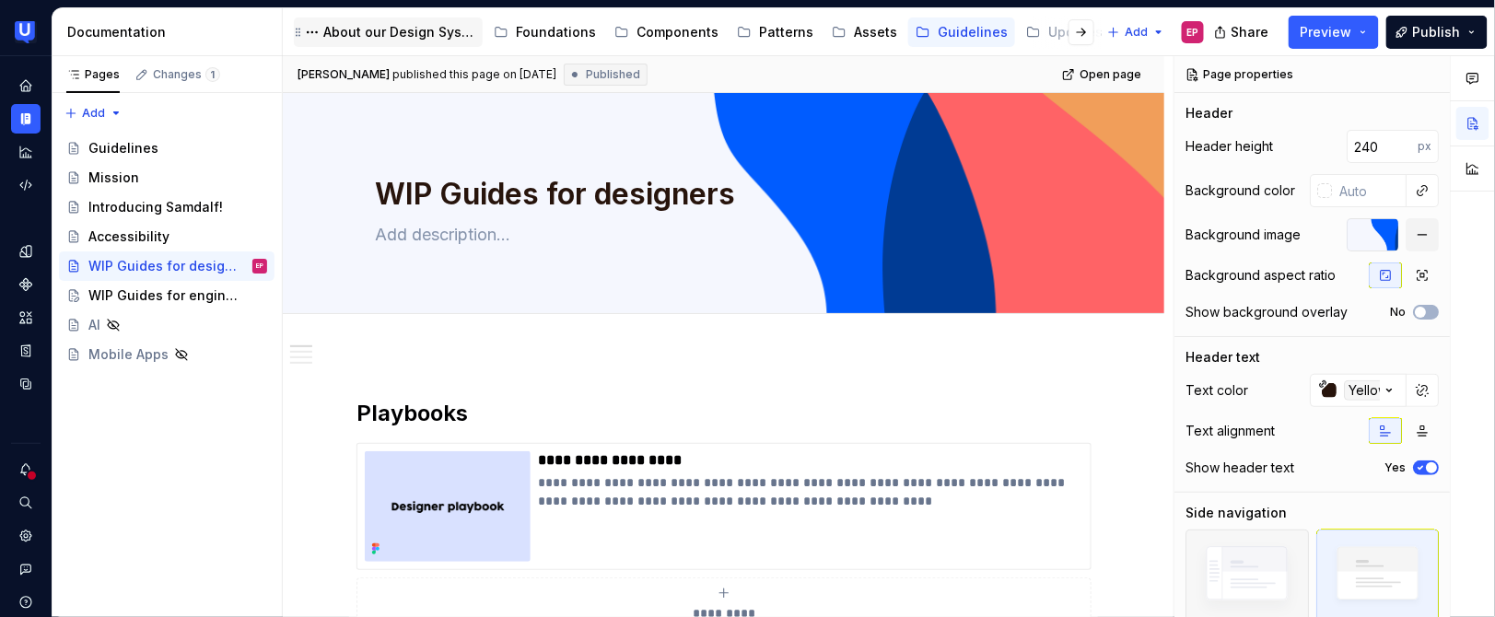
click at [424, 38] on div "About our Design System" at bounding box center [399, 32] width 152 height 18
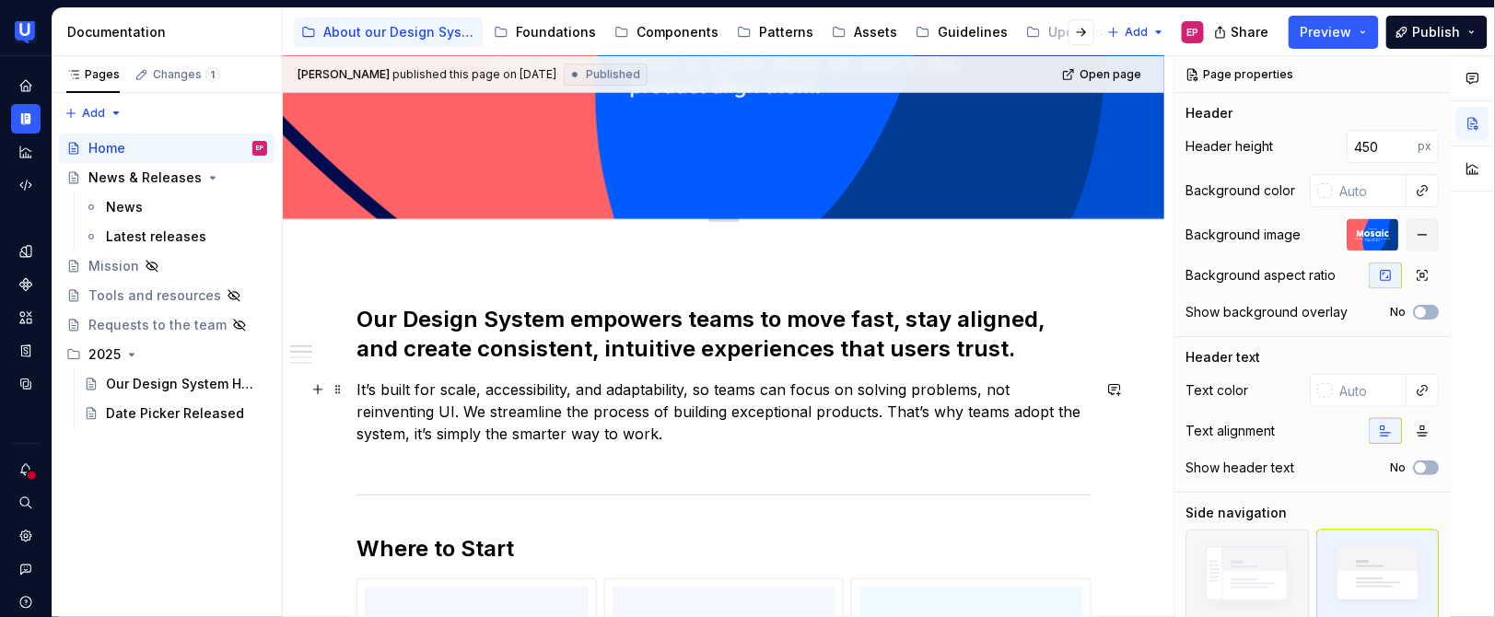
scroll to position [299, 0]
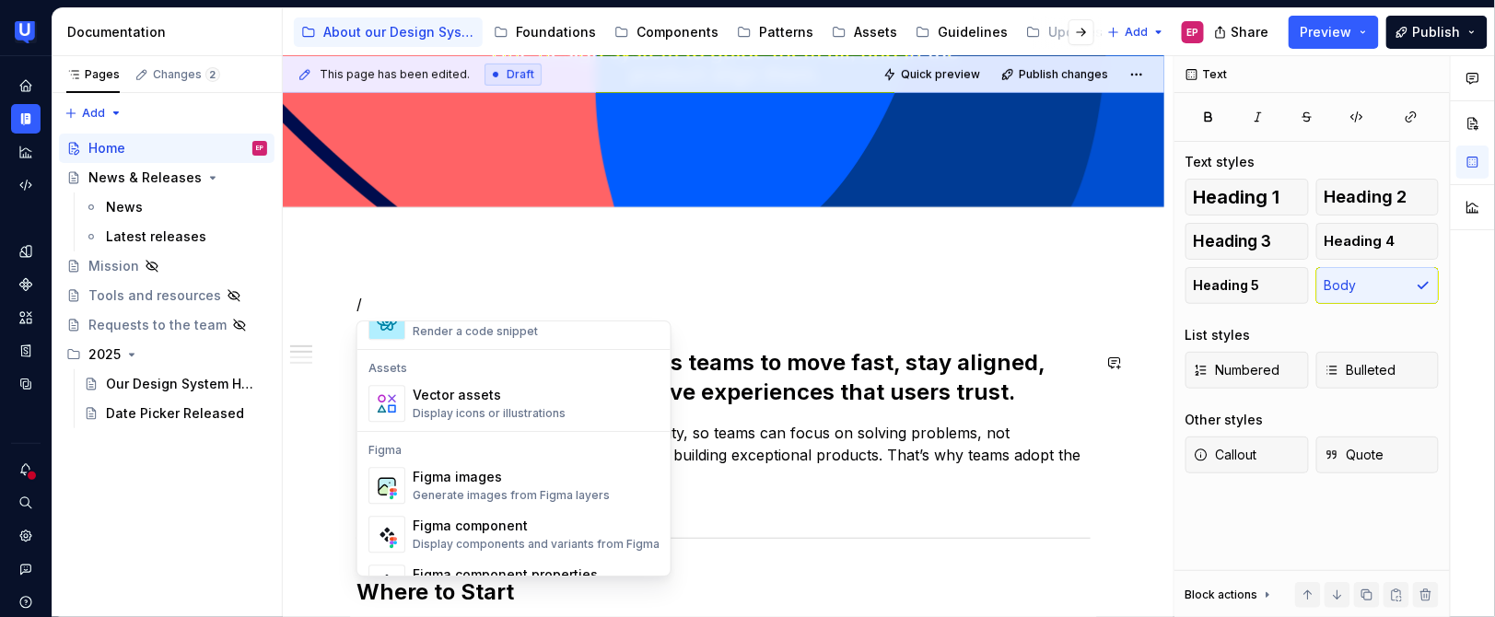
scroll to position [1621, 0]
click at [486, 406] on div "Display icons or illustrations" at bounding box center [489, 411] width 153 height 15
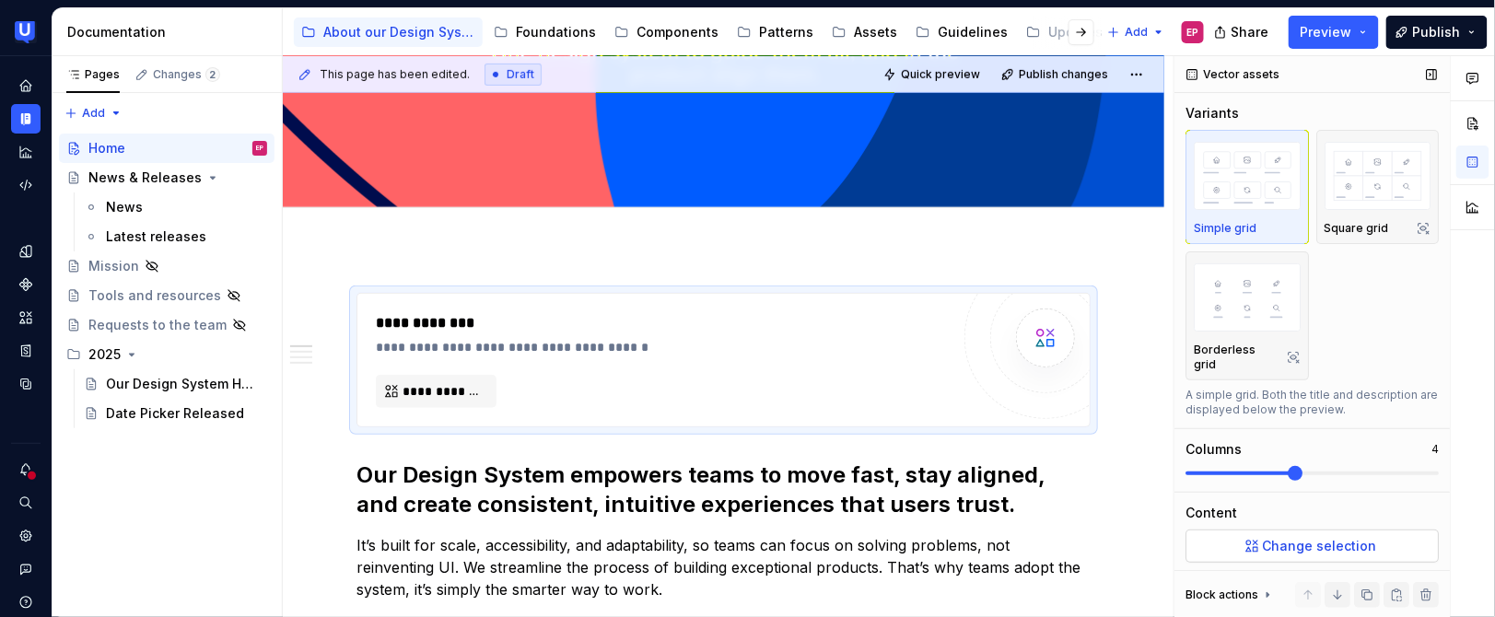
click at [1321, 543] on span "Change selection" at bounding box center [1320, 546] width 114 height 18
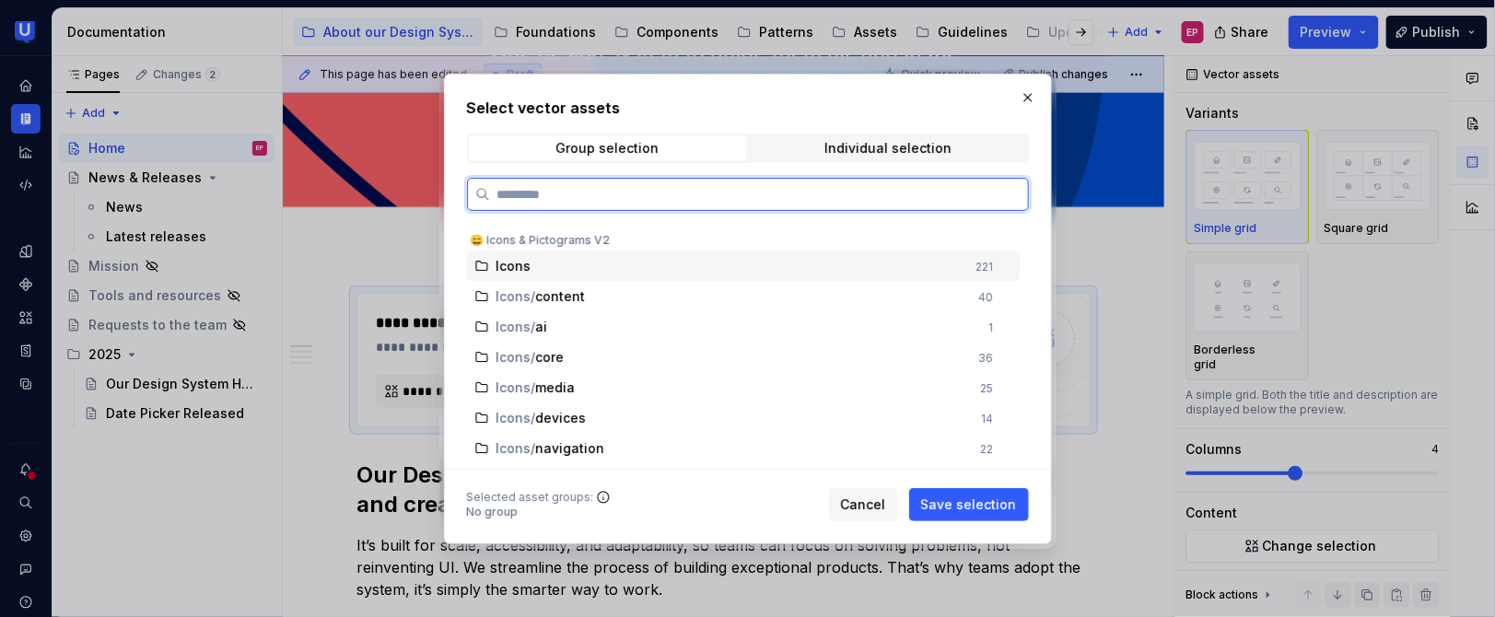
click at [594, 261] on div "Icons" at bounding box center [731, 266] width 469 height 18
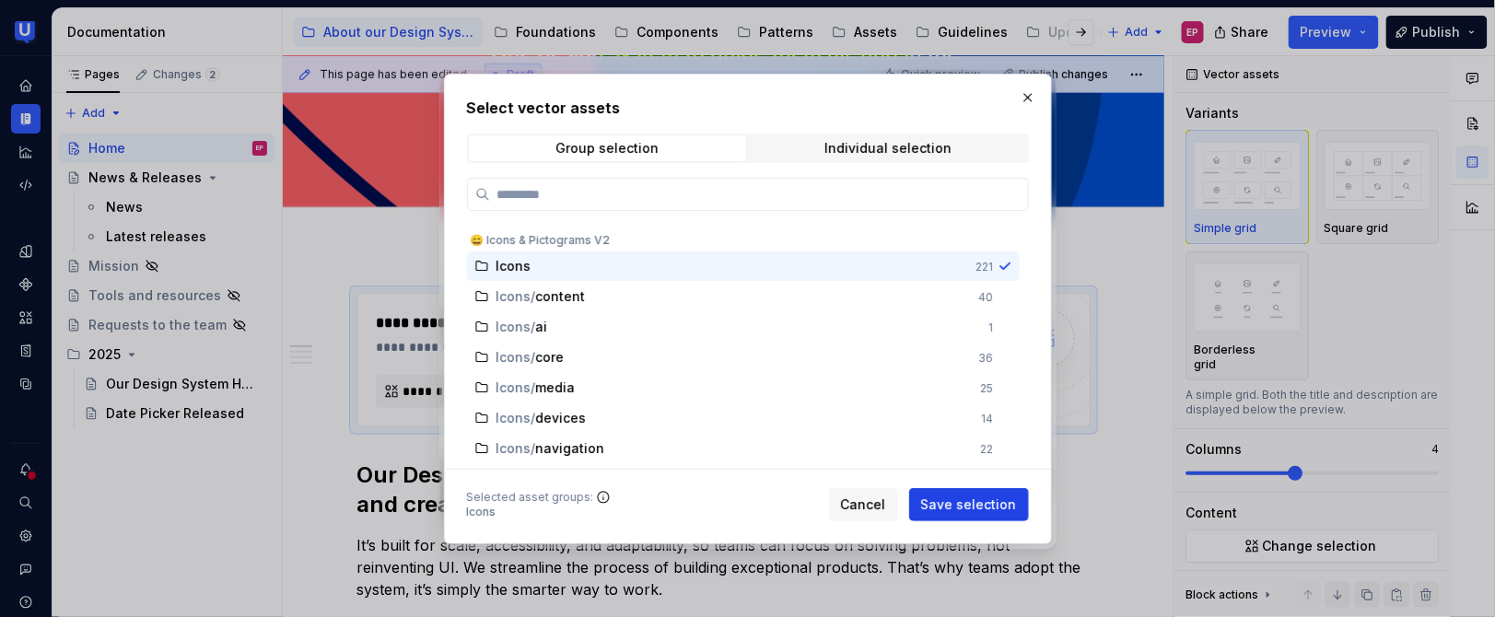
click at [980, 500] on span "Save selection" at bounding box center [969, 505] width 96 height 18
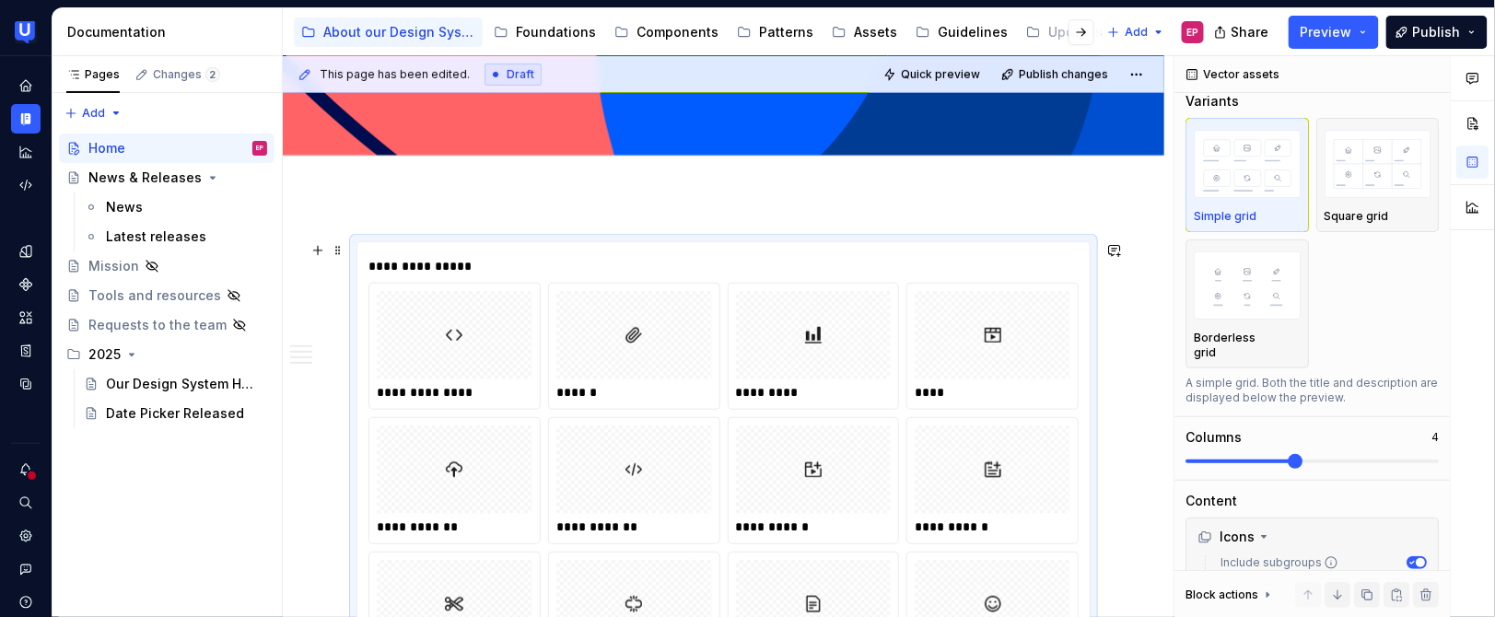
scroll to position [355, 0]
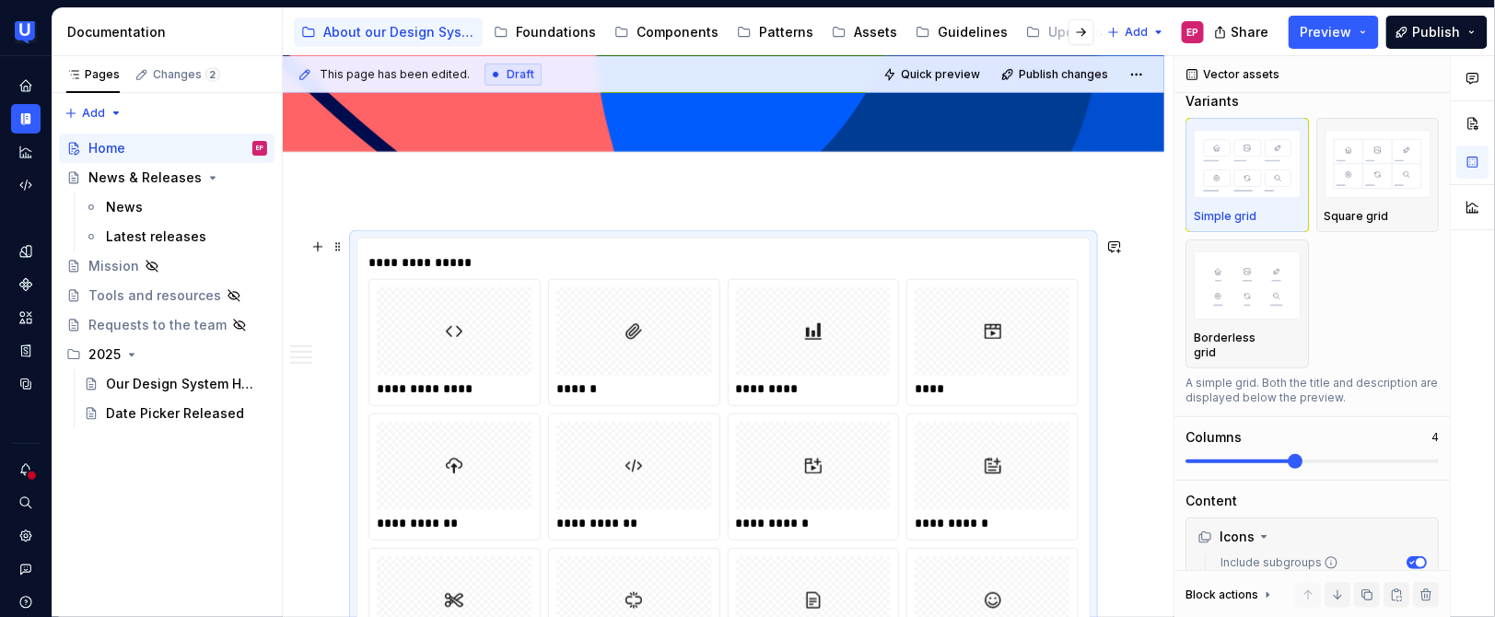
click at [945, 280] on div "****" at bounding box center [992, 342] width 170 height 125
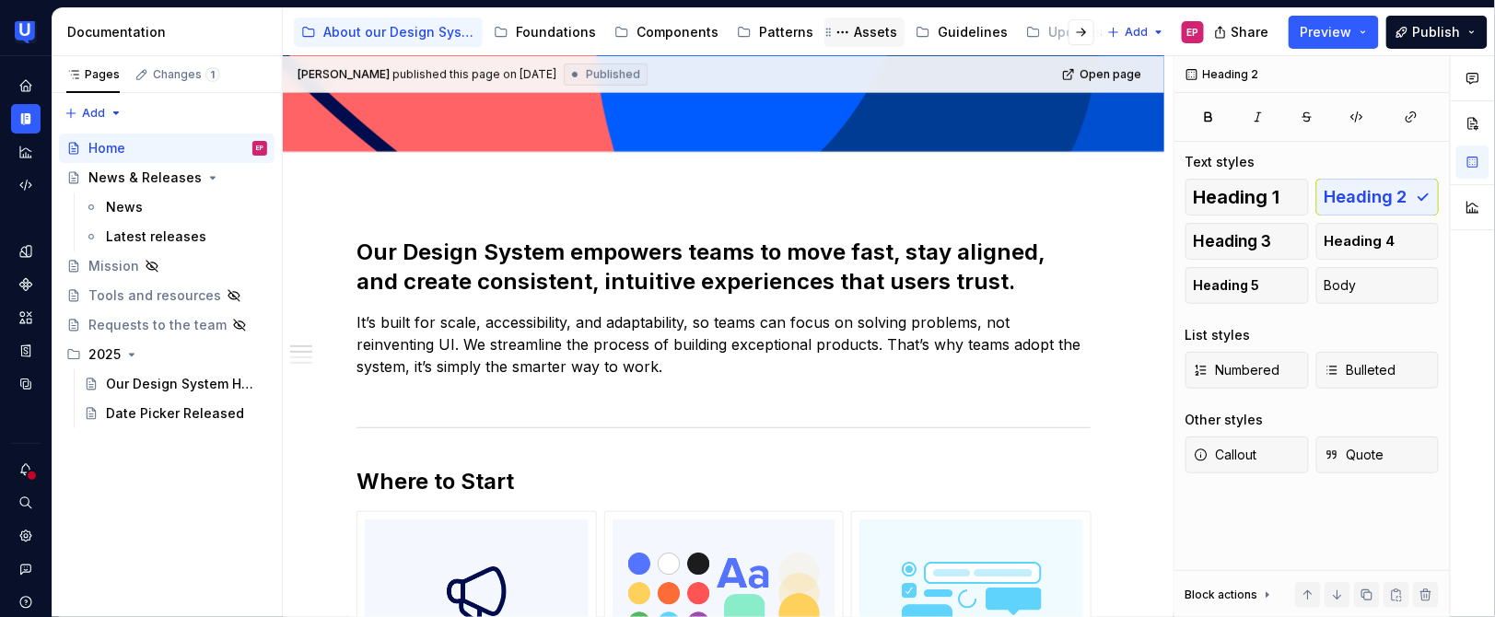
click at [854, 33] on div "Assets" at bounding box center [875, 32] width 43 height 18
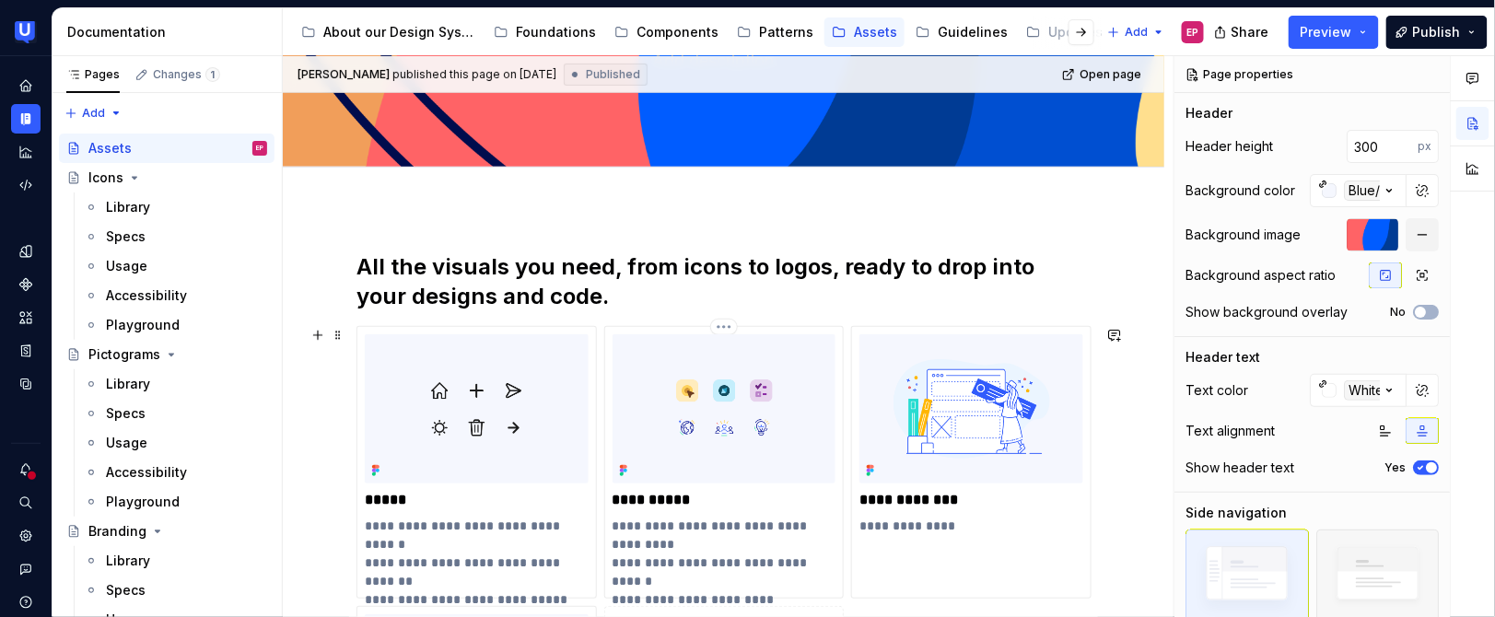
scroll to position [214, 0]
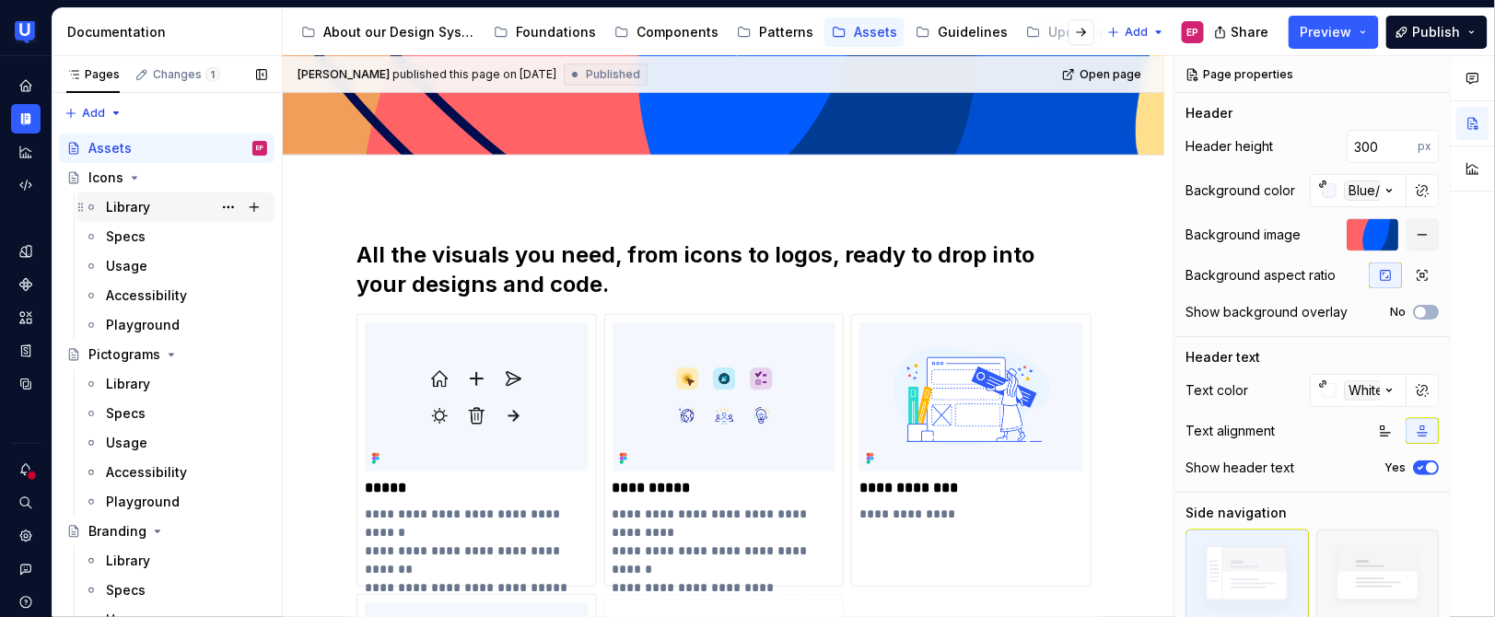
click at [153, 217] on div "Library" at bounding box center [186, 207] width 161 height 26
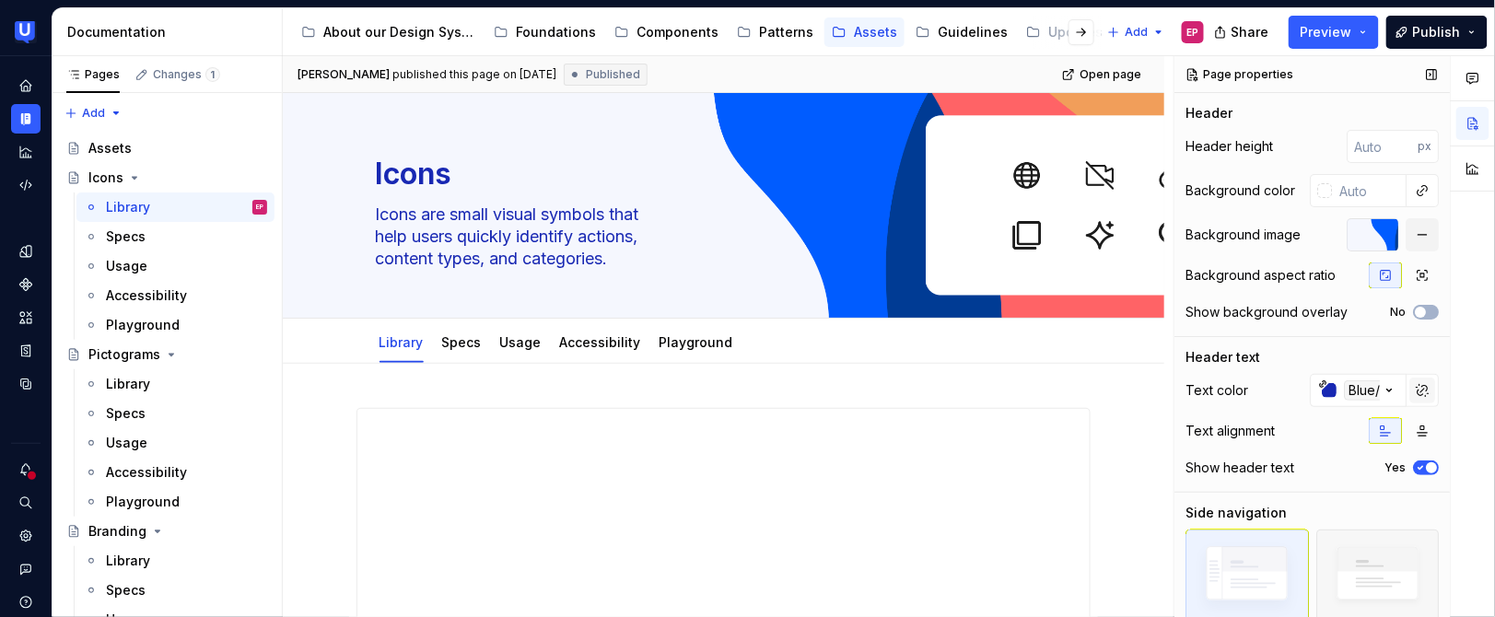
click at [1409, 387] on button "button" at bounding box center [1422, 391] width 26 height 26
click at [1371, 389] on input "#1828b3ff" at bounding box center [1371, 390] width 71 height 33
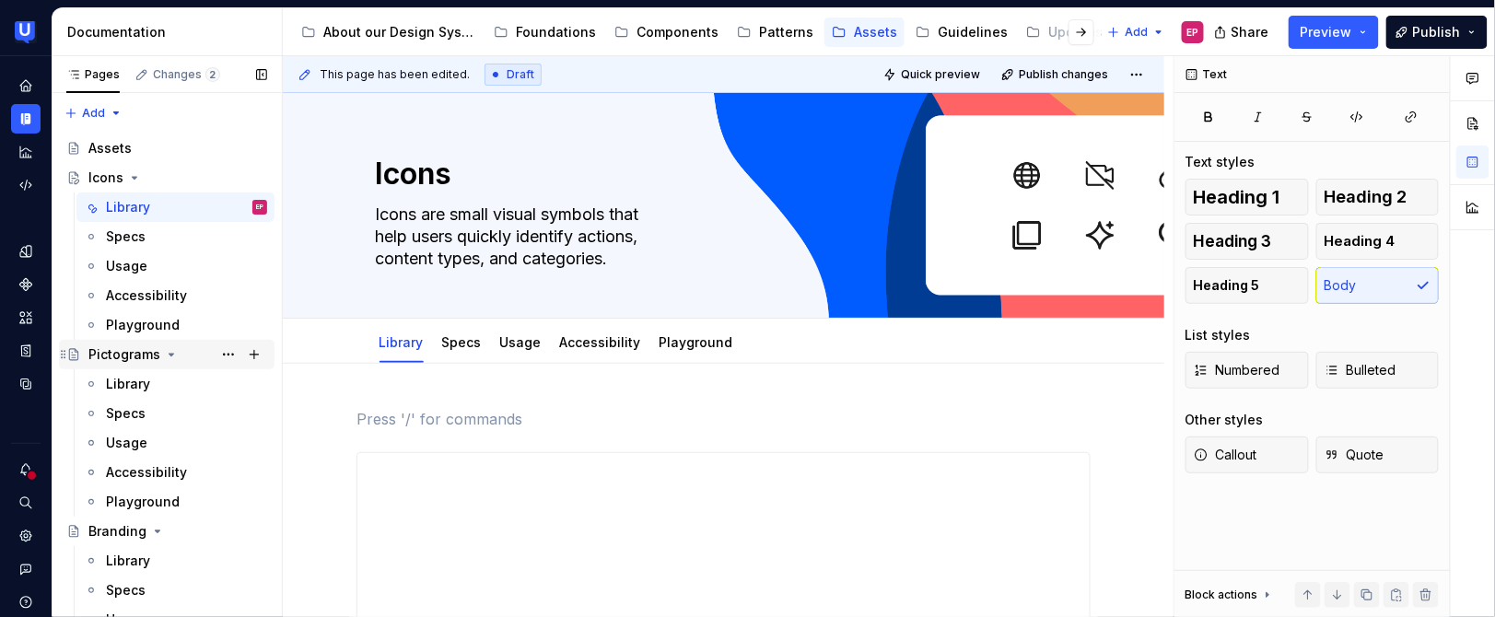
click at [124, 367] on div "Pictograms" at bounding box center [167, 354] width 216 height 29
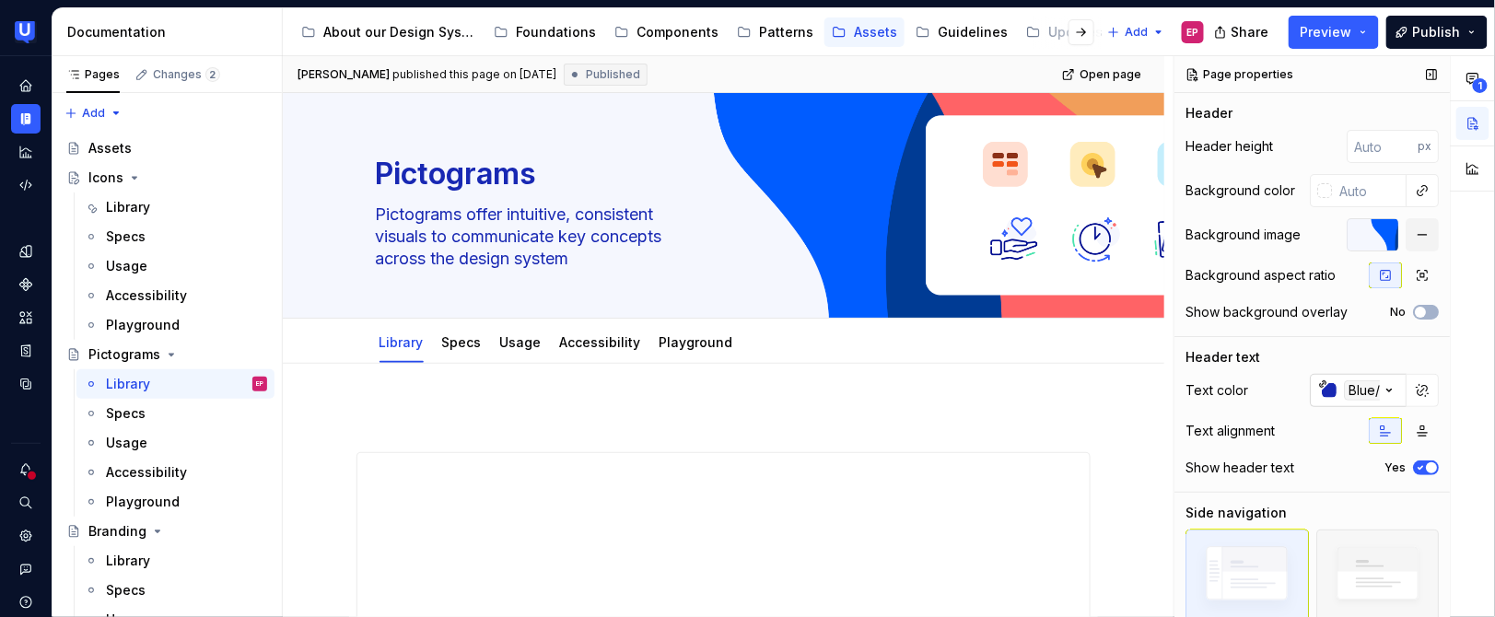
click at [1382, 391] on icon "button" at bounding box center [1389, 390] width 18 height 18
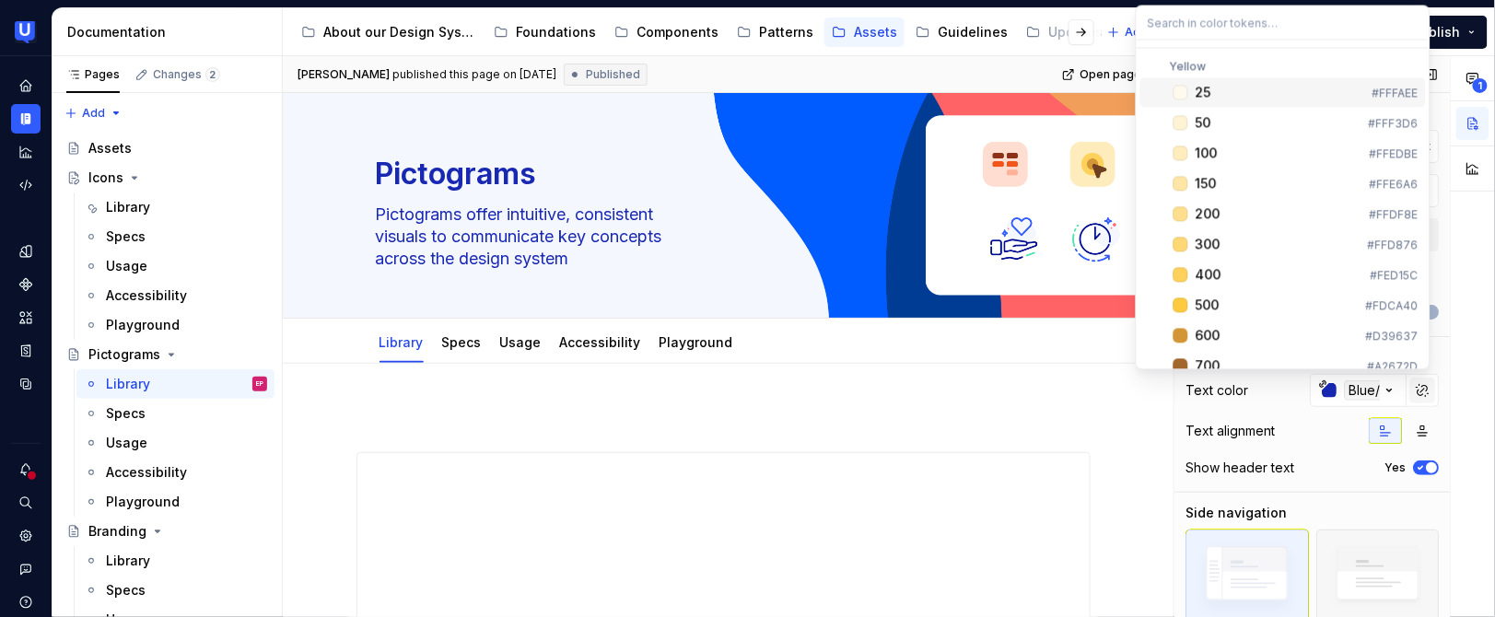
click at [1417, 390] on div "**********" at bounding box center [1334, 337] width 321 height 562
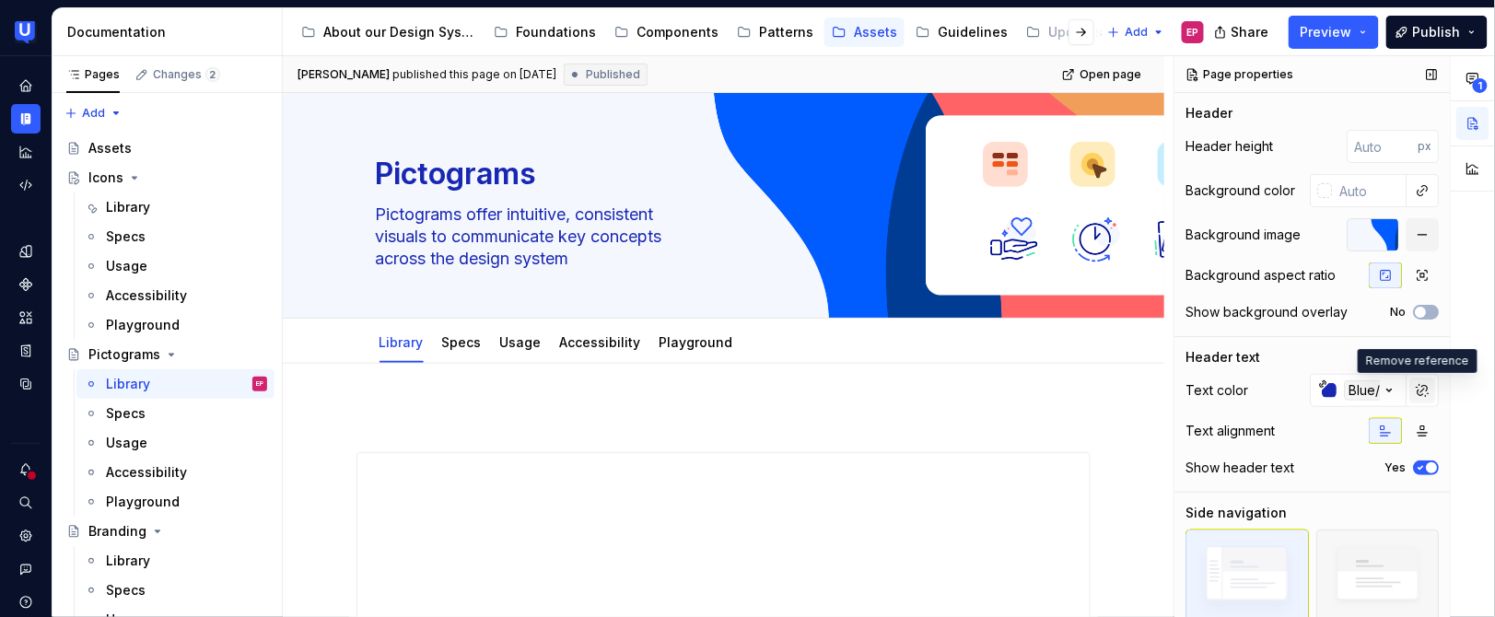
click at [1412, 389] on button "button" at bounding box center [1422, 391] width 26 height 26
click at [1376, 389] on input "#1828b3ff" at bounding box center [1371, 390] width 71 height 33
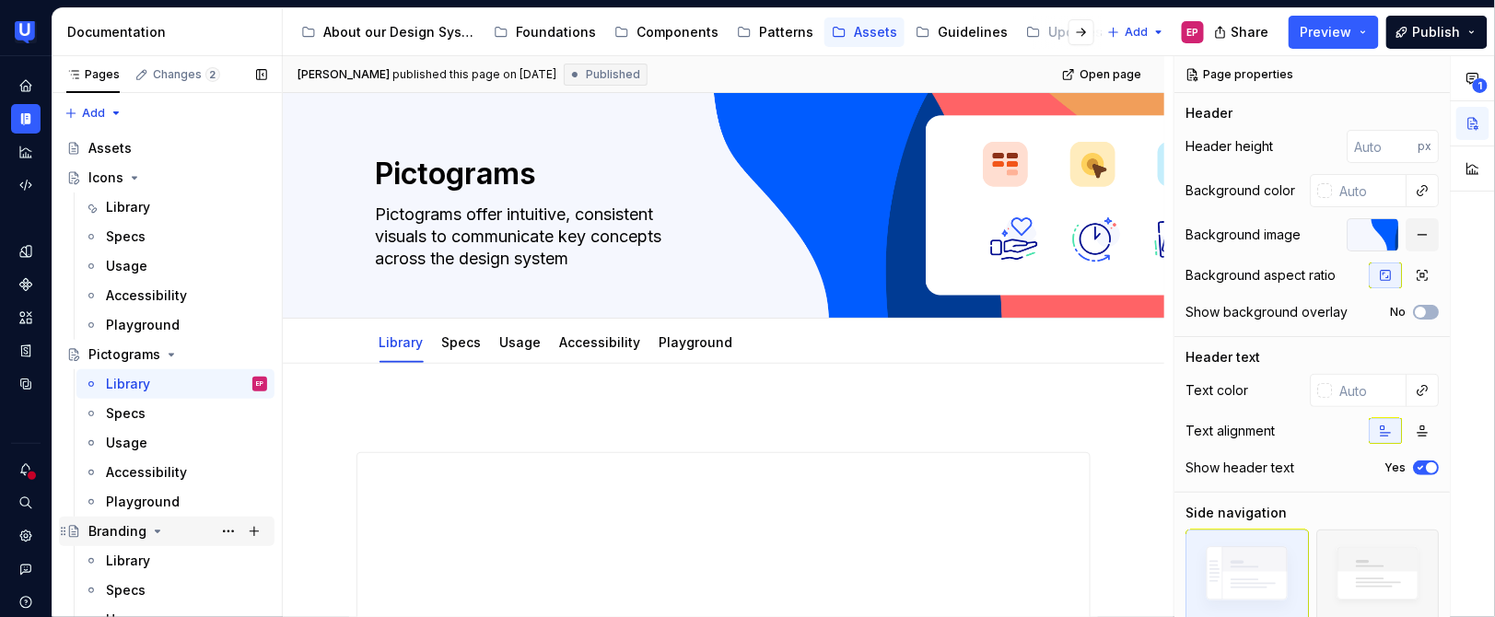
click at [114, 524] on div "Branding" at bounding box center [117, 531] width 58 height 18
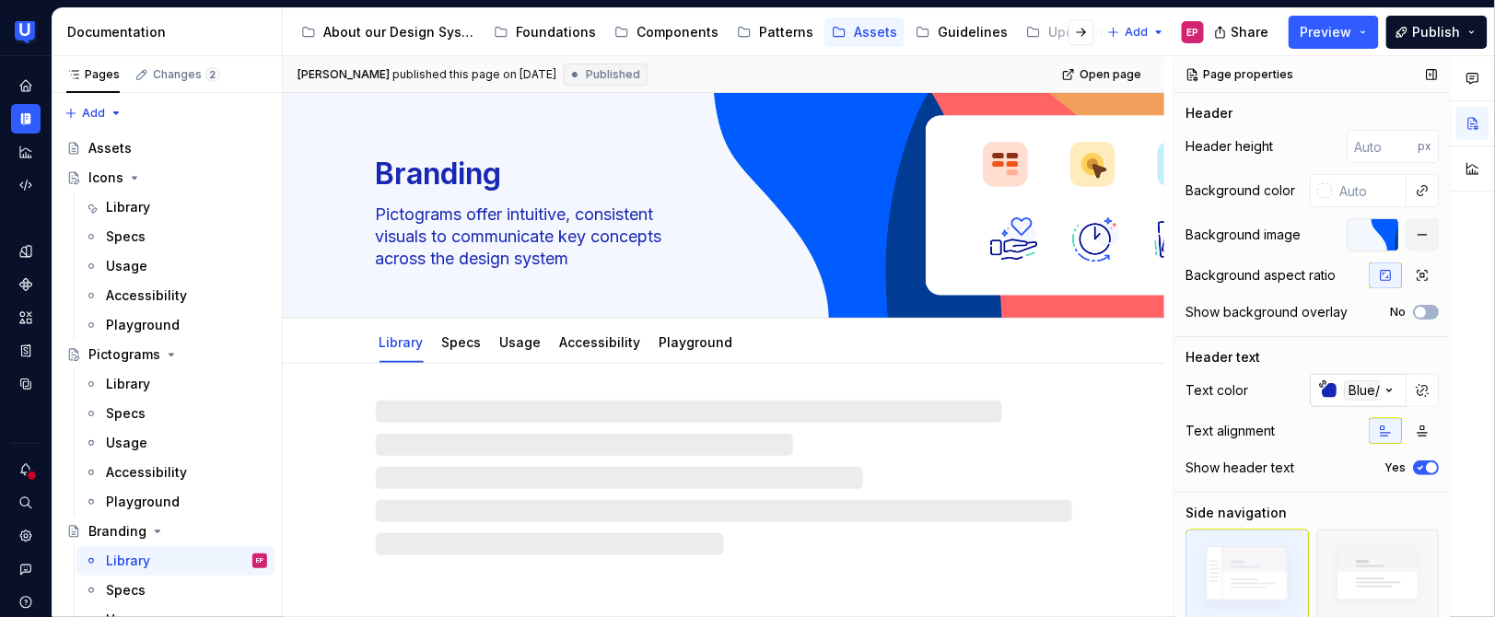
click at [1387, 390] on icon "button" at bounding box center [1389, 391] width 5 height 3
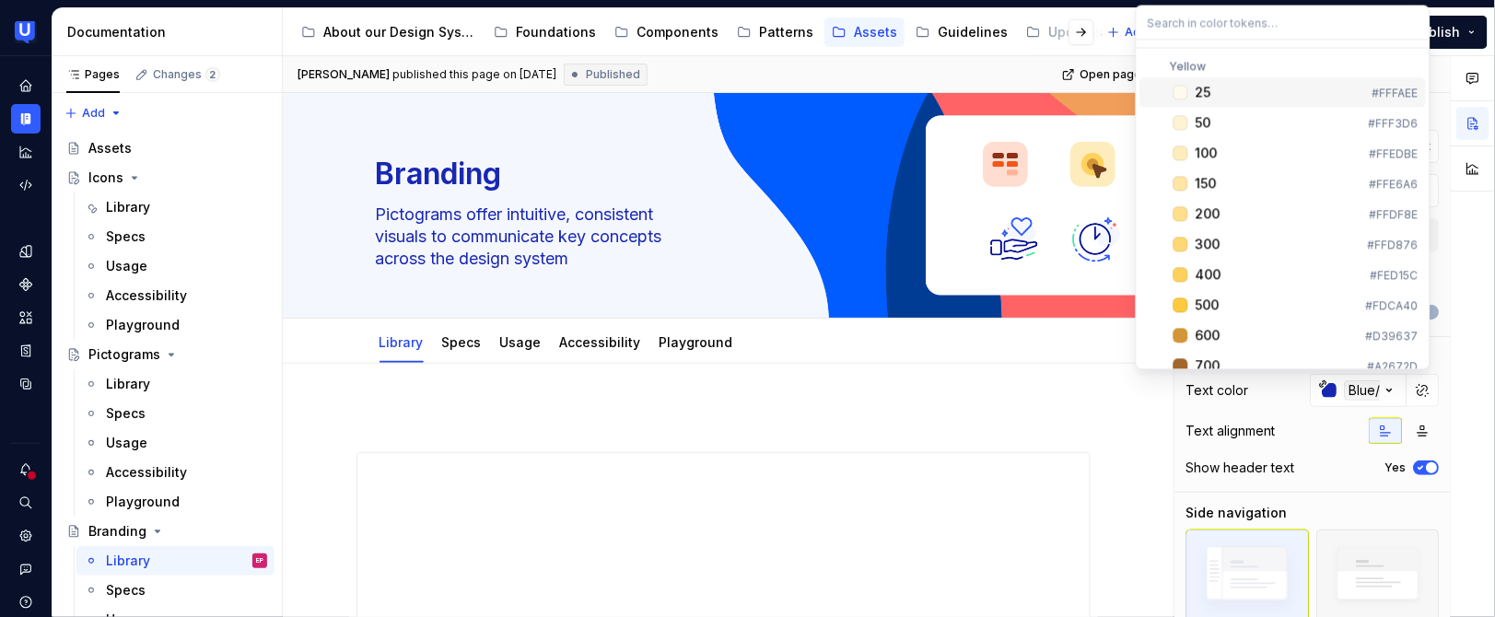
click at [1381, 387] on div "Comments Open comments No comments yet Select ‘Comment’ from the block context …" at bounding box center [1334, 337] width 321 height 562
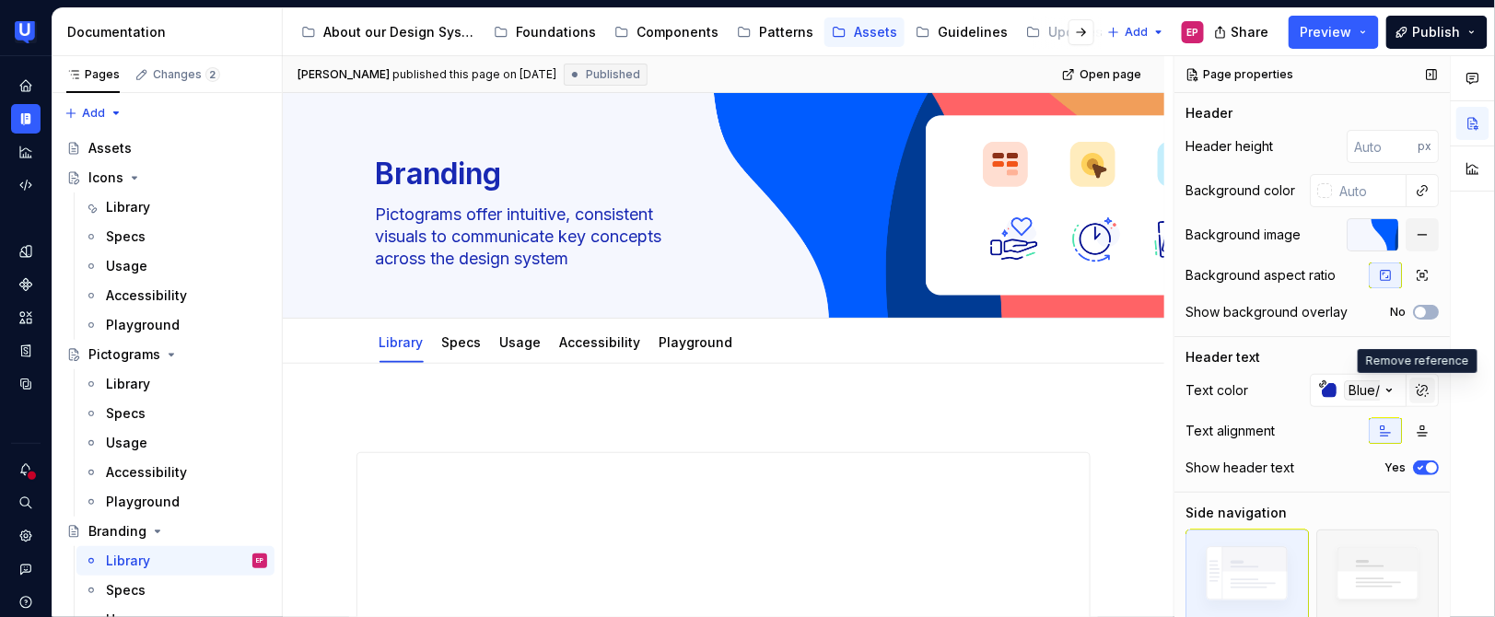
click at [1409, 388] on button "button" at bounding box center [1422, 391] width 26 height 26
click at [1370, 391] on input "#1828b3ff" at bounding box center [1371, 390] width 71 height 33
click at [502, 414] on p at bounding box center [723, 419] width 734 height 22
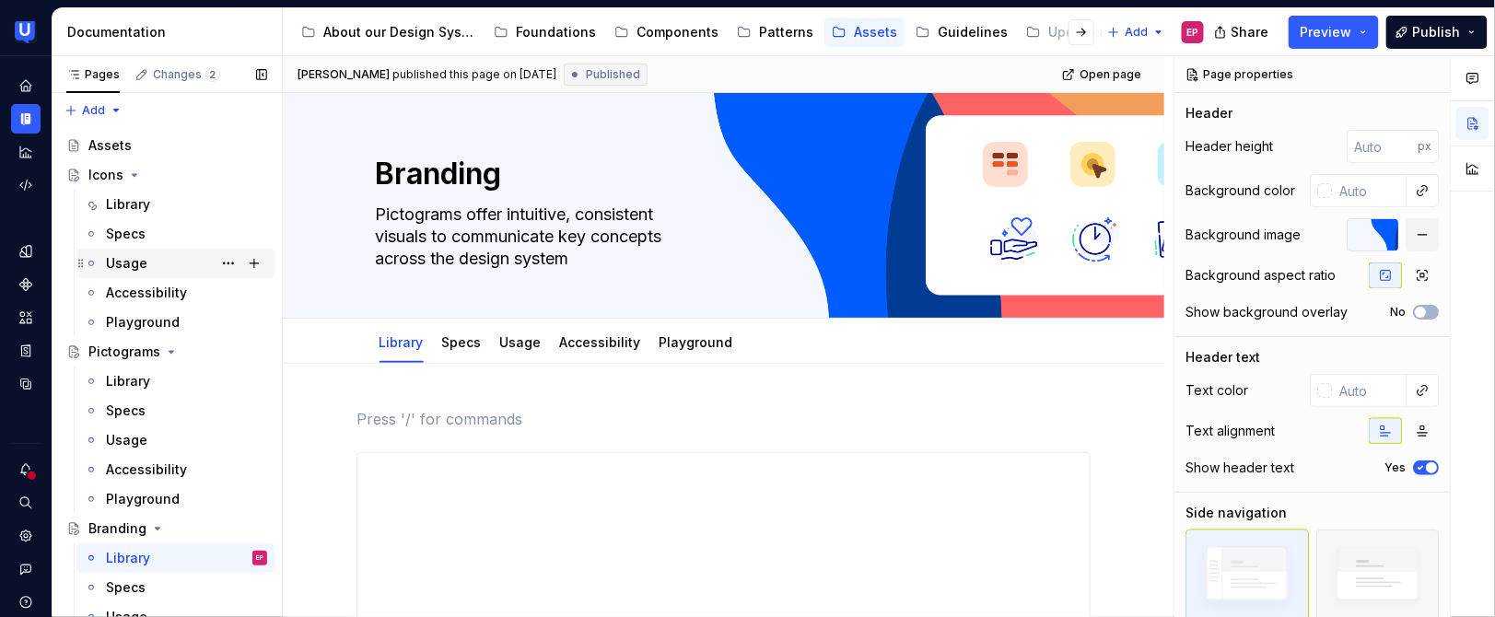
scroll to position [3, 0]
click at [147, 207] on div "Library" at bounding box center [128, 204] width 44 height 18
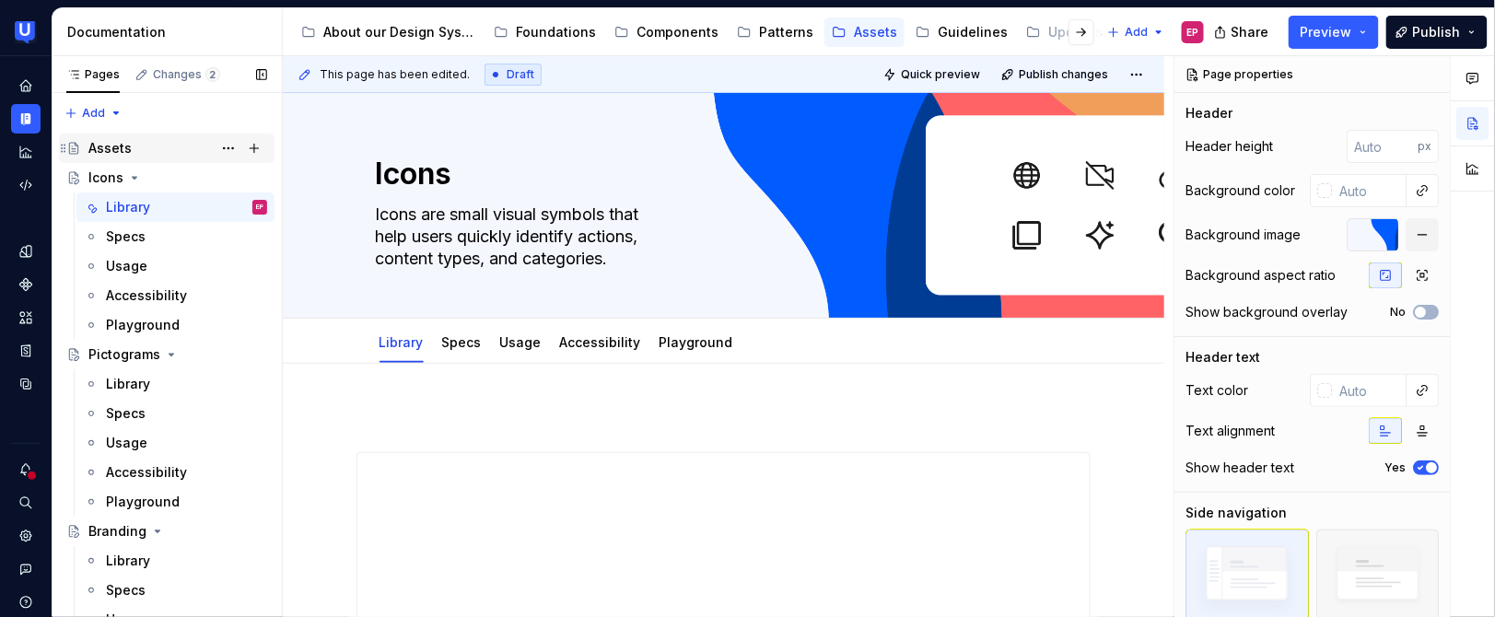
click at [112, 139] on div "Assets" at bounding box center [109, 148] width 43 height 18
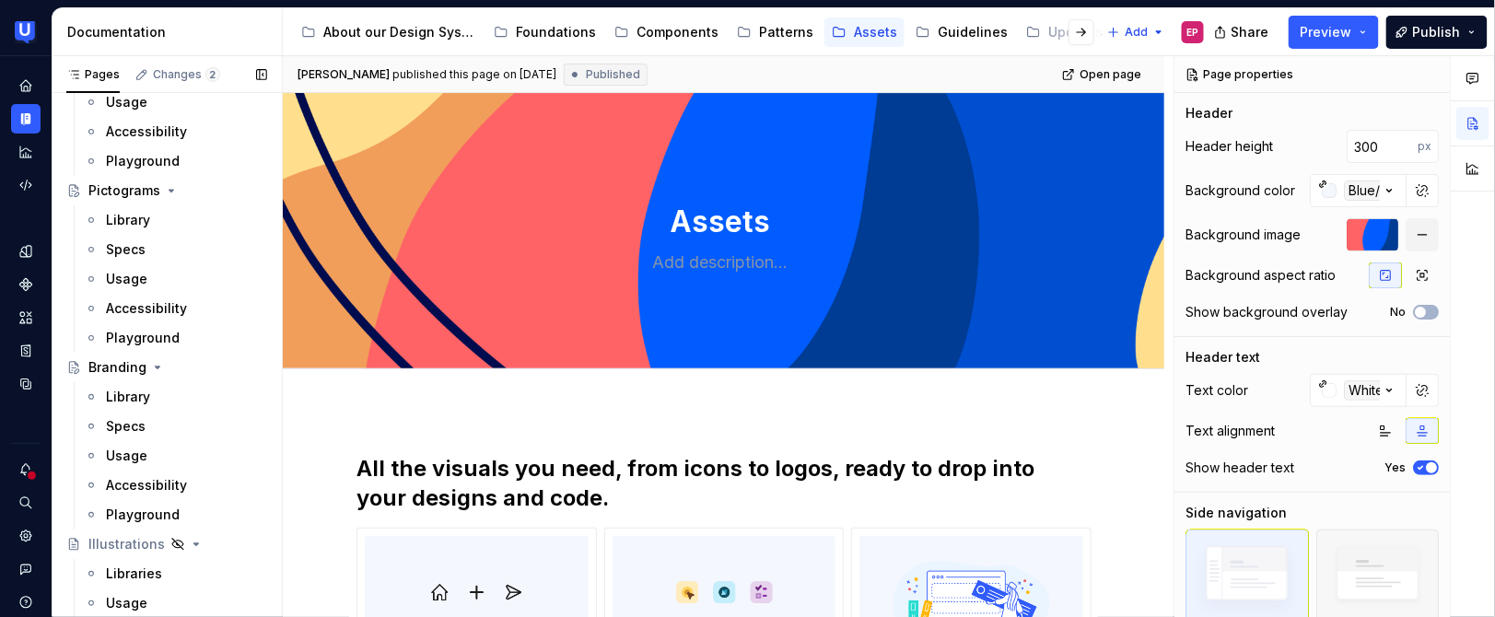
scroll to position [178, 0]
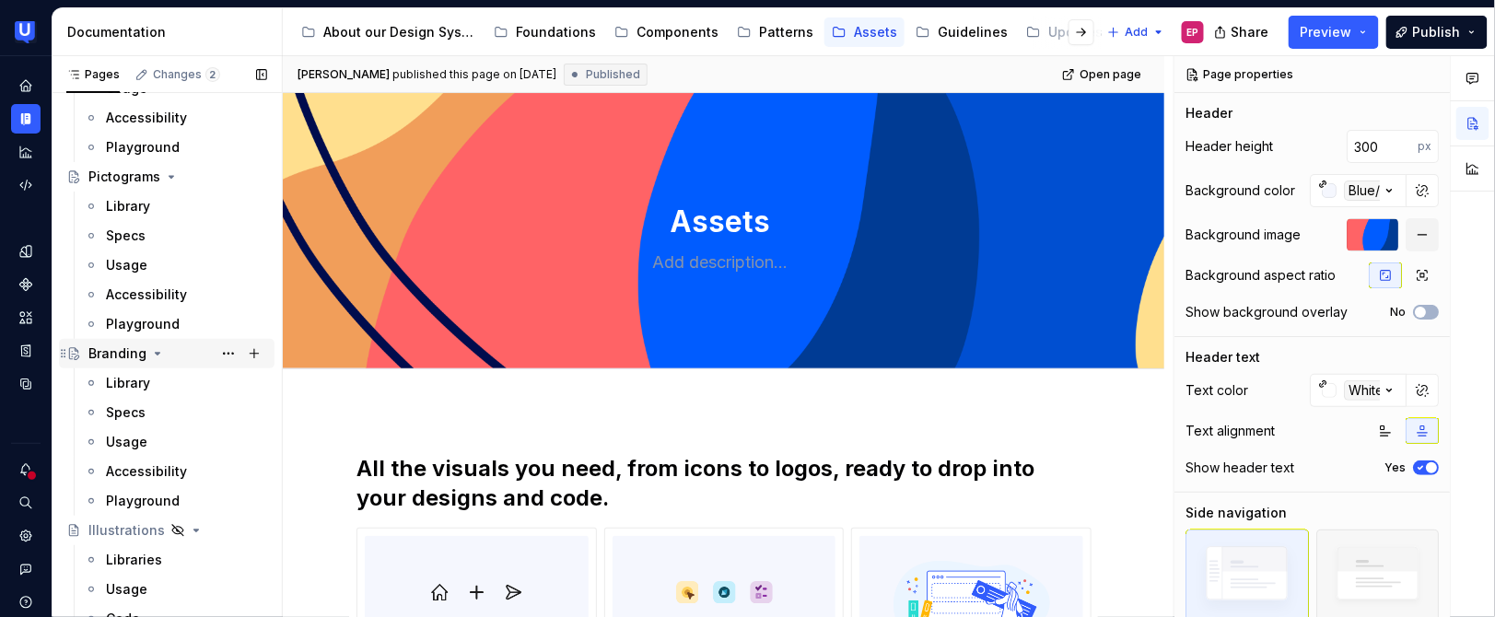
click at [111, 353] on div "Branding" at bounding box center [117, 354] width 58 height 18
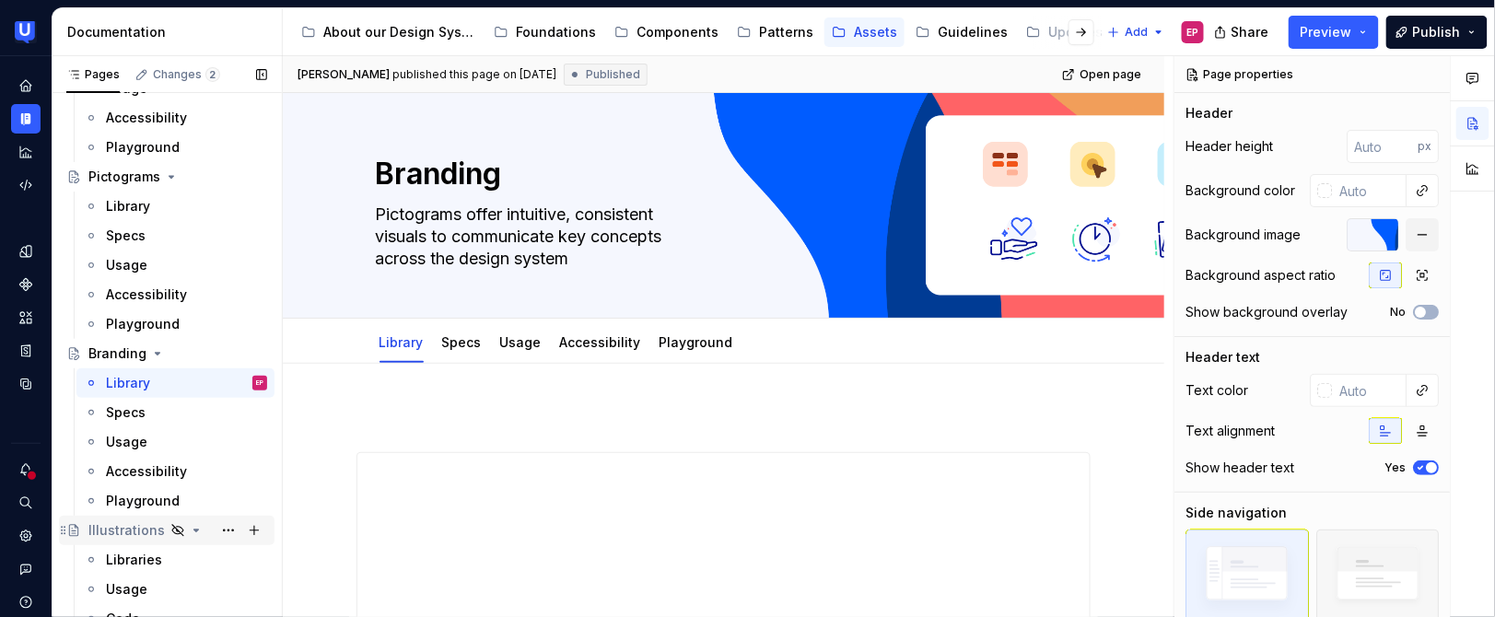
click at [121, 527] on div "Illustrations" at bounding box center [126, 530] width 76 height 18
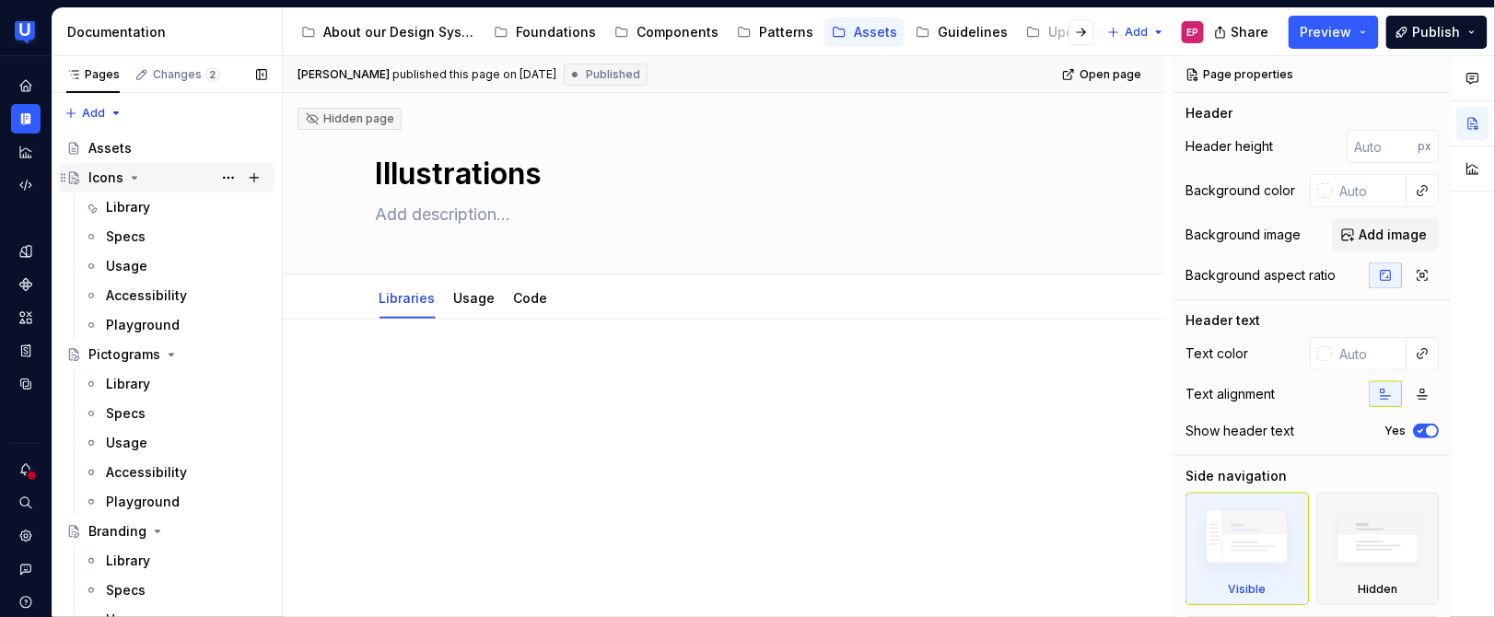
click at [92, 179] on div "Icons" at bounding box center [105, 178] width 35 height 18
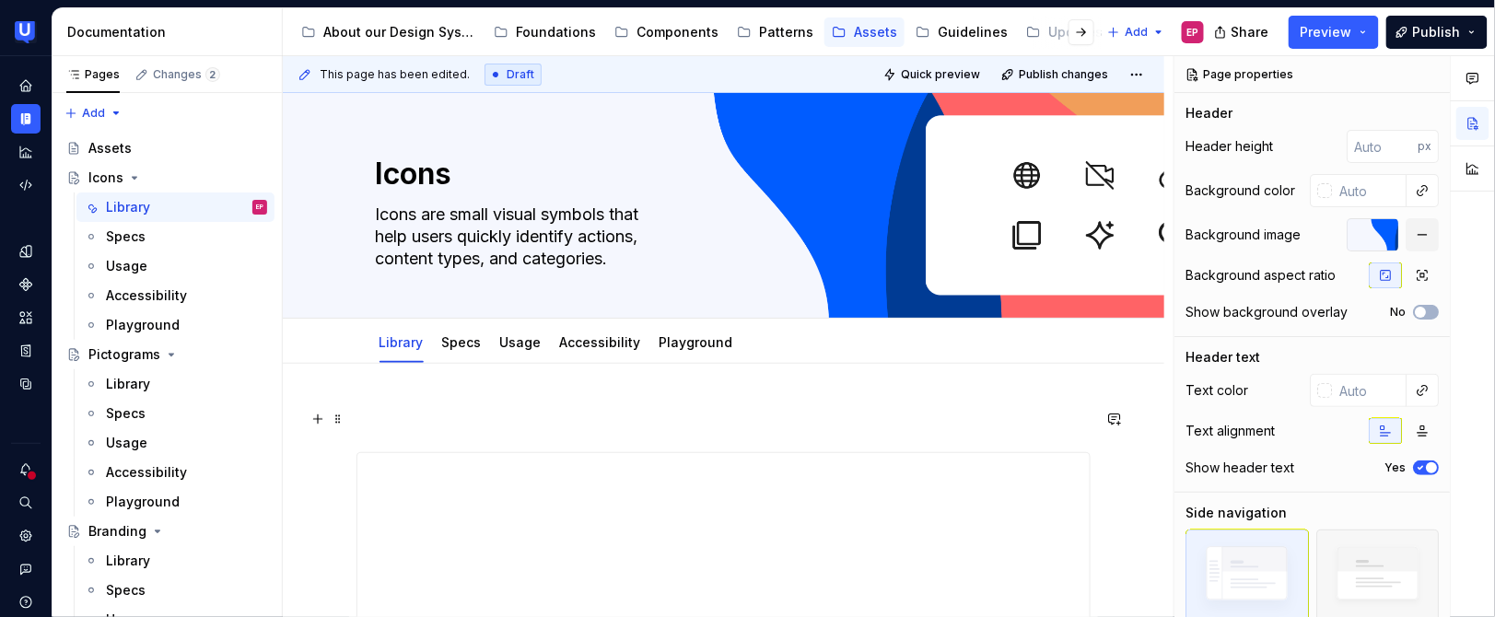
click at [394, 423] on p at bounding box center [723, 419] width 734 height 22
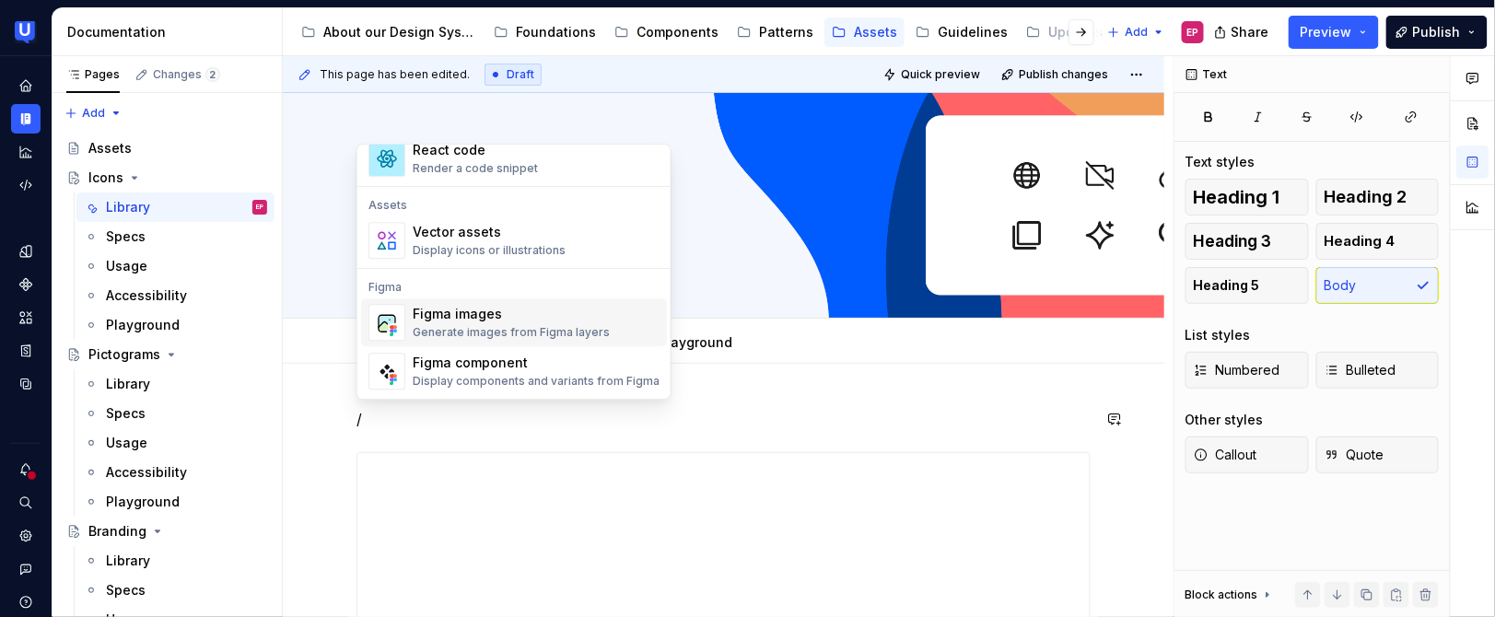
scroll to position [1590, 0]
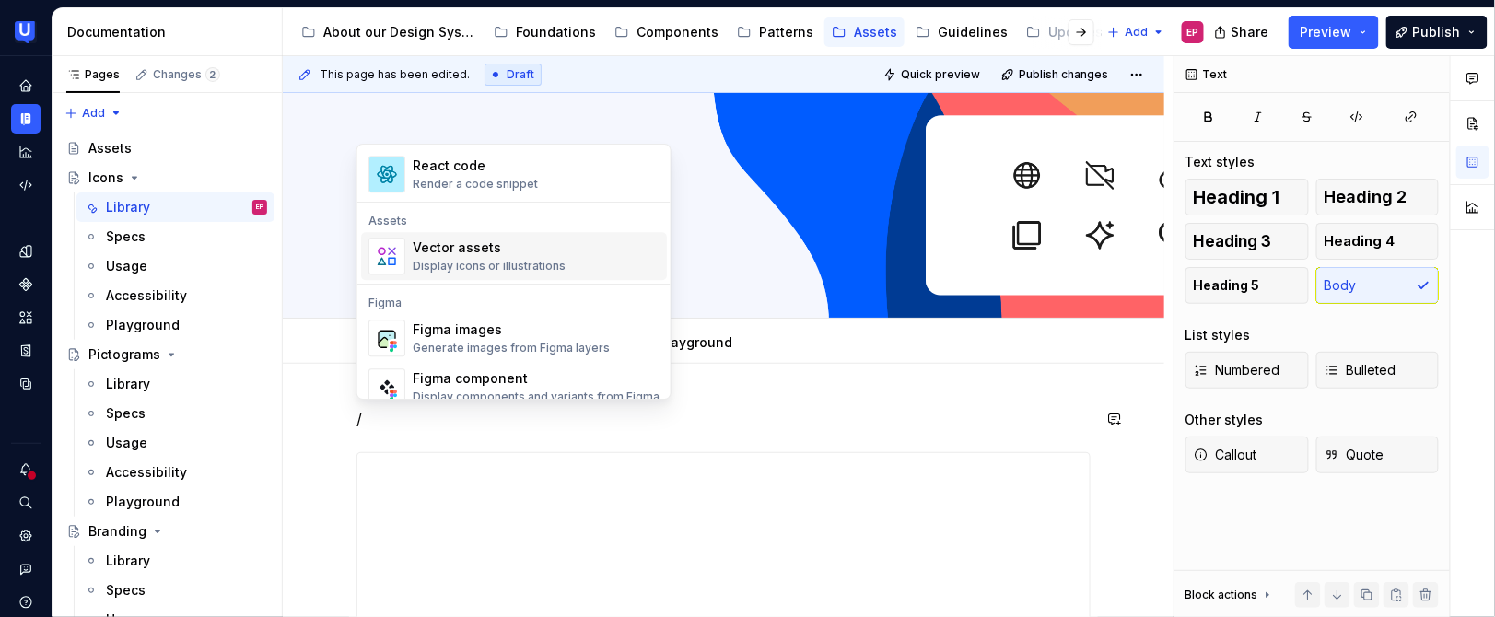
click at [445, 259] on div "Display icons or illustrations" at bounding box center [489, 266] width 153 height 15
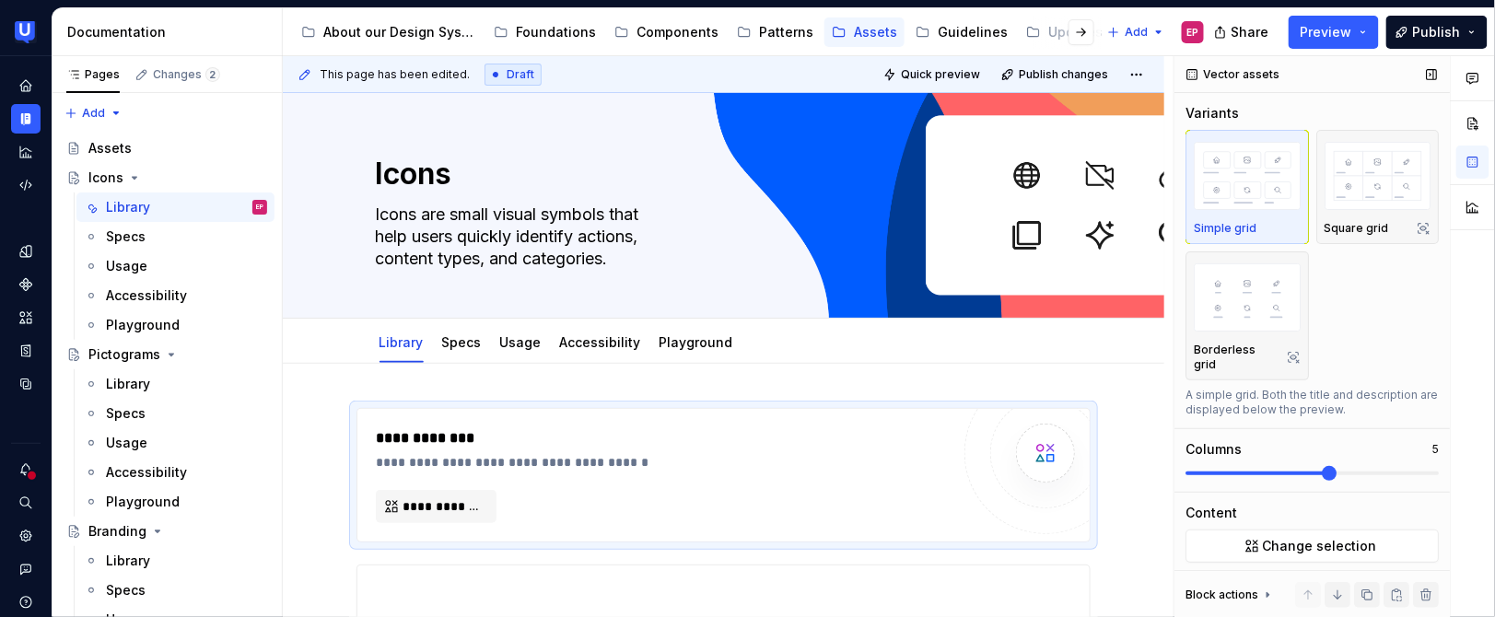
click at [1336, 473] on span at bounding box center [1329, 473] width 15 height 15
click at [1309, 474] on span at bounding box center [1312, 473] width 253 height 15
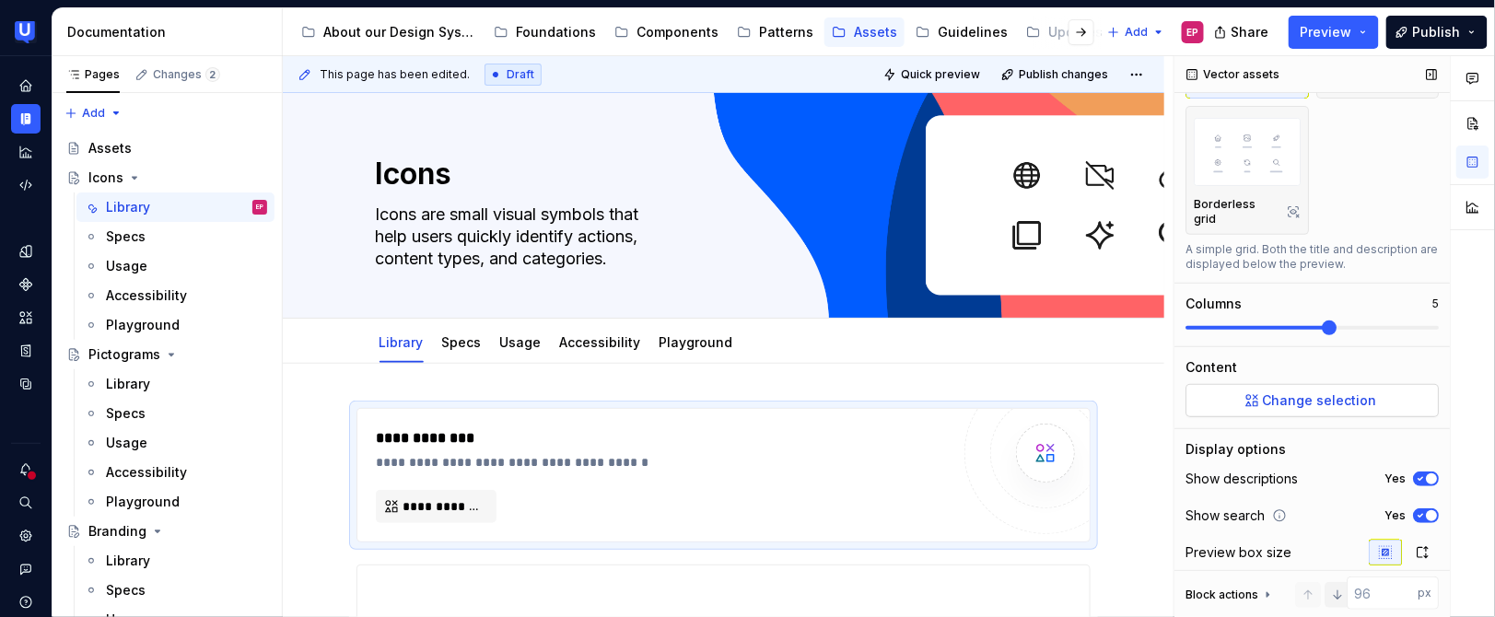
scroll to position [148, 0]
click at [1303, 403] on span "Change selection" at bounding box center [1320, 398] width 114 height 18
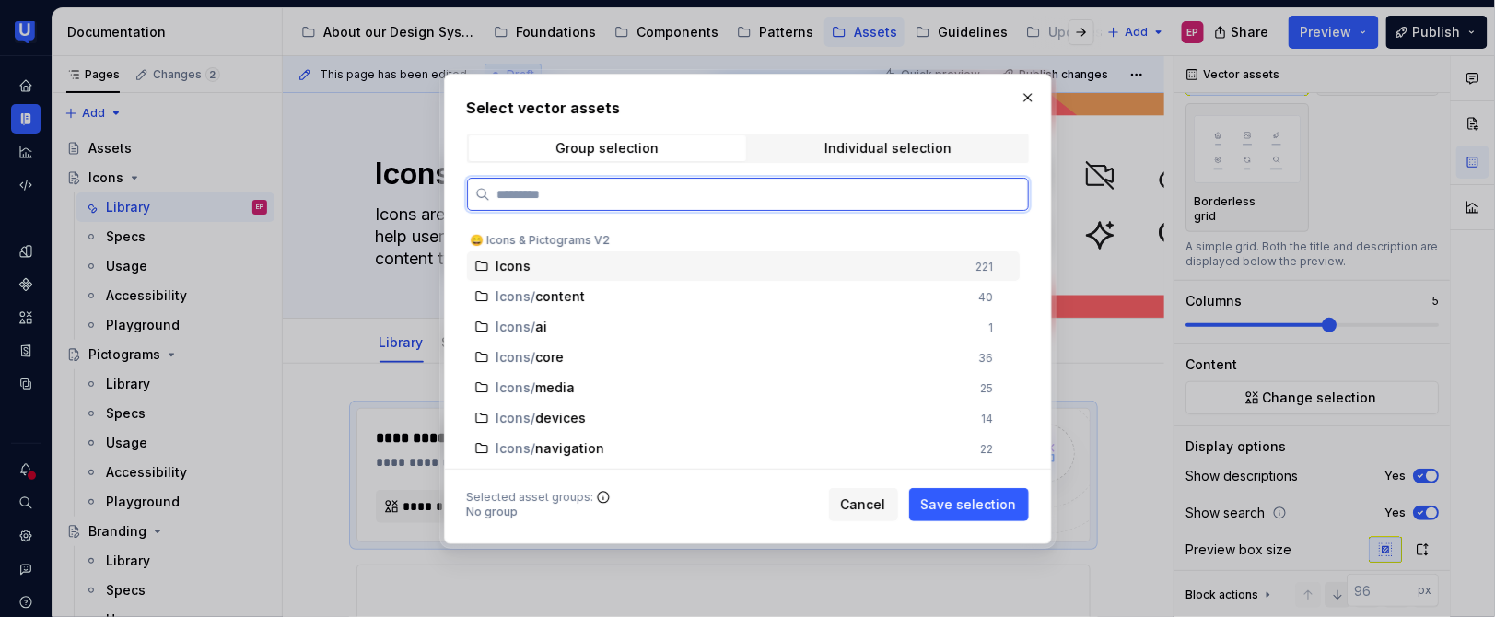
click at [585, 275] on div "Icons 221" at bounding box center [743, 265] width 553 height 29
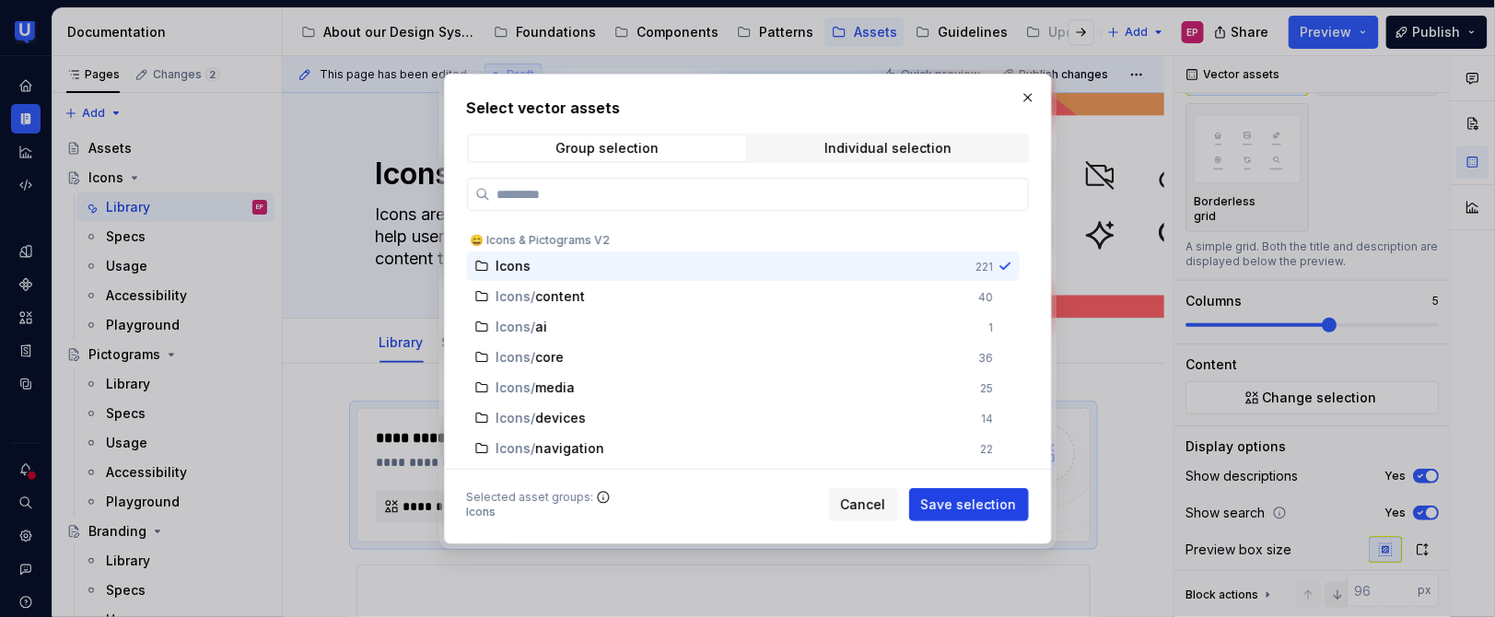
click at [956, 500] on span "Save selection" at bounding box center [969, 505] width 96 height 18
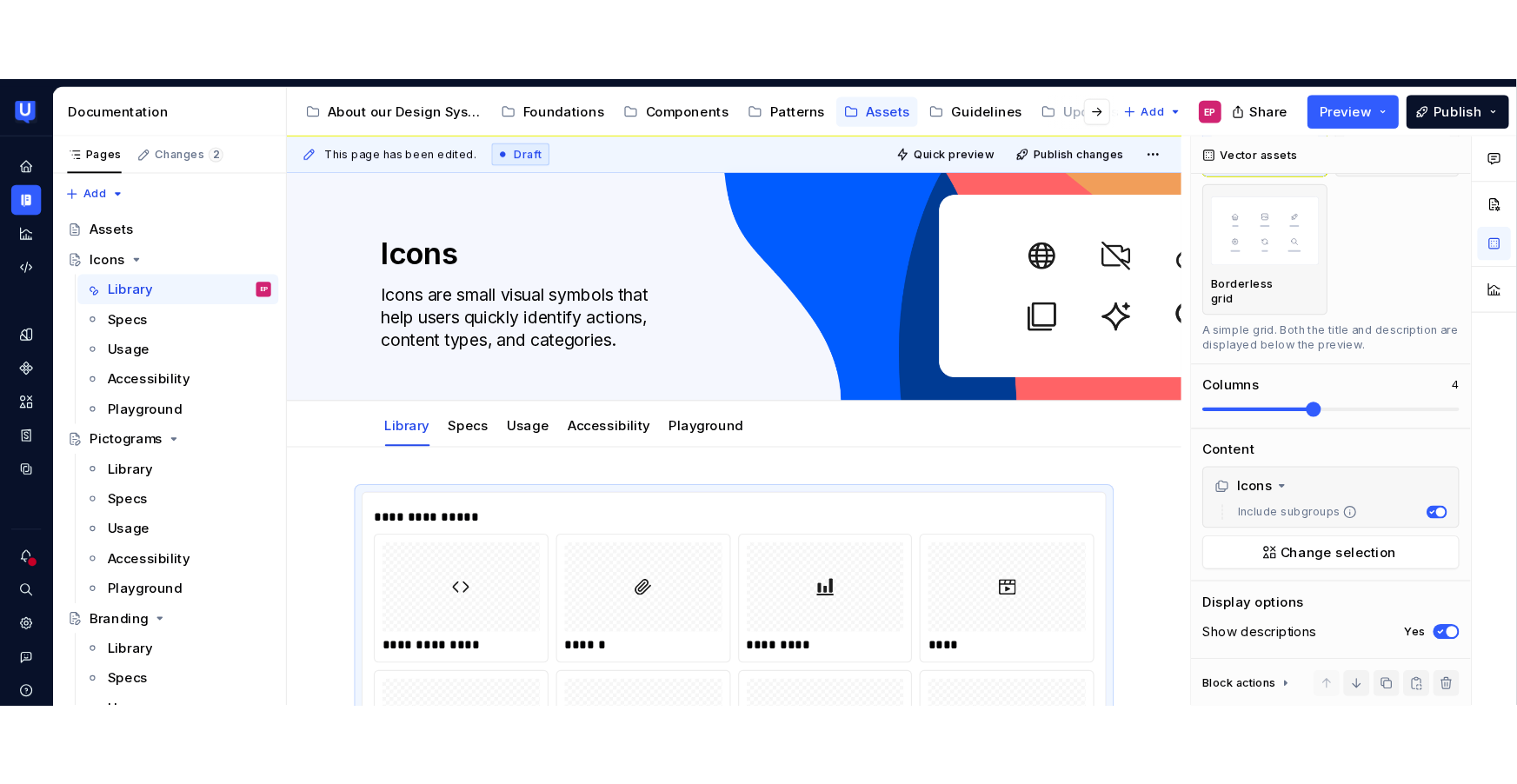
scroll to position [0, 0]
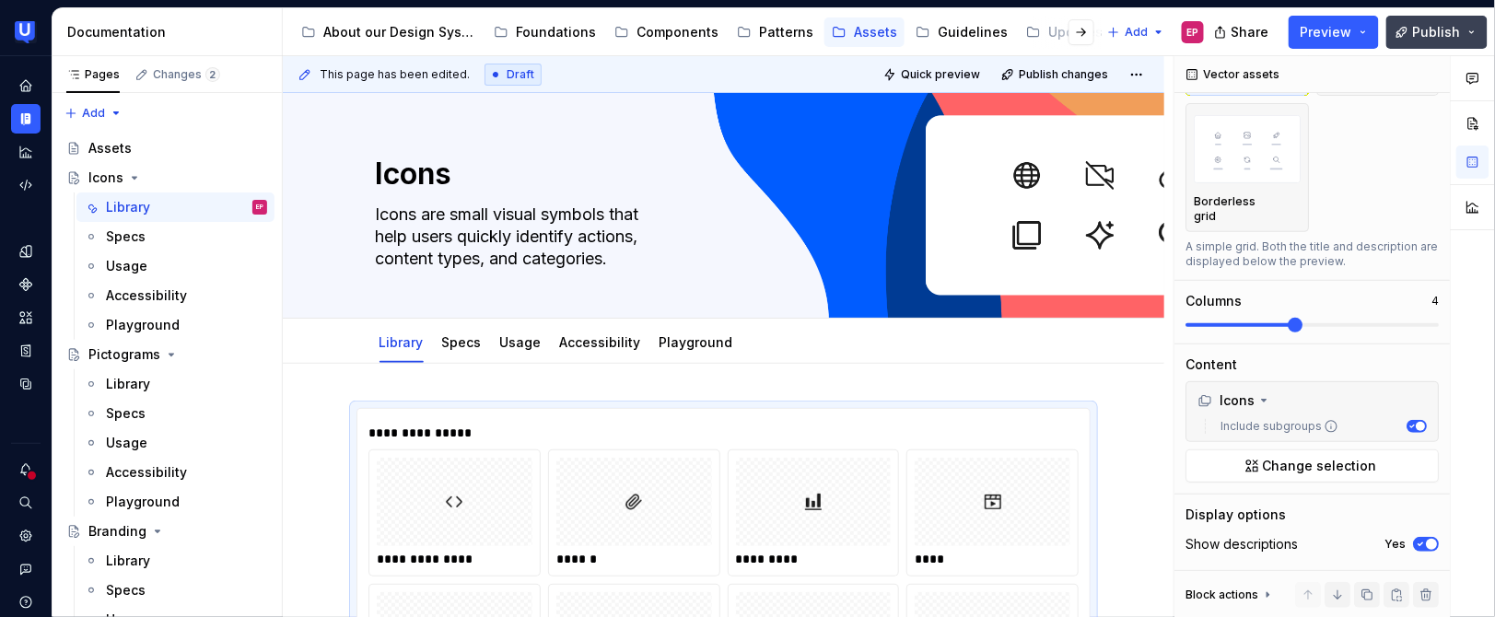
click at [1414, 33] on button "Publish" at bounding box center [1436, 32] width 101 height 33
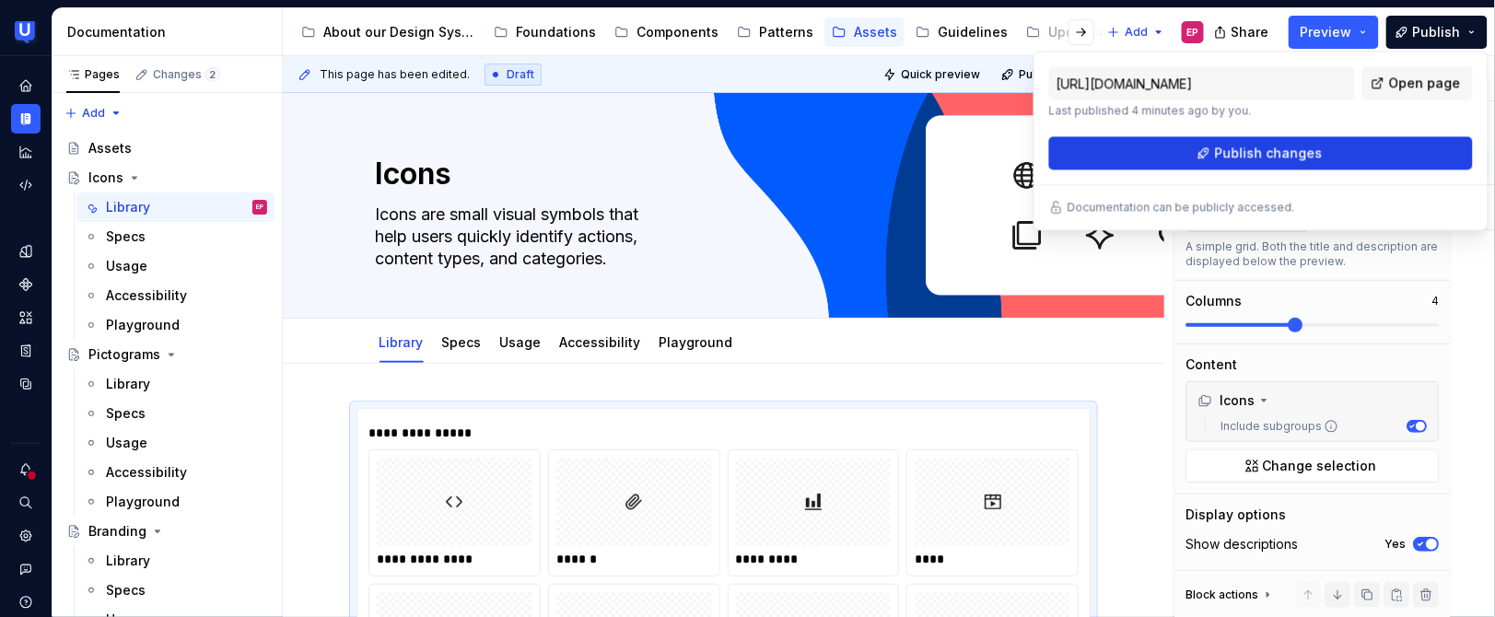
click at [1320, 146] on button "Publish changes" at bounding box center [1261, 152] width 424 height 33
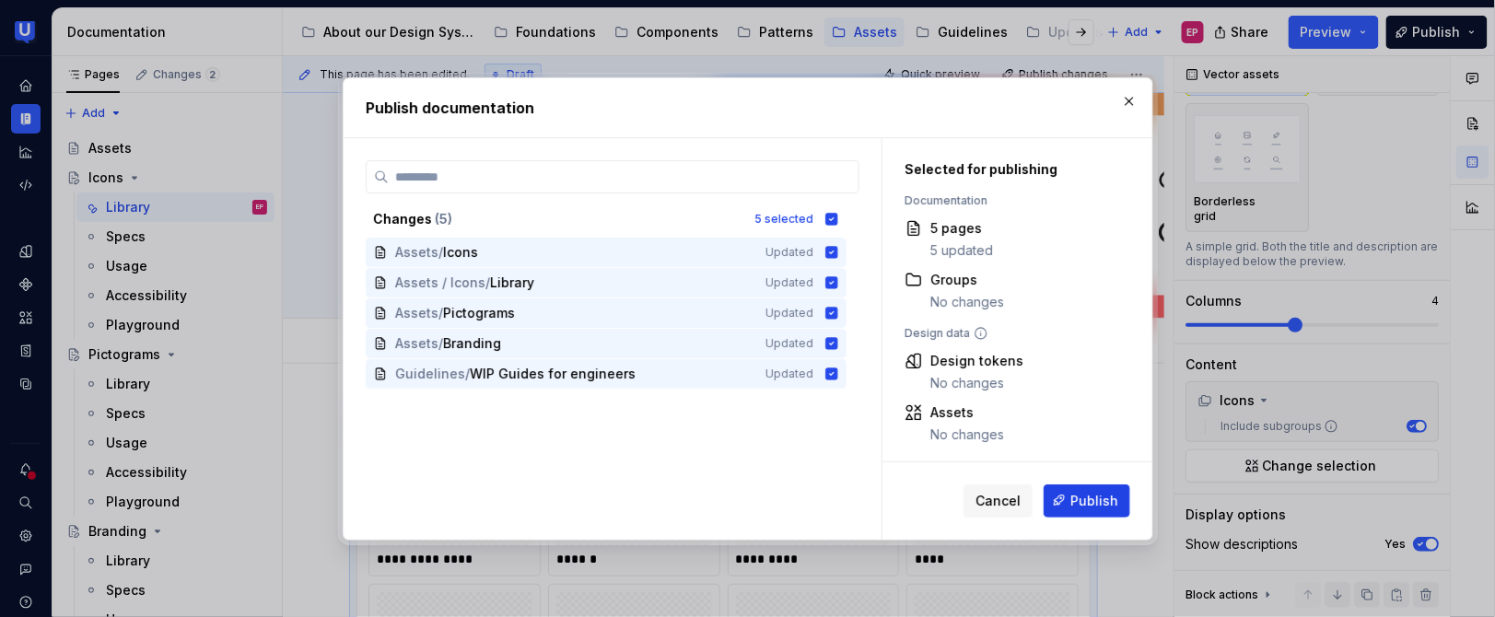
click at [1105, 488] on button "Publish" at bounding box center [1087, 500] width 87 height 33
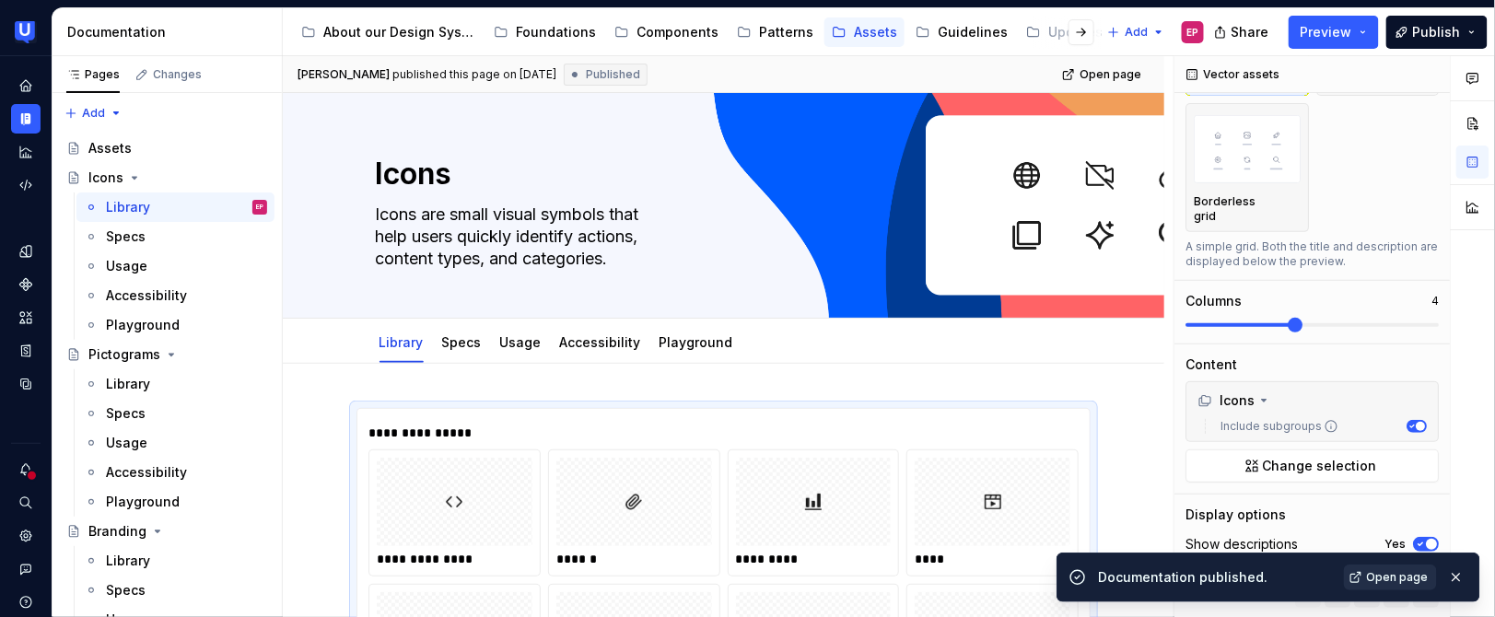
click at [1388, 574] on span "Open page" at bounding box center [1398, 577] width 62 height 15
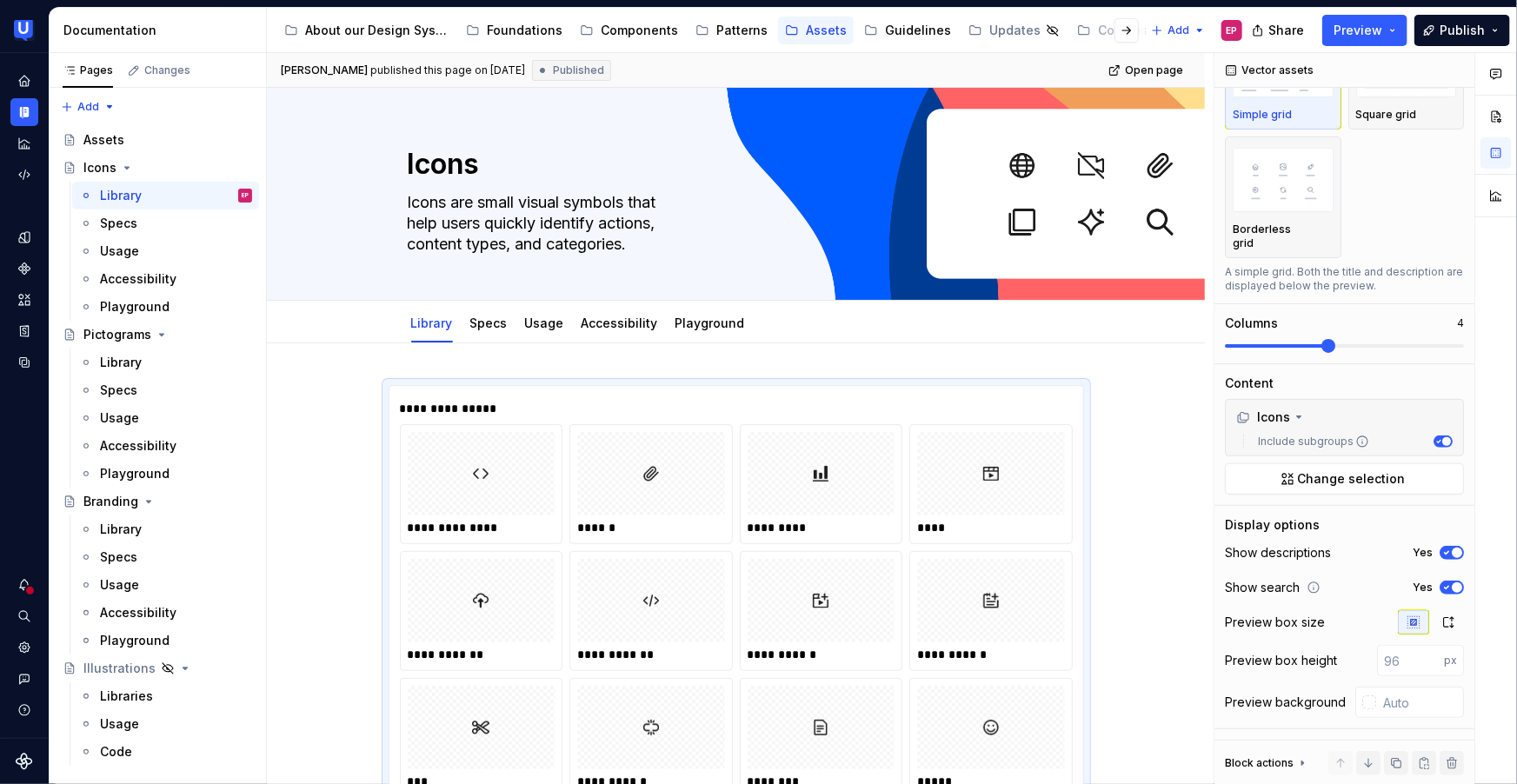
scroll to position [100, 0]
click at [885, 27] on div "Guidelines" at bounding box center [919, 30] width 66 height 17
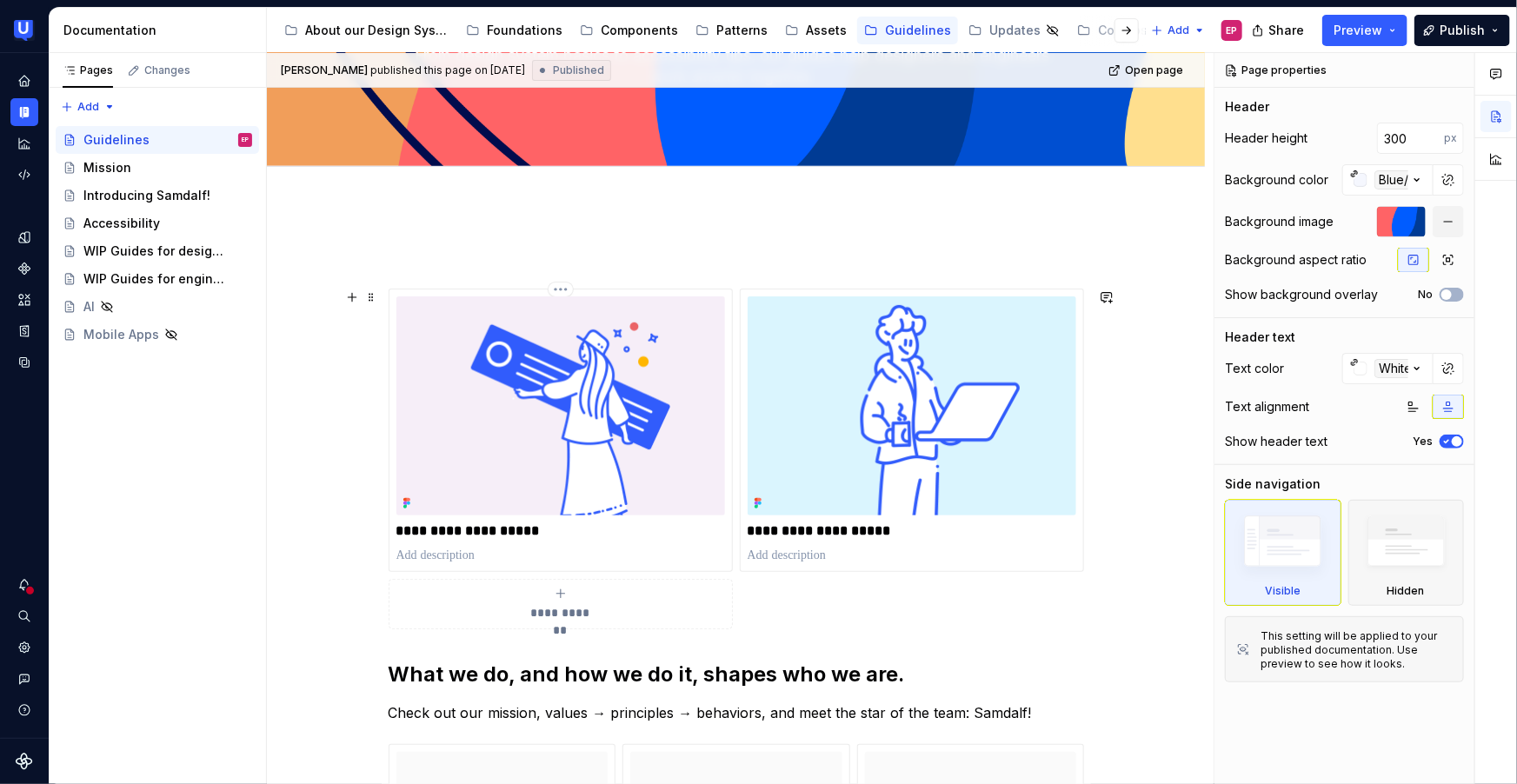
scroll to position [268, 0]
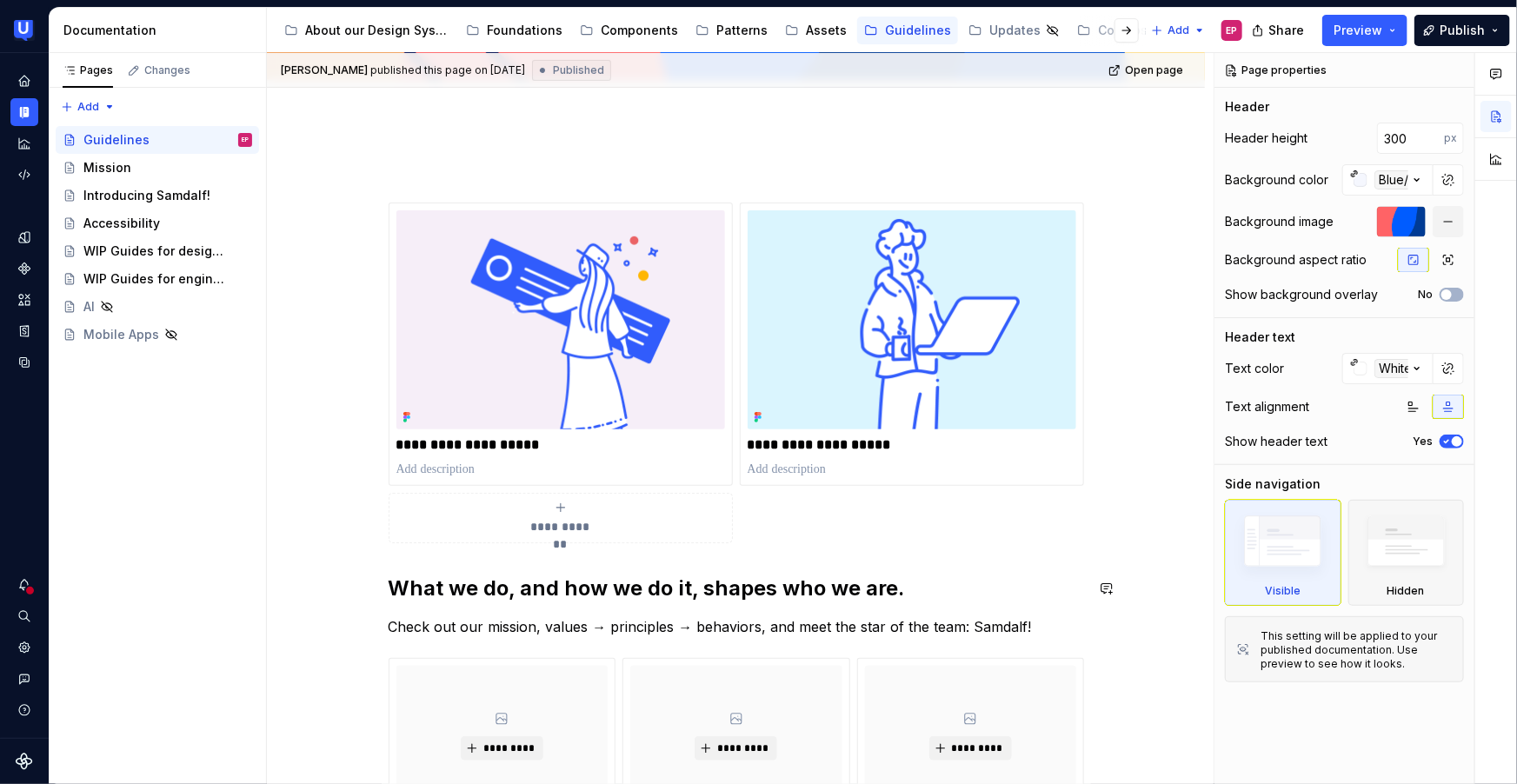
click at [758, 553] on div "**********" at bounding box center [736, 560] width 696 height 801
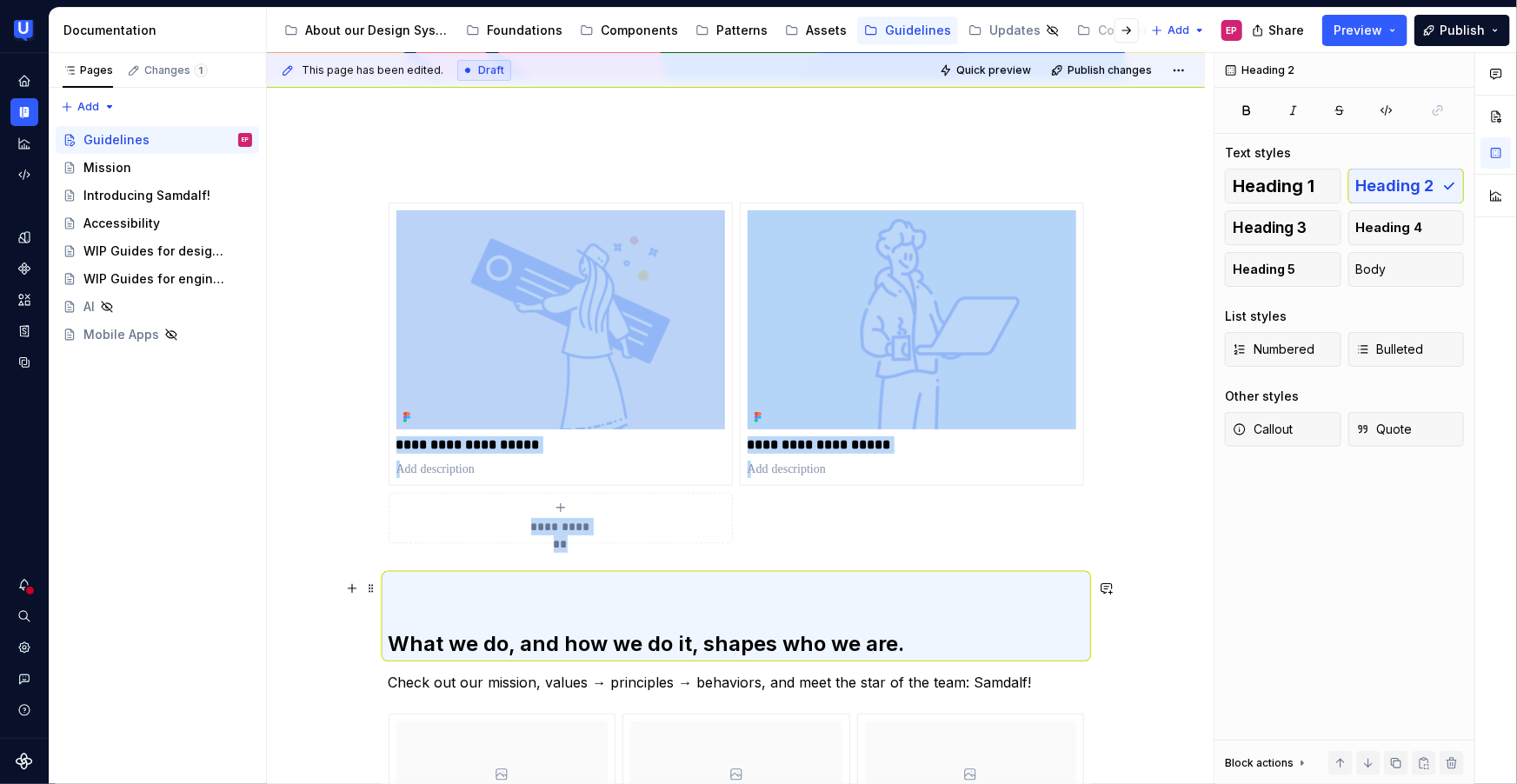
click at [393, 589] on h2 "What we do, and how we do it, shapes who we are." at bounding box center [736, 616] width 696 height 83
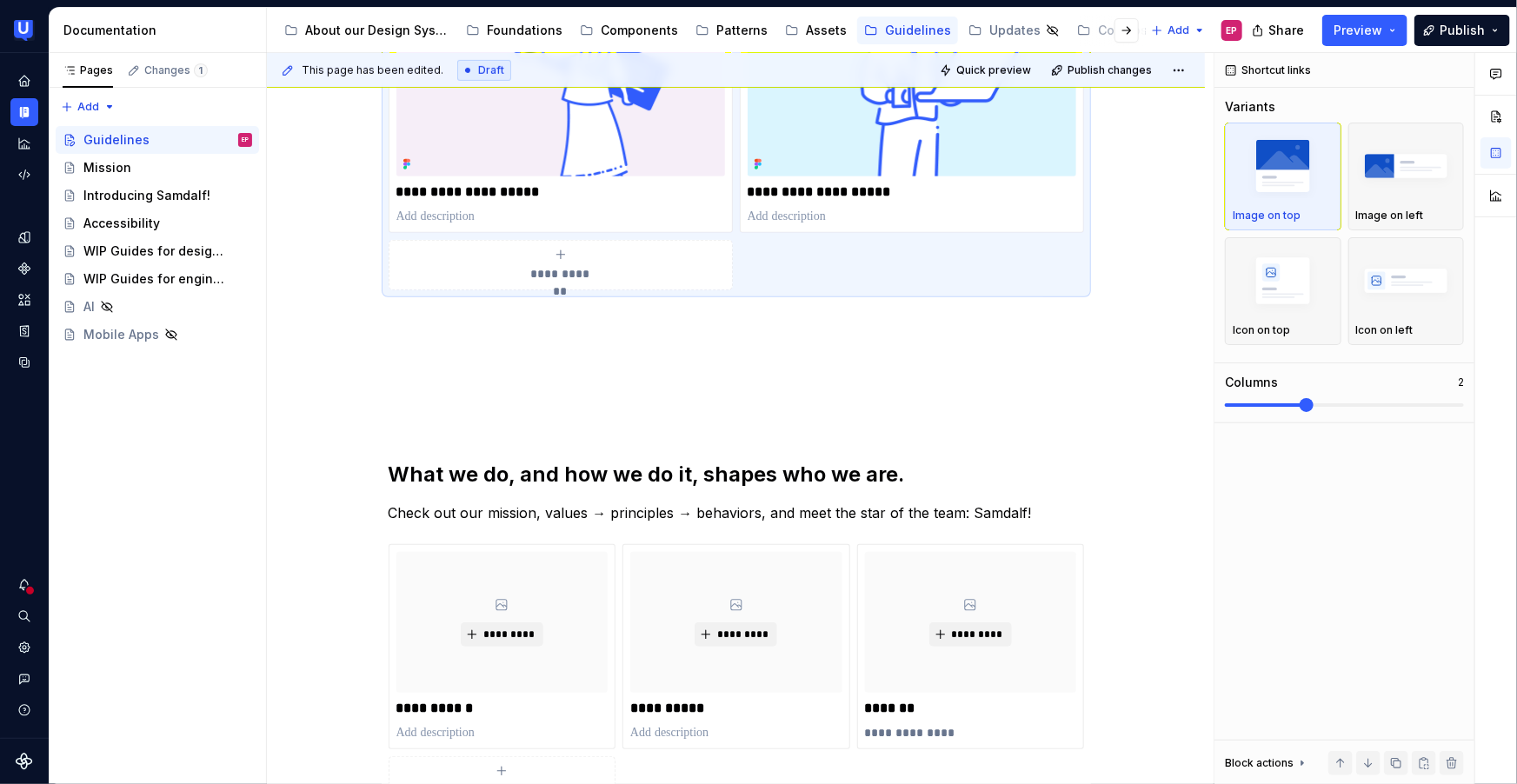
scroll to position [417, 0]
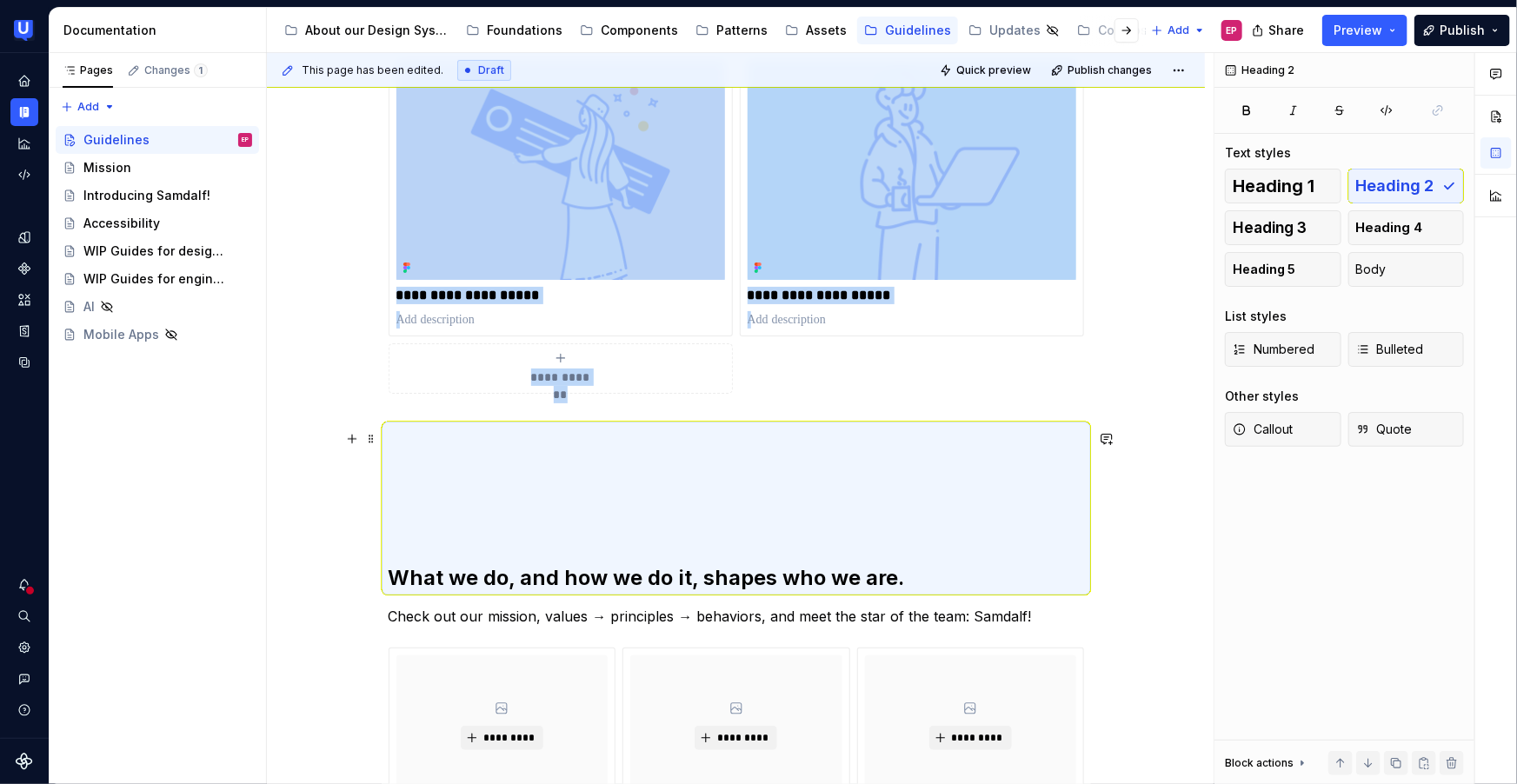
click at [389, 577] on h2 "What we do, and how we do it, shapes who we are." at bounding box center [736, 508] width 696 height 167
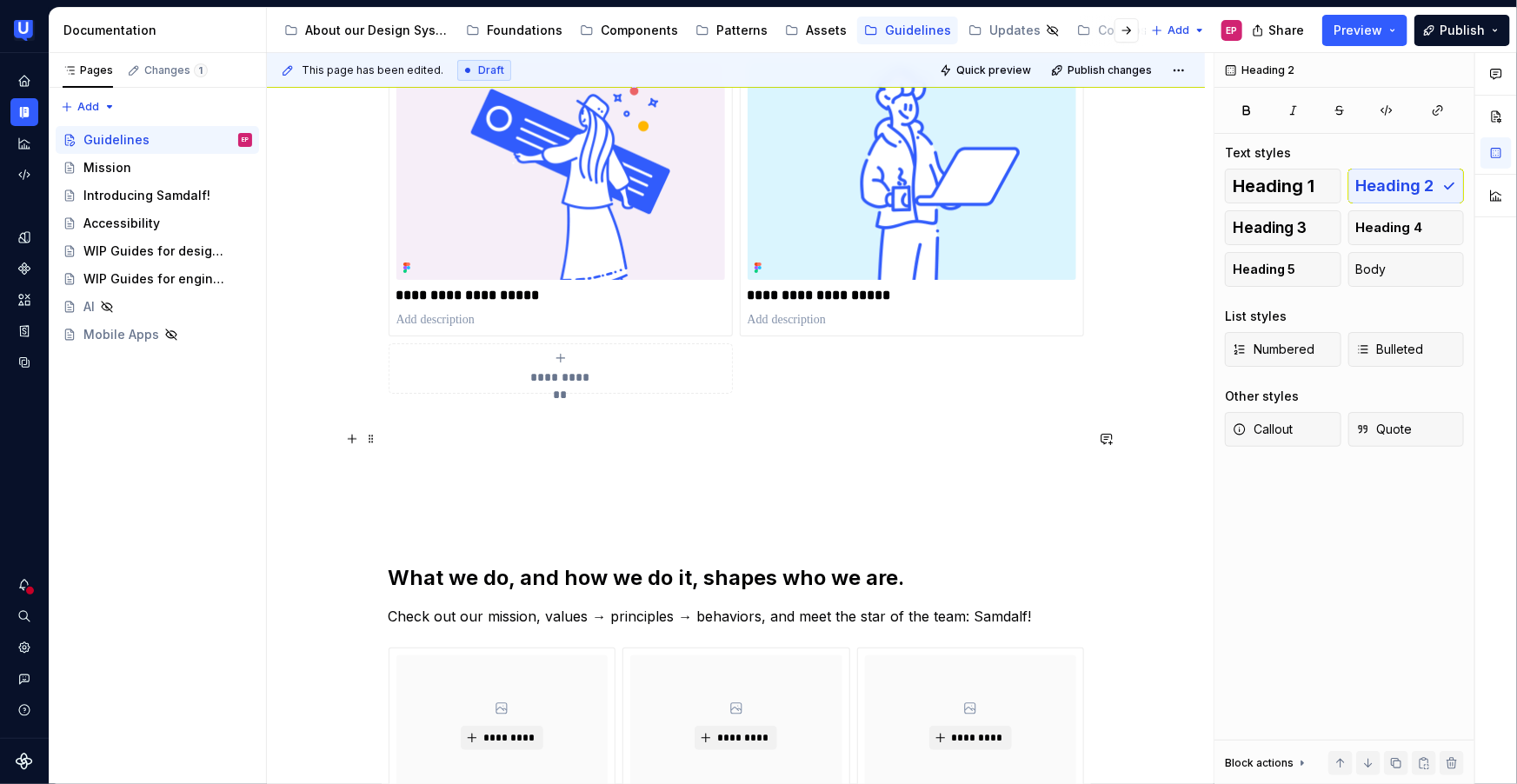
click at [389, 577] on h2 "What we do, and how we do it, shapes who we are." at bounding box center [736, 508] width 696 height 167
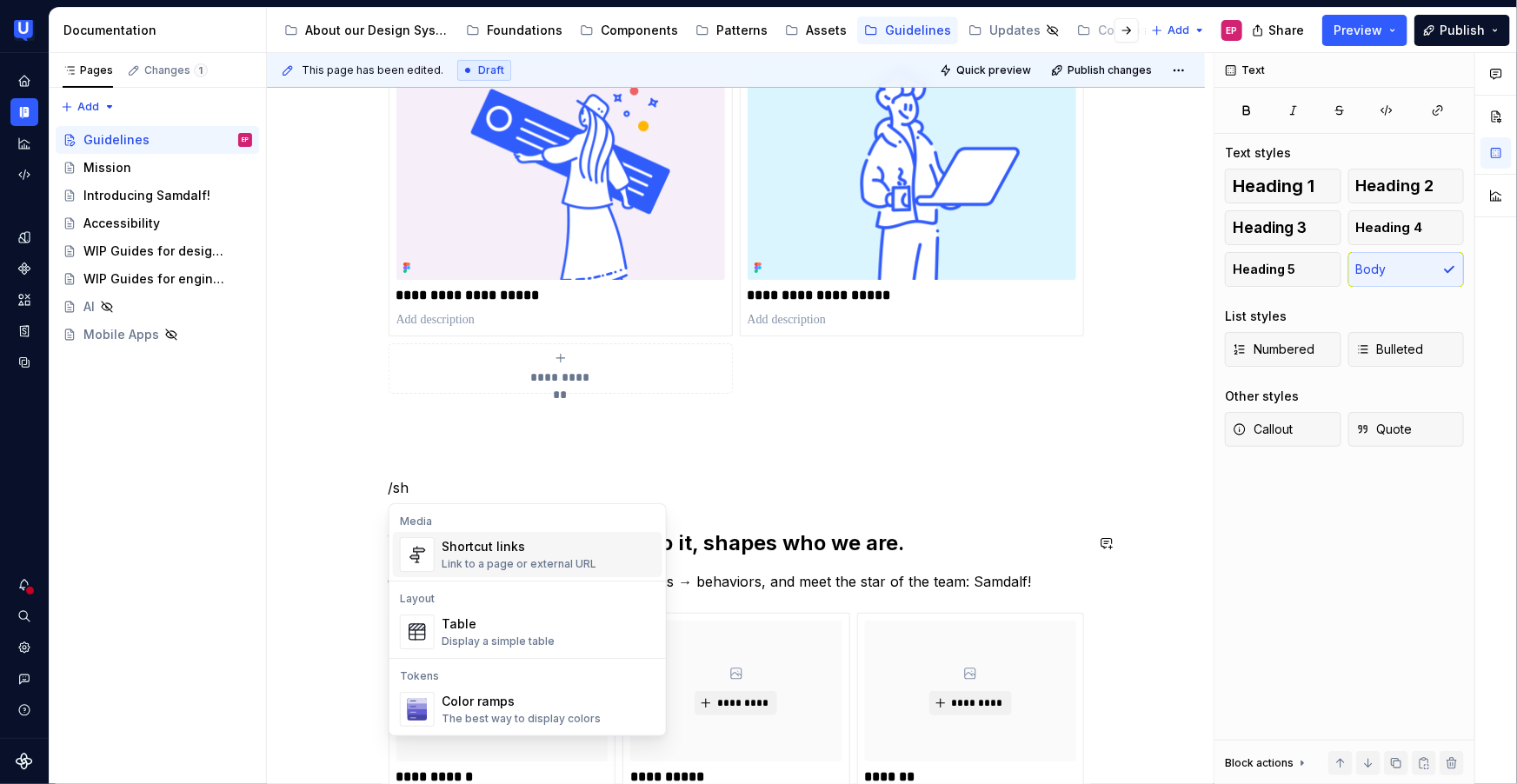
click at [464, 562] on div "Link to a page or external URL" at bounding box center [519, 563] width 155 height 14
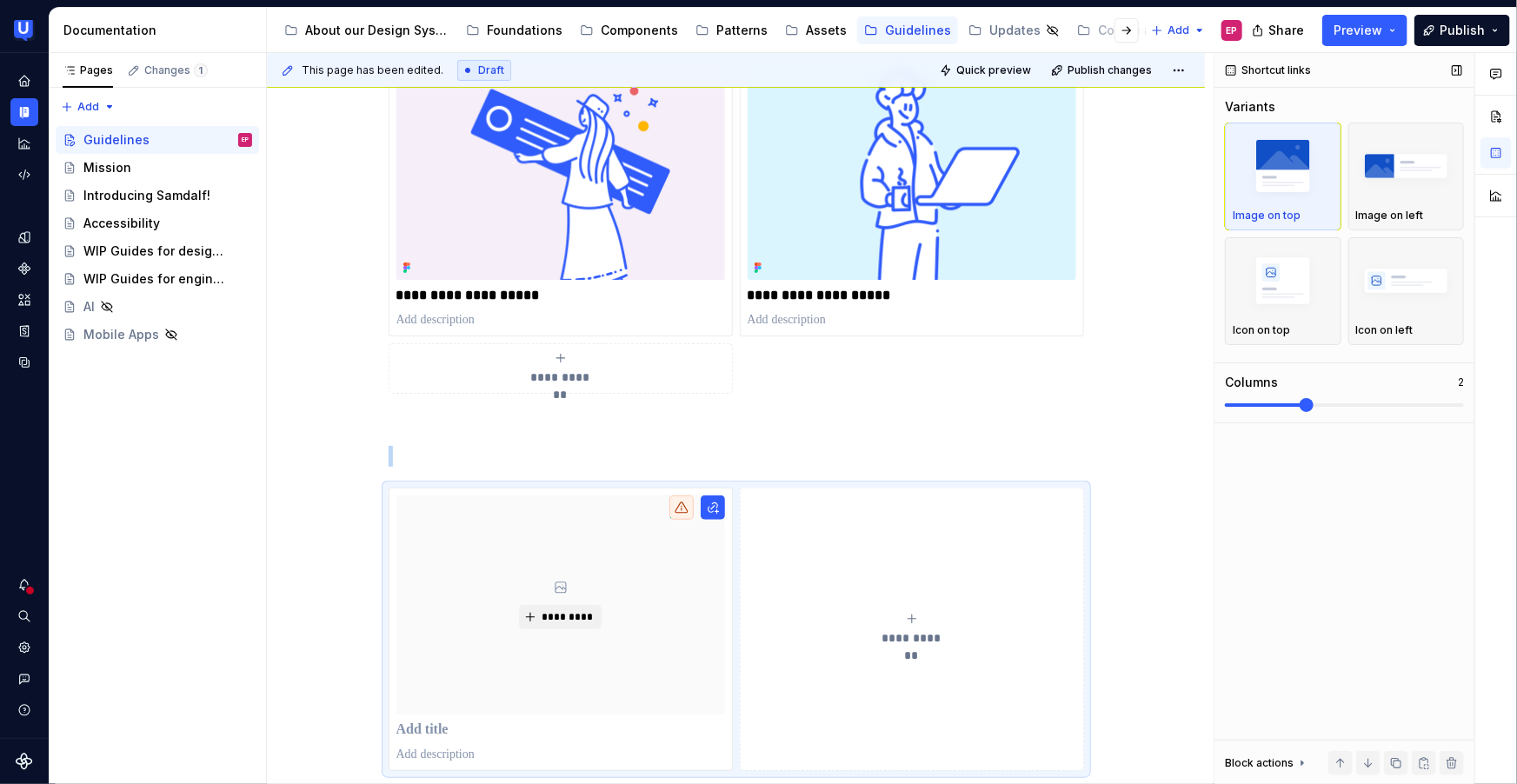
scroll to position [694, 0]
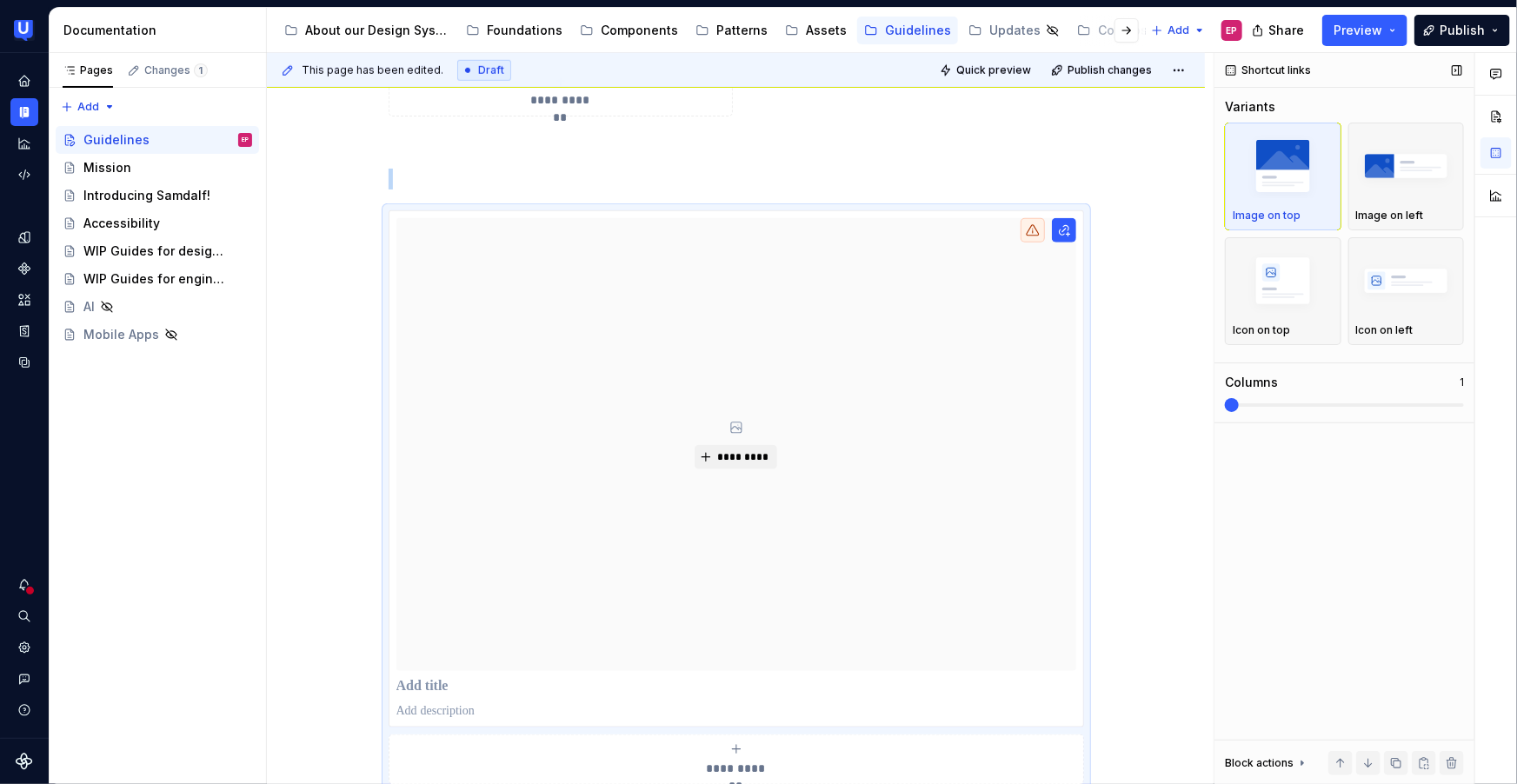
click at [1235, 411] on span at bounding box center [1232, 405] width 14 height 14
click at [1387, 188] on img "button" at bounding box center [1407, 165] width 101 height 63
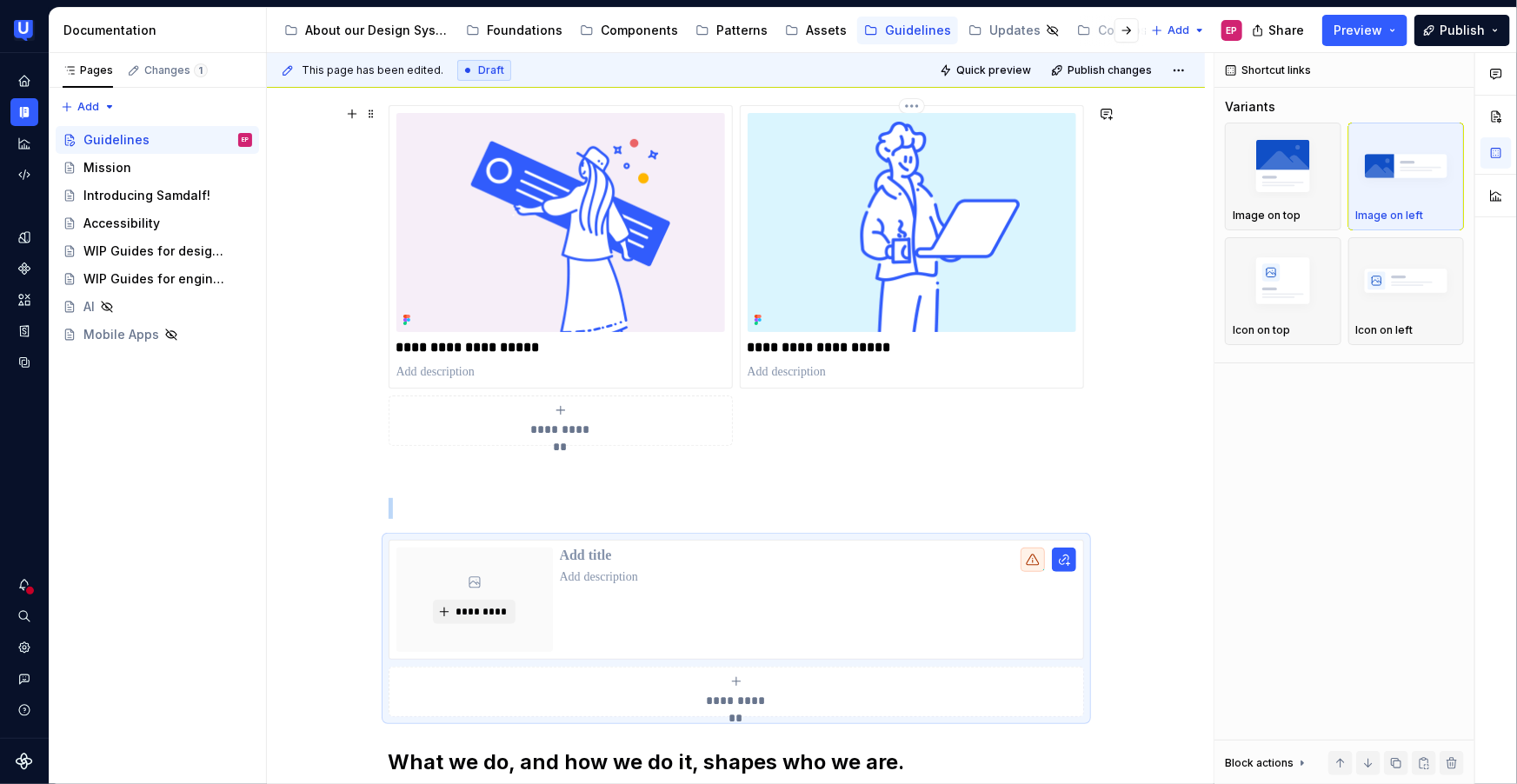
scroll to position [366, 0]
click at [585, 548] on p at bounding box center [817, 555] width 516 height 17
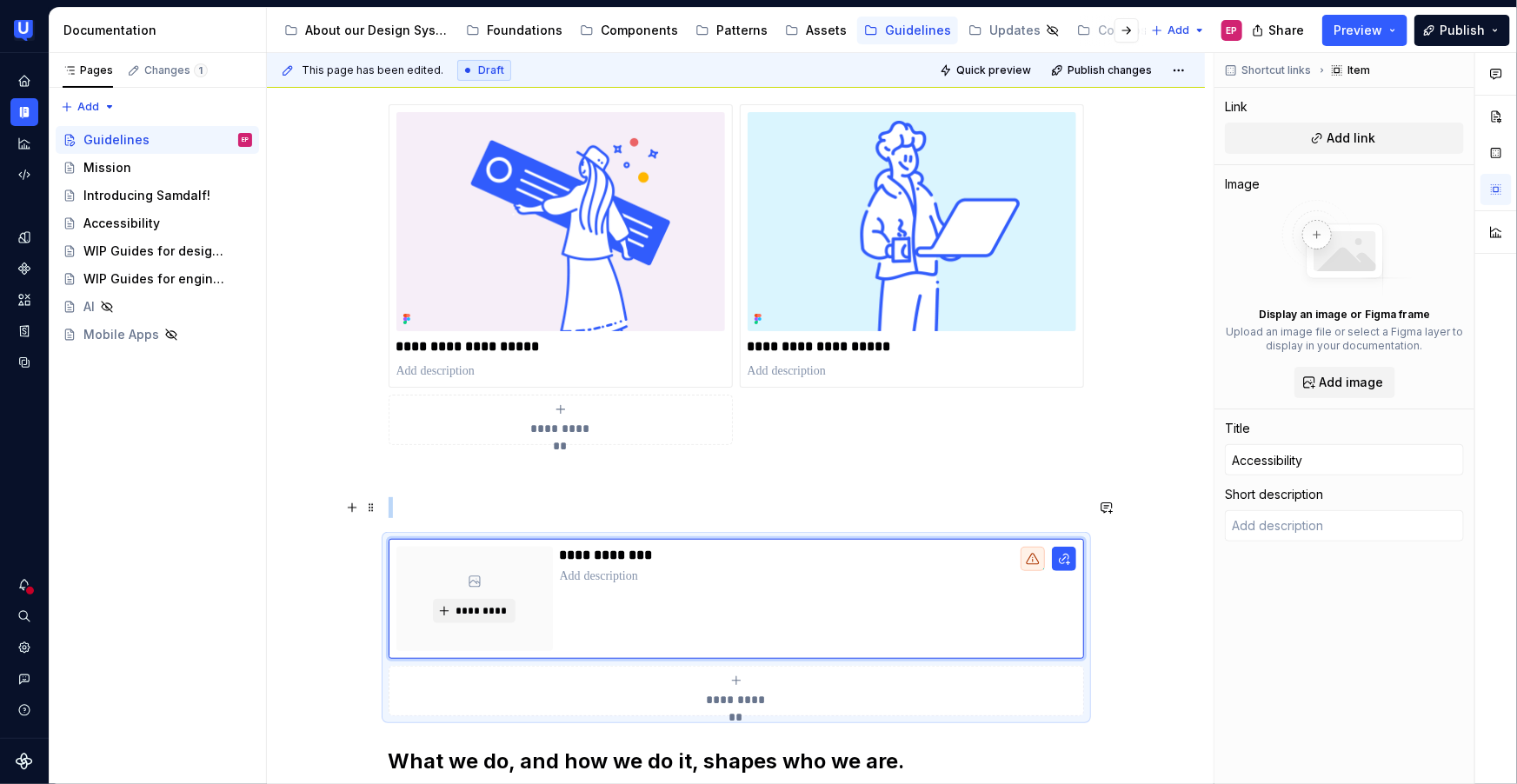
click at [434, 497] on p at bounding box center [736, 508] width 696 height 21
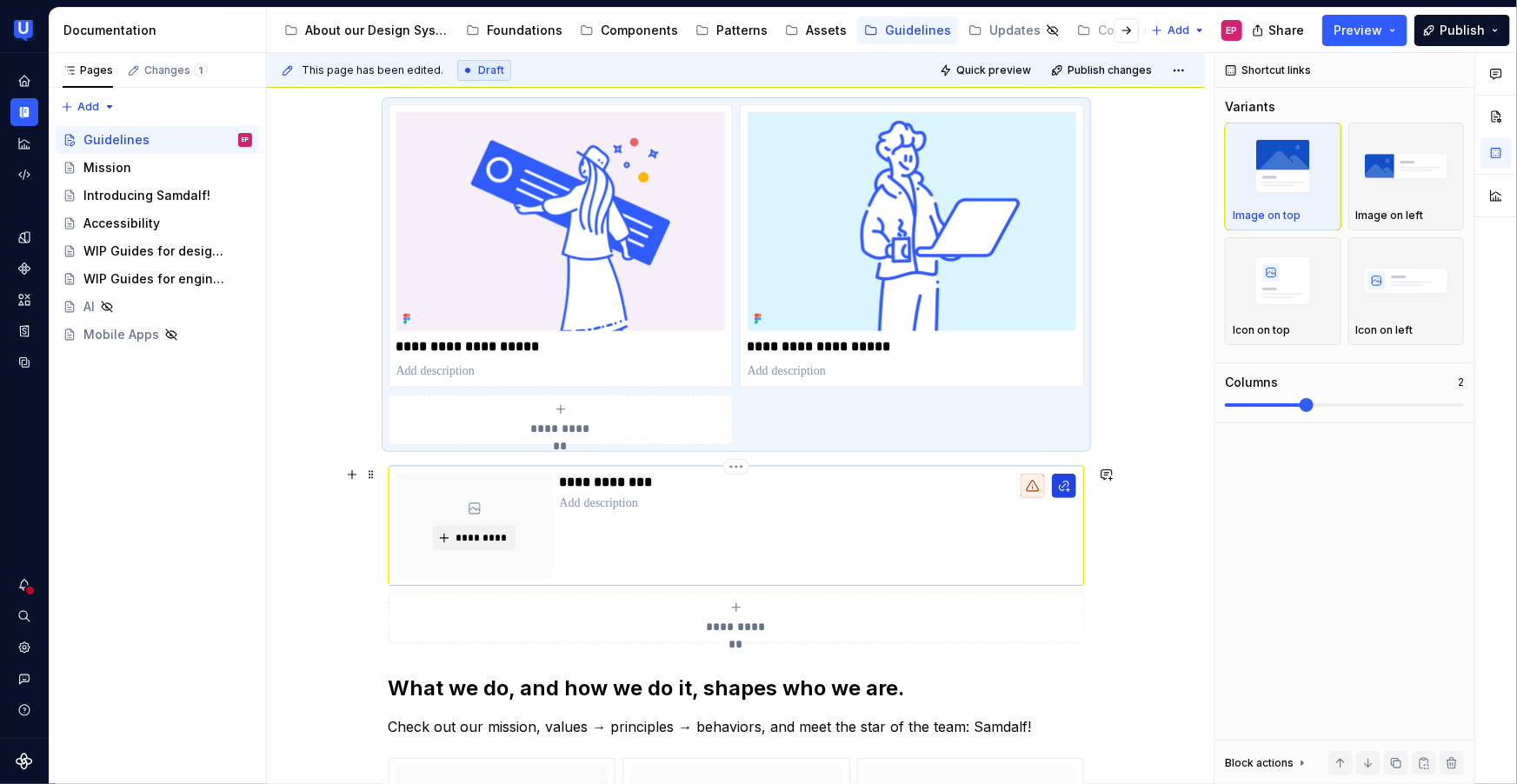
click at [1067, 488] on button "button" at bounding box center [1065, 486] width 25 height 25
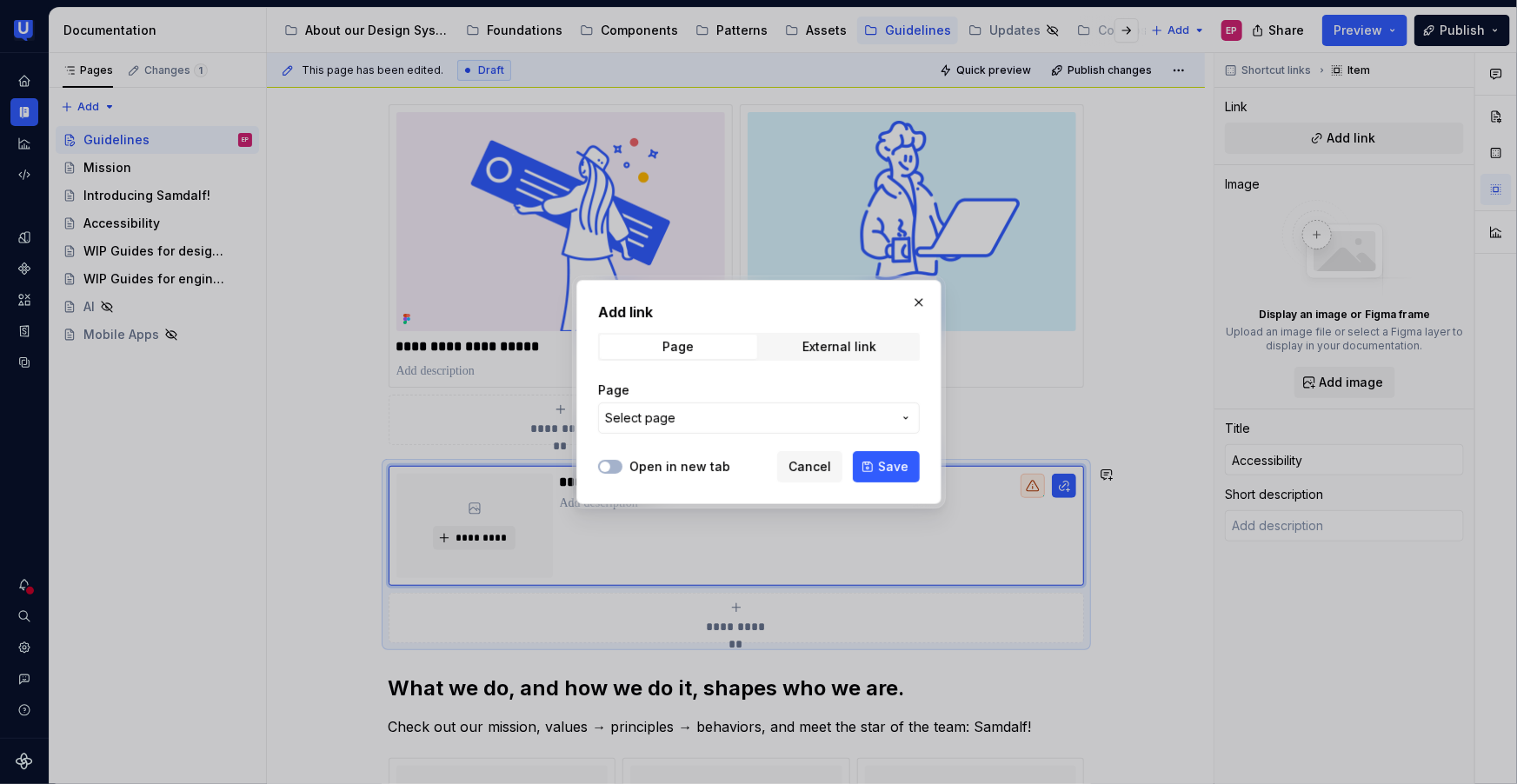
click at [704, 411] on span "Select page" at bounding box center [749, 418] width 287 height 17
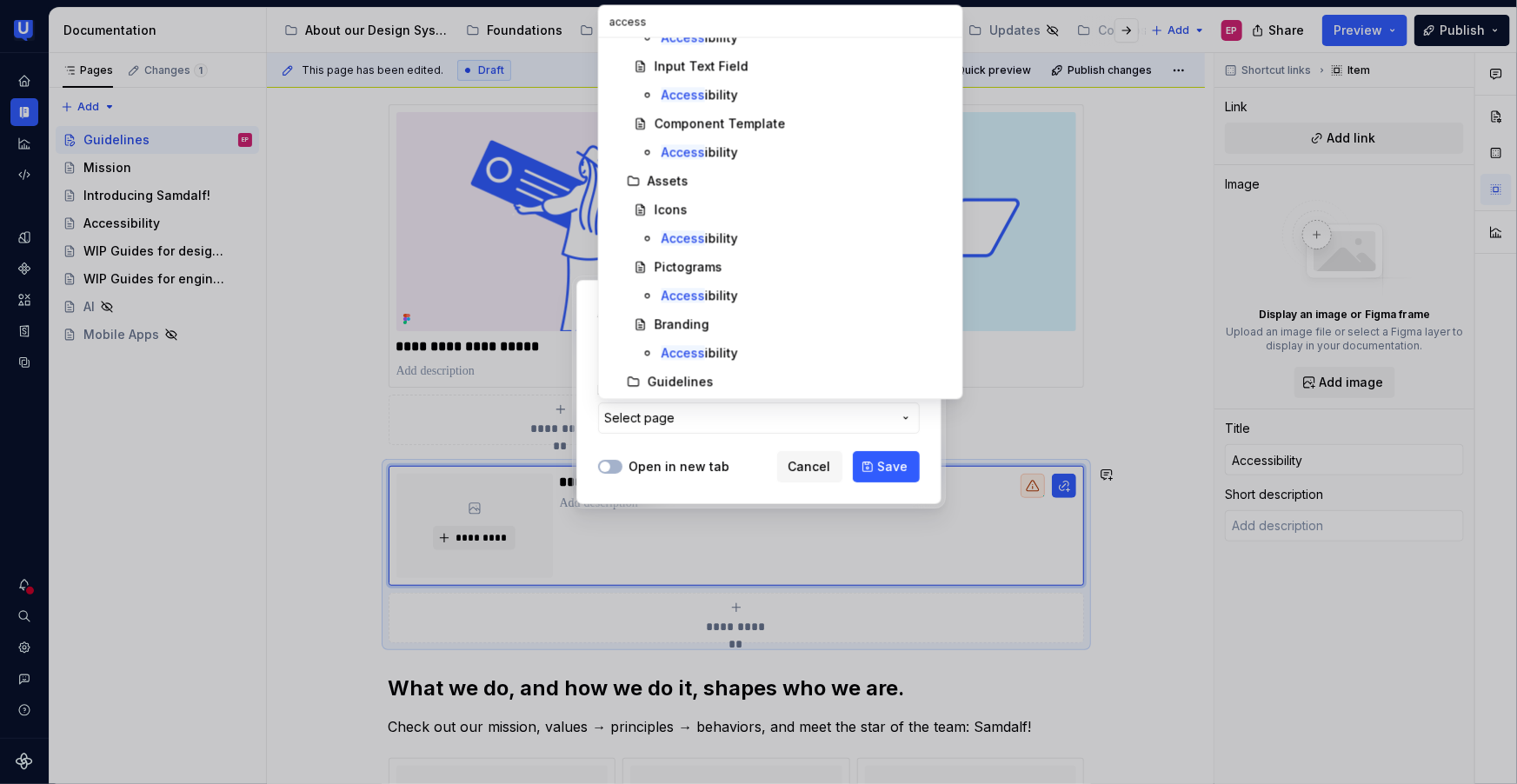
scroll to position [1050, 0]
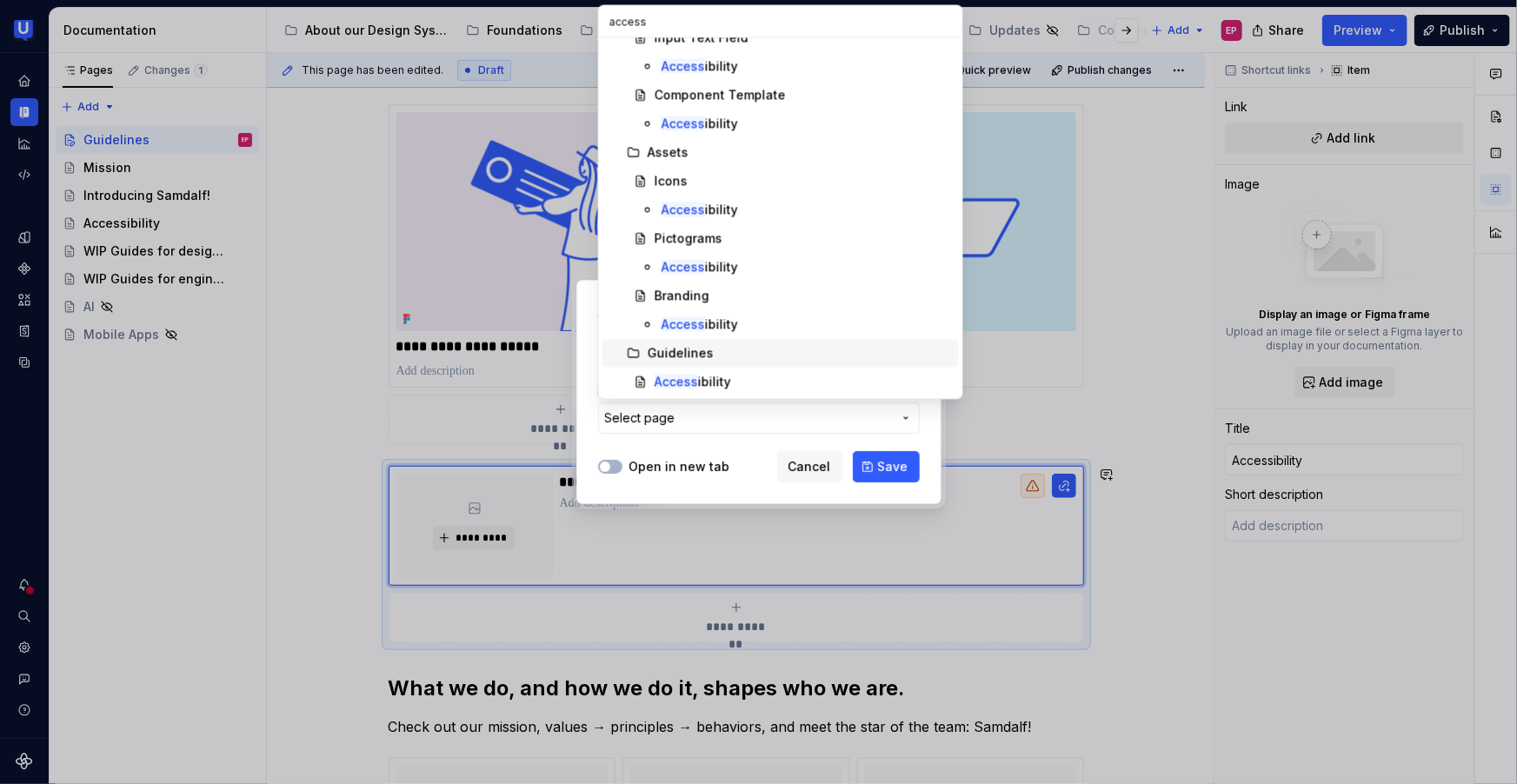
click at [657, 347] on div "Guidelines" at bounding box center [681, 353] width 66 height 17
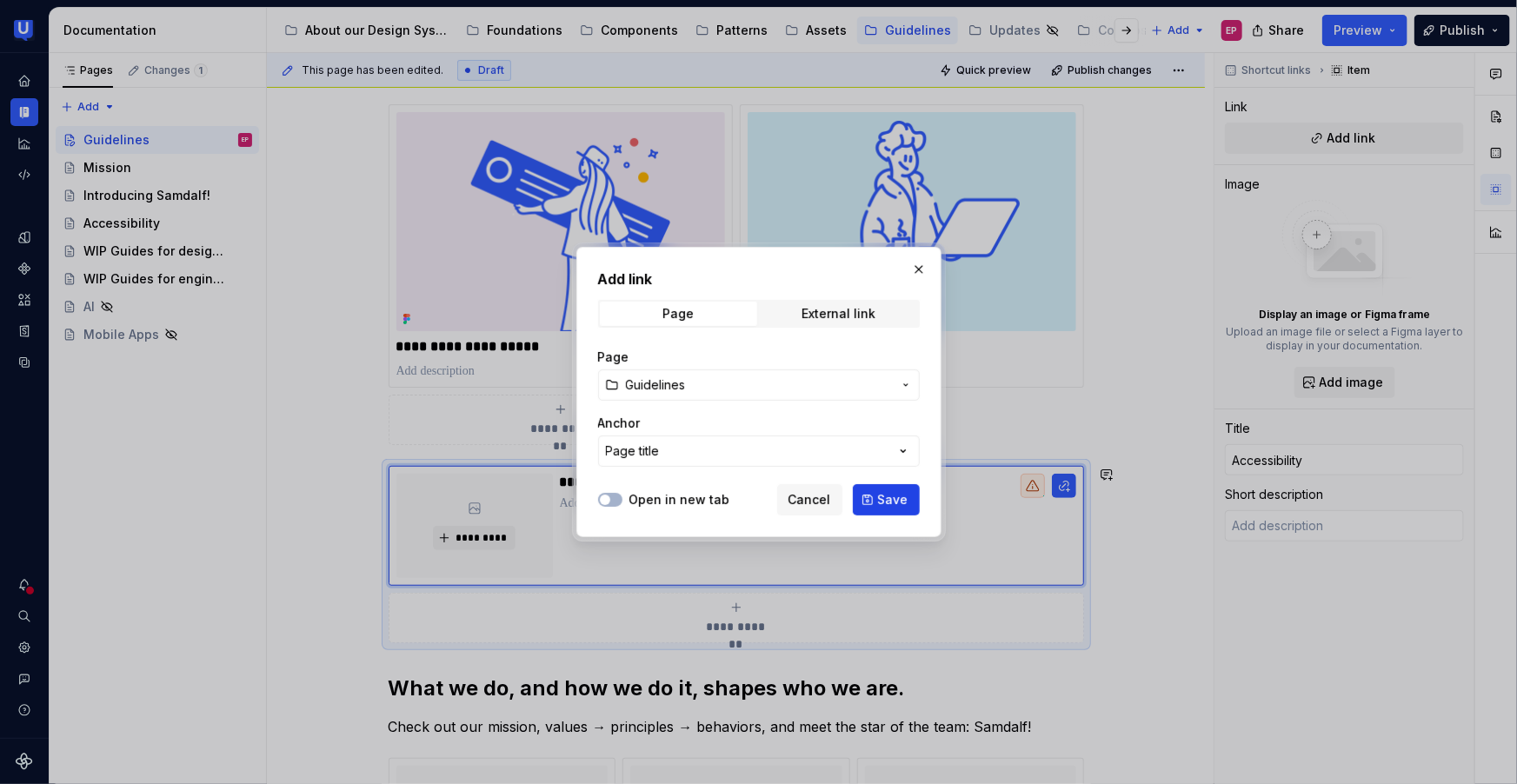
click at [899, 493] on span "Save" at bounding box center [893, 499] width 30 height 17
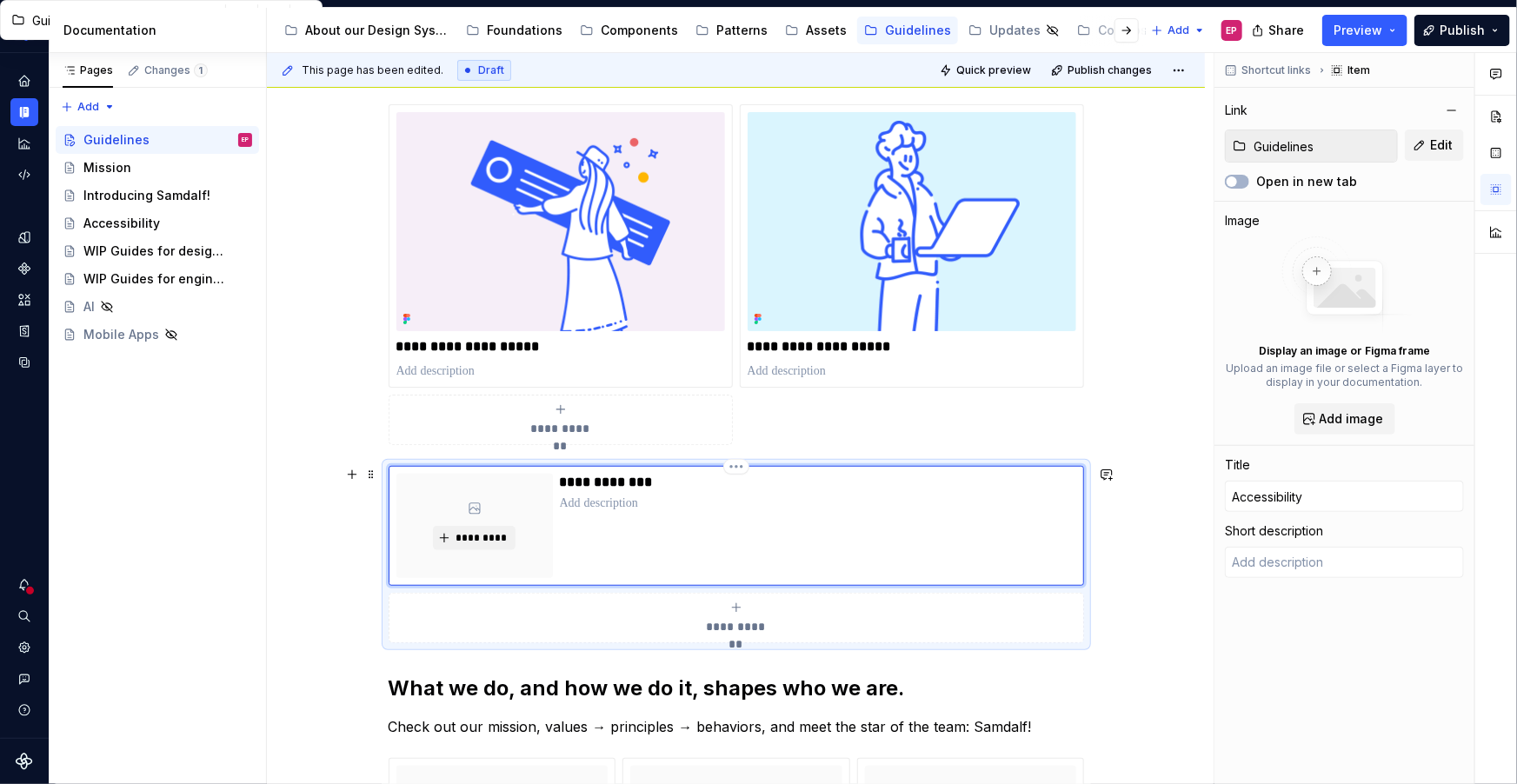
click at [676, 504] on p at bounding box center [817, 503] width 516 height 17
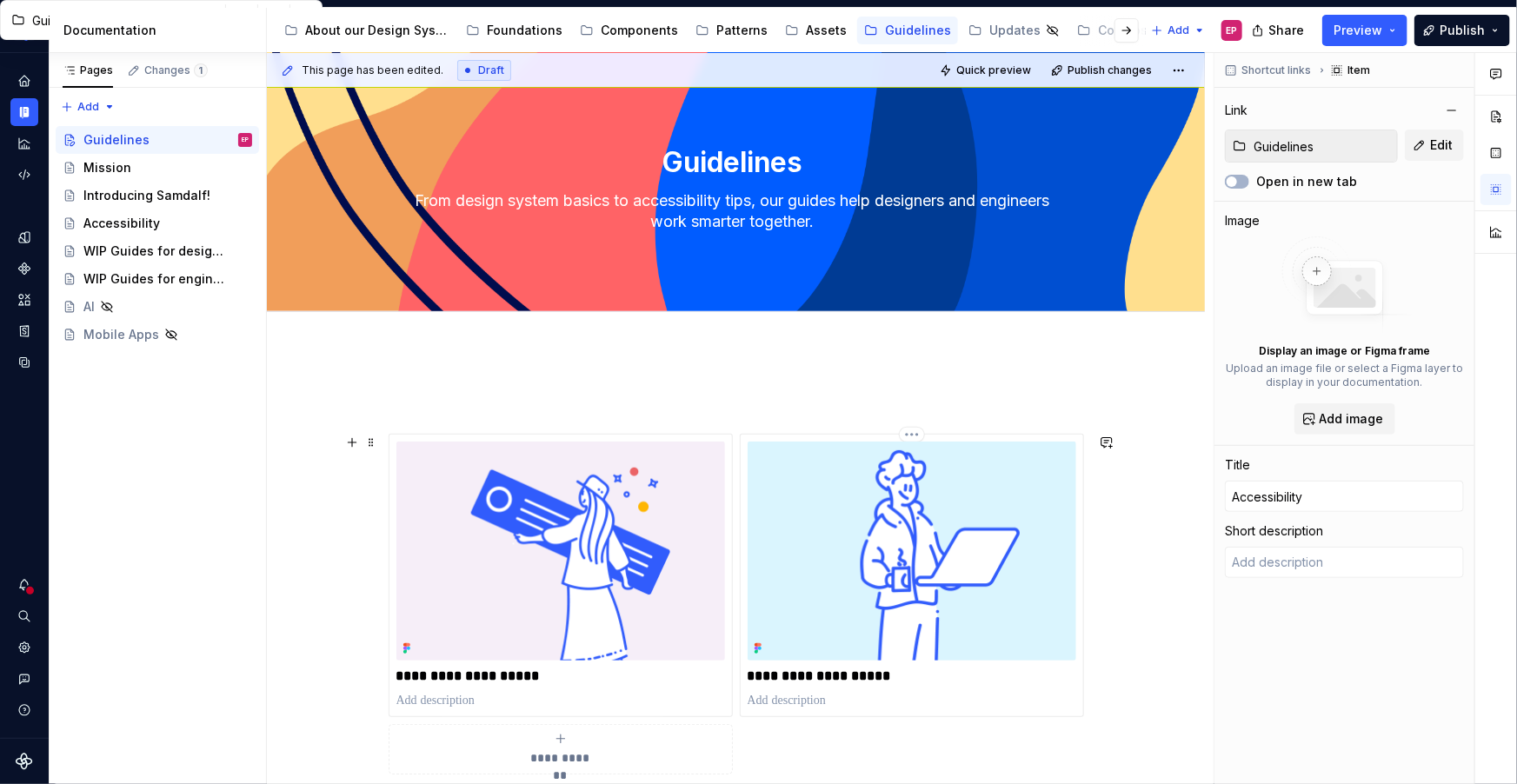
scroll to position [0, 0]
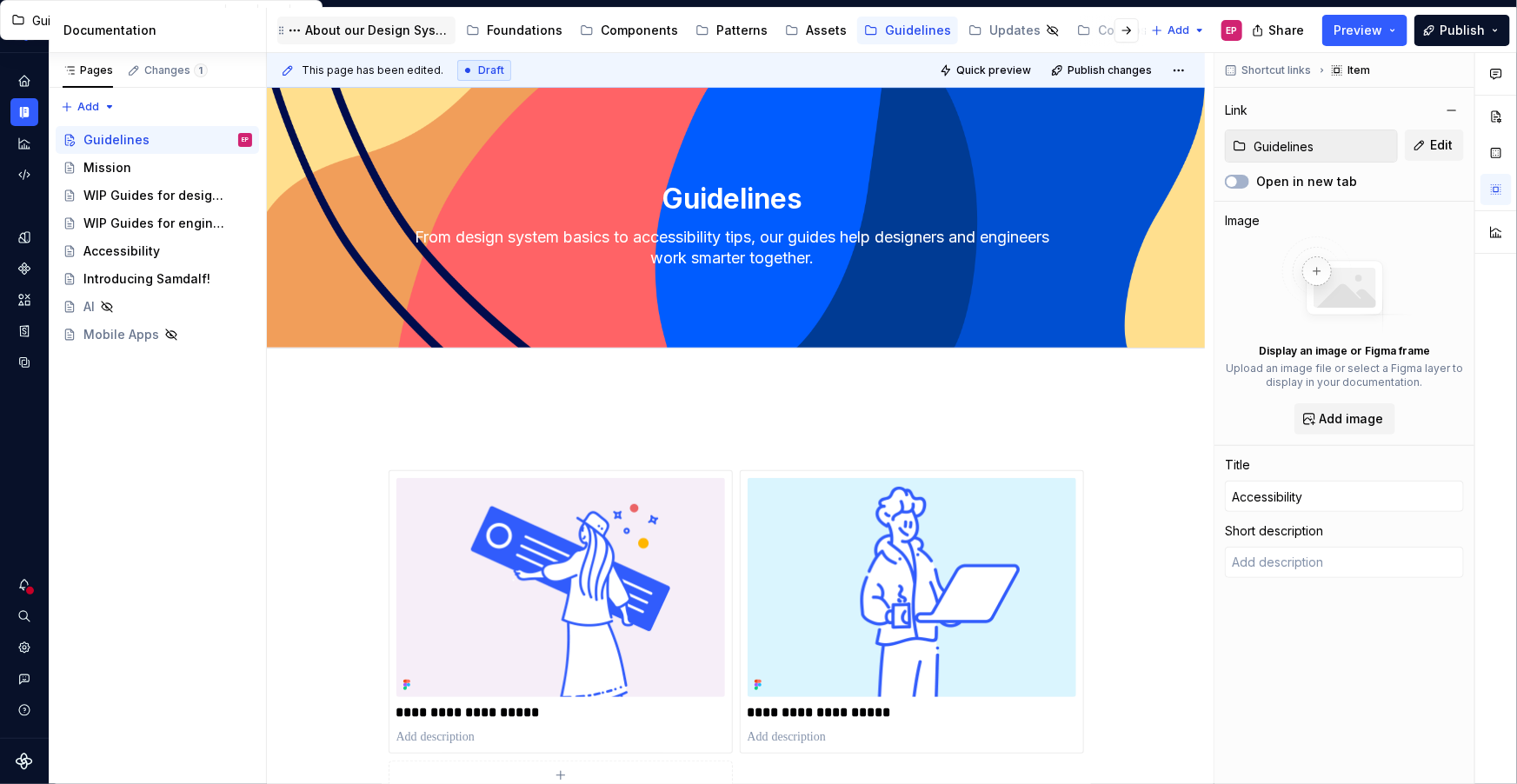
click at [392, 24] on div "About our Design System" at bounding box center [377, 30] width 143 height 17
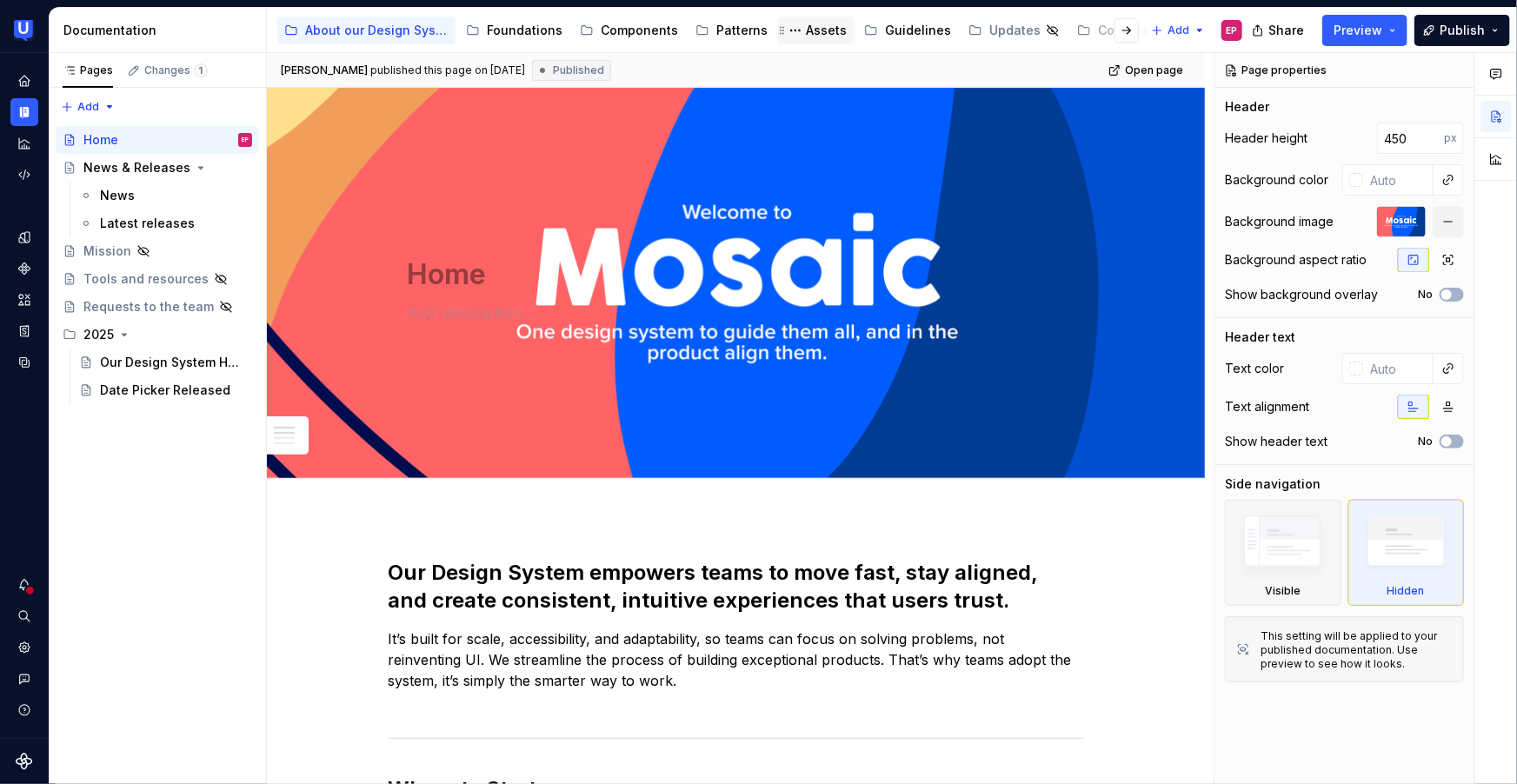
click at [806, 33] on div "Assets" at bounding box center [826, 30] width 41 height 17
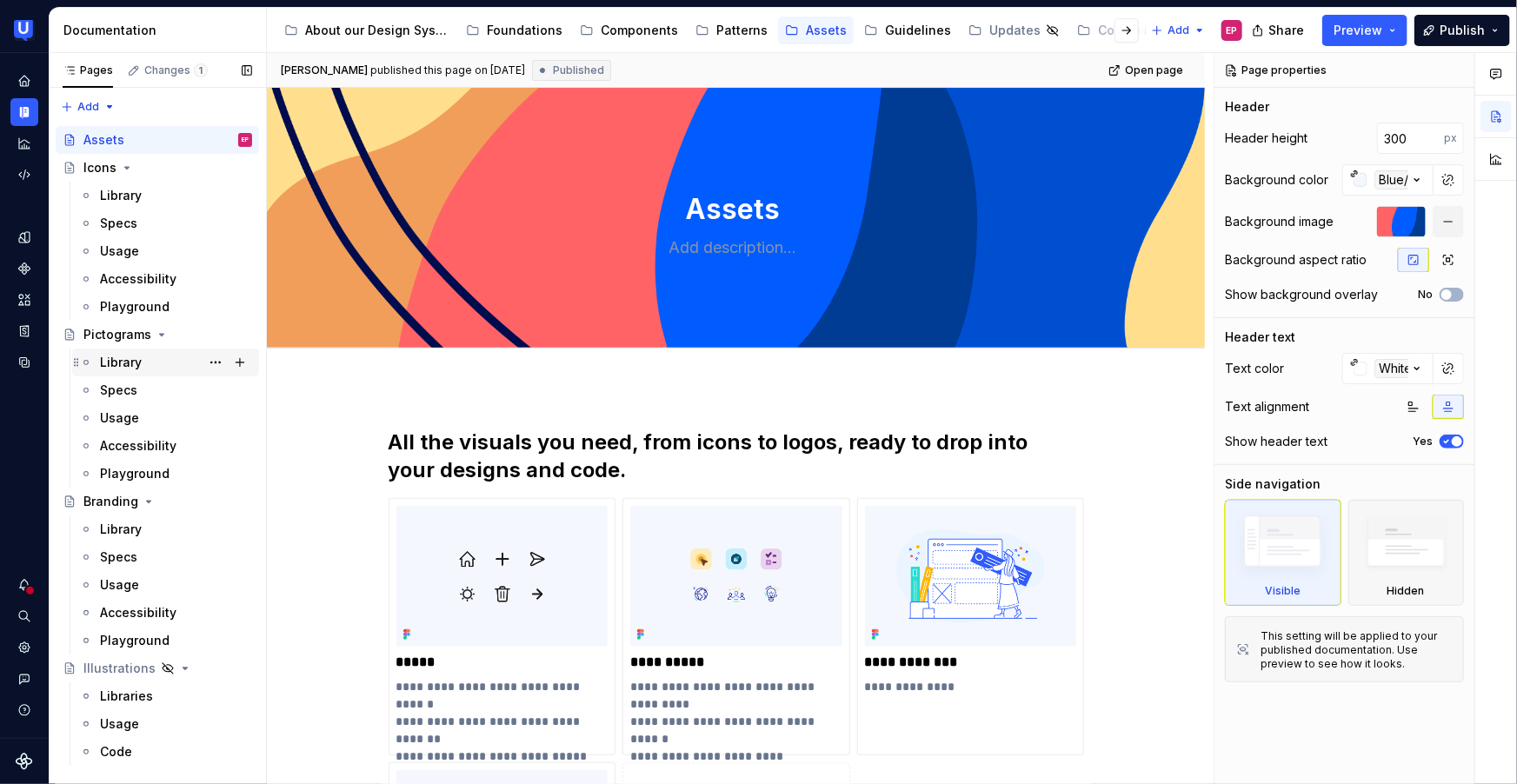
click at [142, 366] on div "Library" at bounding box center [176, 362] width 152 height 25
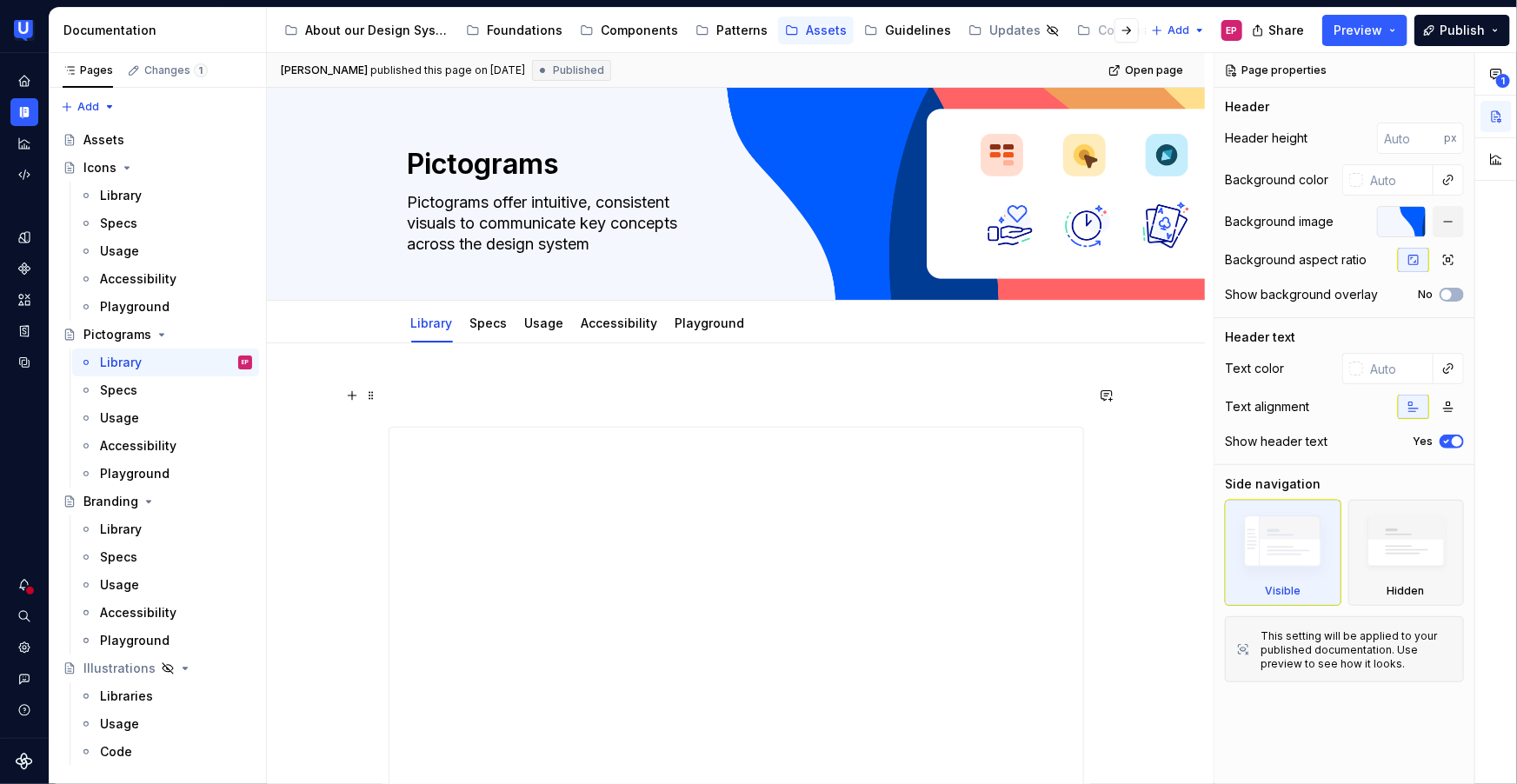
click at [422, 387] on p at bounding box center [736, 395] width 696 height 21
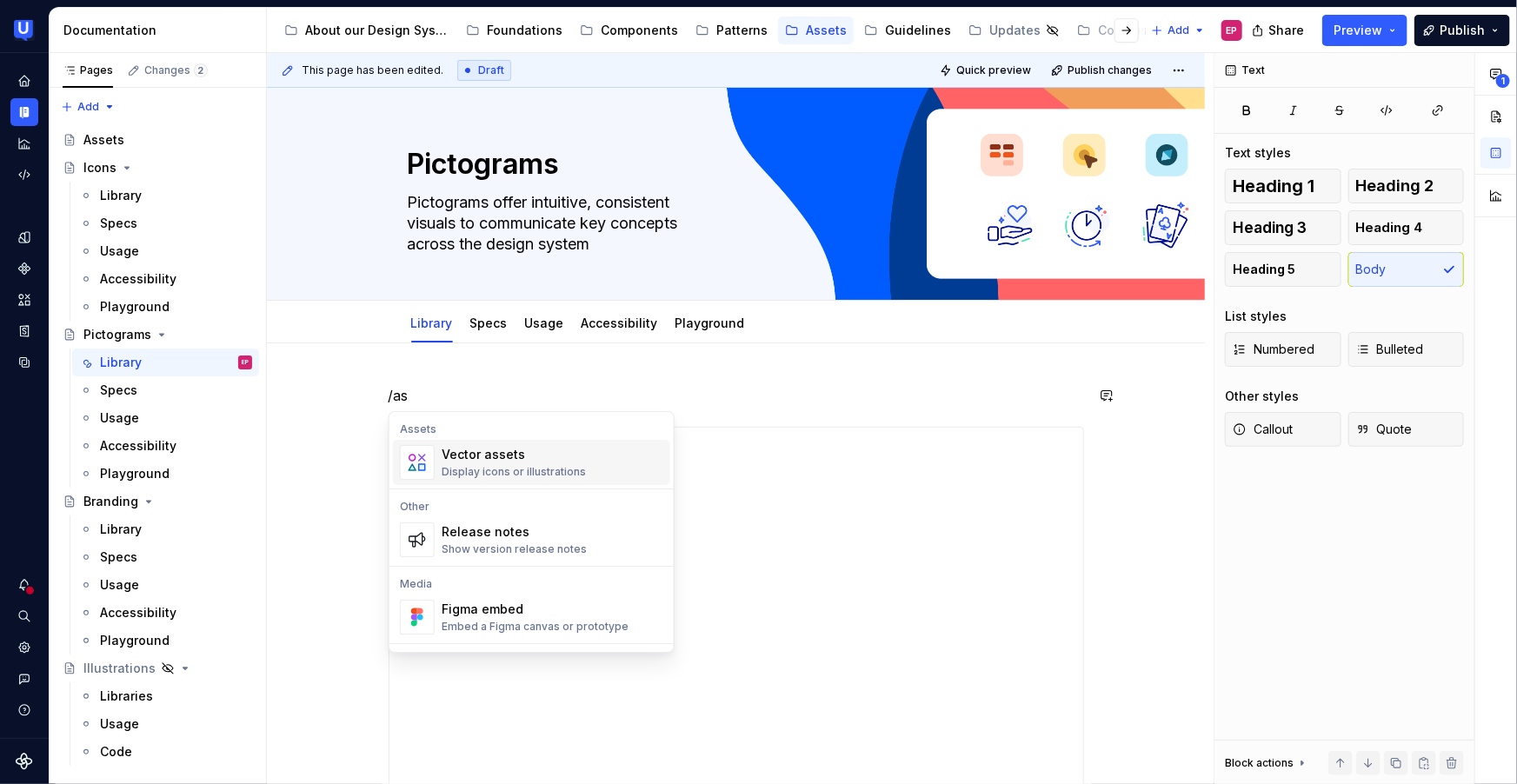
click at [555, 471] on div "Display icons or illustrations" at bounding box center [514, 472] width 144 height 14
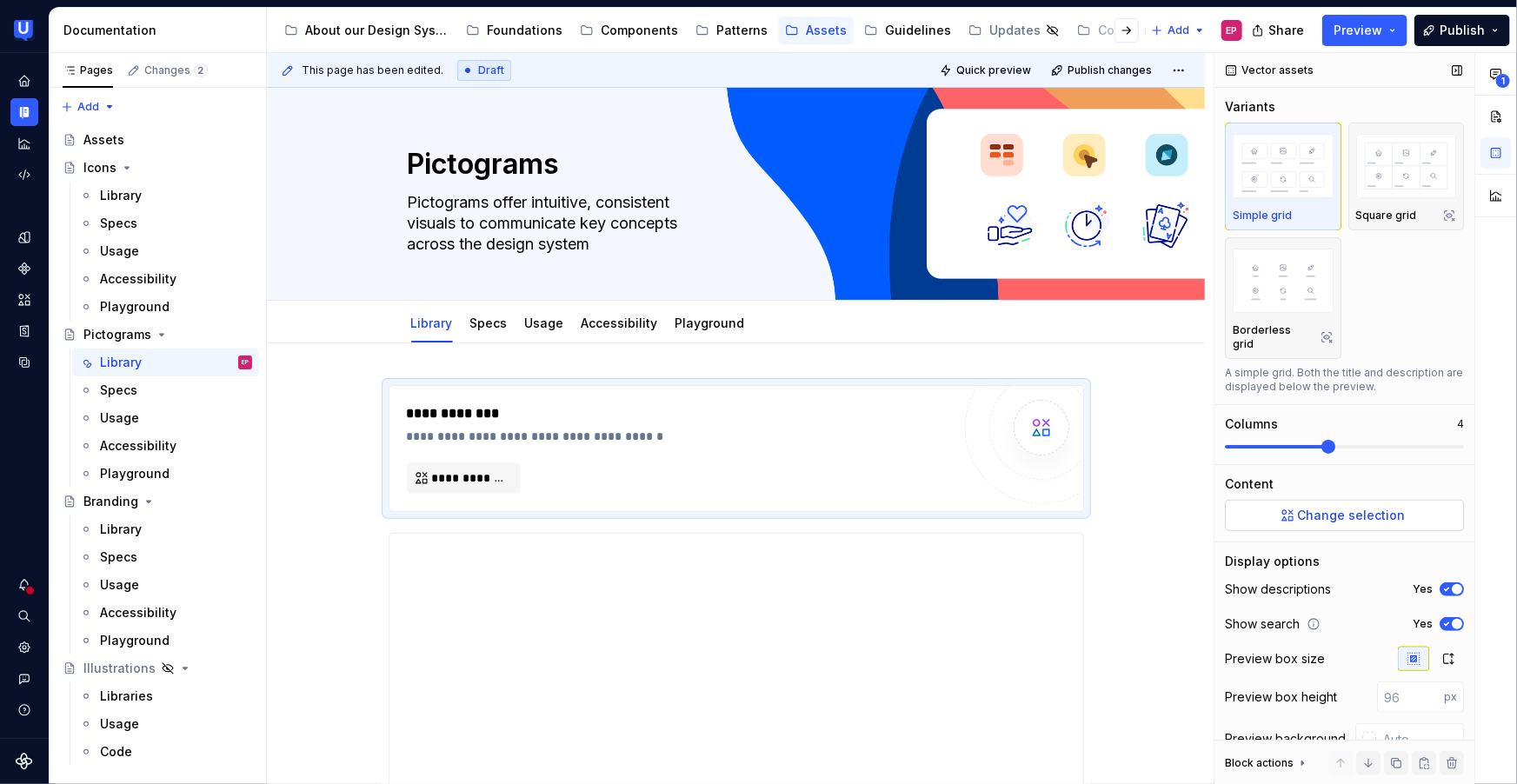
click at [1295, 519] on button "Change selection" at bounding box center [1344, 515] width 239 height 31
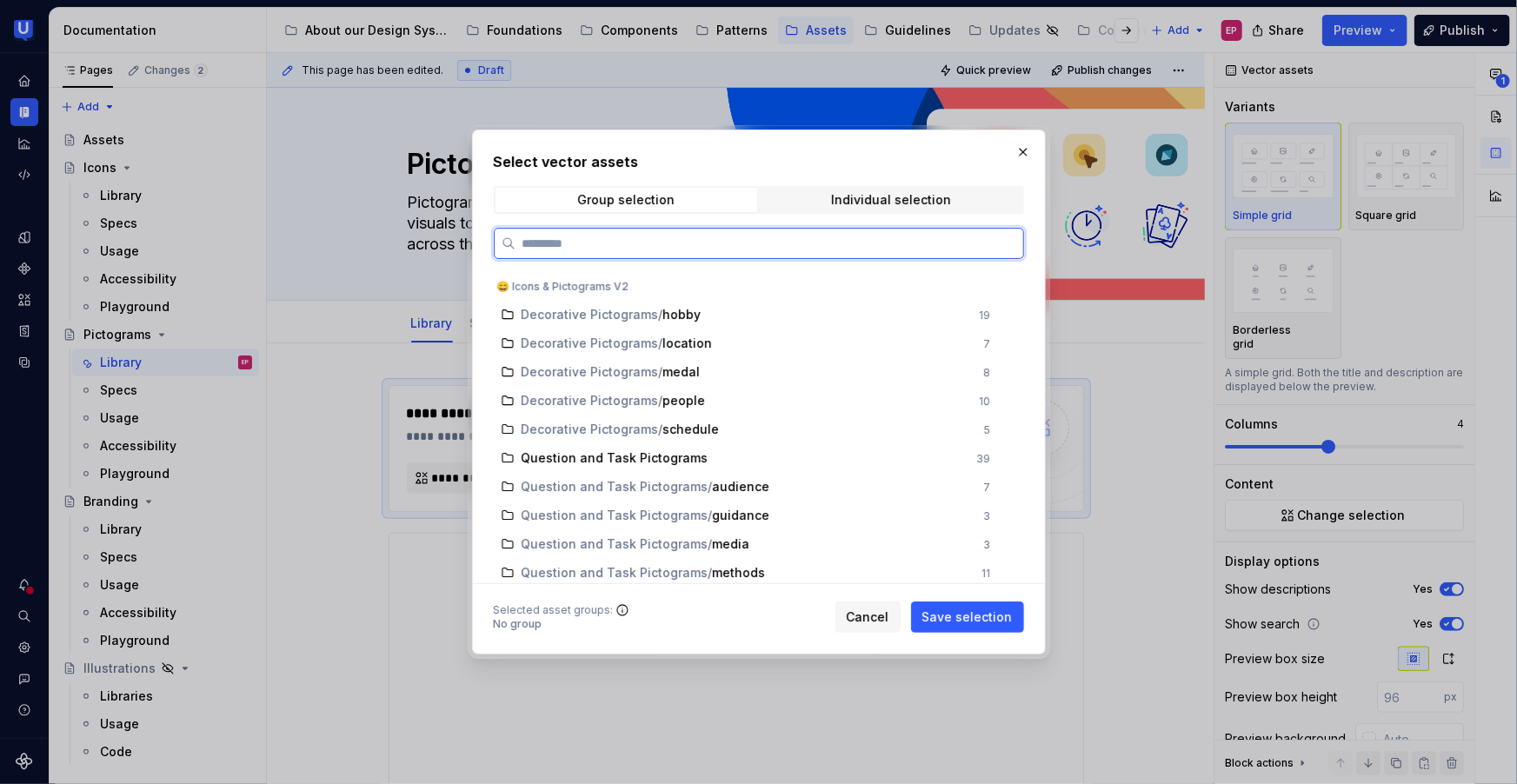
scroll to position [560, 0]
click at [699, 446] on div "Question and Task Pictograms" at bounding box center [745, 455] width 446 height 17
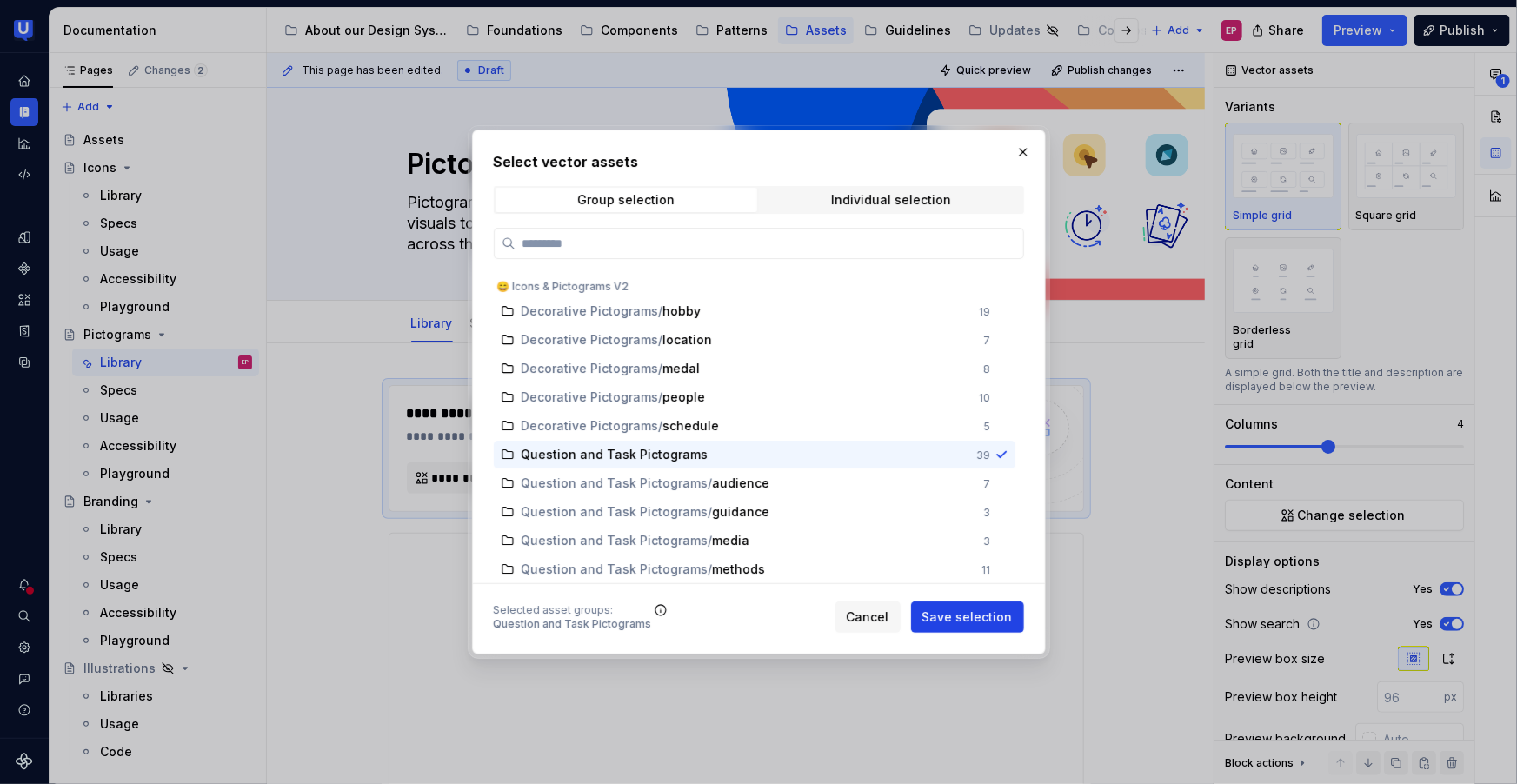
click at [951, 614] on span "Save selection" at bounding box center [968, 617] width 91 height 17
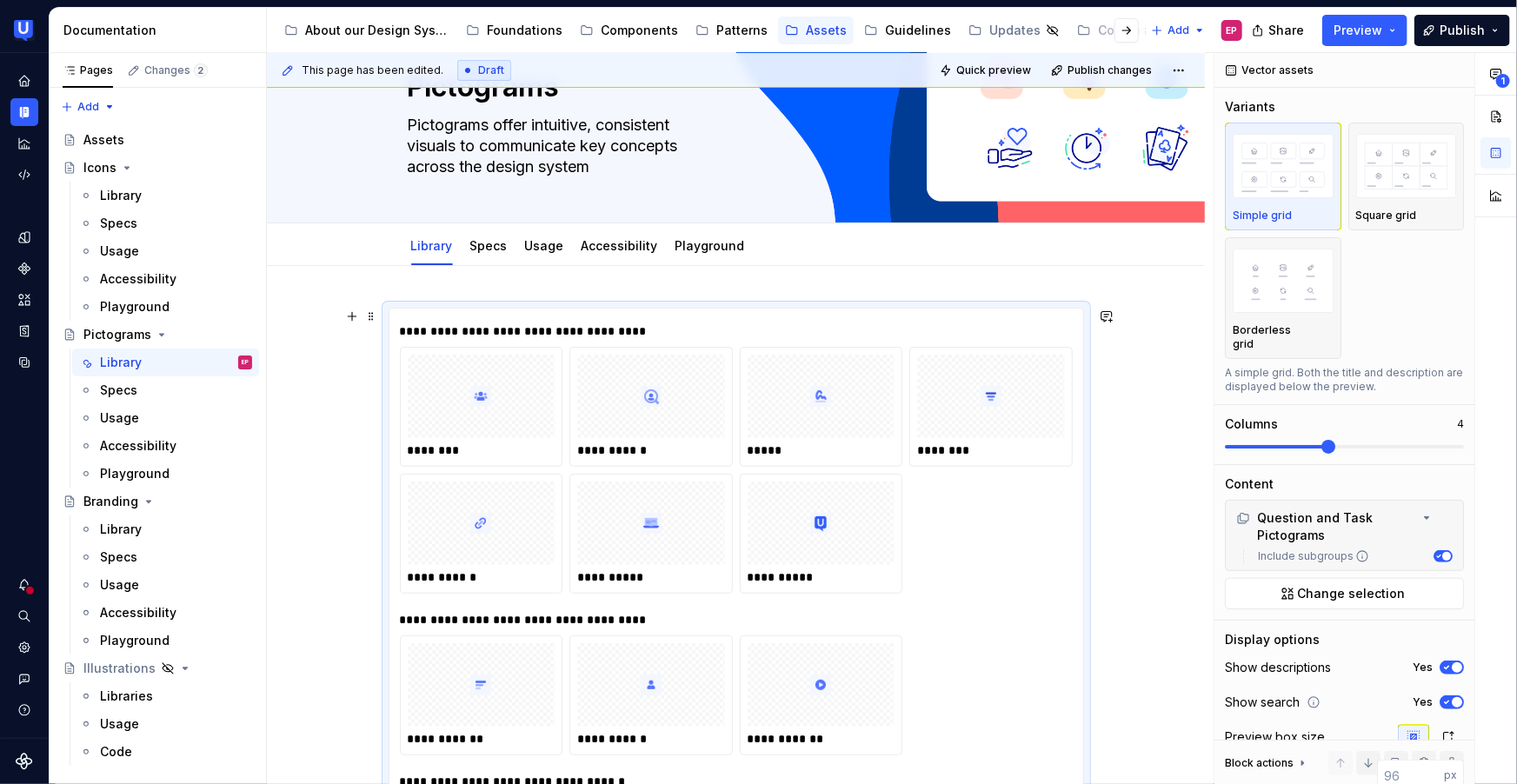
scroll to position [148, 0]
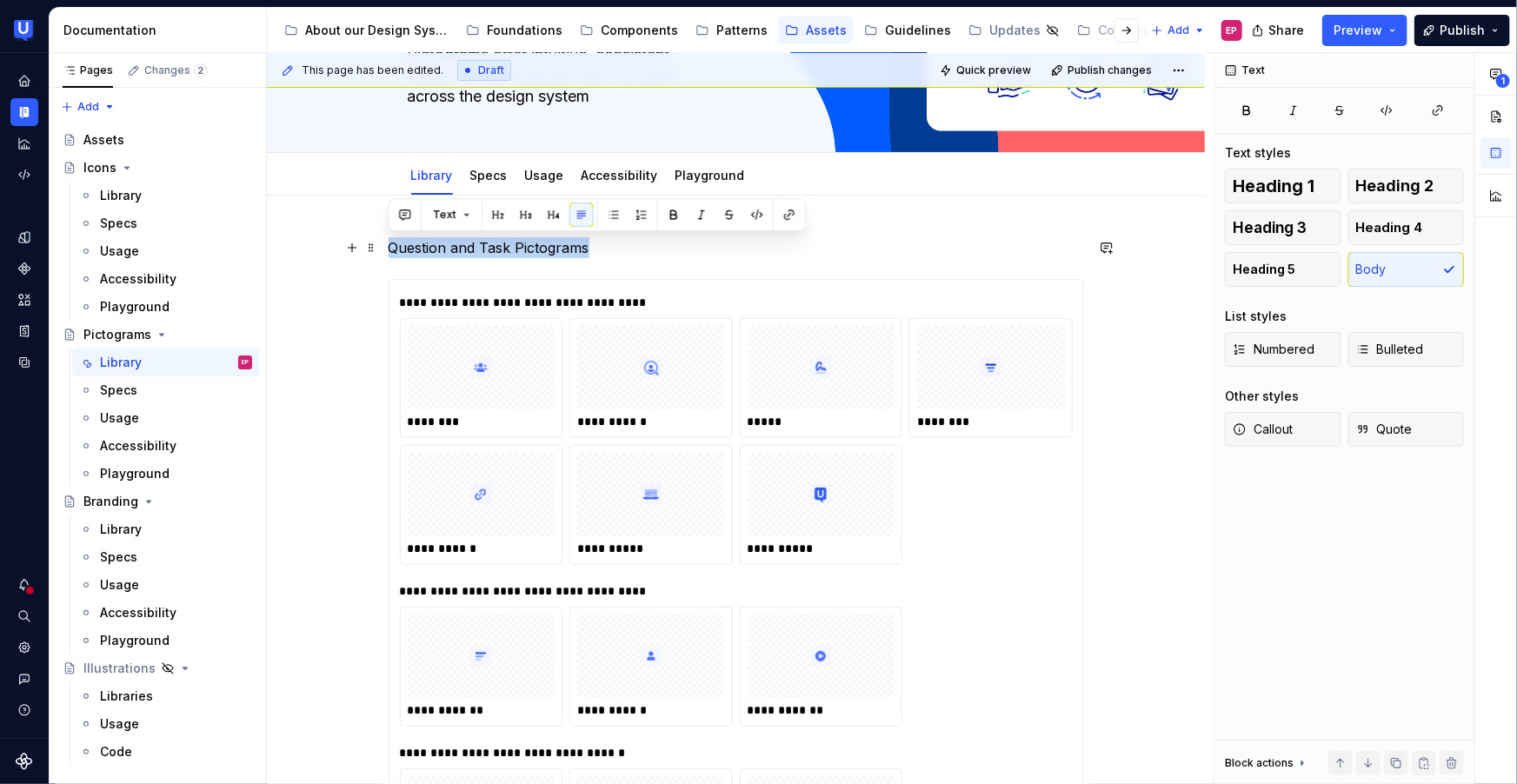
drag, startPoint x: 570, startPoint y: 248, endPoint x: 389, endPoint y: 242, distance: 181.1
click at [389, 242] on p "Question and Task Pictograms" at bounding box center [736, 247] width 696 height 21
click at [497, 224] on button "button" at bounding box center [498, 215] width 25 height 25
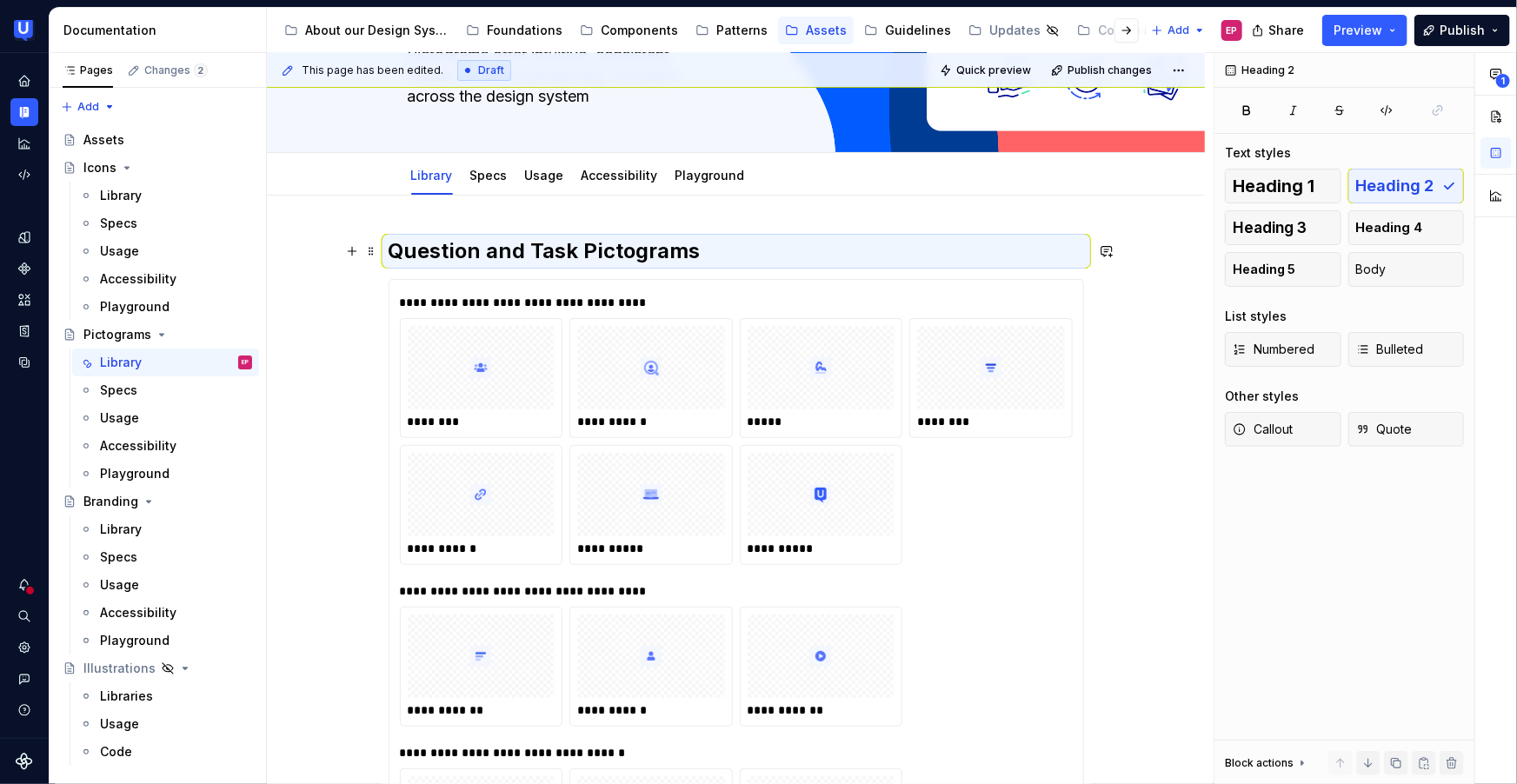
click at [699, 255] on h2 "Question and Task Pictograms" at bounding box center [736, 250] width 696 height 27
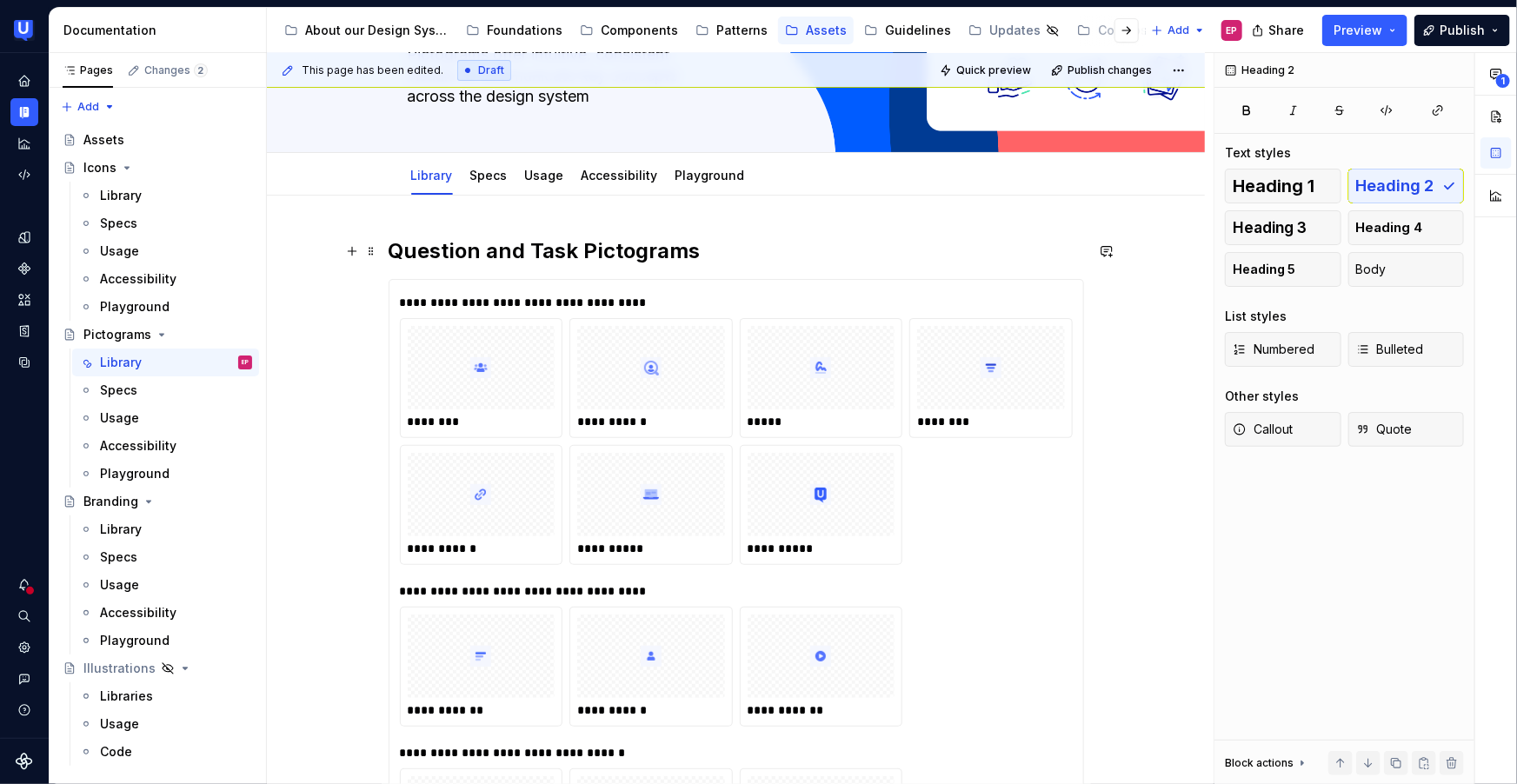
click at [700, 253] on h2 "Question and Task Pictograms" at bounding box center [736, 250] width 696 height 27
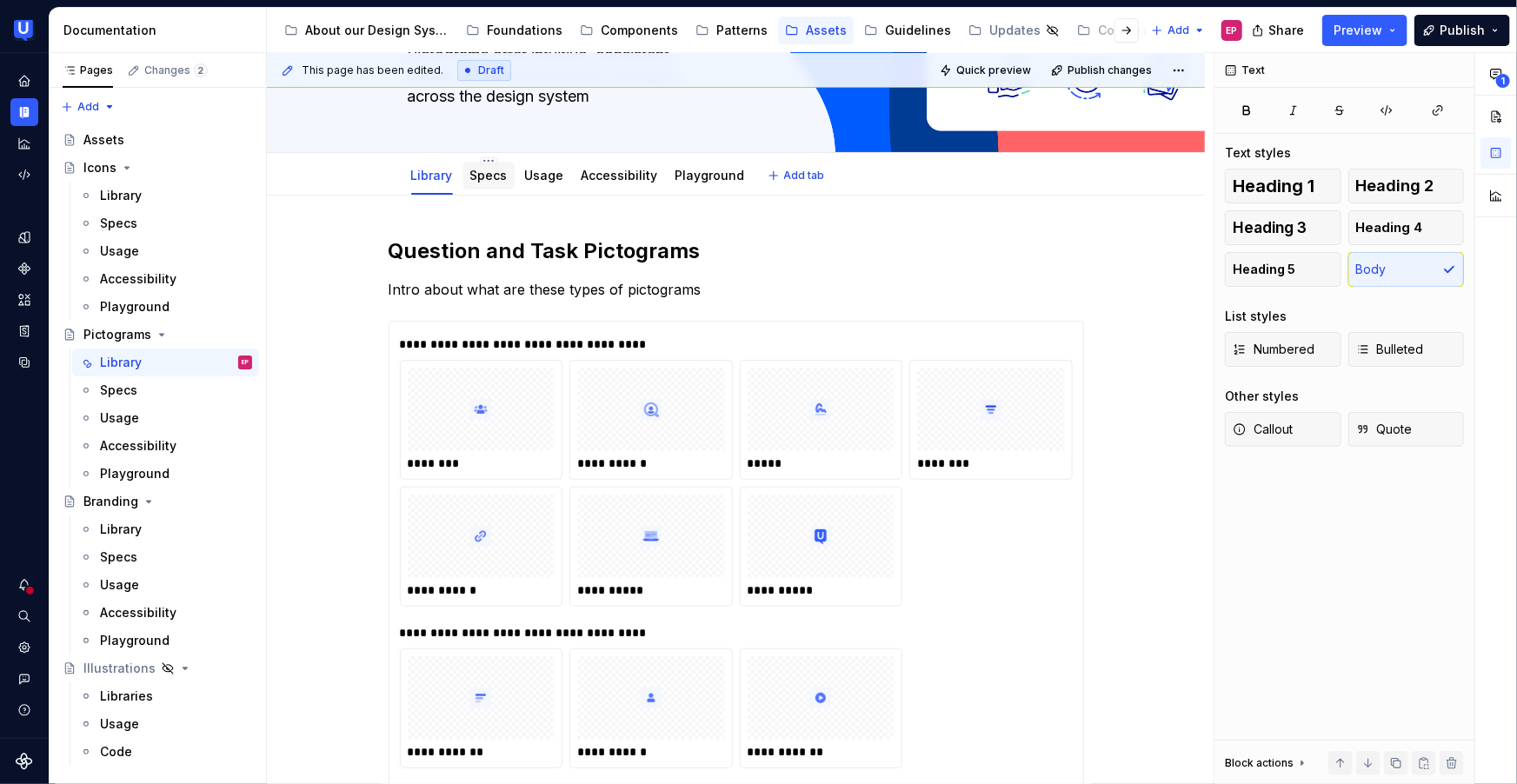
click at [498, 180] on link "Specs" at bounding box center [489, 175] width 38 height 15
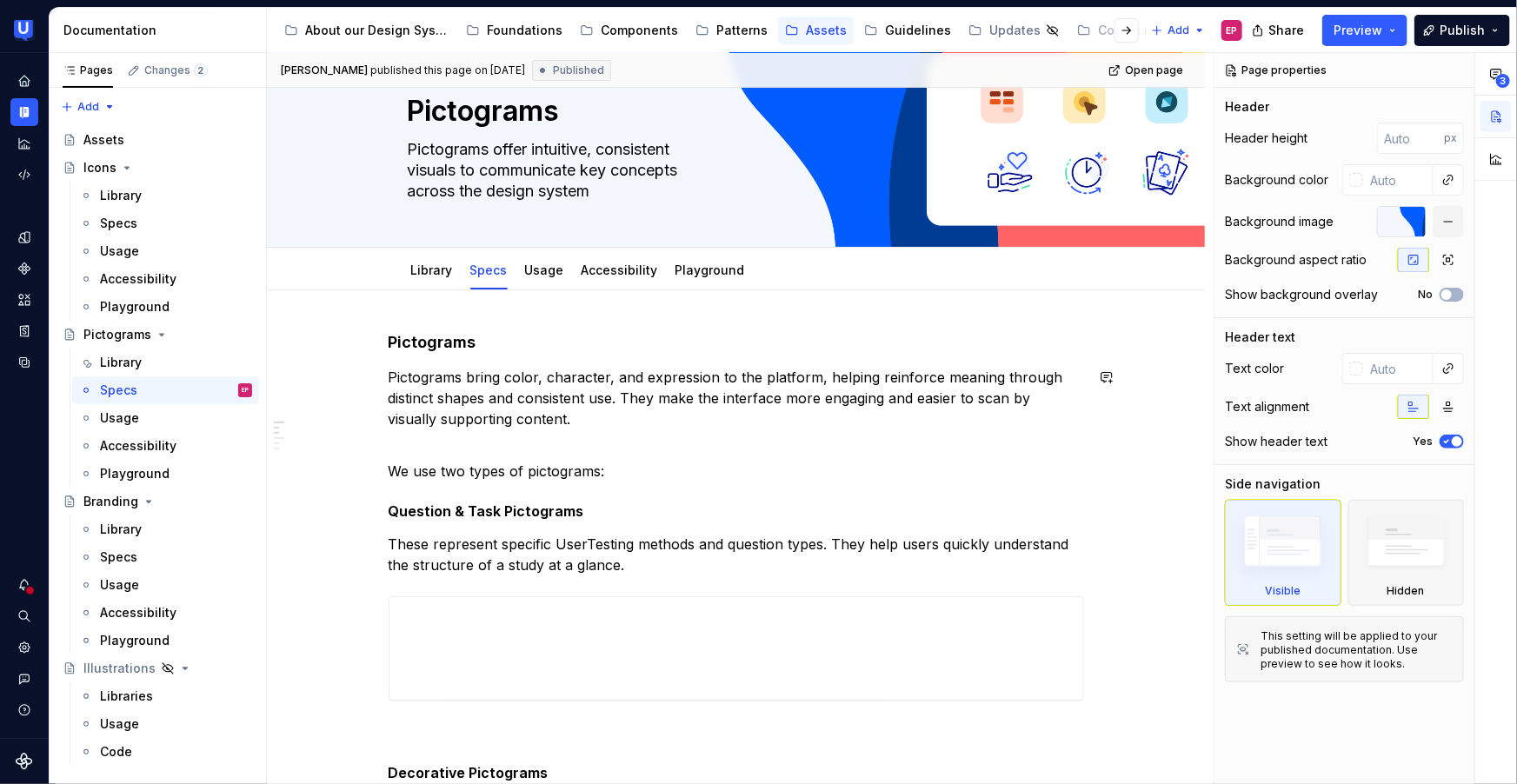
scroll to position [67, 0]
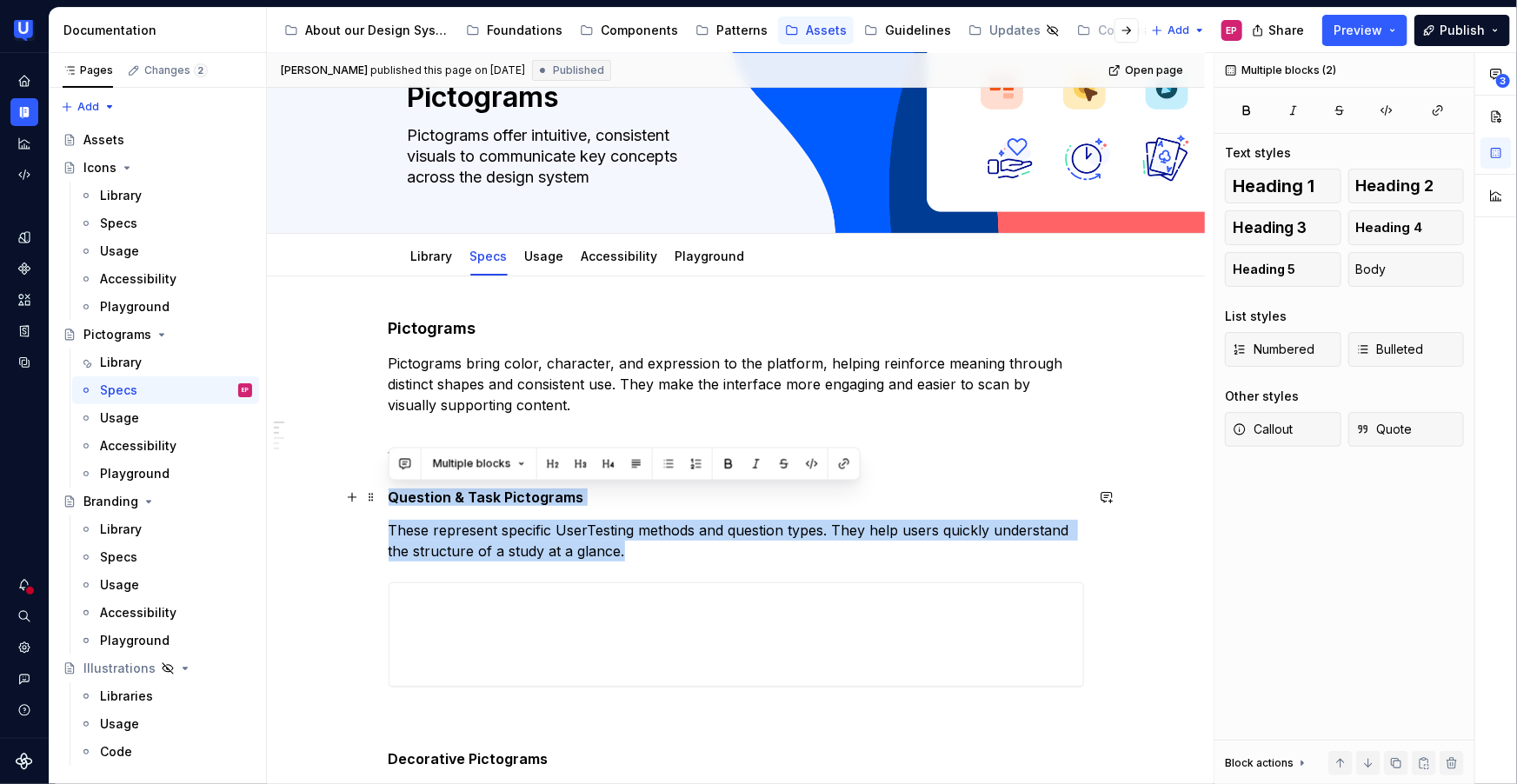
drag, startPoint x: 625, startPoint y: 549, endPoint x: 385, endPoint y: 495, distance: 246.0
copy div "Question & Task Pictograms These represent specific UserTesting methods and que…"
click at [425, 256] on link "Library" at bounding box center [432, 256] width 42 height 15
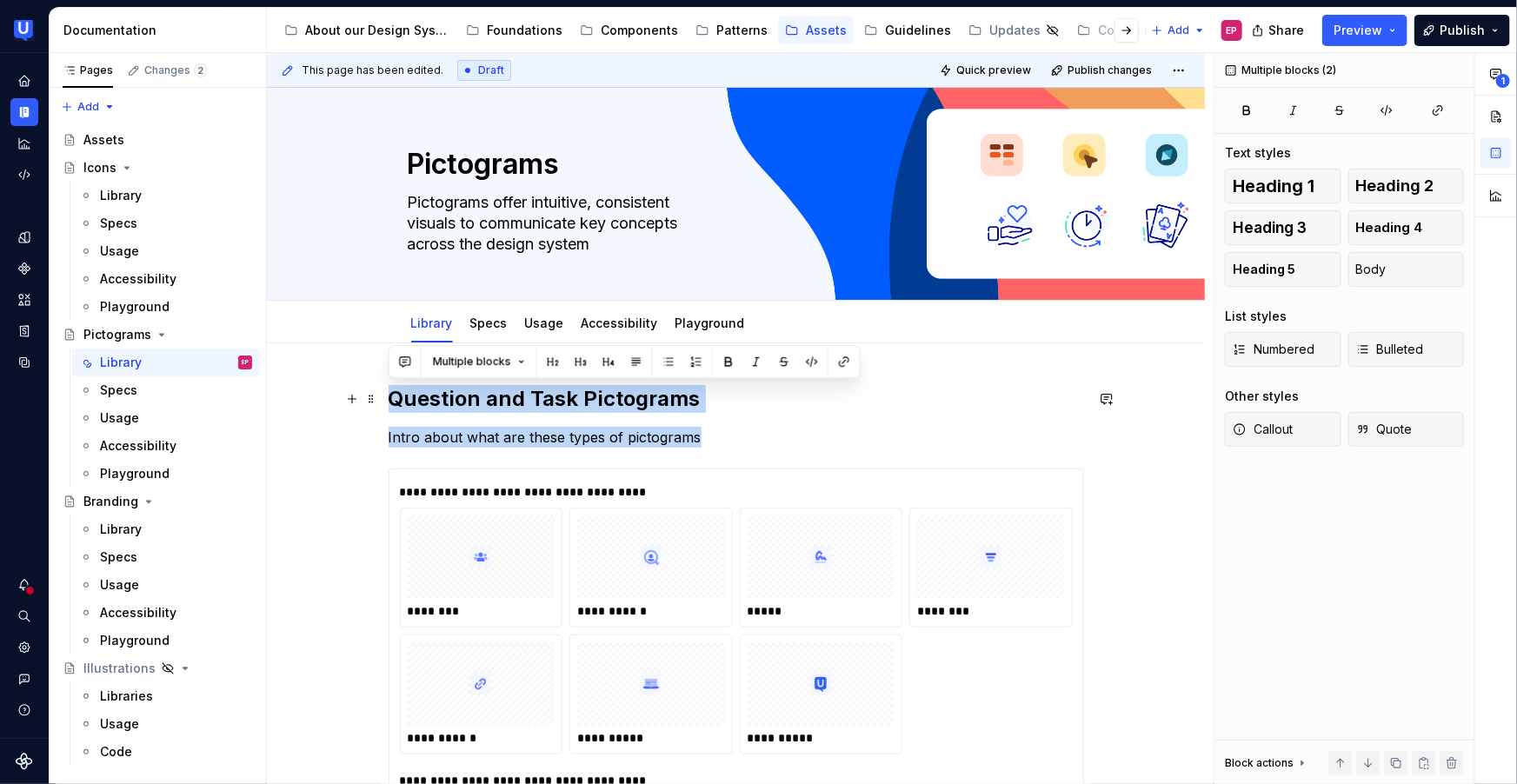
drag, startPoint x: 716, startPoint y: 439, endPoint x: 382, endPoint y: 399, distance: 336.4
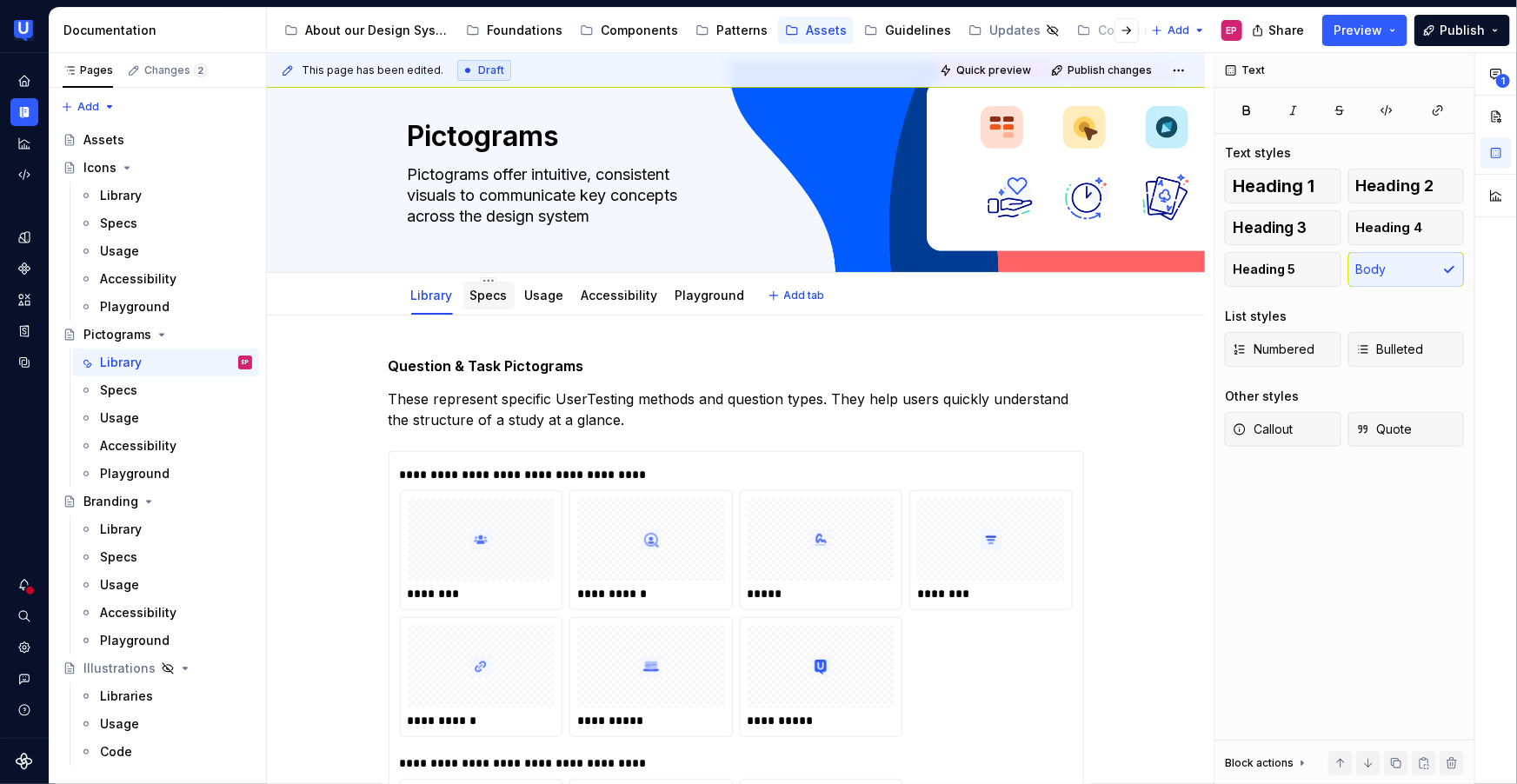
click at [488, 302] on div "Specs" at bounding box center [489, 295] width 38 height 17
click at [484, 295] on link "Specs" at bounding box center [489, 295] width 38 height 15
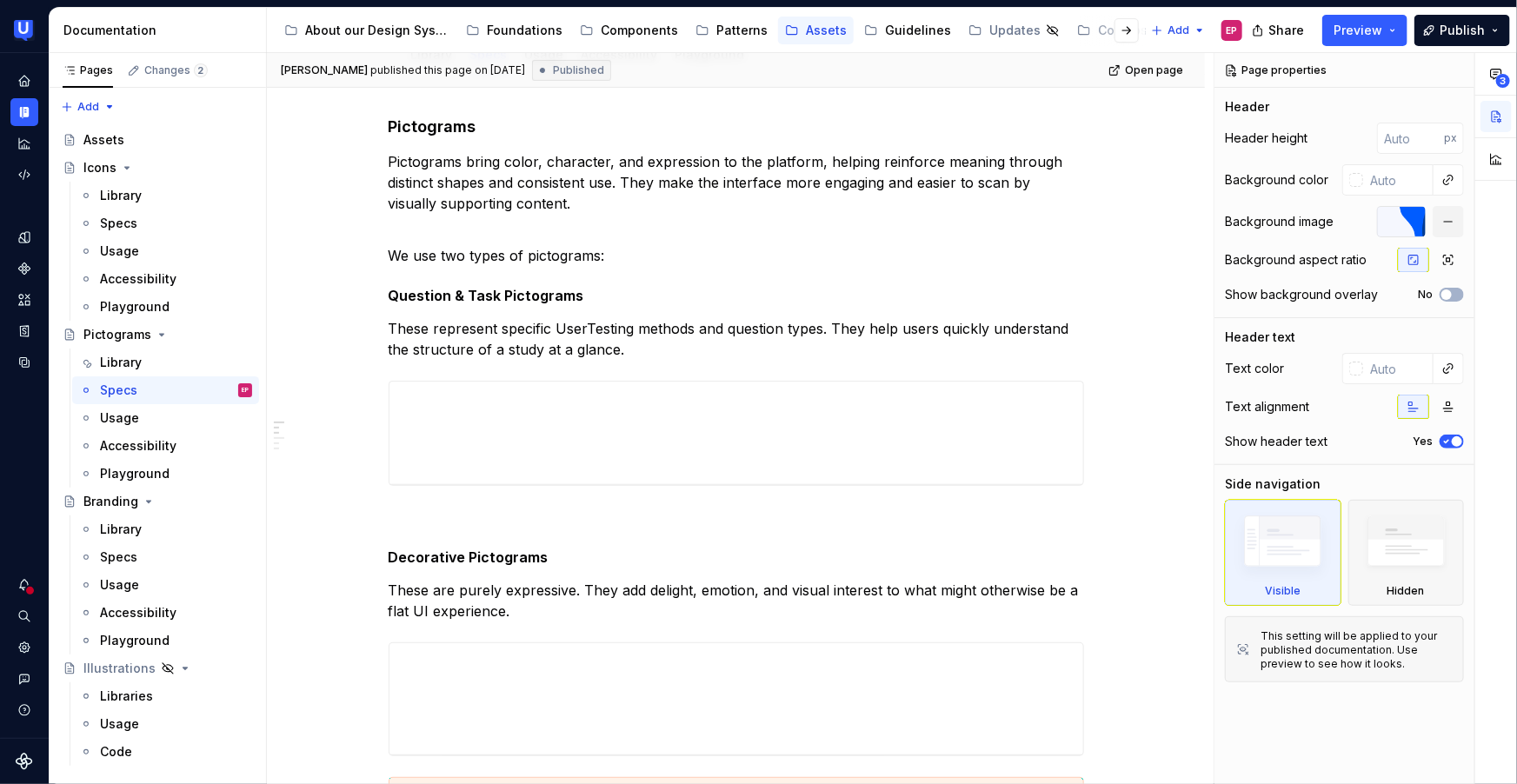
scroll to position [278, 0]
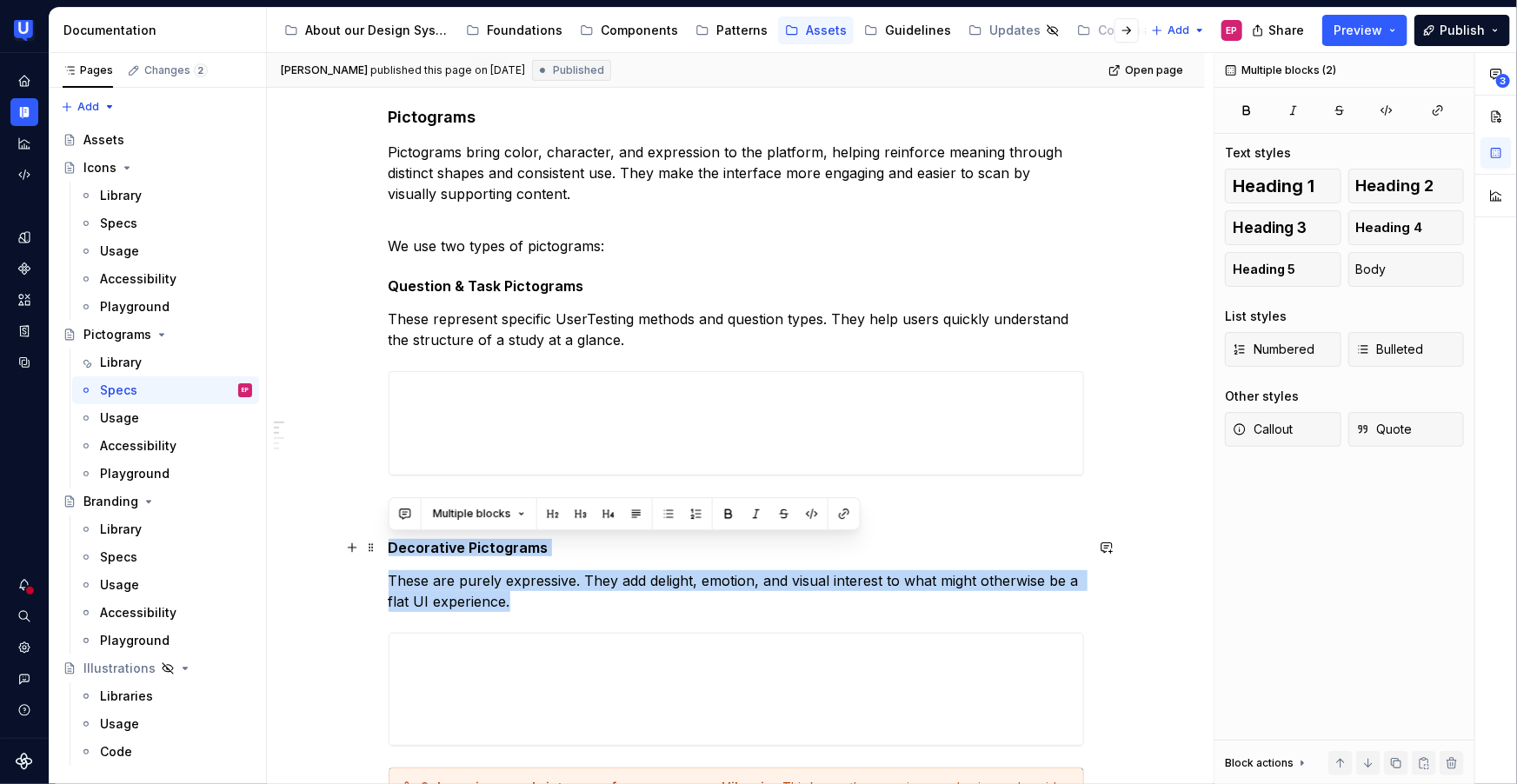
drag, startPoint x: 531, startPoint y: 596, endPoint x: 389, endPoint y: 543, distance: 151.6
copy div "Decorative Pictograms  These are purely expressive. They add delight, emotion, …"
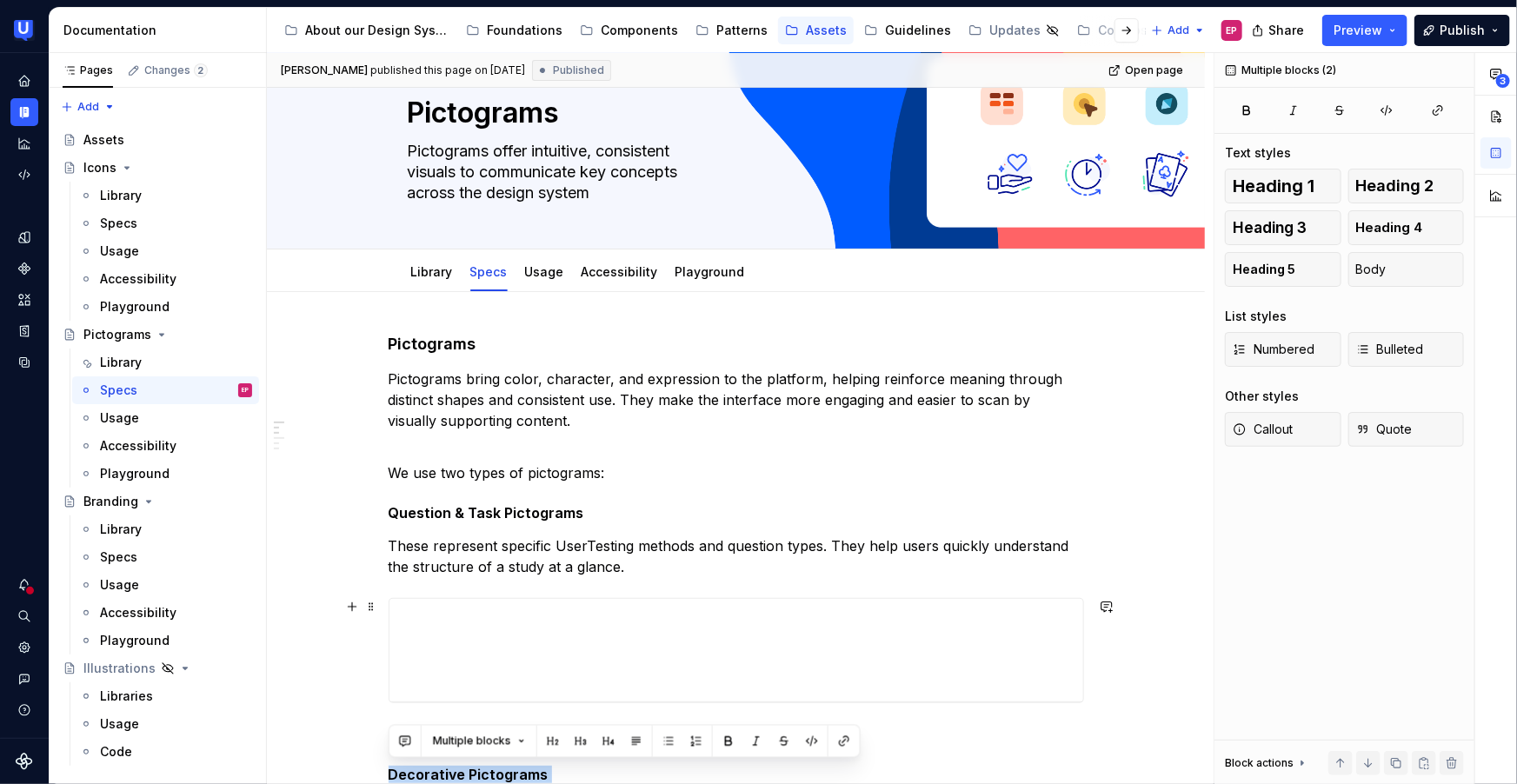
scroll to position [21, 0]
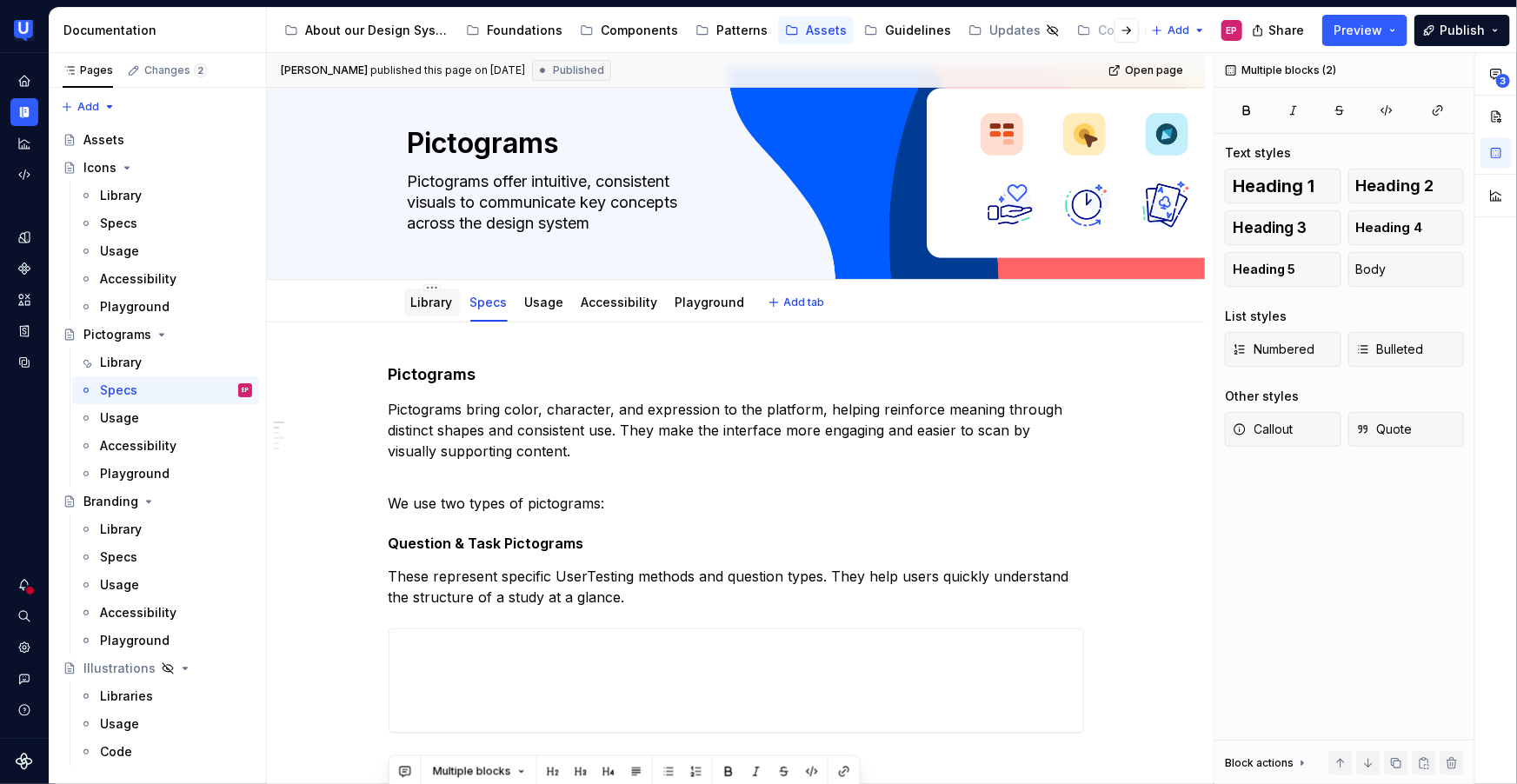
click at [438, 306] on link "Library" at bounding box center [432, 302] width 42 height 15
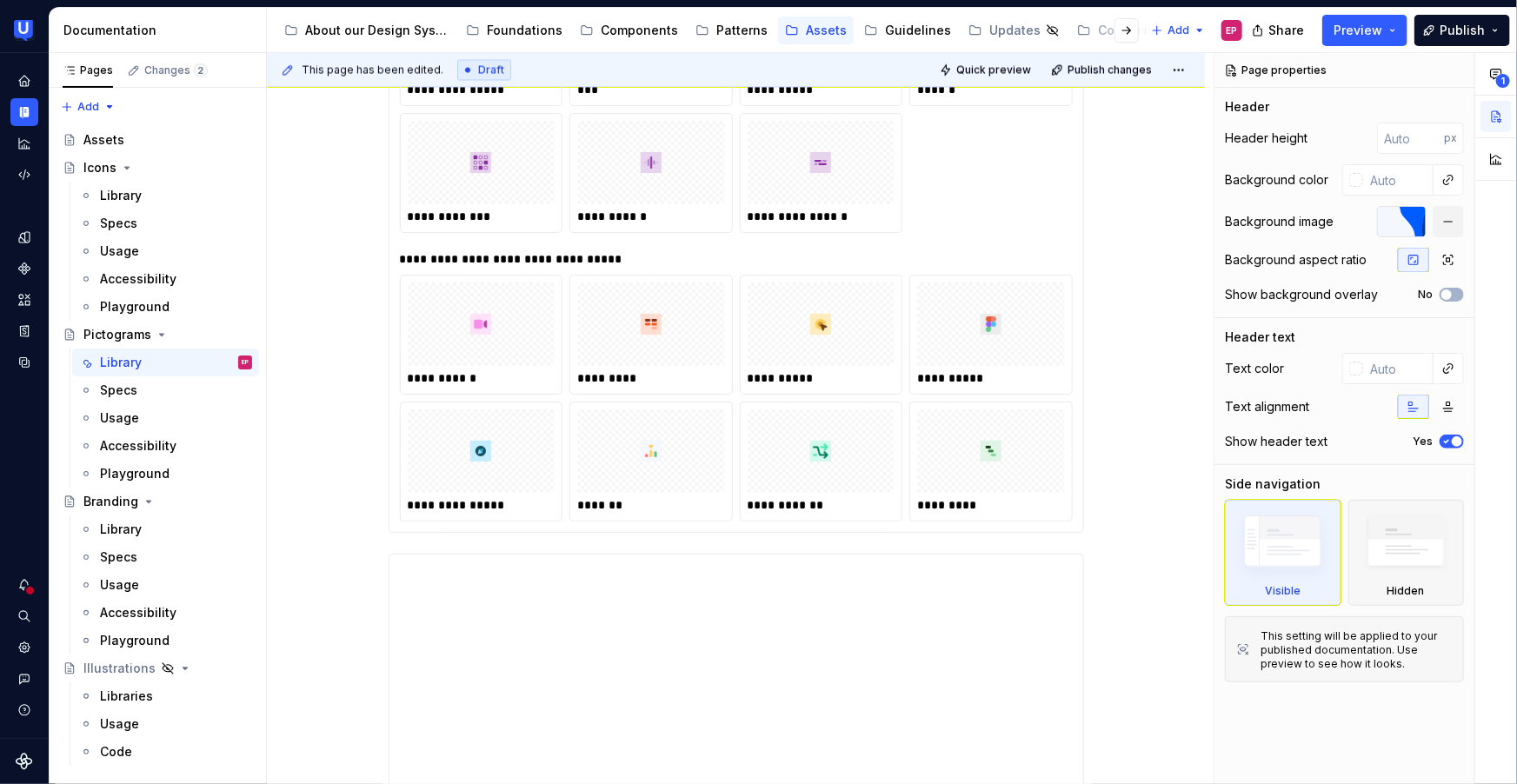
scroll to position [1842, 0]
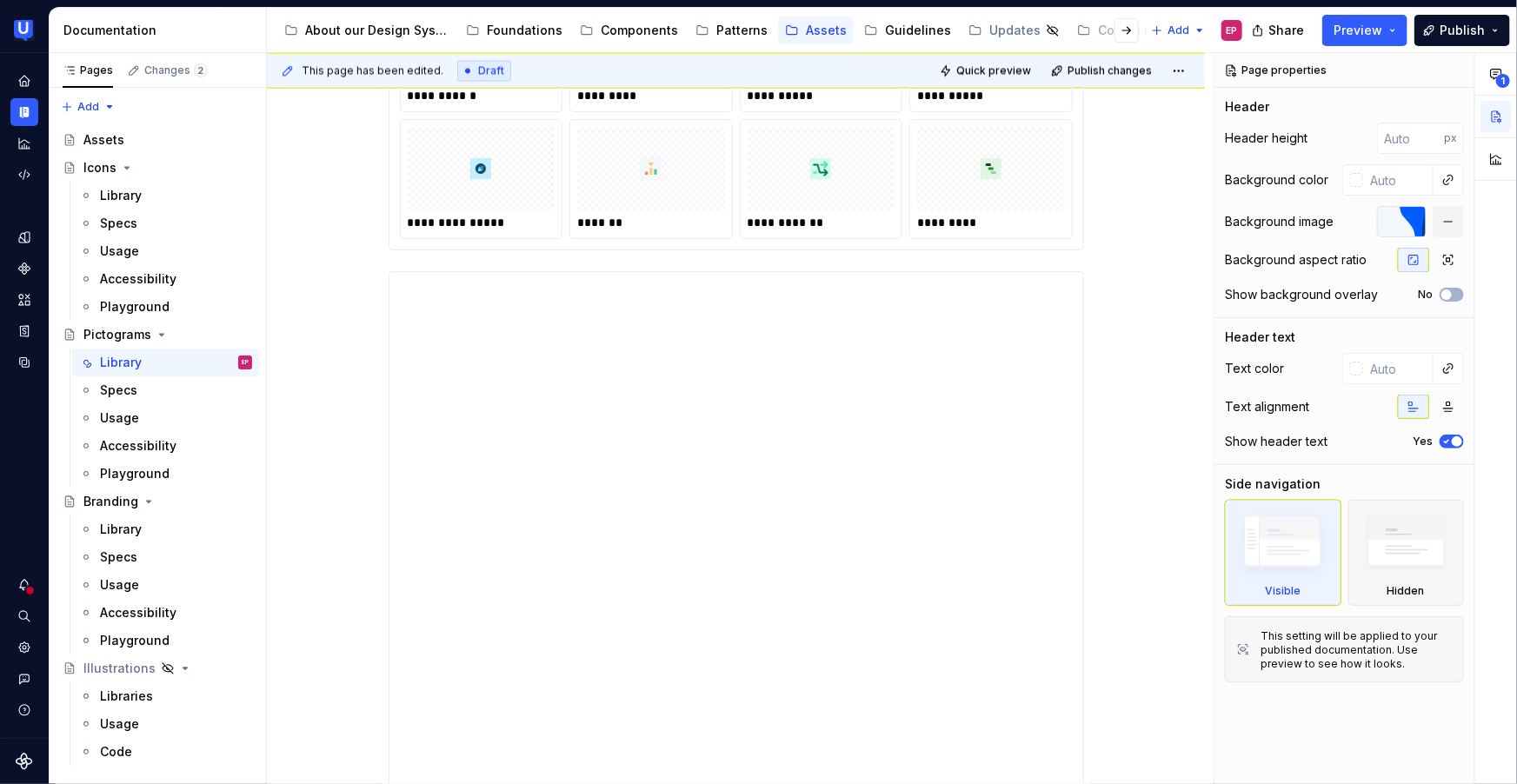
click at [1093, 213] on div "**********" at bounding box center [736, 385] width 938 height 3766
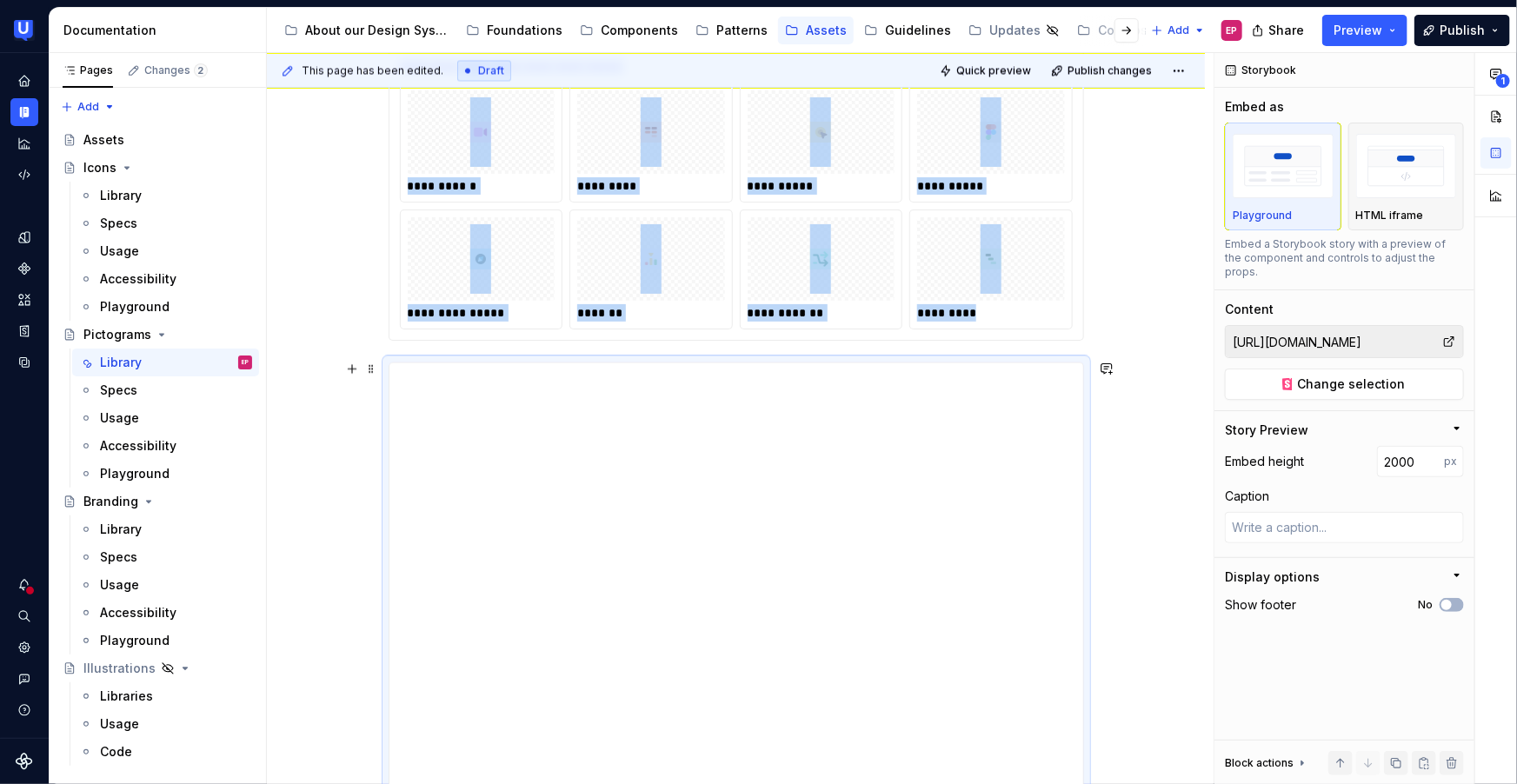
scroll to position [1603, 0]
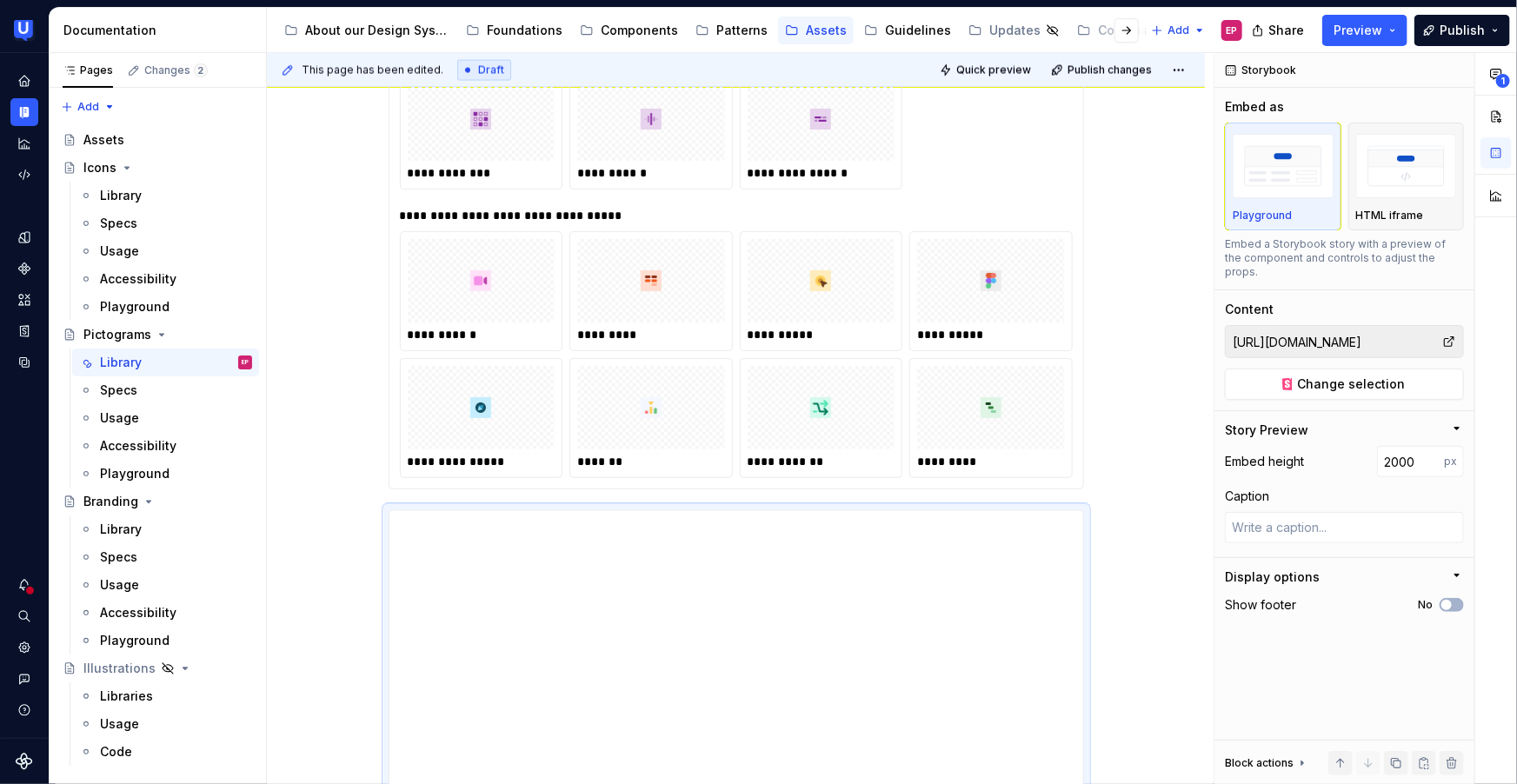
click at [464, 425] on div at bounding box center [481, 408] width 148 height 83
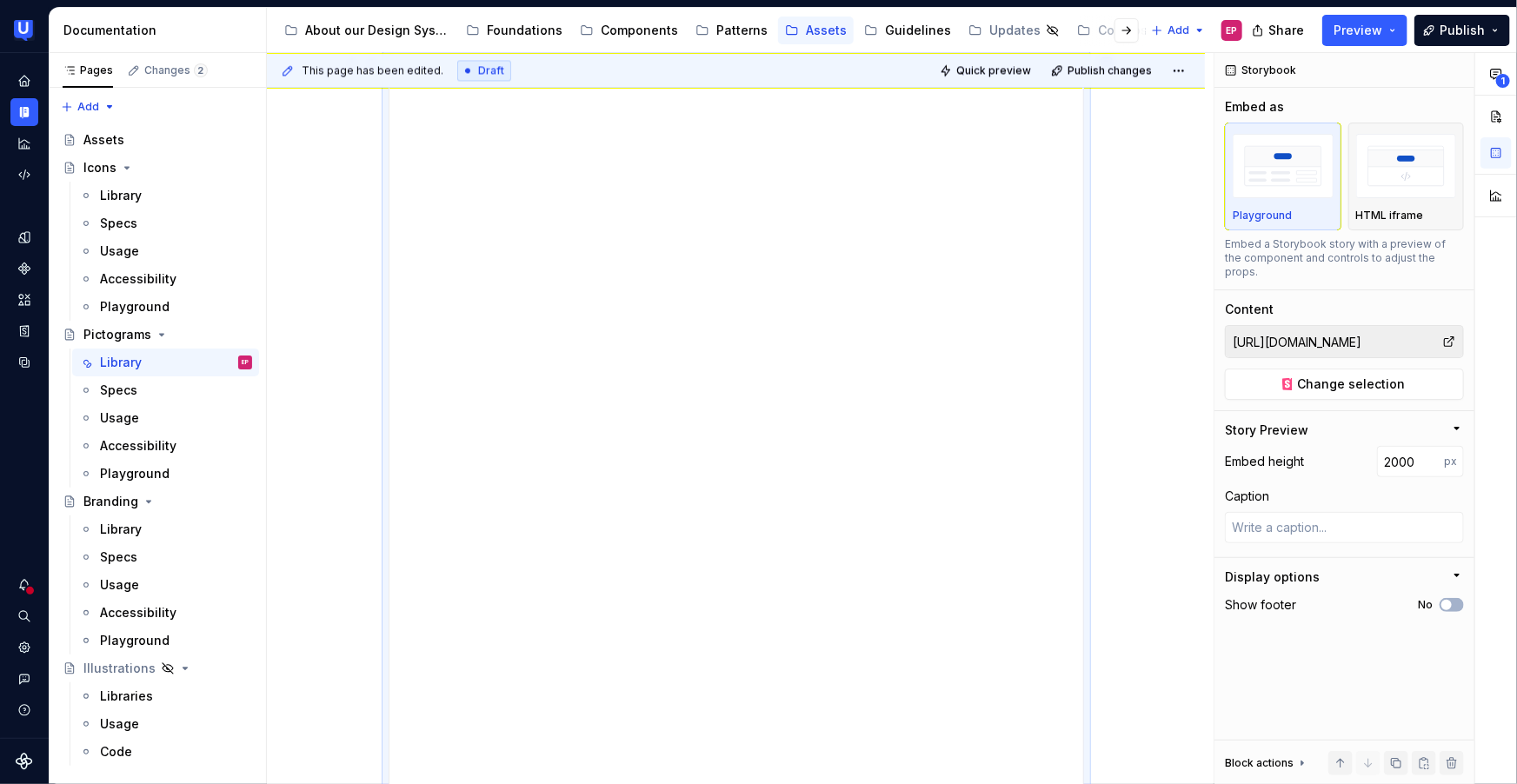
click at [349, 242] on div "**********" at bounding box center [736, 169] width 938 height 3766
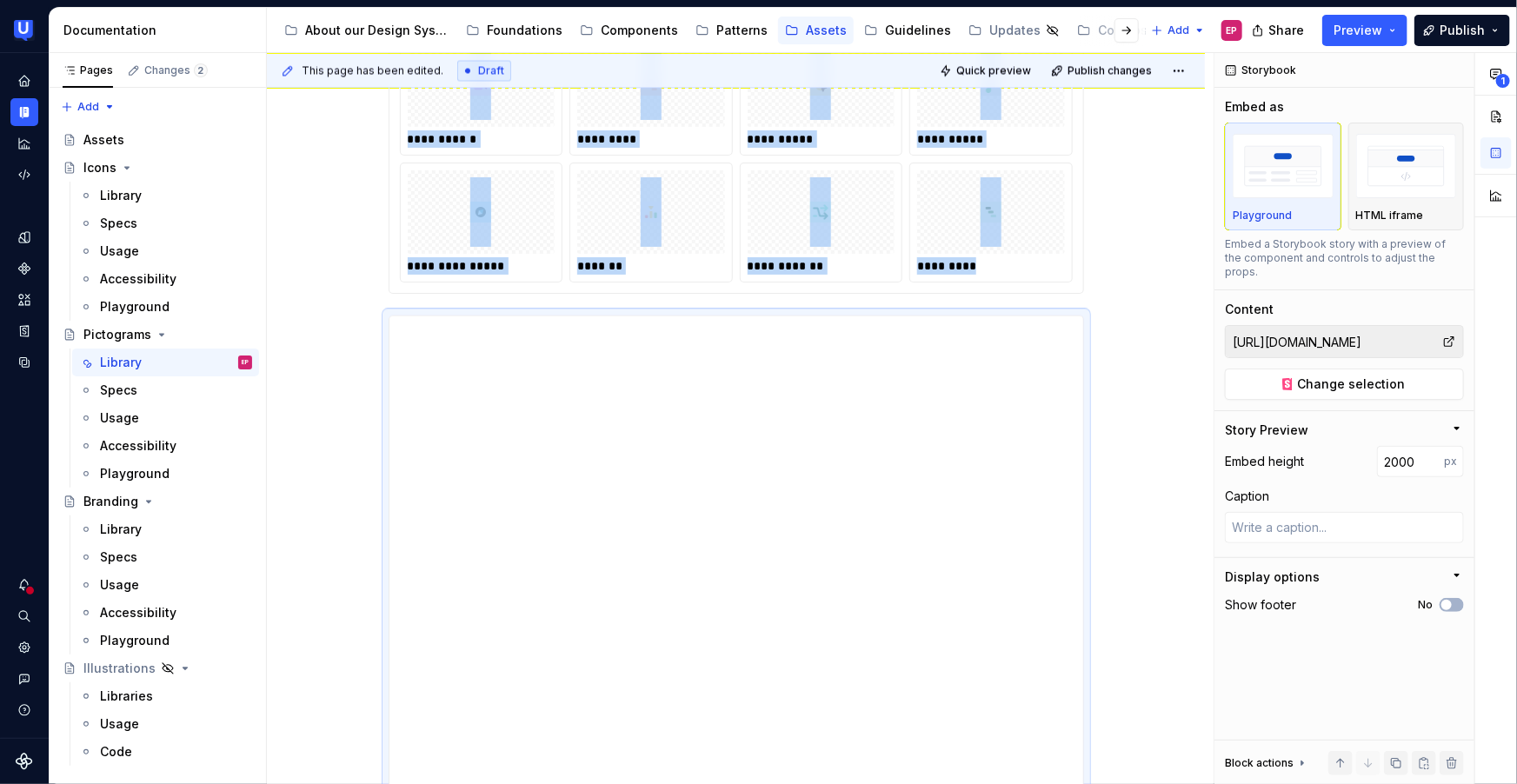
scroll to position [1794, 0]
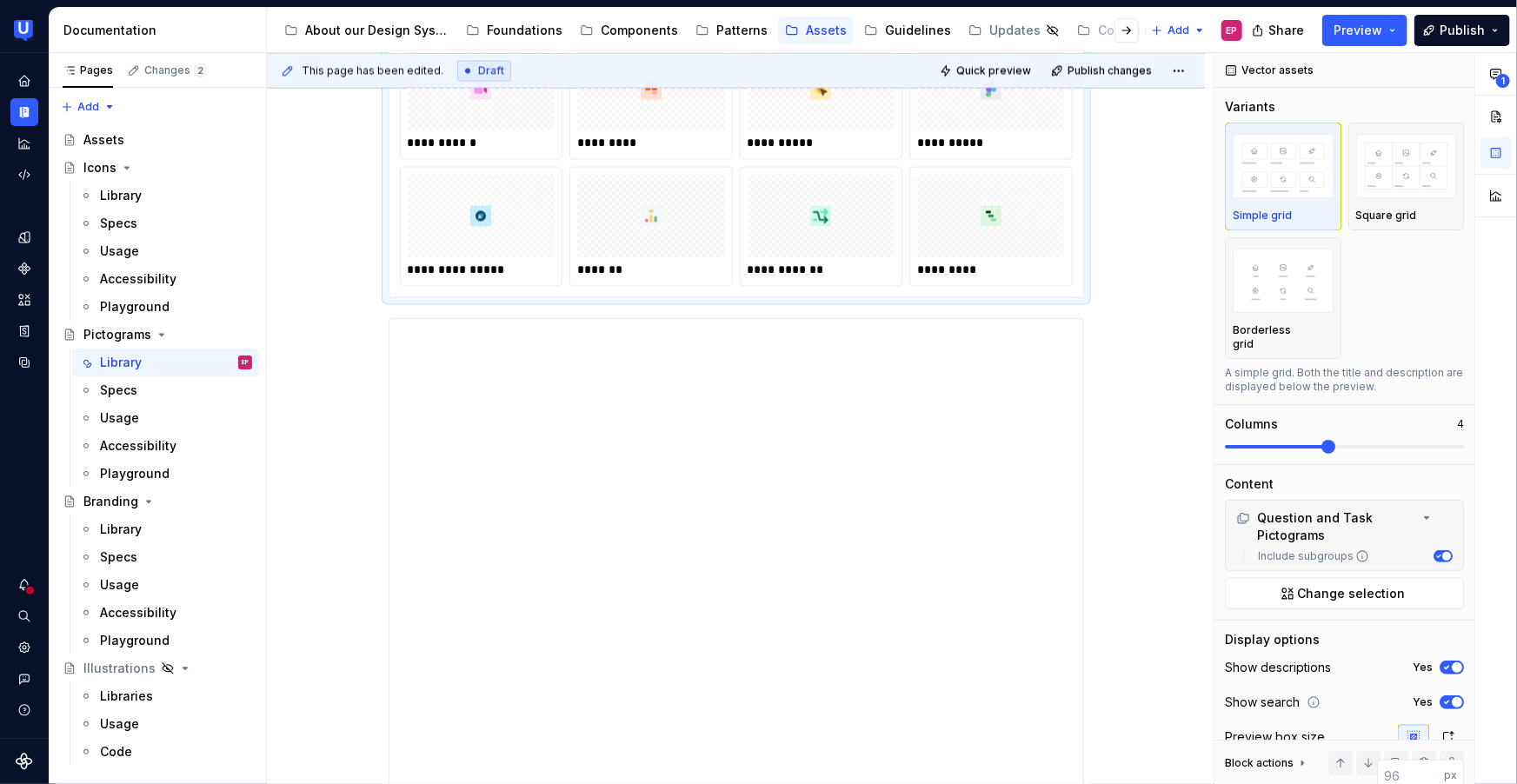
click at [1106, 270] on div "**********" at bounding box center [736, 432] width 938 height 3766
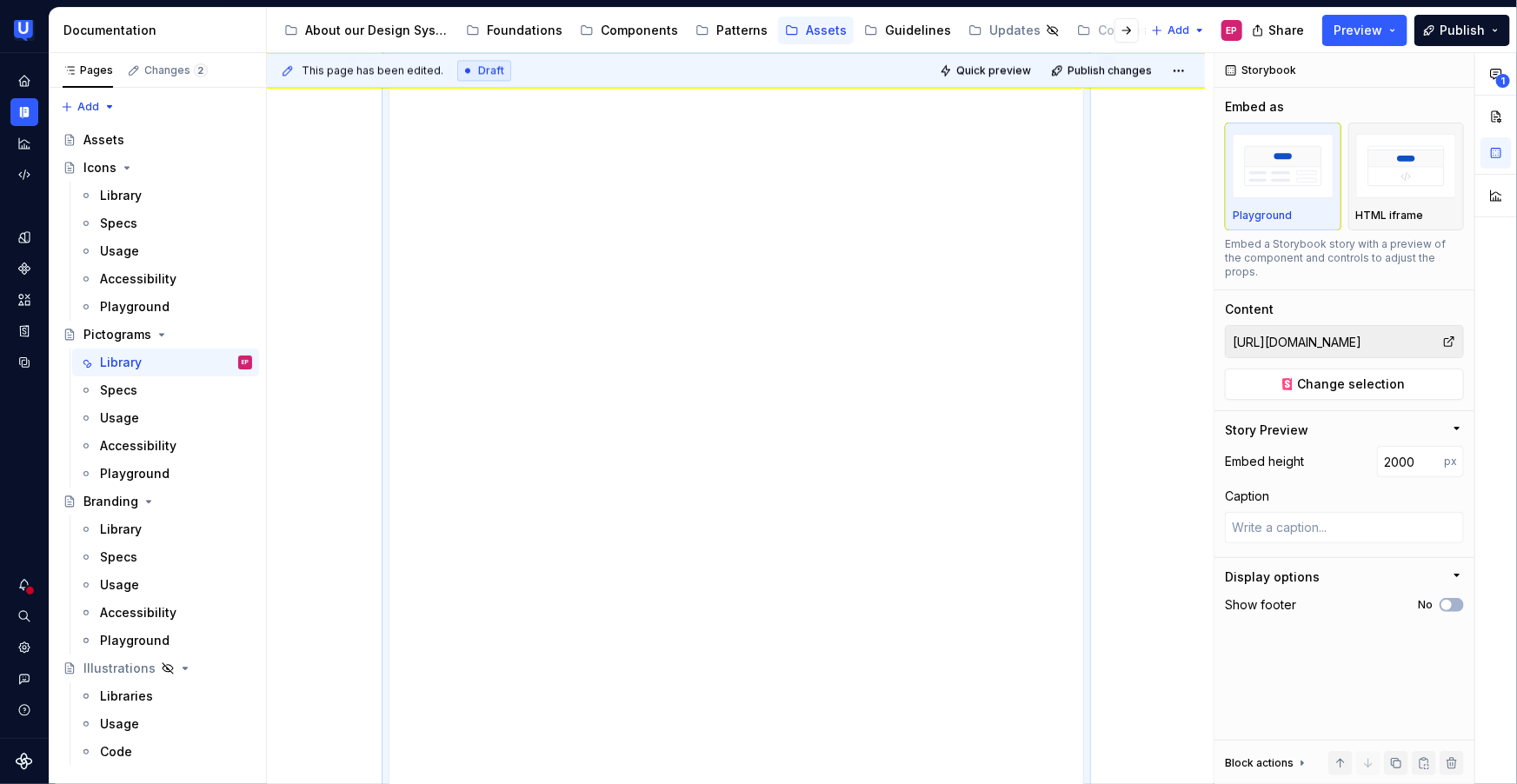
click at [1121, 311] on div "**********" at bounding box center [736, 169] width 938 height 3766
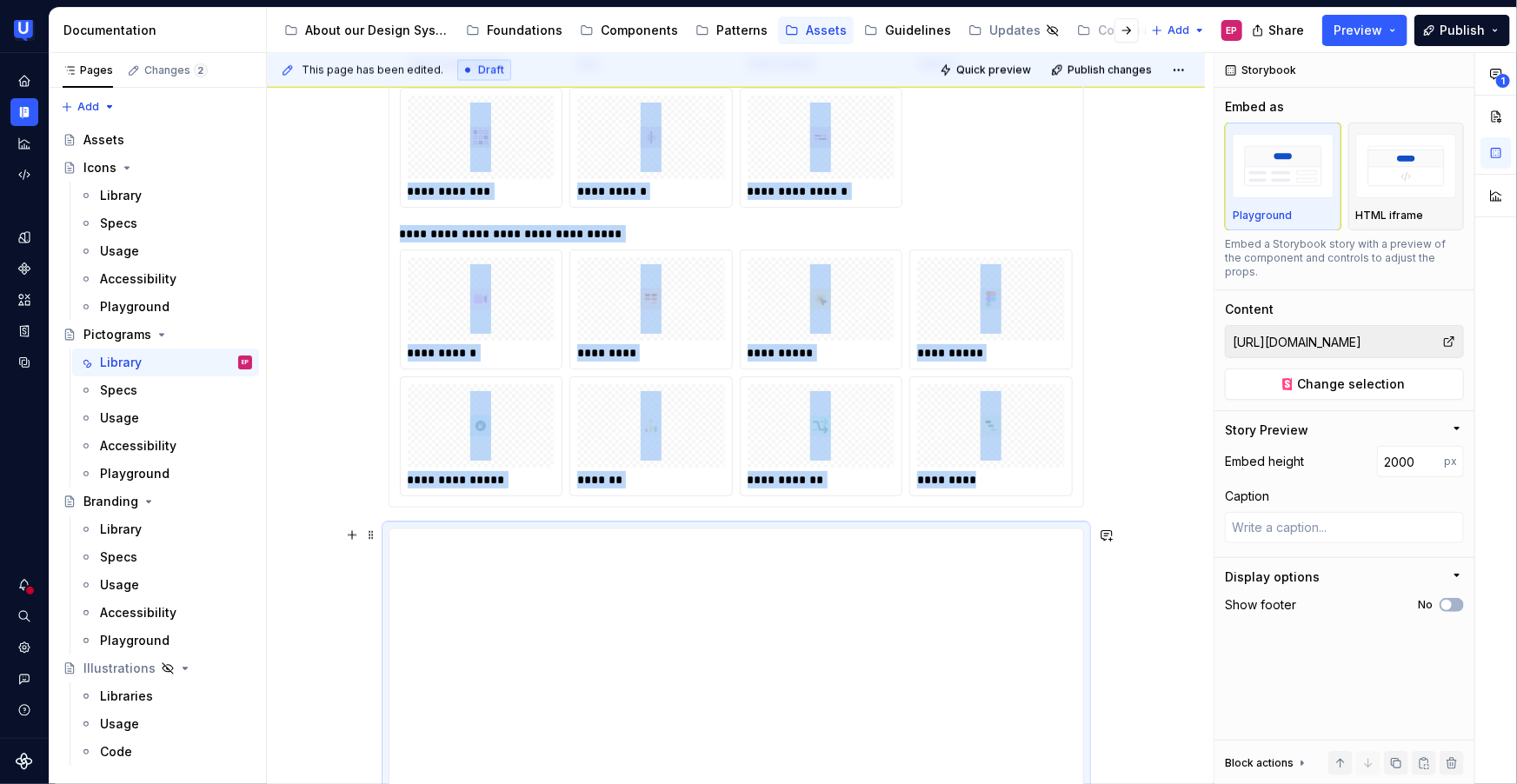
click at [1121, 311] on div "**********" at bounding box center [736, 642] width 938 height 3766
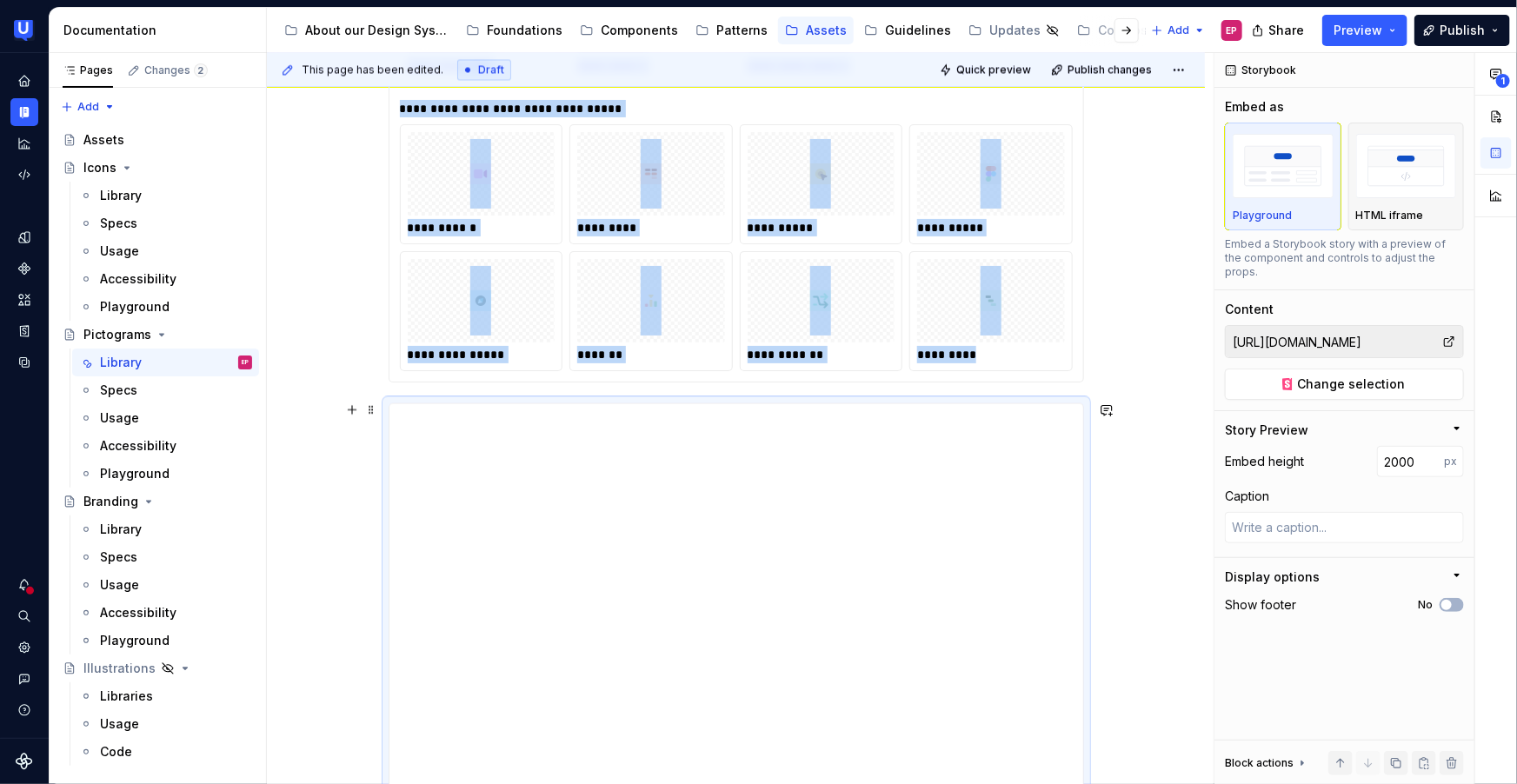
scroll to position [1535, 0]
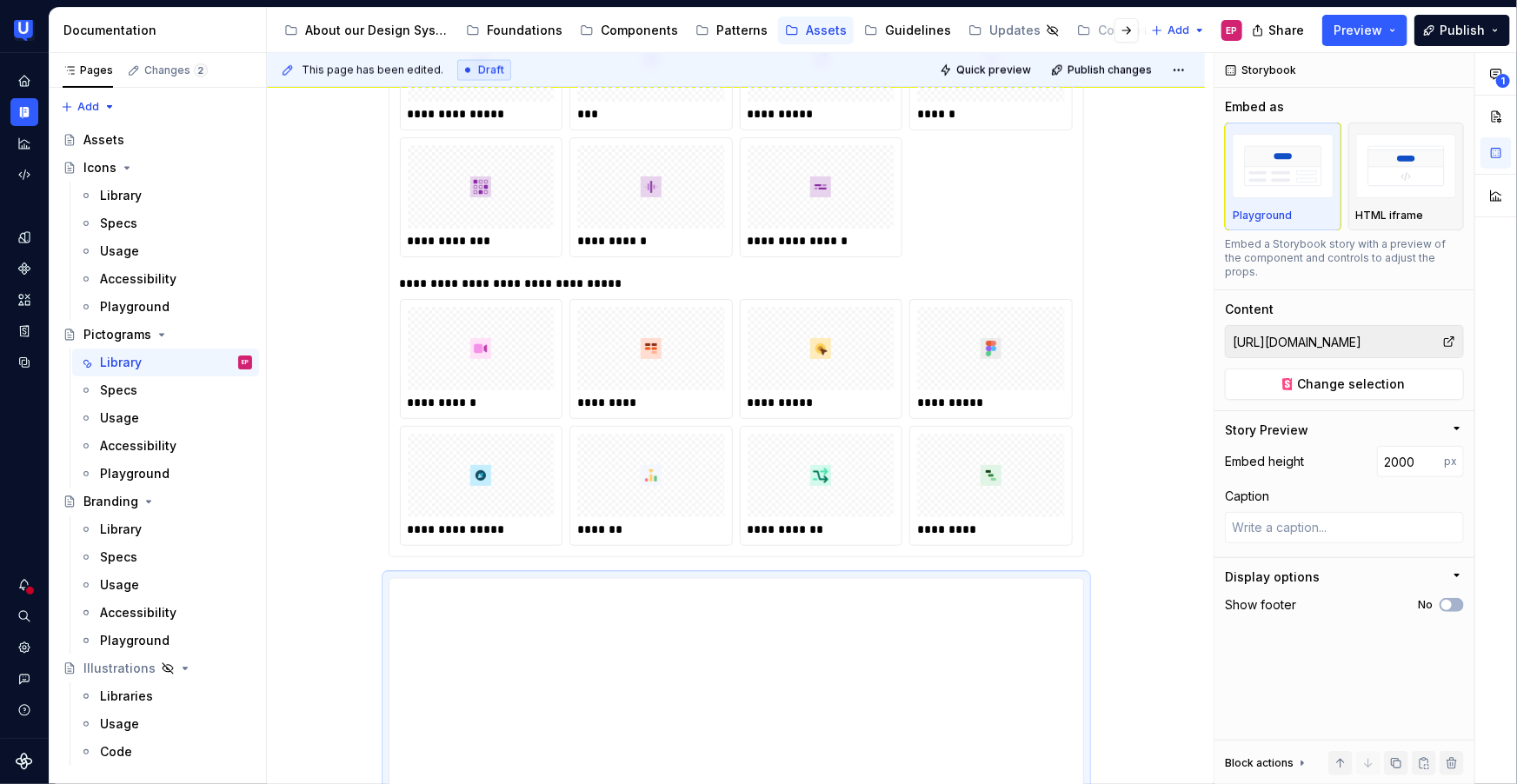
click at [1039, 342] on div at bounding box center [991, 348] width 148 height 83
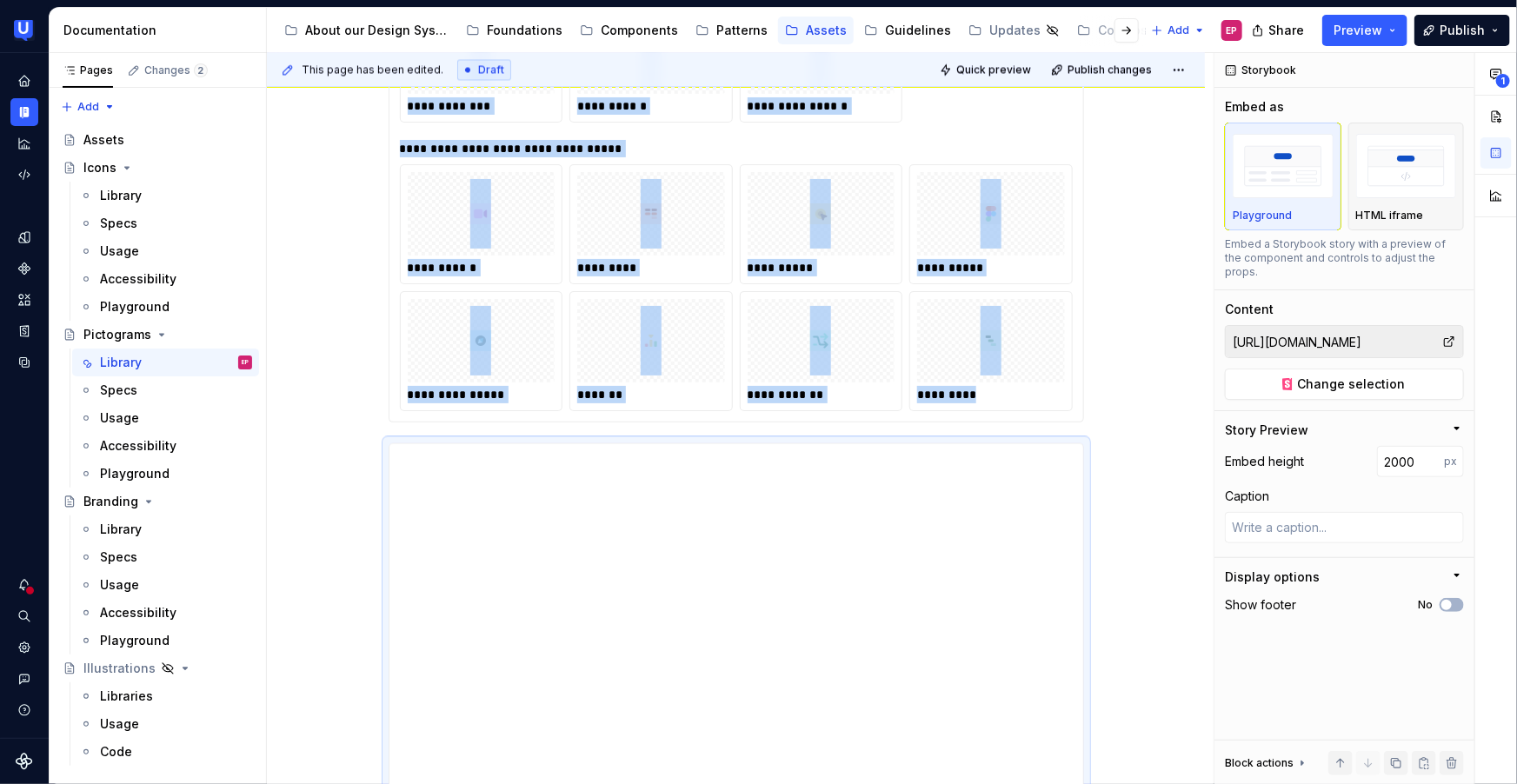
scroll to position [1681, 0]
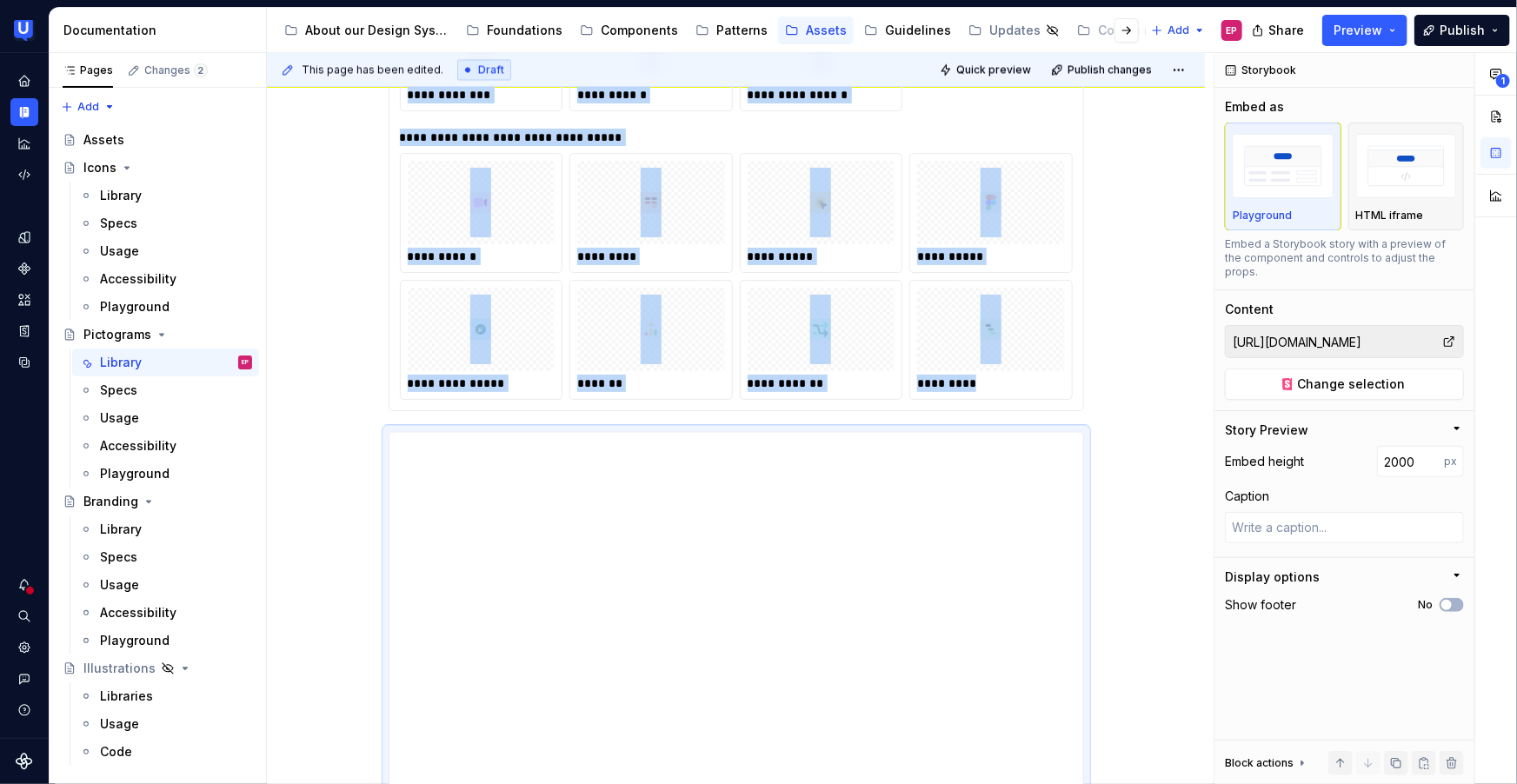
click at [1103, 390] on div "**********" at bounding box center [736, 545] width 938 height 3766
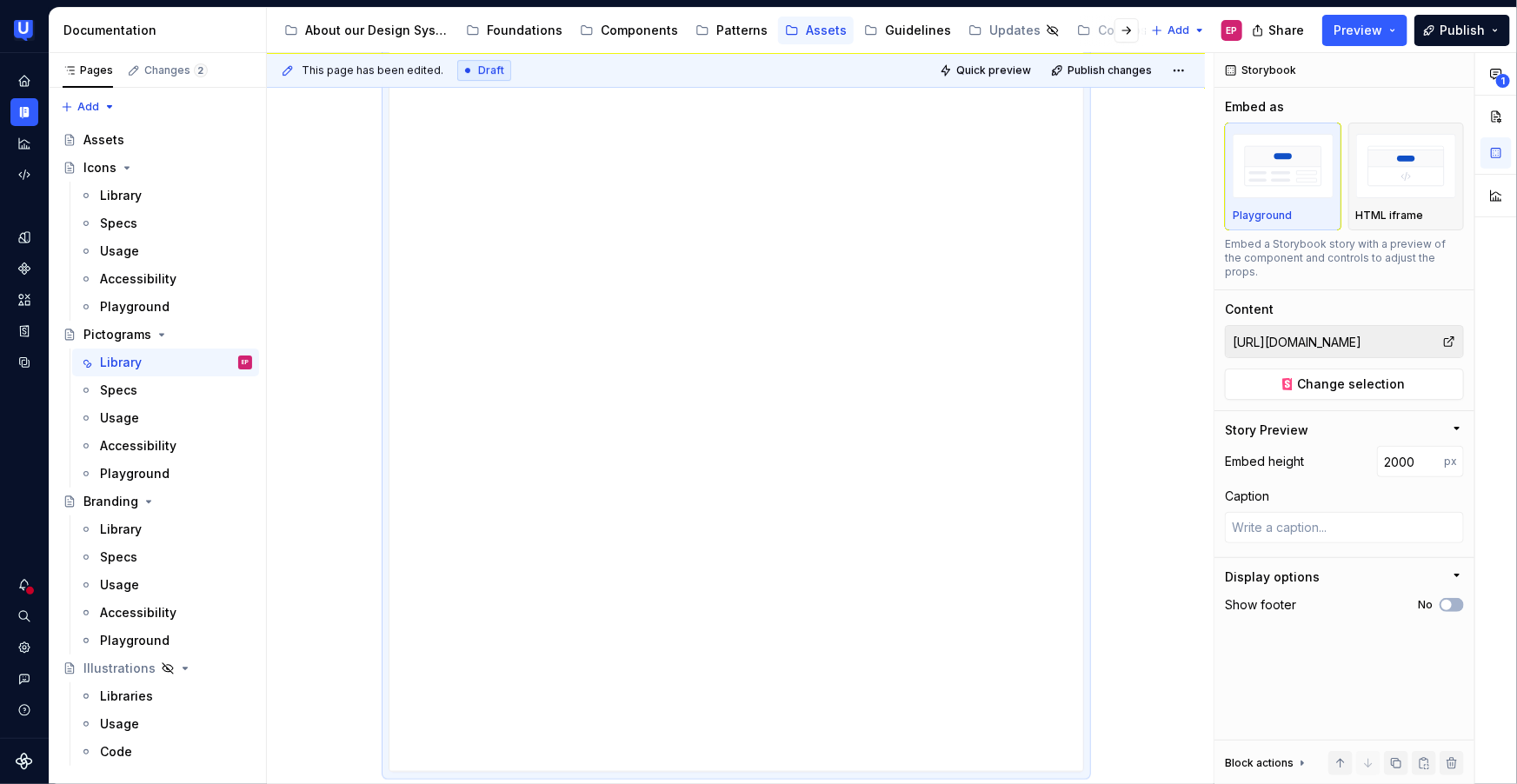
scroll to position [3322, 0]
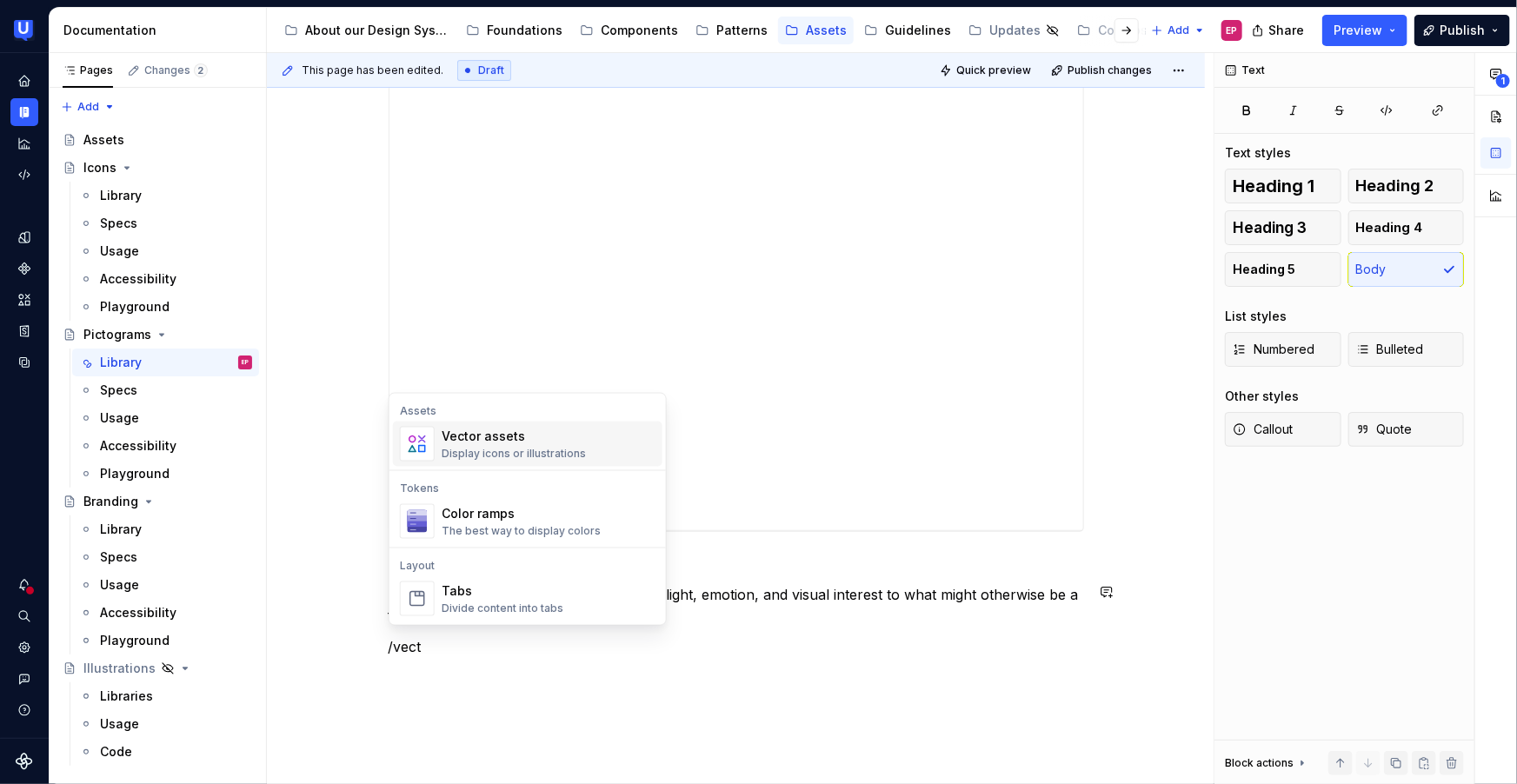
click at [512, 455] on div "Display icons or illustrations" at bounding box center [514, 453] width 144 height 14
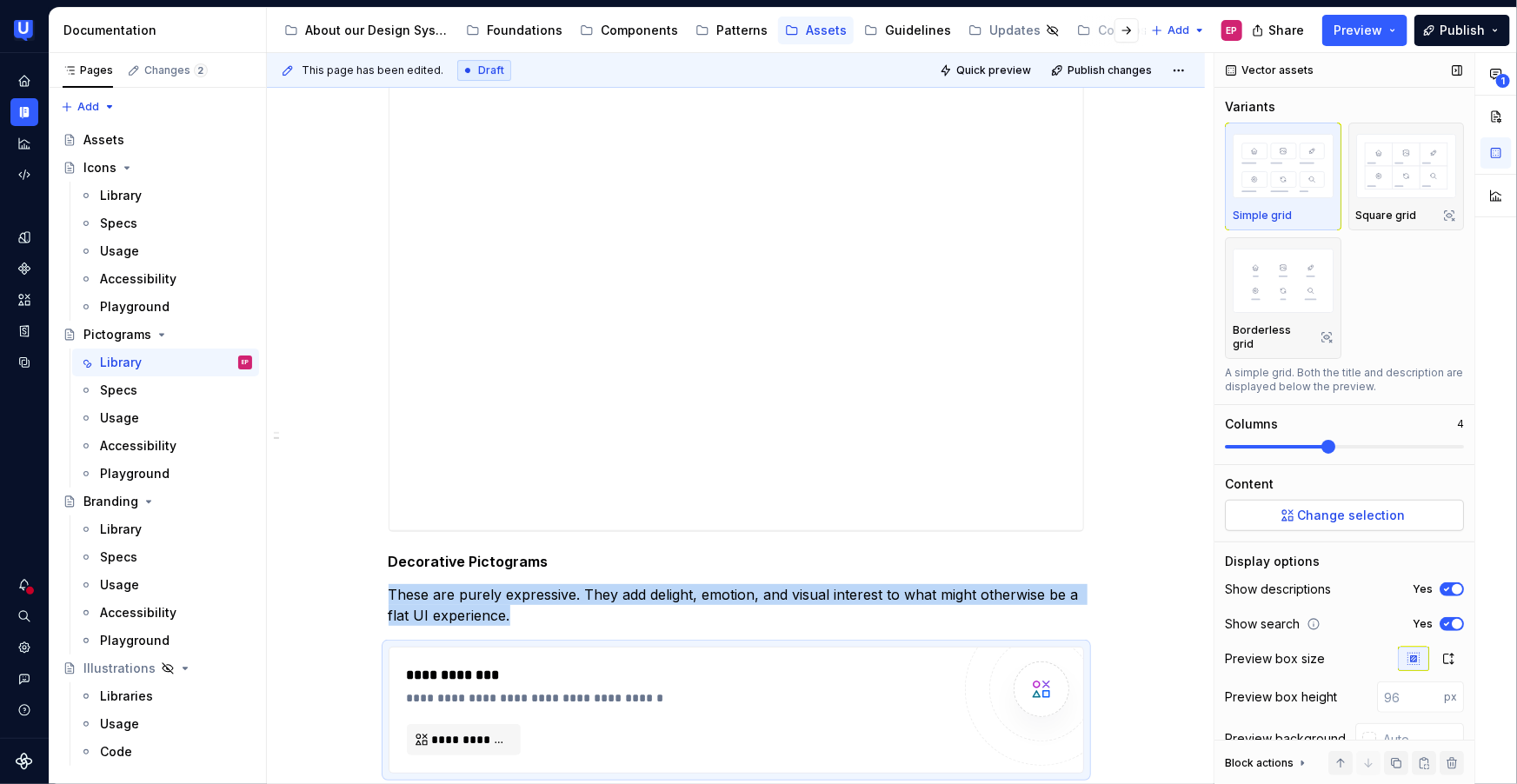
click at [1324, 513] on span "Change selection" at bounding box center [1352, 515] width 108 height 17
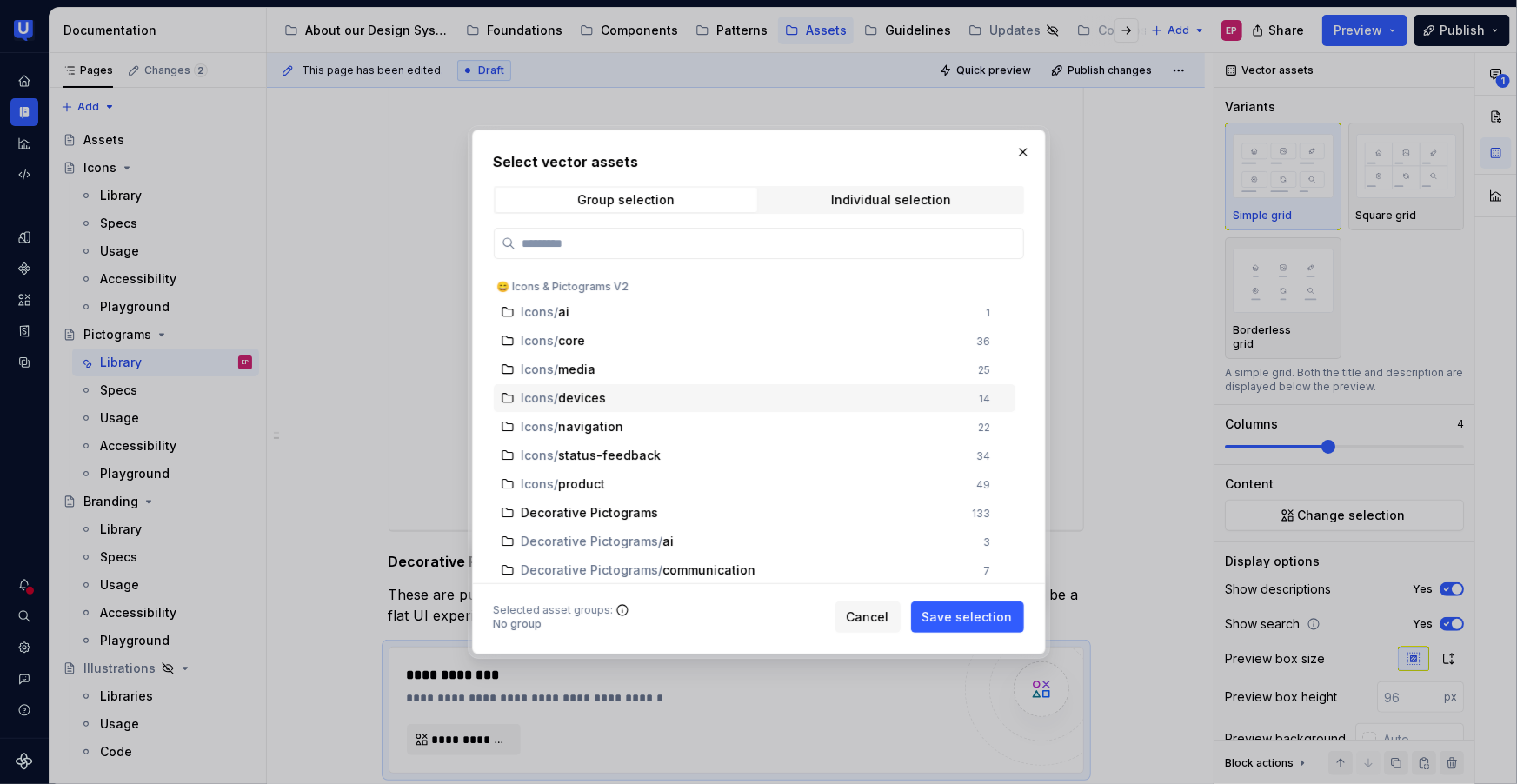
scroll to position [58, 0]
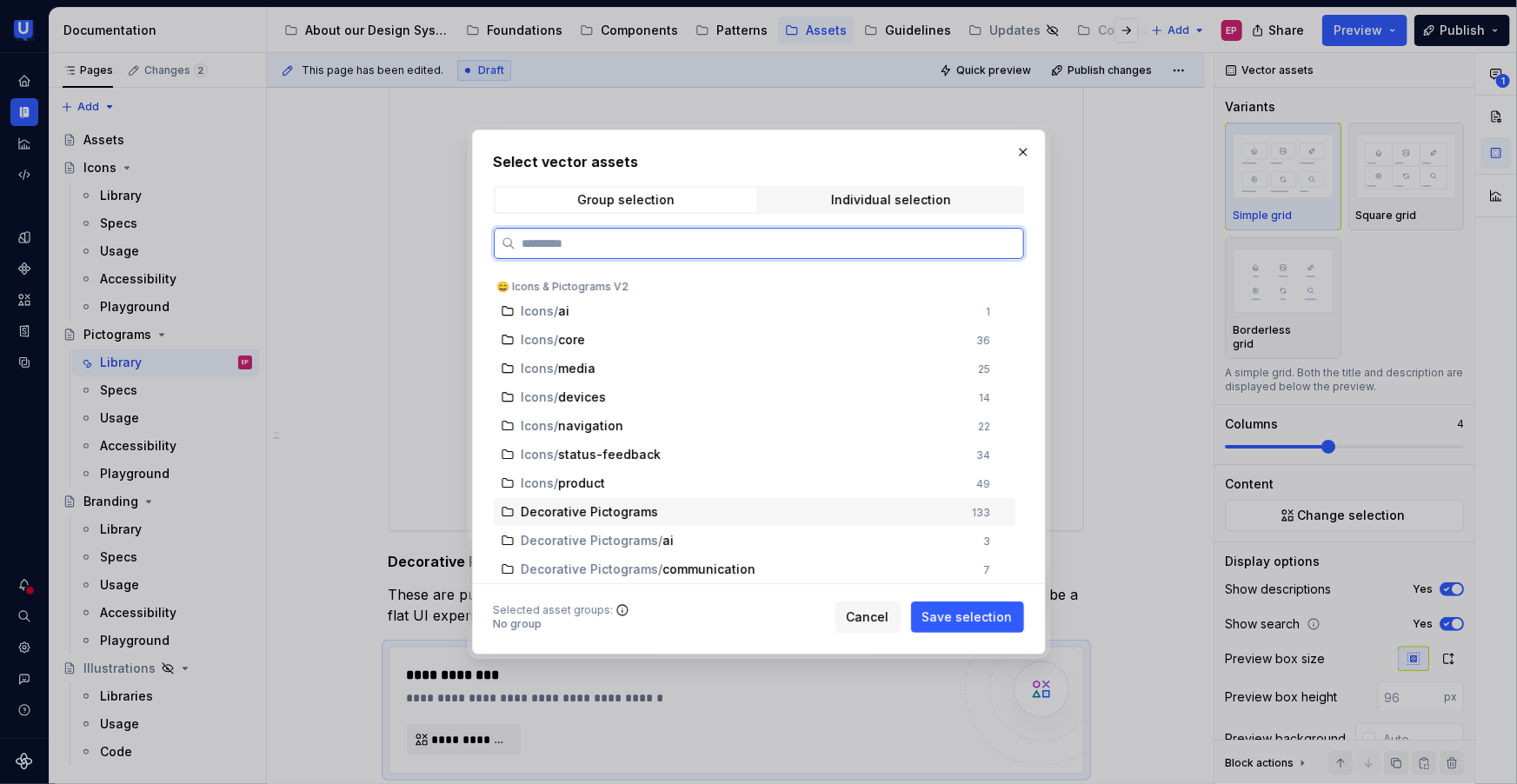
click at [664, 520] on div "Decorative Pictograms" at bounding box center [742, 511] width 441 height 17
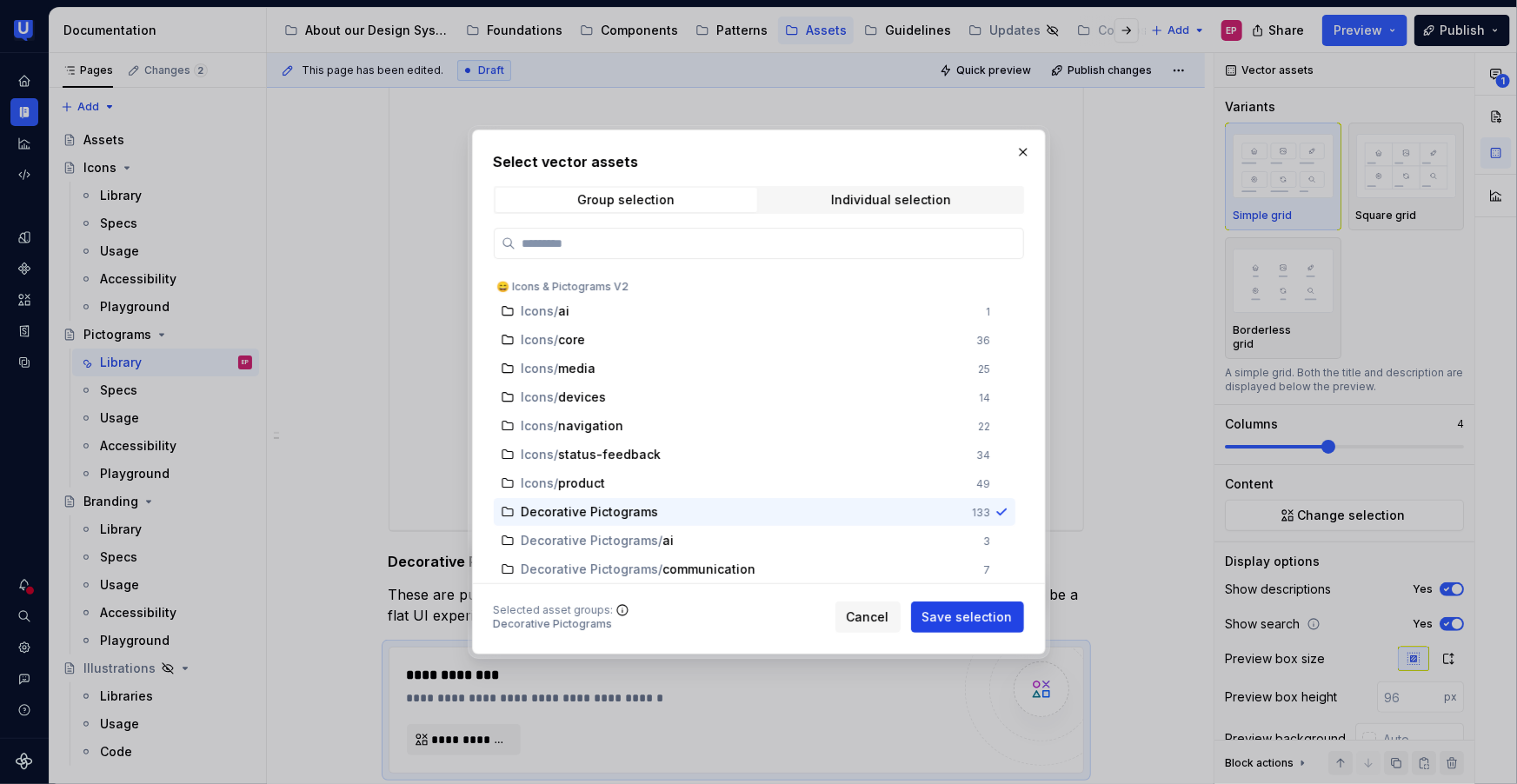
click at [978, 612] on span "Save selection" at bounding box center [968, 617] width 91 height 17
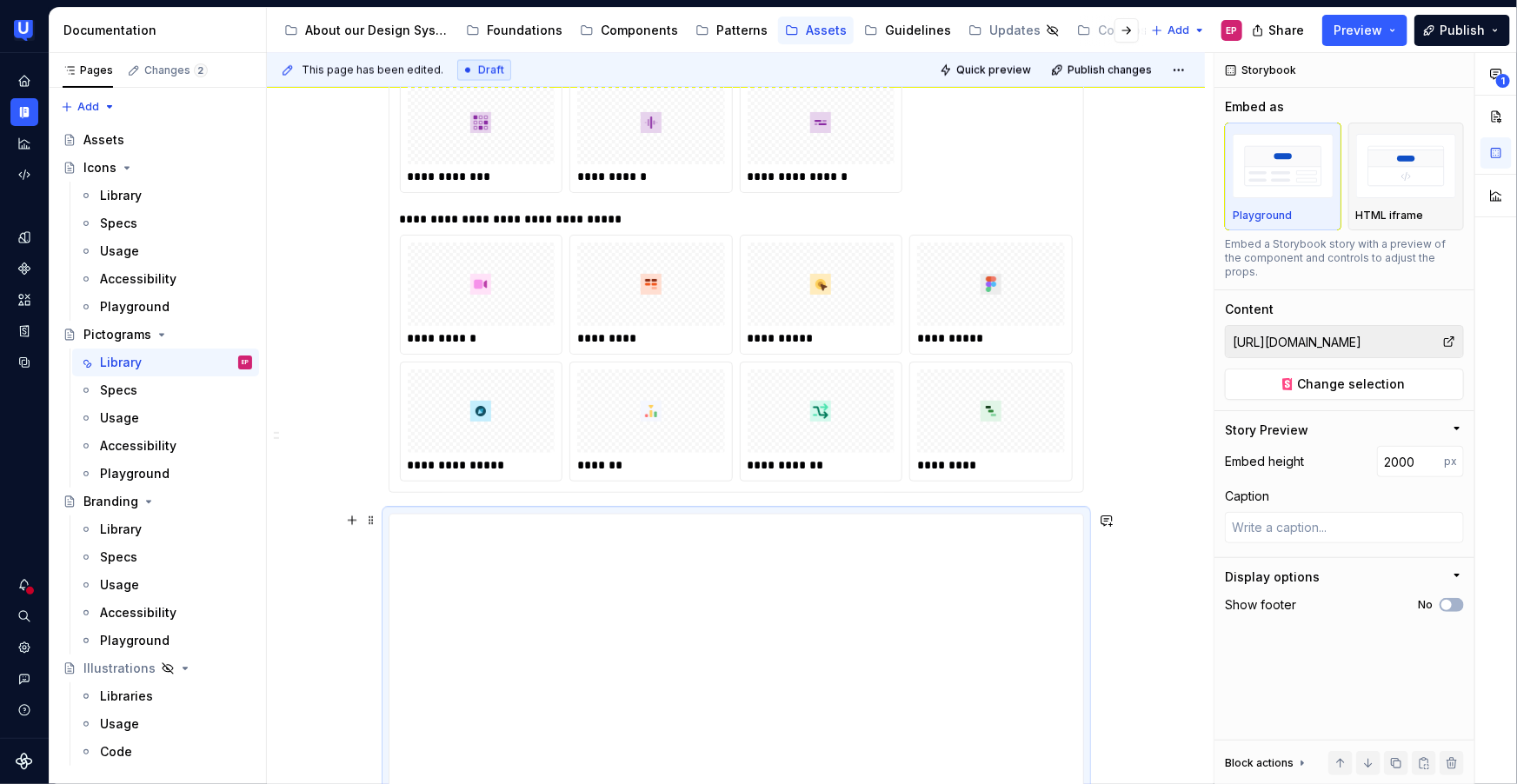
scroll to position [1599, 0]
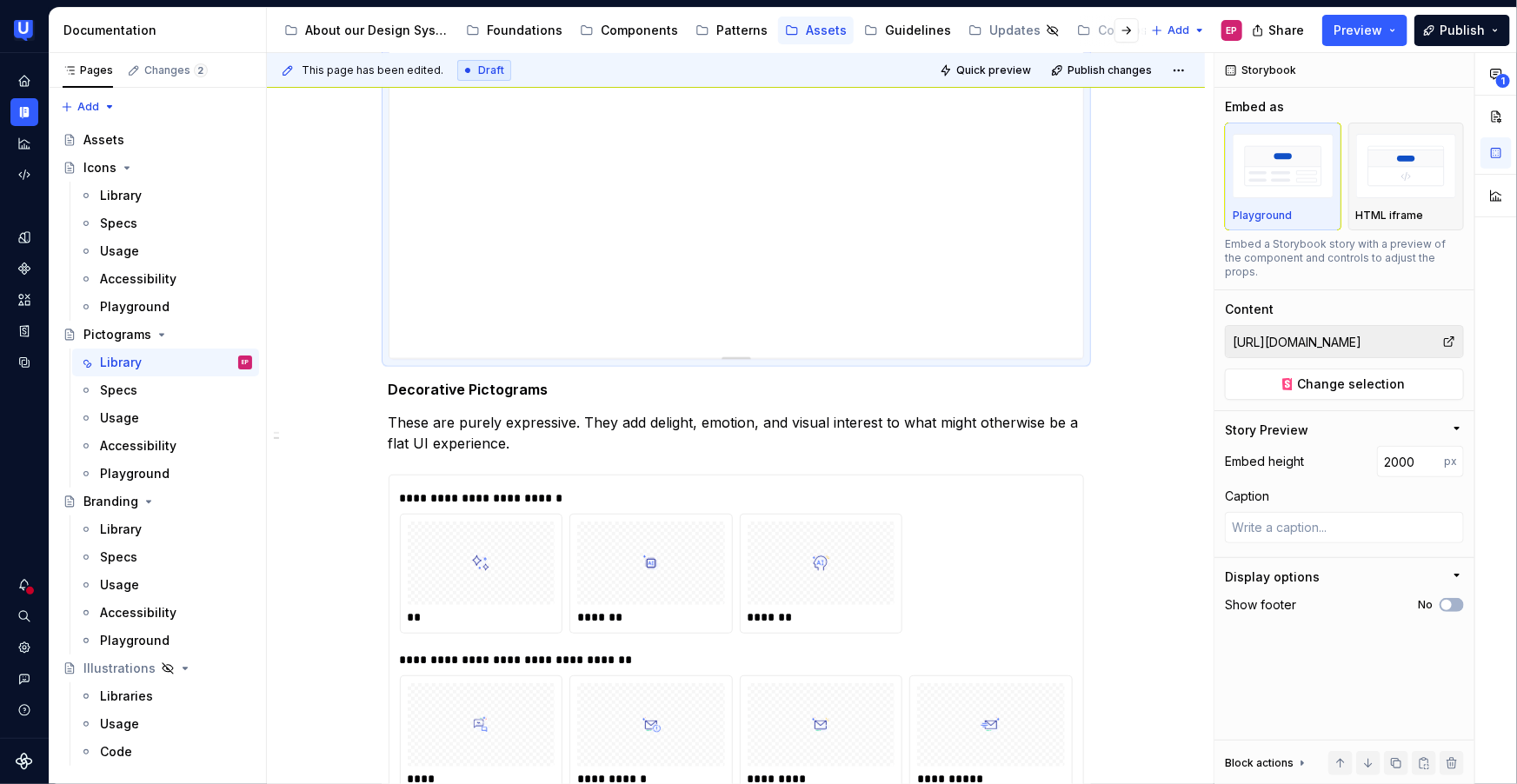
scroll to position [3518, 0]
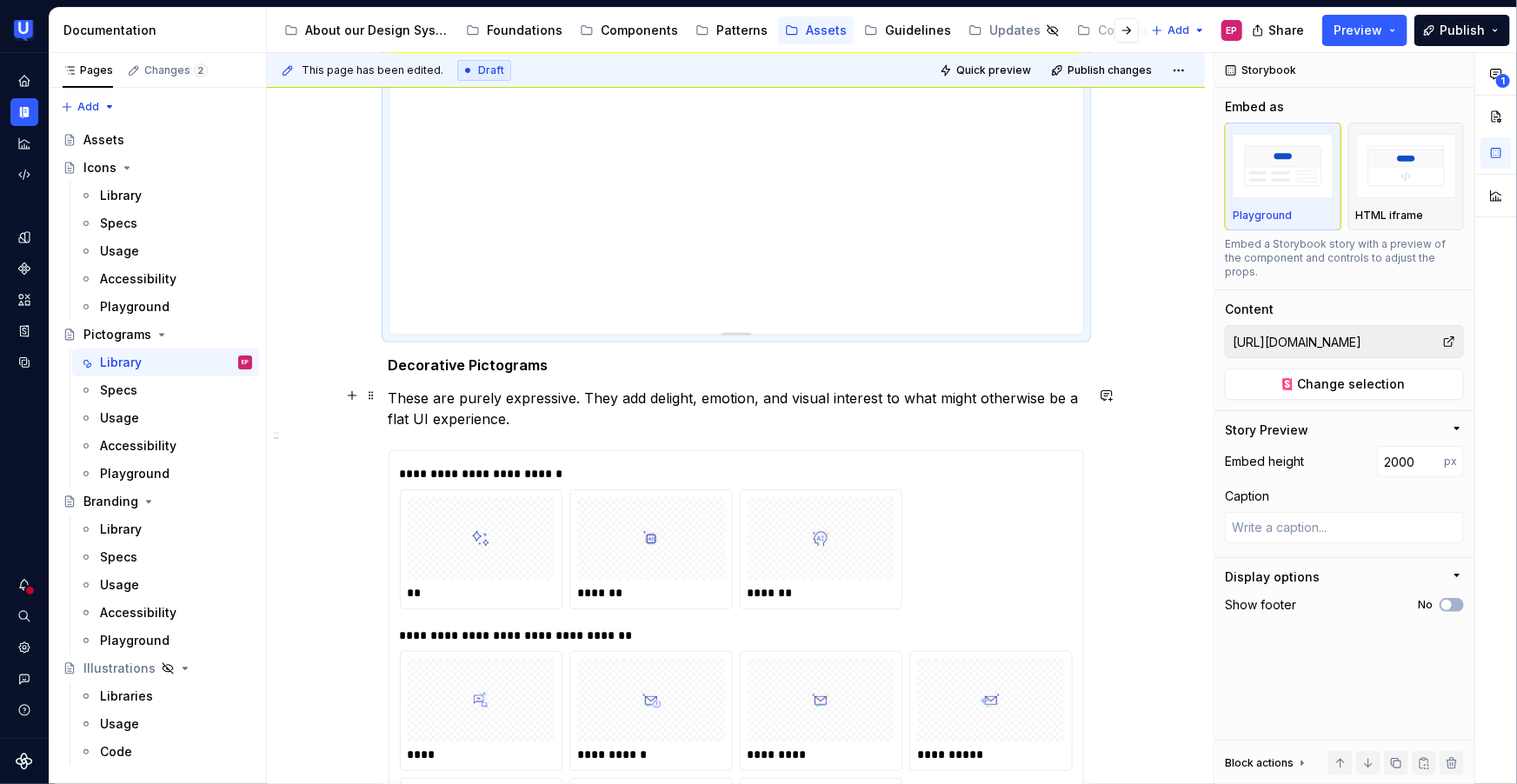
click at [1458, 760] on button "button" at bounding box center [1452, 763] width 25 height 25
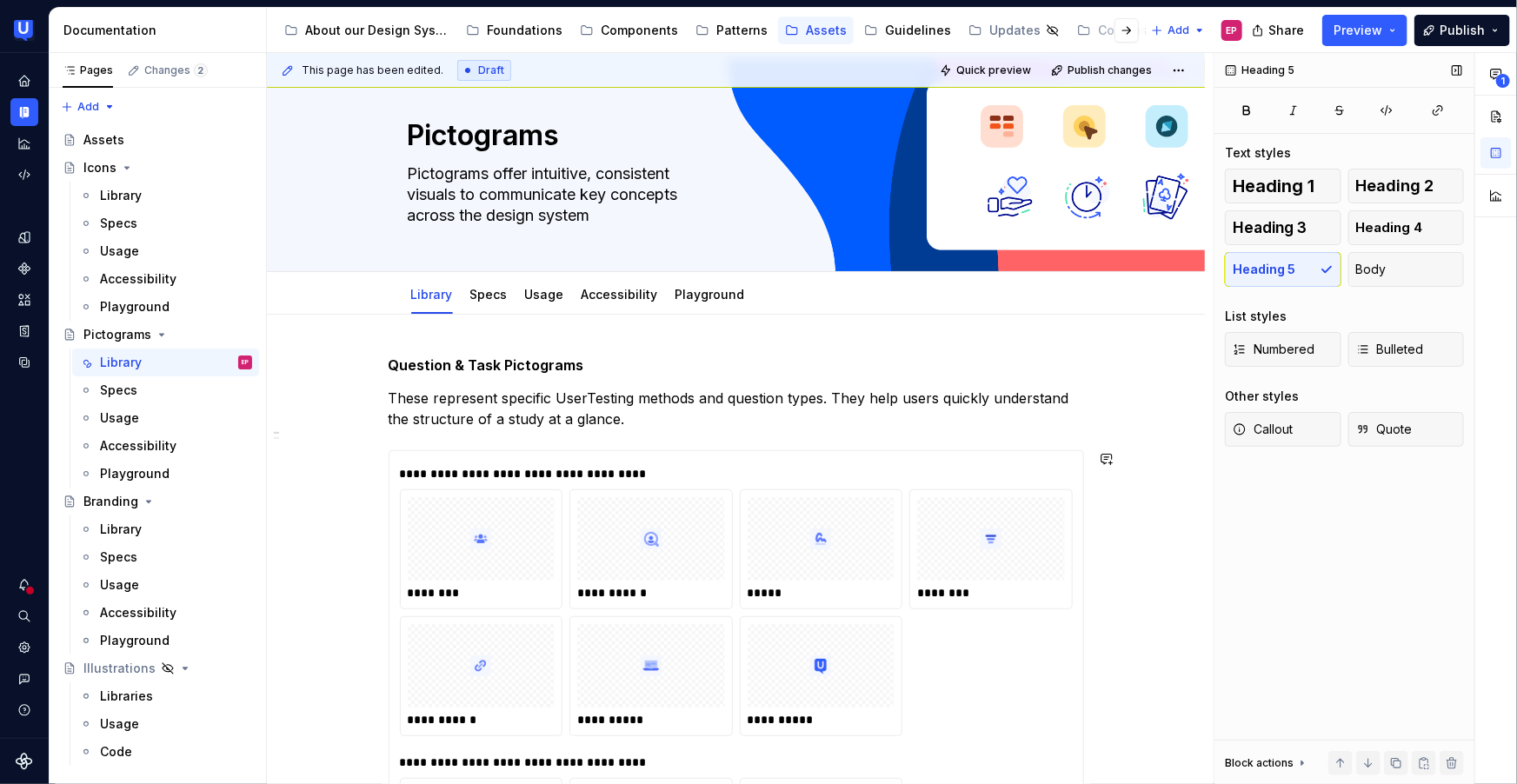
scroll to position [0, 0]
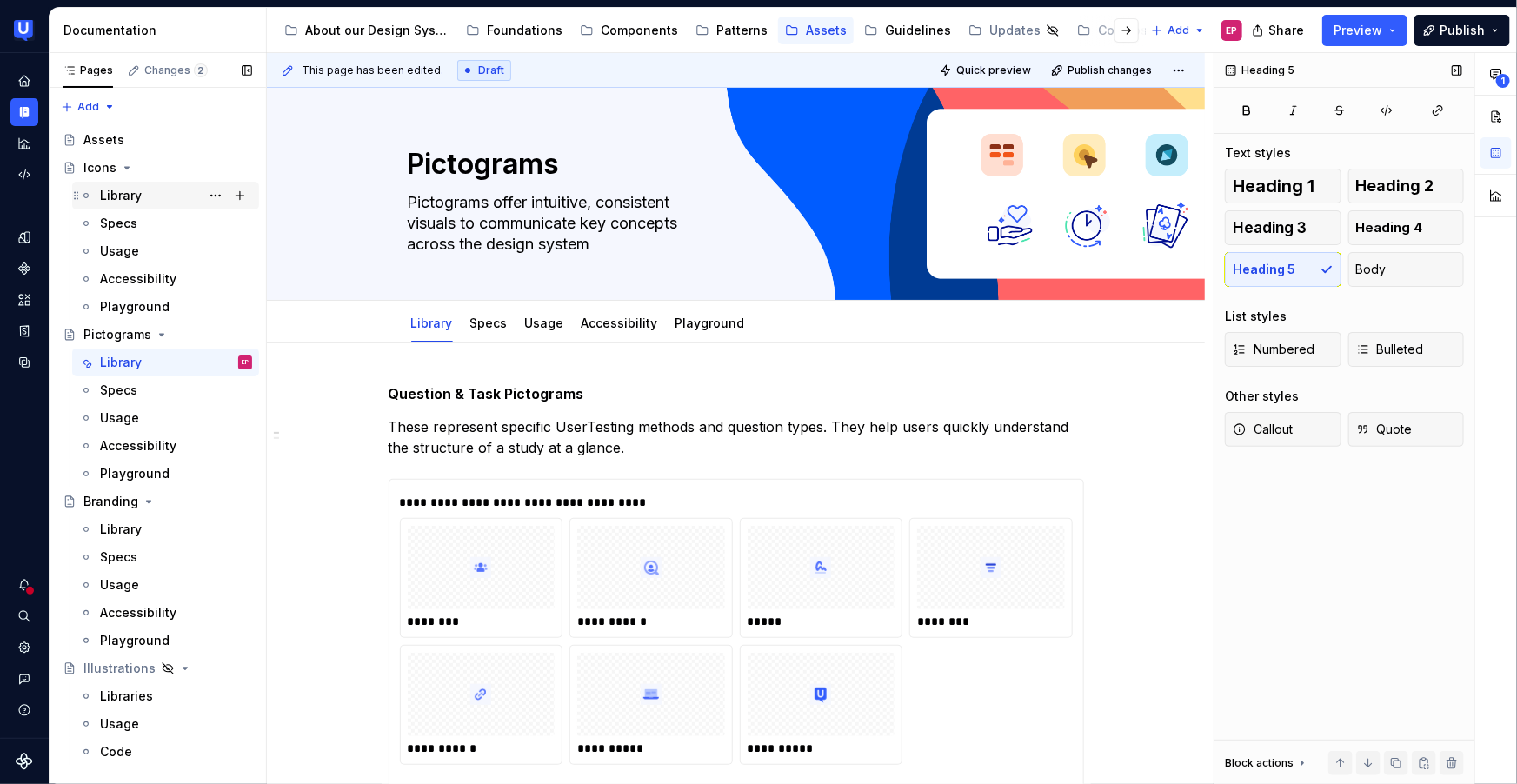
click at [128, 194] on div "Library" at bounding box center [121, 195] width 42 height 17
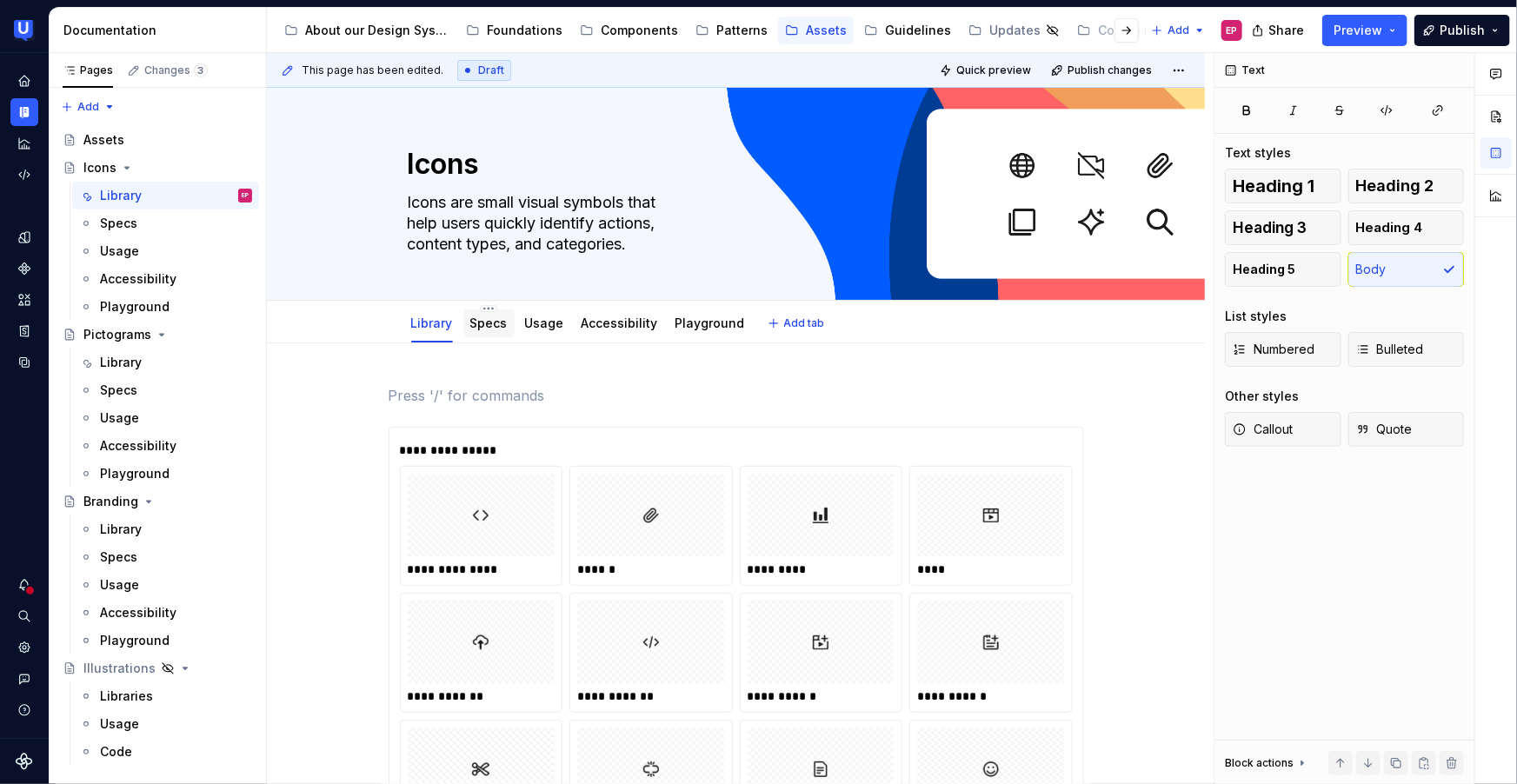
click at [480, 328] on link "Specs" at bounding box center [489, 323] width 38 height 15
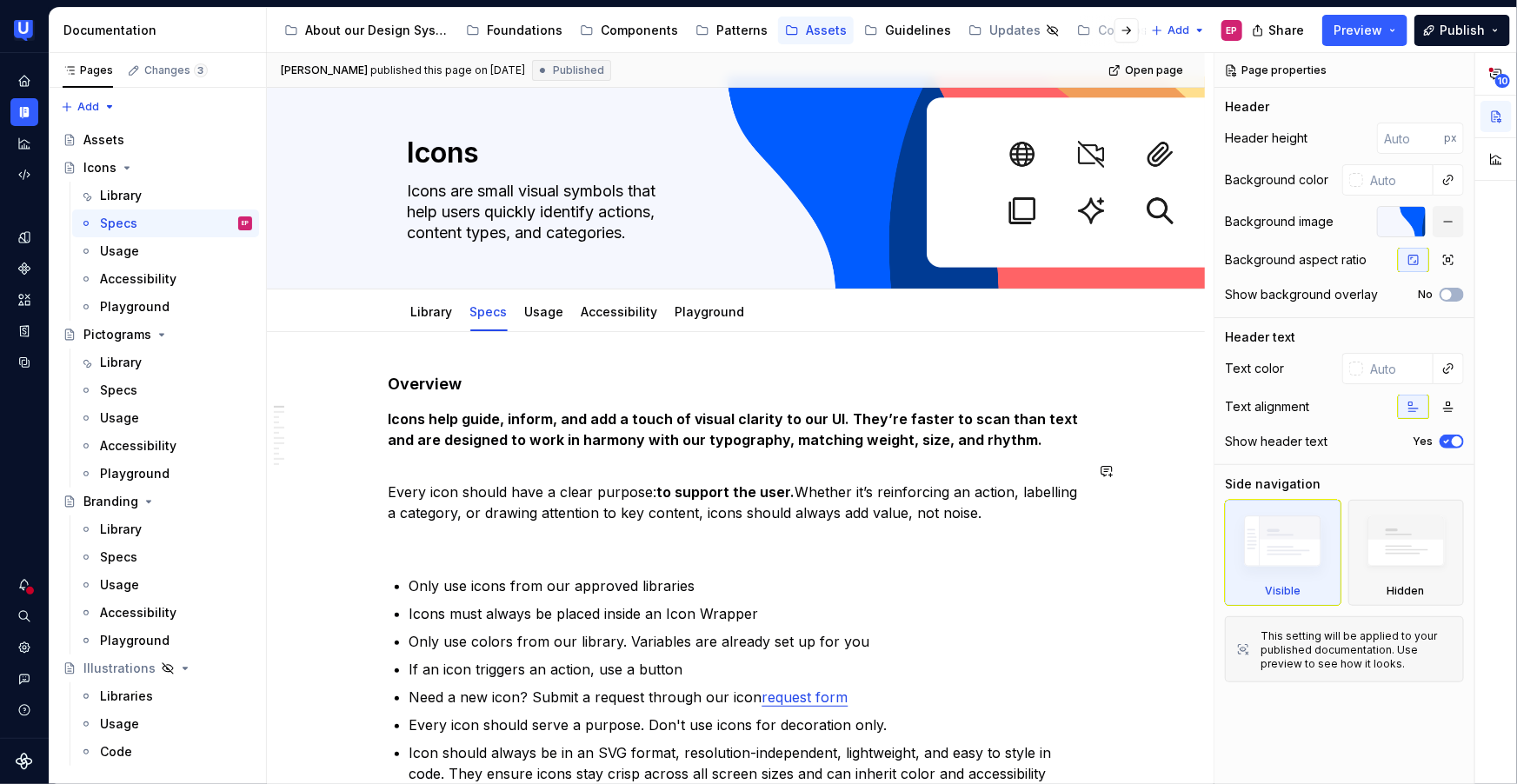
scroll to position [13, 0]
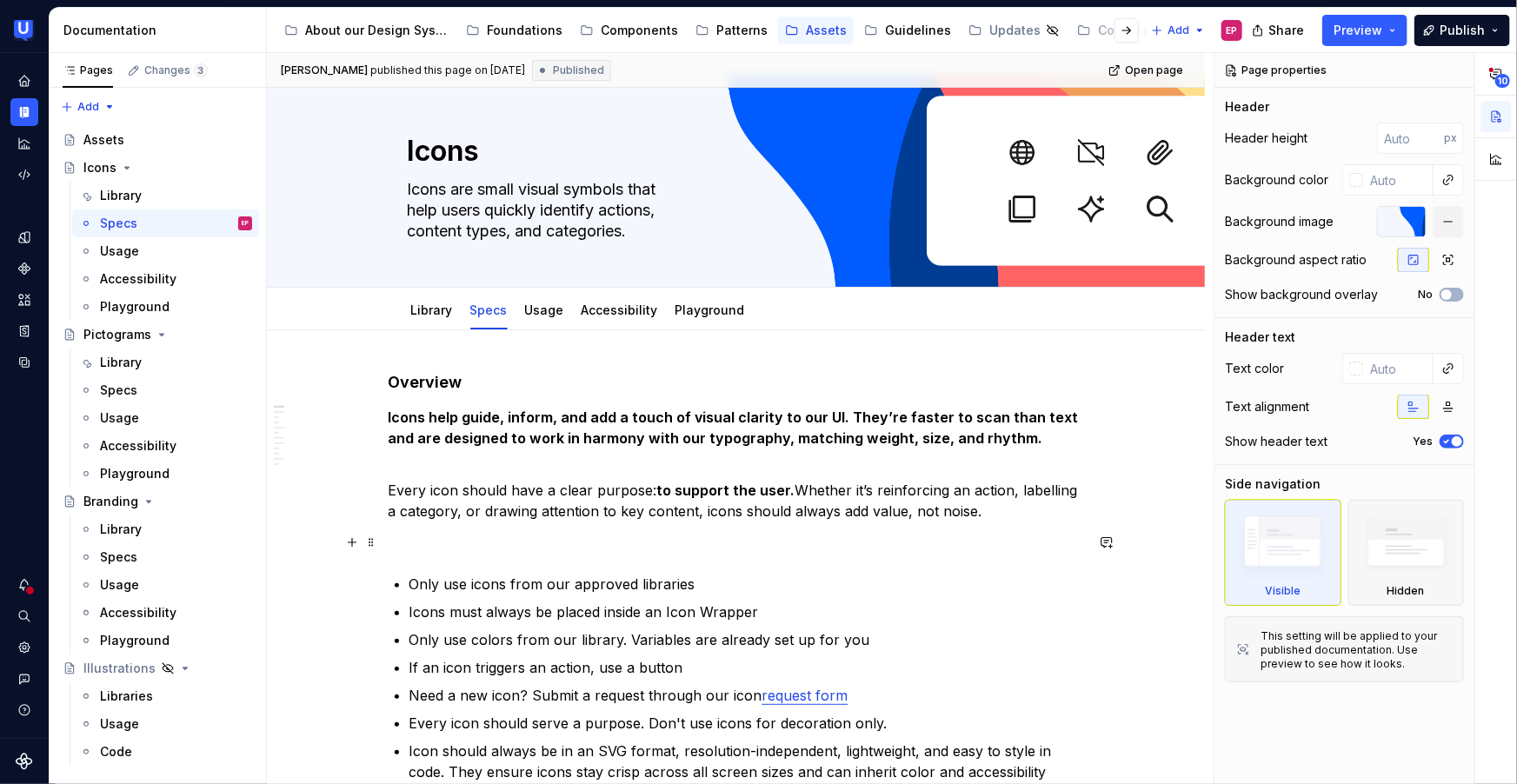
click at [430, 545] on p at bounding box center [736, 542] width 696 height 21
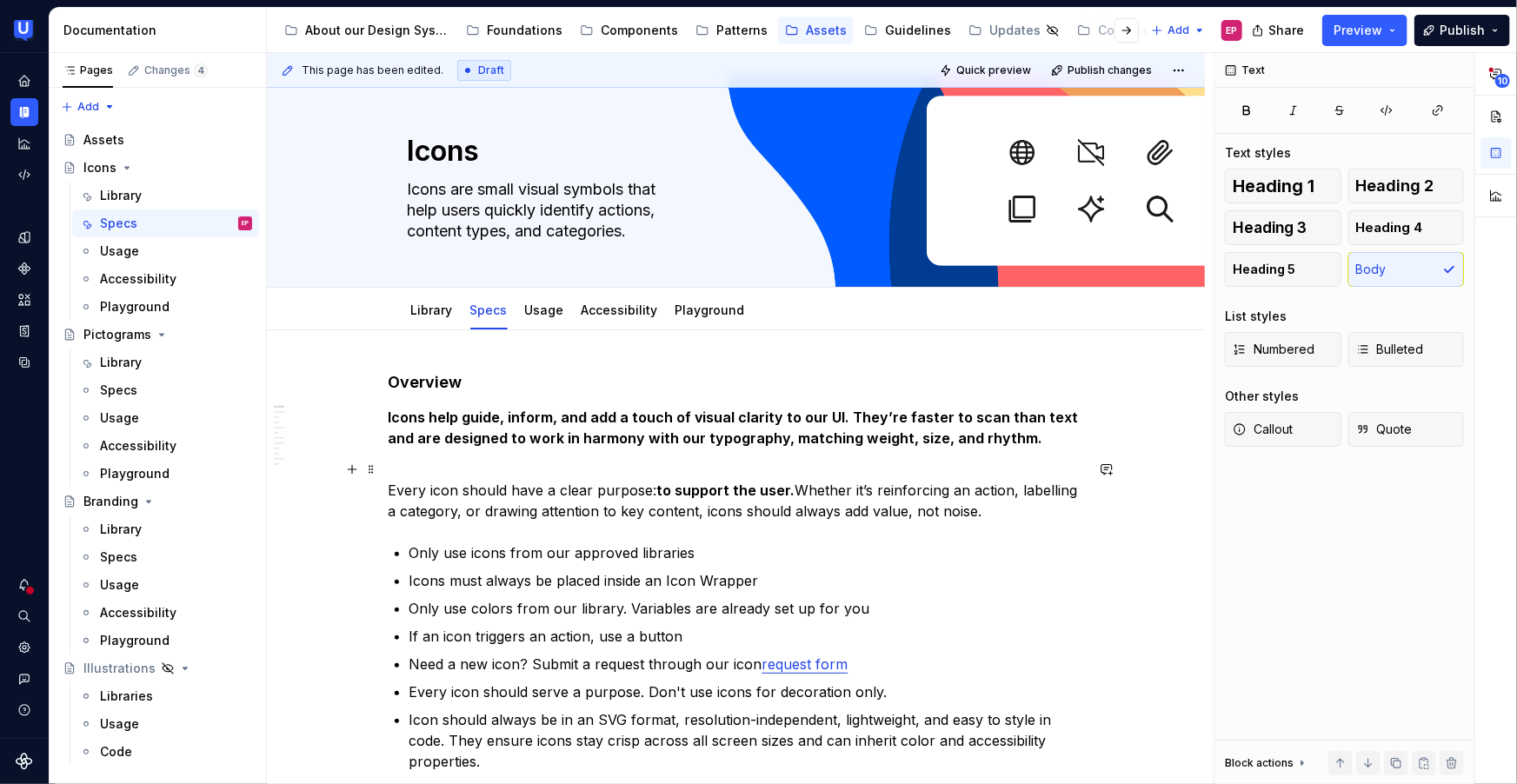
scroll to position [17, 0]
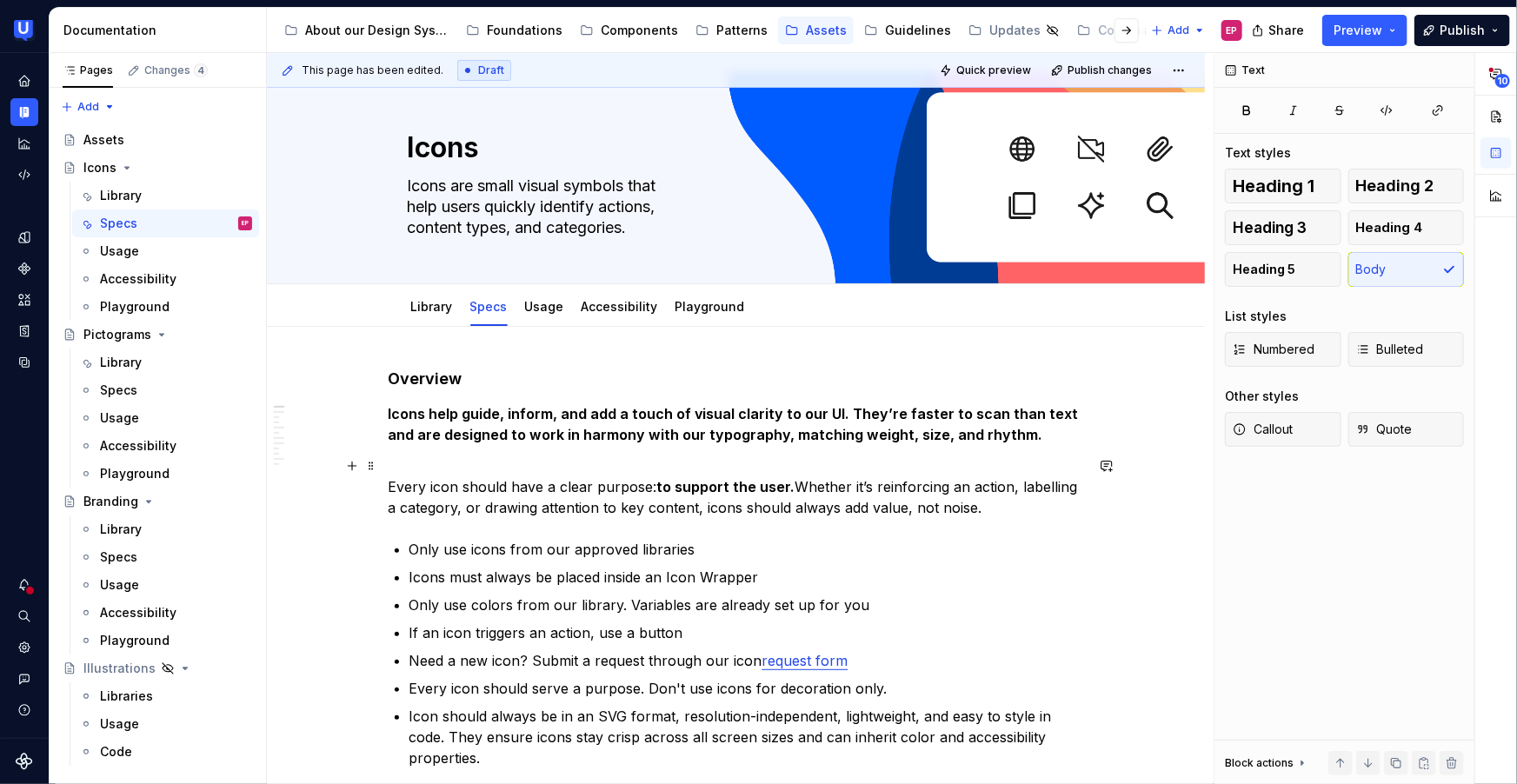
click at [411, 458] on p "Every icon should have a clear purpose: to support the user. Whether it’s reinf…" at bounding box center [736, 487] width 696 height 62
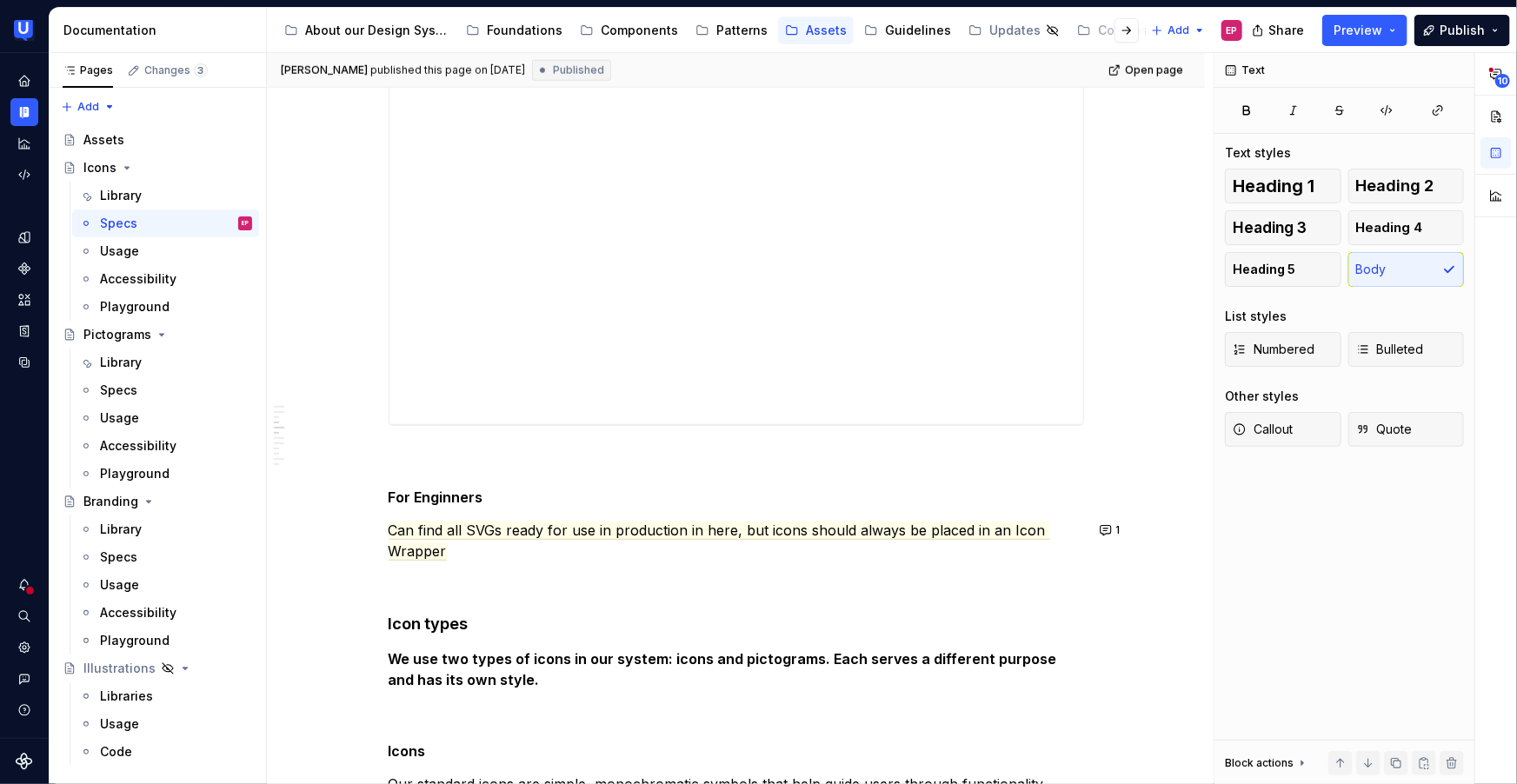
scroll to position [1009, 0]
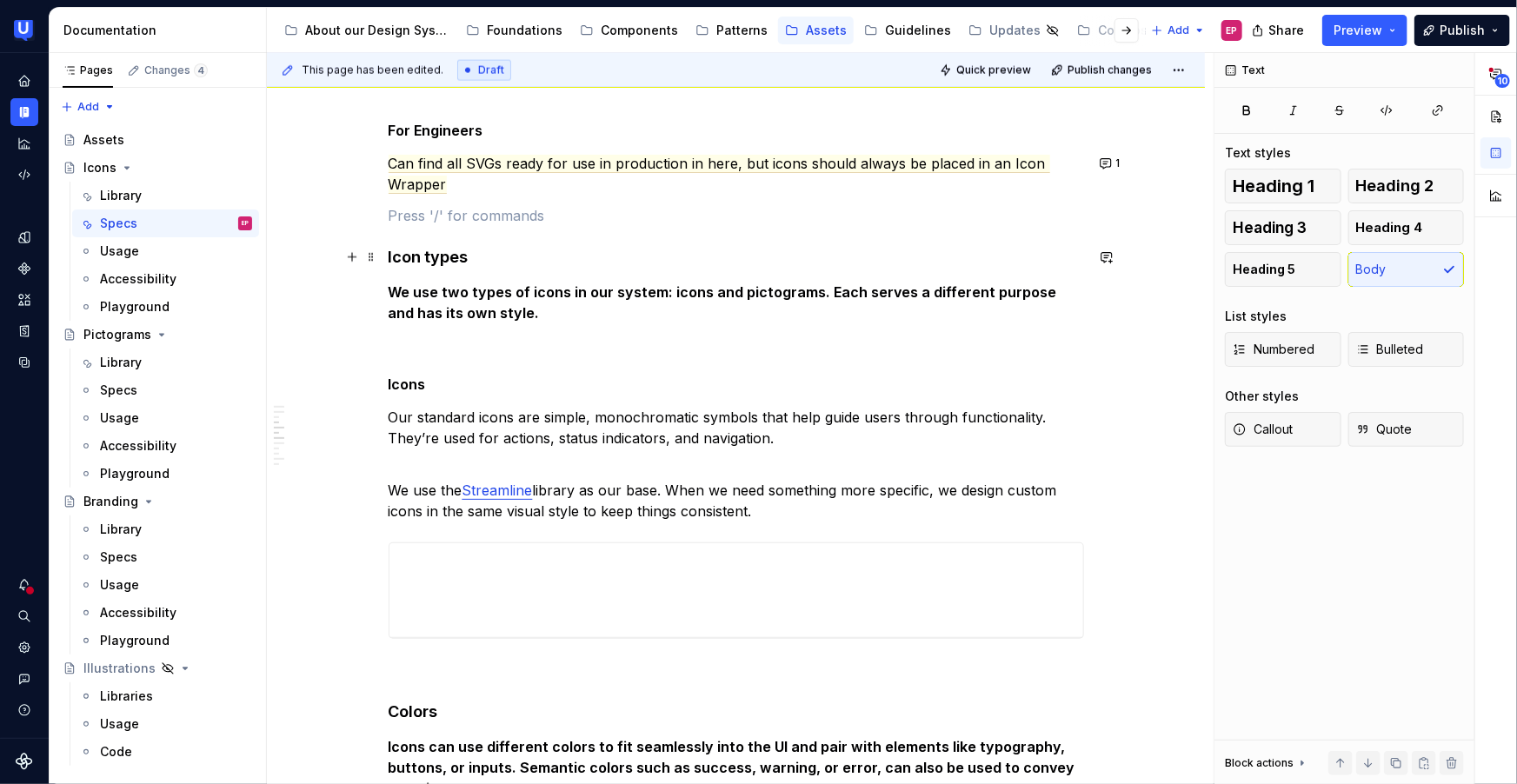
scroll to position [1364, 0]
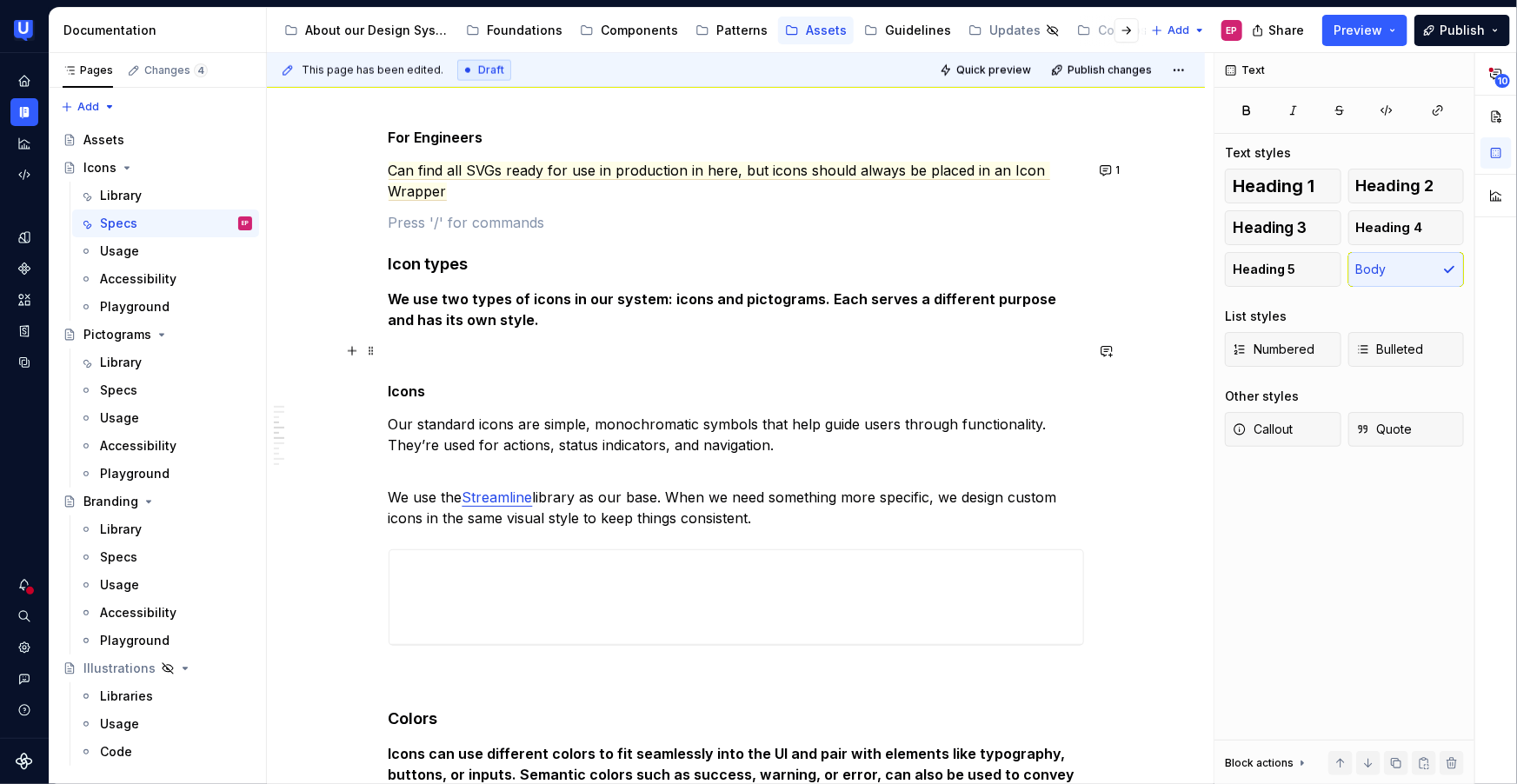
click at [402, 349] on p at bounding box center [736, 351] width 696 height 21
click at [555, 350] on p at bounding box center [736, 351] width 696 height 21
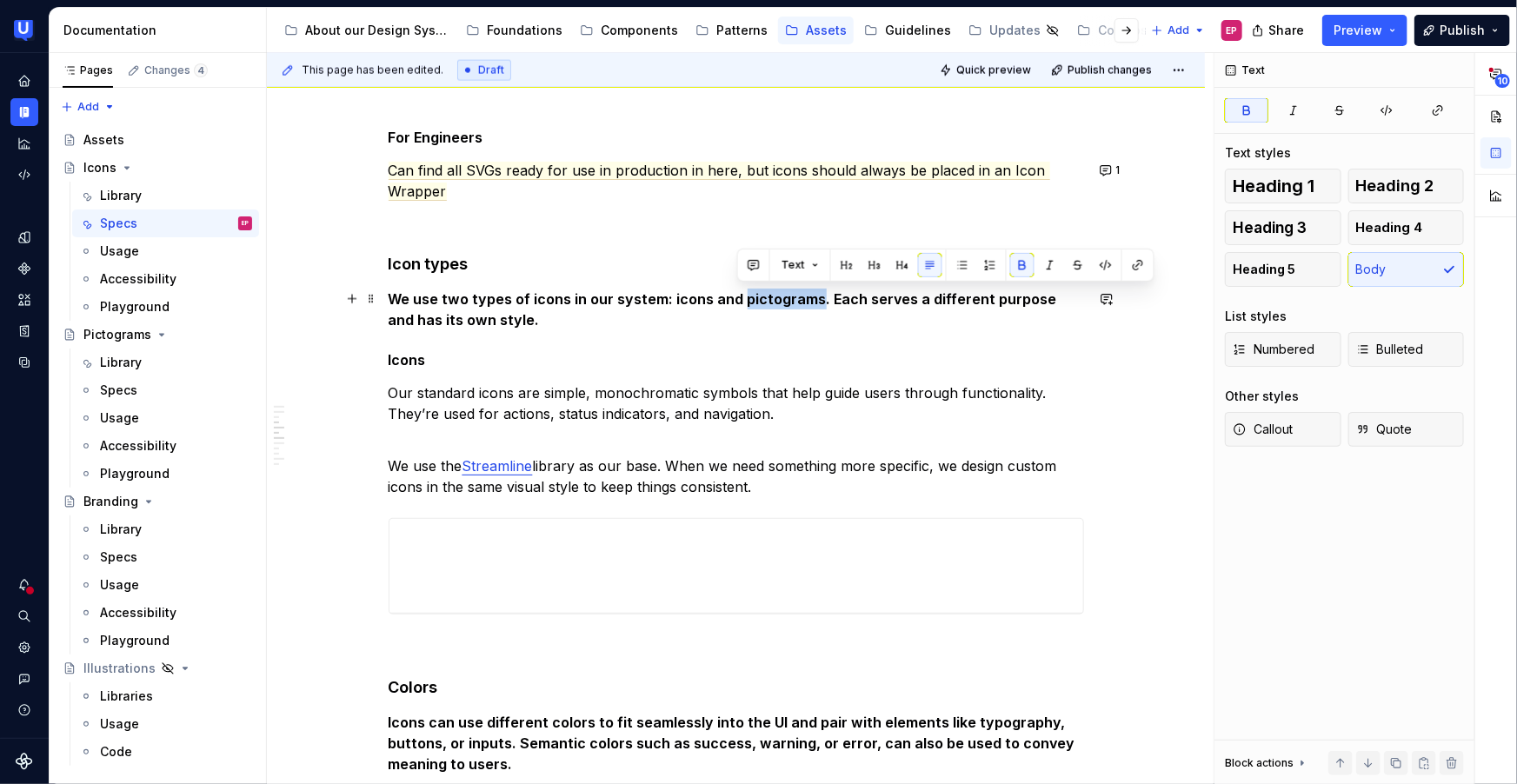
drag, startPoint x: 736, startPoint y: 293, endPoint x: 813, endPoint y: 296, distance: 77.1
click at [813, 296] on strong "We use two types of icons in our system: icons and pictograms. Each serves a di…" at bounding box center [725, 309] width 672 height 39
click at [1138, 262] on button "button" at bounding box center [1138, 265] width 25 height 25
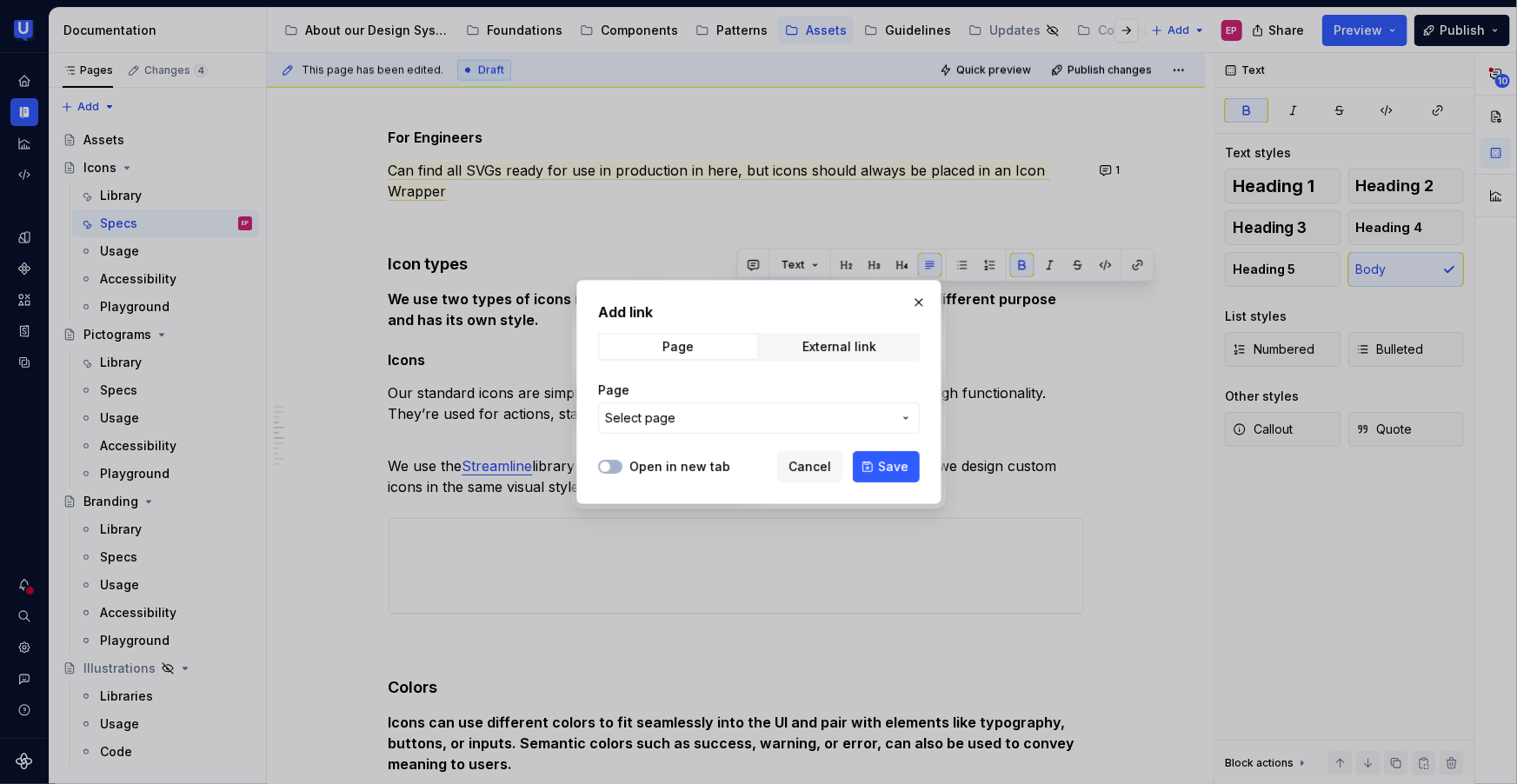
click at [755, 415] on span "Select page" at bounding box center [749, 418] width 287 height 17
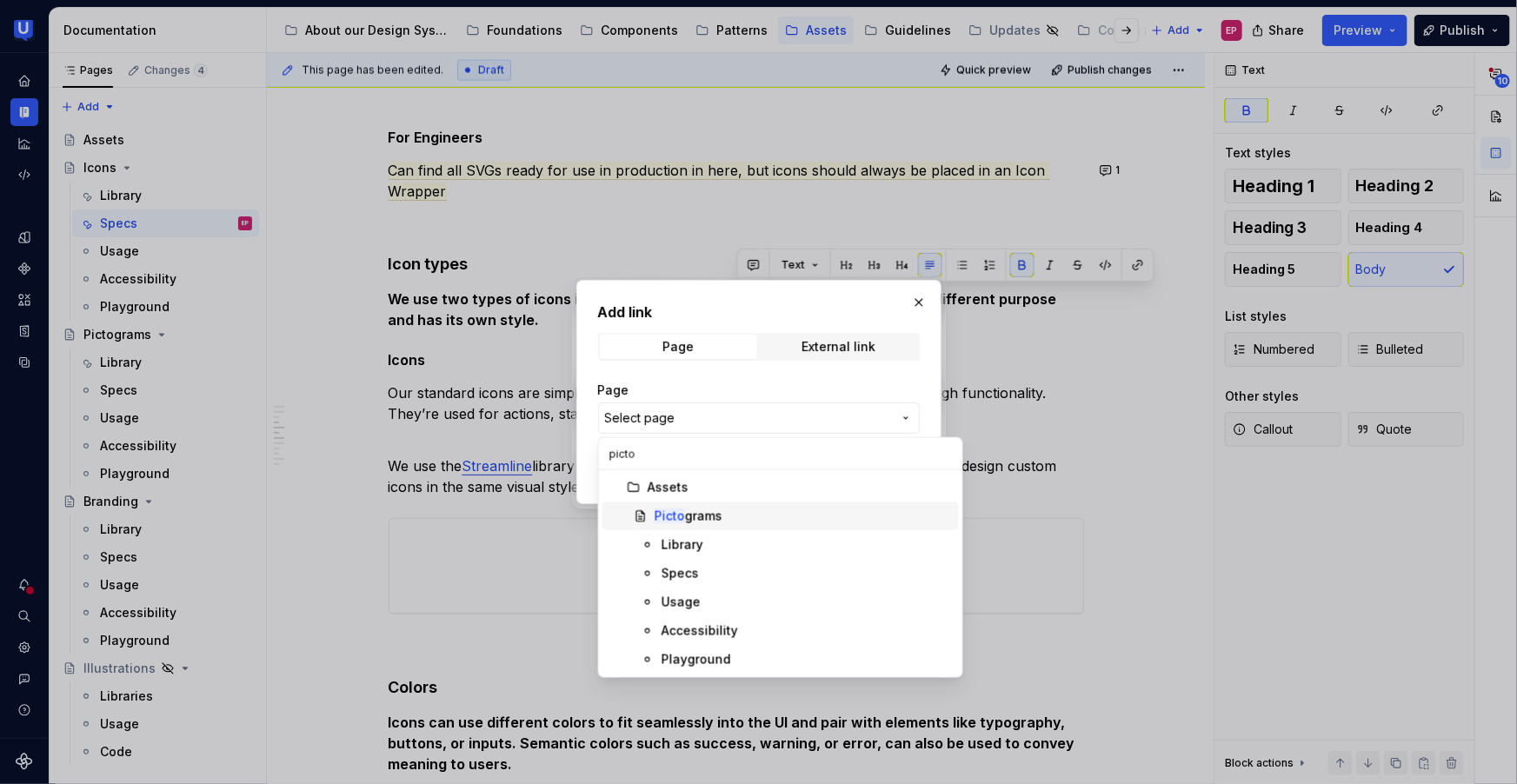
click at [712, 521] on div "Picto grams" at bounding box center [689, 516] width 68 height 17
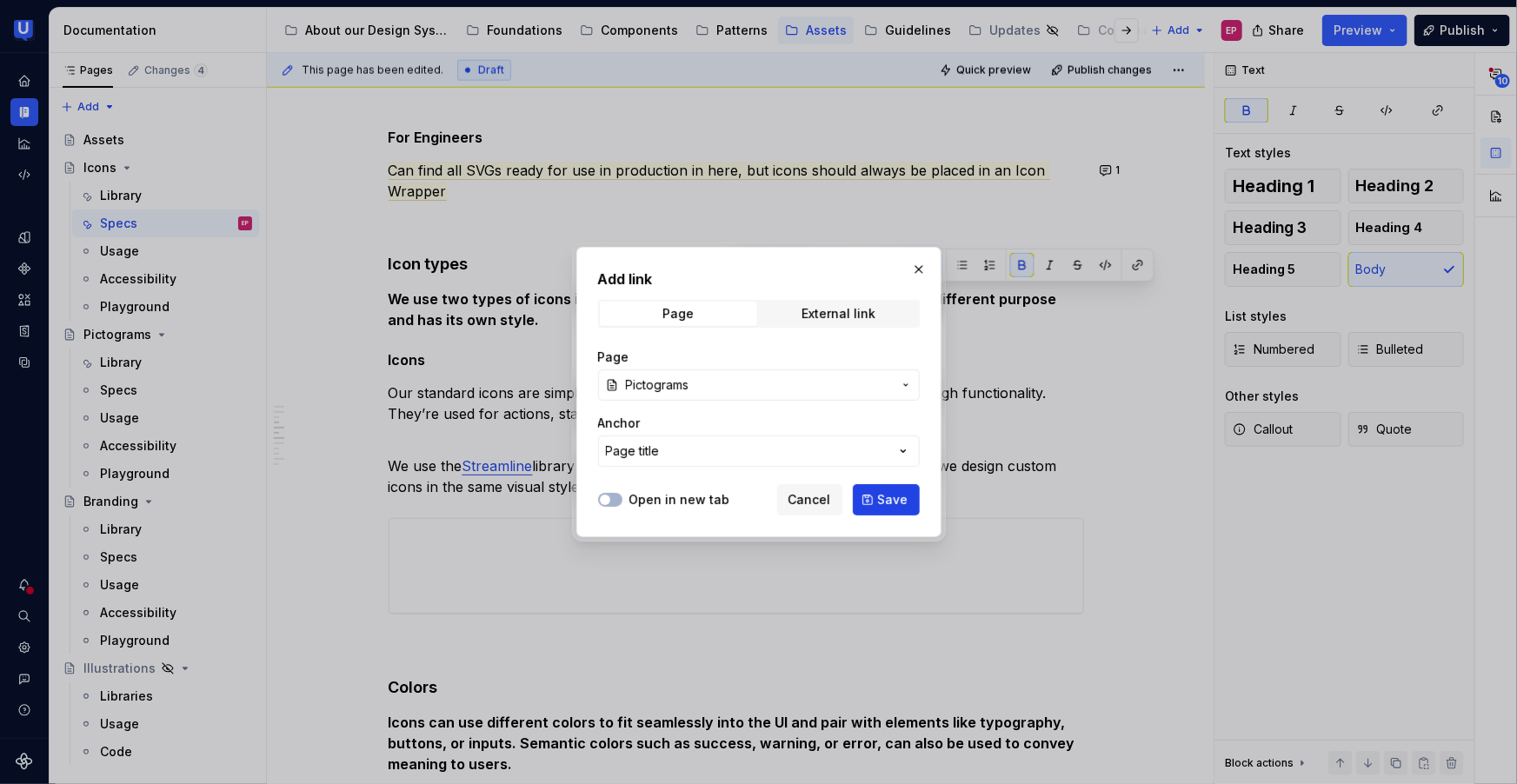
click at [883, 498] on span "Save" at bounding box center [893, 499] width 30 height 17
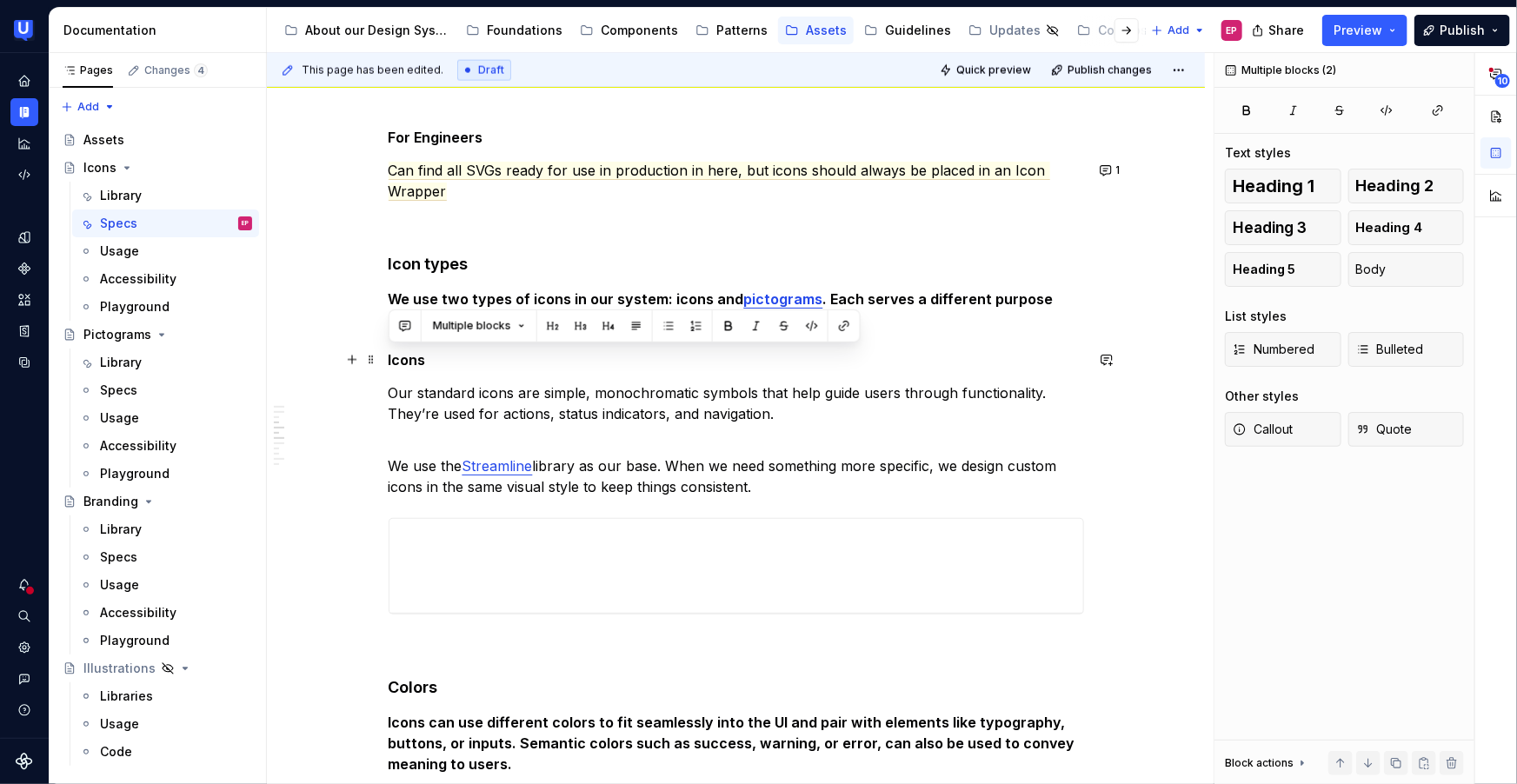
drag, startPoint x: 776, startPoint y: 412, endPoint x: 390, endPoint y: 361, distance: 389.4
copy div "Icons  Our standard icons are simple, monochromatic symbols that help guide use…"
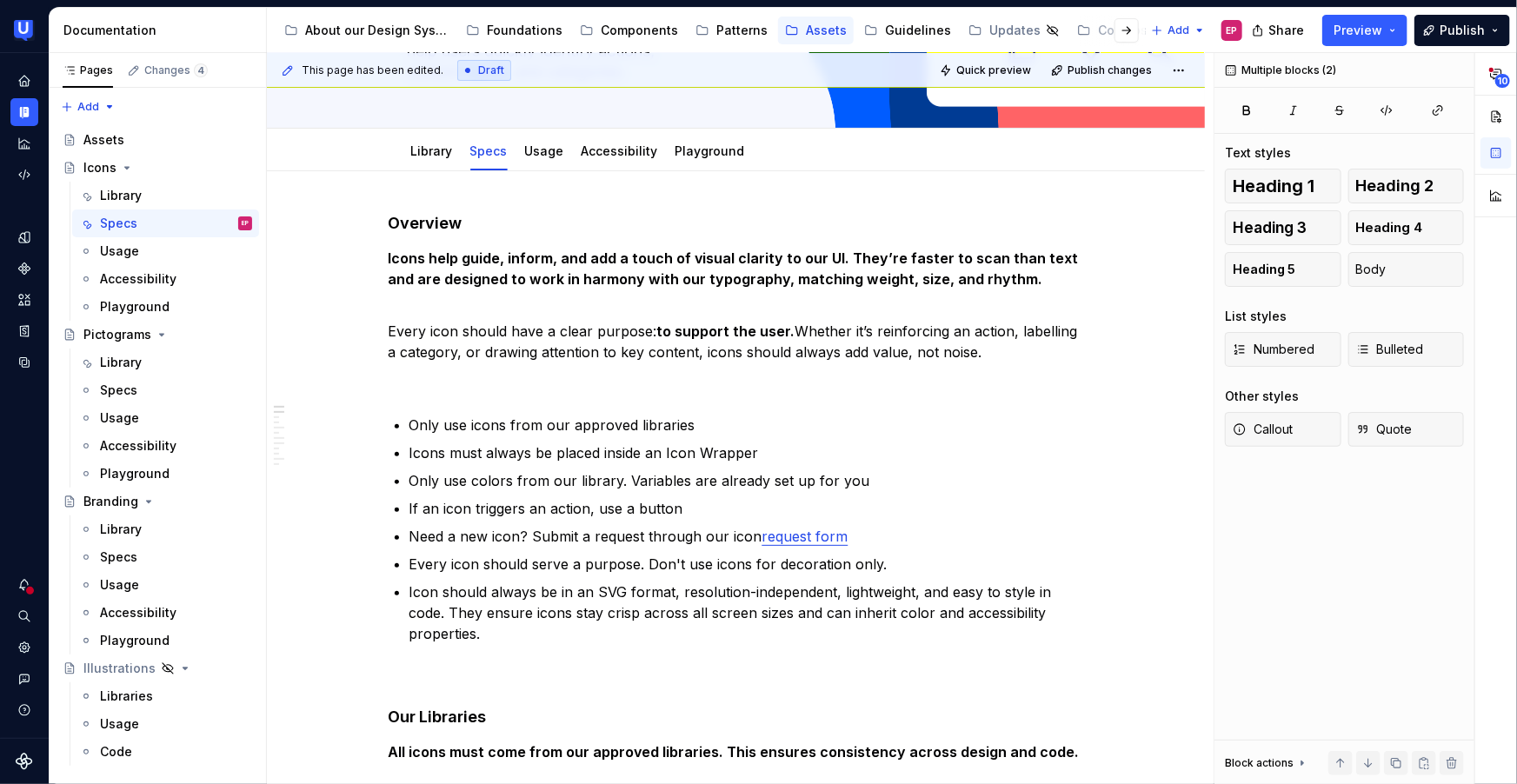
scroll to position [0, 0]
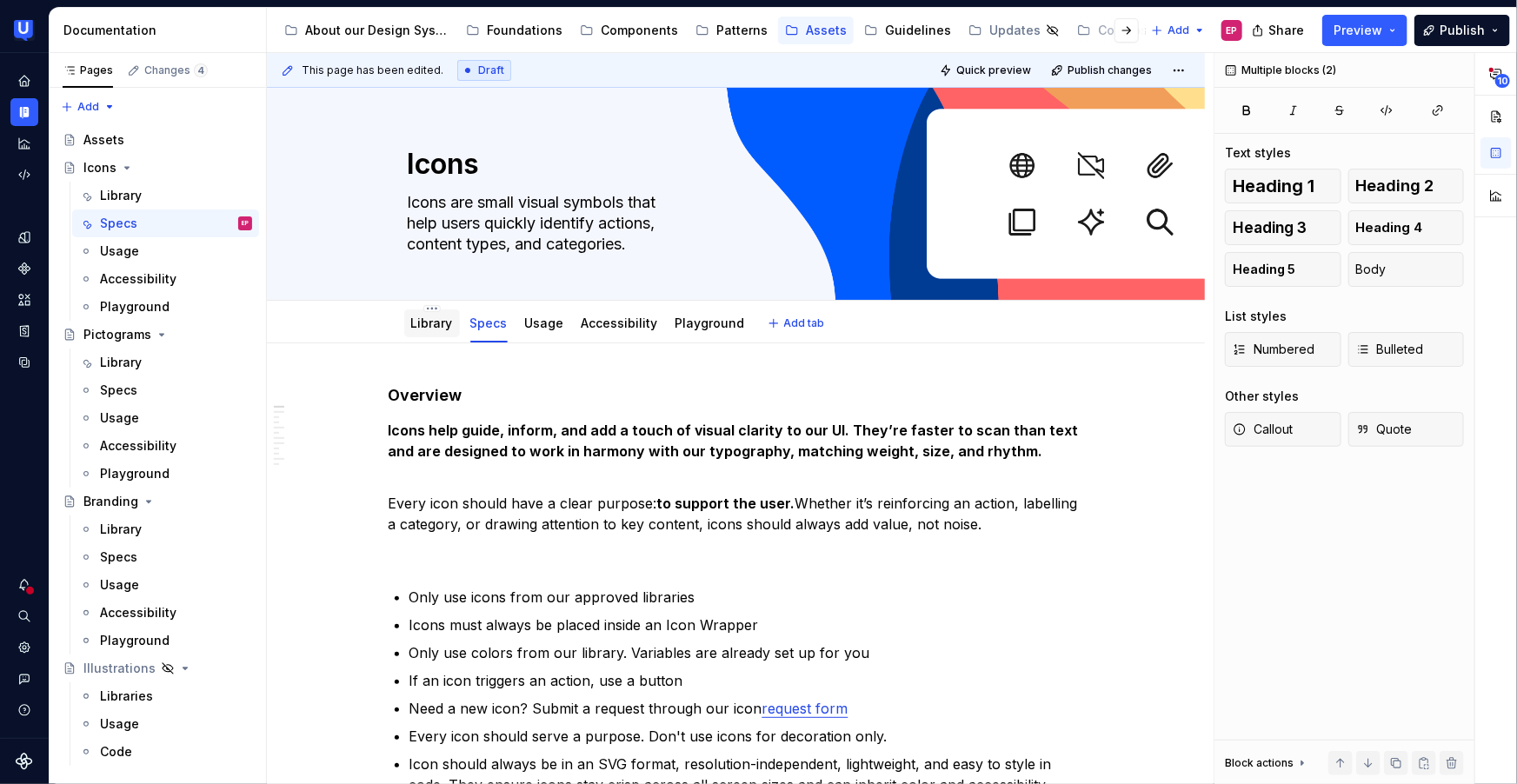
click at [435, 320] on link "Library" at bounding box center [432, 323] width 42 height 15
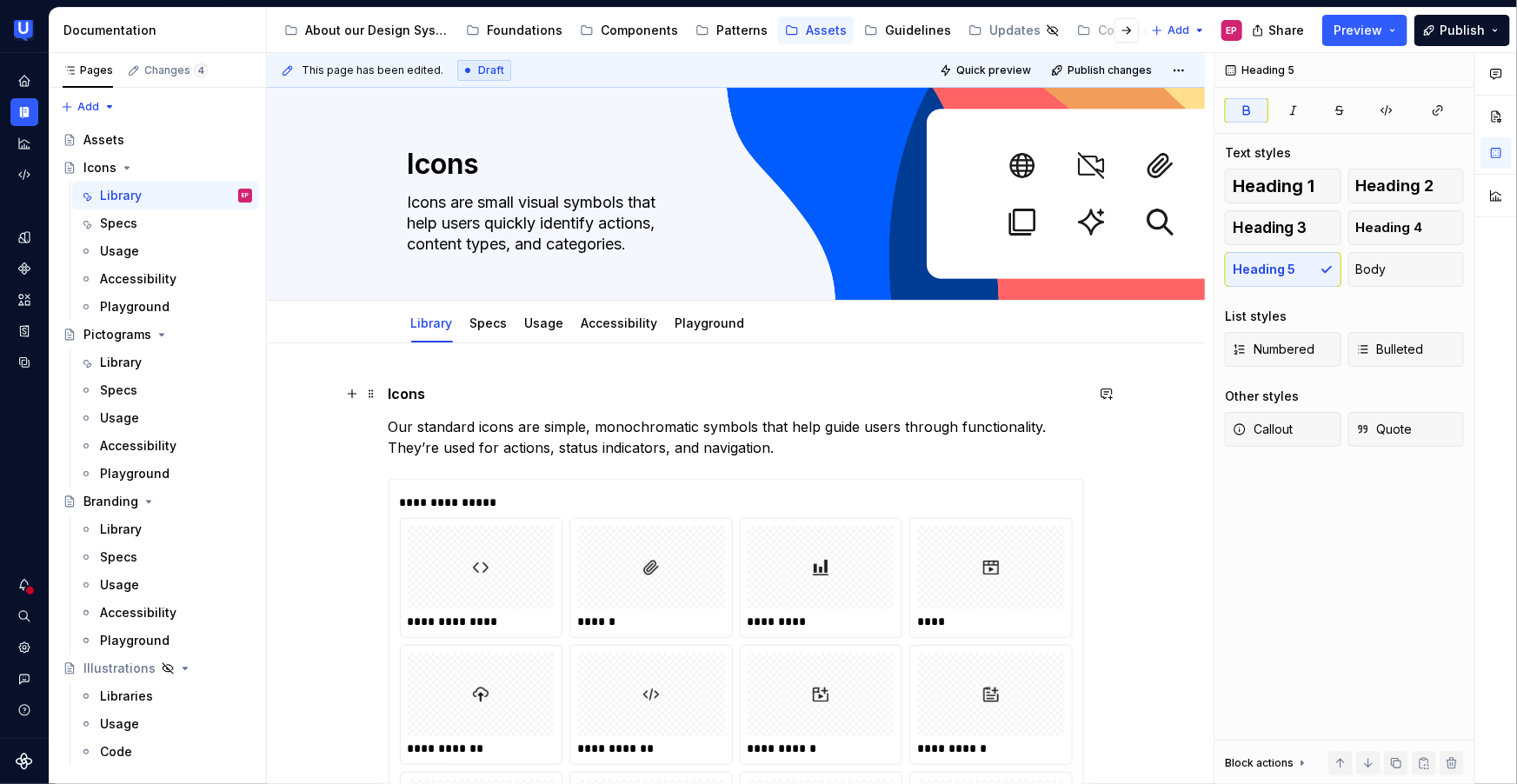
click at [424, 393] on strong "Icons" at bounding box center [408, 393] width 38 height 17
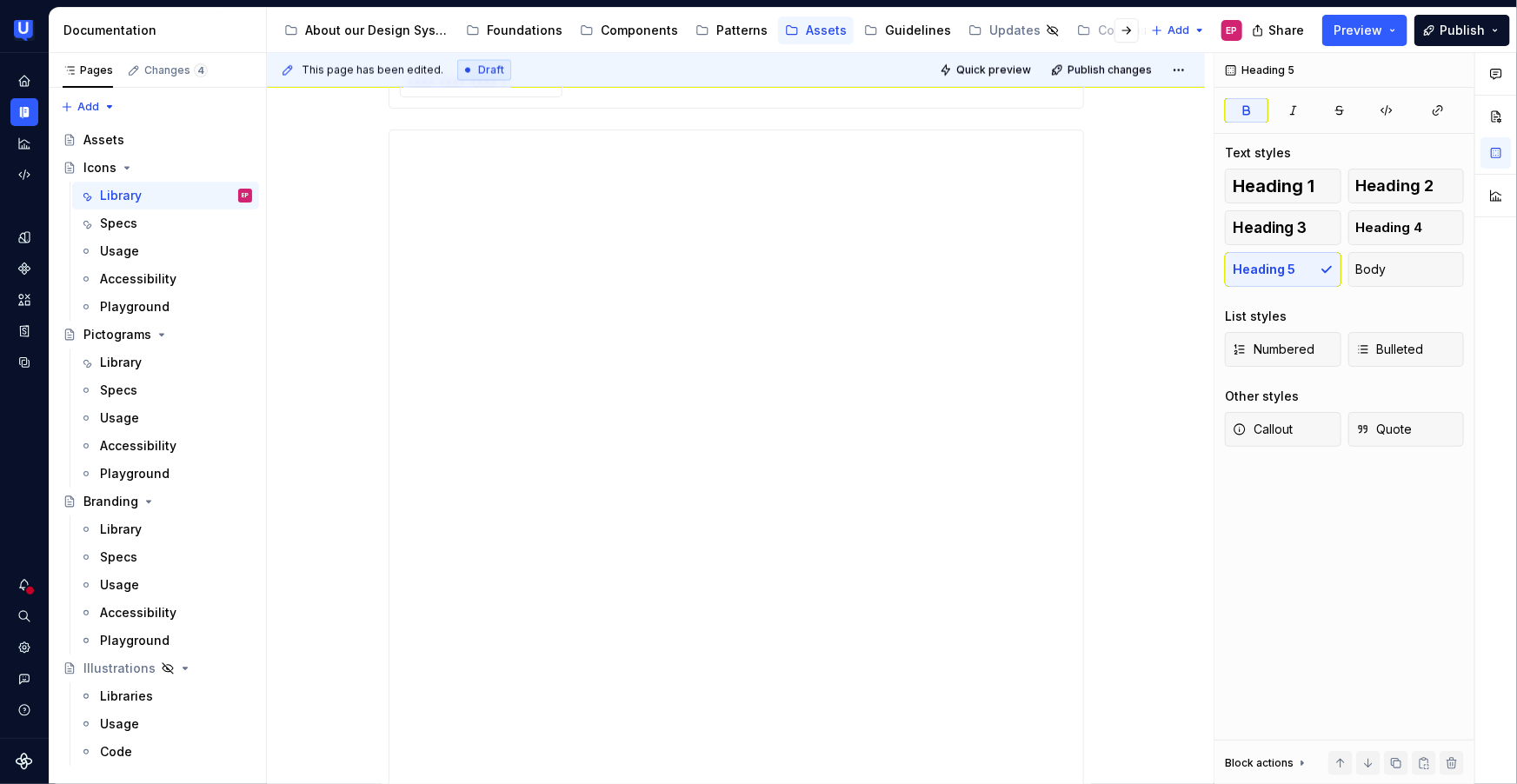
scroll to position [8218, 0]
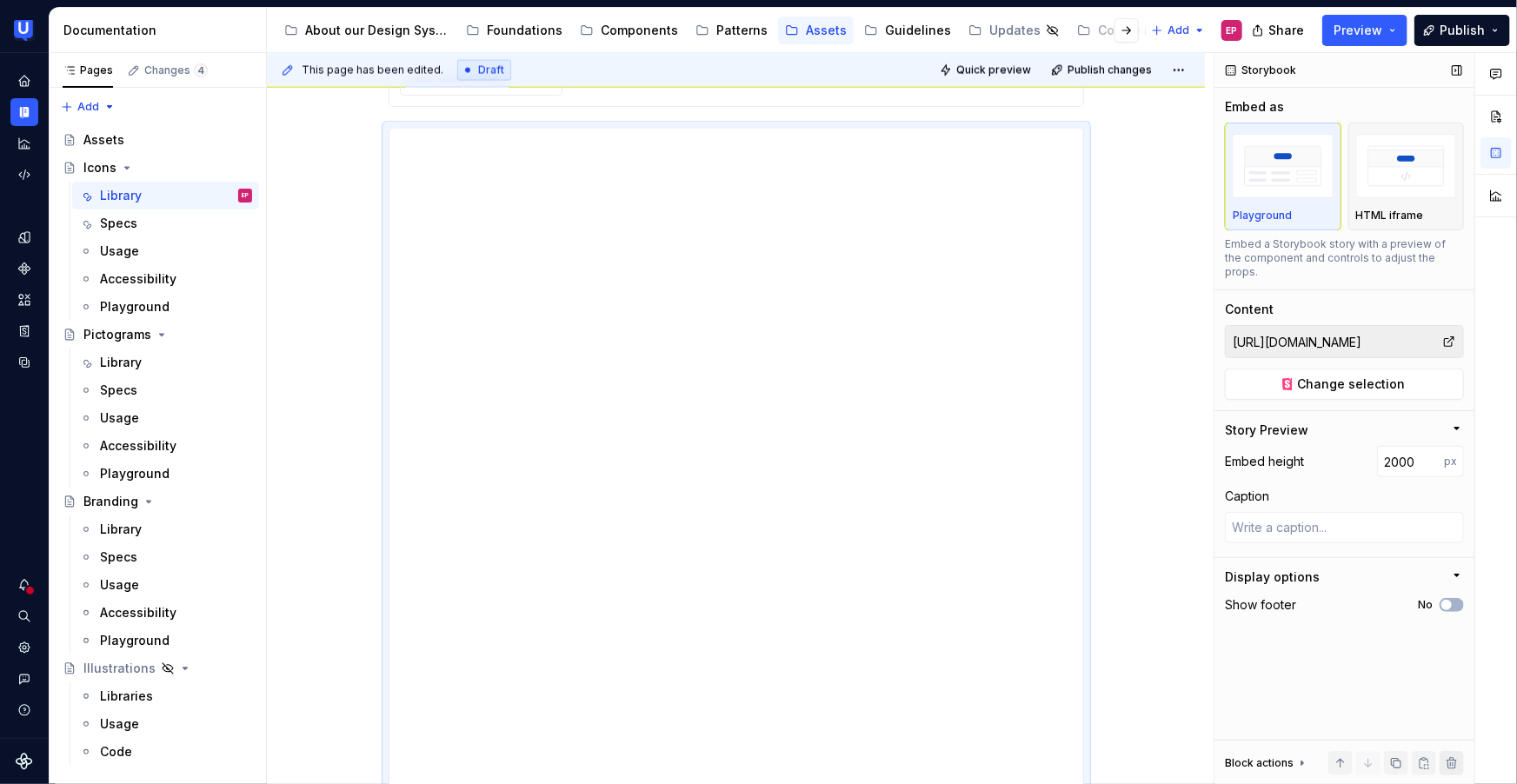
click at [1456, 759] on button "button" at bounding box center [1452, 763] width 25 height 25
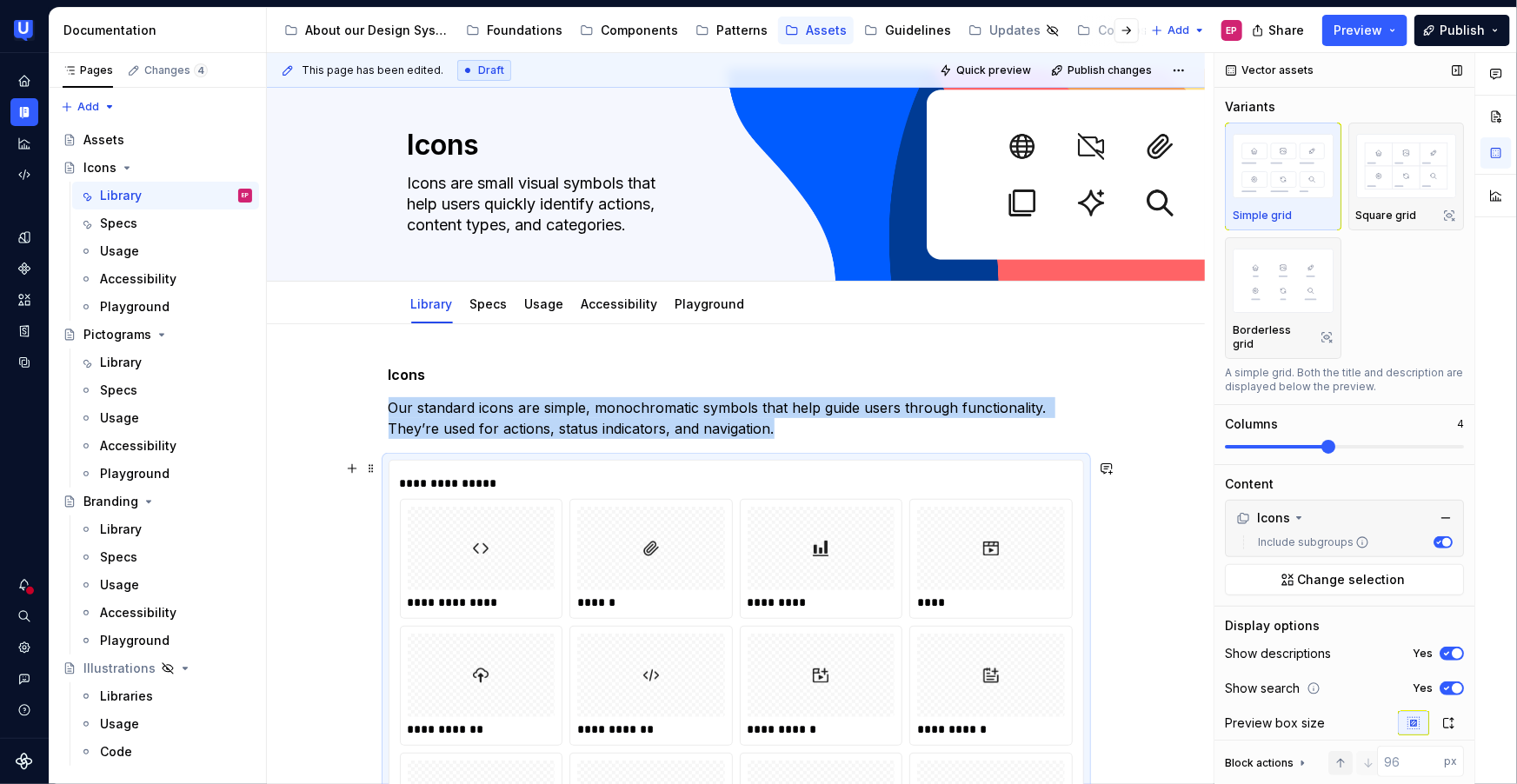
scroll to position [0, 0]
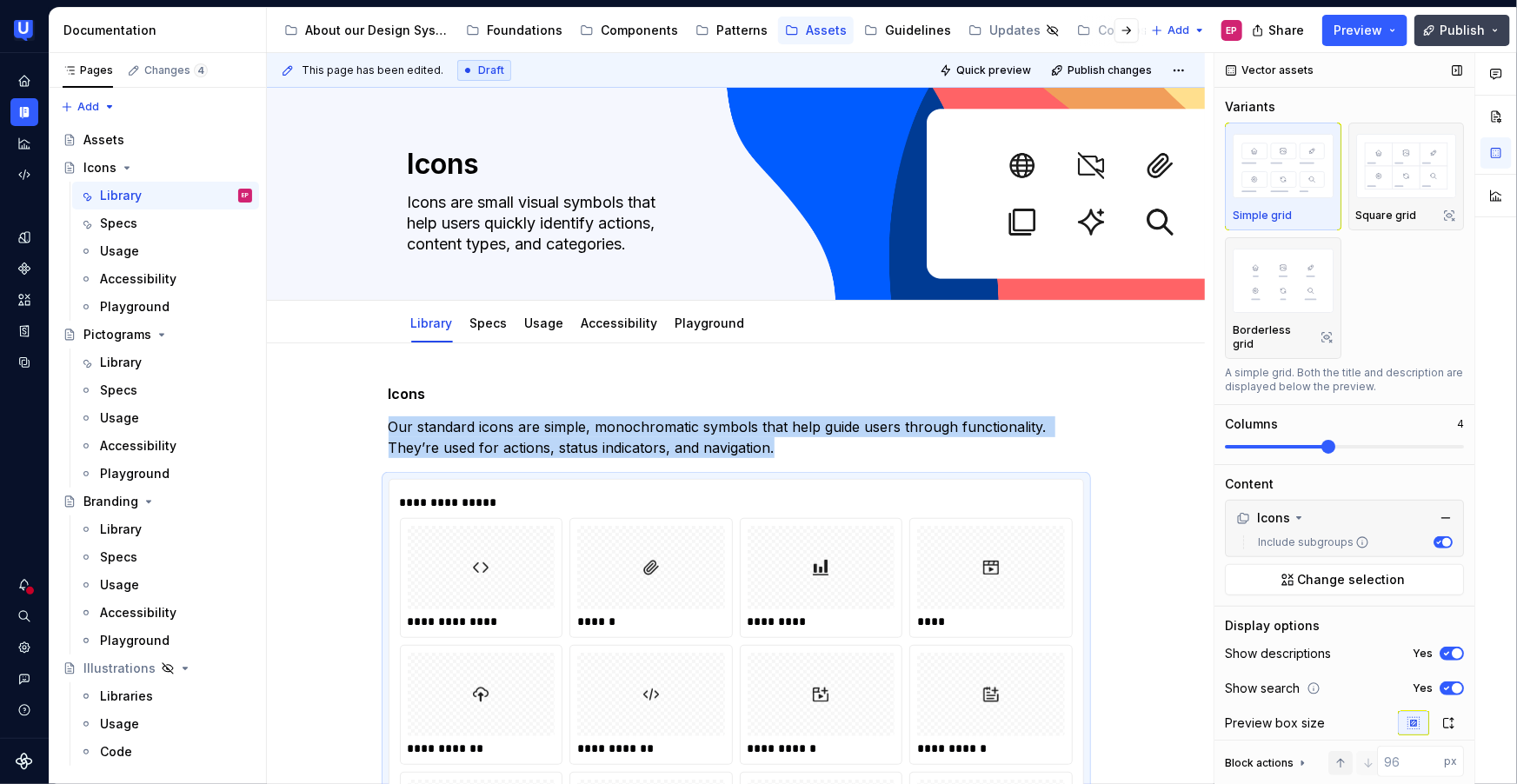
click at [1435, 30] on button "Publish" at bounding box center [1462, 30] width 95 height 31
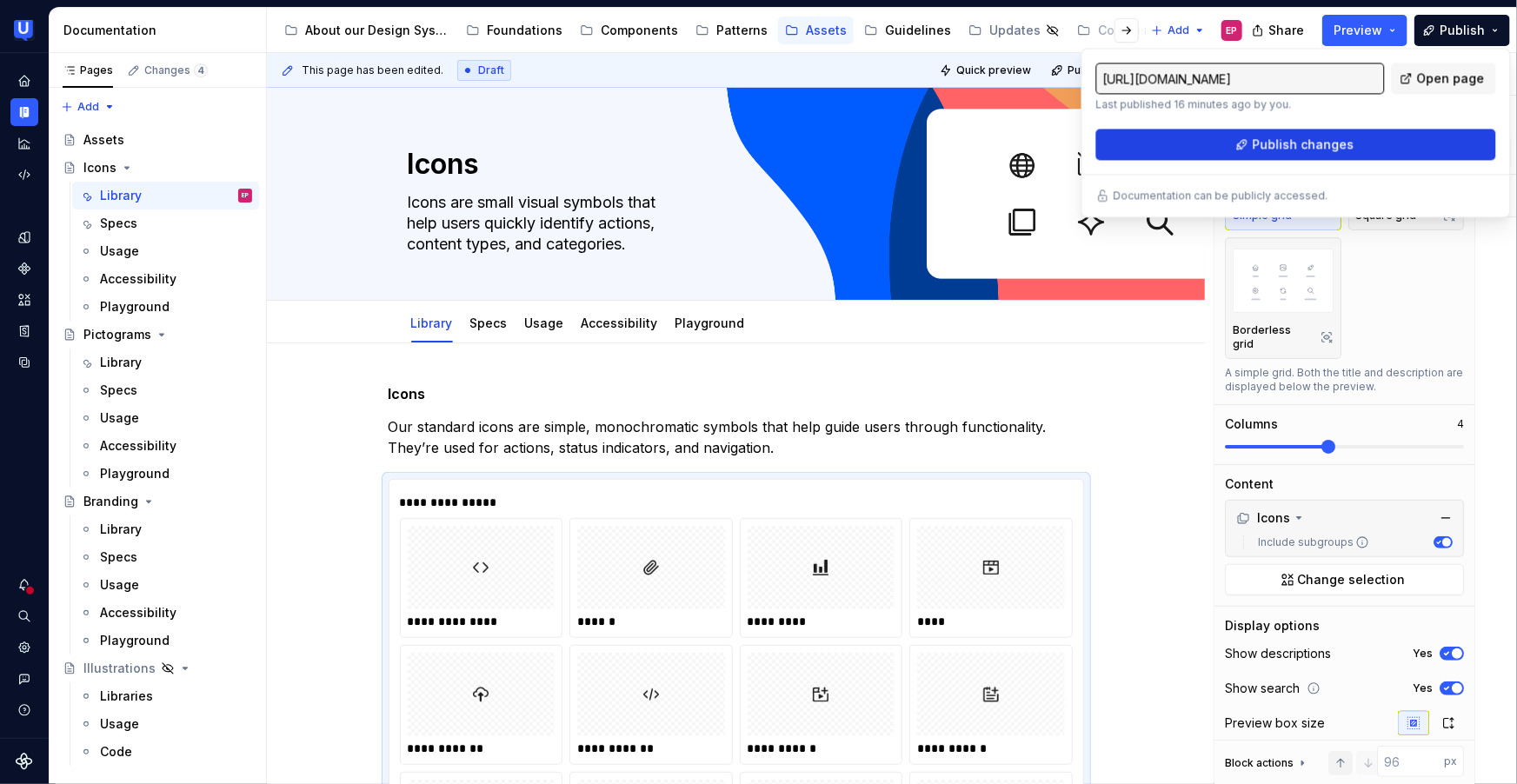
click at [1266, 143] on span "Publish changes" at bounding box center [1303, 144] width 102 height 17
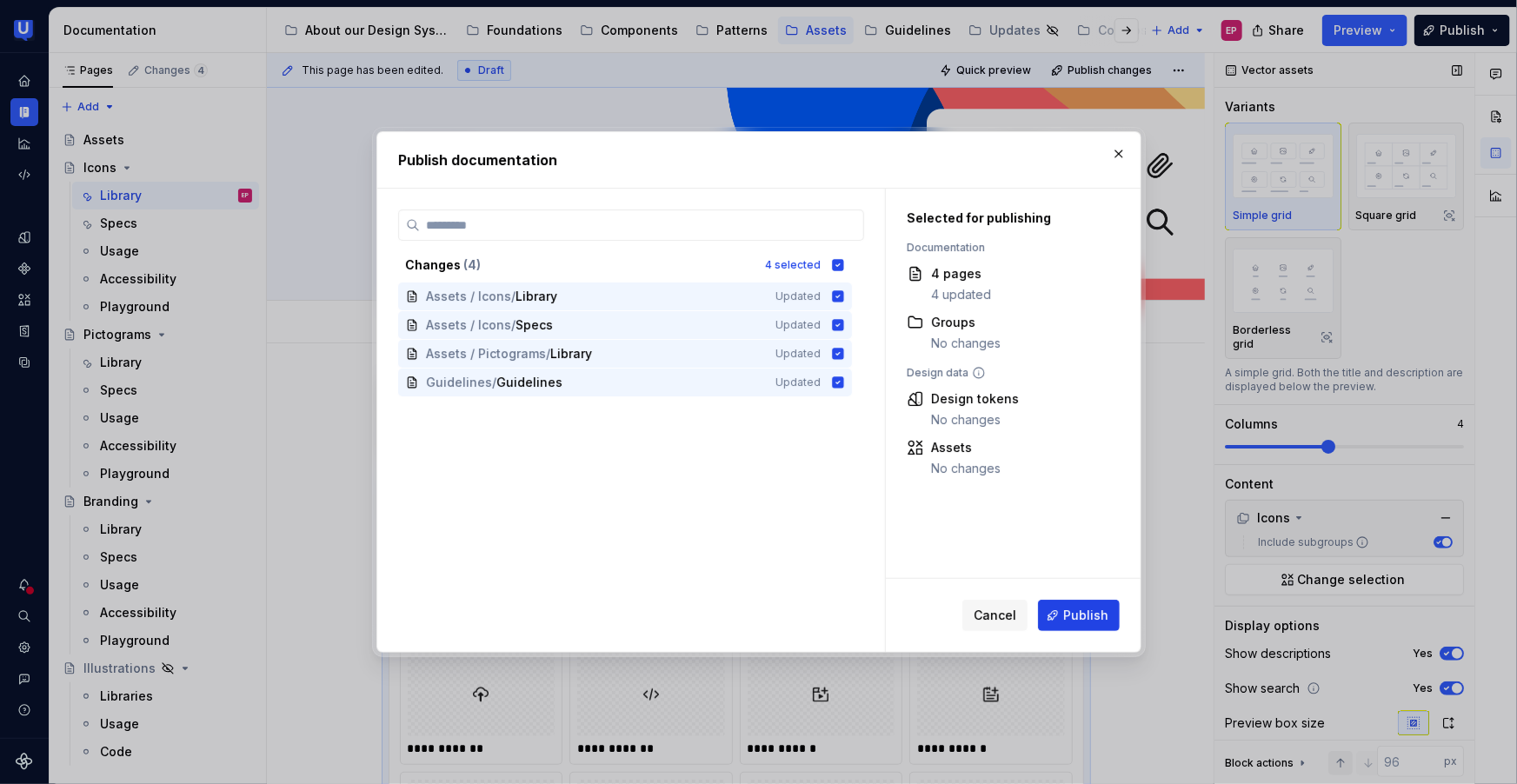
click at [1087, 612] on span "Publish" at bounding box center [1087, 615] width 45 height 17
